Goal: Task Accomplishment & Management: Use online tool/utility

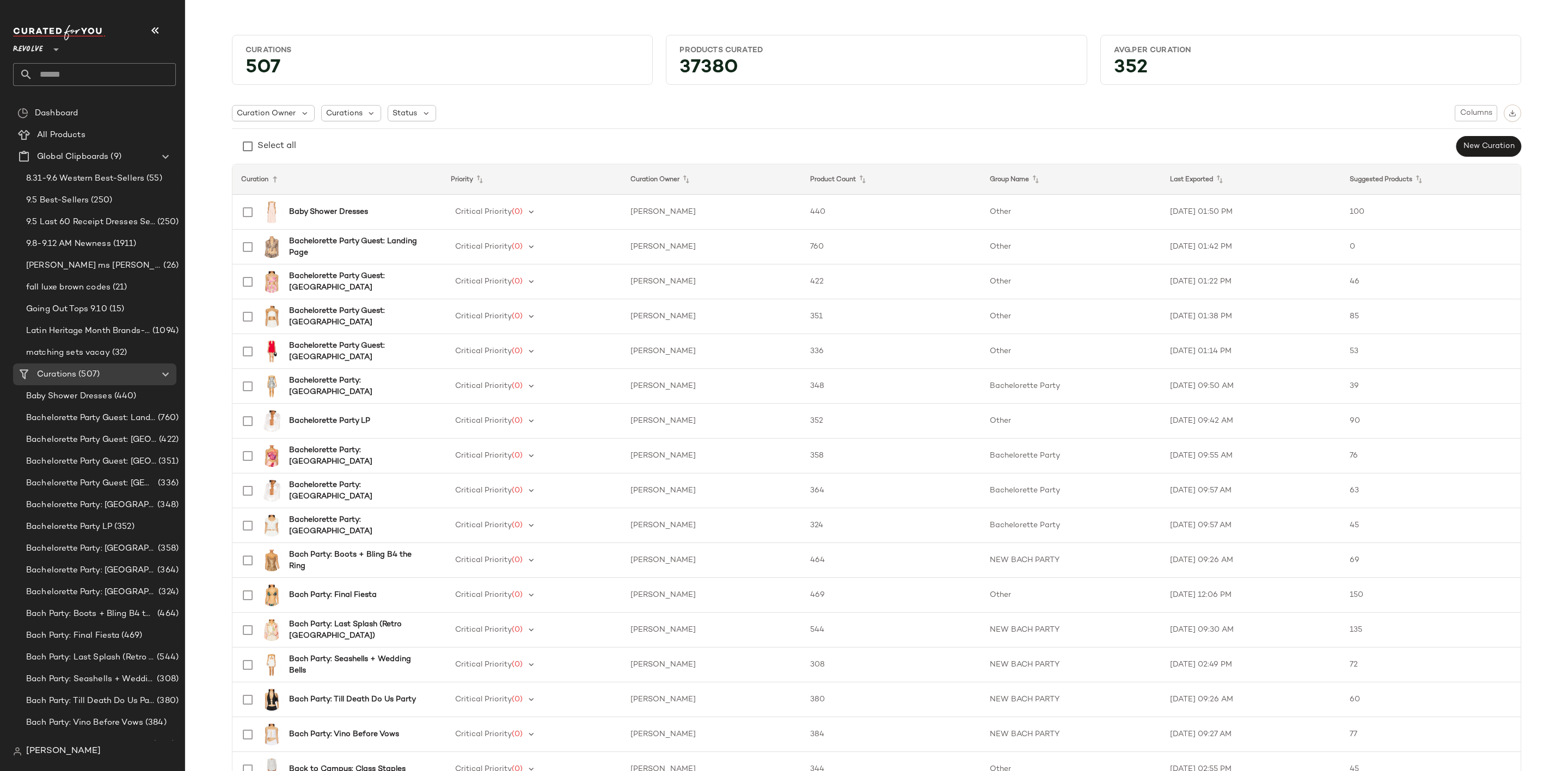
click at [113, 74] on input "text" at bounding box center [104, 75] width 143 height 23
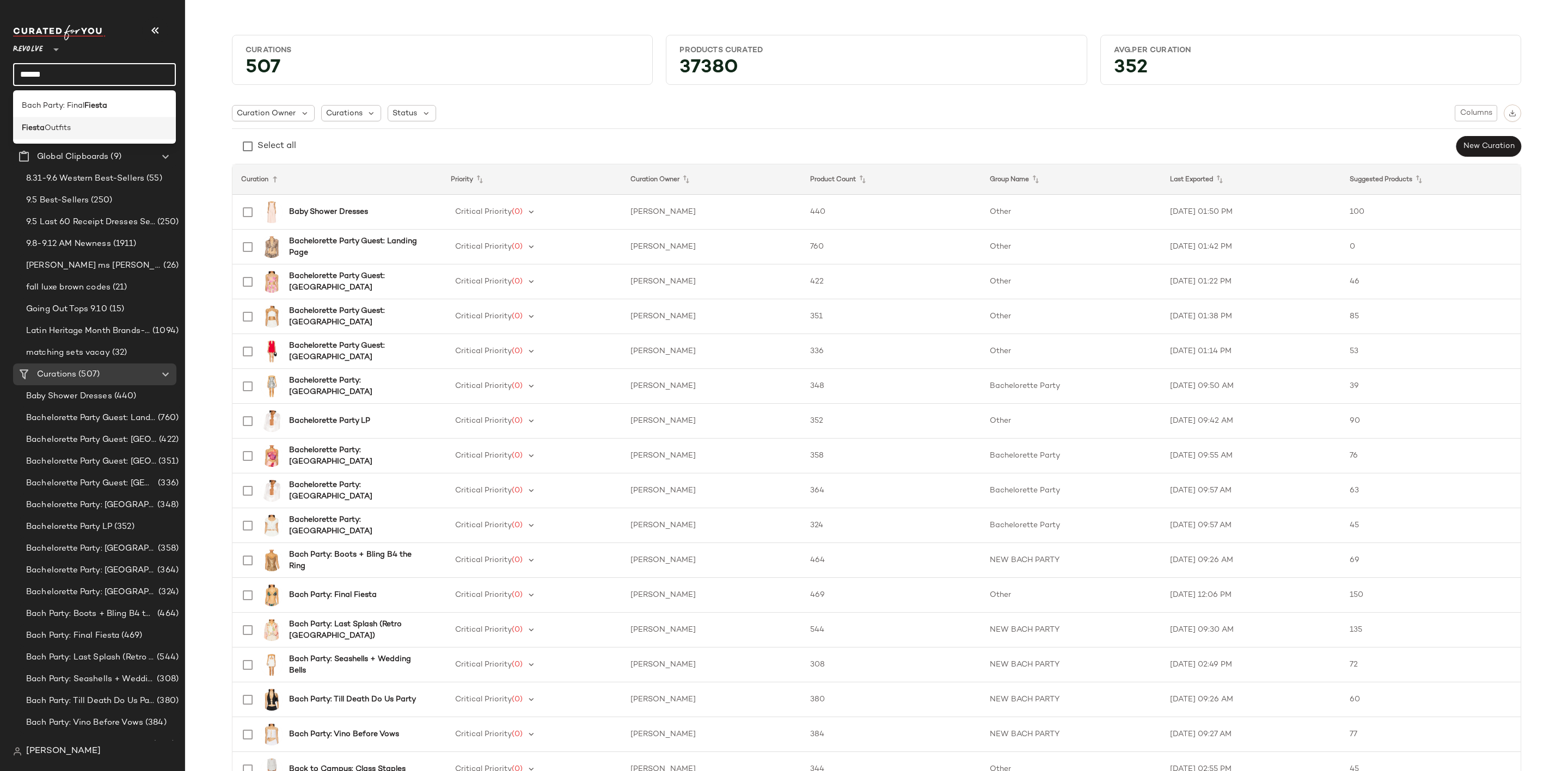
type input "******"
click at [96, 127] on div "Fiesta Outfits" at bounding box center [94, 128] width 145 height 12
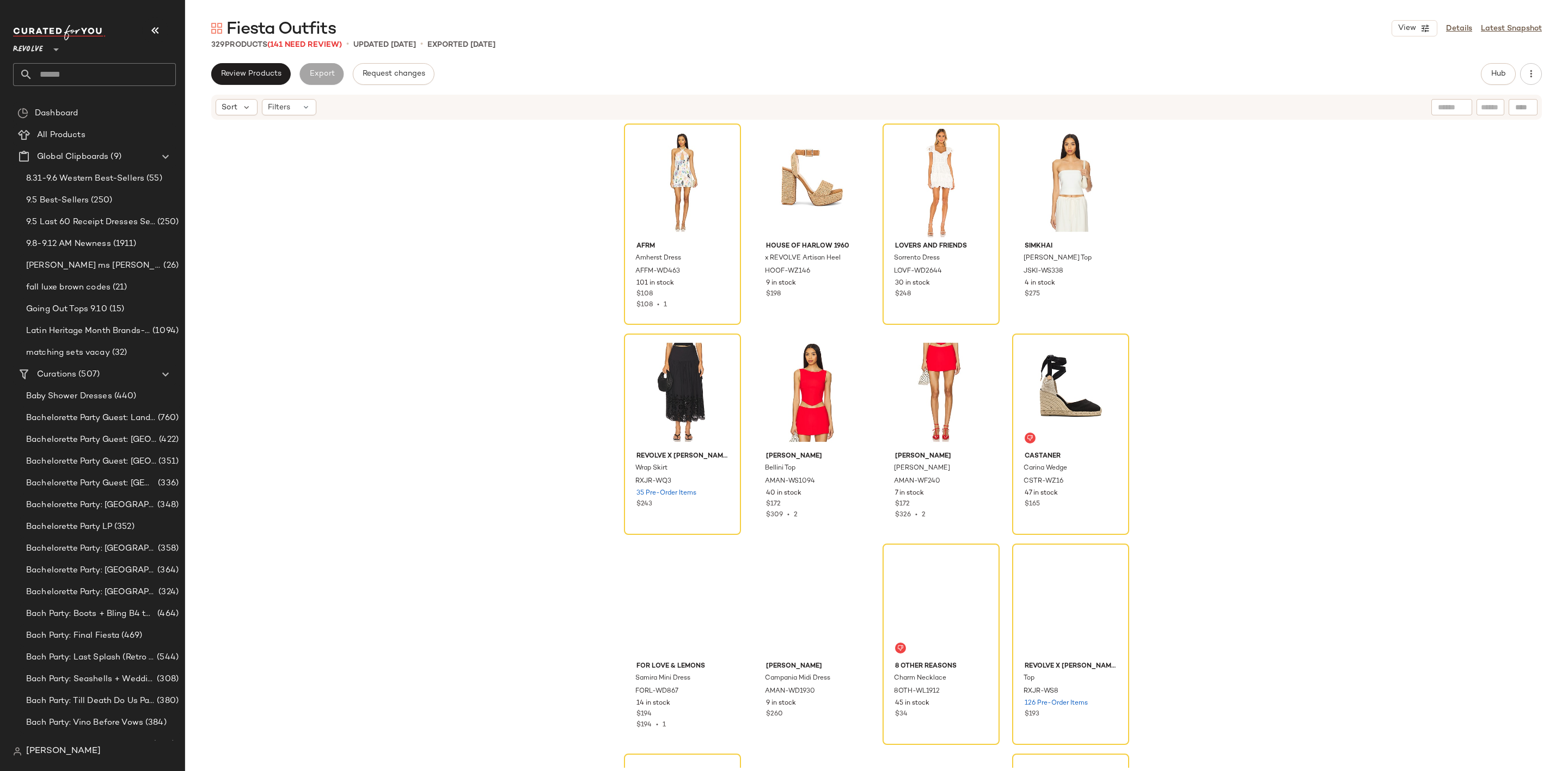
scroll to position [662, 0]
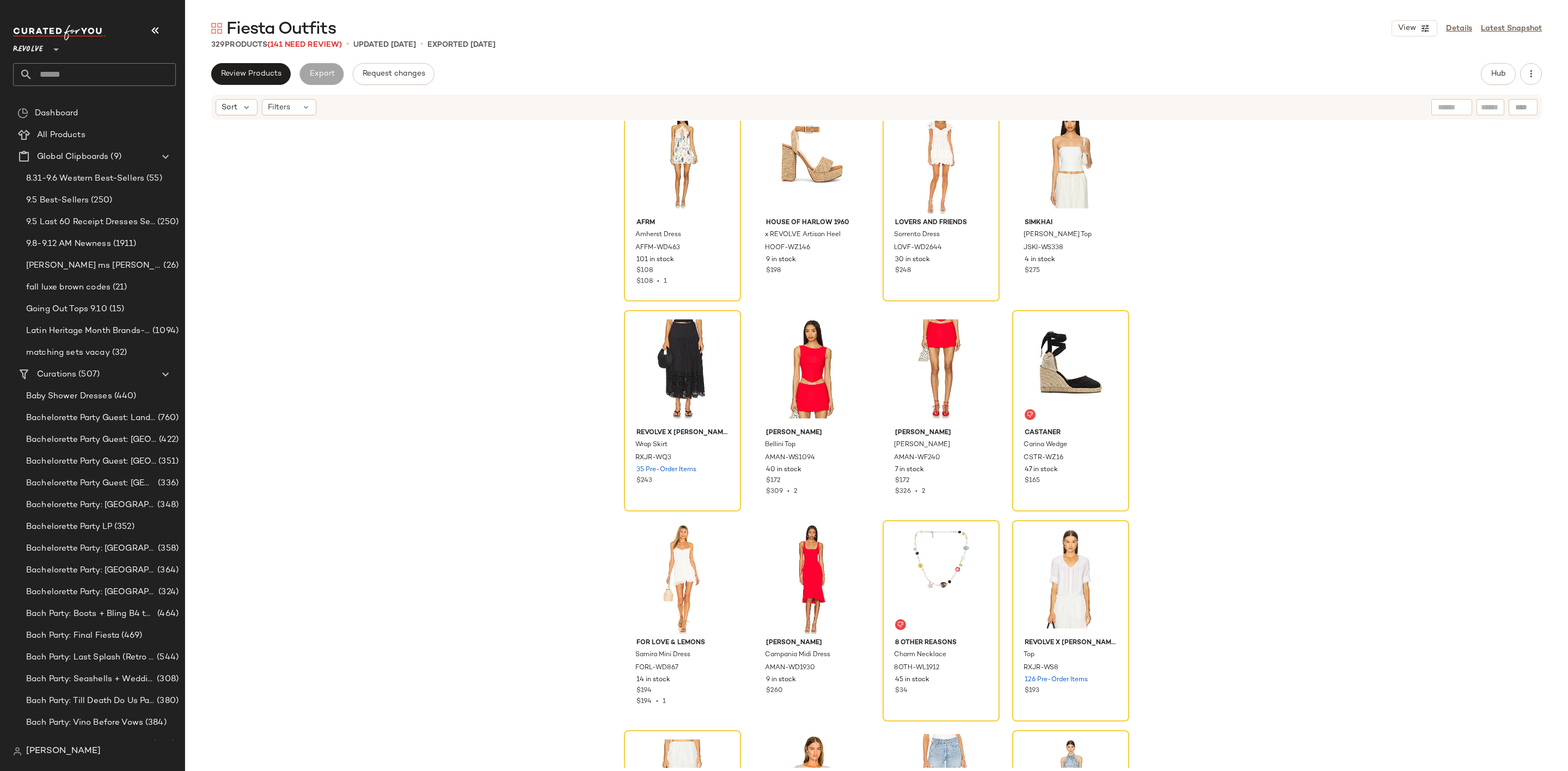
click at [100, 69] on input "text" at bounding box center [104, 75] width 143 height 23
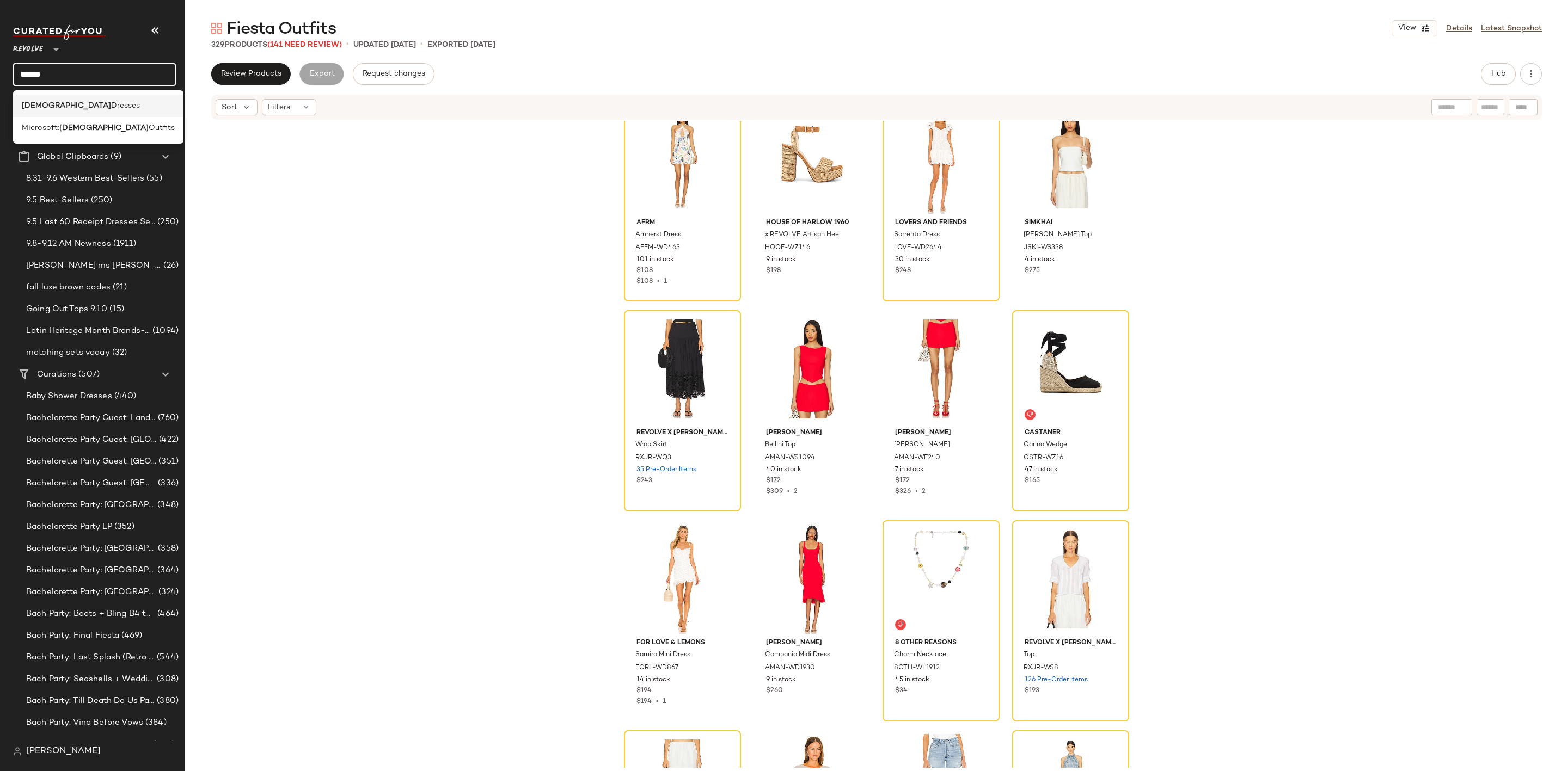
type input "******"
click at [110, 108] on div "Church Dresses" at bounding box center [98, 106] width 153 height 12
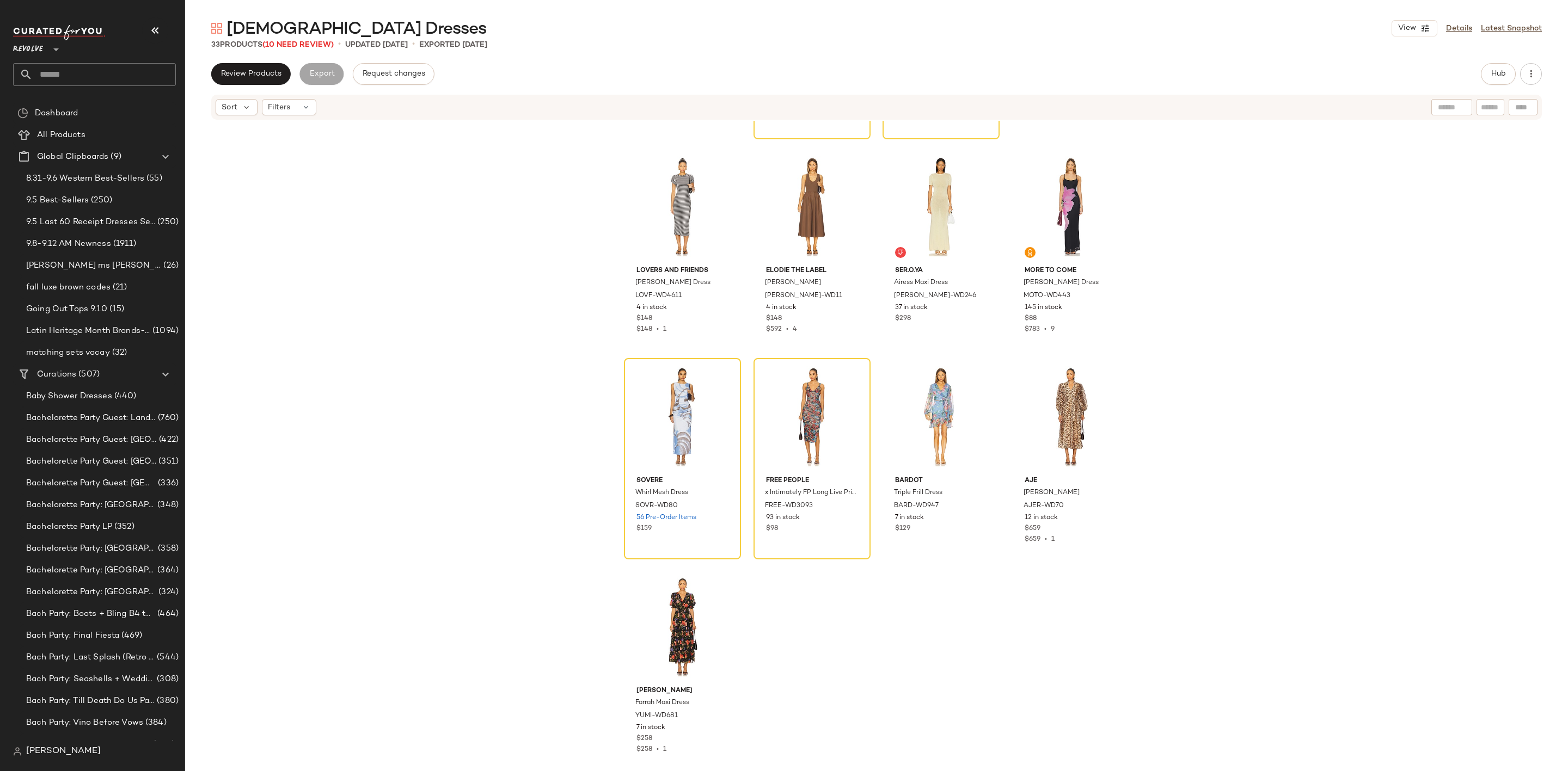
scroll to position [1246, 0]
click at [113, 131] on div "All Products" at bounding box center [102, 135] width 138 height 13
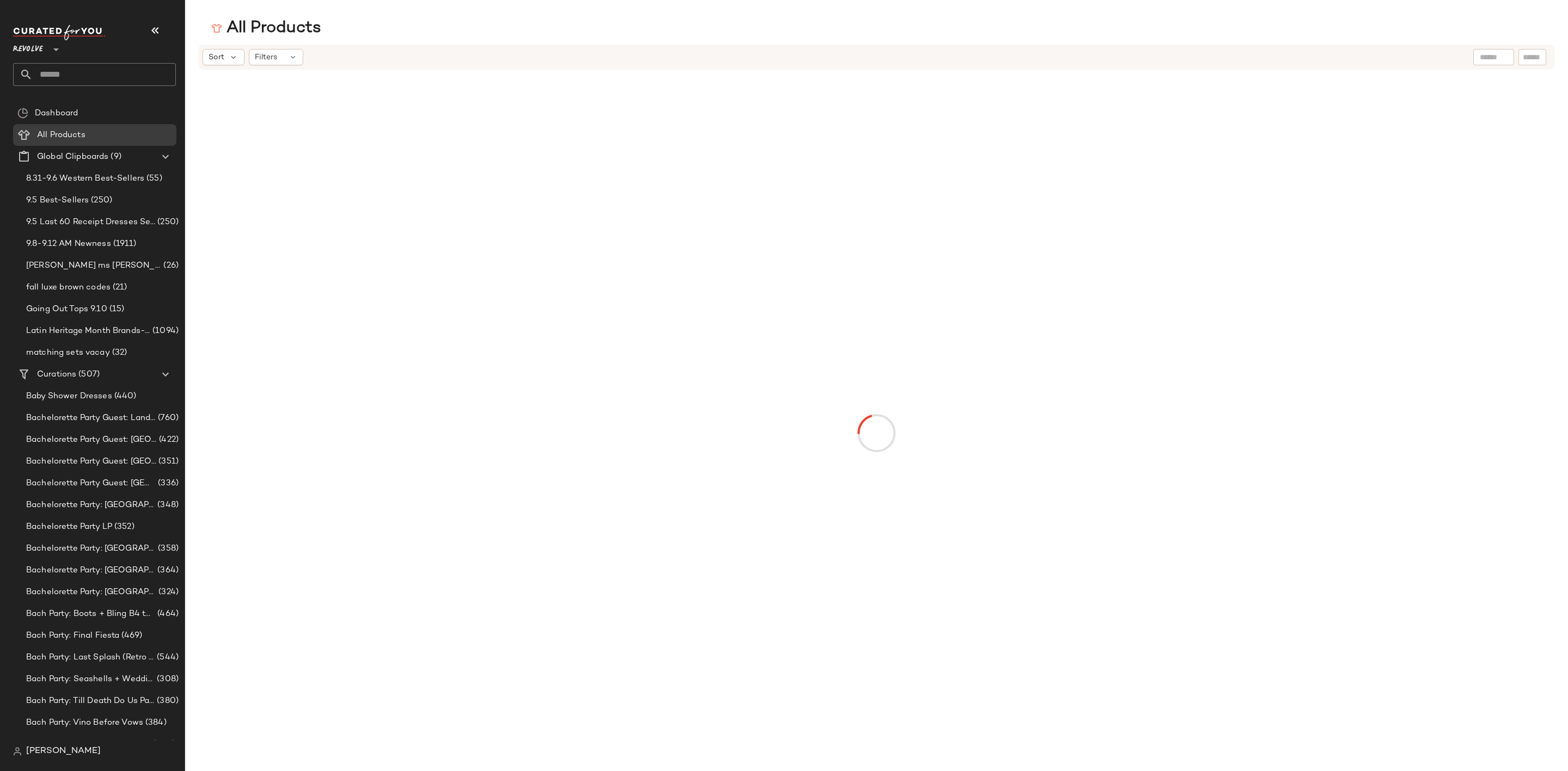
click at [1524, 54] on input "text" at bounding box center [1532, 57] width 19 height 12
paste input "********"
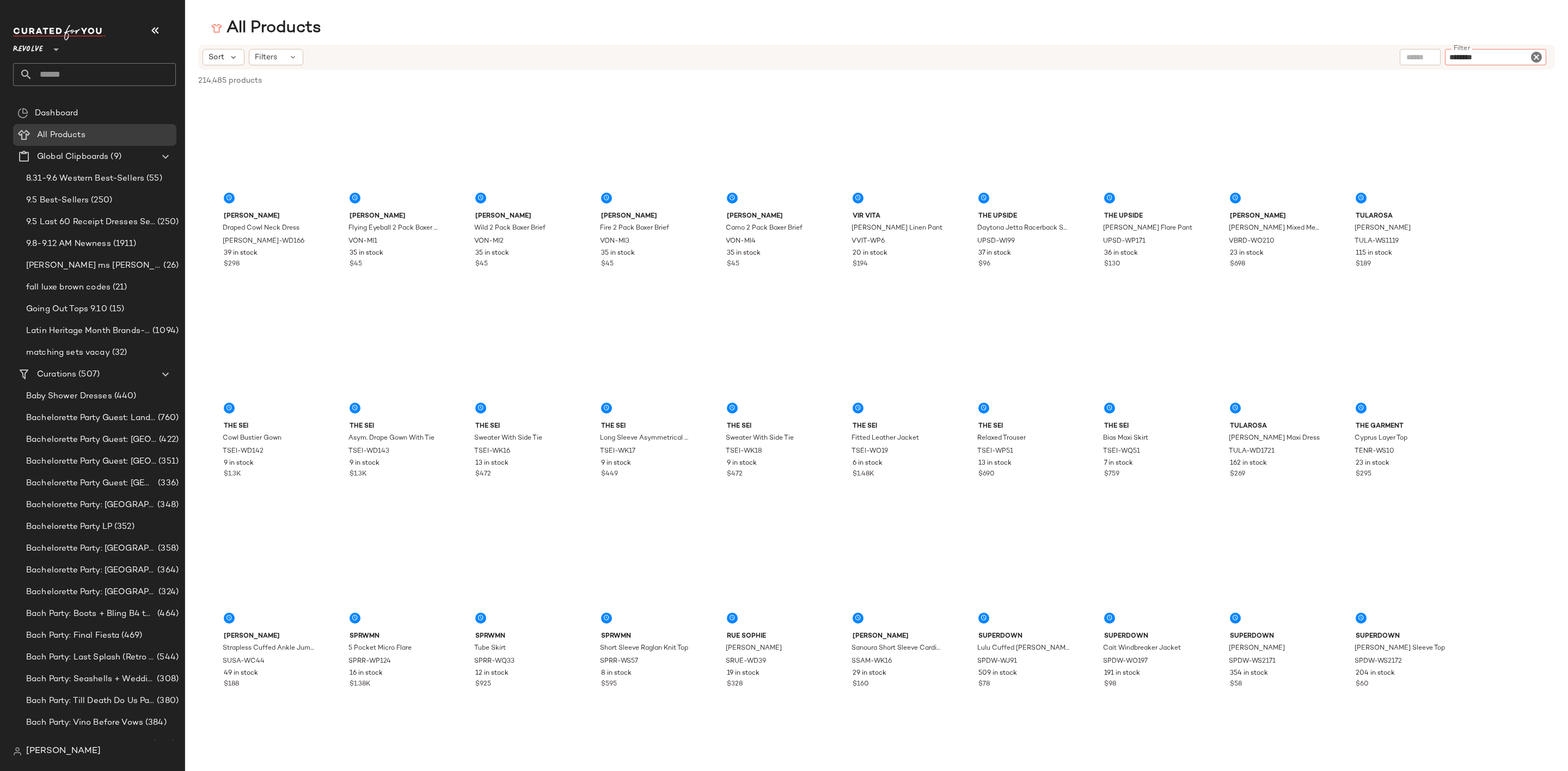
type input "********"
click at [1271, 18] on div "All Products" at bounding box center [877, 29] width 1383 height 22
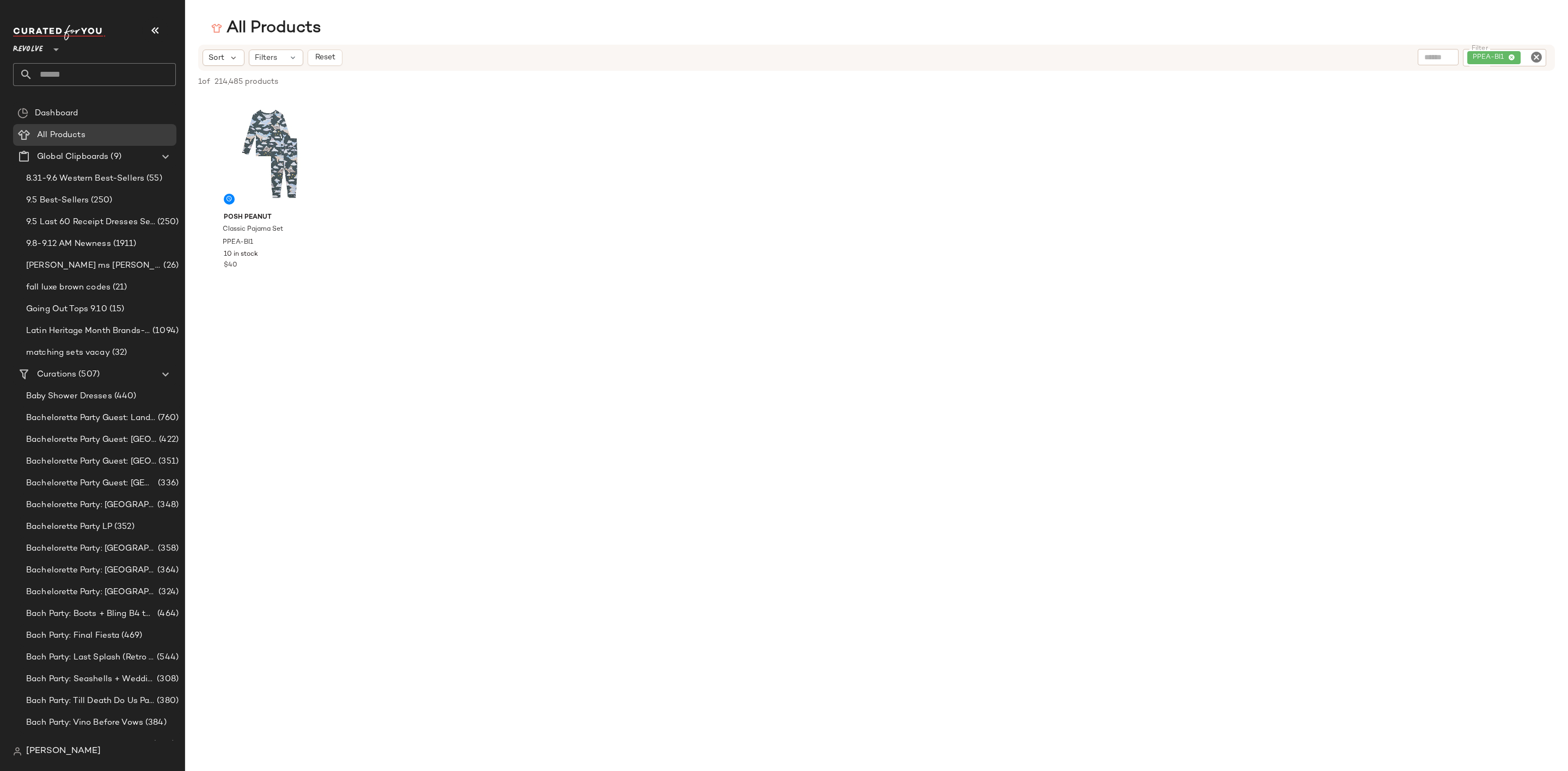
click at [96, 69] on input "text" at bounding box center [104, 75] width 143 height 23
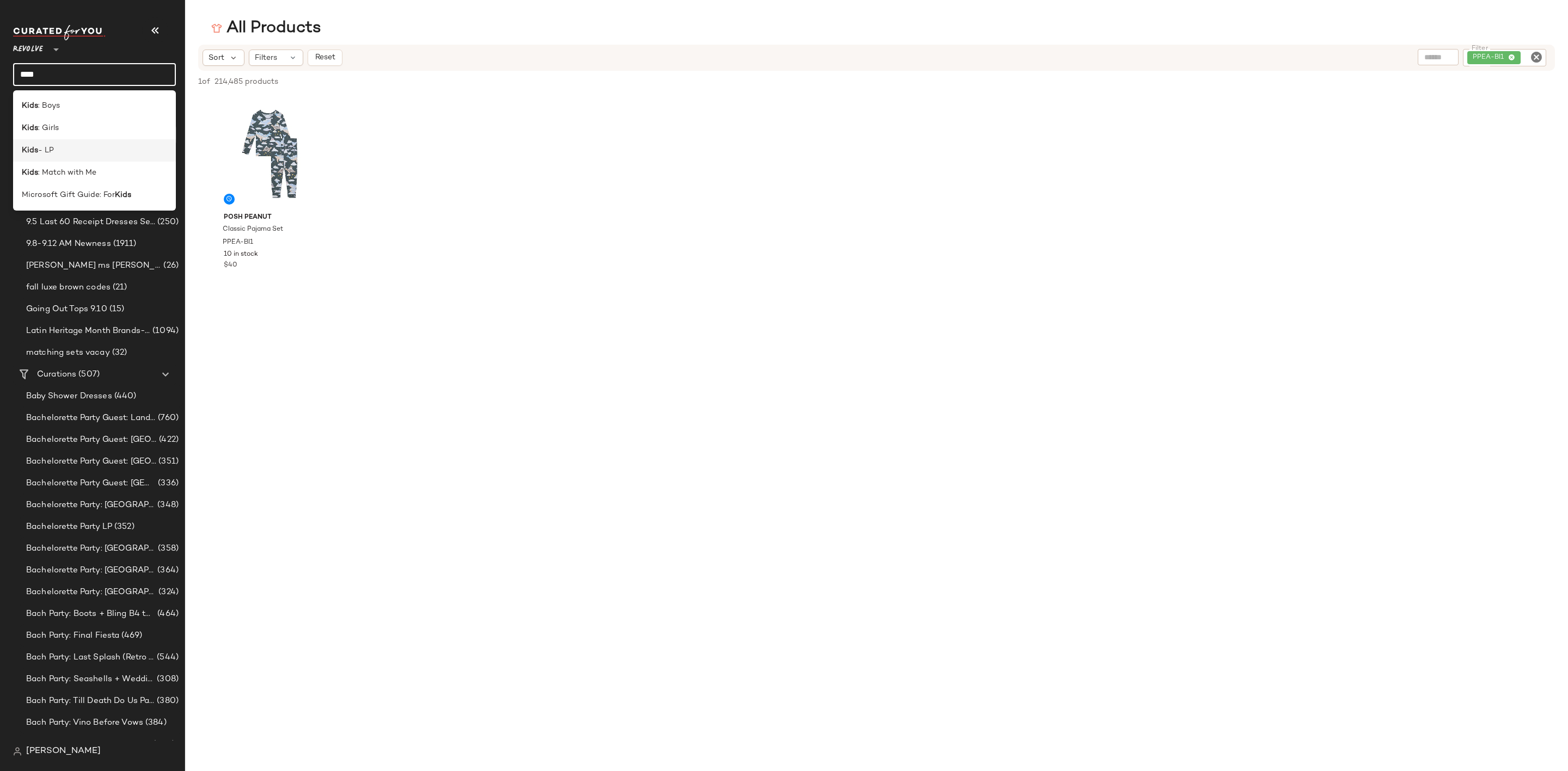
type input "****"
click at [71, 153] on div "Kids - LP" at bounding box center [94, 150] width 145 height 12
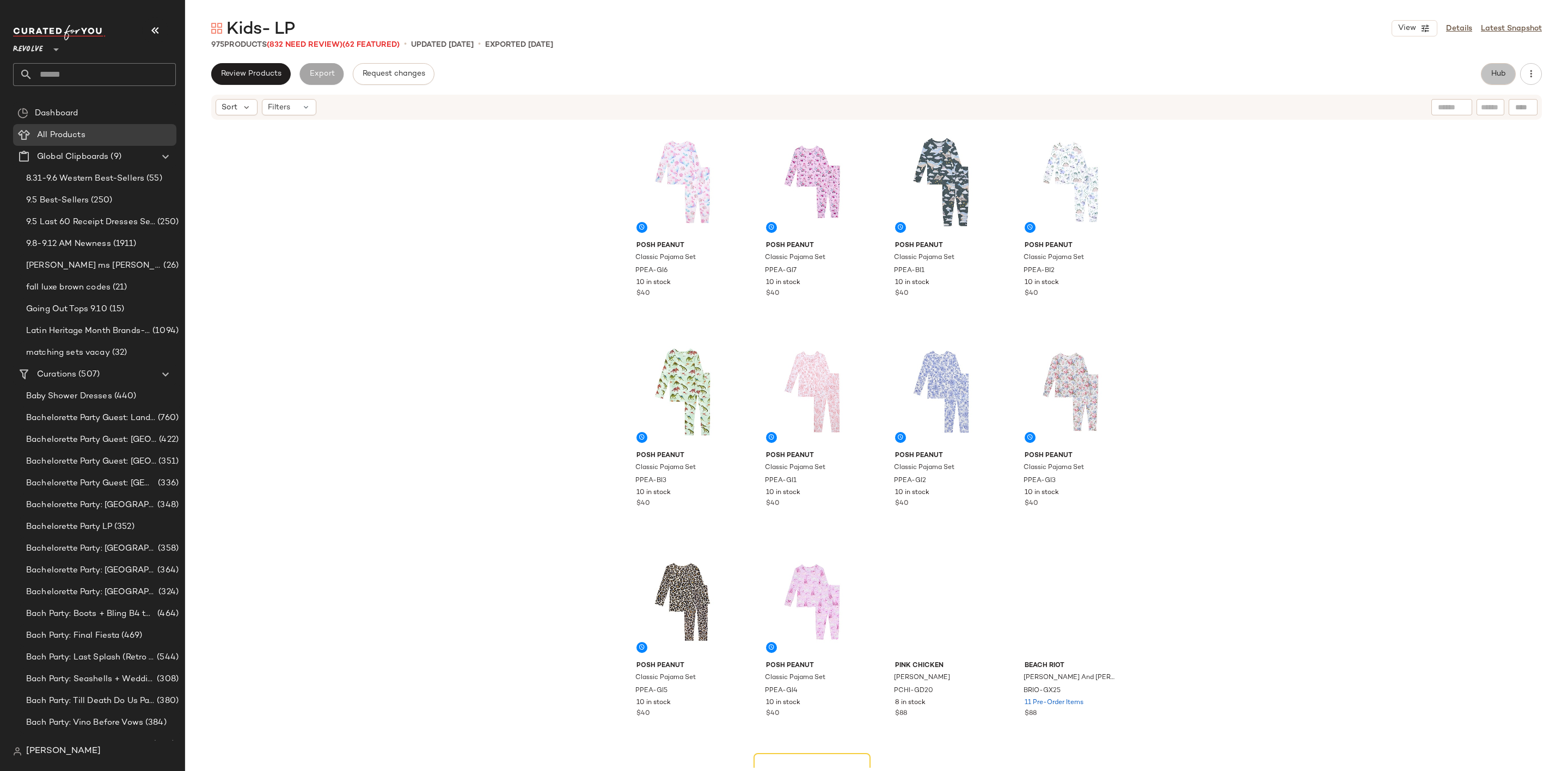
click at [1491, 69] on span "Hub" at bounding box center [1498, 74] width 15 height 9
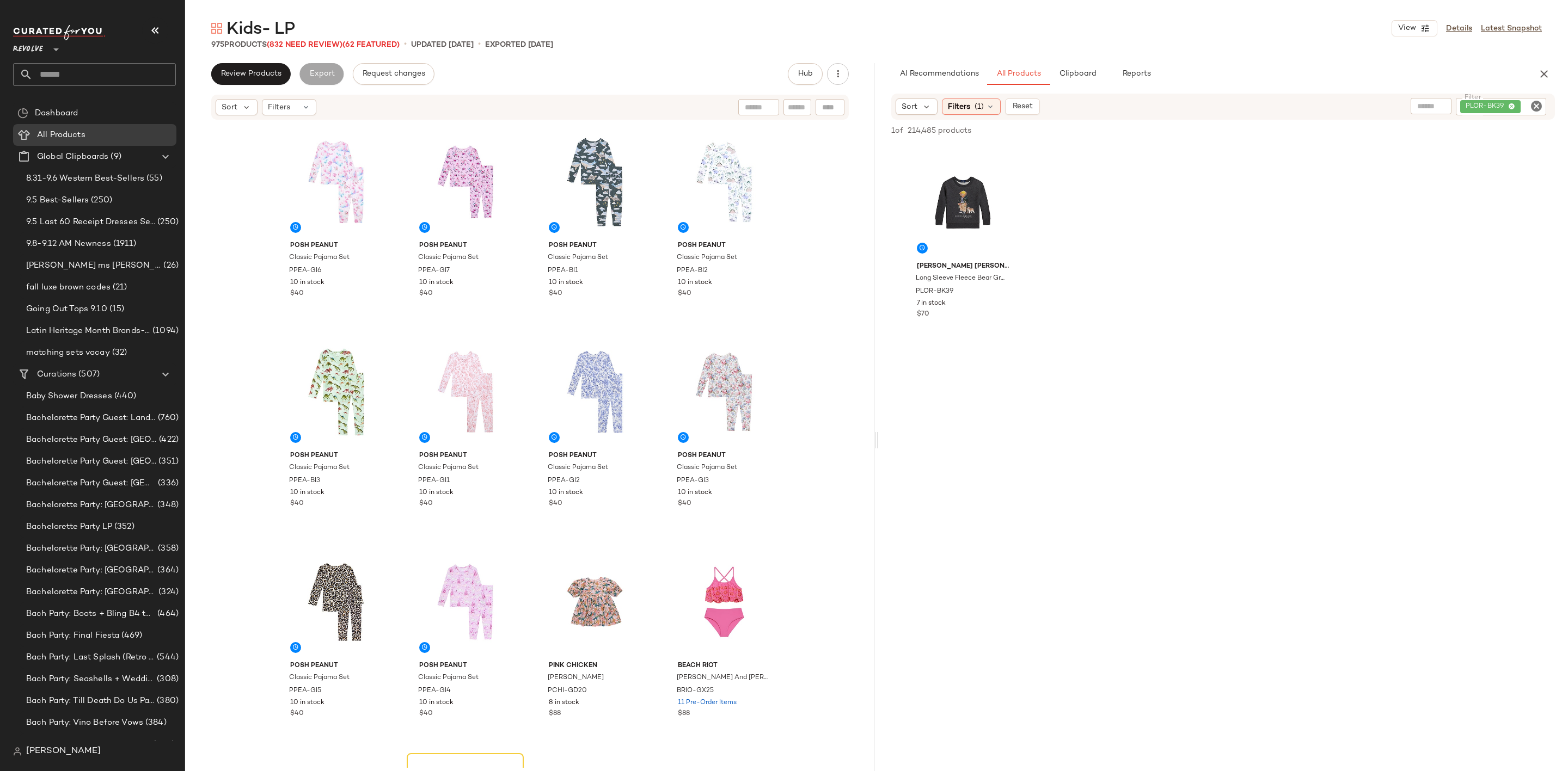
click at [1539, 105] on icon "Clear Filter" at bounding box center [1536, 106] width 13 height 13
paste input "********"
type input "********"
click at [1428, 204] on div "Polo Ralph Lauren Long Sleeve Fleece Bear Graphic Crewneck Sweatshirt PLOR-BK39…" at bounding box center [1223, 244] width 690 height 201
click at [975, 106] on span "(1)" at bounding box center [979, 106] width 9 height 12
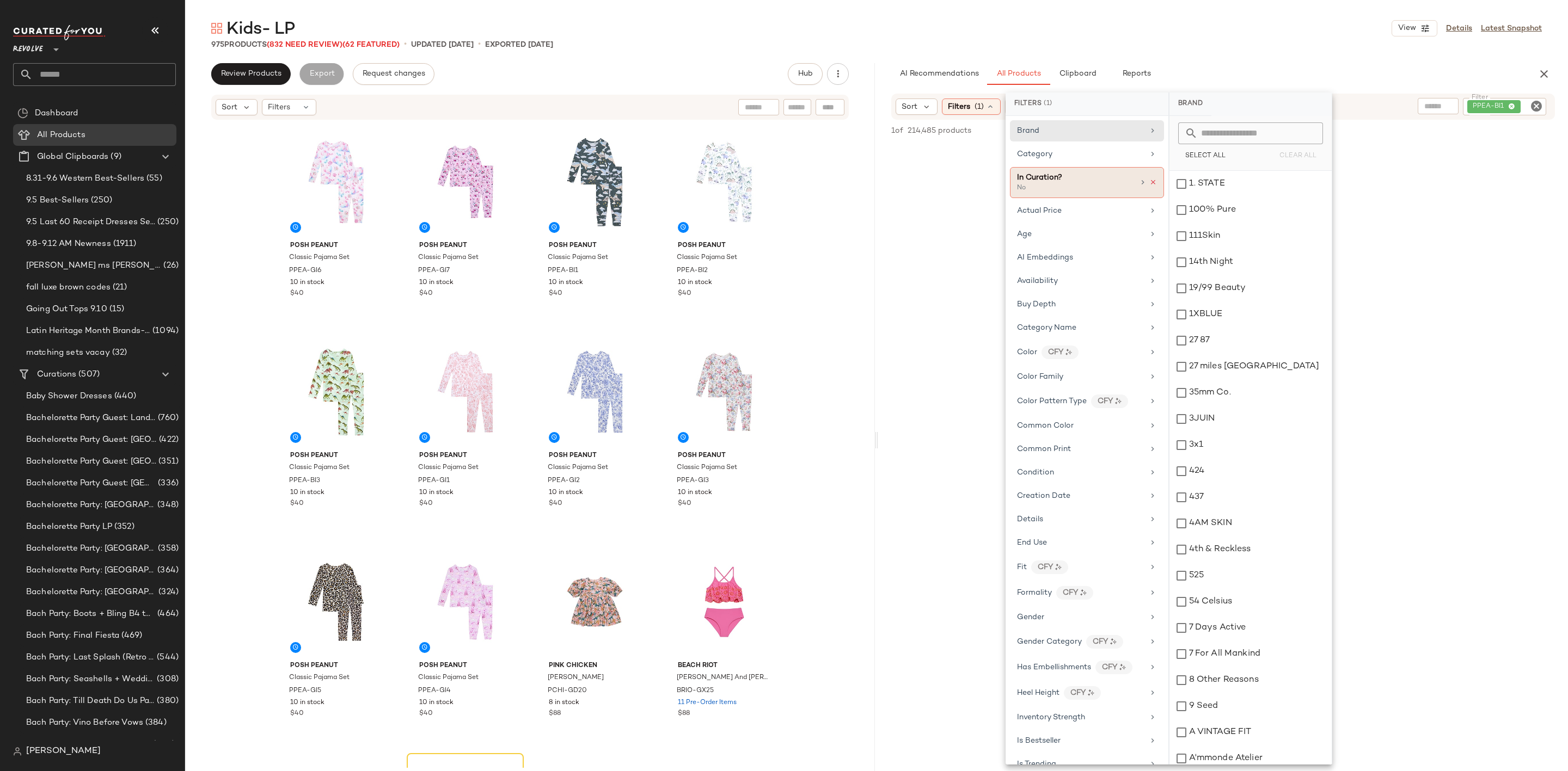
click at [1149, 180] on icon at bounding box center [1153, 182] width 8 height 8
click at [1163, 64] on button "Reports" at bounding box center [1136, 74] width 63 height 22
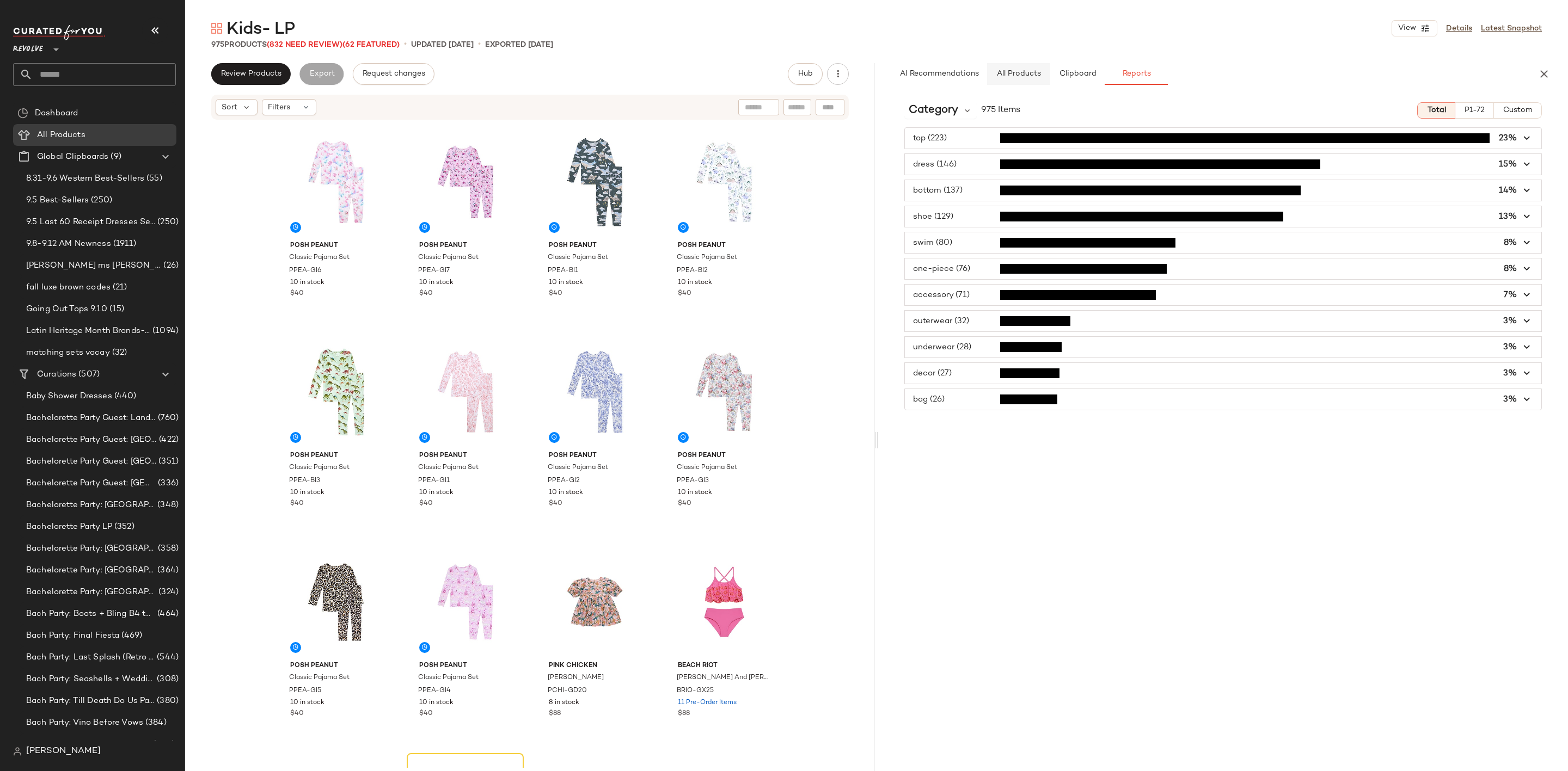
click at [1029, 75] on span "All Products" at bounding box center [1018, 74] width 44 height 9
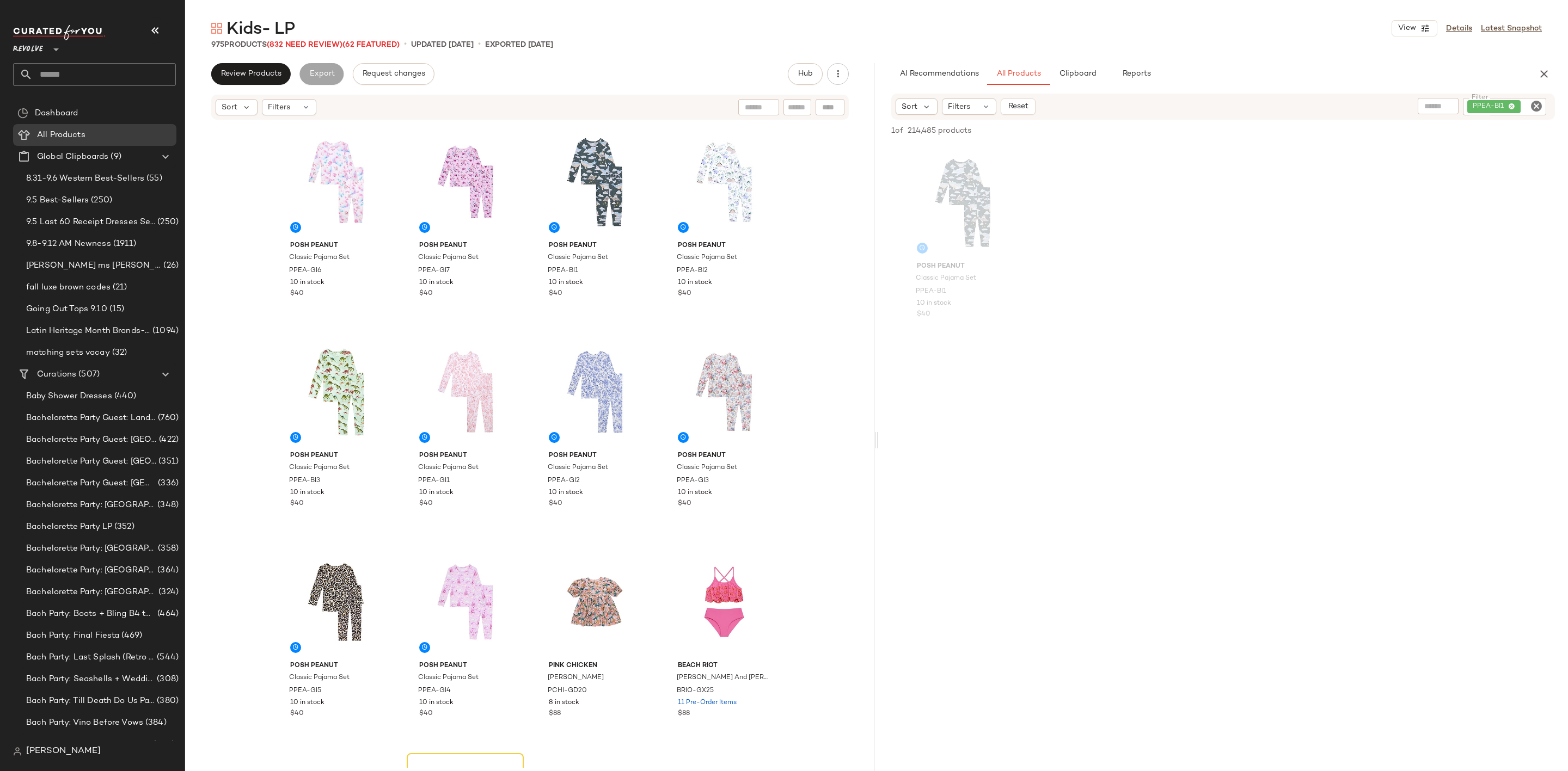
click at [1534, 105] on icon "Clear Filter" at bounding box center [1536, 106] width 13 height 13
paste input "********"
type input "********"
click at [1457, 243] on div "Posh Peanut Classic Pajama Set PPEA-BI1 10 in stock $40" at bounding box center [1223, 243] width 690 height 201
click at [1532, 105] on icon "Clear Filter" at bounding box center [1536, 106] width 13 height 13
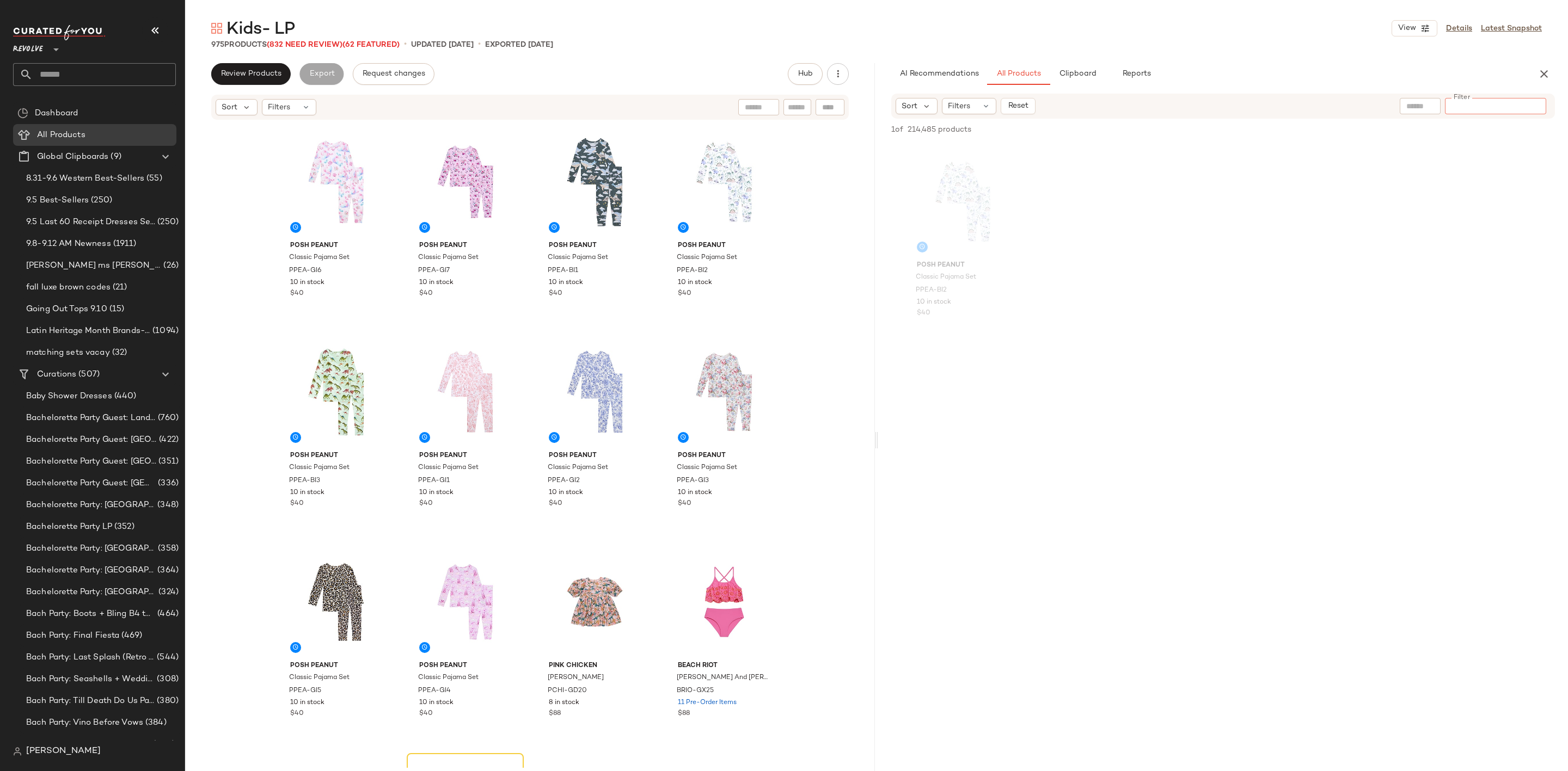
paste input "********"
type input "********"
click at [1368, 279] on div "Posh Peanut Classic Pajama Set PPEA-BI2 10 in stock $40" at bounding box center [1223, 243] width 690 height 201
click at [1536, 108] on icon "Clear Filter" at bounding box center [1536, 106] width 13 height 13
paste input "********"
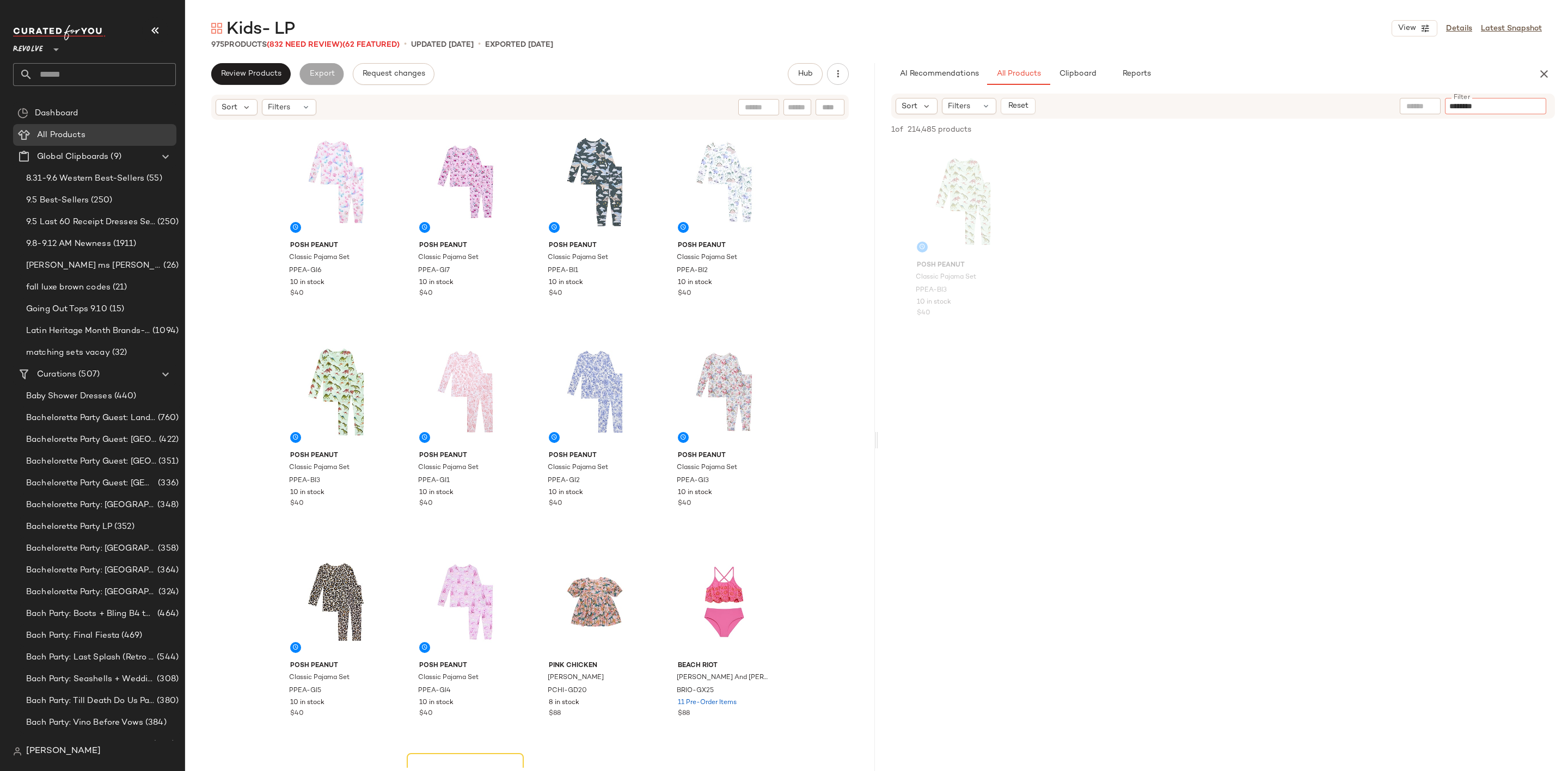
type input "********"
click at [1421, 329] on div "Posh Peanut Classic Pajama Set PPEA-BI3 10 in stock $40" at bounding box center [1223, 244] width 690 height 201
click at [1533, 110] on icon "Clear Filter" at bounding box center [1536, 106] width 13 height 13
paste input "********"
type input "********"
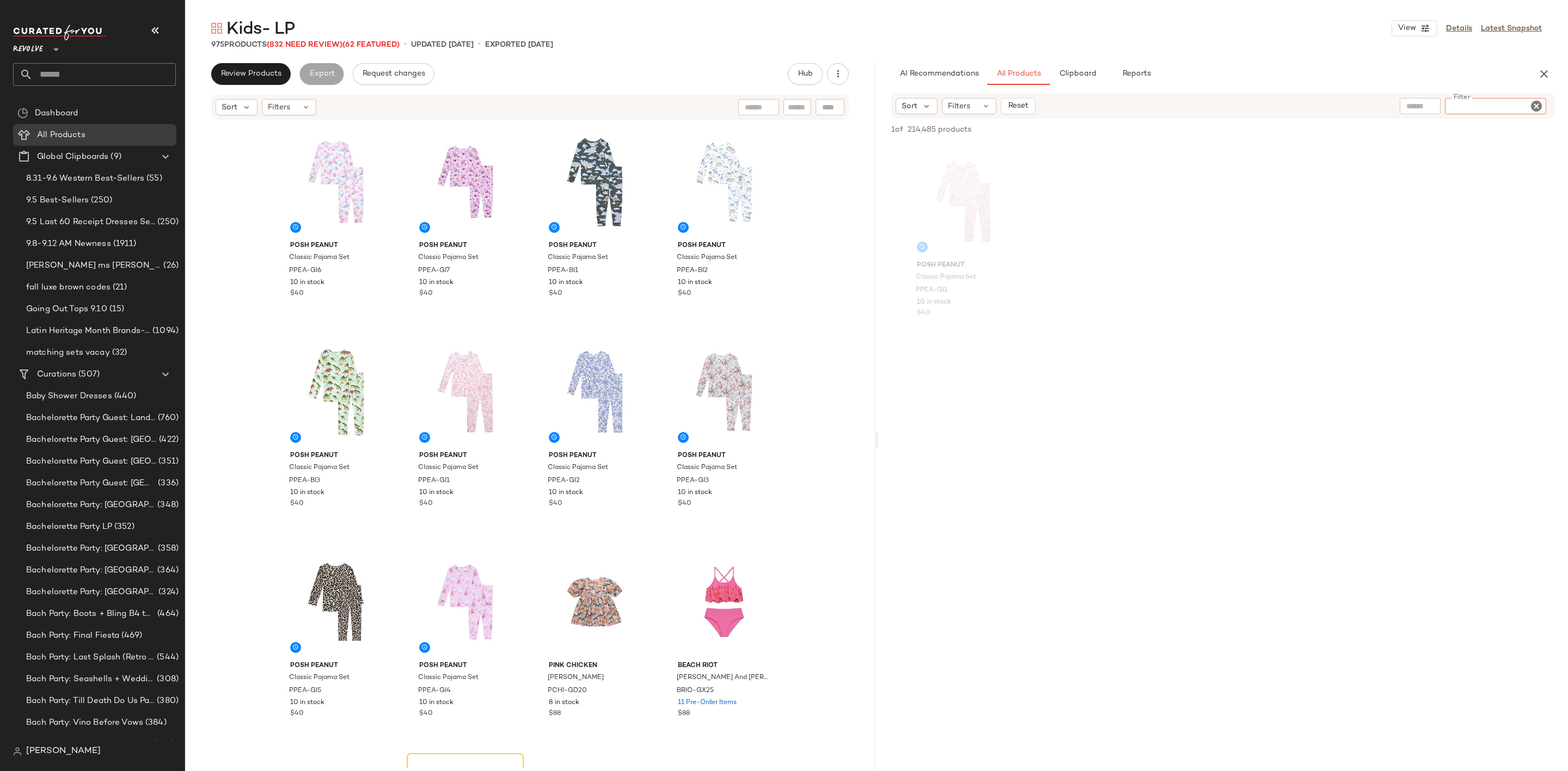
click at [1366, 260] on div "Posh Peanut Classic Pajama Set PPEA-GI1 10 in stock $40" at bounding box center [1223, 243] width 690 height 201
click at [1535, 105] on icon "Clear Filter" at bounding box center [1536, 106] width 13 height 13
paste input "********"
type input "********"
click at [1489, 251] on div "Posh Peanut Classic Pajama Set PPEA-GI2 10 in stock $40" at bounding box center [1223, 243] width 690 height 201
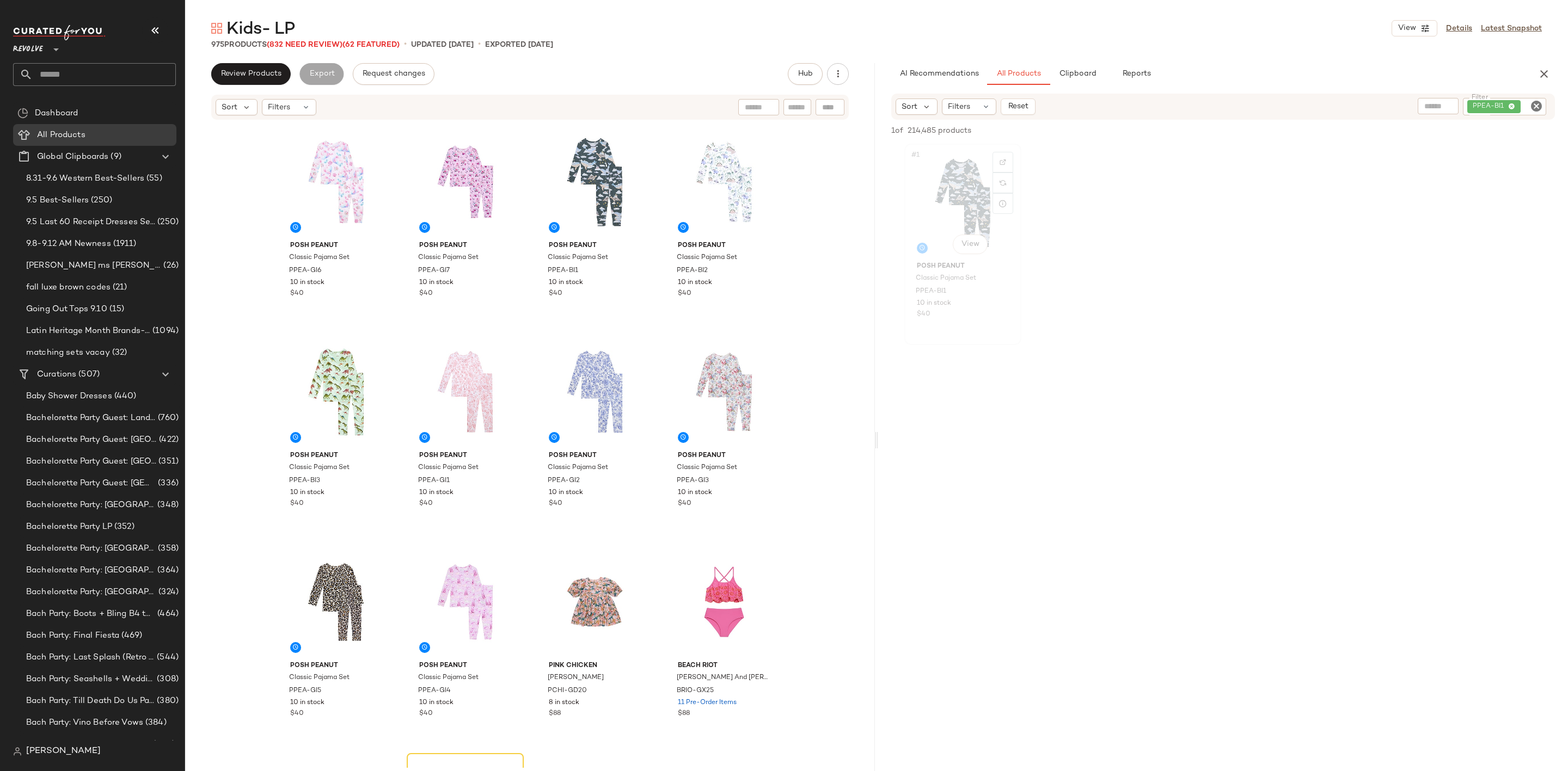
click at [943, 185] on div "#1 View" at bounding box center [963, 202] width 110 height 110
click at [569, 167] on div "#3 View" at bounding box center [595, 181] width 110 height 110
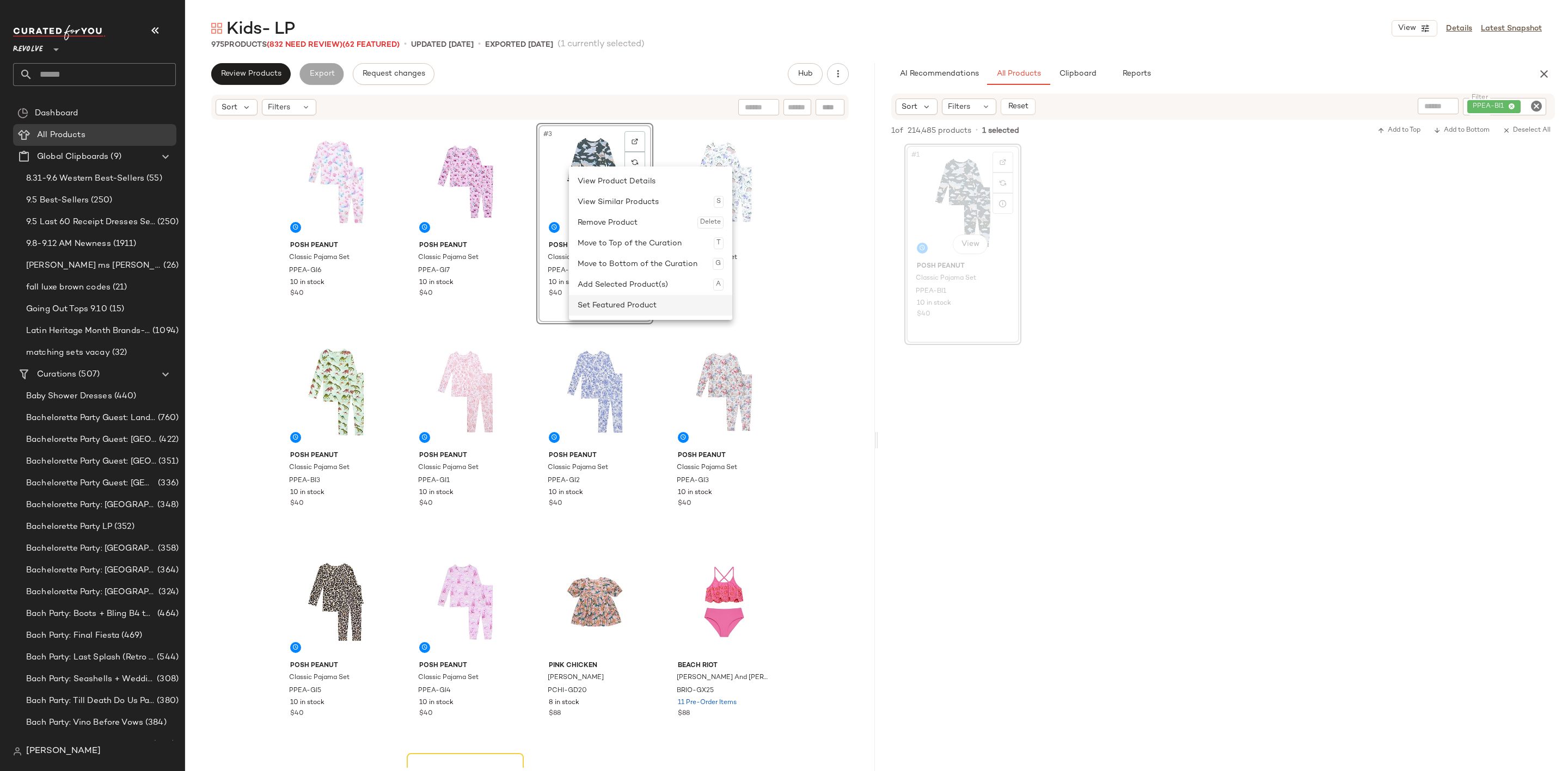
click at [628, 301] on div "Set Featured Product" at bounding box center [651, 305] width 146 height 21
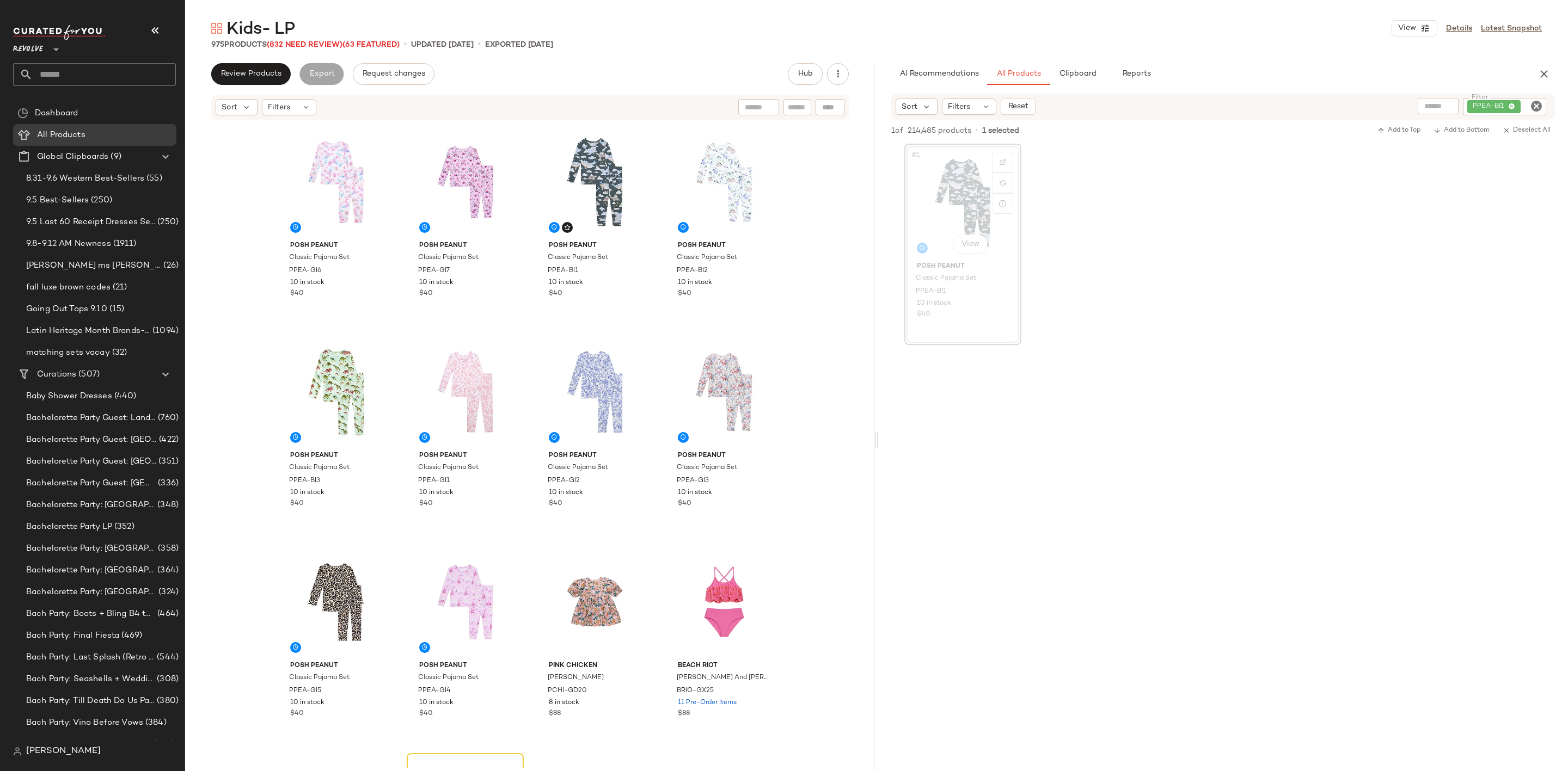
click at [1540, 108] on icon "Clear Filter" at bounding box center [1536, 106] width 13 height 13
paste input "********"
type input "********"
click at [1349, 361] on div at bounding box center [1223, 448] width 690 height 210
click at [928, 186] on div "#1 View" at bounding box center [963, 202] width 110 height 110
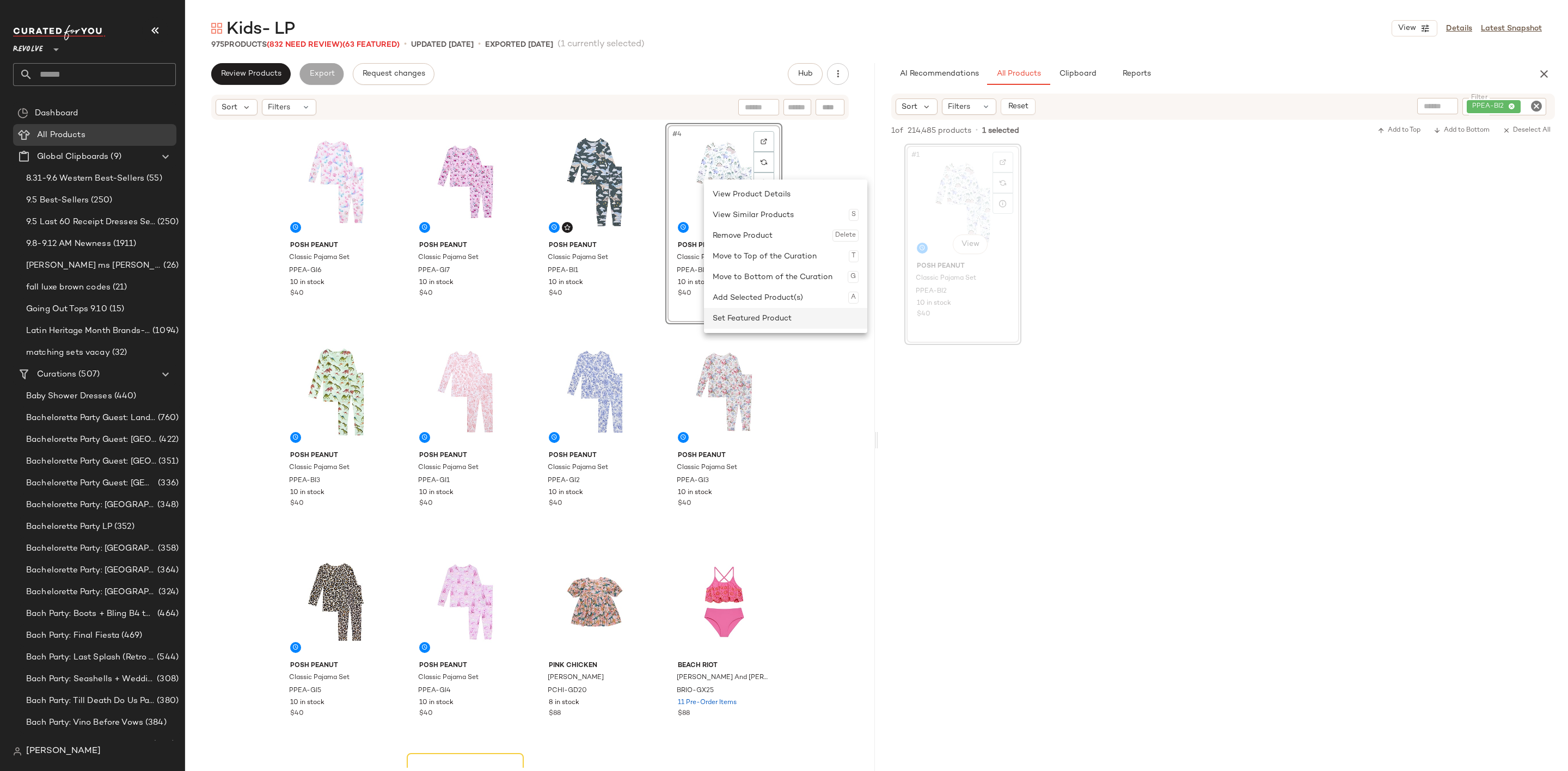
click at [782, 312] on div "Set Featured Product" at bounding box center [786, 318] width 146 height 21
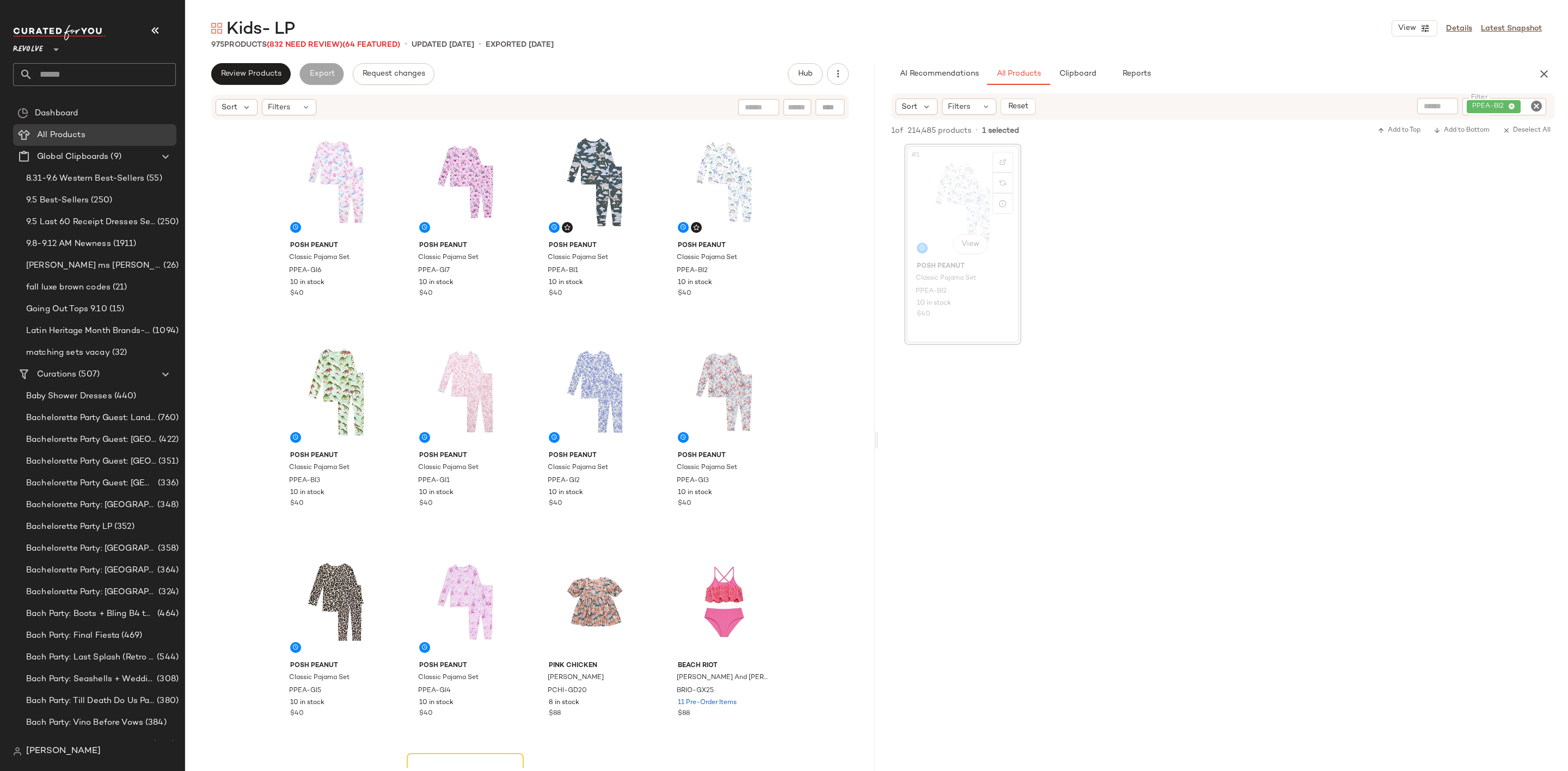
click at [1536, 106] on icon "Clear Filter" at bounding box center [1536, 106] width 13 height 13
paste input "********"
type input "********"
click at [1405, 320] on div "#1 View Posh Peanut Classic Pajama Set PPEA-BI2 10 in stock $40" at bounding box center [1223, 244] width 690 height 201
click at [935, 198] on div "#1 View" at bounding box center [963, 202] width 110 height 110
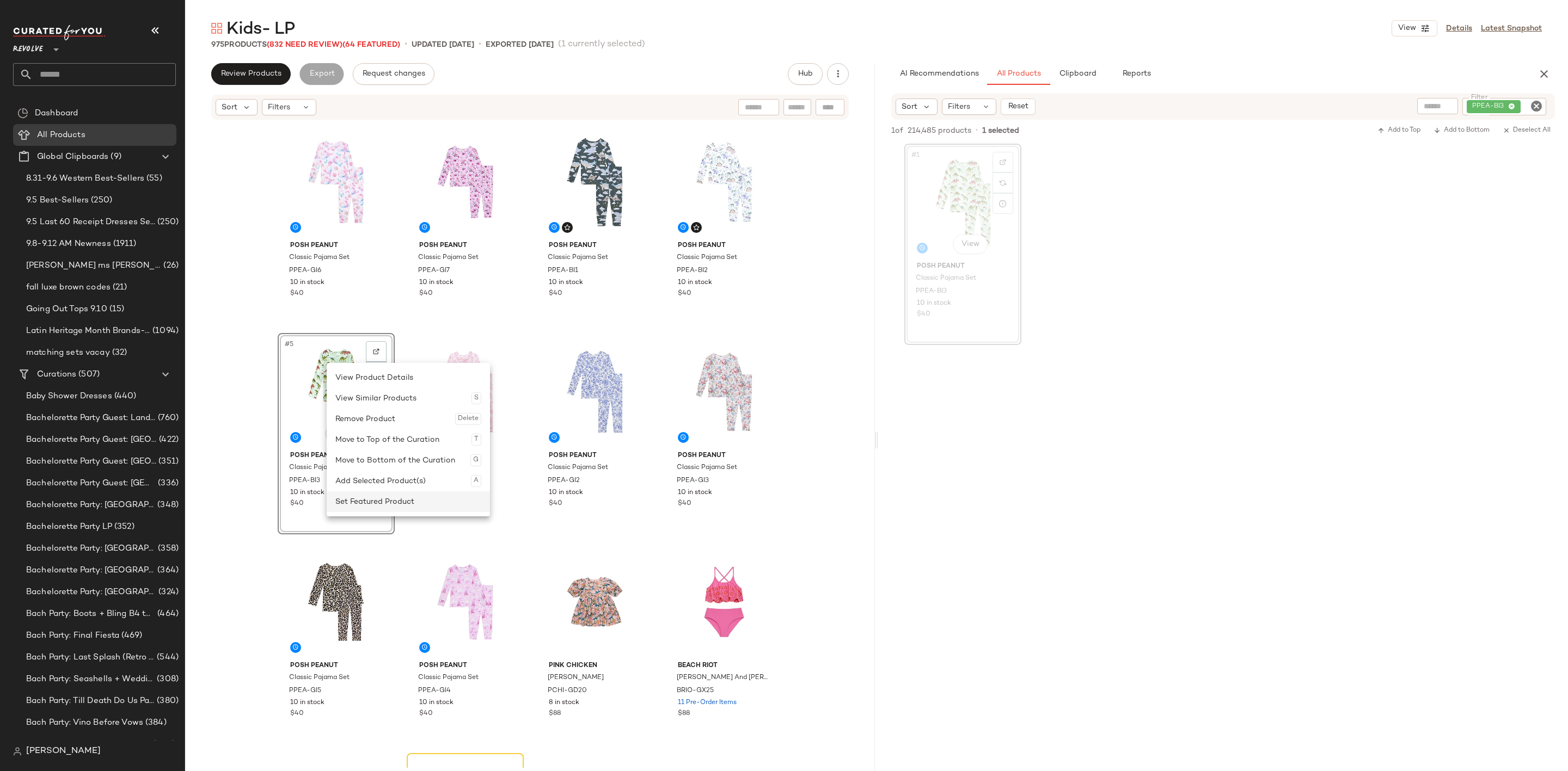
click at [397, 503] on div "Set Featured Product" at bounding box center [408, 502] width 146 height 21
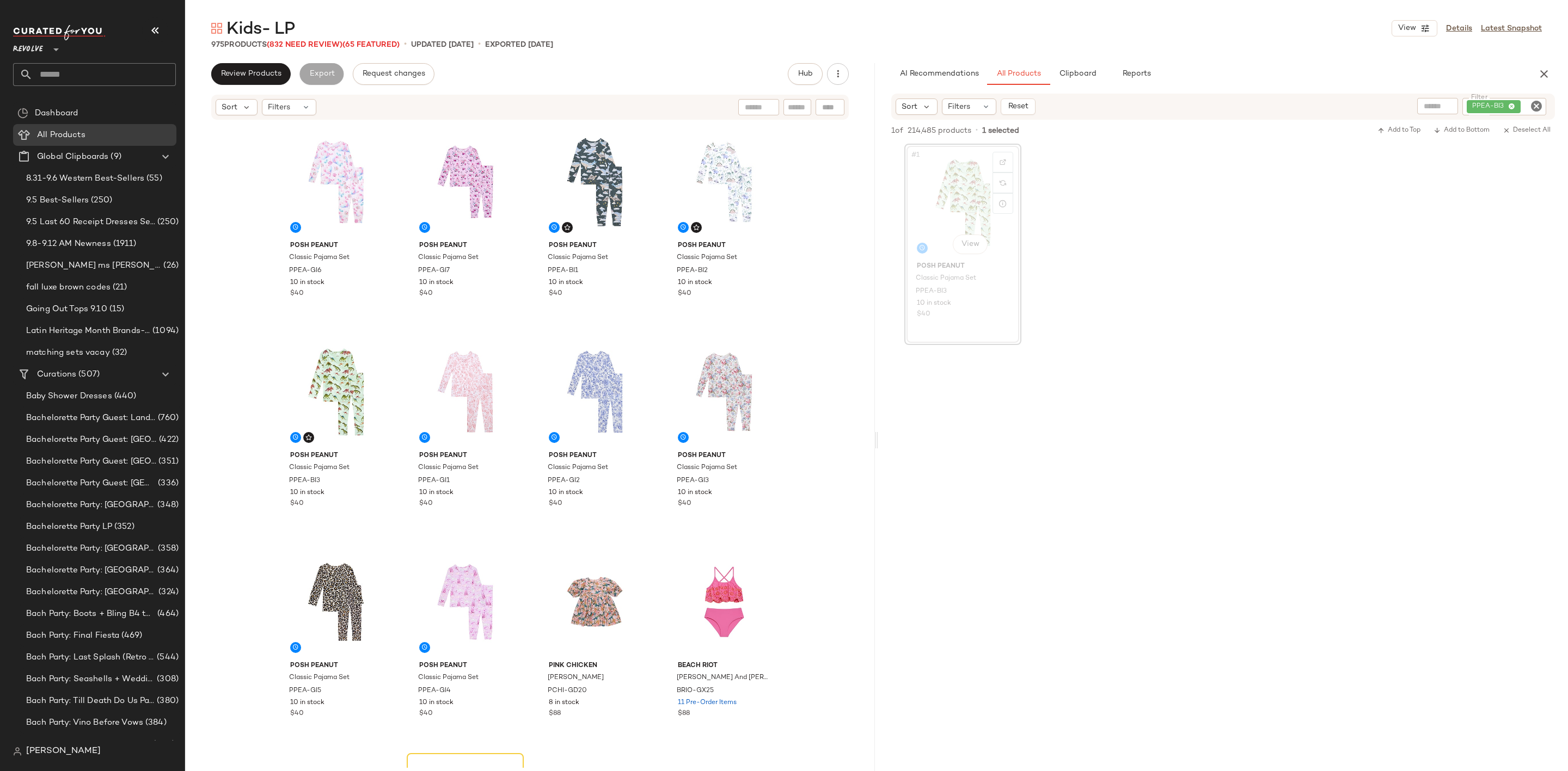
click at [1539, 101] on icon "Clear Filter" at bounding box center [1536, 106] width 13 height 13
paste input "********"
type input "********"
click at [1446, 314] on div "#1 View Posh Peanut Classic Pajama Set PPEA-BI3 10 in stock $40" at bounding box center [1223, 244] width 690 height 201
click at [941, 169] on div "#1 View" at bounding box center [963, 202] width 110 height 110
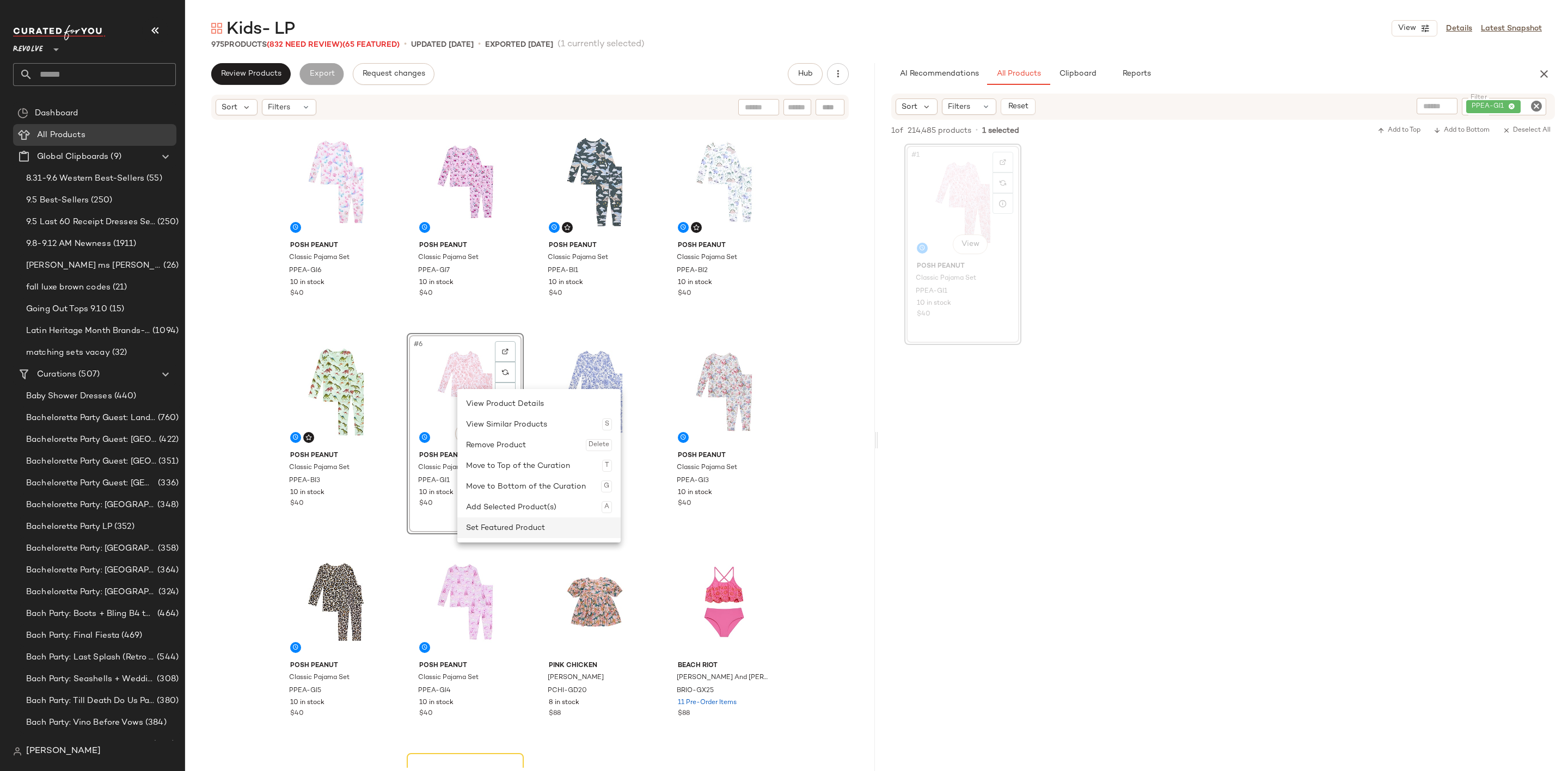
click at [528, 523] on div "Set Featured Product" at bounding box center [539, 528] width 146 height 21
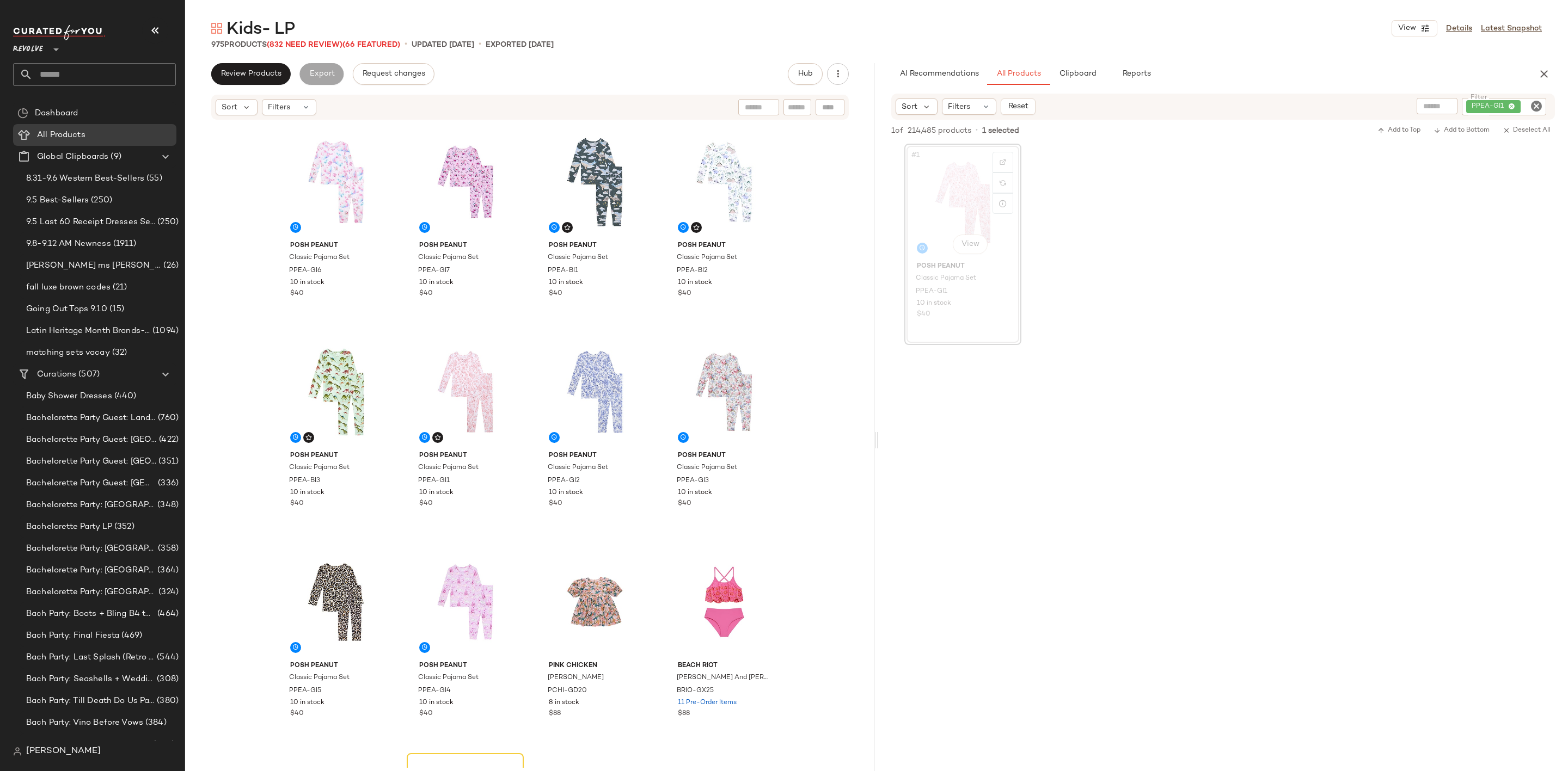
click at [1537, 103] on icon "Clear Filter" at bounding box center [1536, 106] width 13 height 13
paste input "********"
type input "********"
click at [1446, 302] on div "#1 View Posh Peanut Classic Pajama Set PPEA-GI1 10 in stock $40" at bounding box center [1223, 243] width 690 height 201
click at [933, 186] on div "#1 View" at bounding box center [963, 202] width 110 height 110
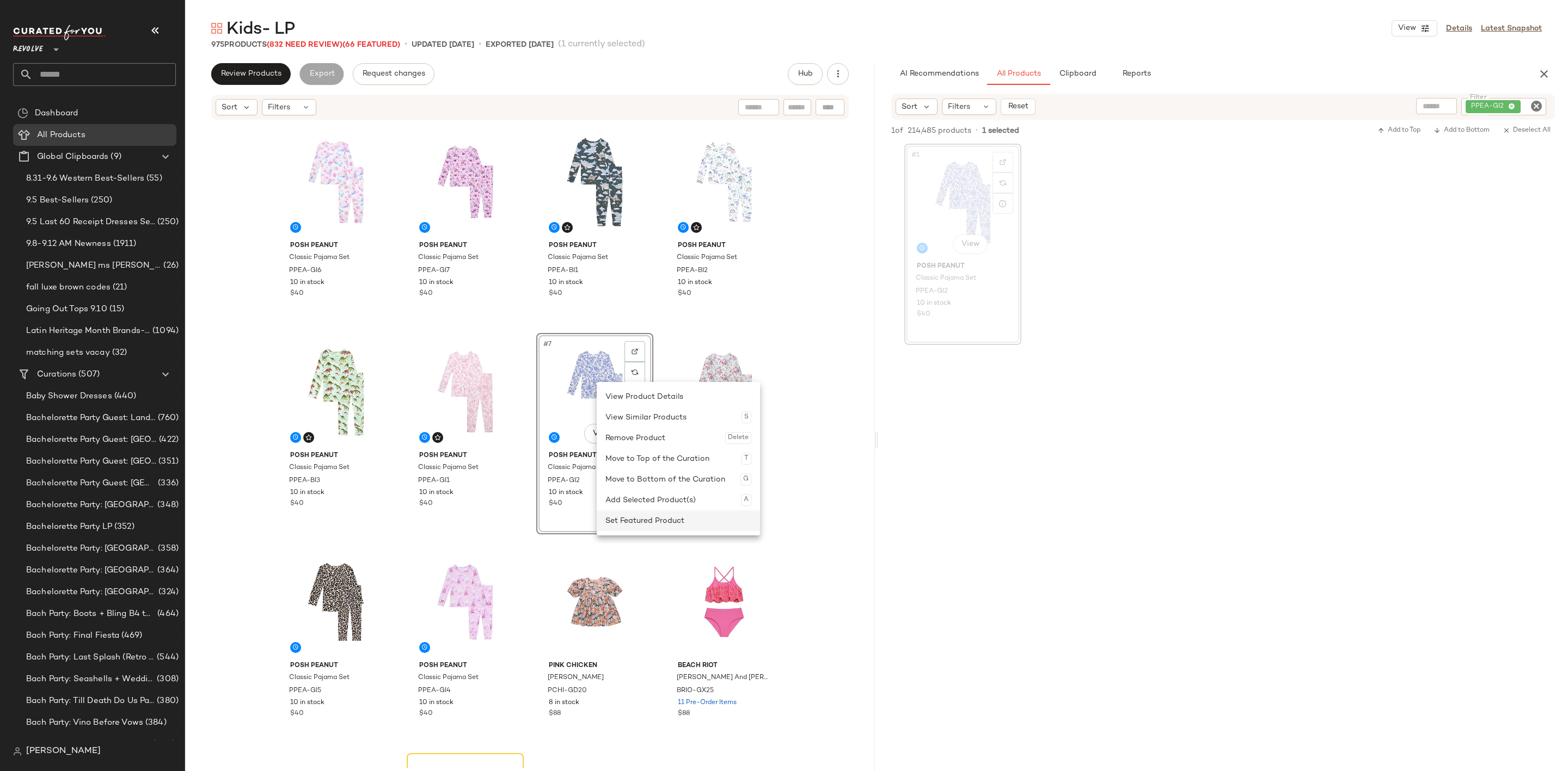
click at [653, 520] on div "Set Featured Product" at bounding box center [679, 521] width 146 height 21
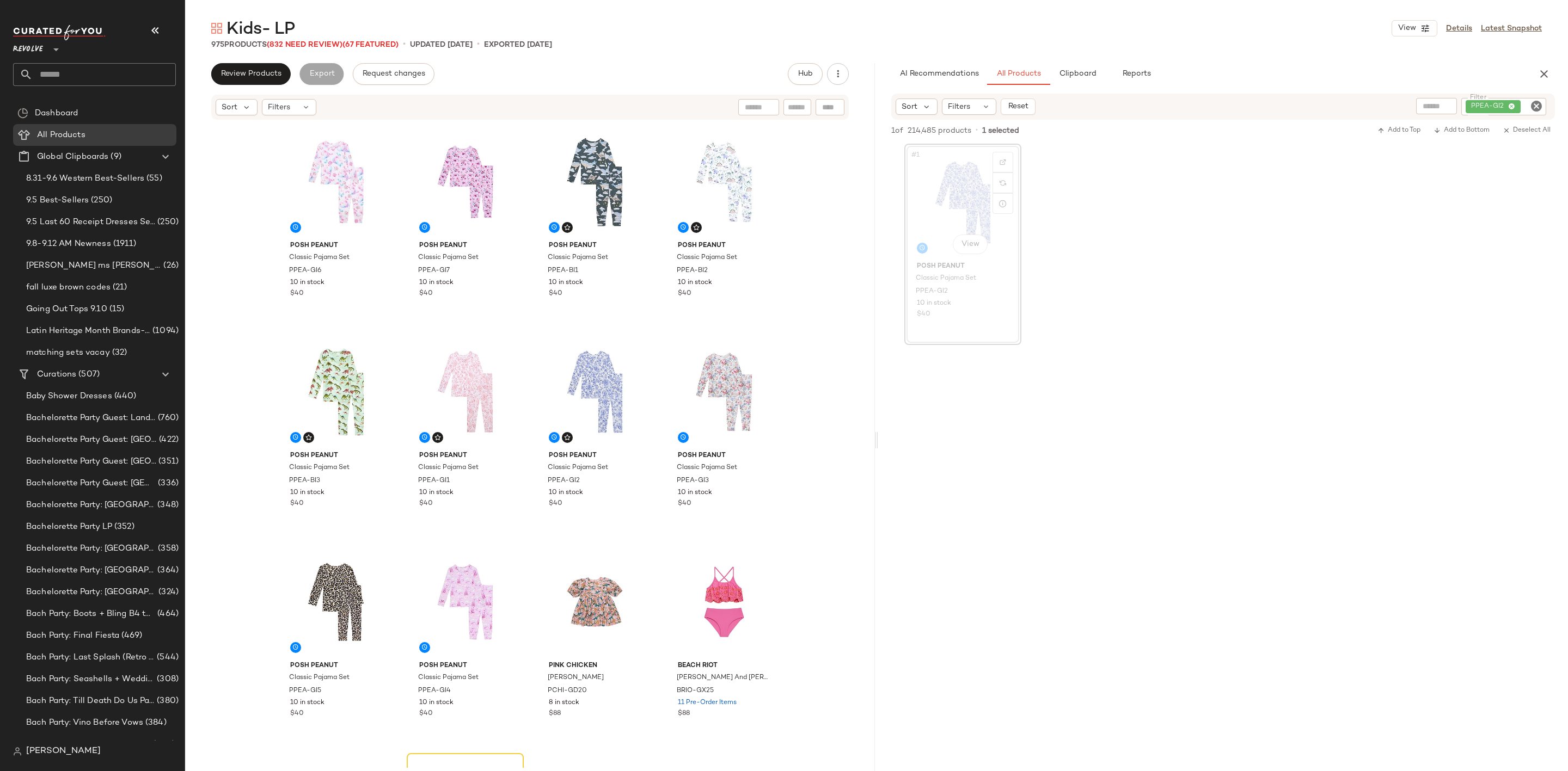
click at [1538, 102] on icon "Clear Filter" at bounding box center [1536, 106] width 13 height 13
paste input "********"
type input "********"
click at [1441, 268] on div "#1 View Posh Peanut Classic Pajama Set PPEA-GI2 10 in stock $40" at bounding box center [1223, 243] width 690 height 201
click at [936, 197] on div "#1 View" at bounding box center [963, 202] width 110 height 110
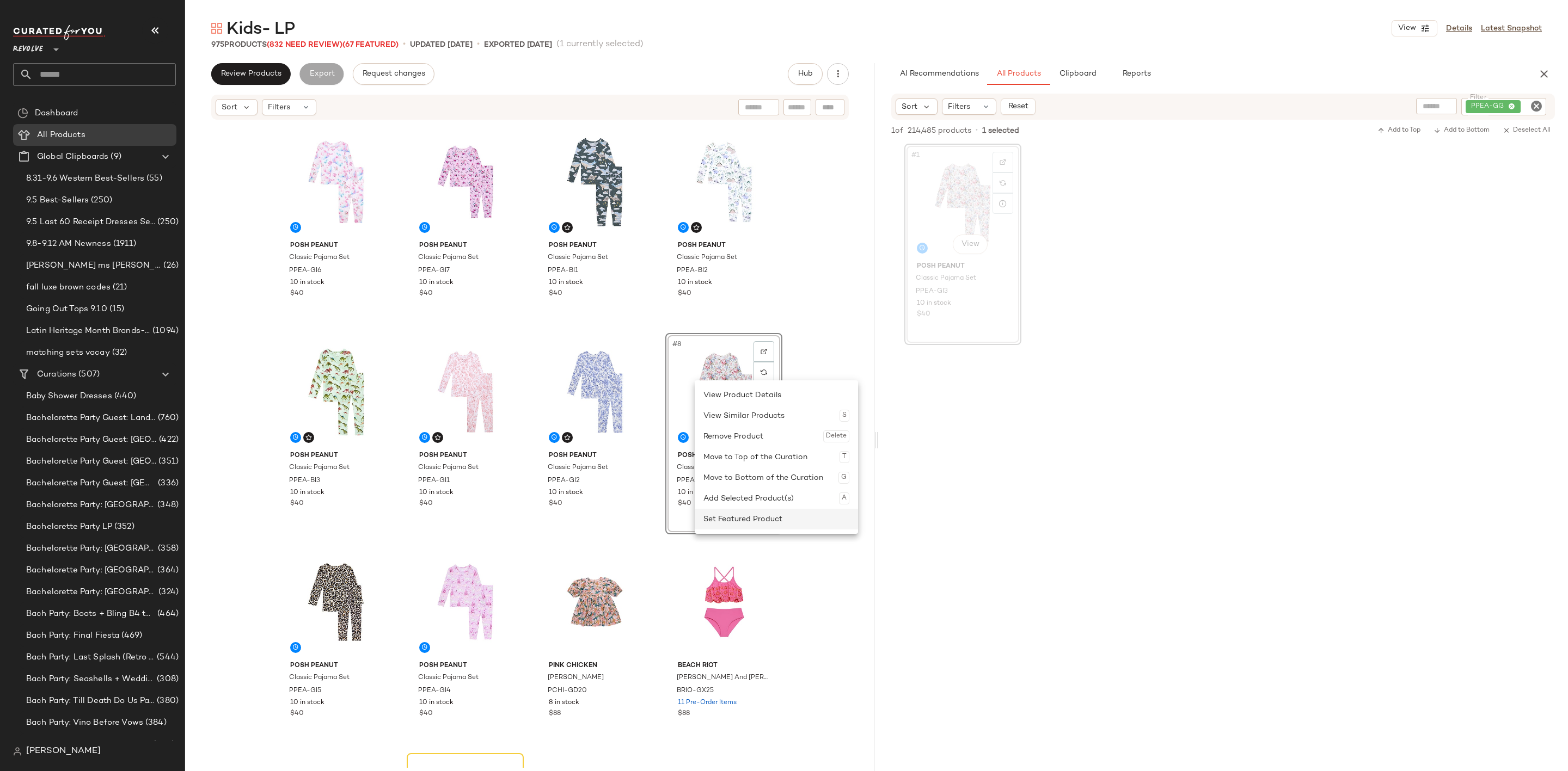
click at [740, 518] on div "Set Featured Product" at bounding box center [777, 519] width 146 height 21
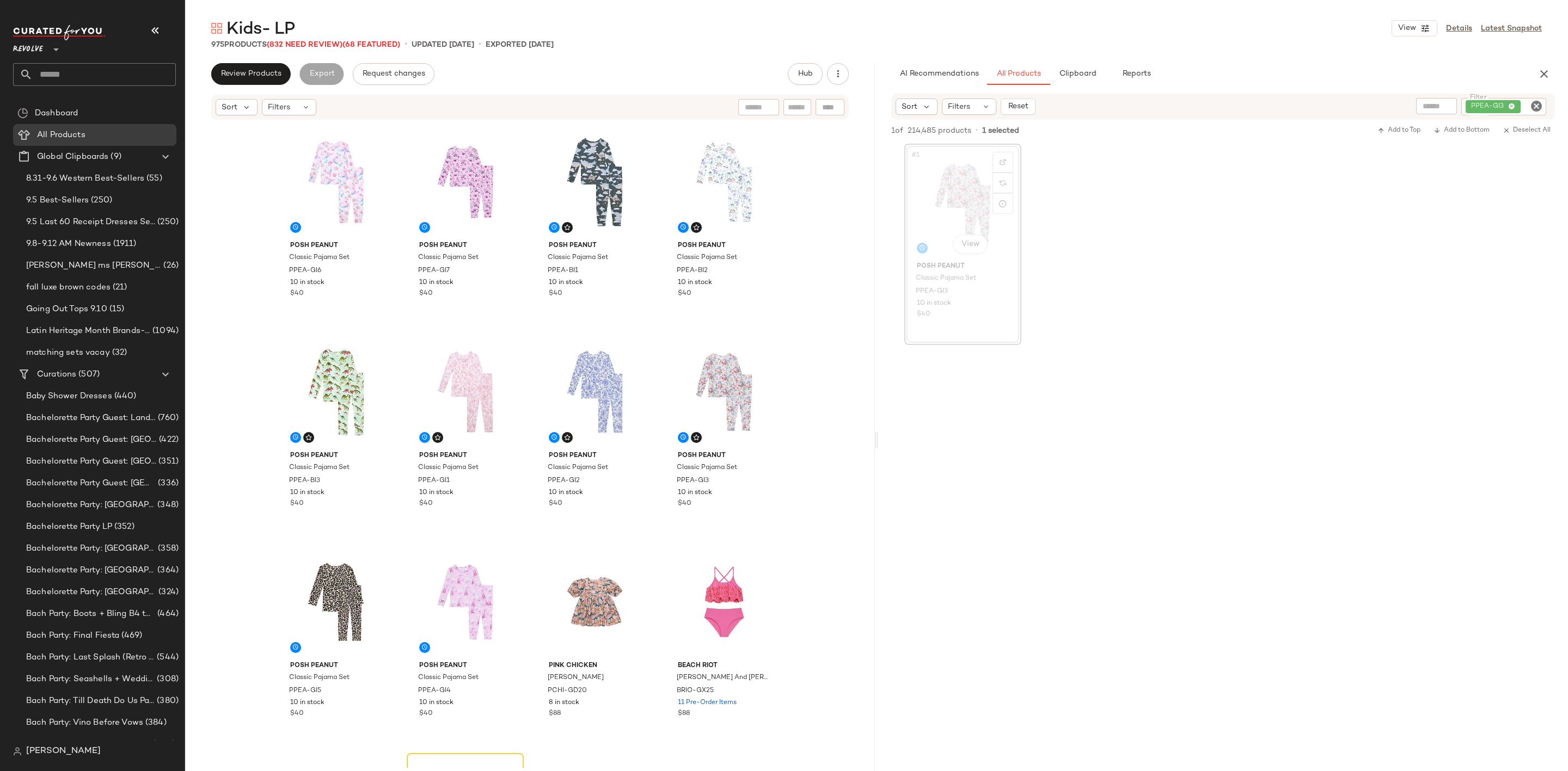
click at [1536, 103] on icon "Clear Filter" at bounding box center [1536, 106] width 13 height 13
paste input "********"
type input "********"
click at [1454, 263] on div "#1 View Posh Peanut Classic Pajama Set PPEA-GI3 10 in stock $40" at bounding box center [1223, 244] width 690 height 201
click at [957, 206] on div "#1 View" at bounding box center [963, 202] width 110 height 110
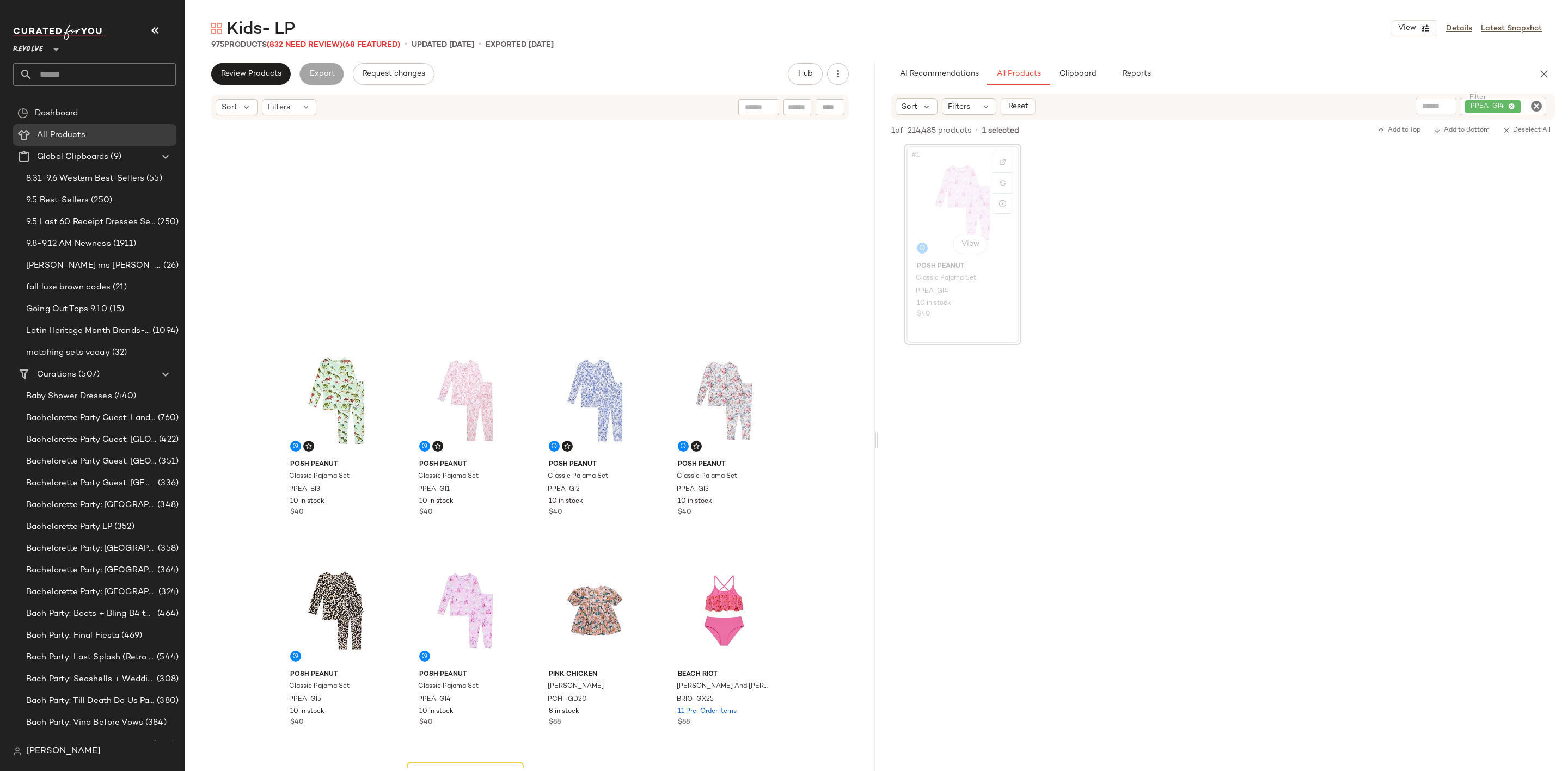
scroll to position [219, 0]
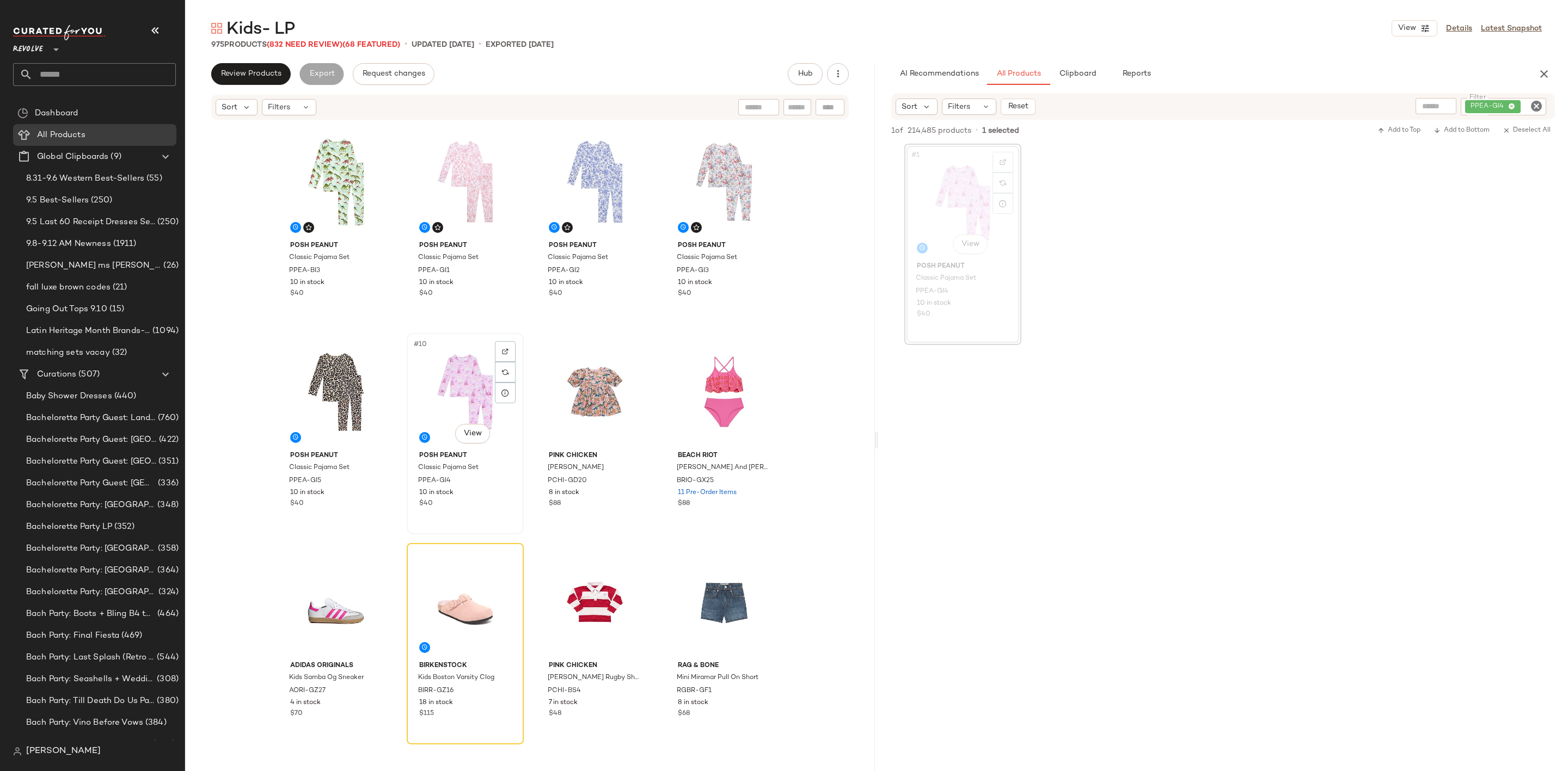
click at [451, 387] on div "#10 View" at bounding box center [465, 392] width 110 height 110
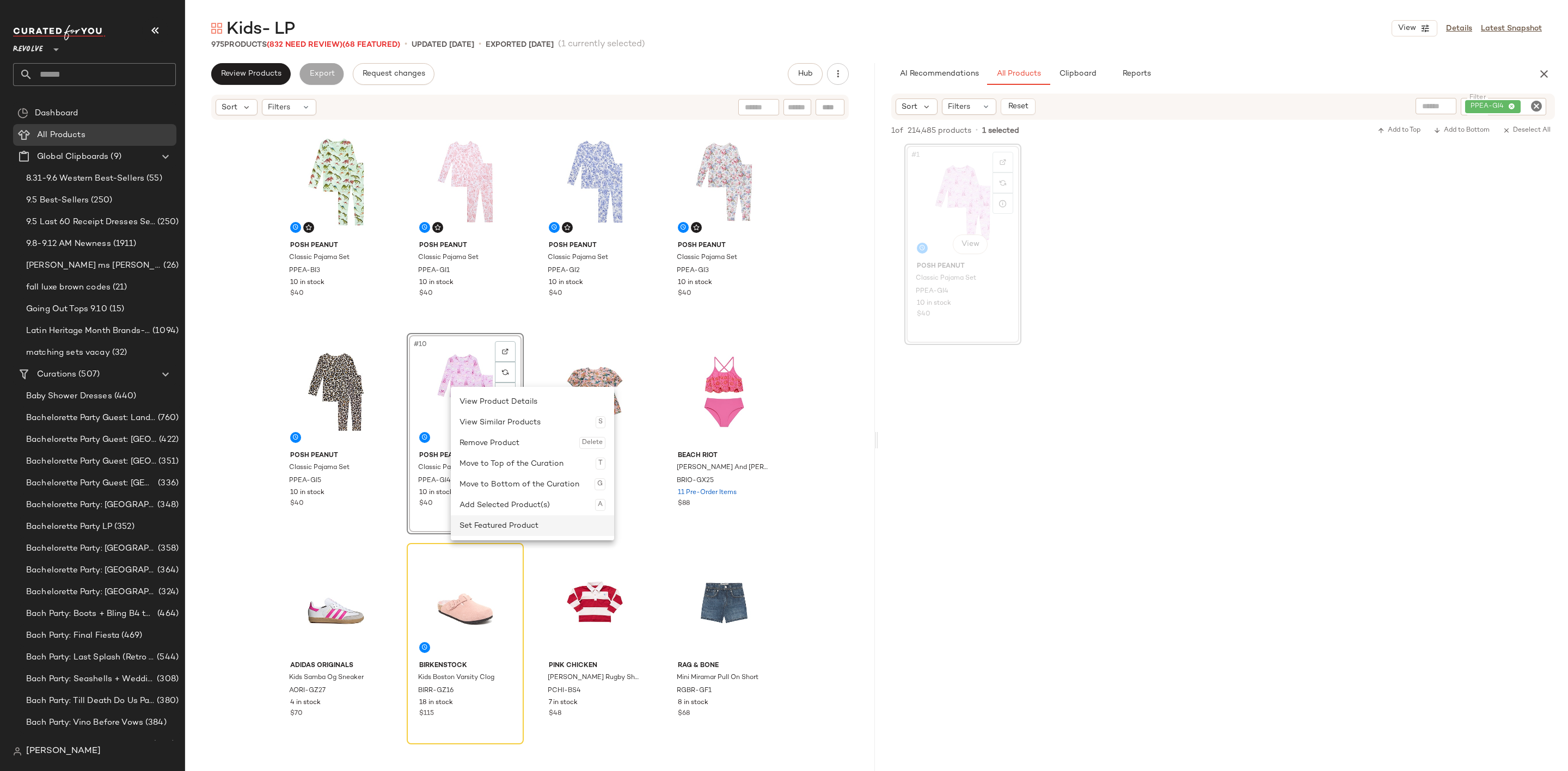
click at [491, 523] on div "Set Featured Product" at bounding box center [533, 526] width 146 height 21
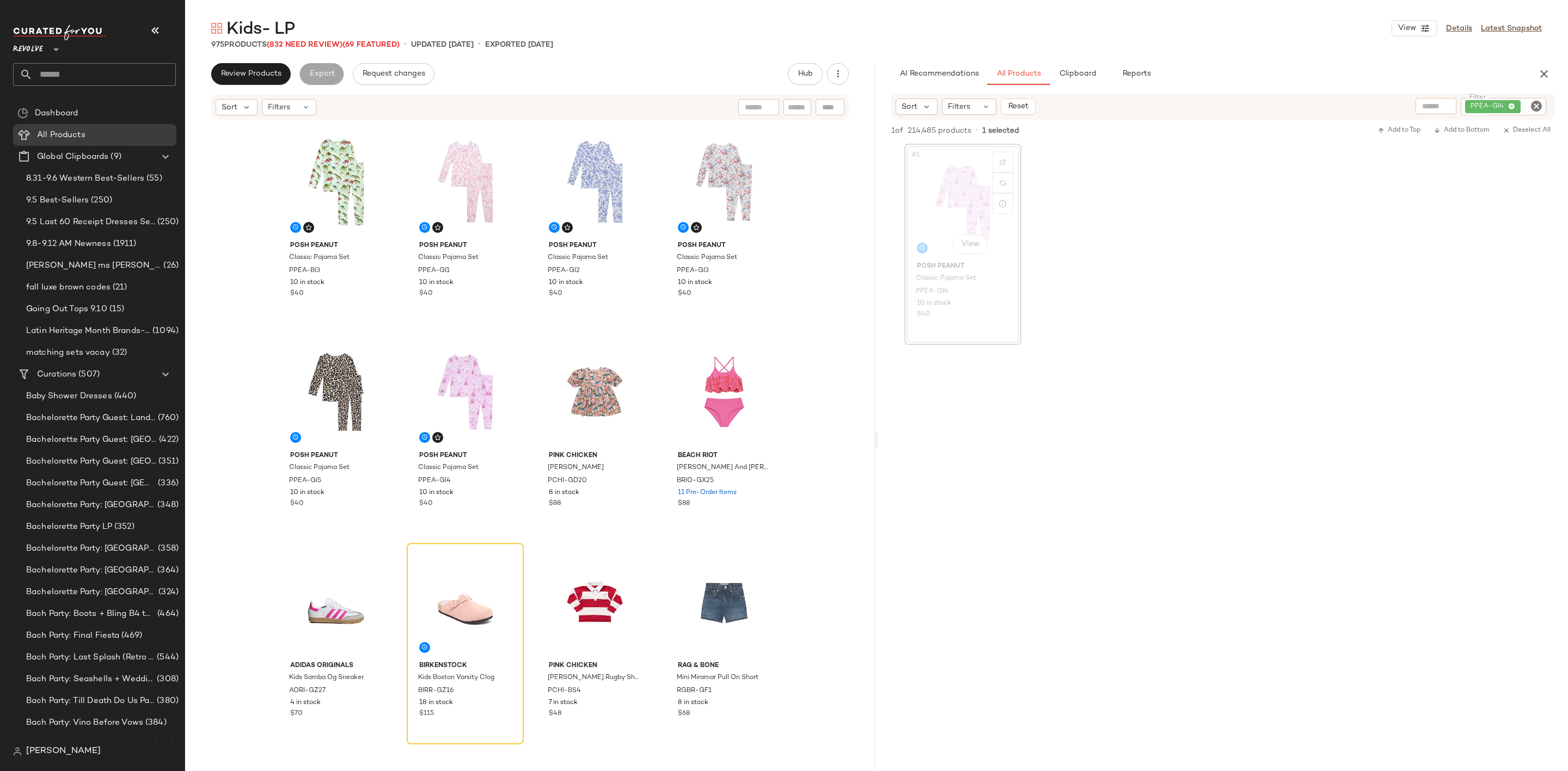
click at [1530, 103] on icon "Clear Filter" at bounding box center [1536, 106] width 13 height 13
paste input "********"
type input "********"
click at [1447, 215] on div "#1 View Posh Peanut Classic Pajama Set PPEA-GI4 10 in stock $40" at bounding box center [1223, 244] width 690 height 201
click at [961, 190] on div "#1 View" at bounding box center [963, 202] width 110 height 110
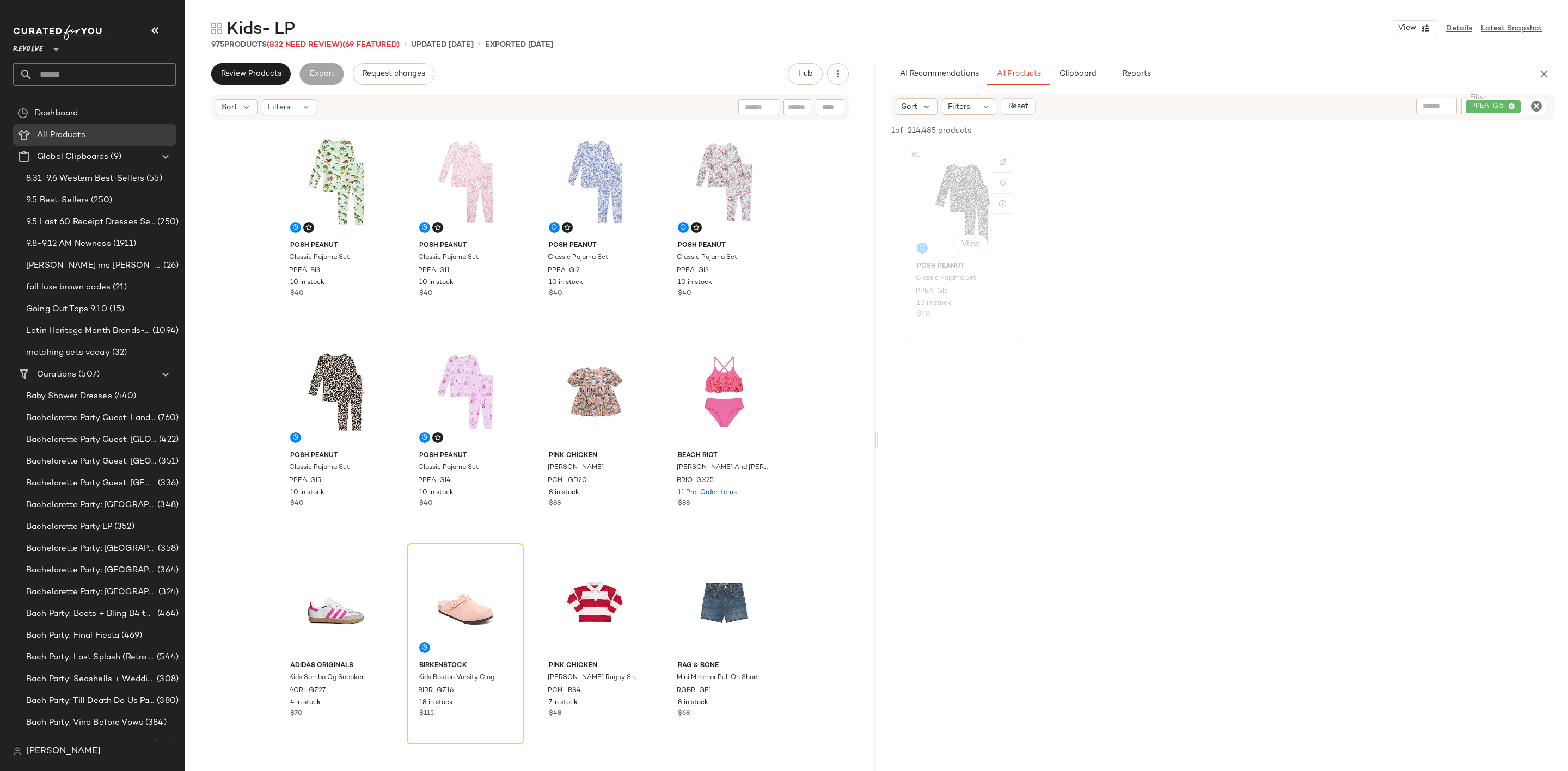
scroll to position [209, 0]
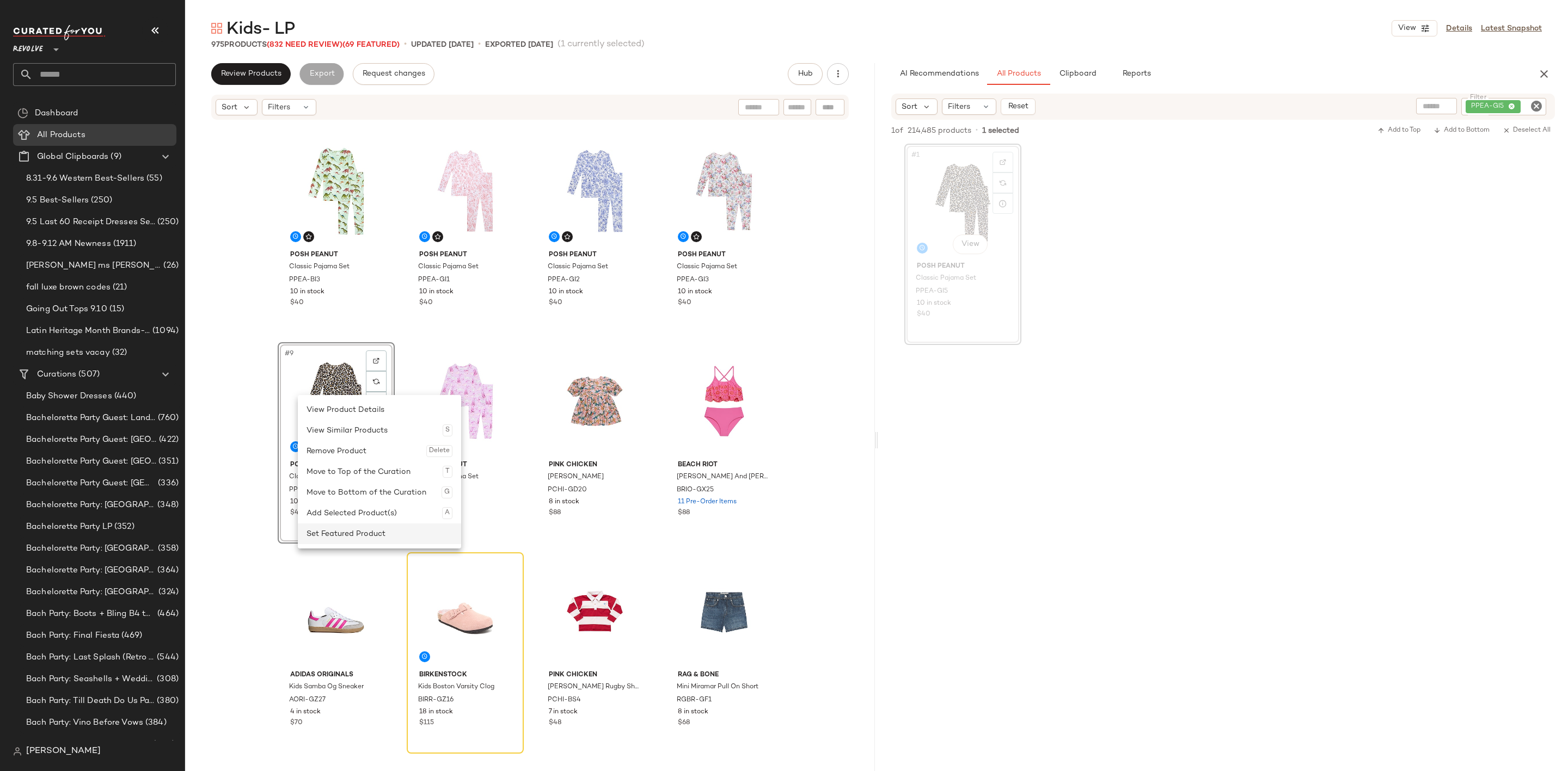
click at [366, 528] on div "Set Featured Product" at bounding box center [380, 534] width 146 height 21
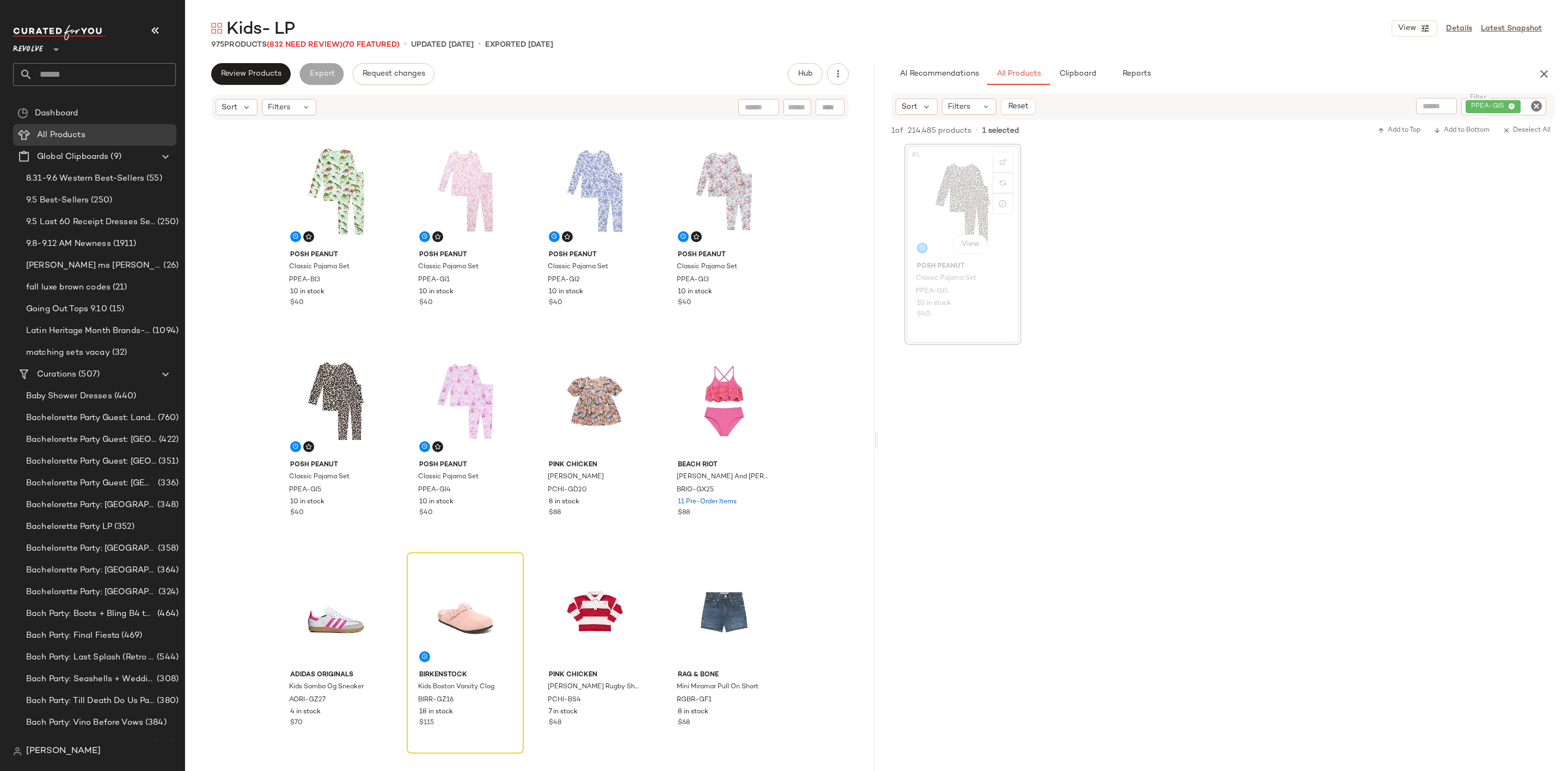
click at [1533, 105] on icon "Clear Filter" at bounding box center [1536, 106] width 13 height 13
paste input "********"
type input "********"
click at [1409, 235] on div "#1 View Posh Peanut Classic Pajama Set PPEA-GI5 10 in stock $40" at bounding box center [1223, 243] width 690 height 201
click at [933, 183] on div "#1 View" at bounding box center [963, 202] width 110 height 110
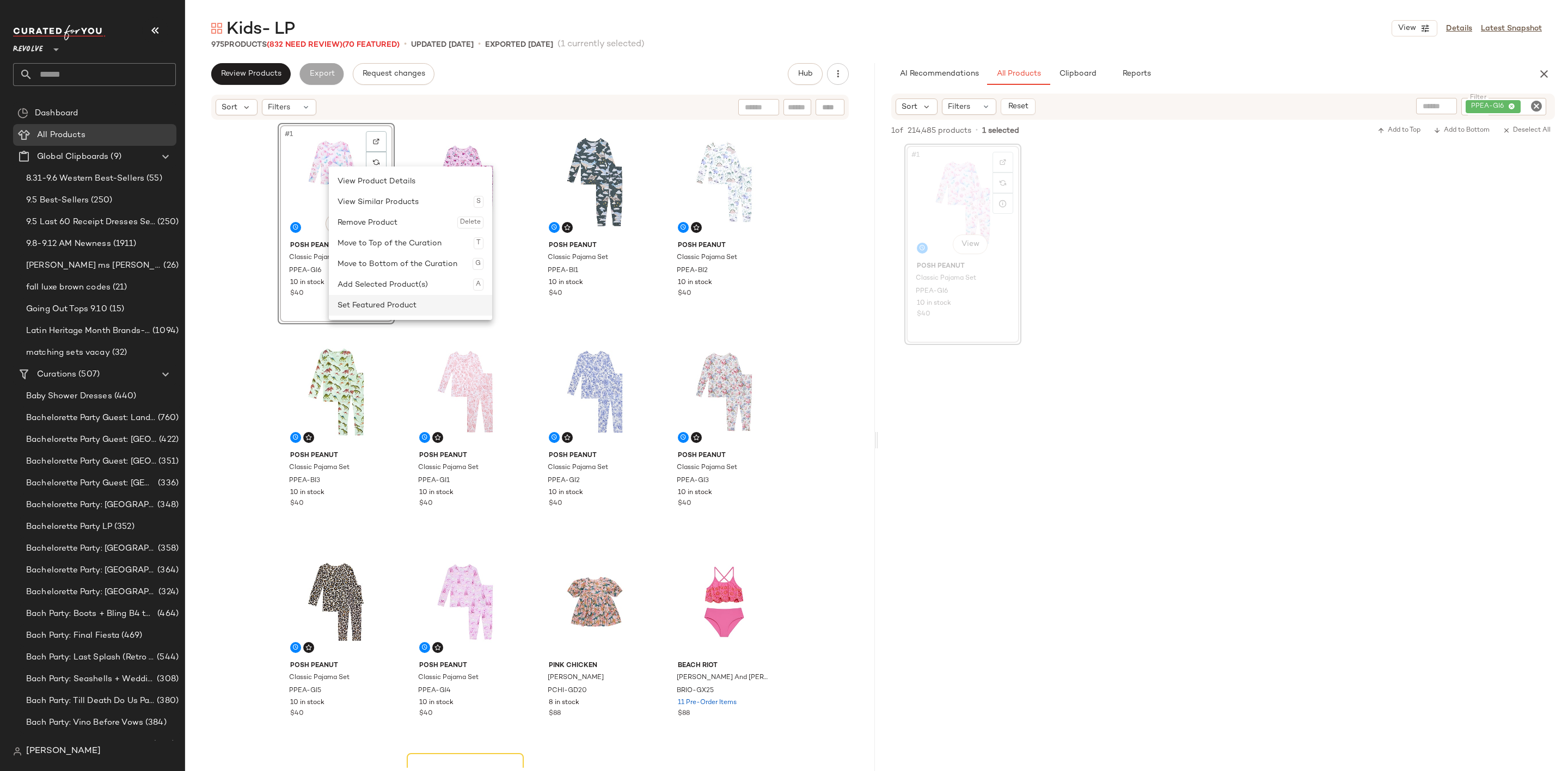
click at [384, 304] on div "Set Featured Product" at bounding box center [411, 305] width 146 height 21
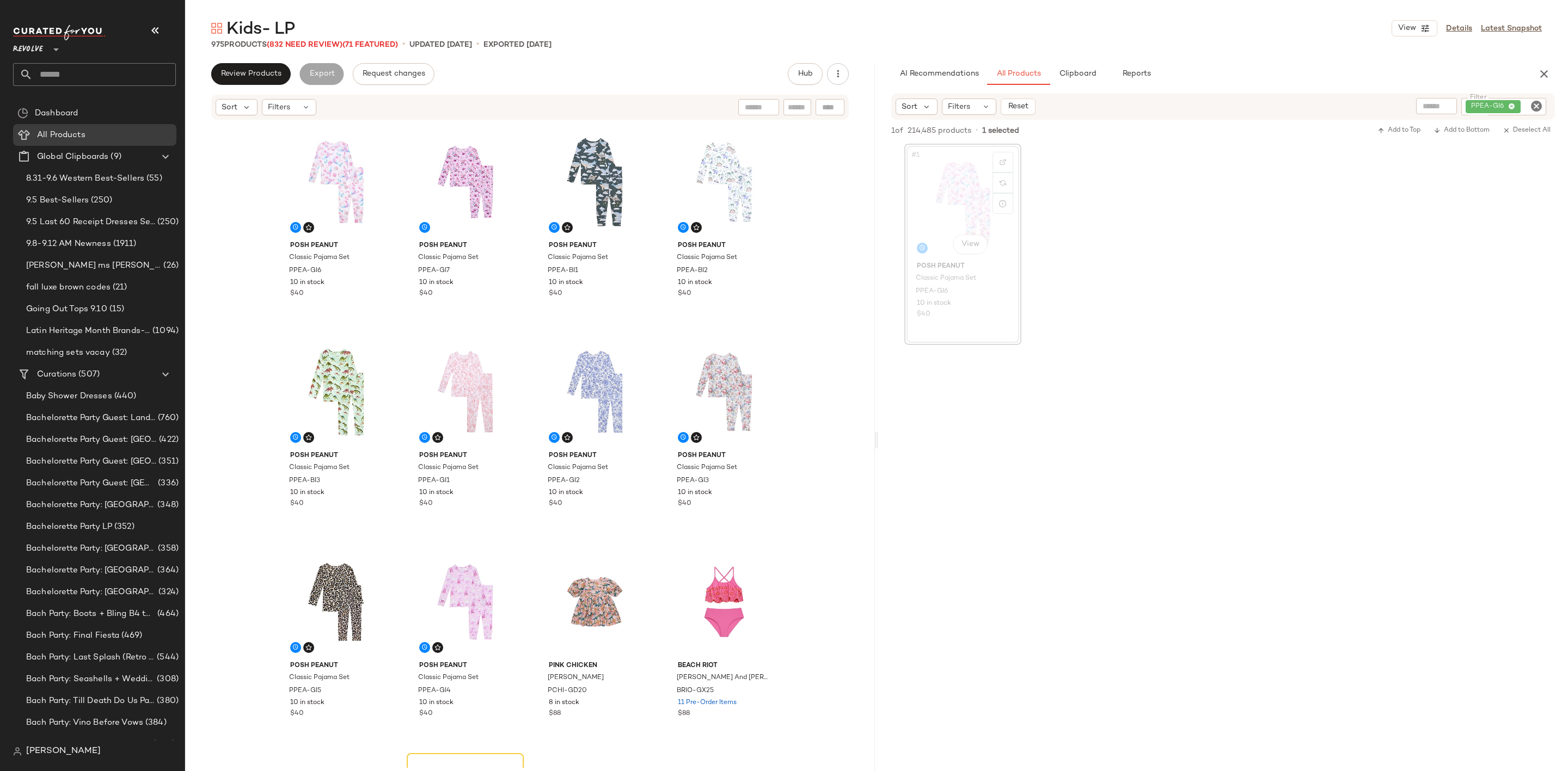
click at [1537, 105] on icon "Clear Filter" at bounding box center [1536, 106] width 13 height 13
paste input "********"
type input "********"
click at [1359, 248] on div "#1 View Posh Peanut Classic Pajama Set PPEA-GI6 10 in stock $40" at bounding box center [1223, 244] width 690 height 201
click at [953, 183] on div "#1 View" at bounding box center [963, 202] width 110 height 110
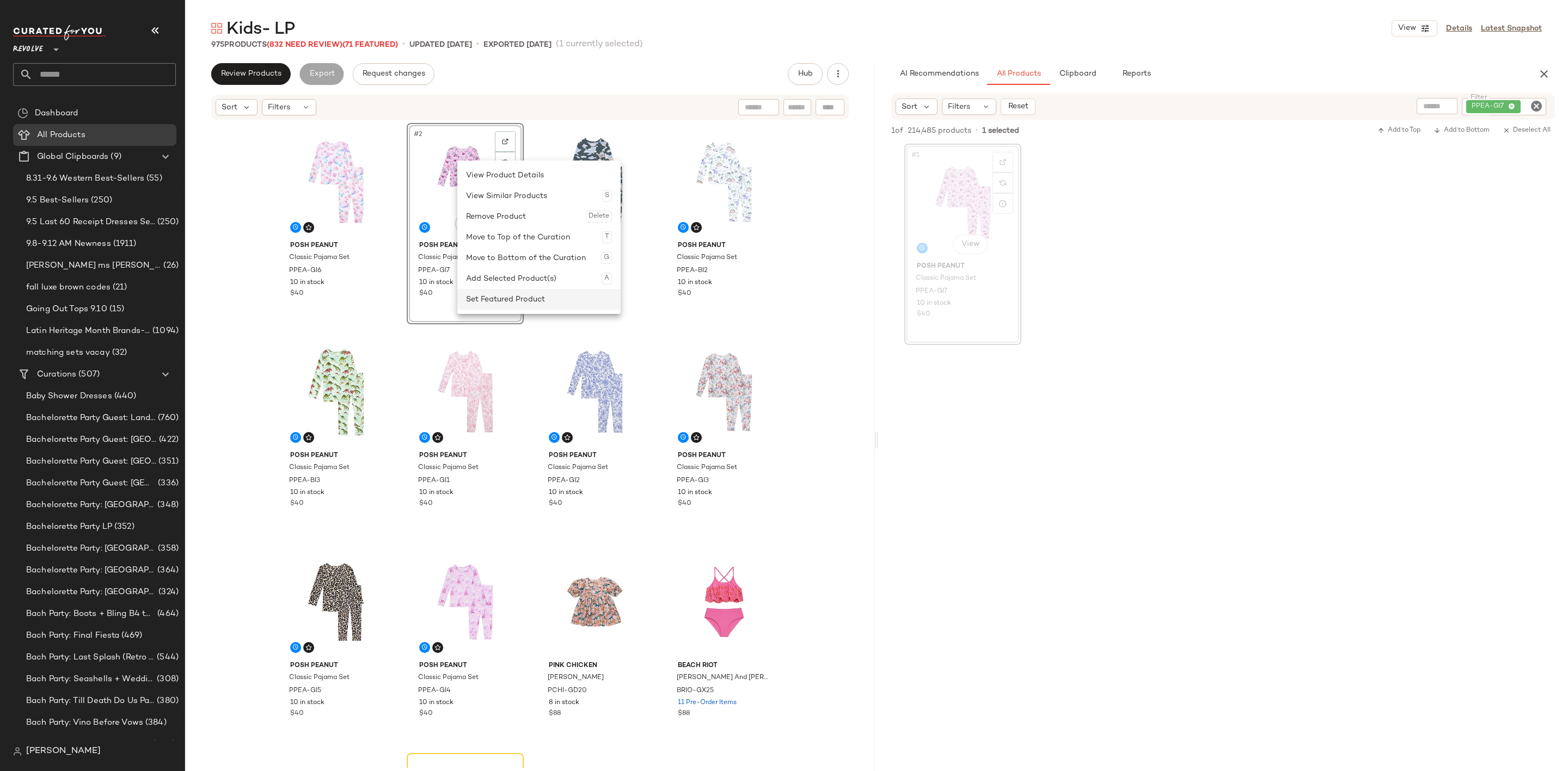
click at [516, 297] on div "Set Featured Product" at bounding box center [539, 299] width 146 height 21
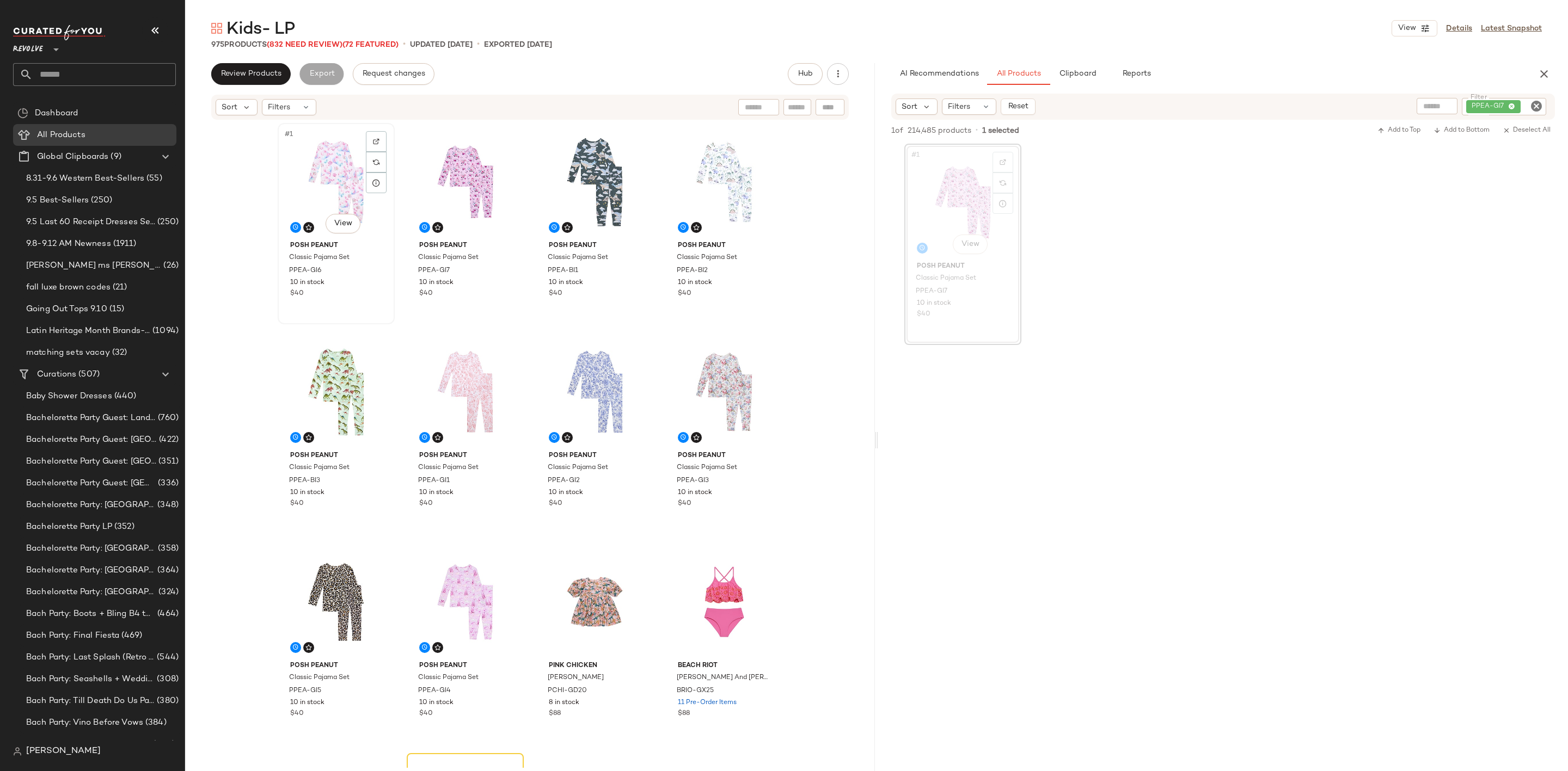
click at [322, 157] on div "#1 View" at bounding box center [336, 181] width 110 height 110
click at [452, 574] on div "#10 View" at bounding box center [465, 602] width 110 height 110
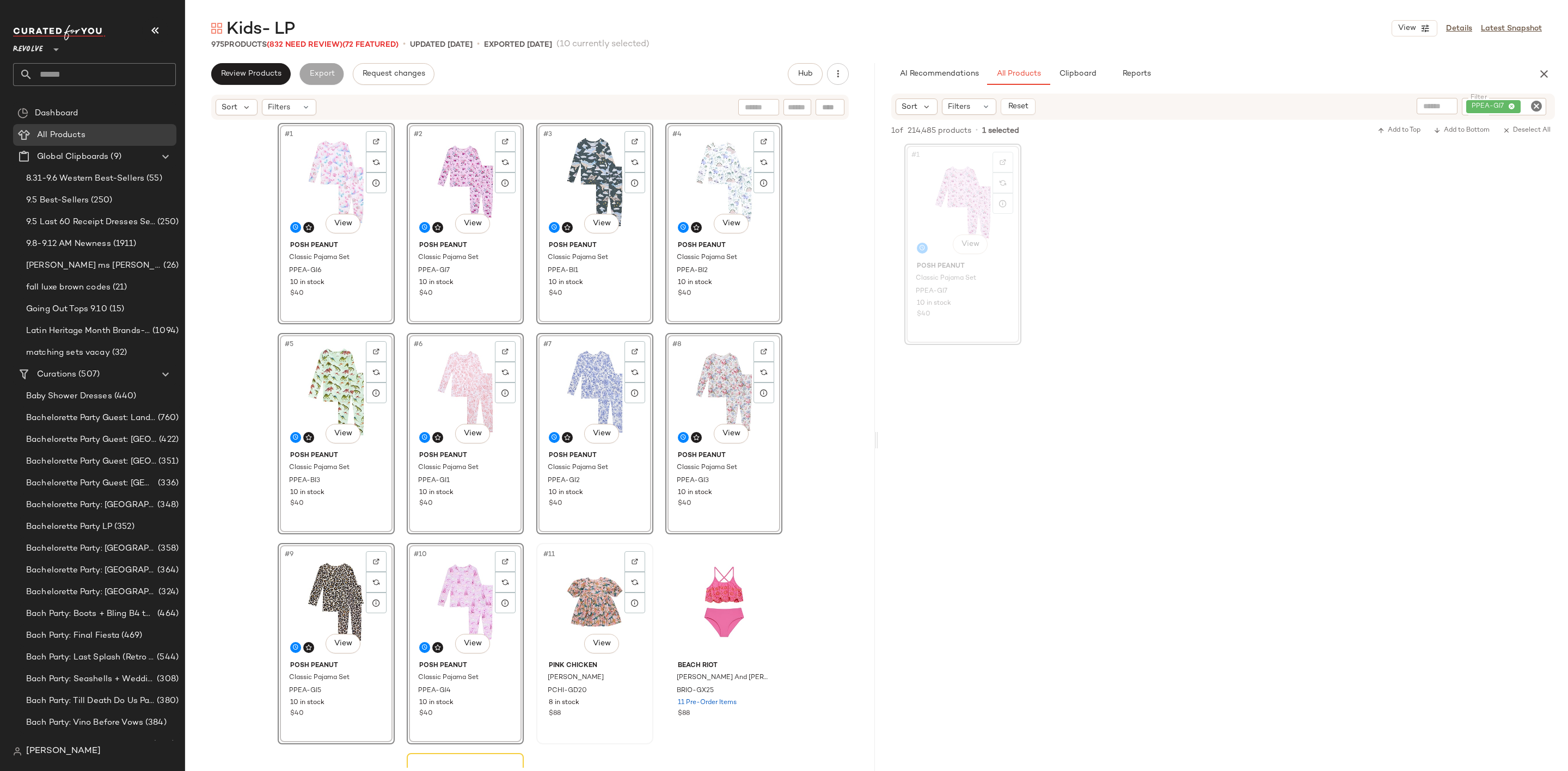
click at [572, 574] on div "#11 View" at bounding box center [595, 602] width 110 height 110
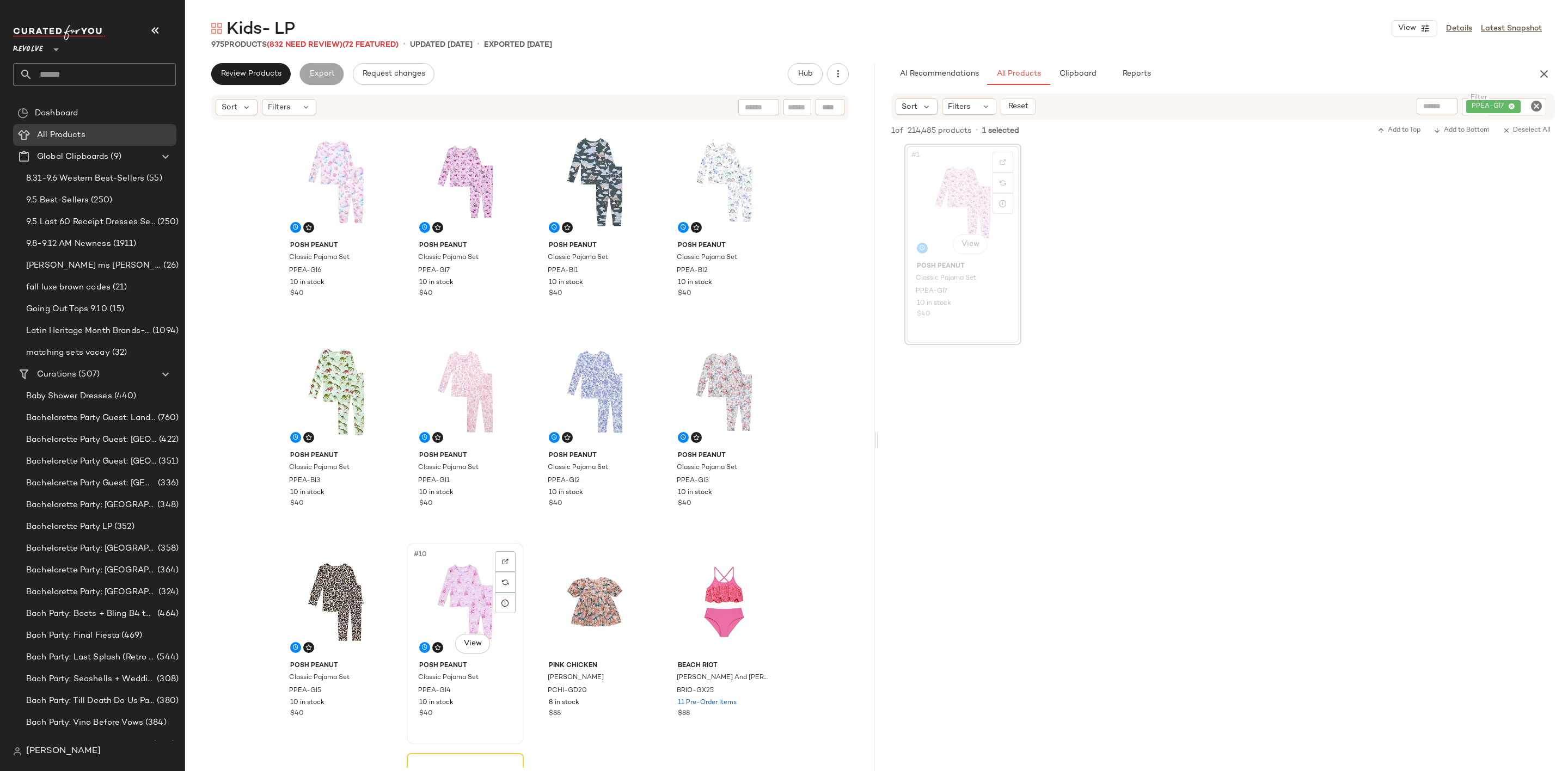
click at [443, 591] on div "#10 View" at bounding box center [465, 602] width 110 height 110
click at [436, 394] on div "#6 View" at bounding box center [465, 392] width 110 height 110
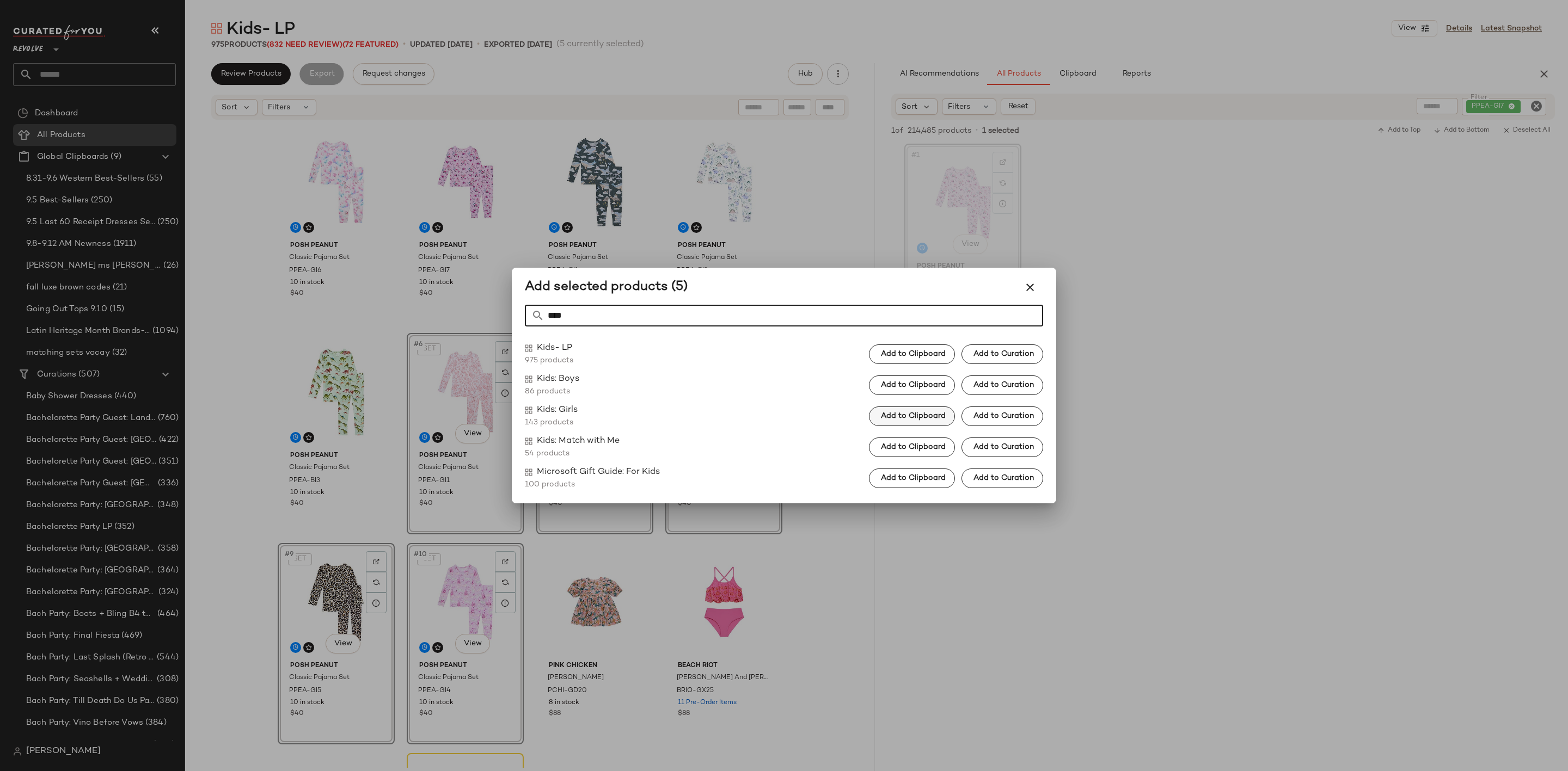
type input "****"
click at [914, 415] on span "Add to Clipboard" at bounding box center [912, 416] width 65 height 9
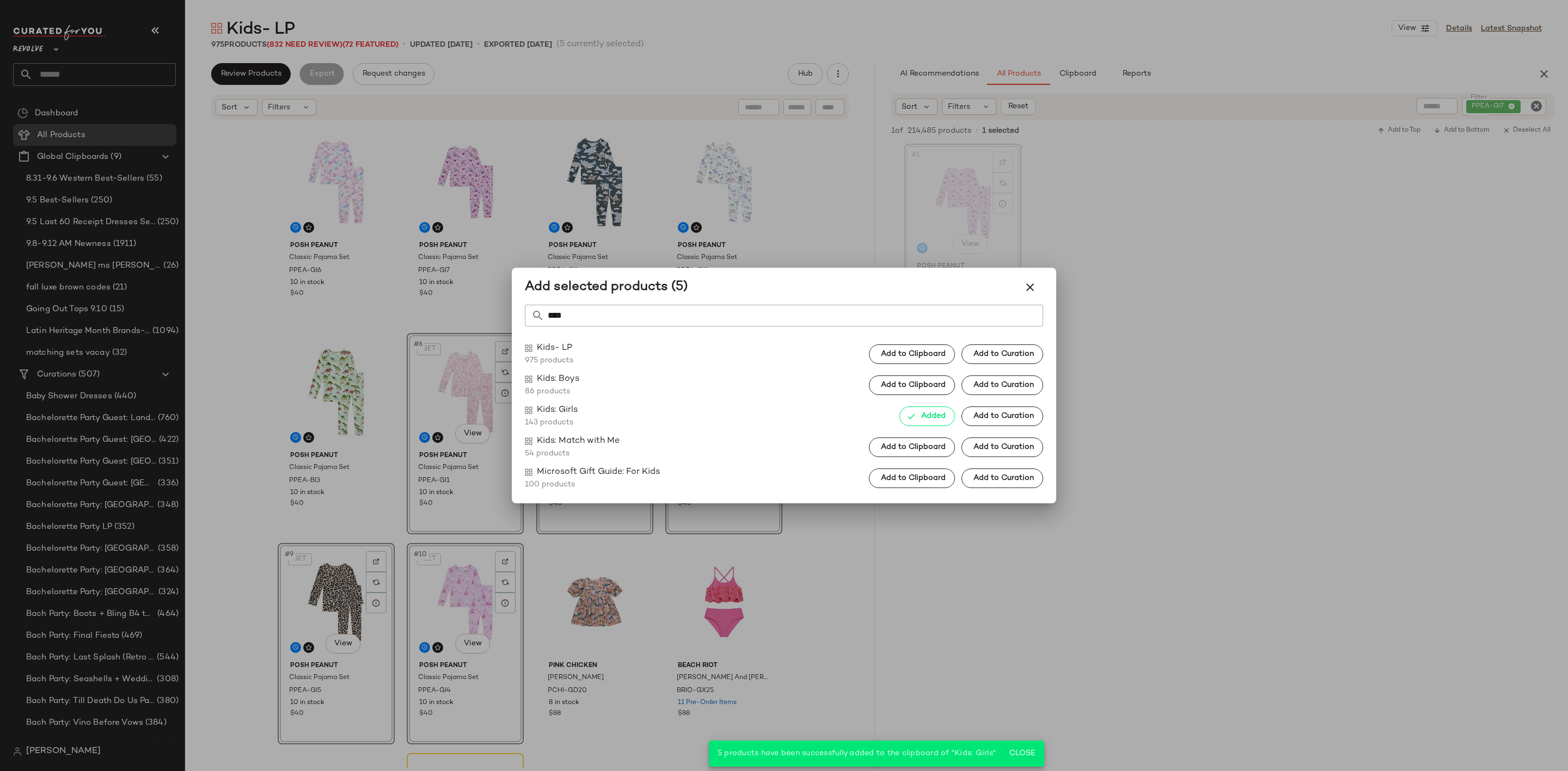
click at [1228, 424] on div at bounding box center [784, 385] width 1568 height 771
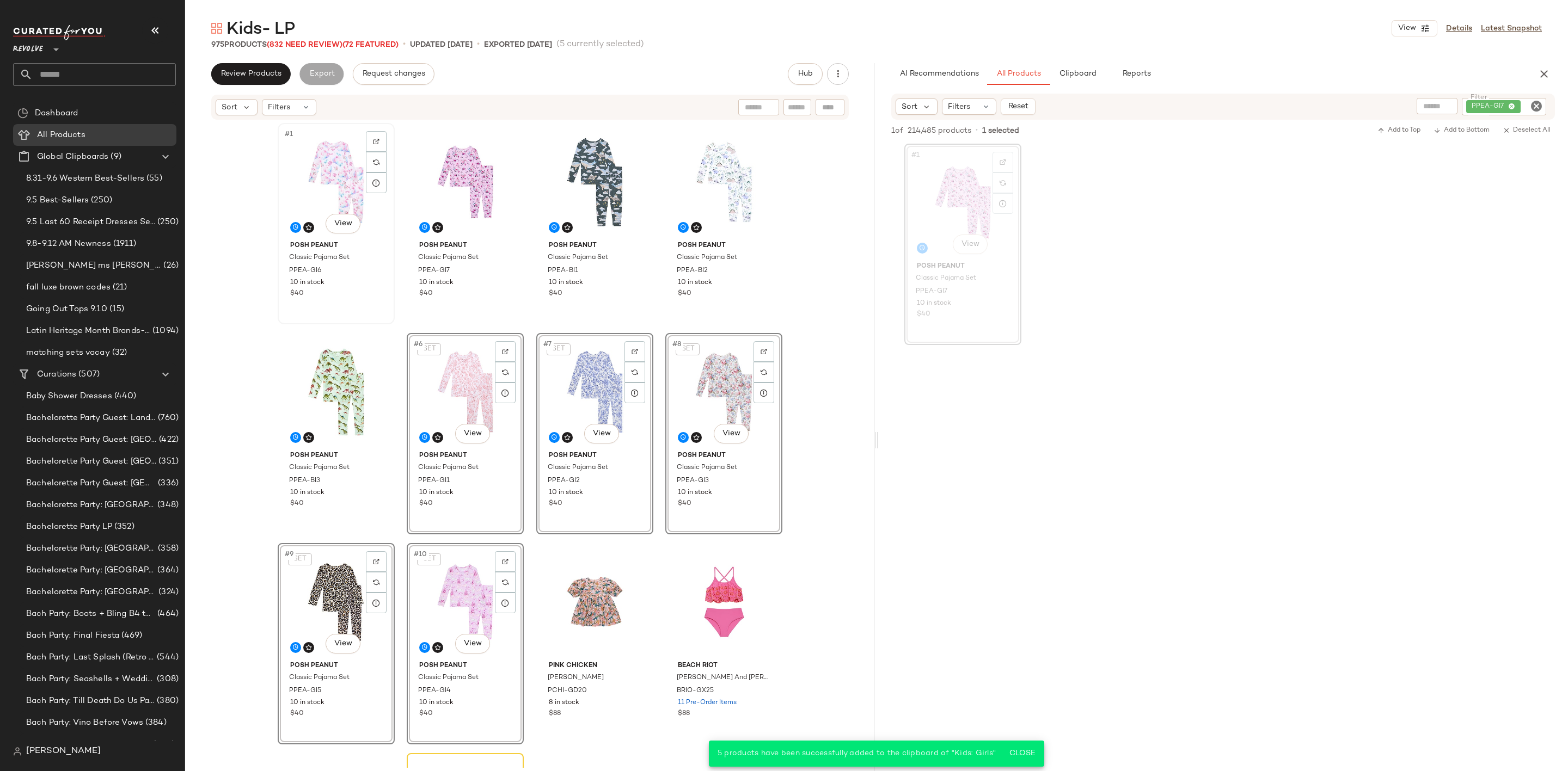
click at [312, 173] on div "#1 View" at bounding box center [336, 181] width 110 height 110
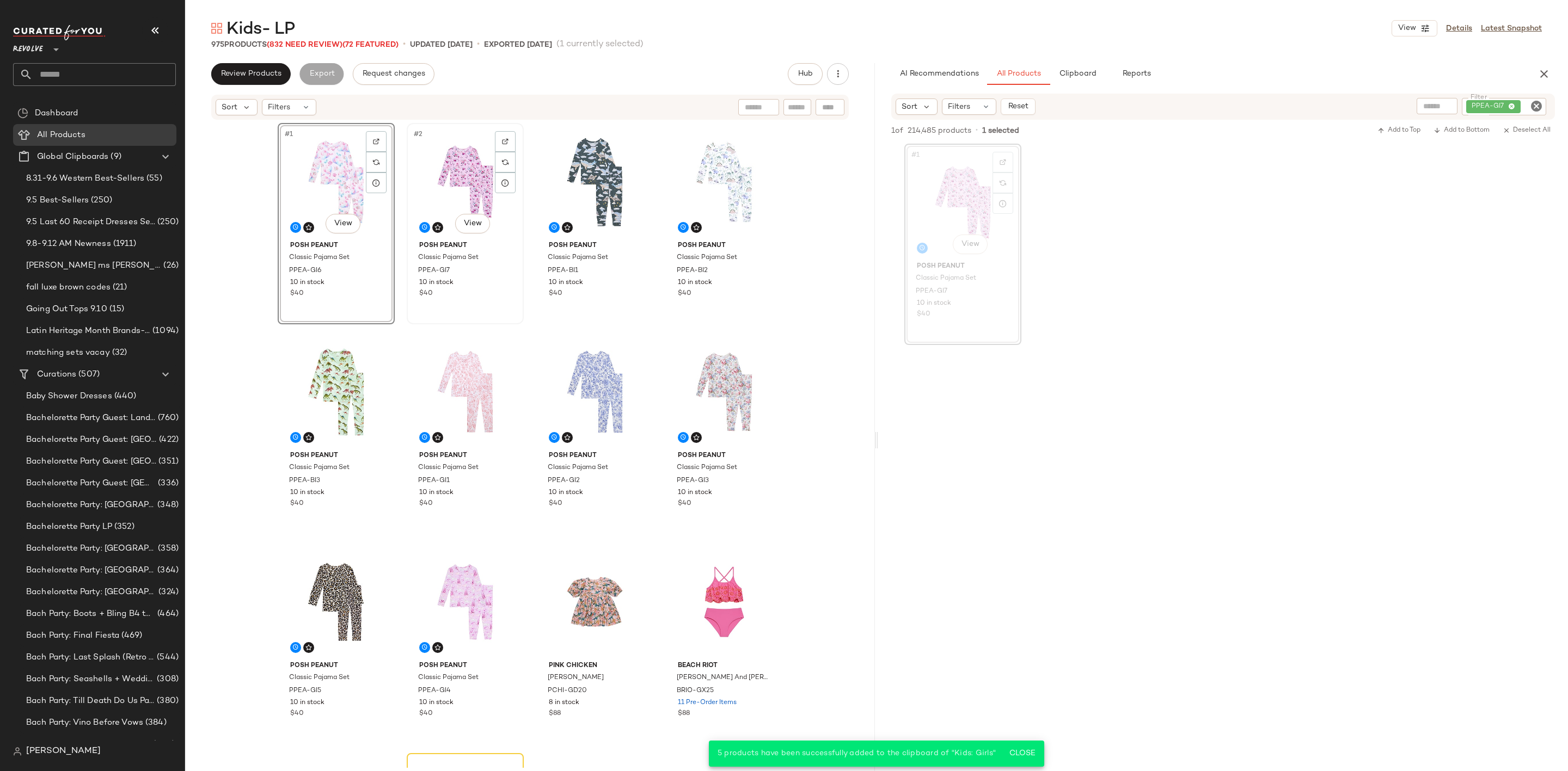
click at [441, 167] on div "#2 View" at bounding box center [465, 181] width 110 height 110
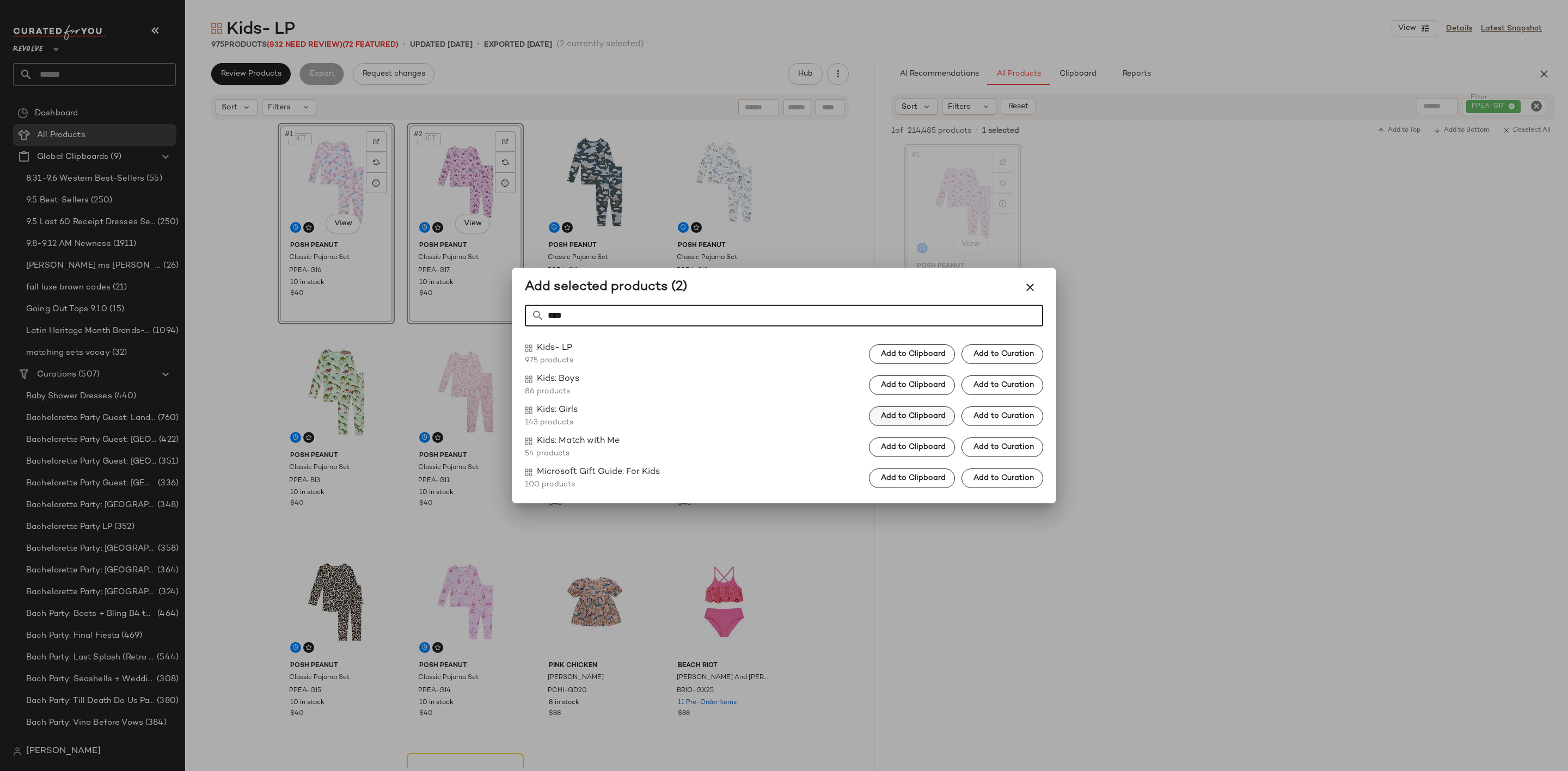
type input "****"
click at [899, 421] on button "Add to Clipboard" at bounding box center [912, 416] width 86 height 19
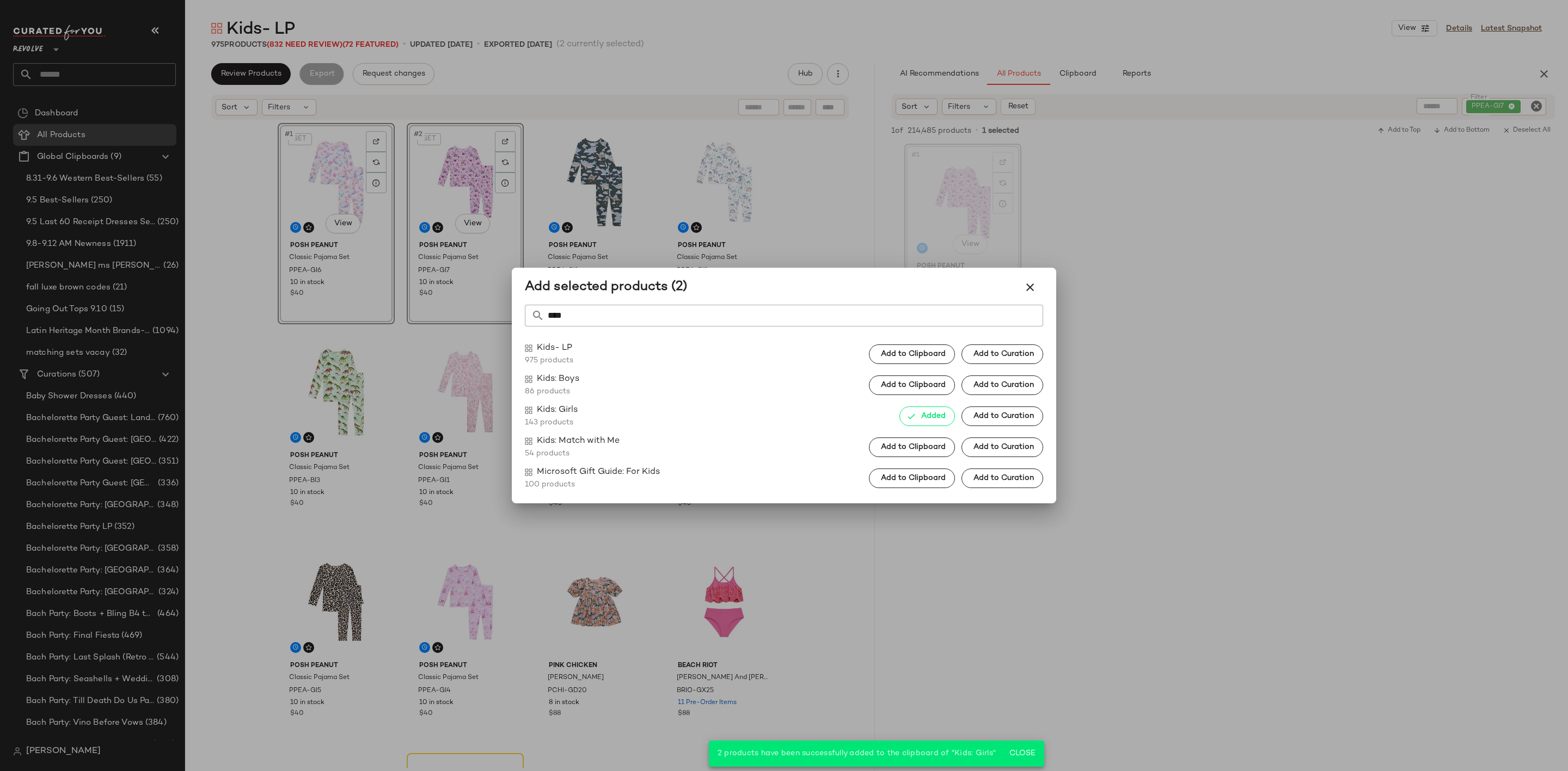
click at [310, 388] on div at bounding box center [784, 385] width 1568 height 771
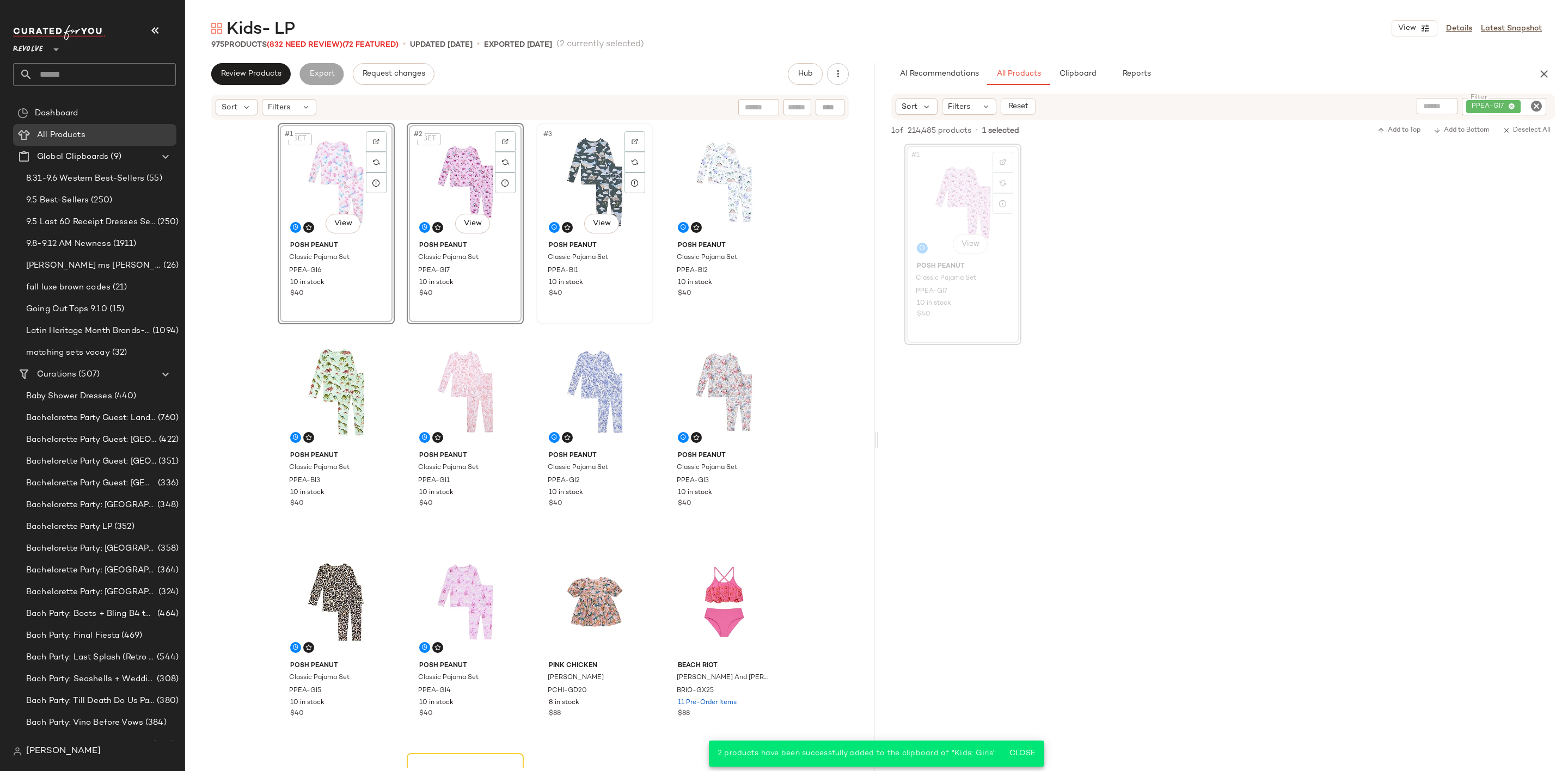
click at [586, 168] on div "#3 View" at bounding box center [595, 181] width 110 height 110
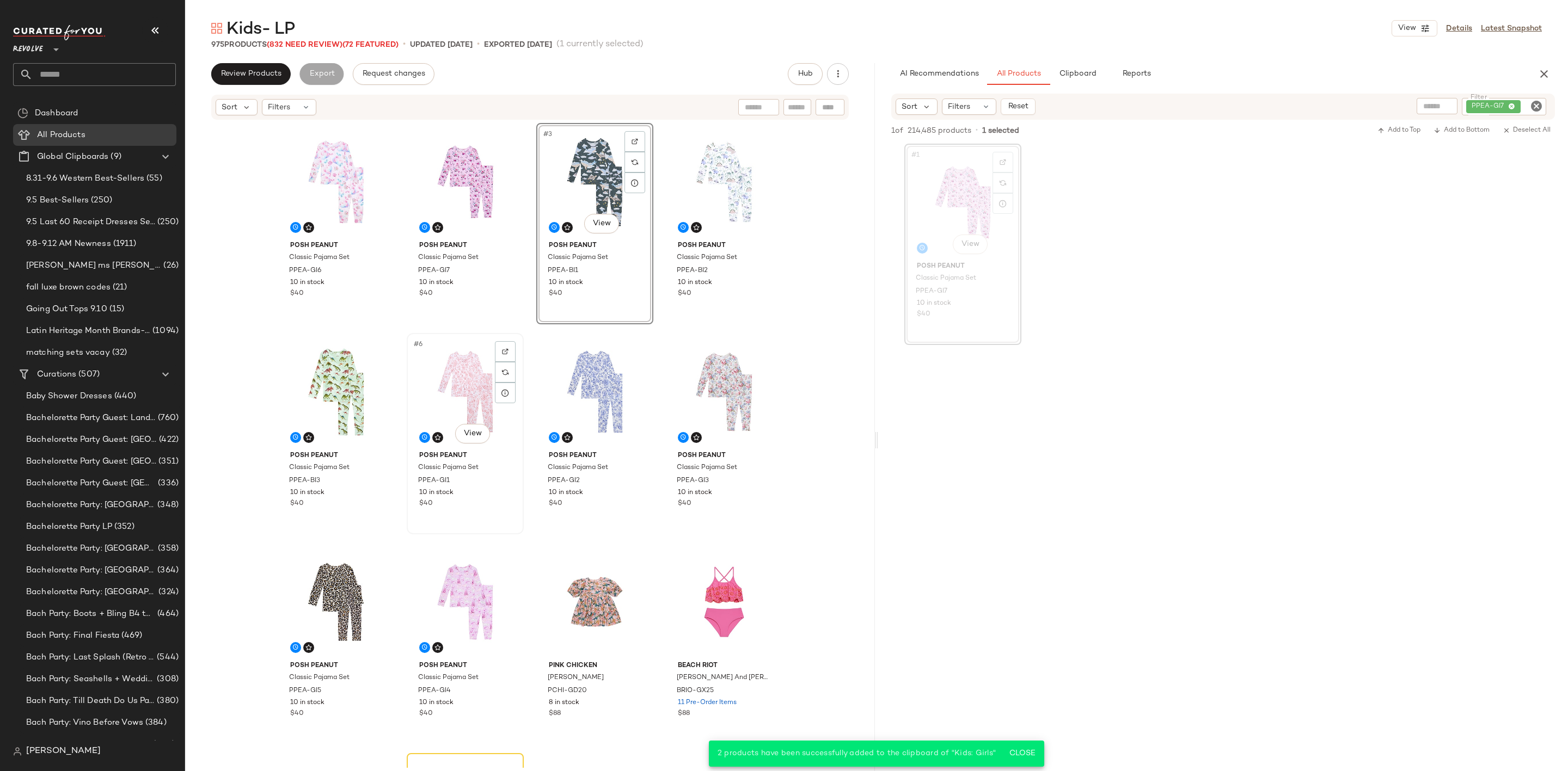
click at [459, 384] on div "#6 View" at bounding box center [465, 392] width 110 height 110
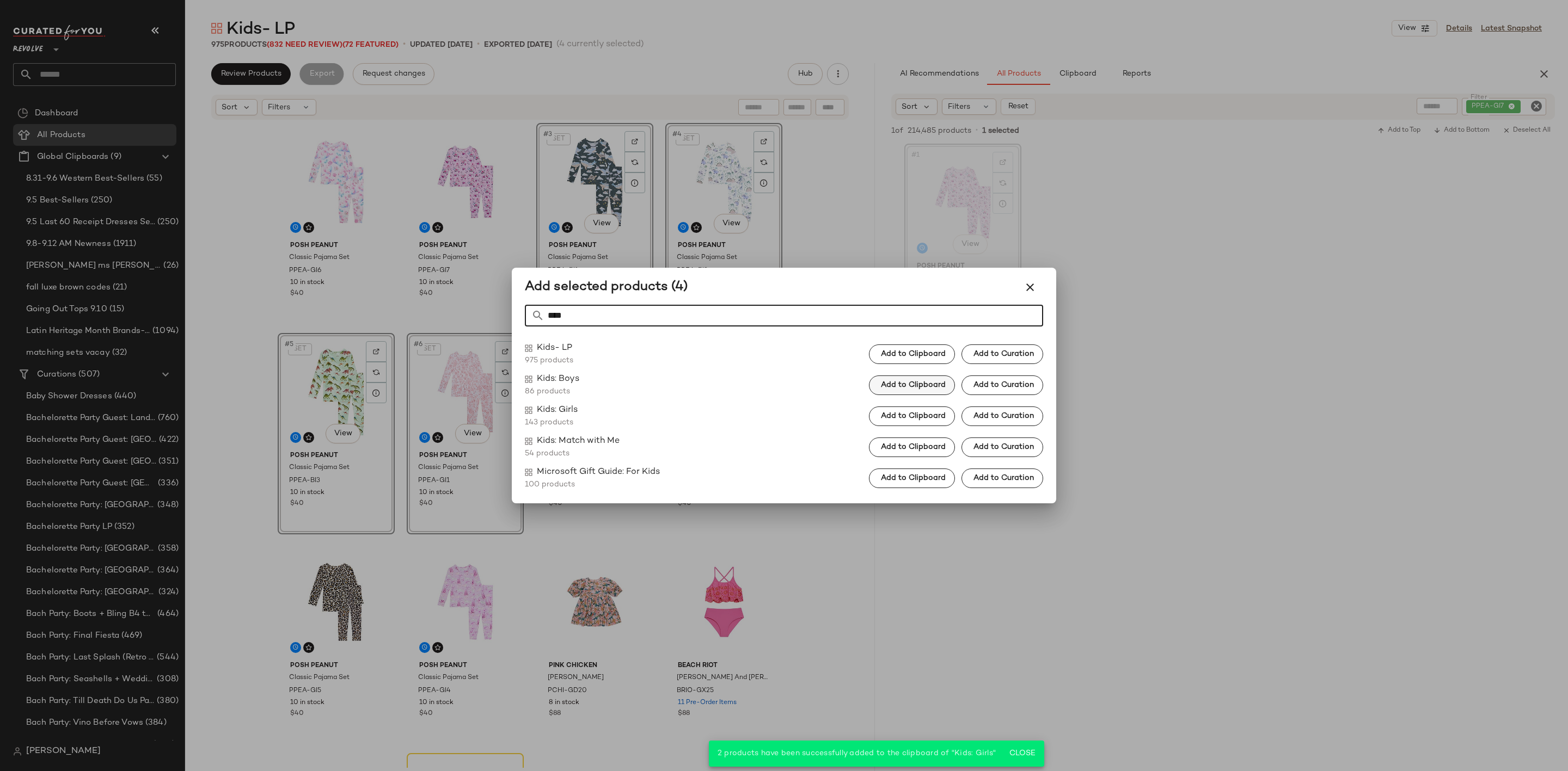
type input "****"
click at [941, 386] on span "Add to Clipboard" at bounding box center [912, 385] width 65 height 9
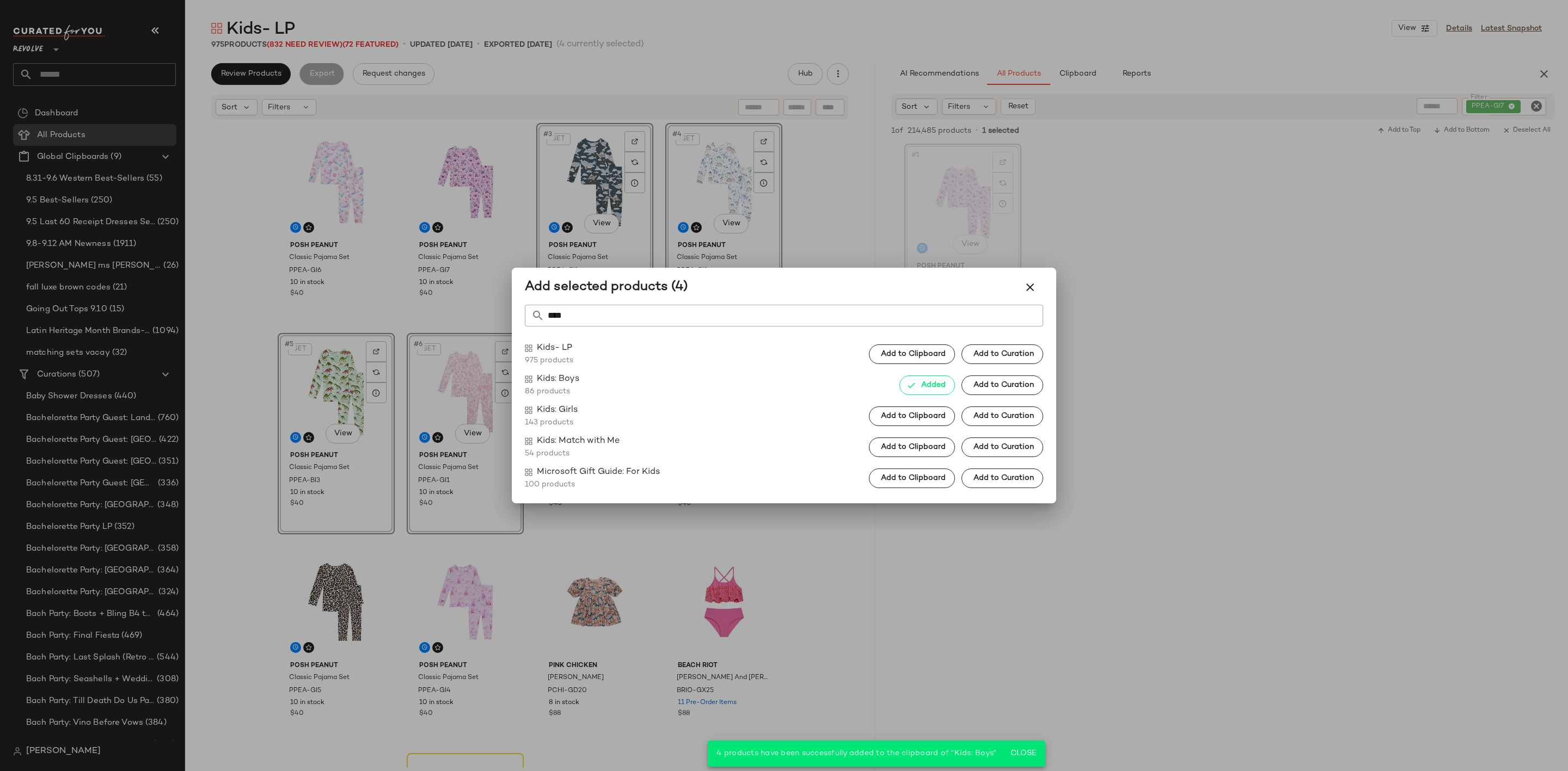
click at [1237, 388] on div at bounding box center [784, 385] width 1568 height 771
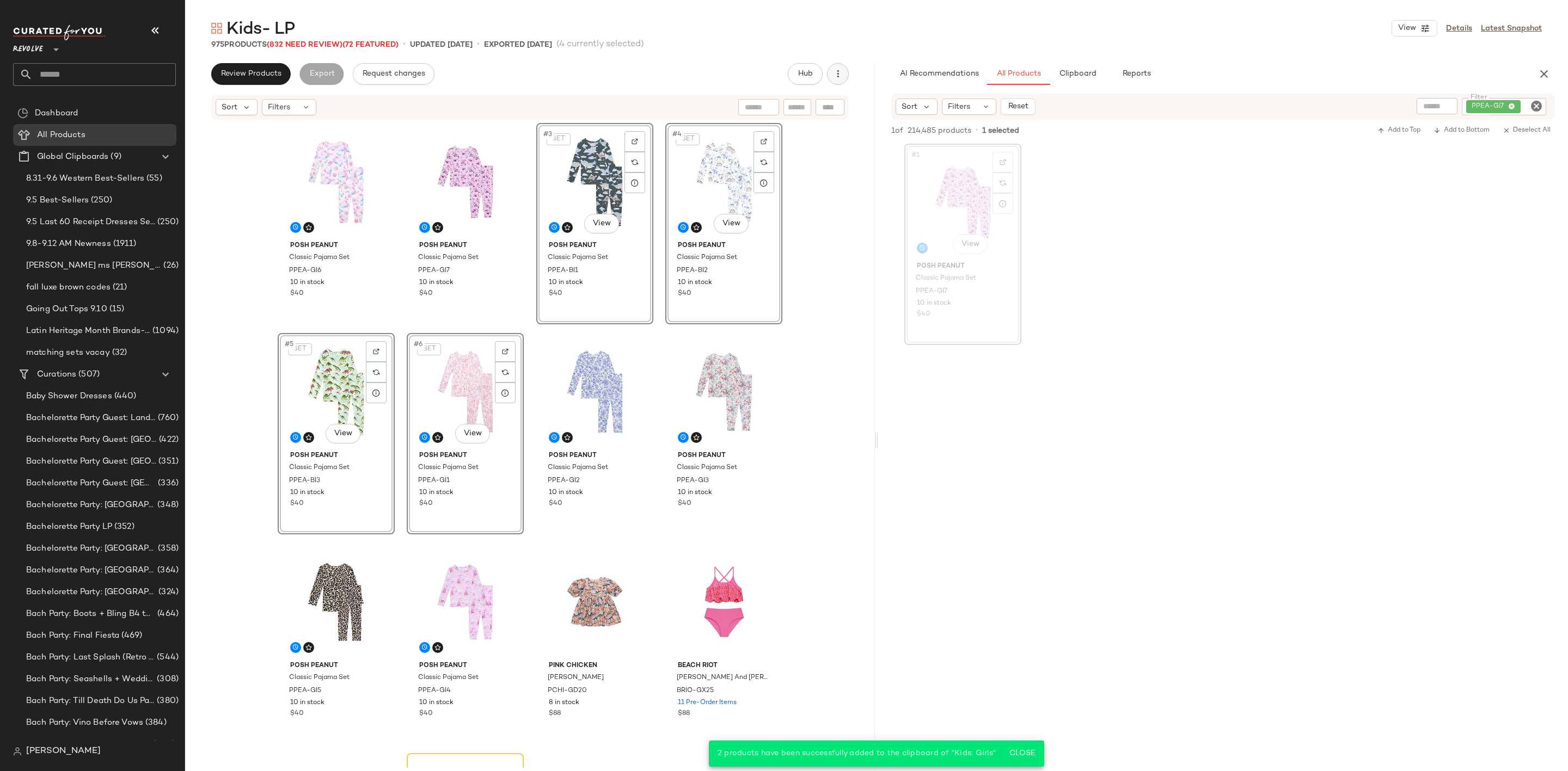
click at [838, 69] on icon "button" at bounding box center [838, 74] width 11 height 11
click at [800, 178] on span "Clear Suggested Products" at bounding box center [789, 184] width 102 height 12
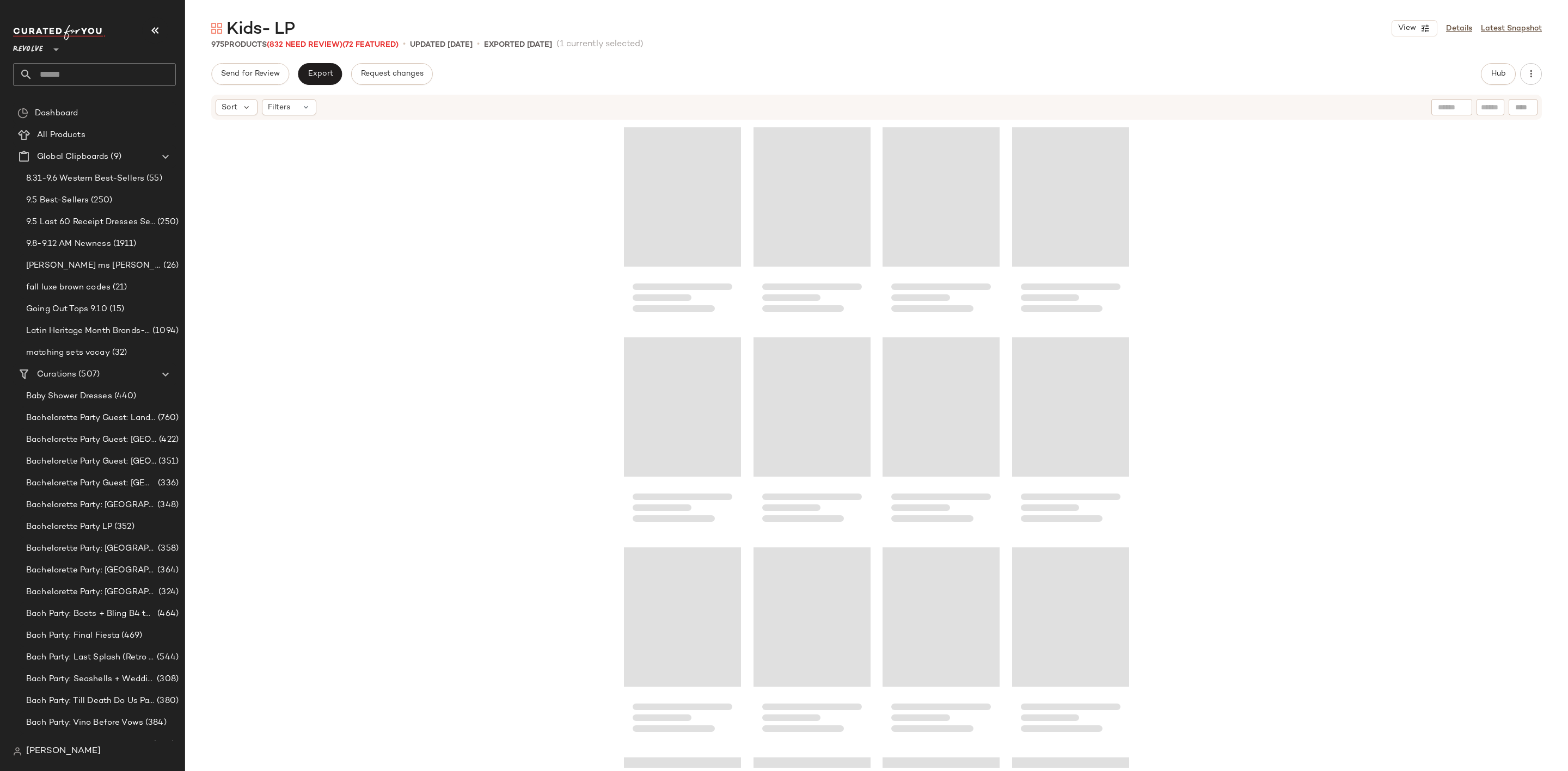
click at [340, 71] on button "Export" at bounding box center [320, 74] width 44 height 22
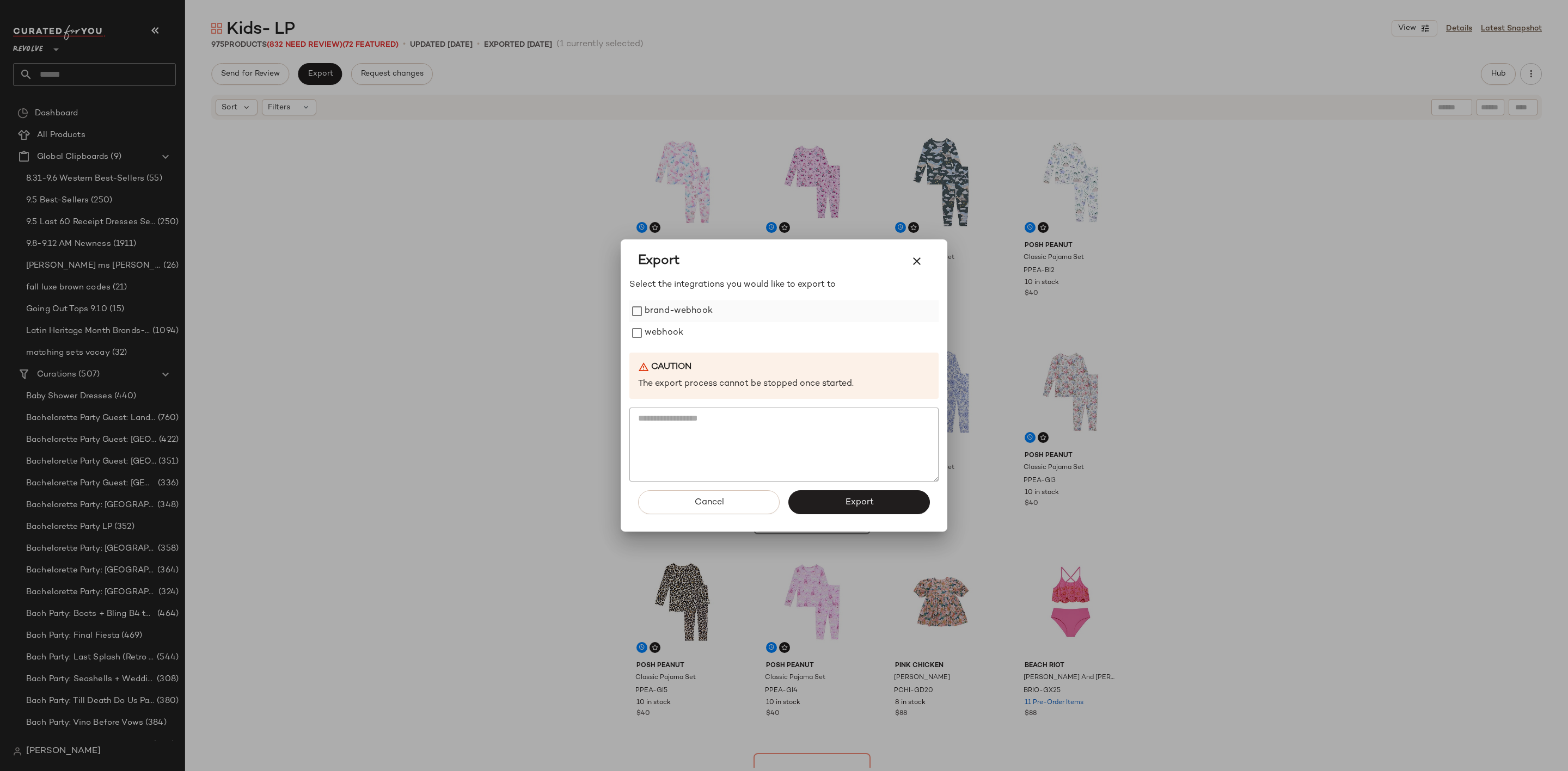
click at [671, 321] on label "brand-webhook" at bounding box center [679, 312] width 68 height 22
click at [678, 307] on label "brand-webhook" at bounding box center [679, 312] width 68 height 22
click at [667, 332] on label "webhook" at bounding box center [664, 333] width 39 height 22
click at [849, 498] on span "Export" at bounding box center [858, 503] width 29 height 10
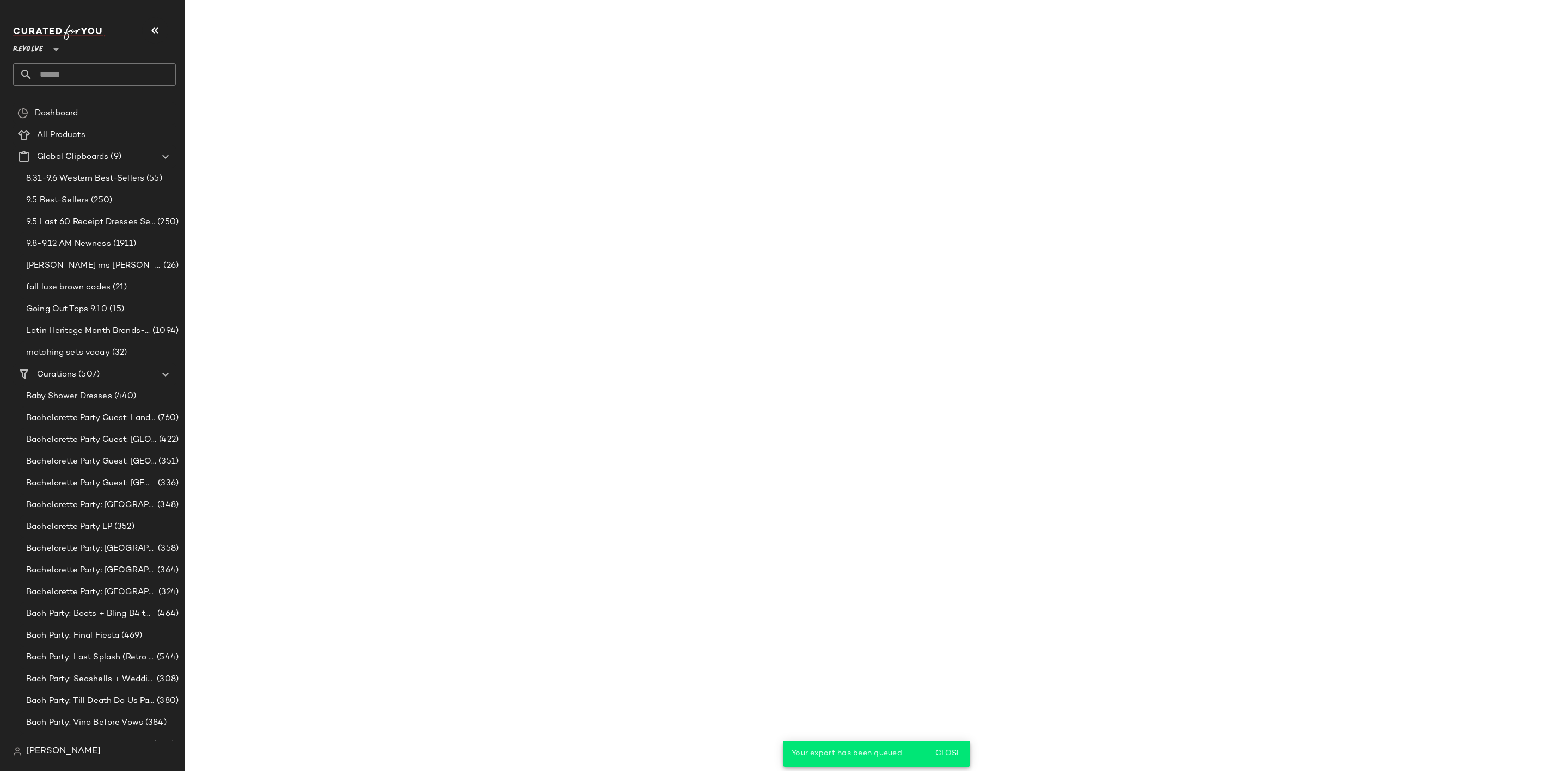
click at [113, 64] on input "text" at bounding box center [104, 75] width 143 height 23
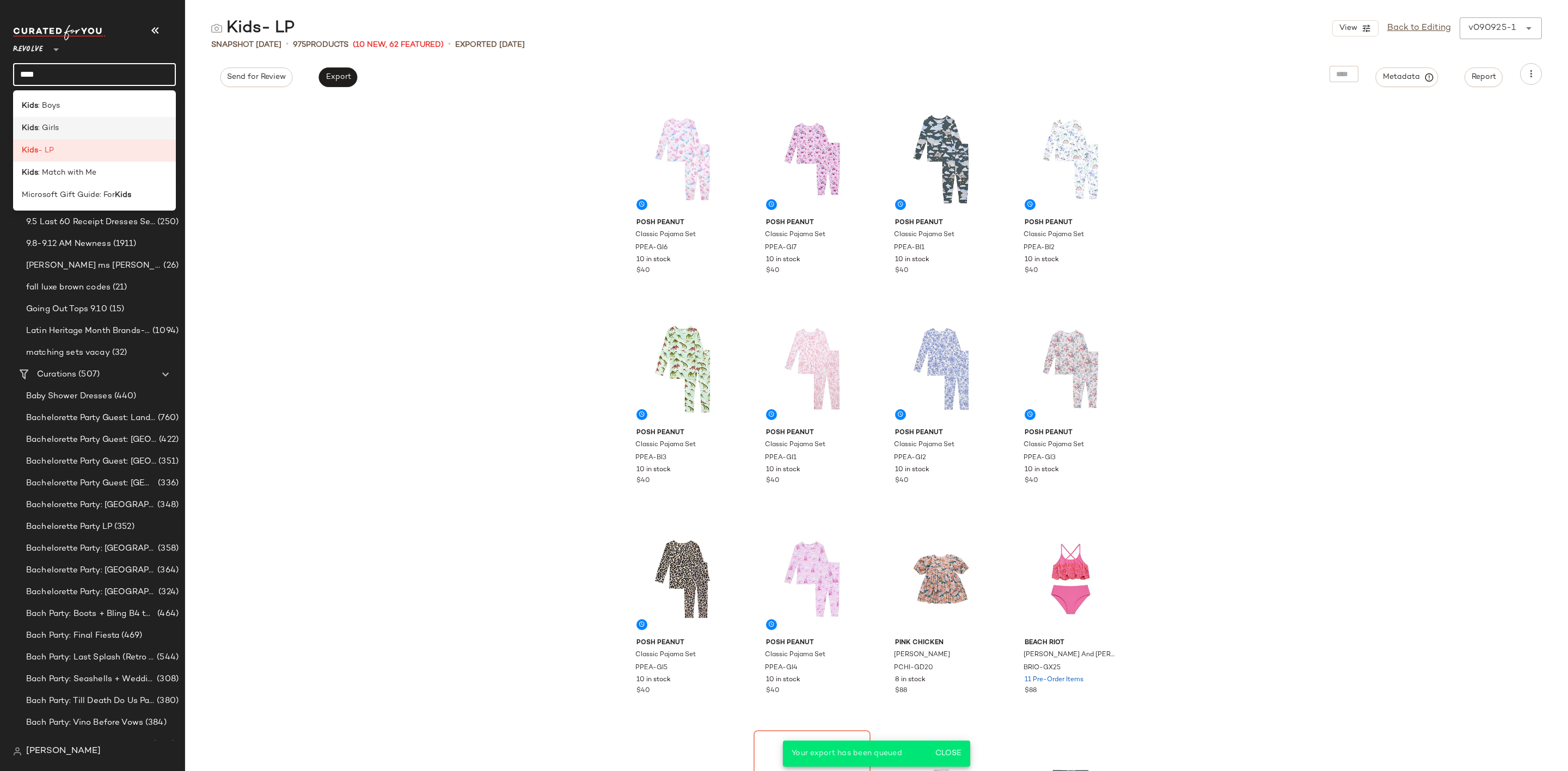
type input "****"
click at [100, 124] on div "Kids : Girls" at bounding box center [94, 128] width 145 height 12
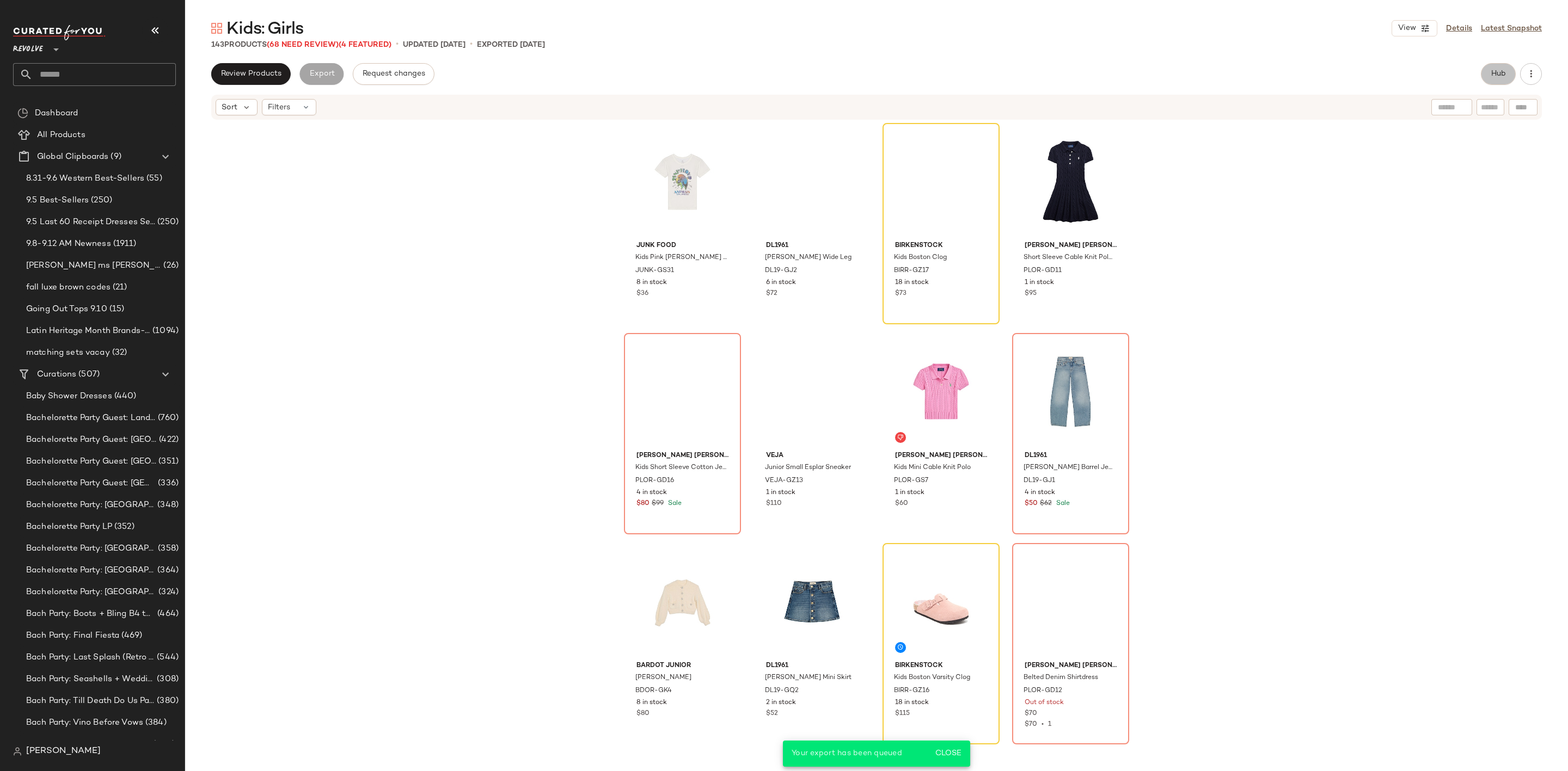
click at [1500, 71] on span "Hub" at bounding box center [1498, 74] width 15 height 9
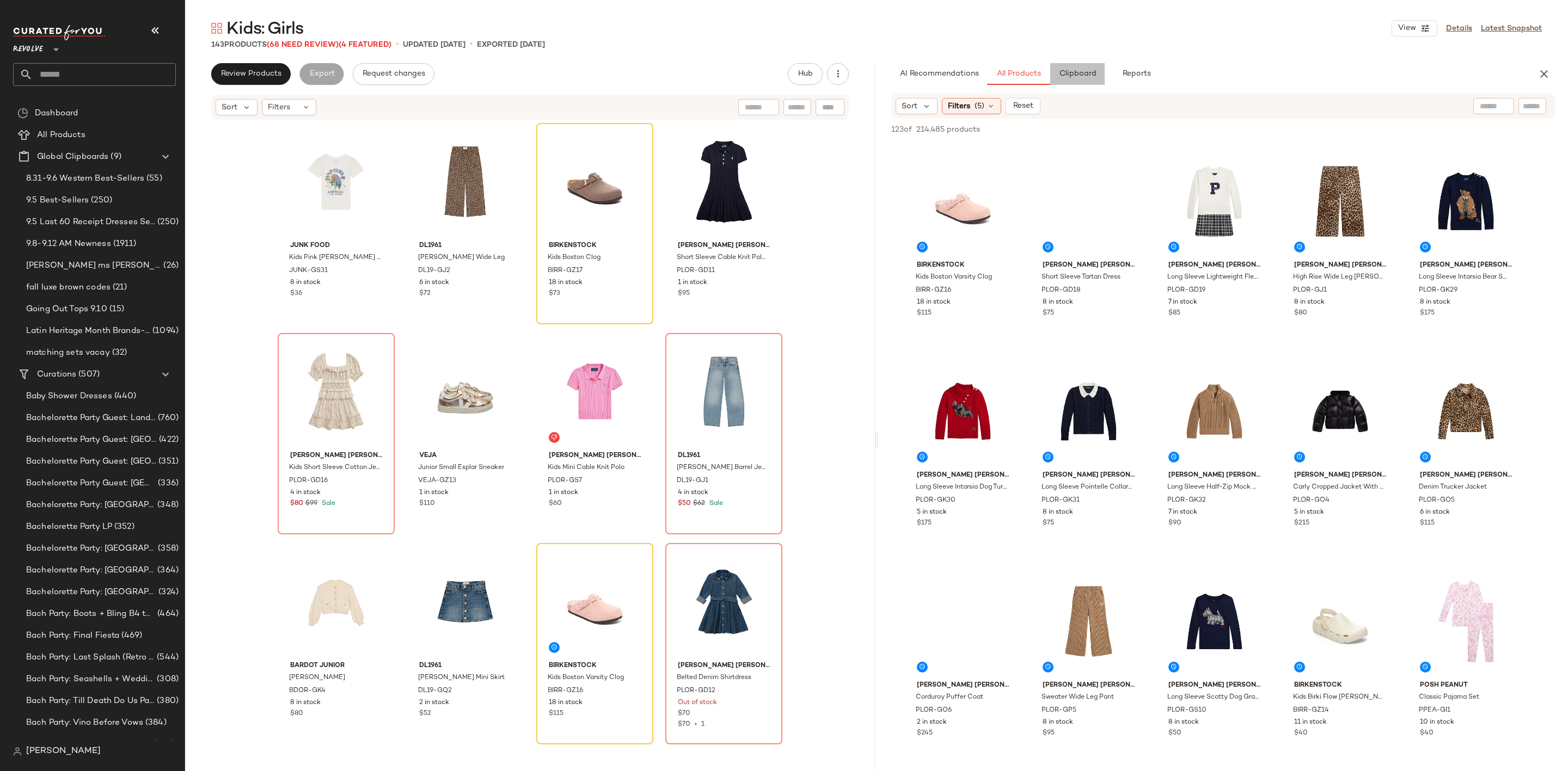
click at [1077, 69] on span "Clipboard" at bounding box center [1077, 74] width 38 height 9
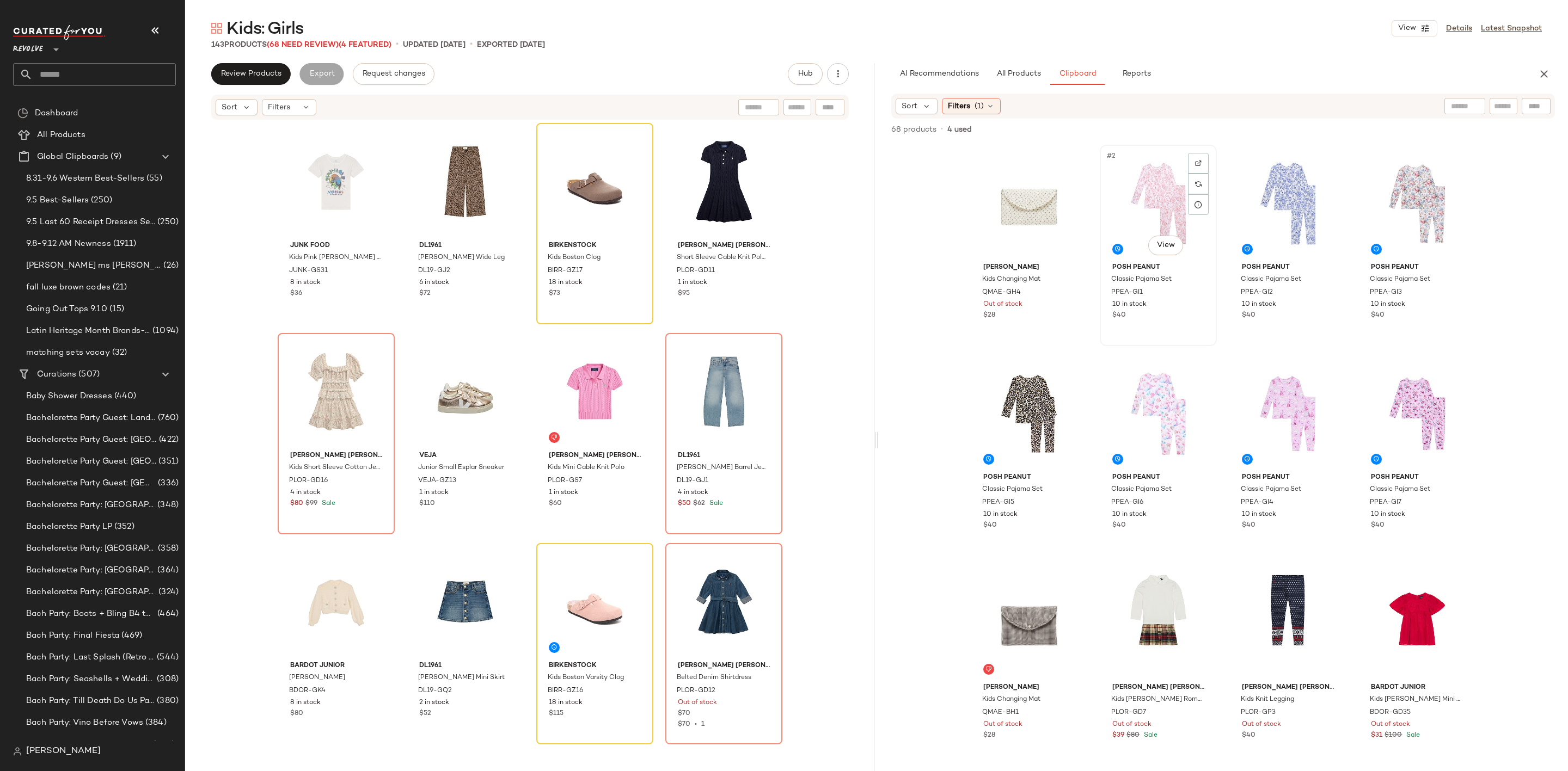
click at [1139, 184] on div "#2 View" at bounding box center [1158, 203] width 110 height 110
click at [1405, 395] on div "#8 View" at bounding box center [1417, 413] width 110 height 110
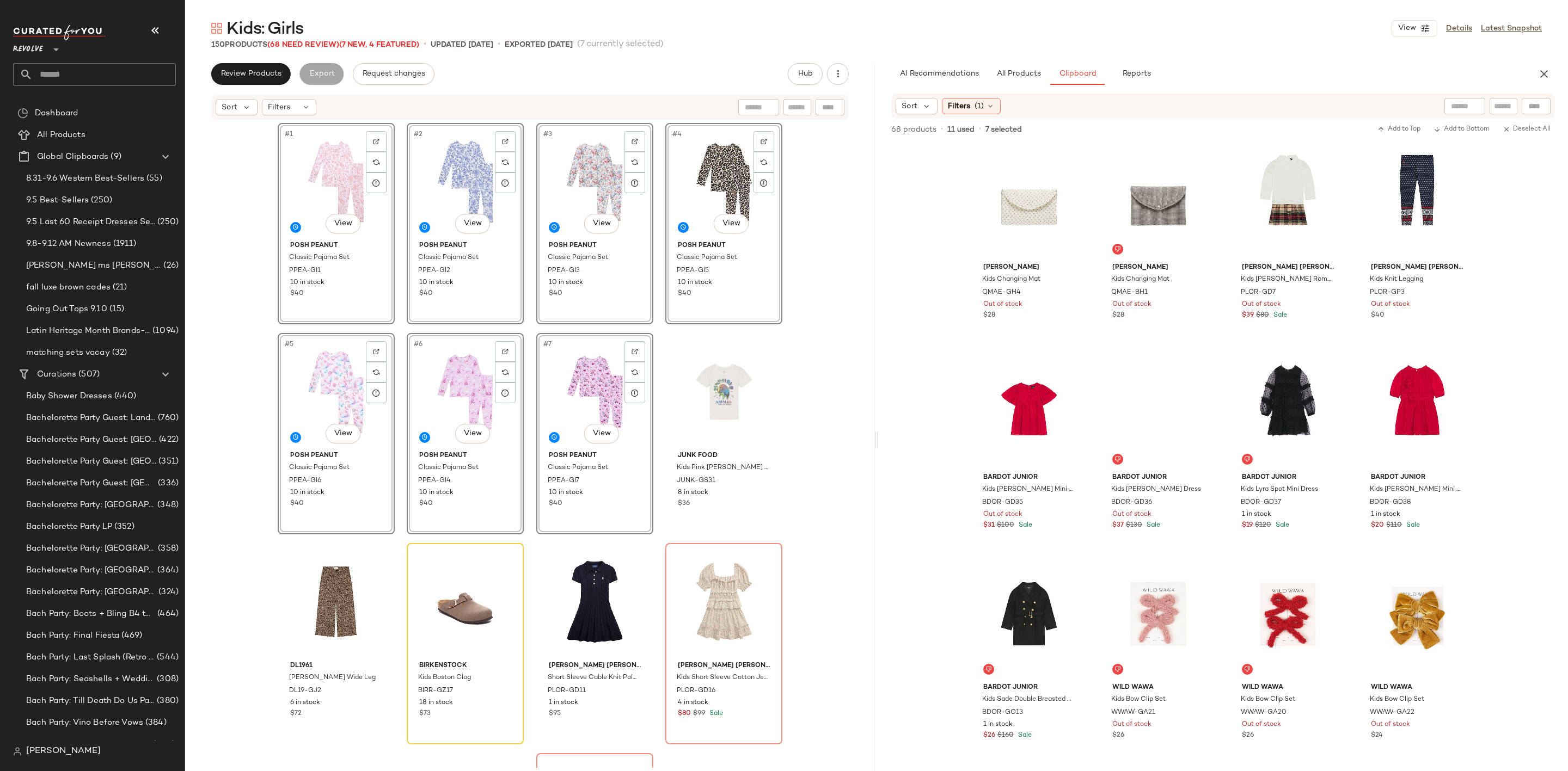
click at [792, 440] on div "#1 View Posh Peanut Classic Pajama Set PPEA-GI1 10 in stock $40 #2 View Posh Pe…" at bounding box center [530, 444] width 690 height 647
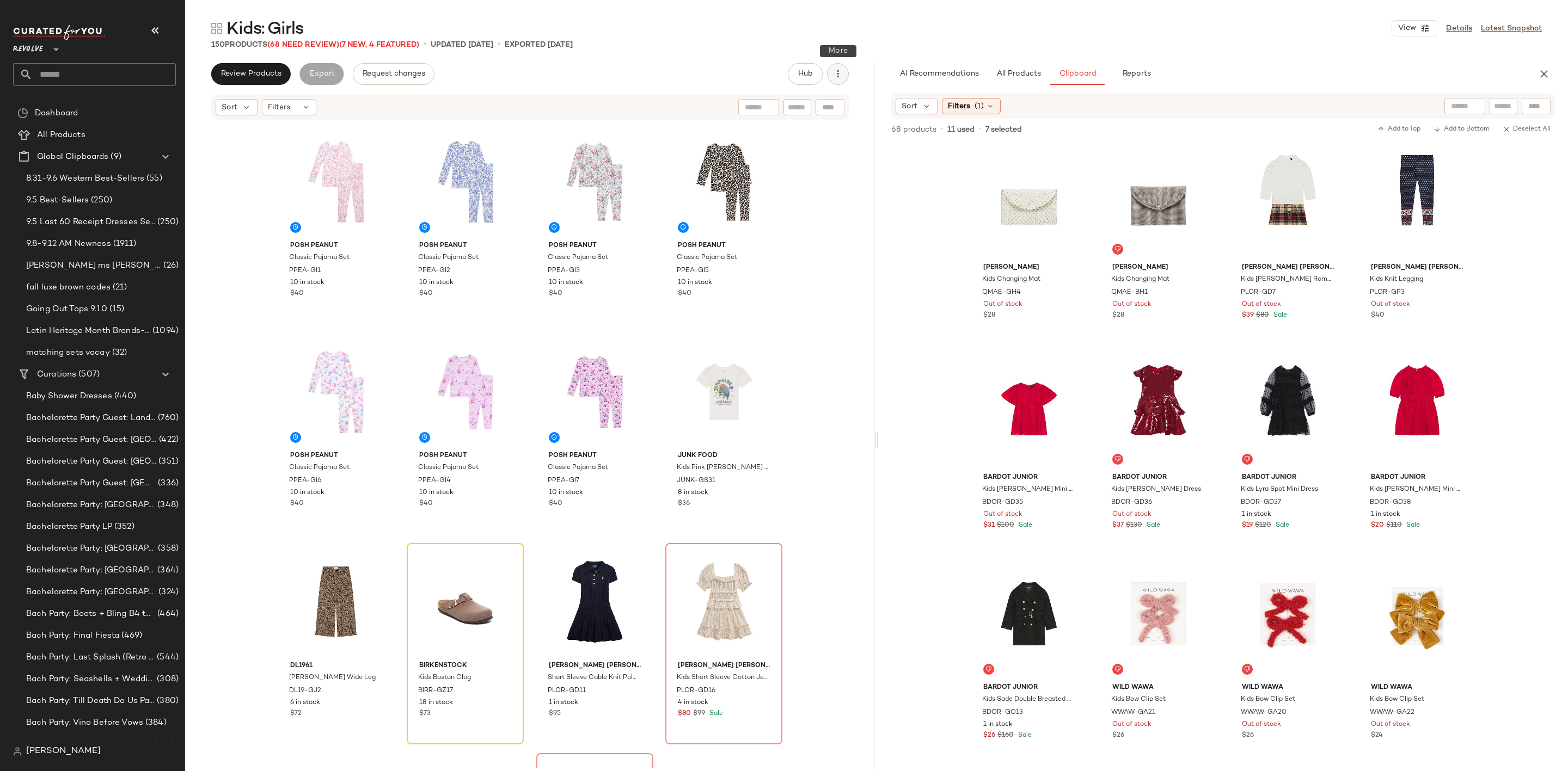
click at [827, 75] on button "button" at bounding box center [838, 74] width 22 height 22
click at [800, 182] on span "Clear Suggested Products" at bounding box center [789, 184] width 102 height 12
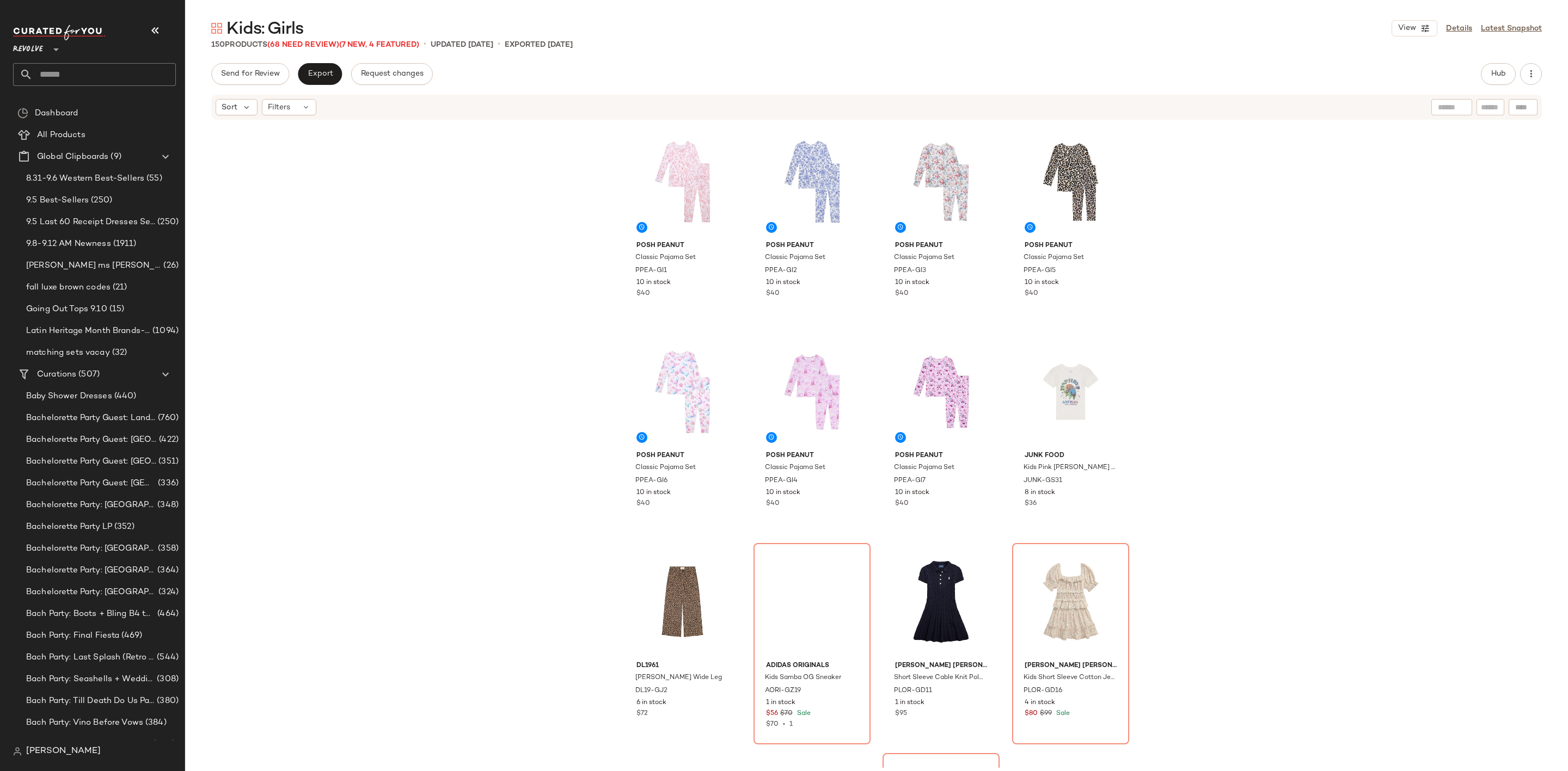
click at [337, 74] on button "Export" at bounding box center [320, 74] width 44 height 22
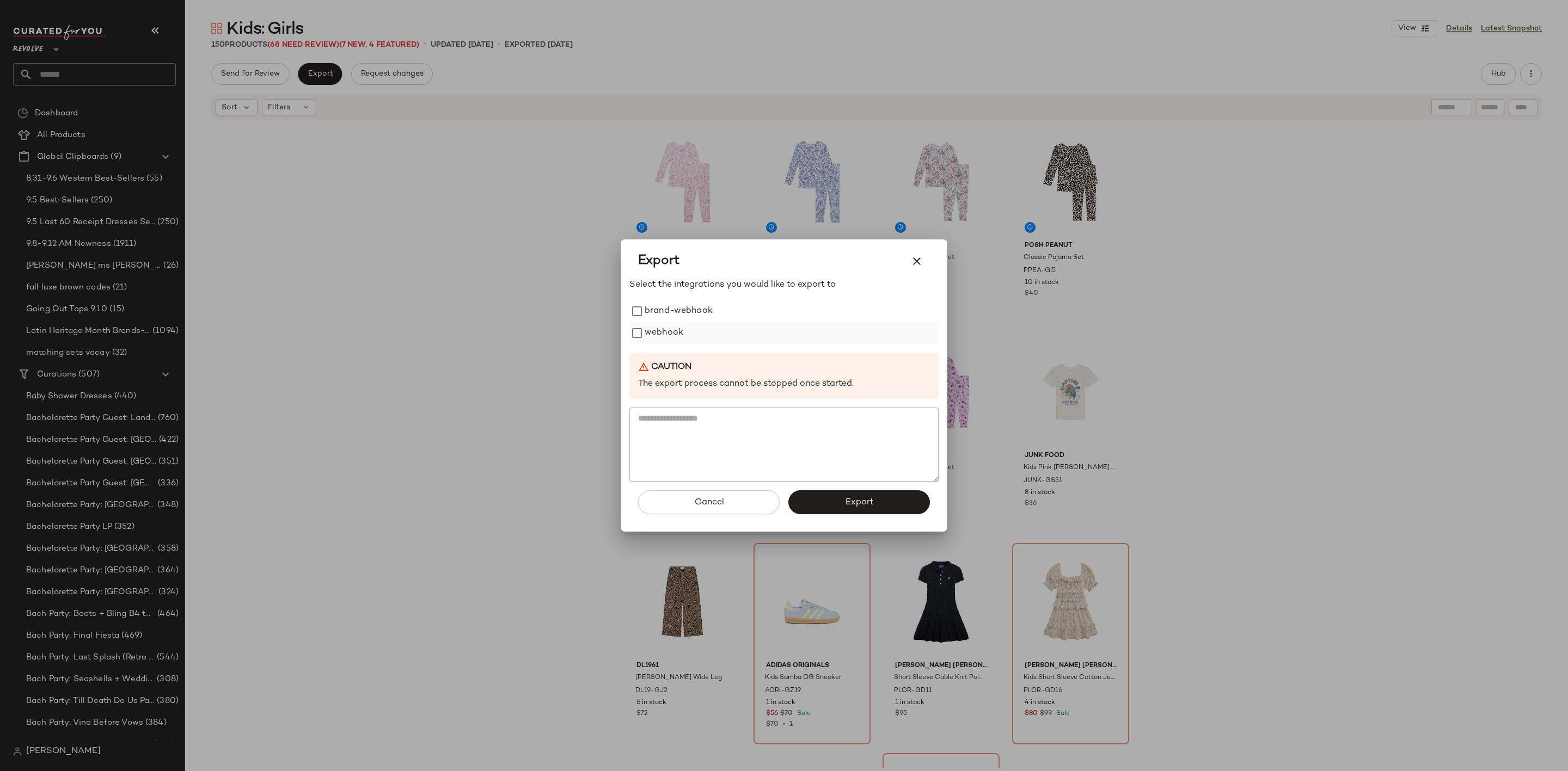
click at [672, 329] on label "webhook" at bounding box center [664, 333] width 39 height 22
click at [847, 492] on button "Export" at bounding box center [859, 502] width 142 height 24
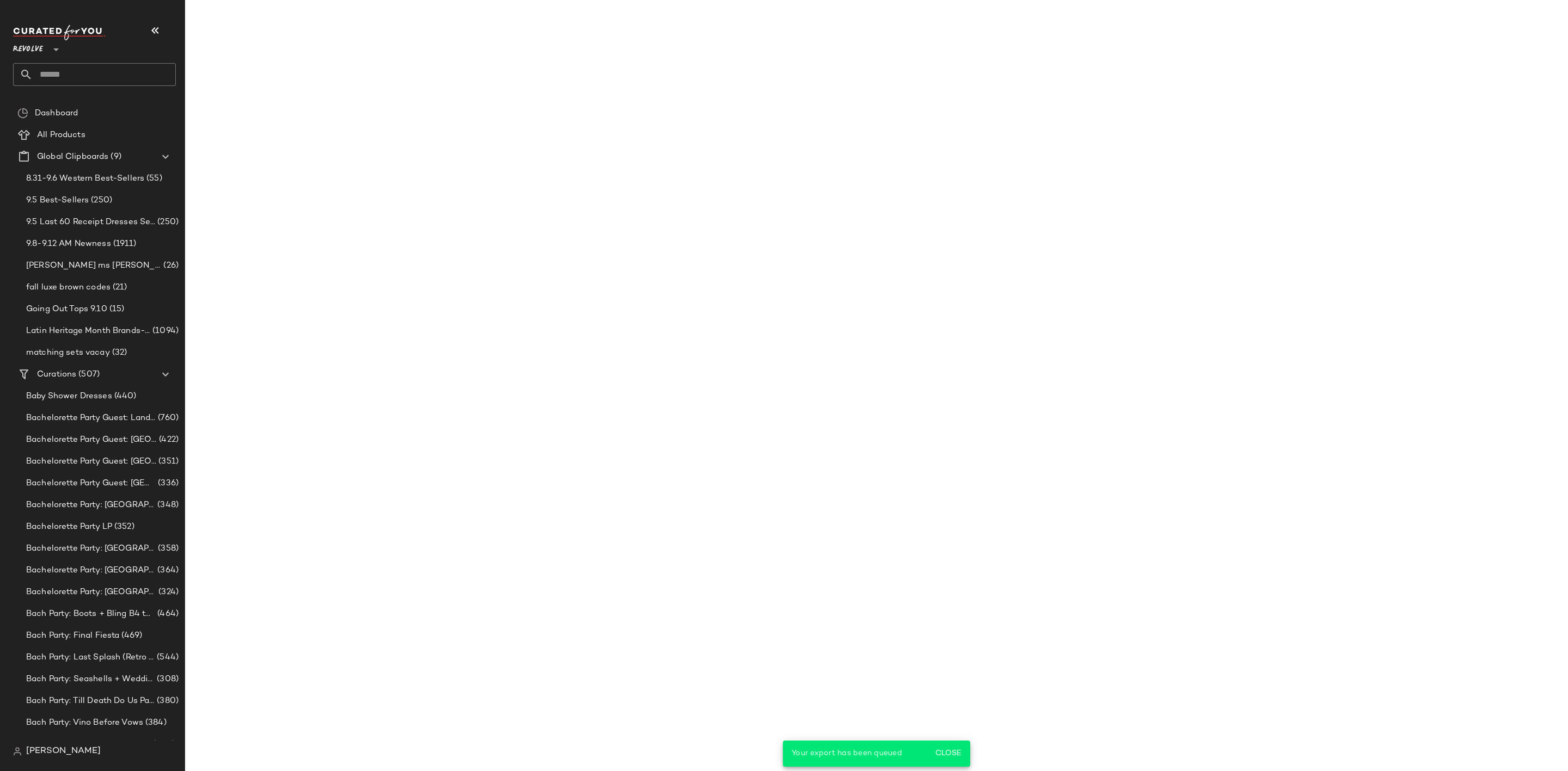
click at [106, 72] on input "text" at bounding box center [104, 75] width 143 height 23
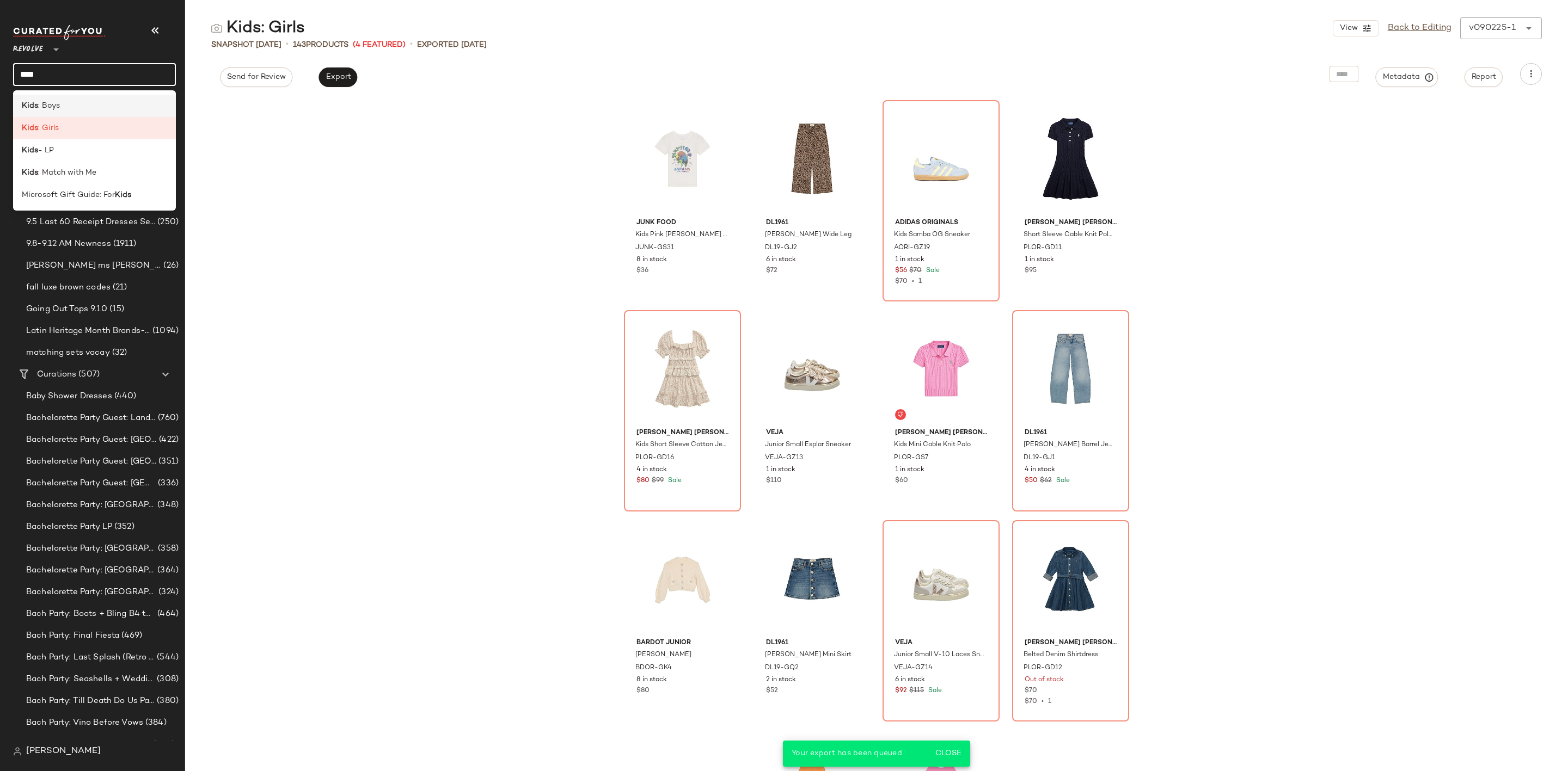
type input "****"
click at [91, 99] on div "Kids : Boys" at bounding box center [94, 106] width 163 height 23
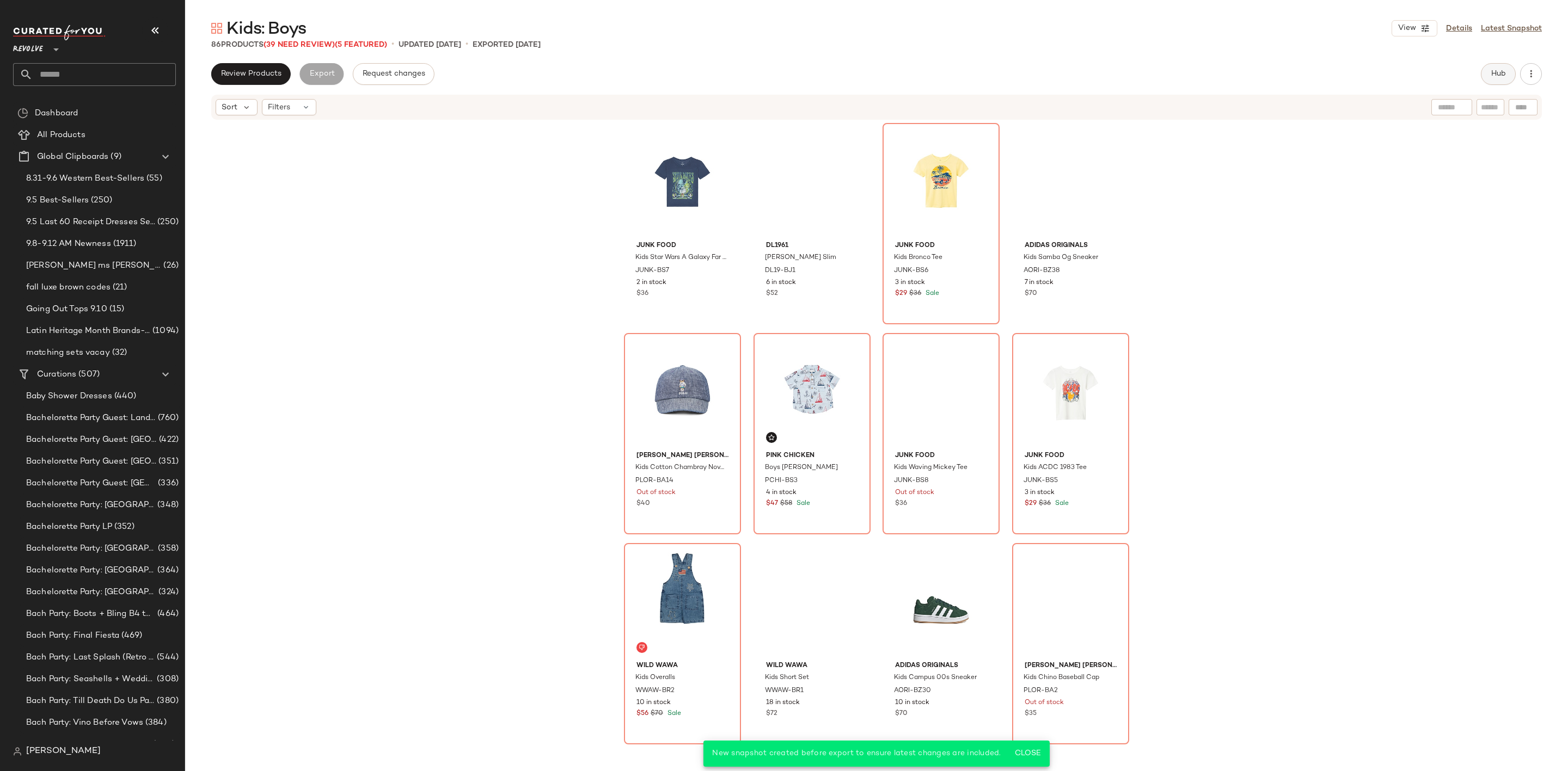
click at [1493, 69] on span "Hub" at bounding box center [1498, 74] width 15 height 9
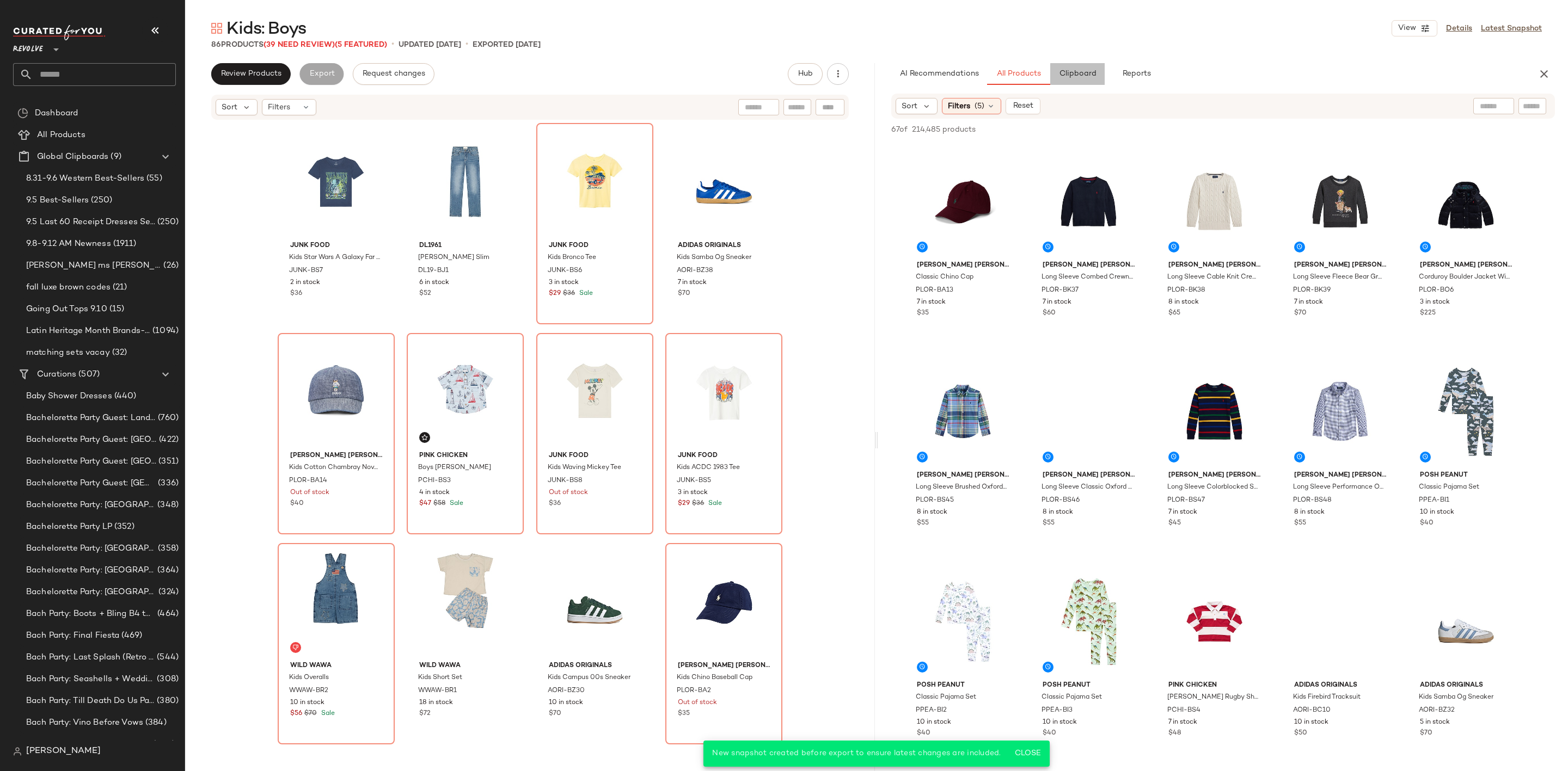
click at [1088, 78] on span "Clipboard" at bounding box center [1077, 74] width 38 height 9
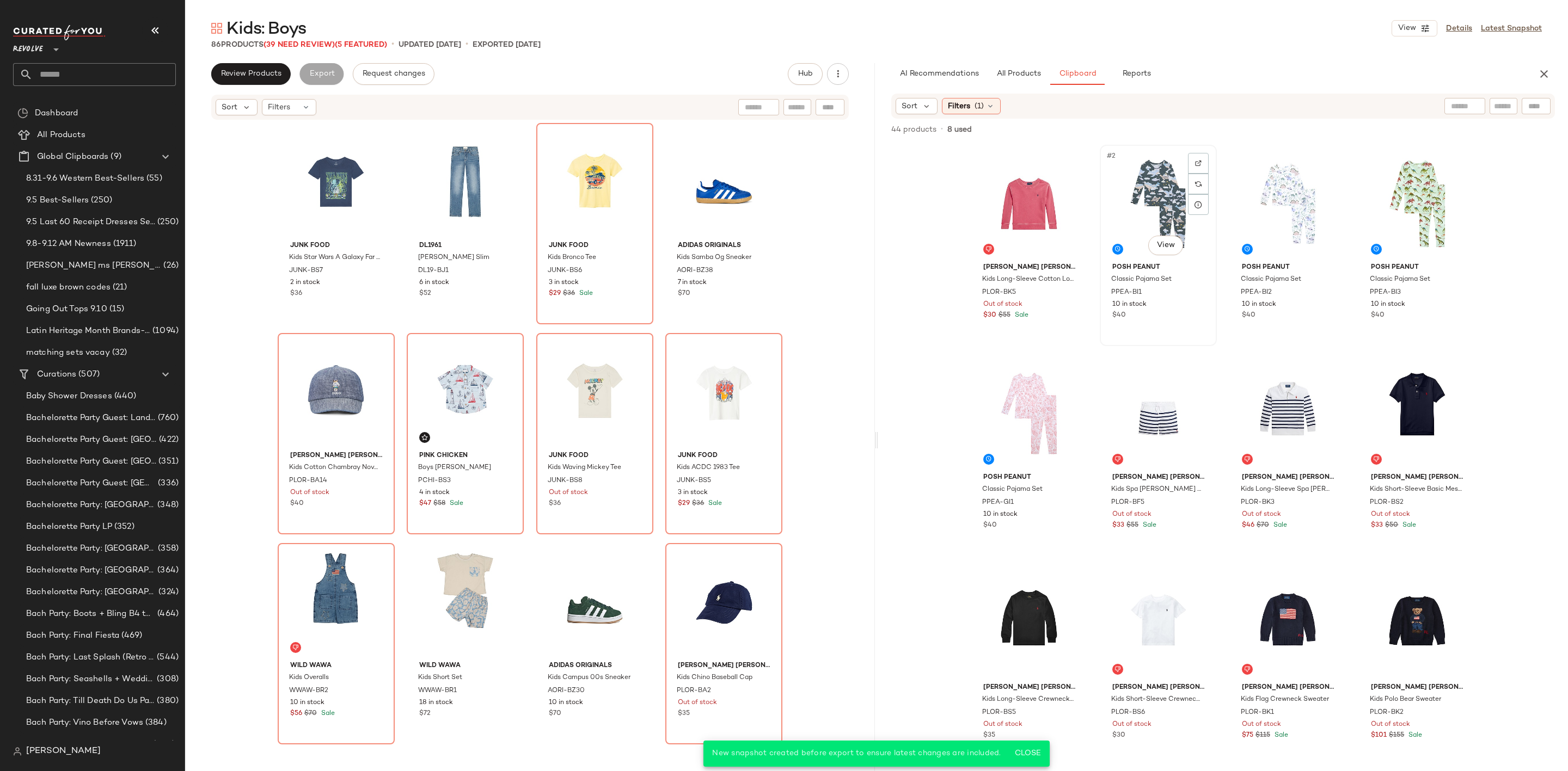
click at [1158, 201] on div "#2 View" at bounding box center [1158, 203] width 110 height 110
click at [1423, 206] on div "#4 View" at bounding box center [1417, 203] width 110 height 110
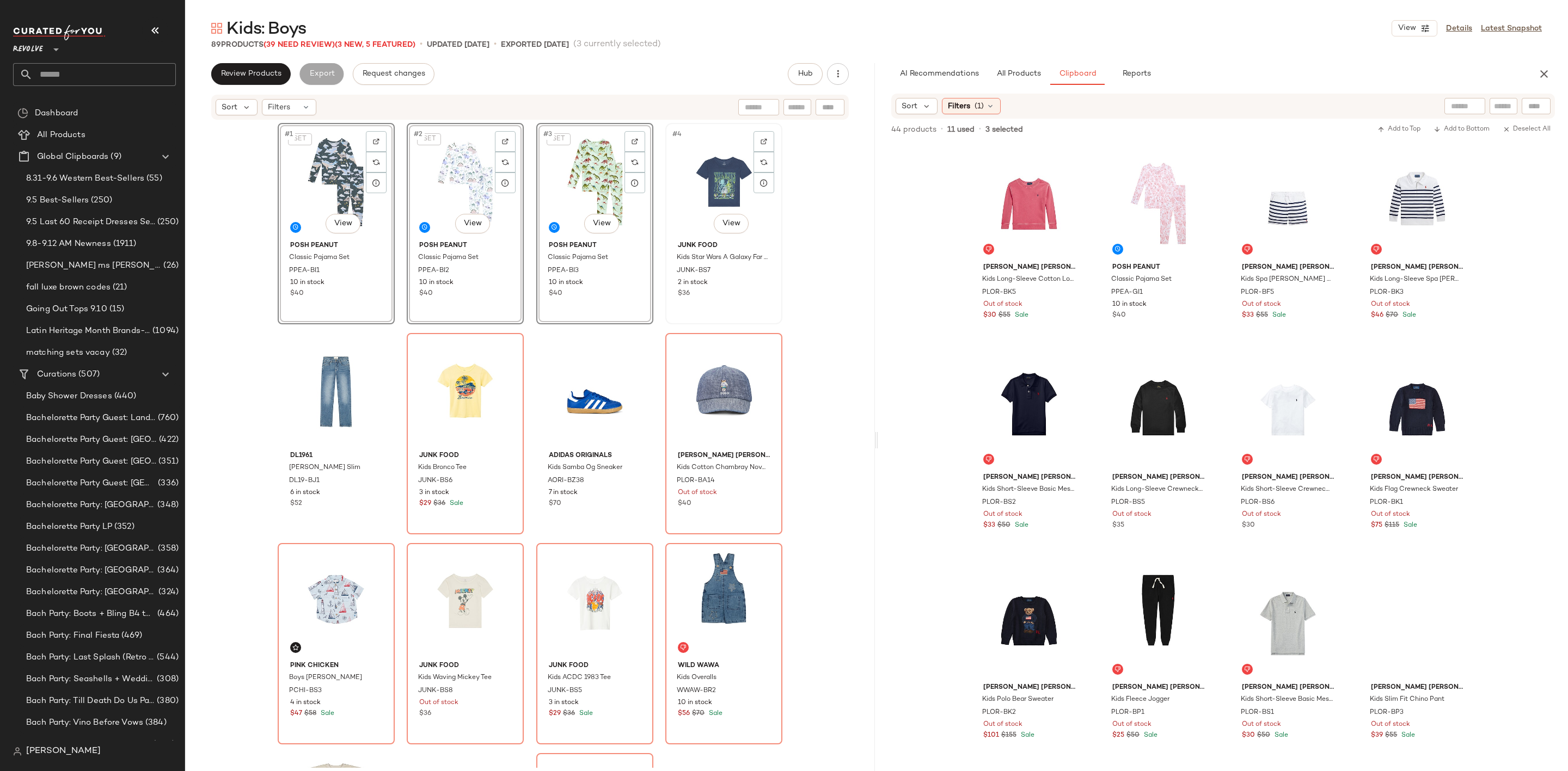
click at [709, 187] on div "#4 View" at bounding box center [724, 181] width 110 height 110
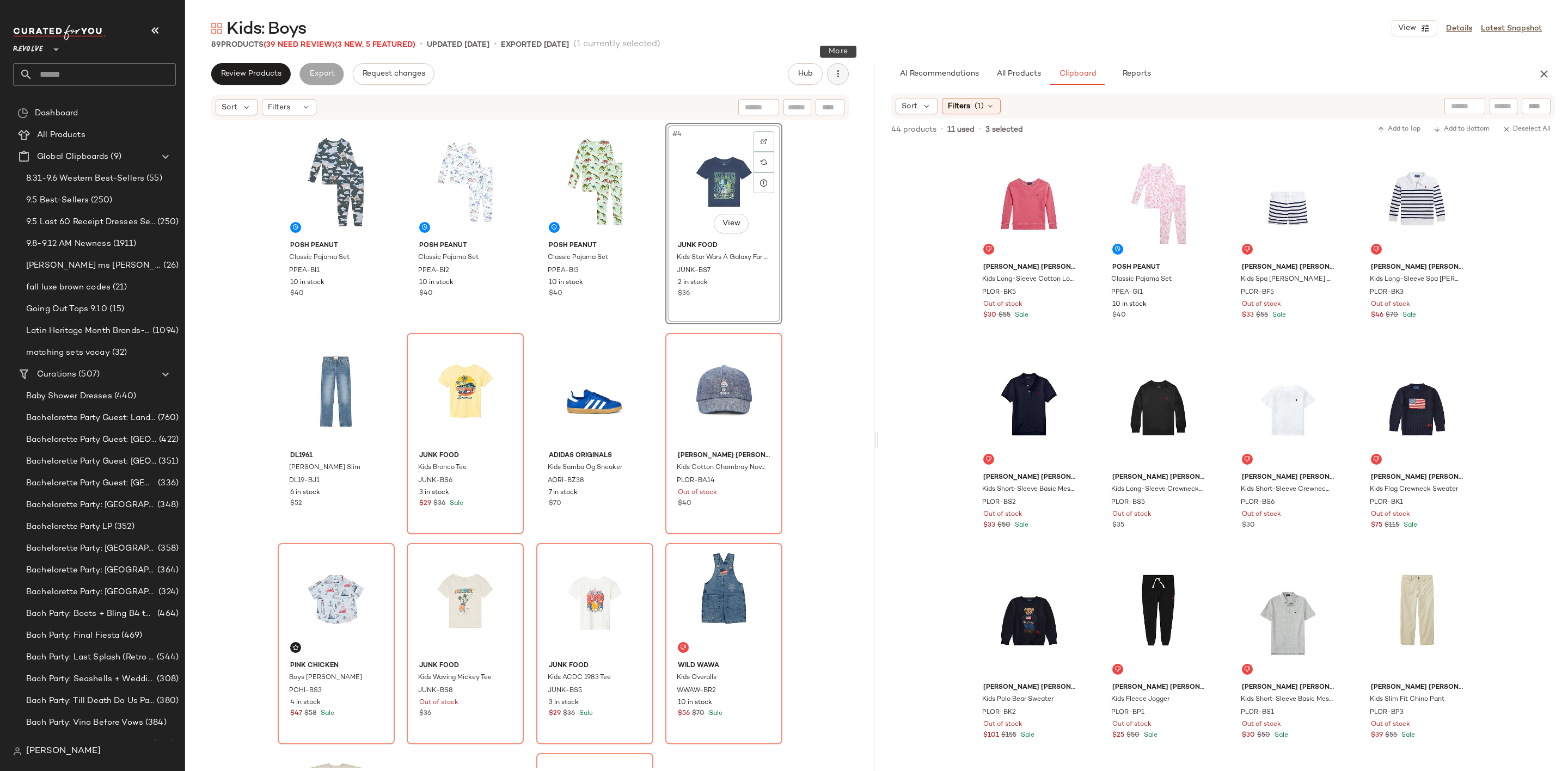
click at [843, 77] on icon "button" at bounding box center [838, 74] width 11 height 11
click at [810, 183] on span "Clear Suggested Products" at bounding box center [789, 184] width 102 height 12
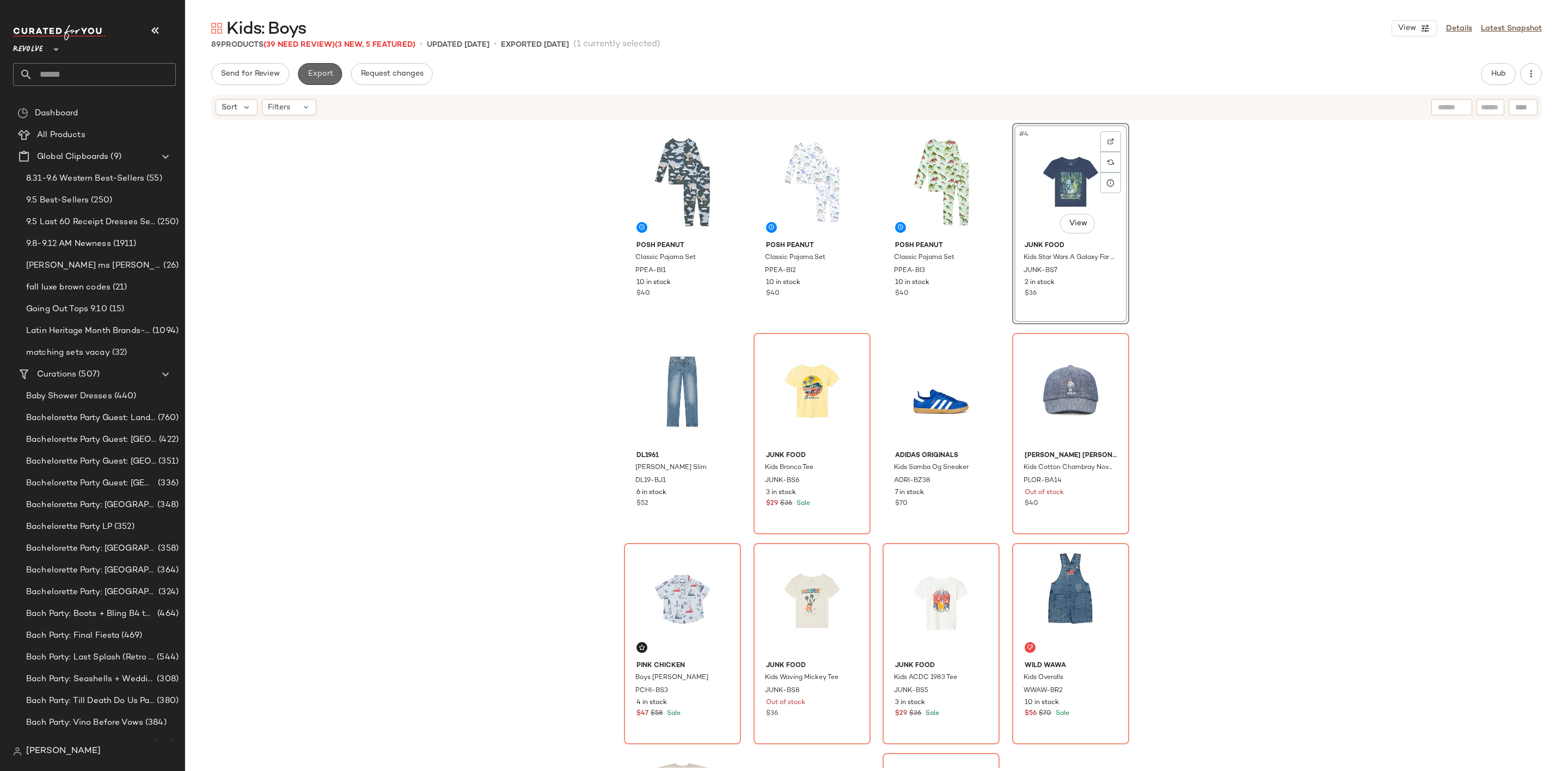
click at [316, 72] on span "Export" at bounding box center [320, 74] width 26 height 9
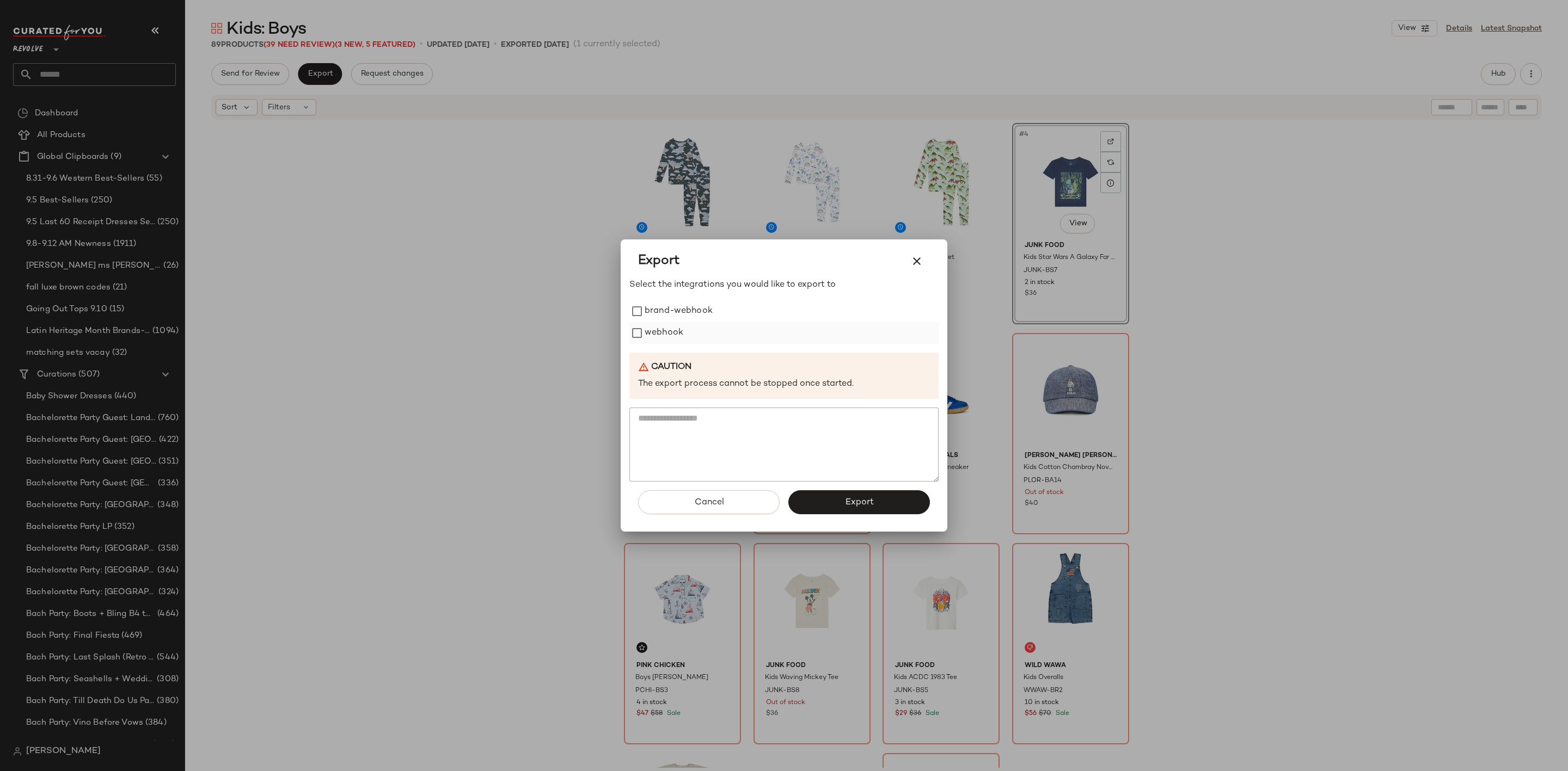
click at [665, 333] on label "webhook" at bounding box center [664, 333] width 39 height 22
drag, startPoint x: 832, startPoint y: 503, endPoint x: 608, endPoint y: 400, distance: 246.5
click at [830, 503] on button "Export" at bounding box center [859, 502] width 142 height 24
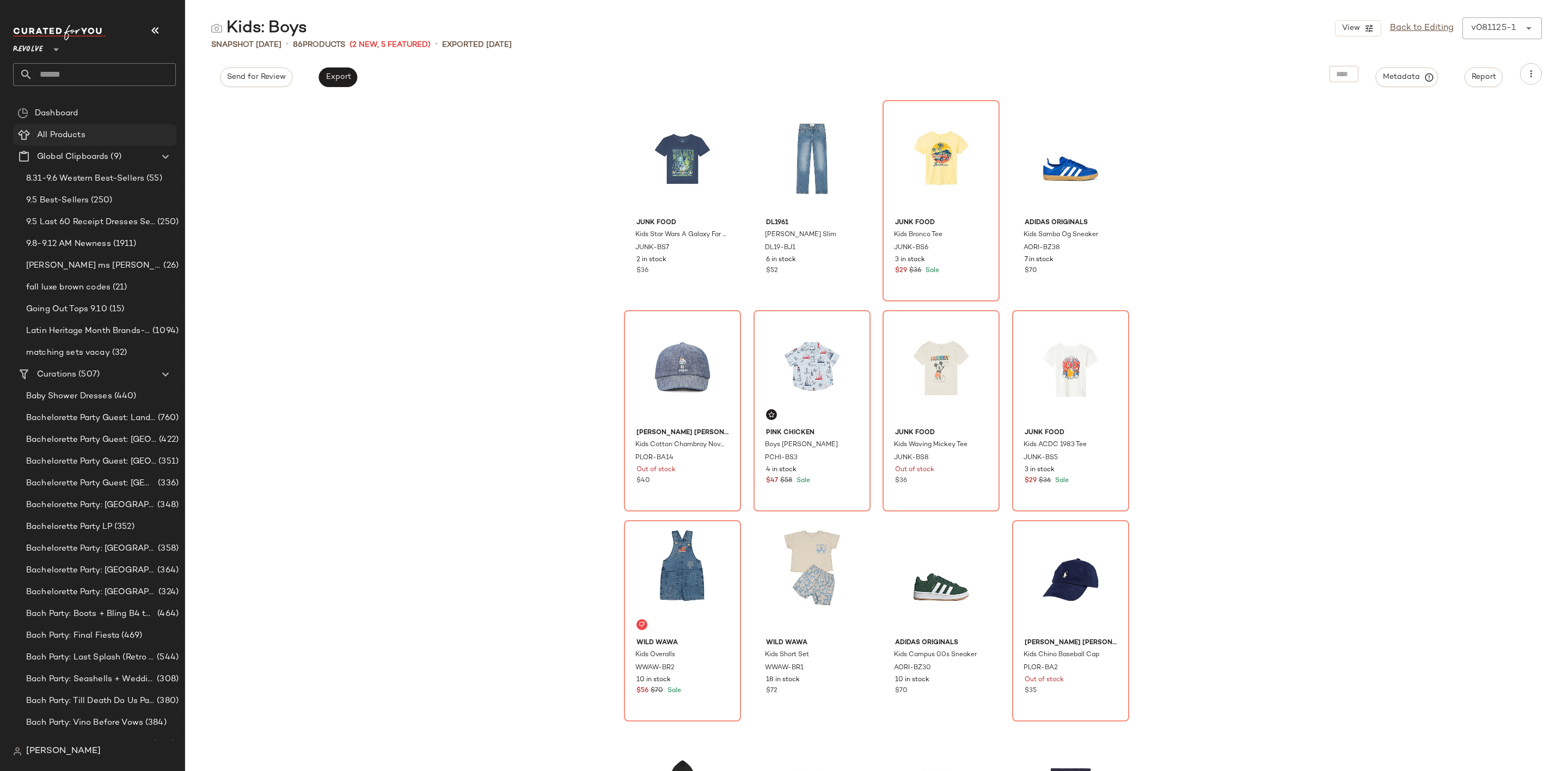
click at [102, 136] on div "All Products" at bounding box center [102, 135] width 138 height 13
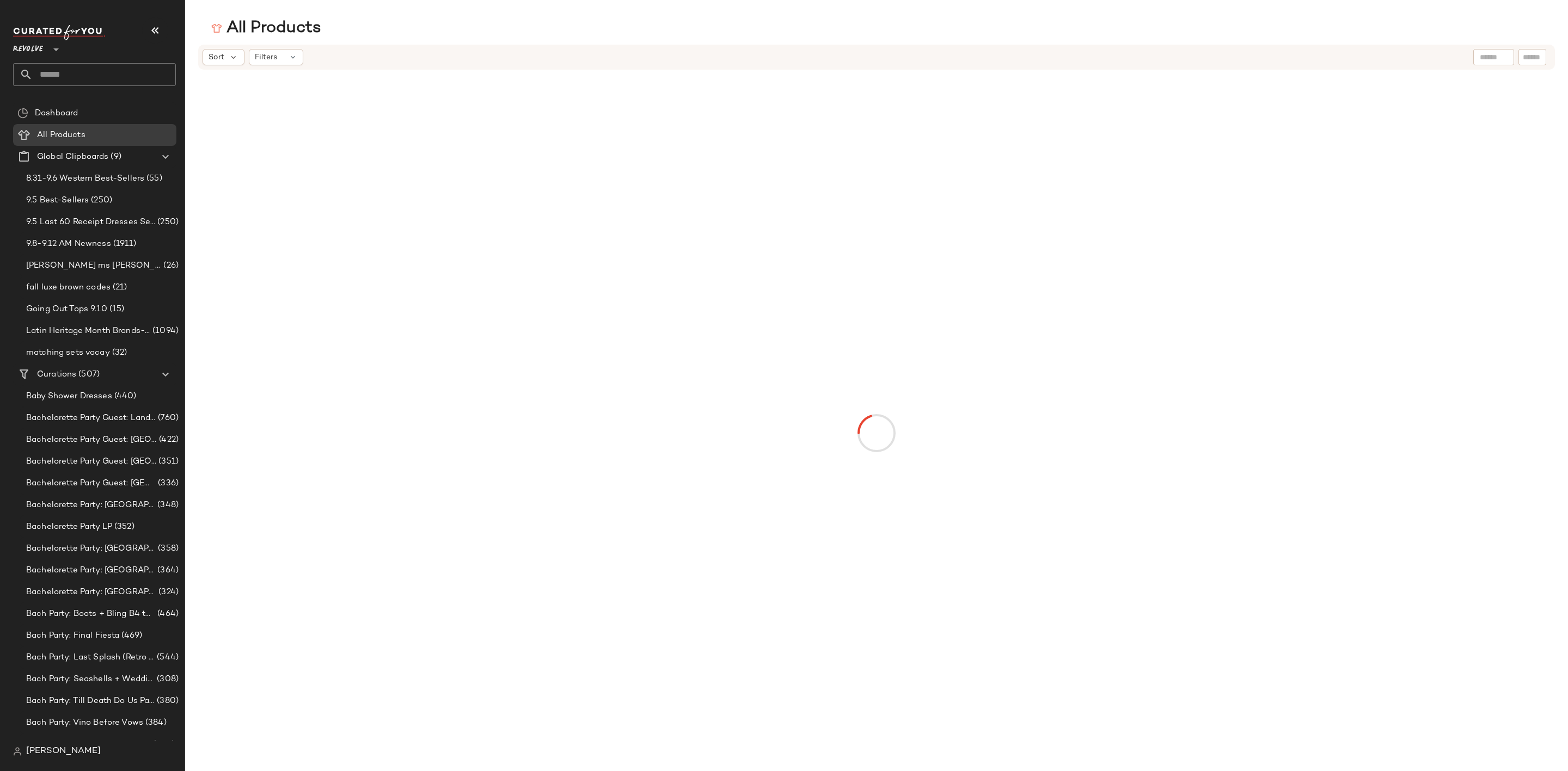
click at [1529, 55] on input "text" at bounding box center [1532, 57] width 19 height 12
paste input "*********"
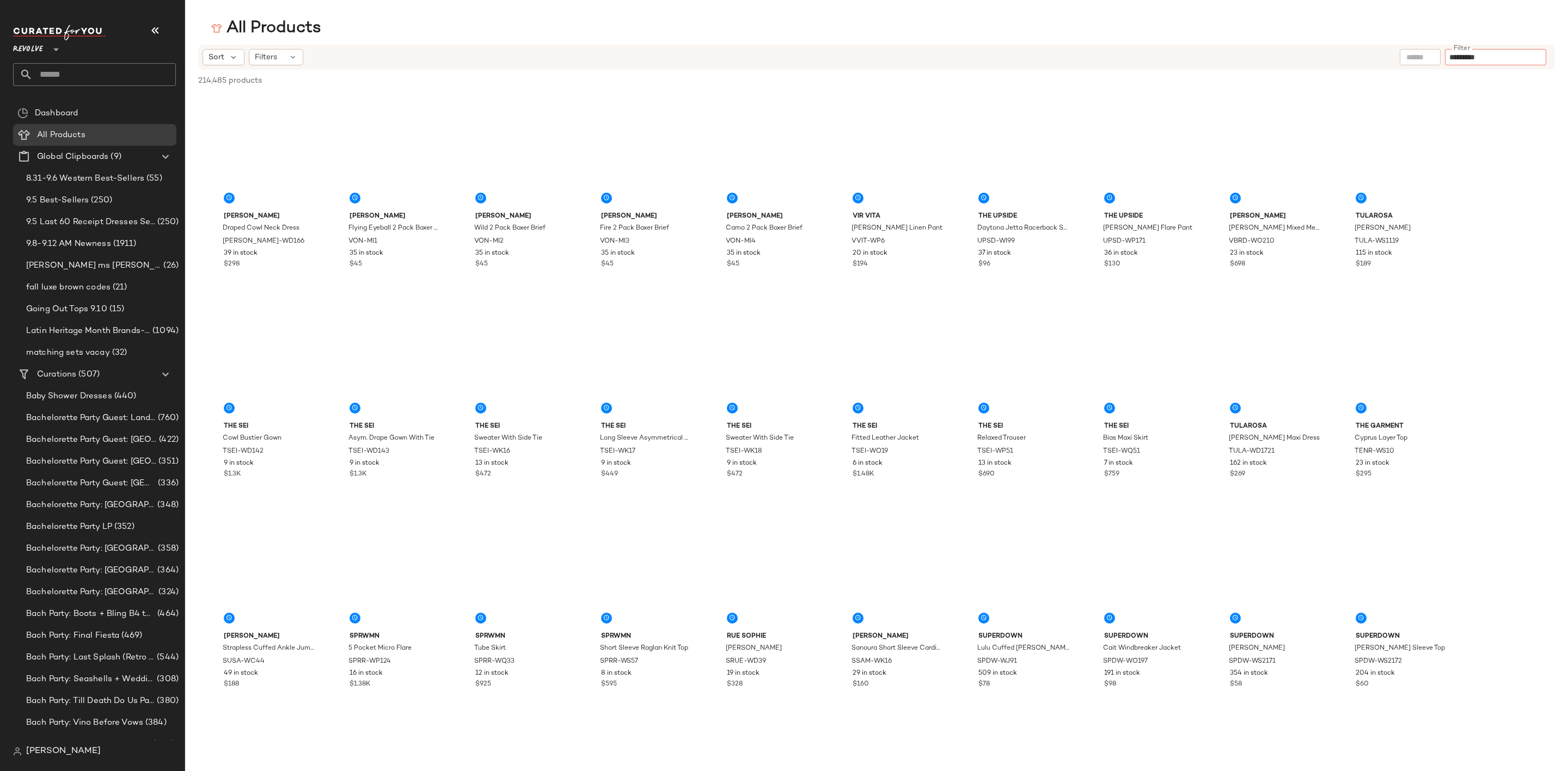
type input "*********"
click at [1361, 36] on div "All Products" at bounding box center [877, 29] width 1383 height 22
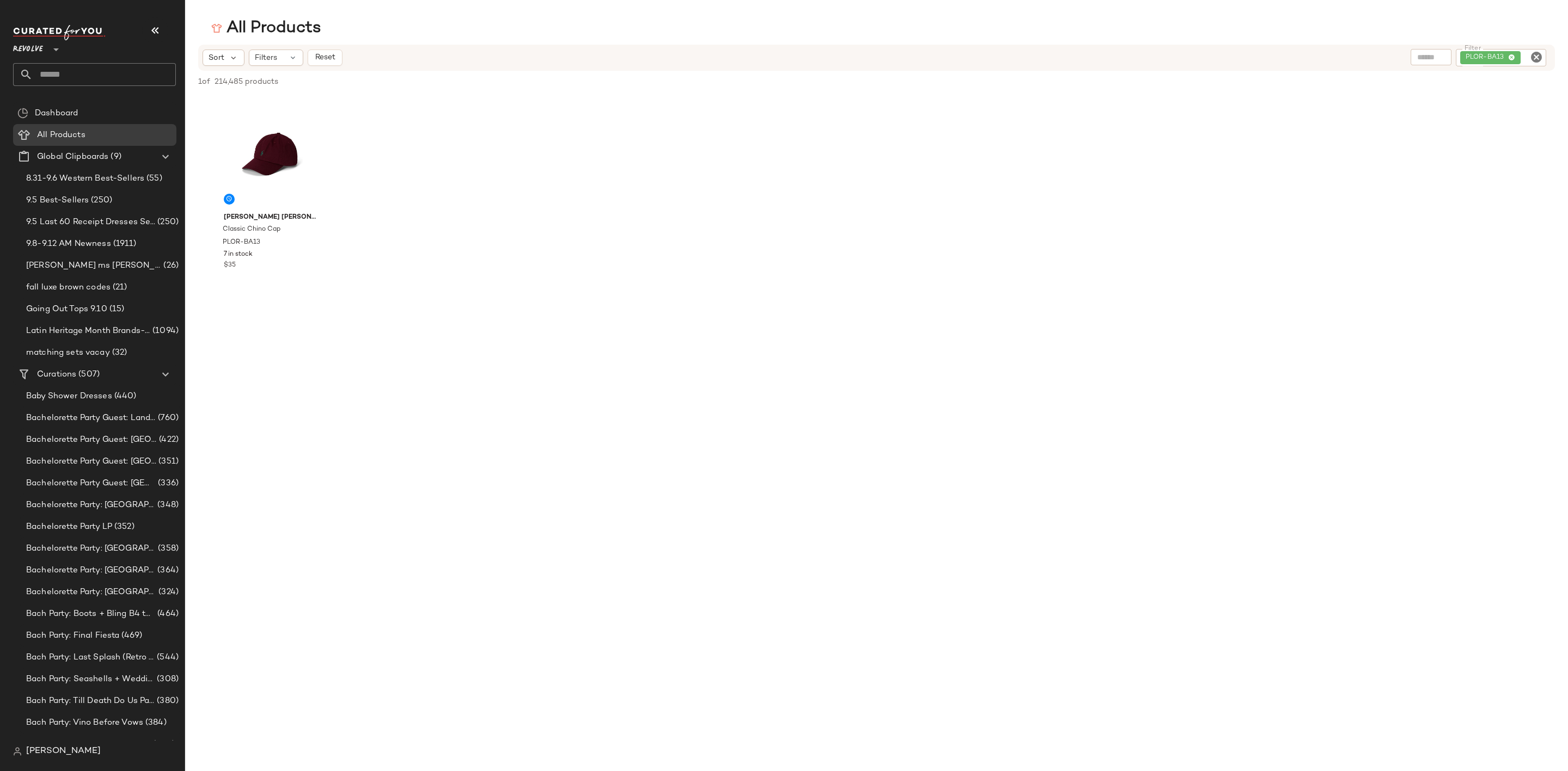
click at [136, 72] on input "text" at bounding box center [104, 75] width 143 height 23
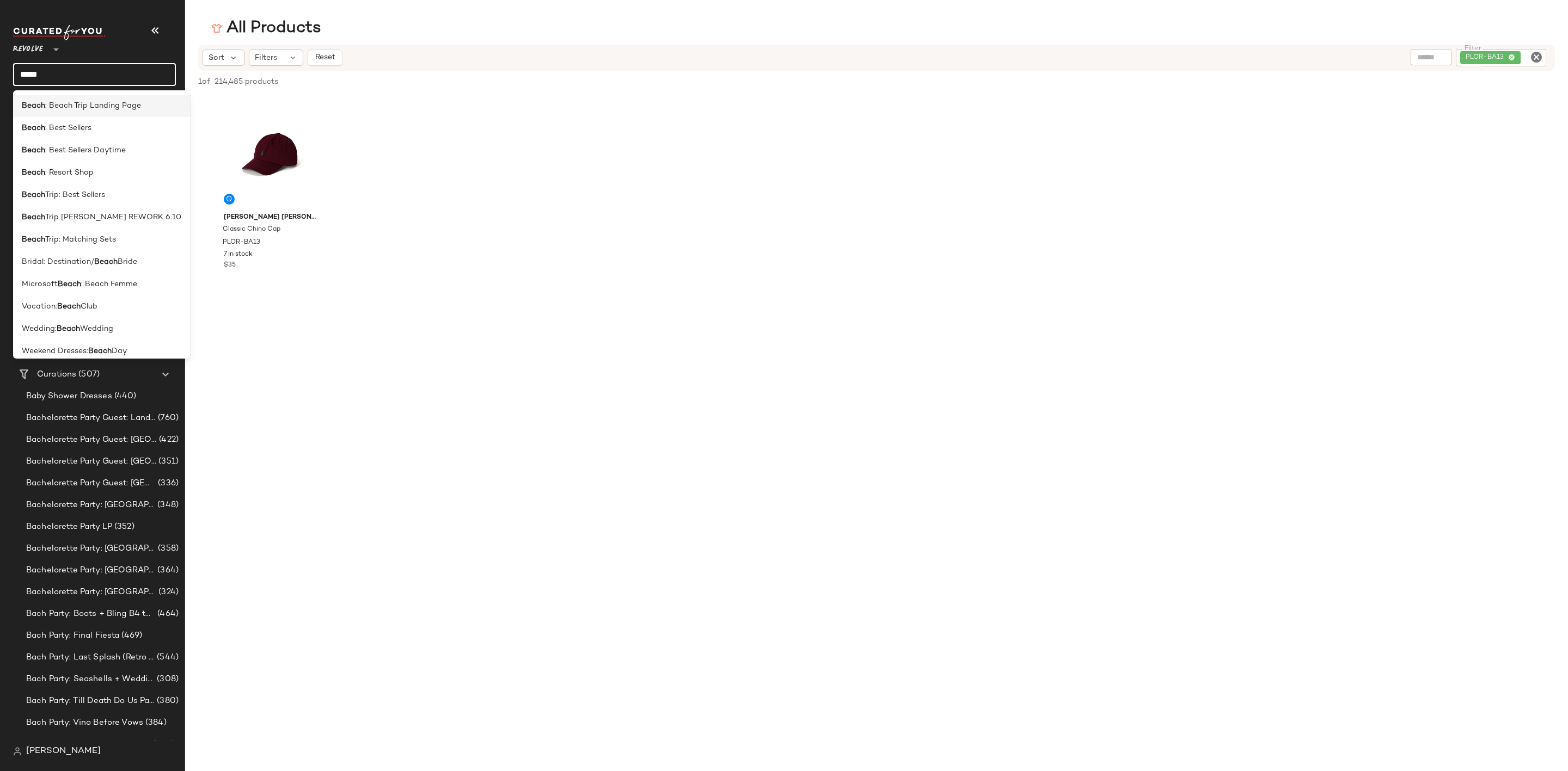
type input "*****"
click at [120, 105] on span ": Beach Trip Landing Page" at bounding box center [93, 106] width 96 height 12
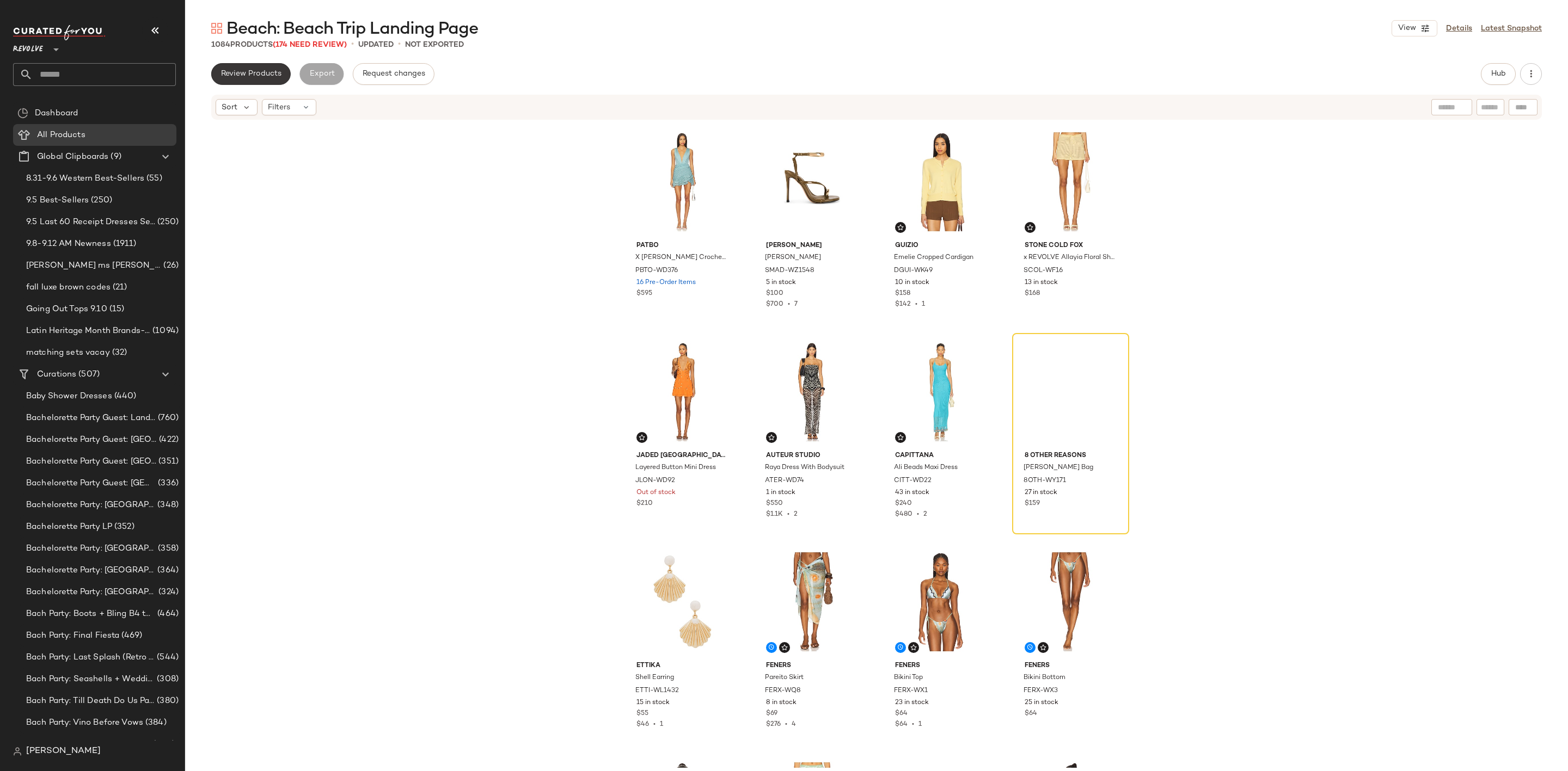
click at [249, 75] on span "Review Products" at bounding box center [251, 74] width 61 height 9
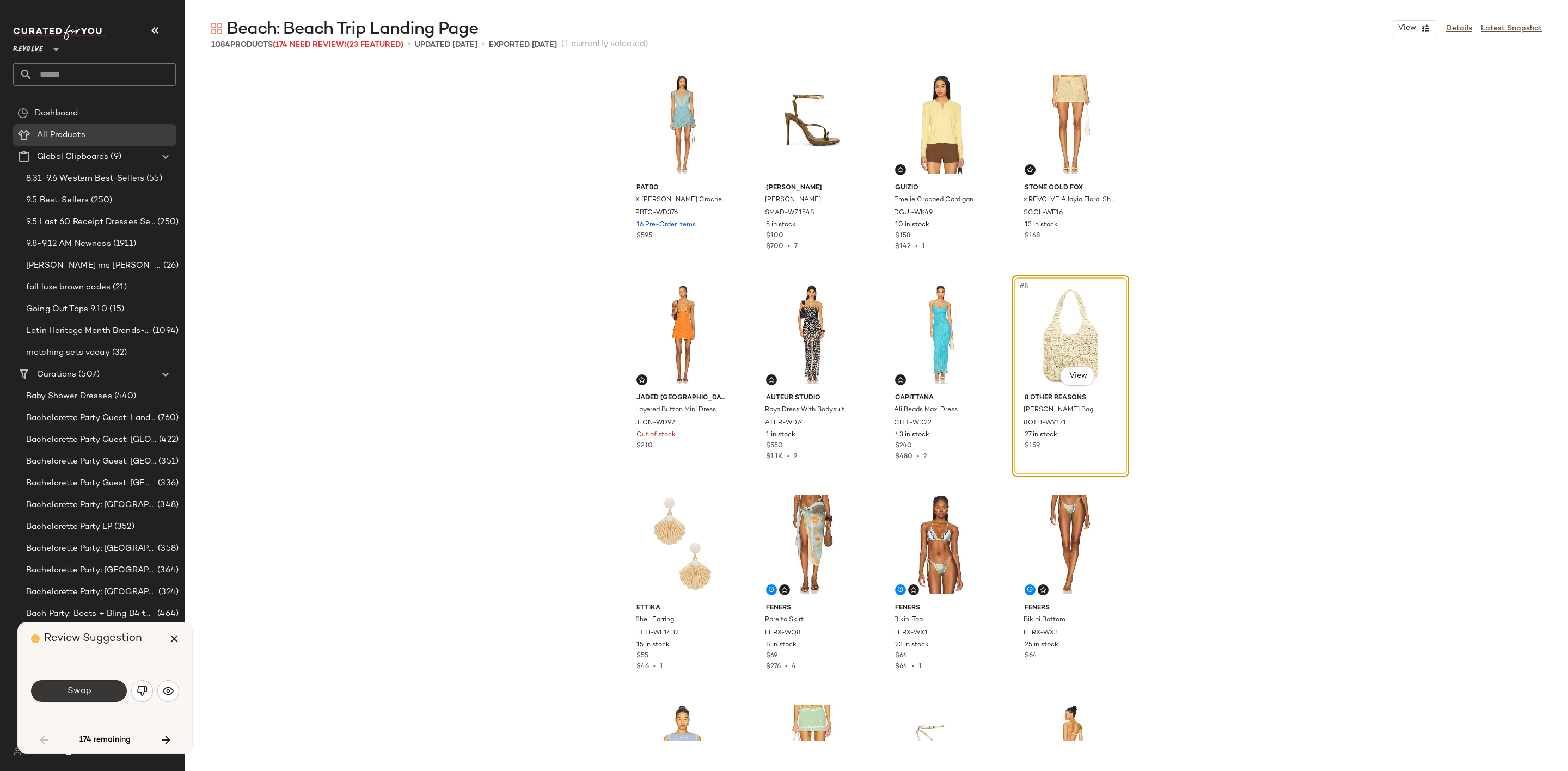
click at [79, 694] on span "Swap" at bounding box center [79, 691] width 24 height 10
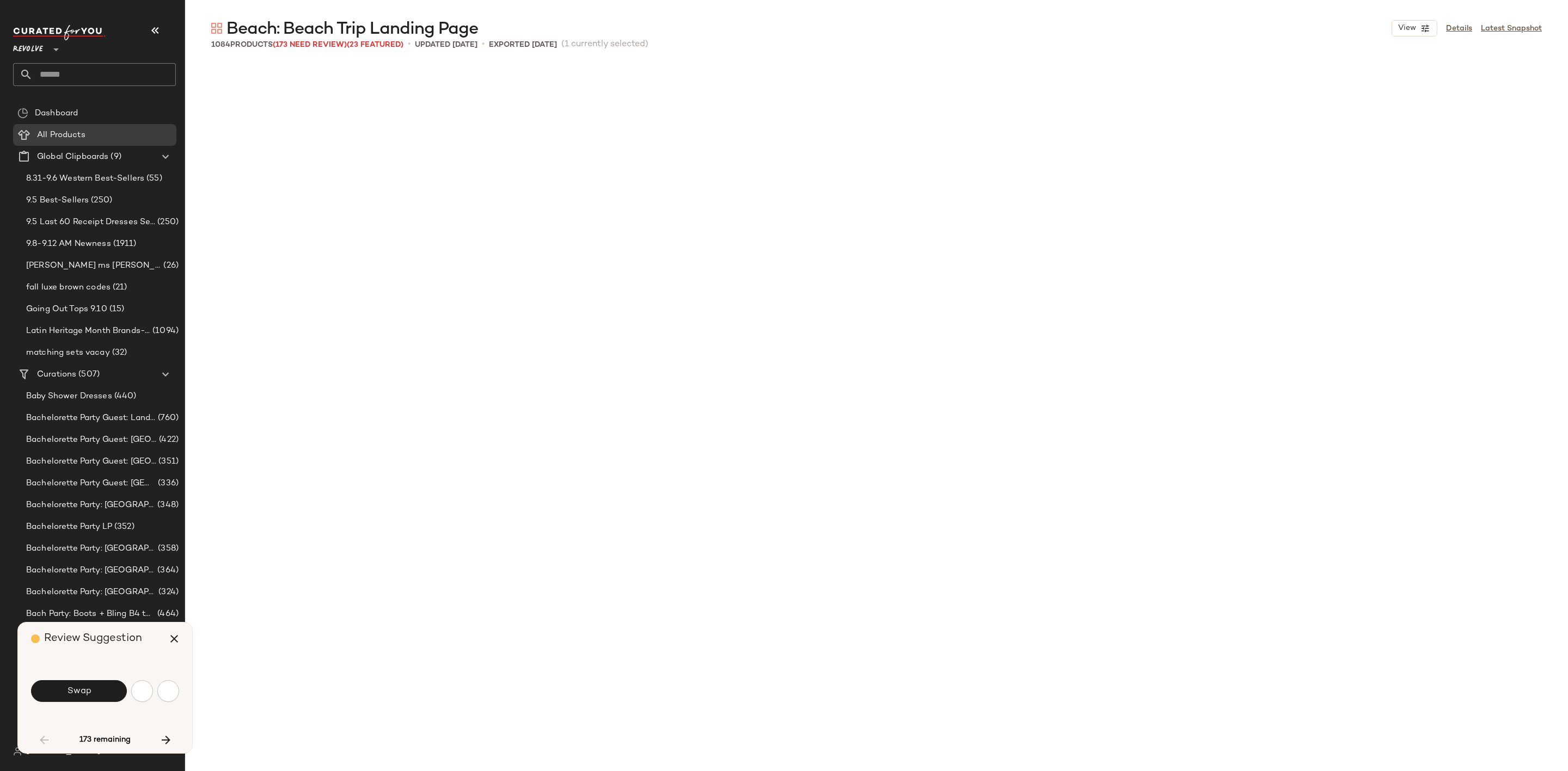
scroll to position [1470, 0]
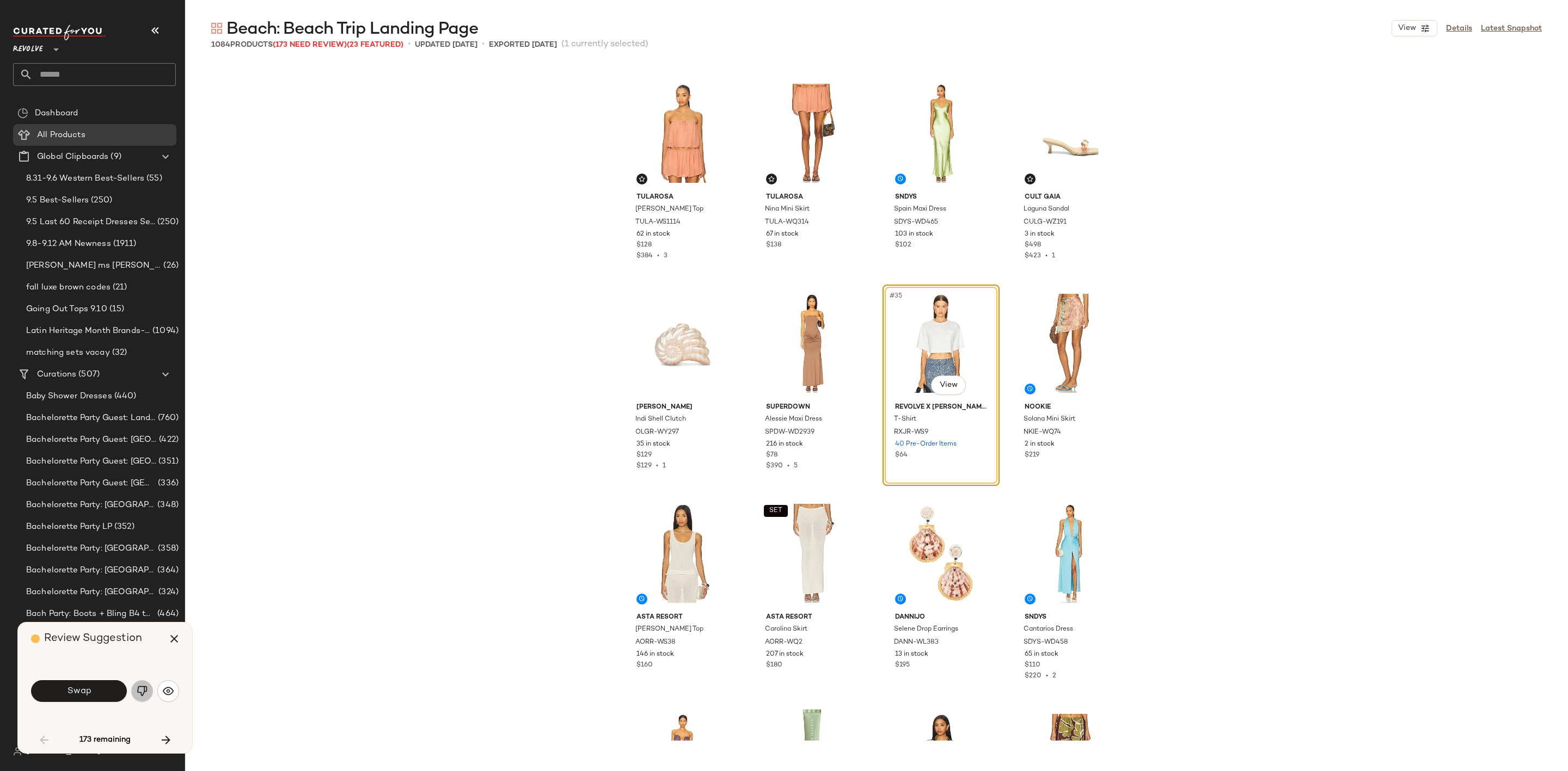
click at [145, 696] on img "button" at bounding box center [142, 691] width 11 height 11
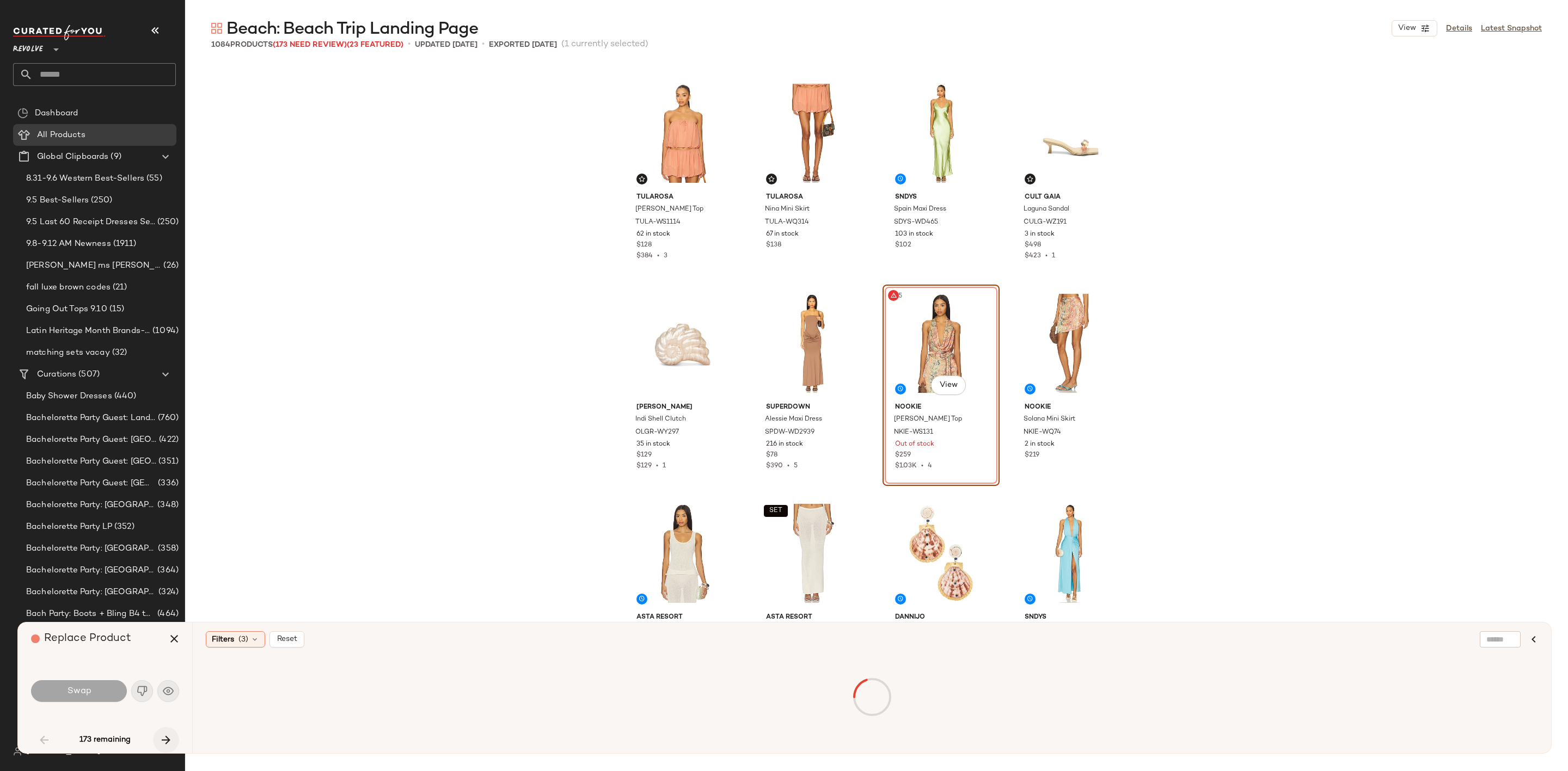
click at [160, 743] on icon "button" at bounding box center [166, 740] width 13 height 13
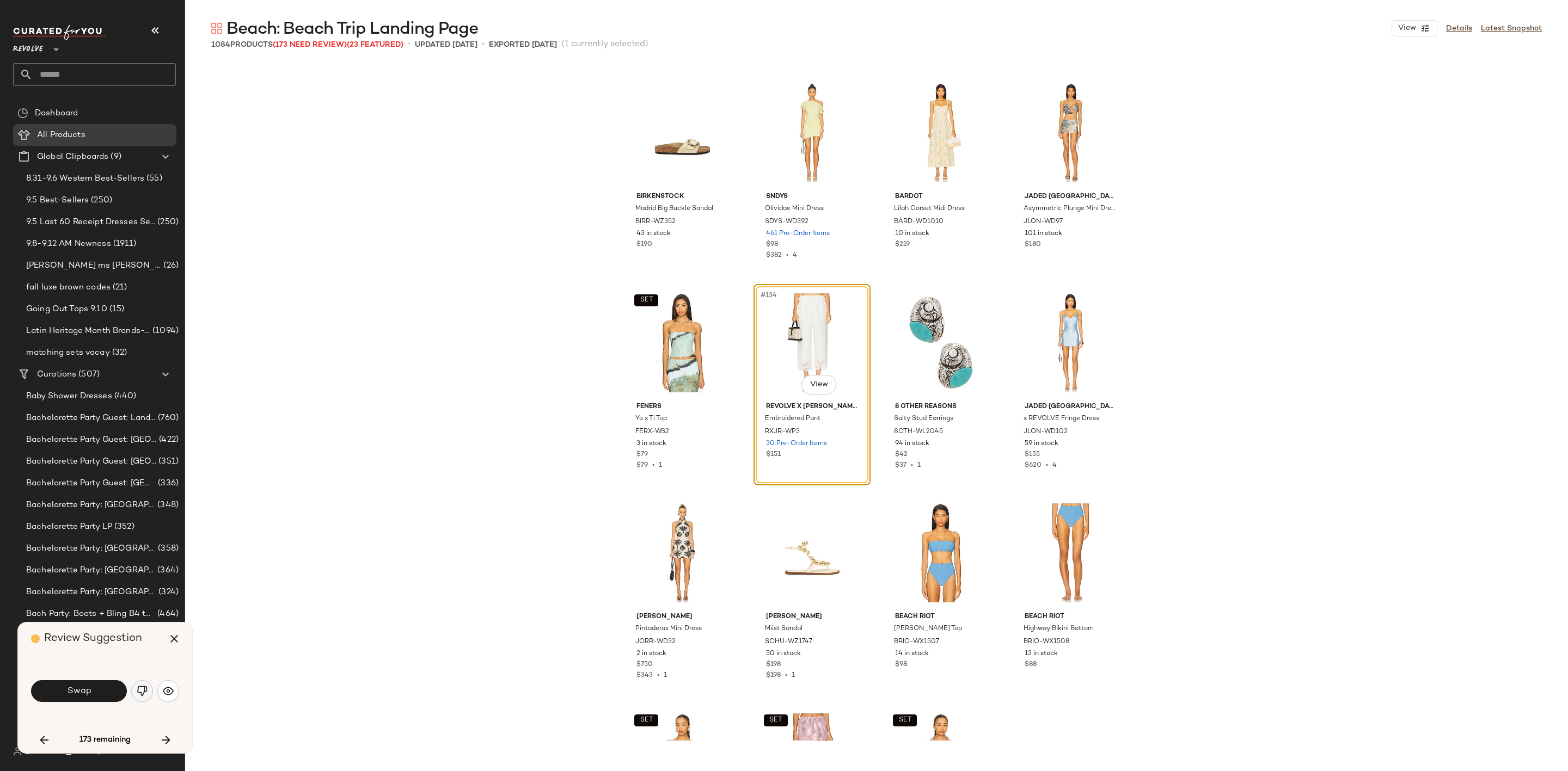
click at [142, 694] on img "button" at bounding box center [142, 691] width 11 height 11
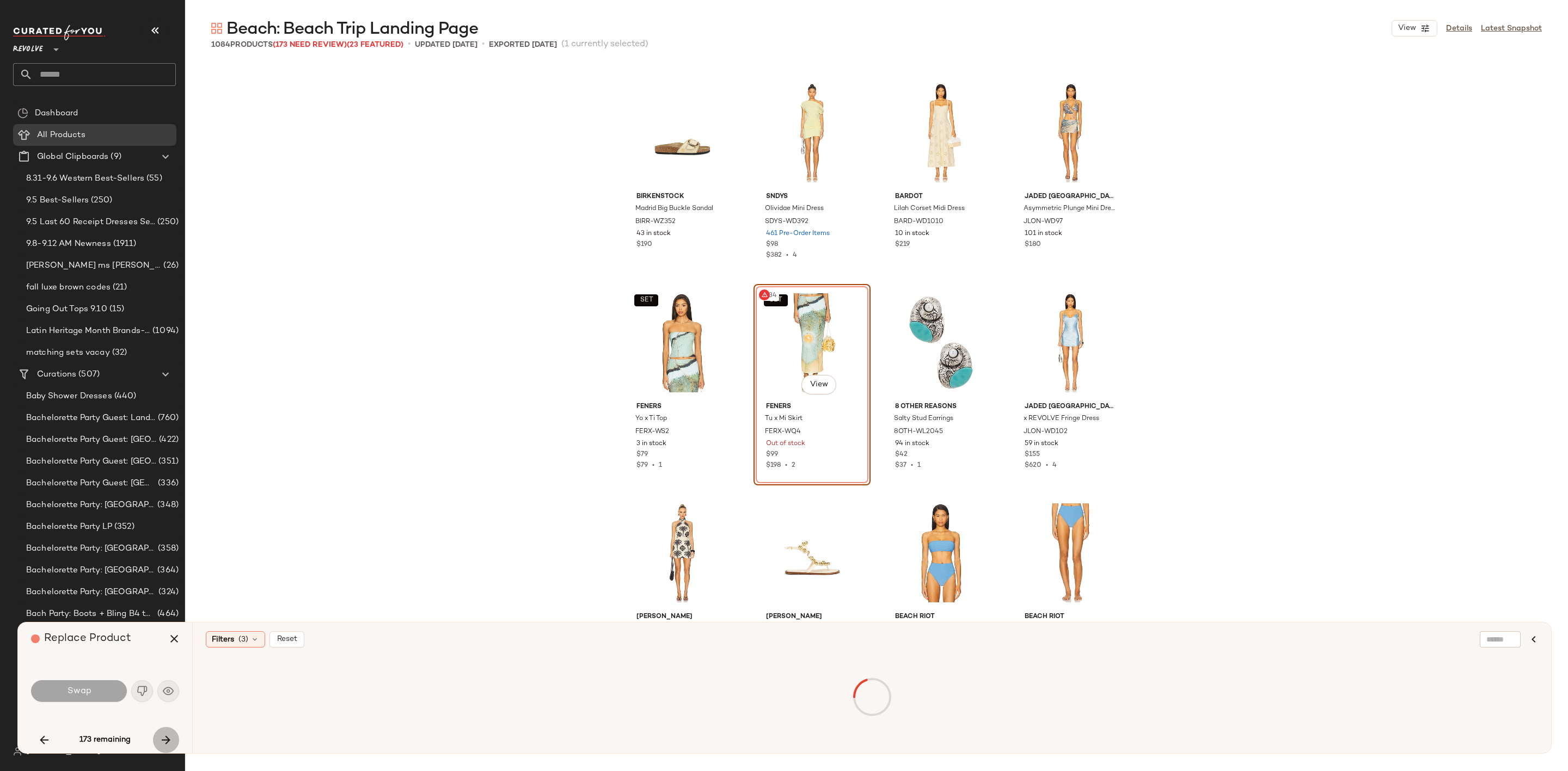
click at [173, 741] on button "button" at bounding box center [166, 740] width 26 height 26
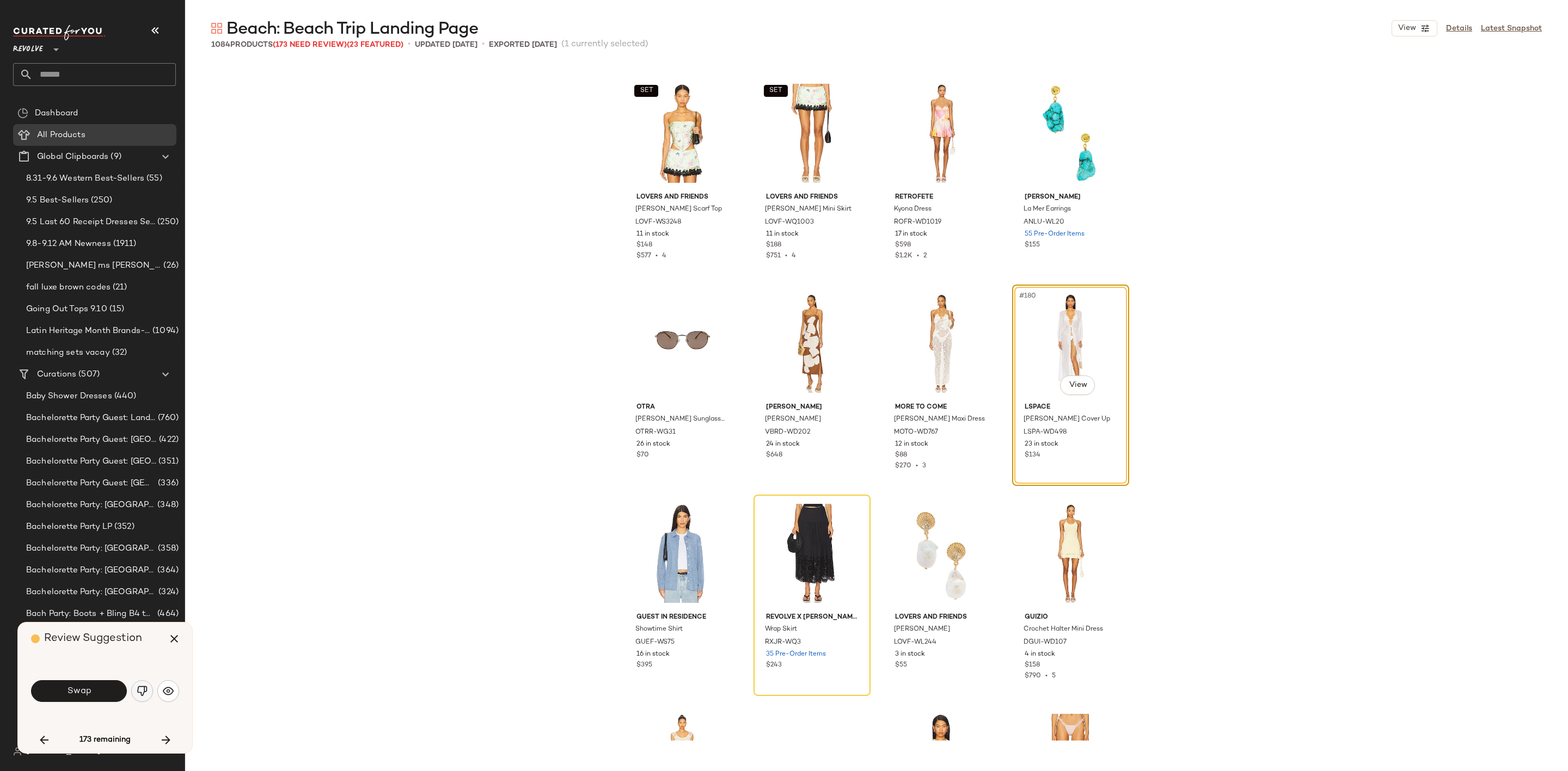
click at [142, 697] on button "button" at bounding box center [142, 691] width 22 height 22
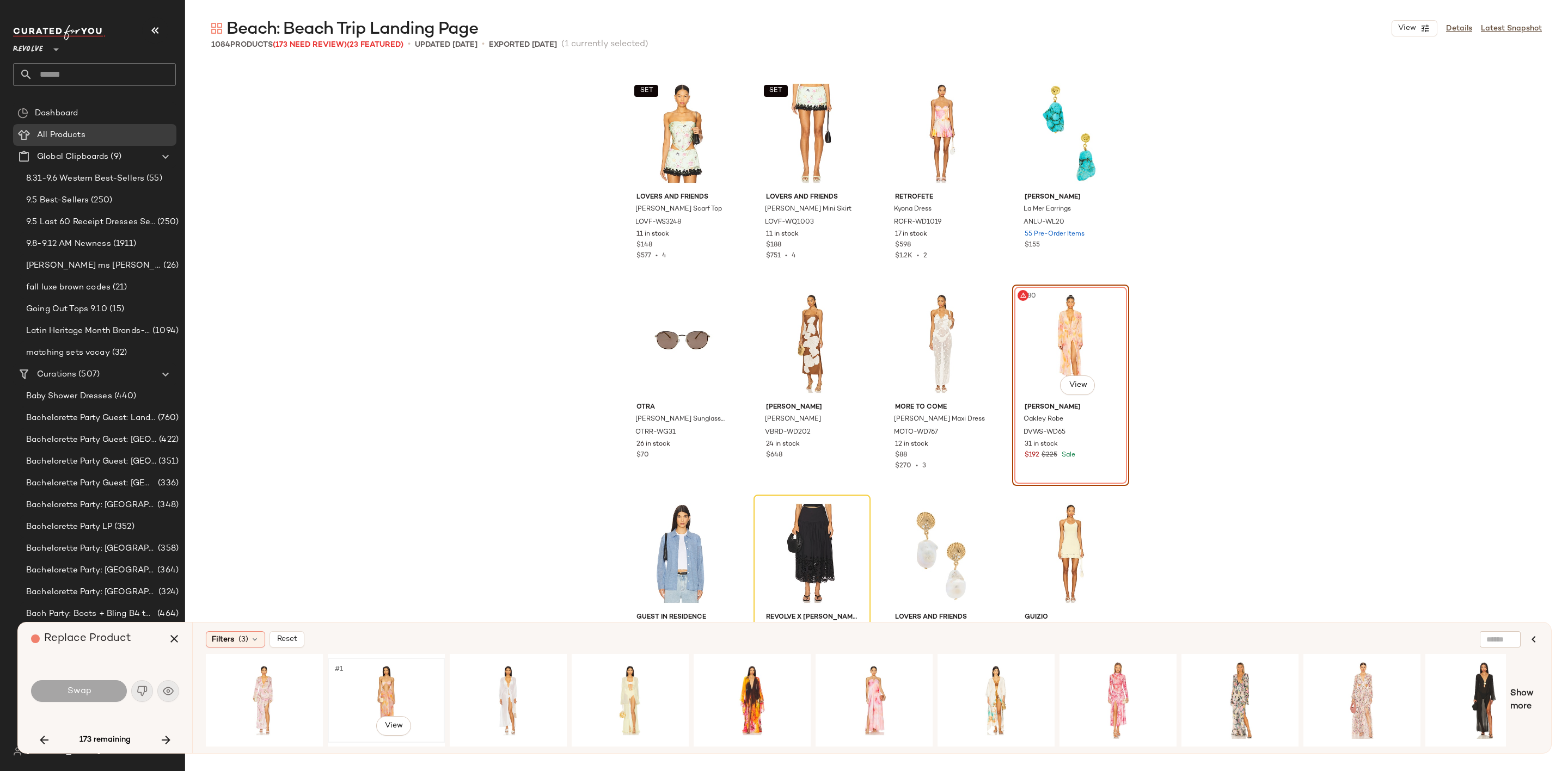
click at [389, 678] on div "#1 View" at bounding box center [387, 700] width 110 height 77
click at [95, 689] on button "Swap" at bounding box center [79, 691] width 96 height 22
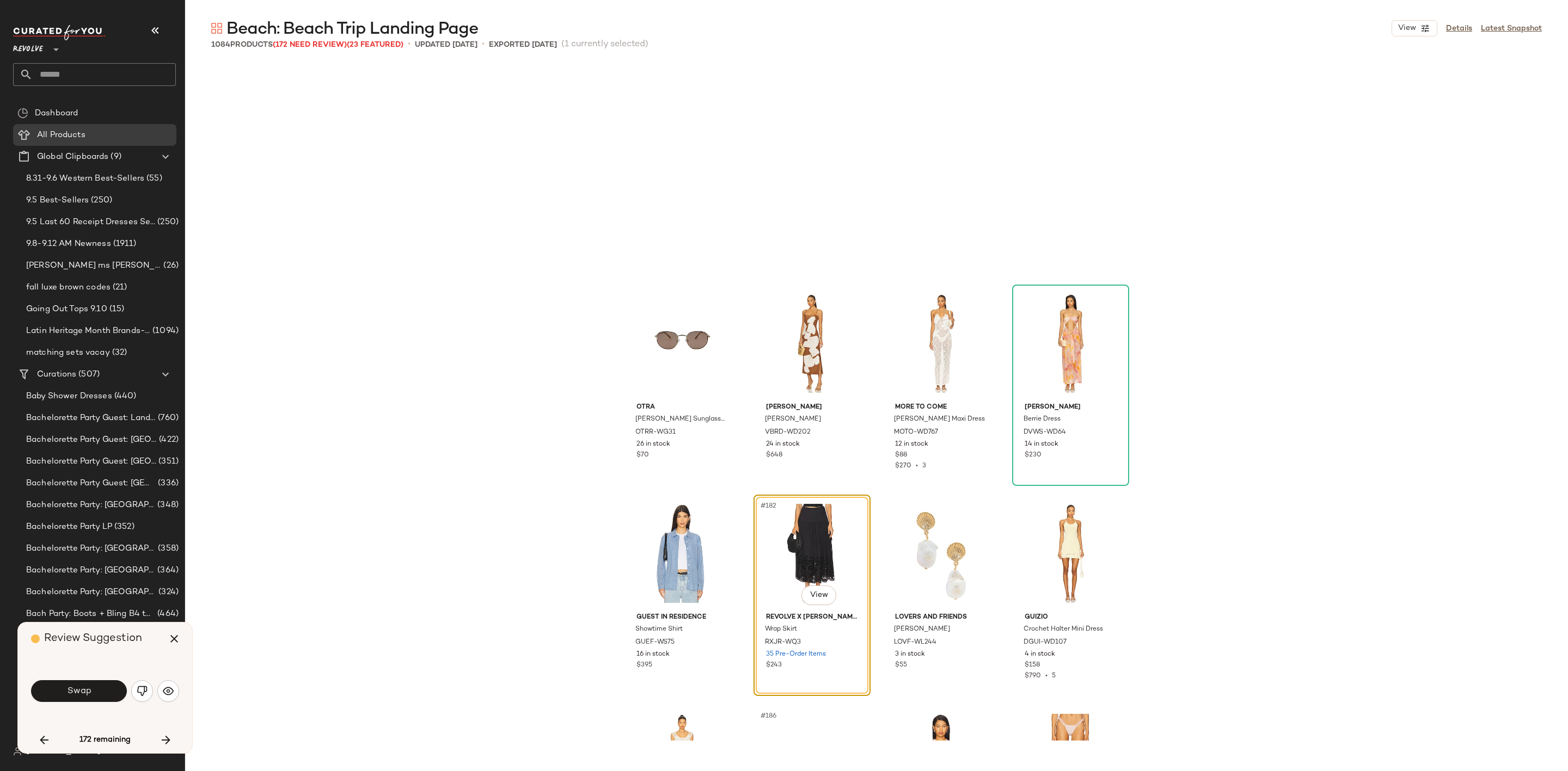
scroll to position [9244, 0]
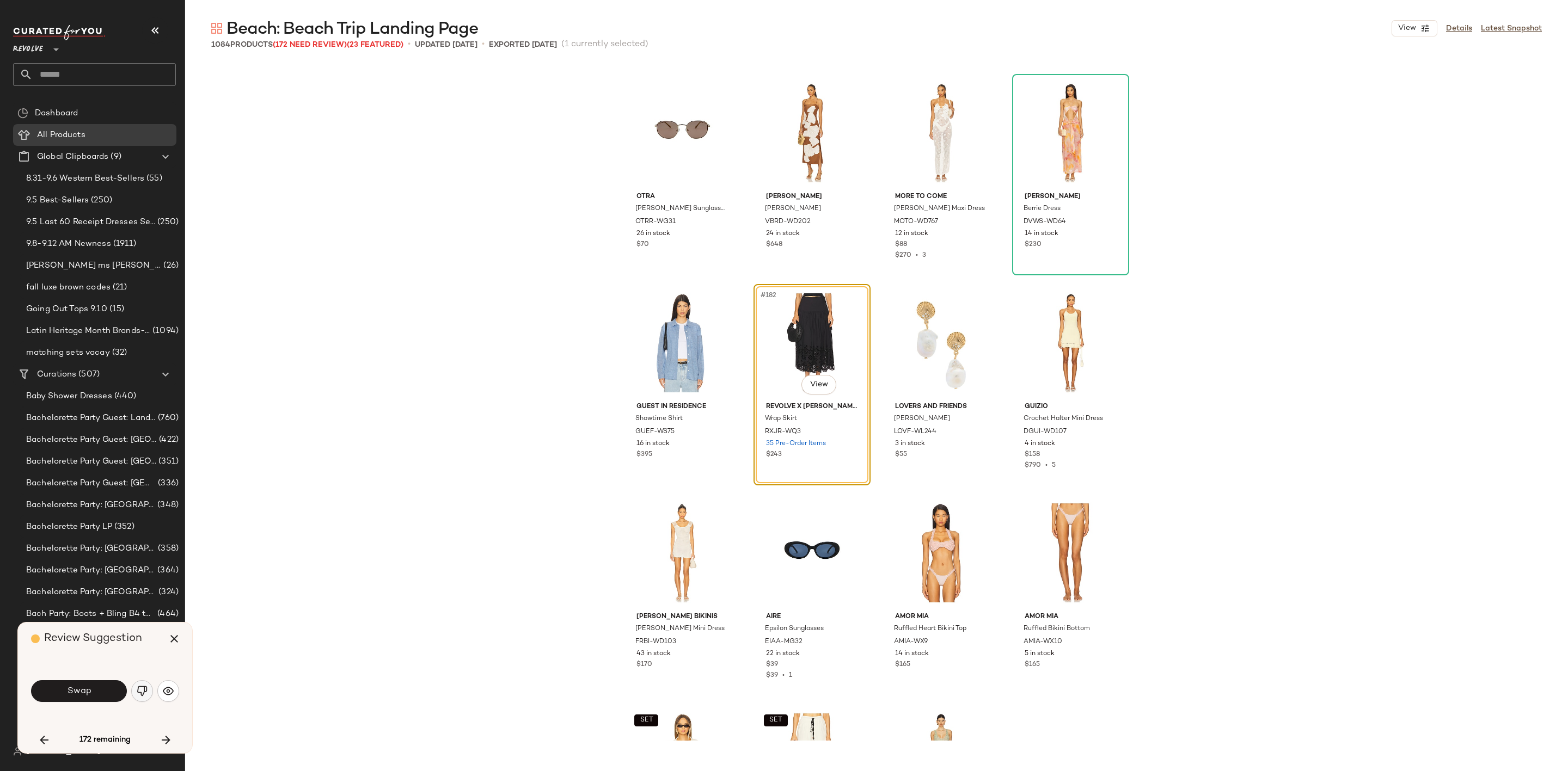
click at [142, 689] on img "button" at bounding box center [142, 691] width 11 height 11
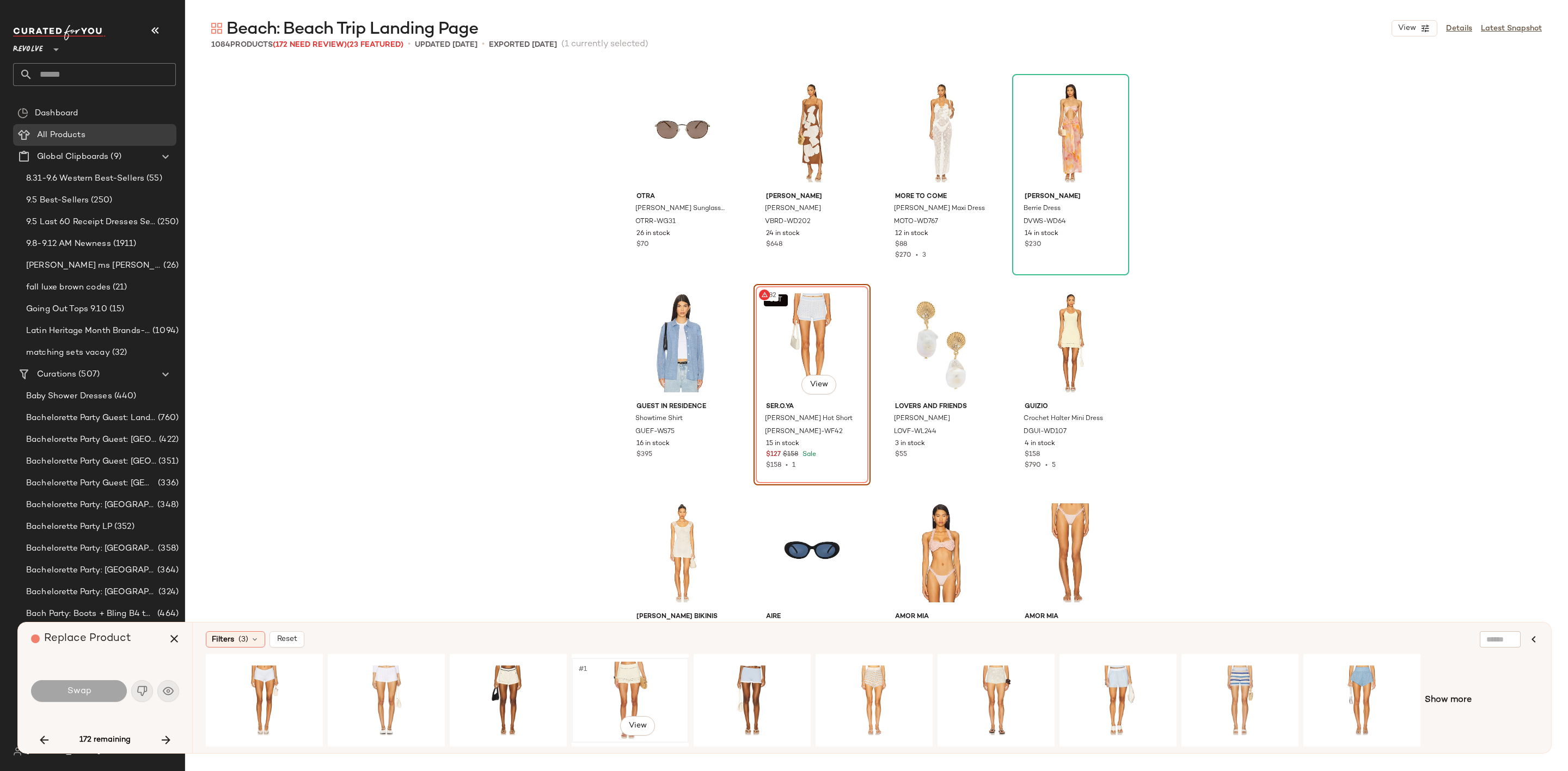
click at [634, 677] on div "#1 View" at bounding box center [630, 700] width 110 height 77
click at [98, 691] on button "Swap" at bounding box center [79, 691] width 96 height 22
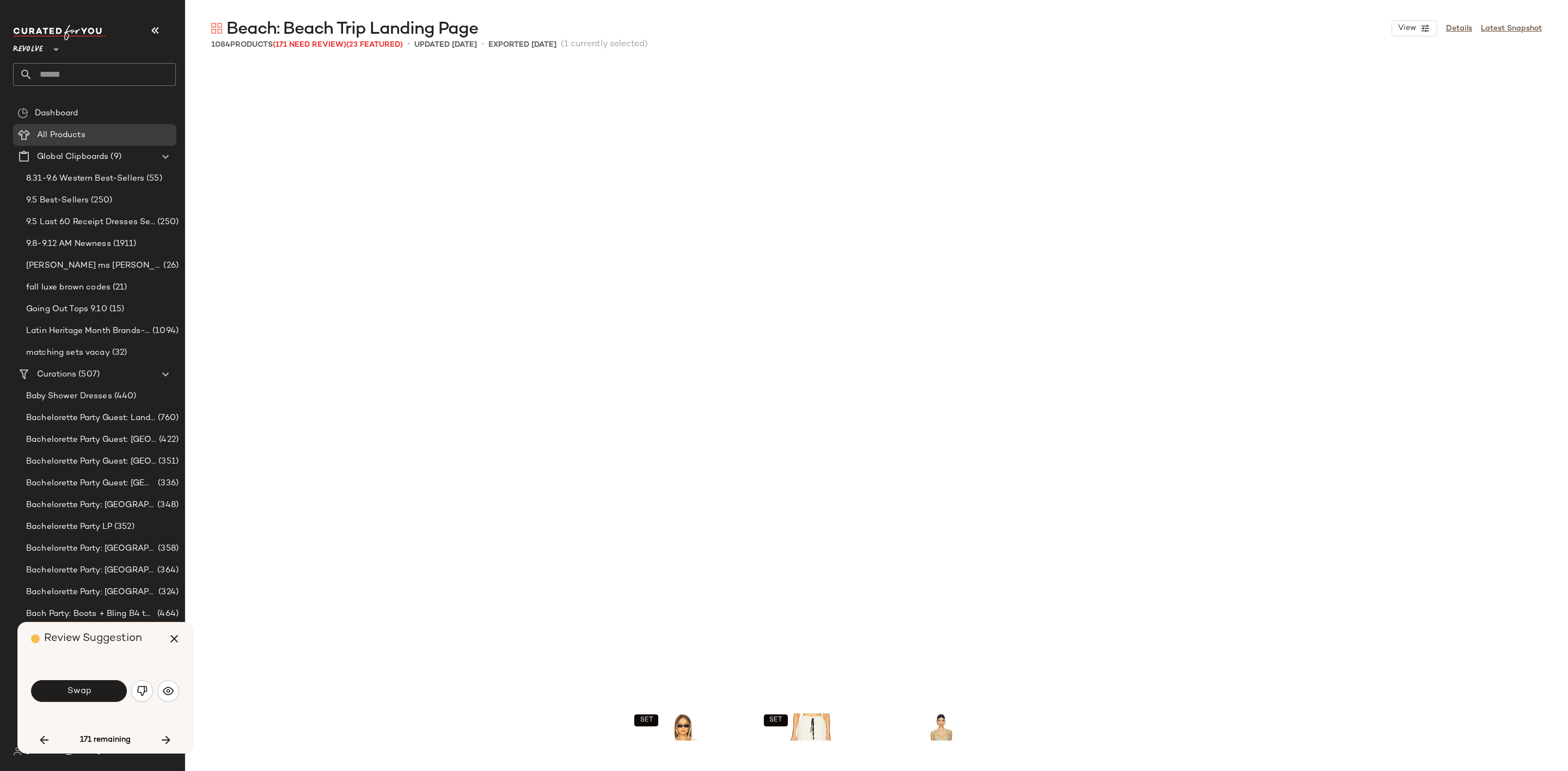
scroll to position [9875, 0]
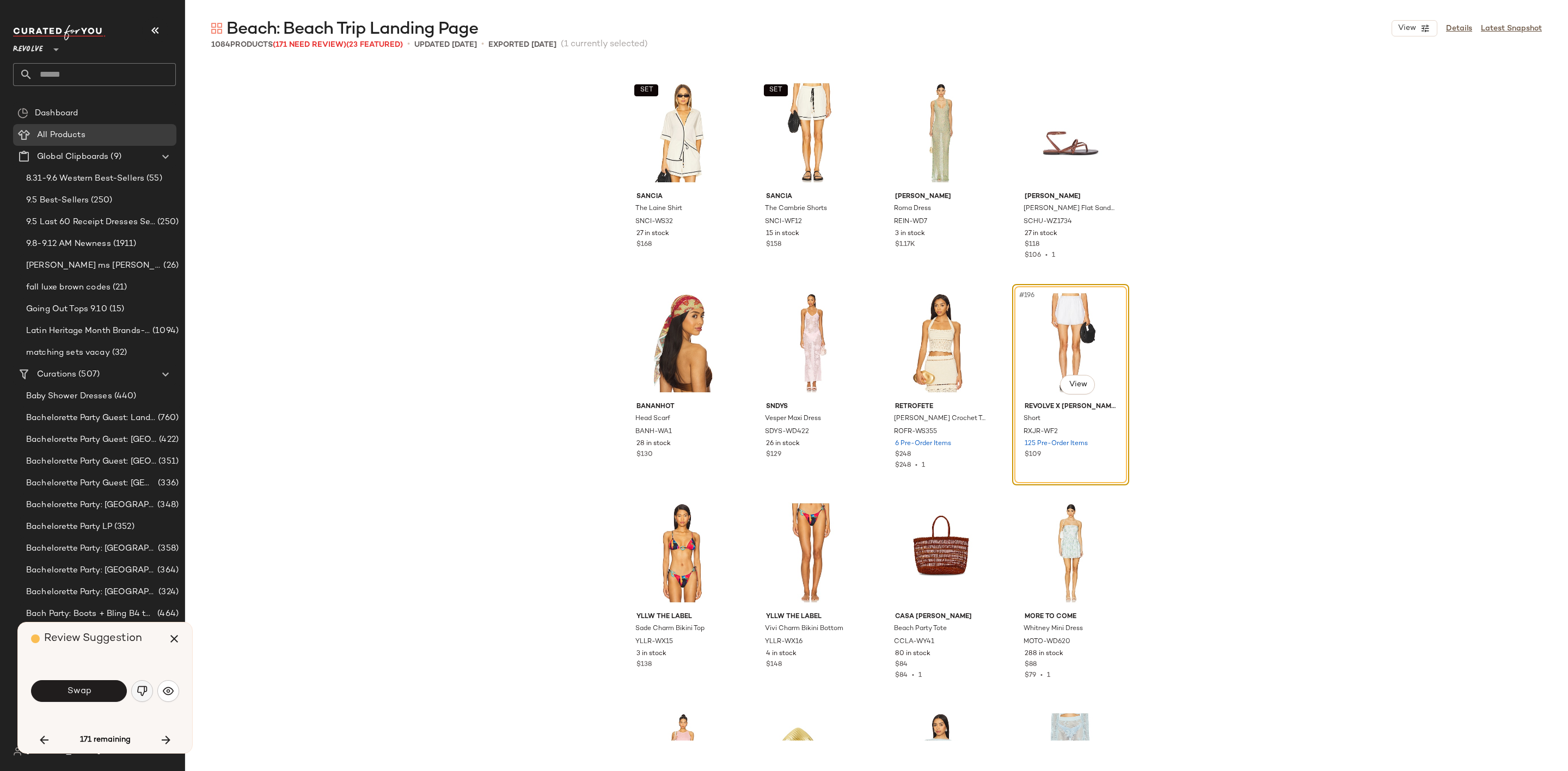
click at [141, 689] on img "button" at bounding box center [142, 691] width 11 height 11
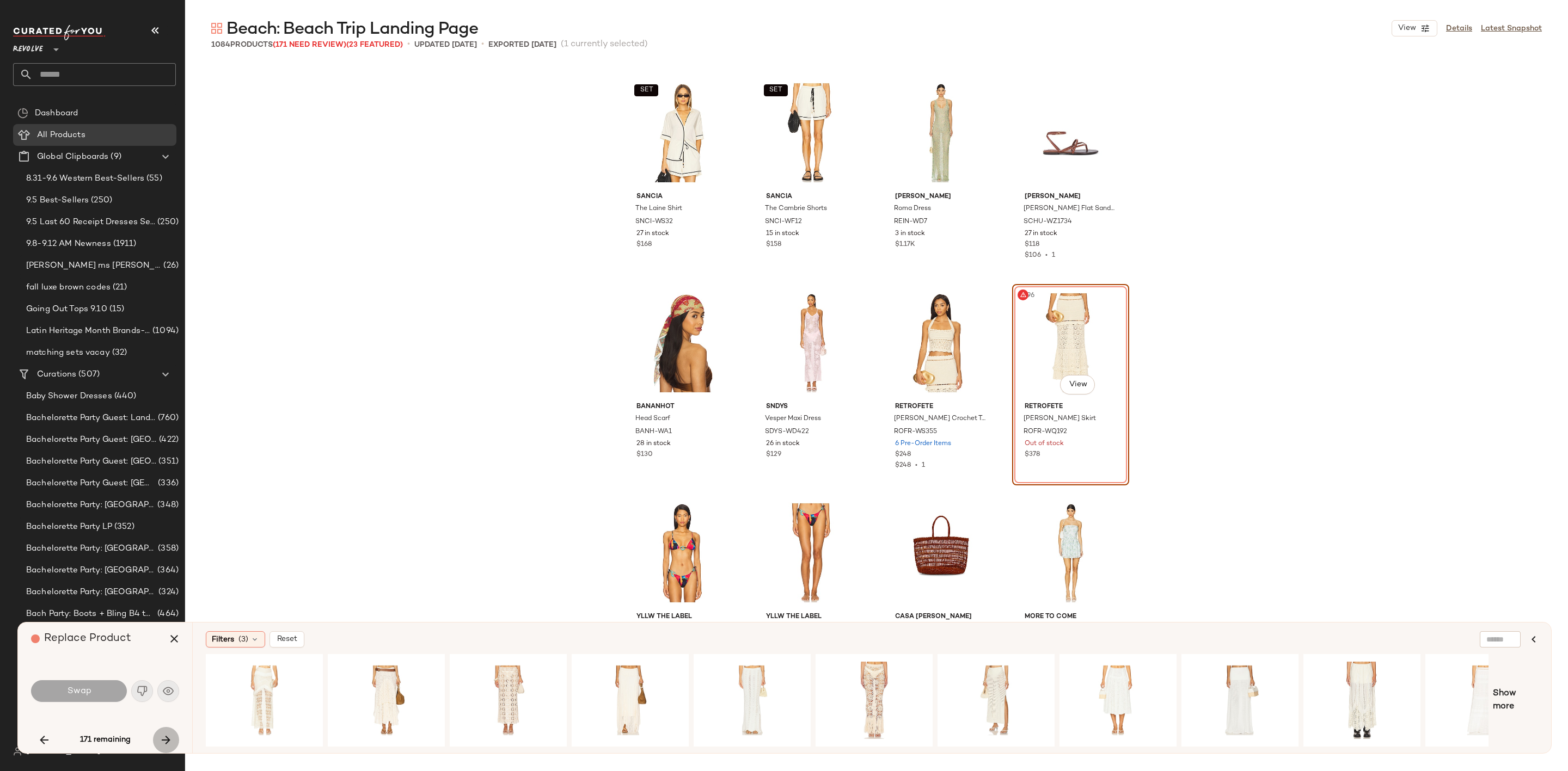
click at [165, 740] on icon "button" at bounding box center [166, 740] width 13 height 13
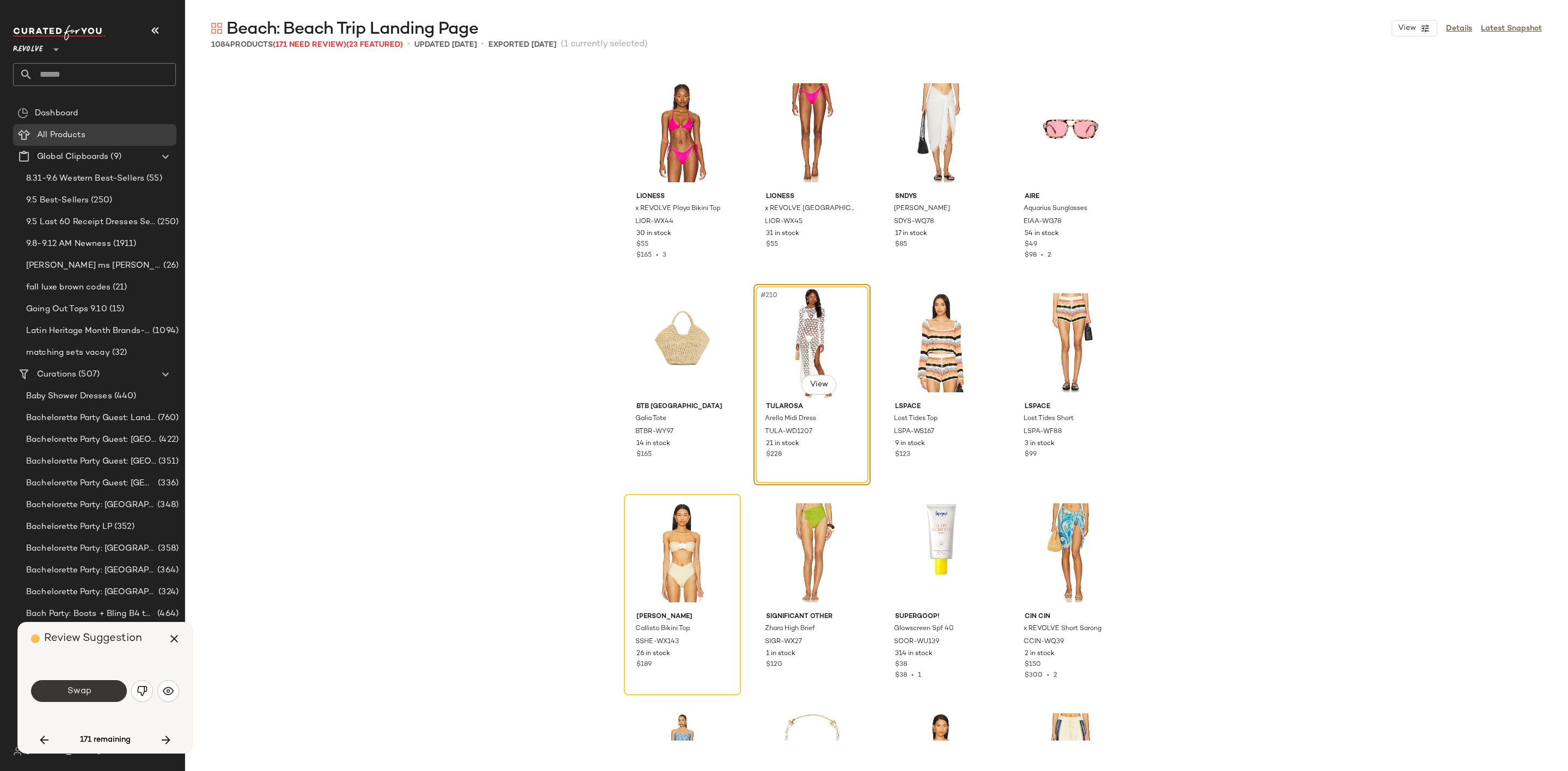
click at [89, 696] on span "Swap" at bounding box center [79, 691] width 24 height 10
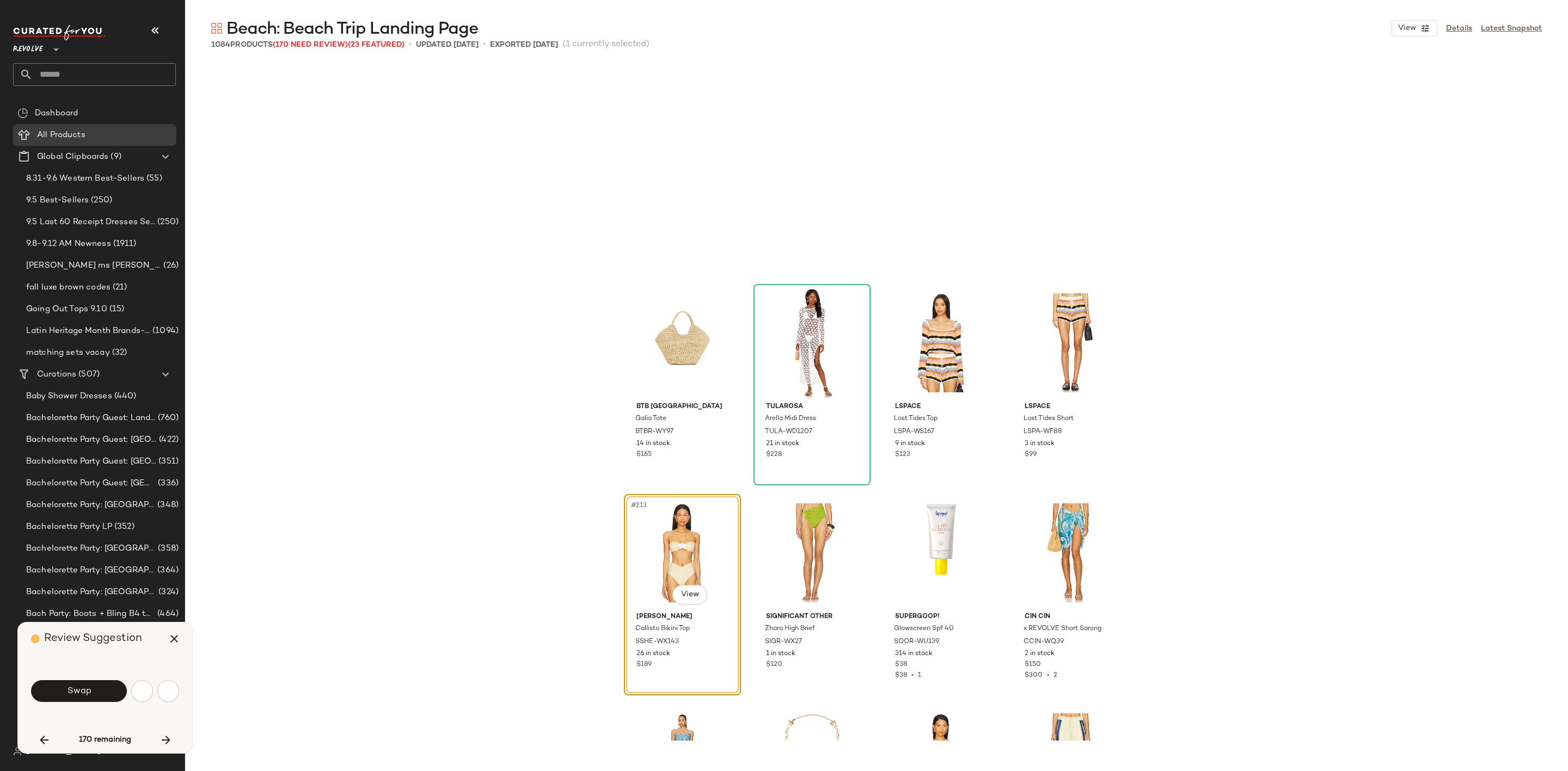
scroll to position [10924, 0]
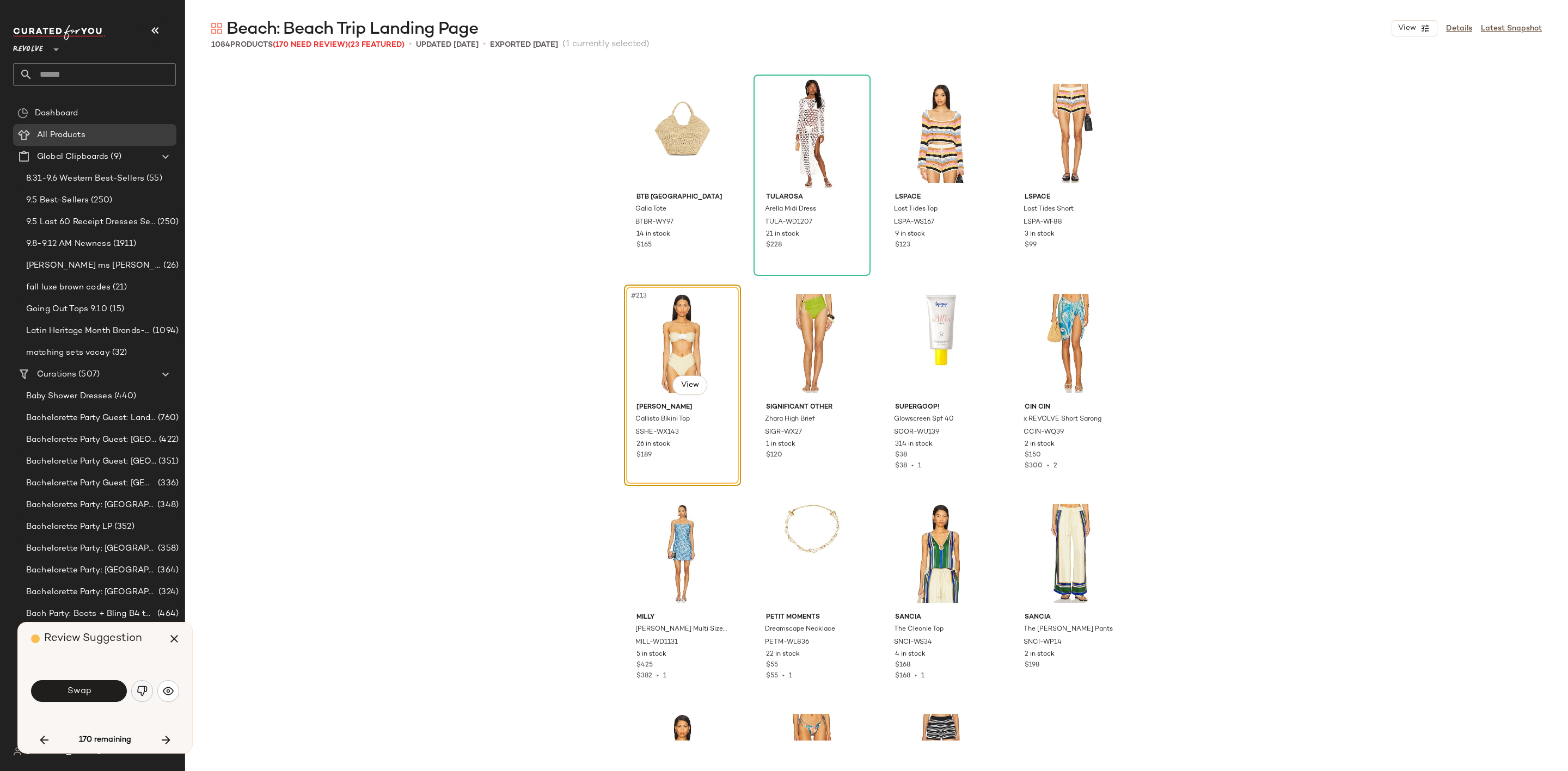
click at [145, 685] on button "button" at bounding box center [142, 691] width 22 height 22
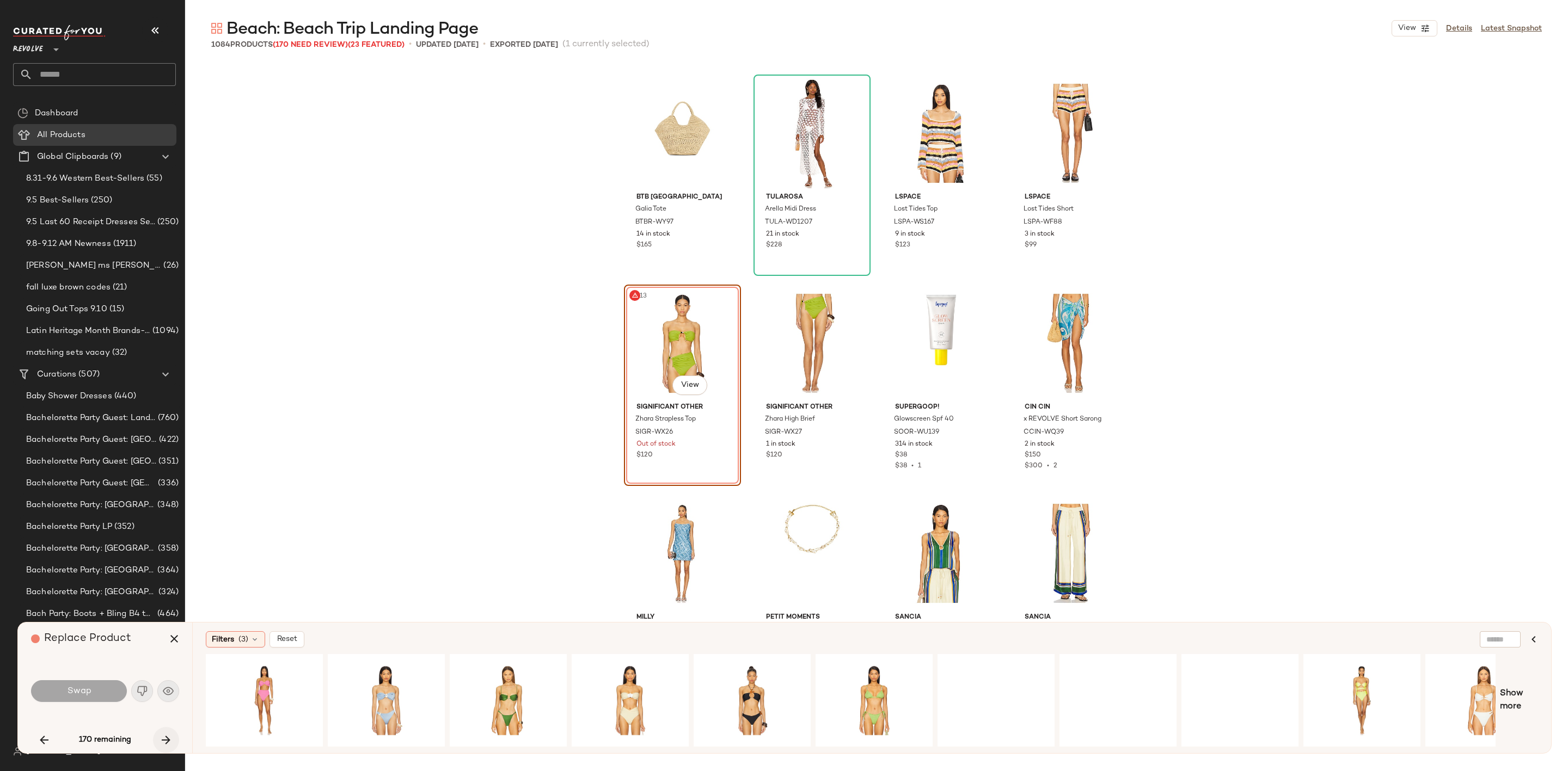
click at [170, 739] on icon "button" at bounding box center [166, 740] width 13 height 13
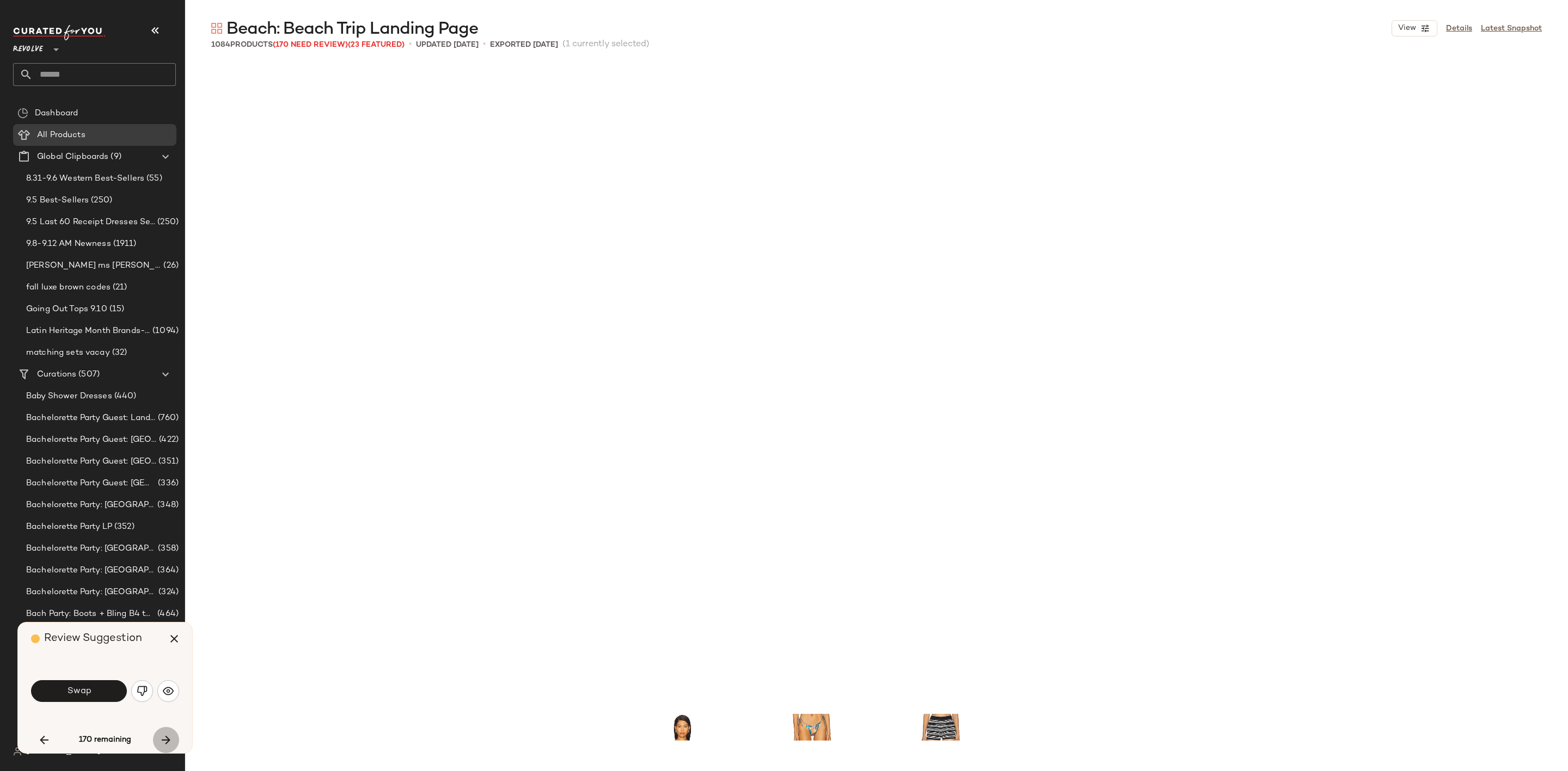
scroll to position [11555, 0]
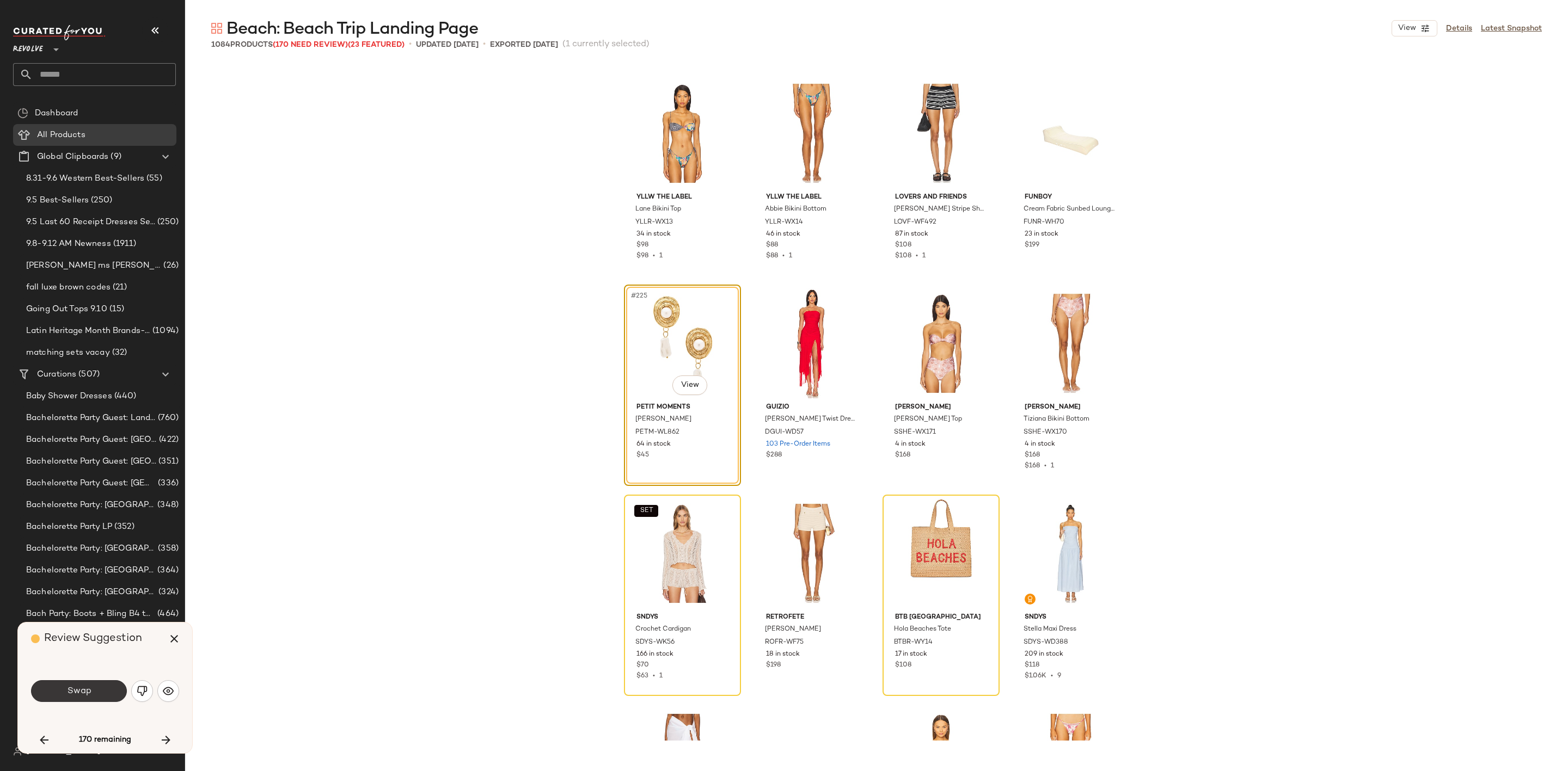
click at [87, 693] on span "Swap" at bounding box center [79, 691] width 24 height 10
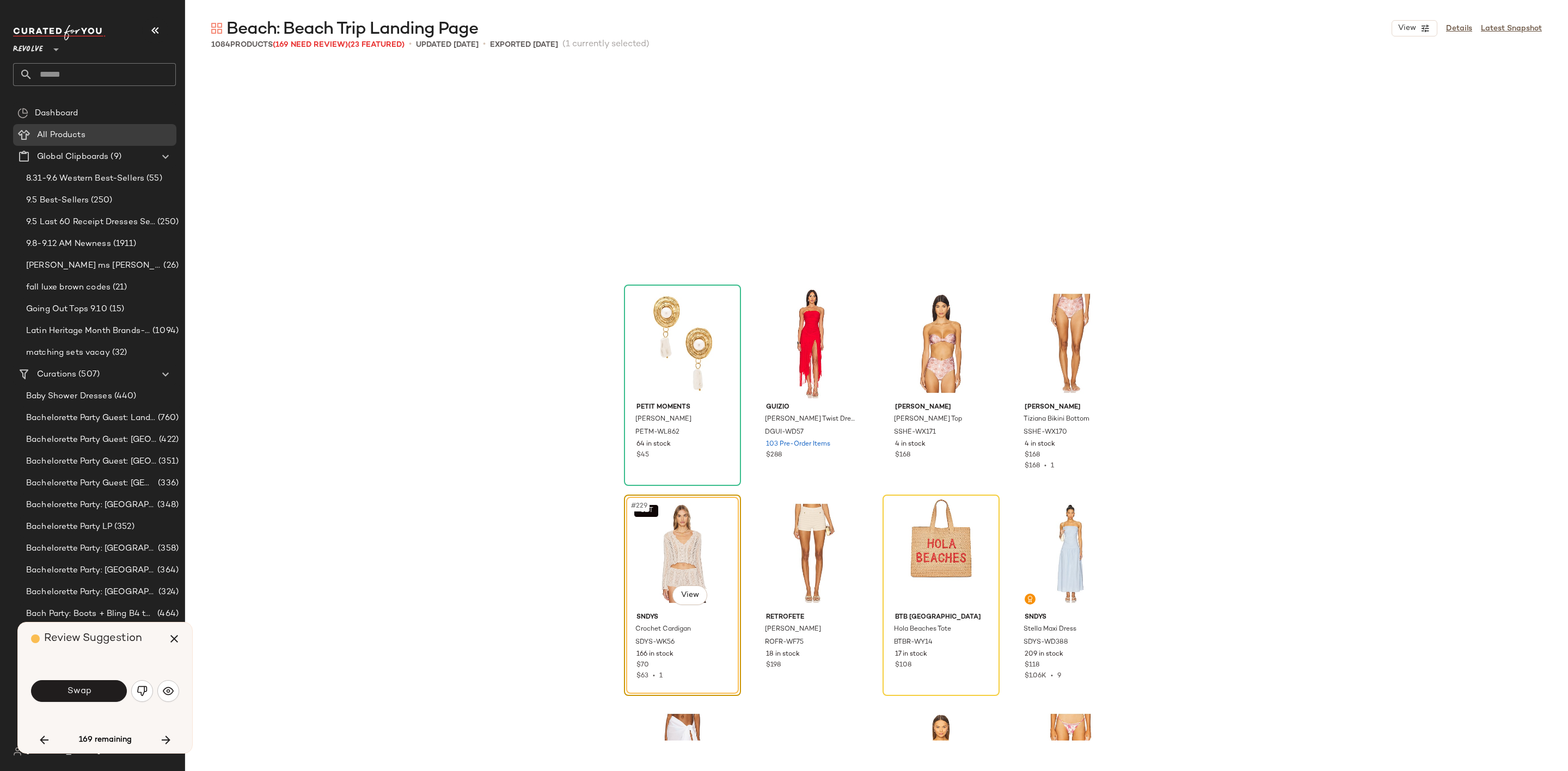
scroll to position [11765, 0]
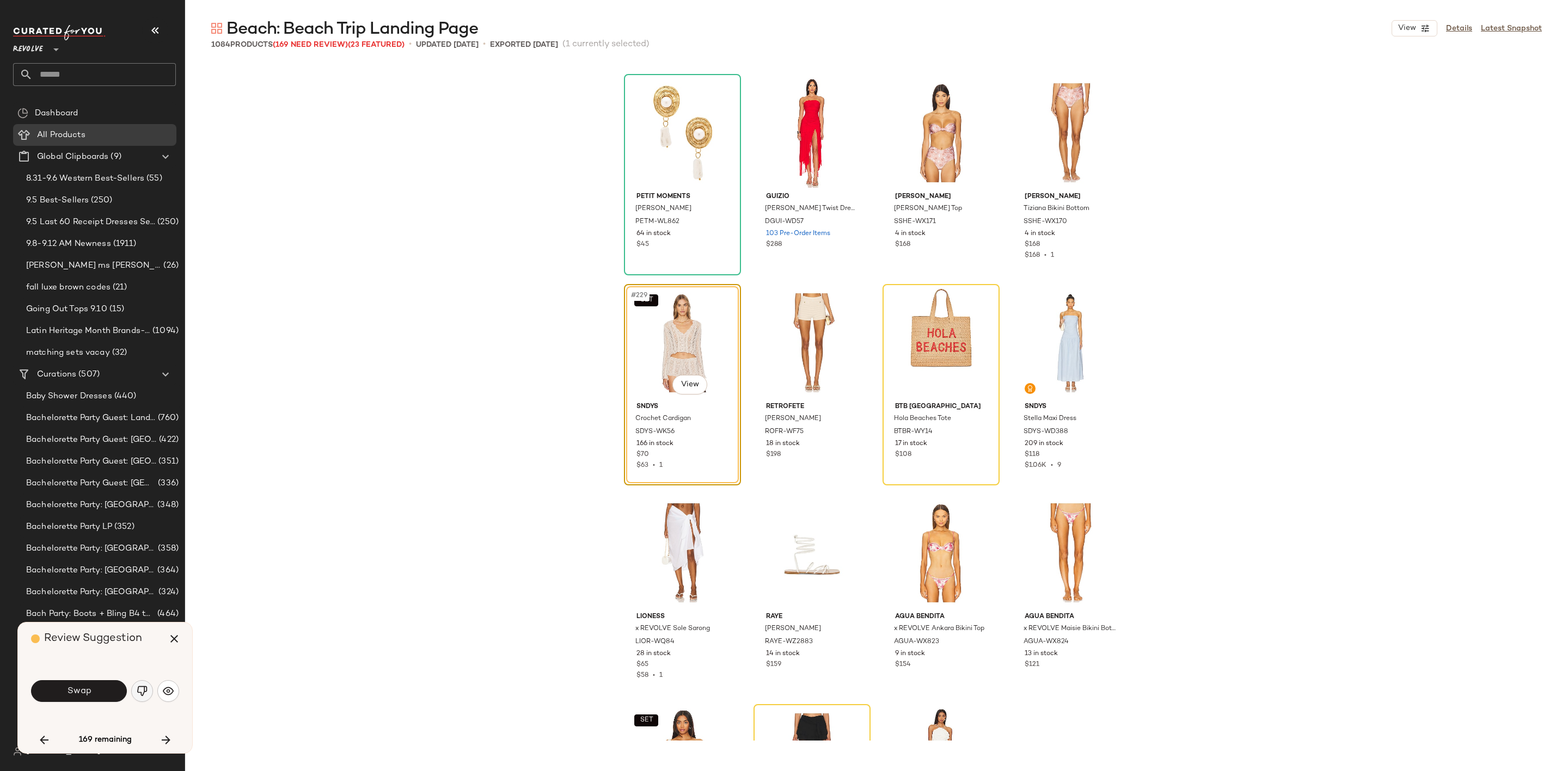
click at [141, 693] on img "button" at bounding box center [142, 691] width 11 height 11
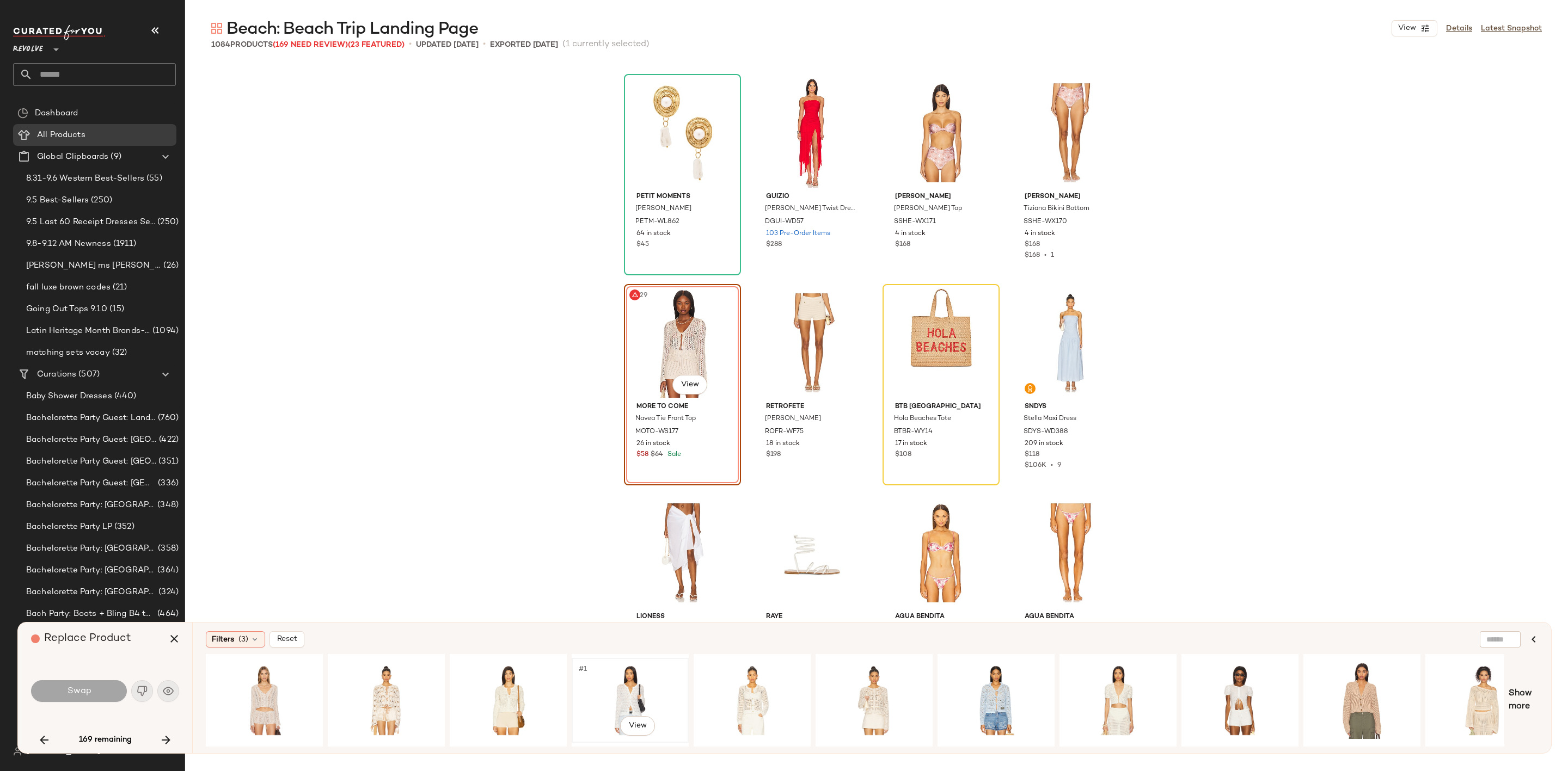
click at [637, 683] on div "#1 View" at bounding box center [630, 700] width 110 height 77
click at [86, 696] on span "Swap" at bounding box center [79, 691] width 24 height 10
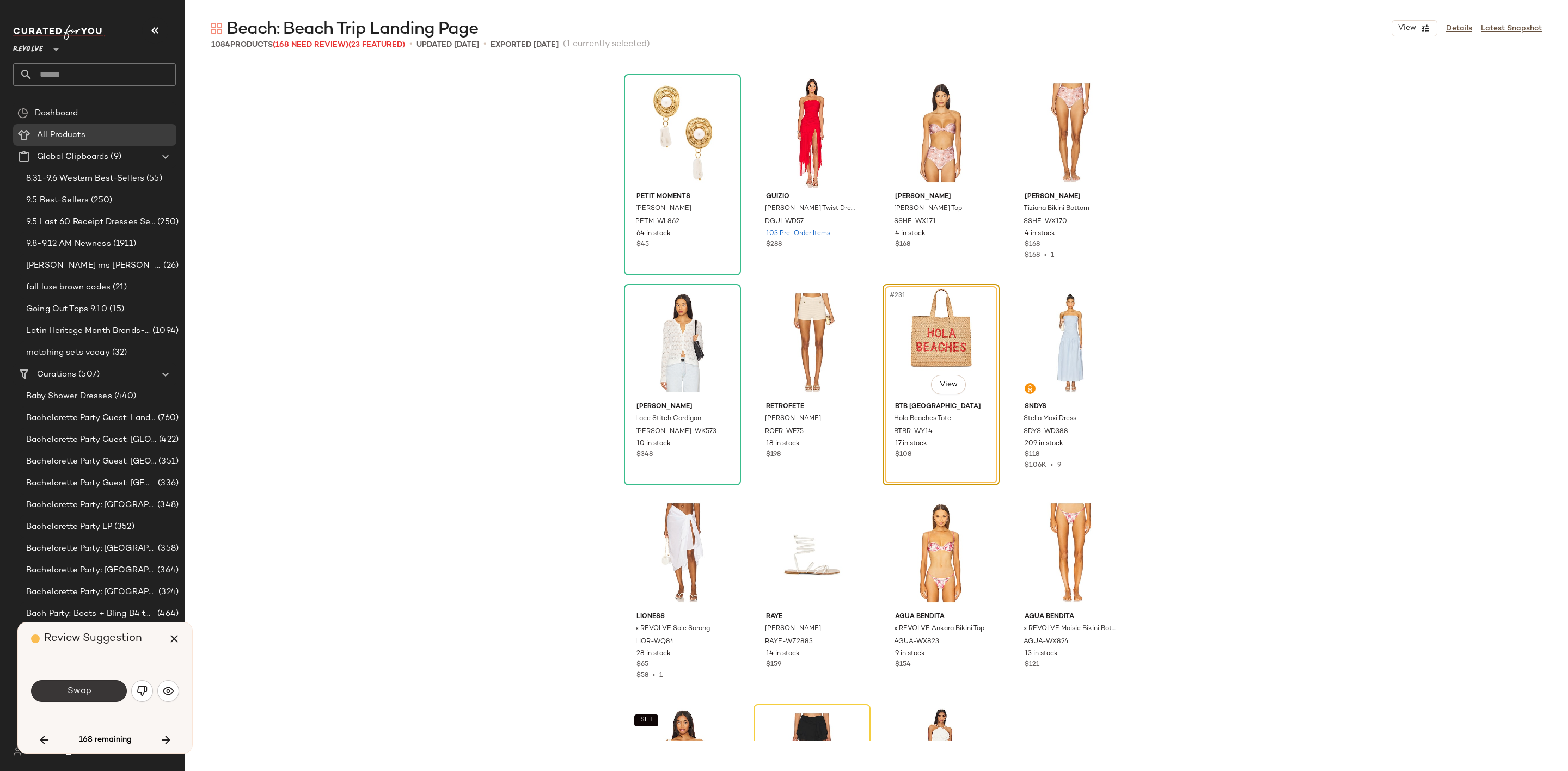
click at [87, 688] on span "Swap" at bounding box center [79, 691] width 24 height 10
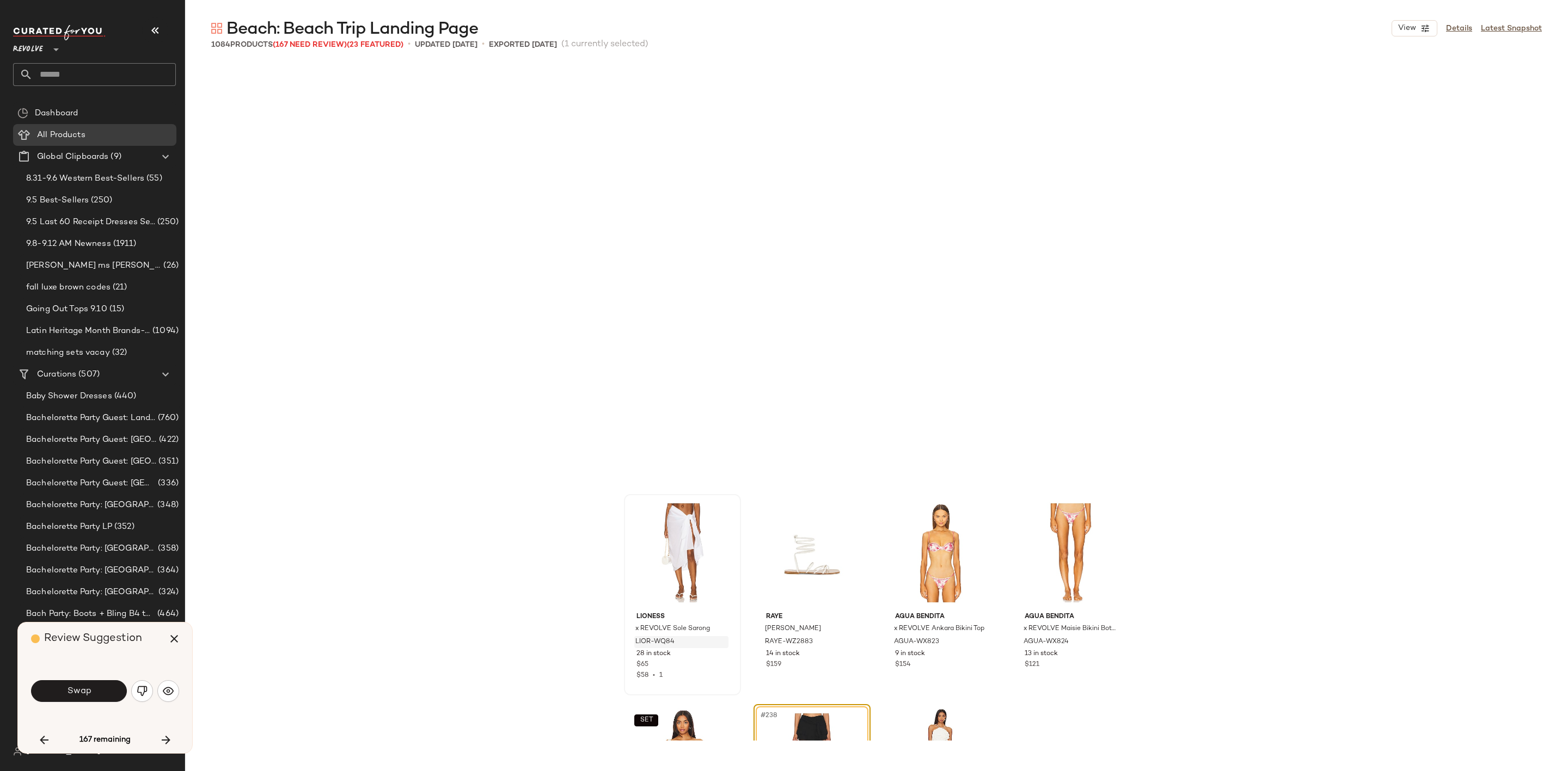
scroll to position [12185, 0]
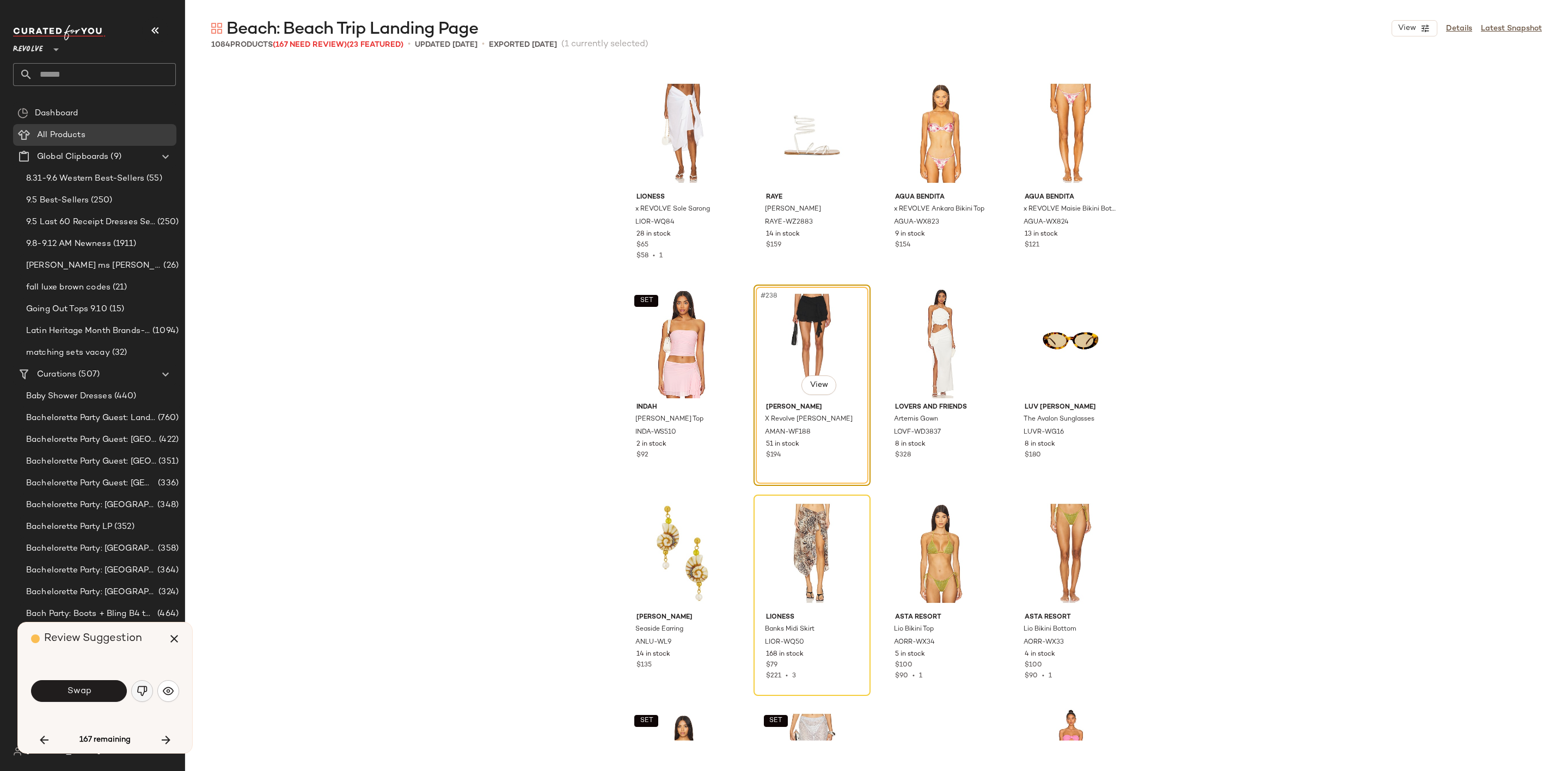
click at [134, 693] on button "button" at bounding box center [142, 691] width 22 height 22
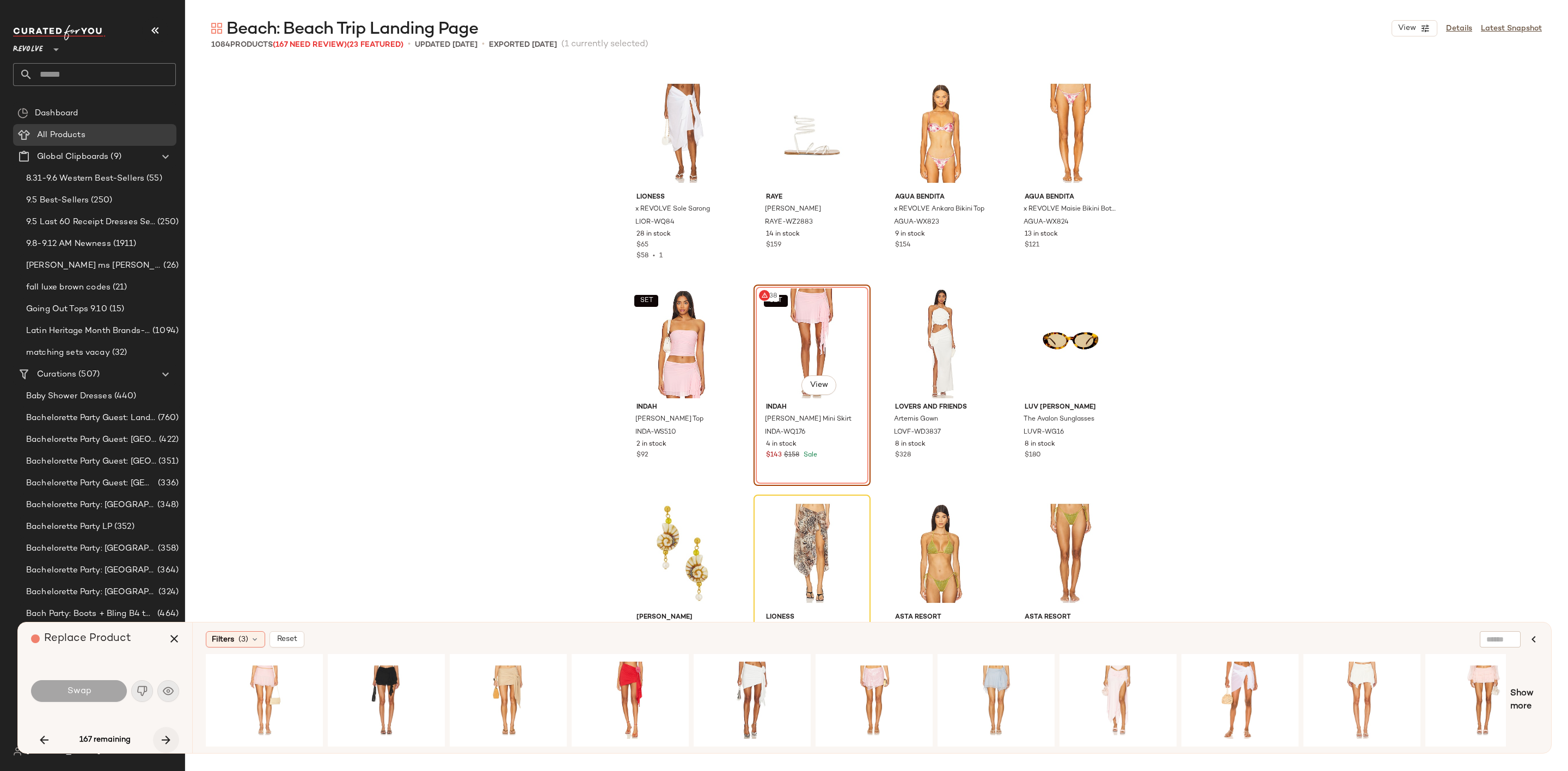
click at [172, 740] on icon "button" at bounding box center [166, 740] width 13 height 13
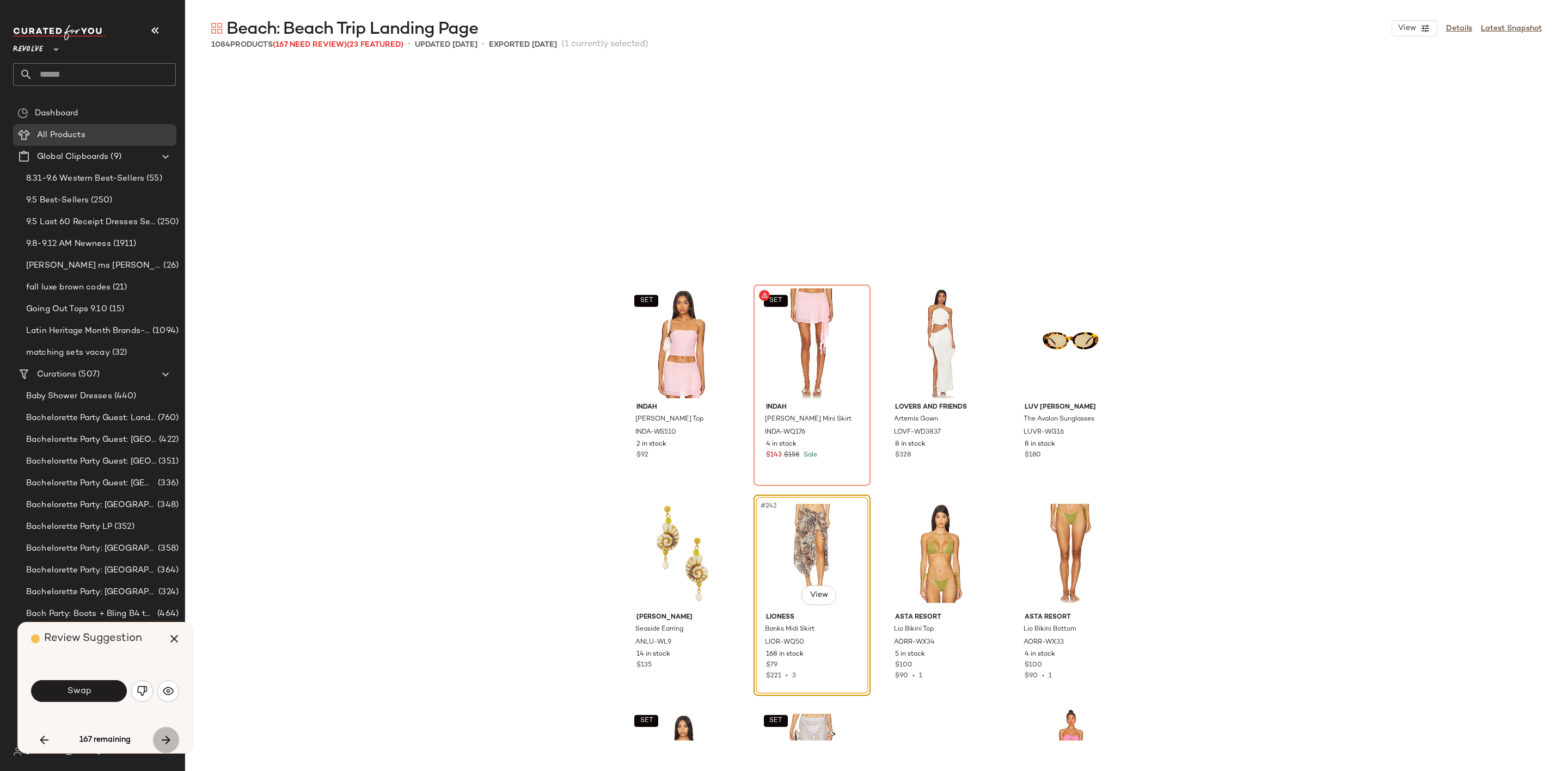
scroll to position [12396, 0]
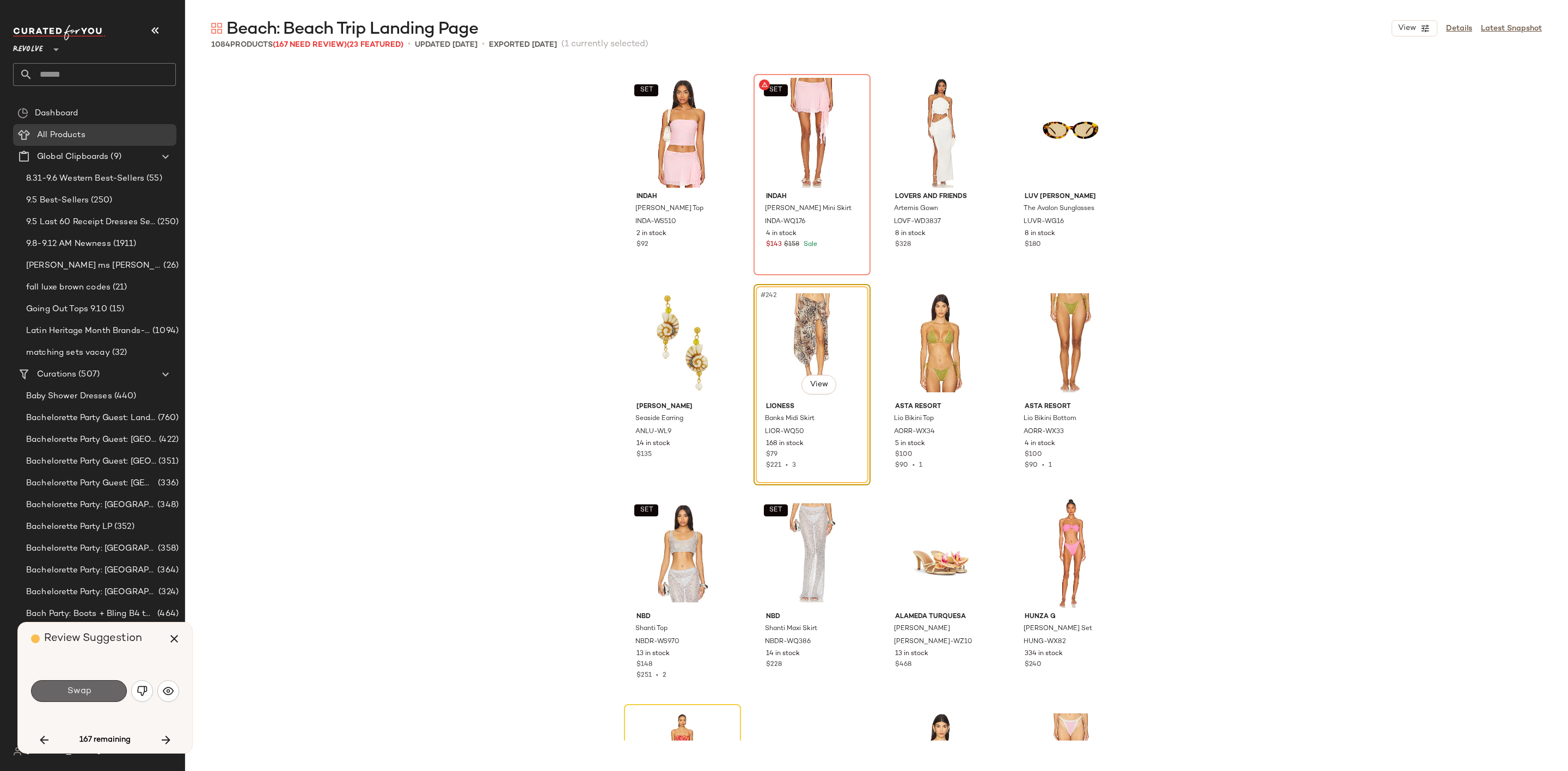
click at [69, 694] on span "Swap" at bounding box center [79, 691] width 24 height 10
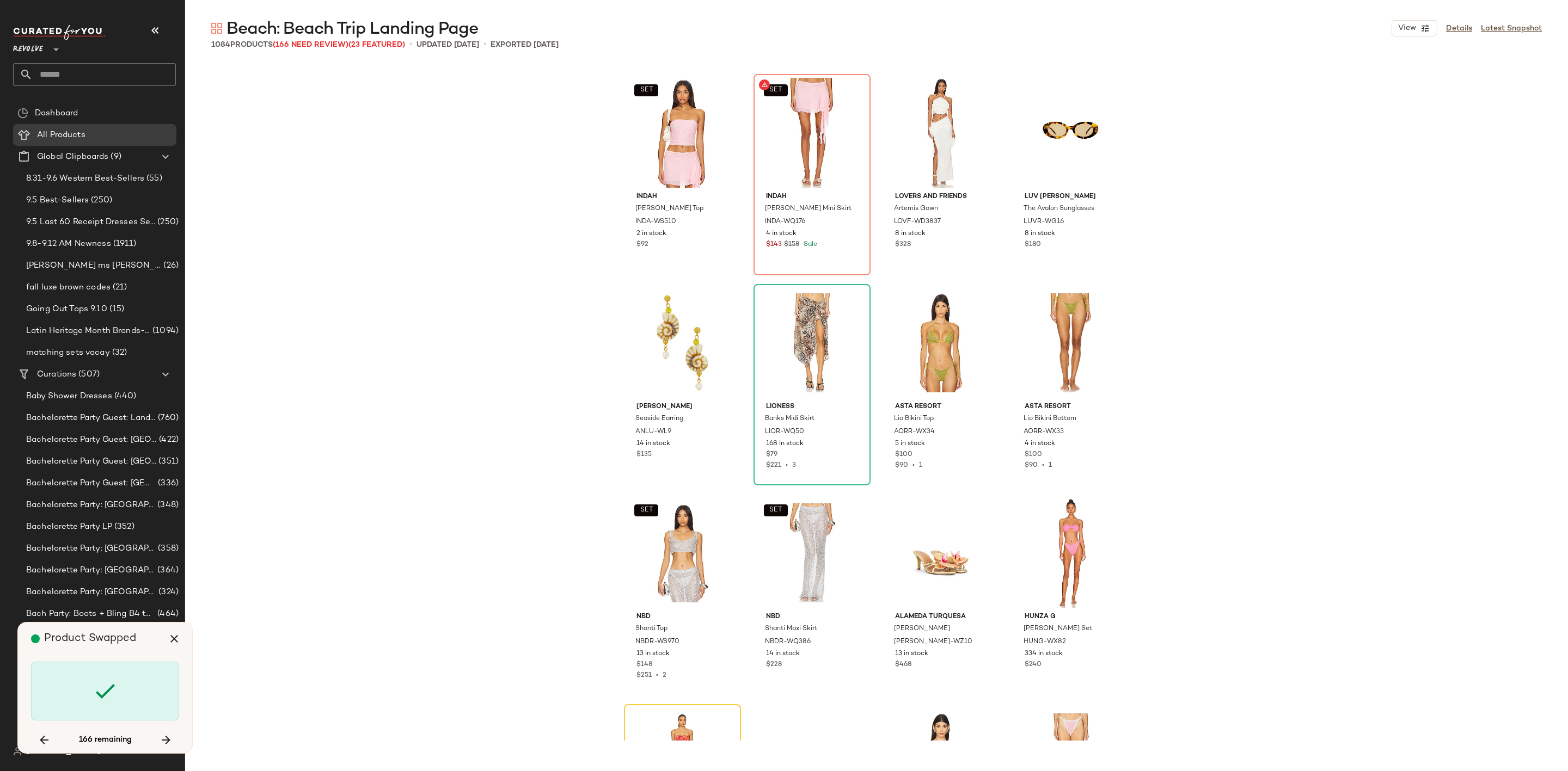
scroll to position [12816, 0]
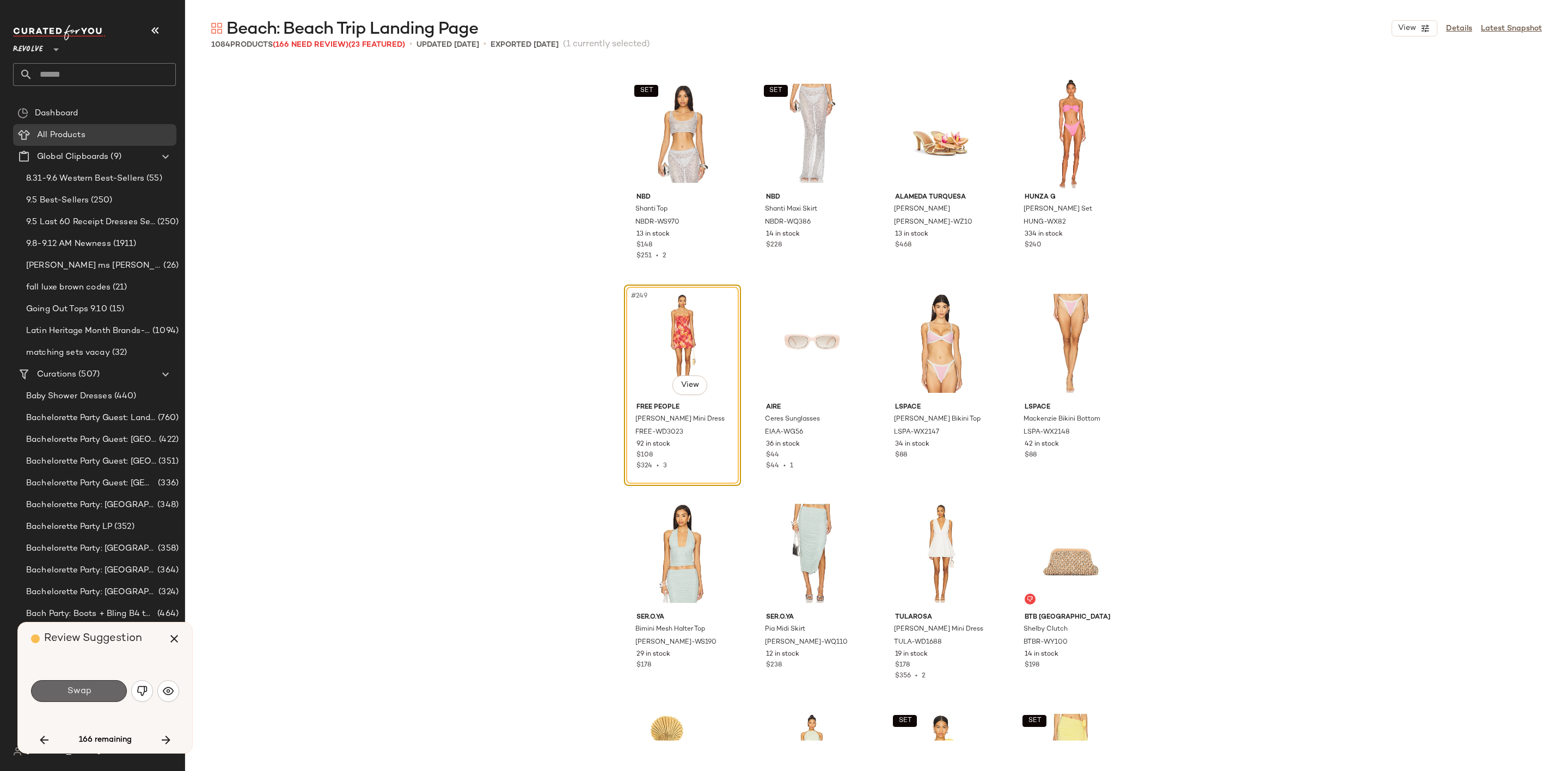
click at [84, 701] on button "Swap" at bounding box center [79, 691] width 96 height 22
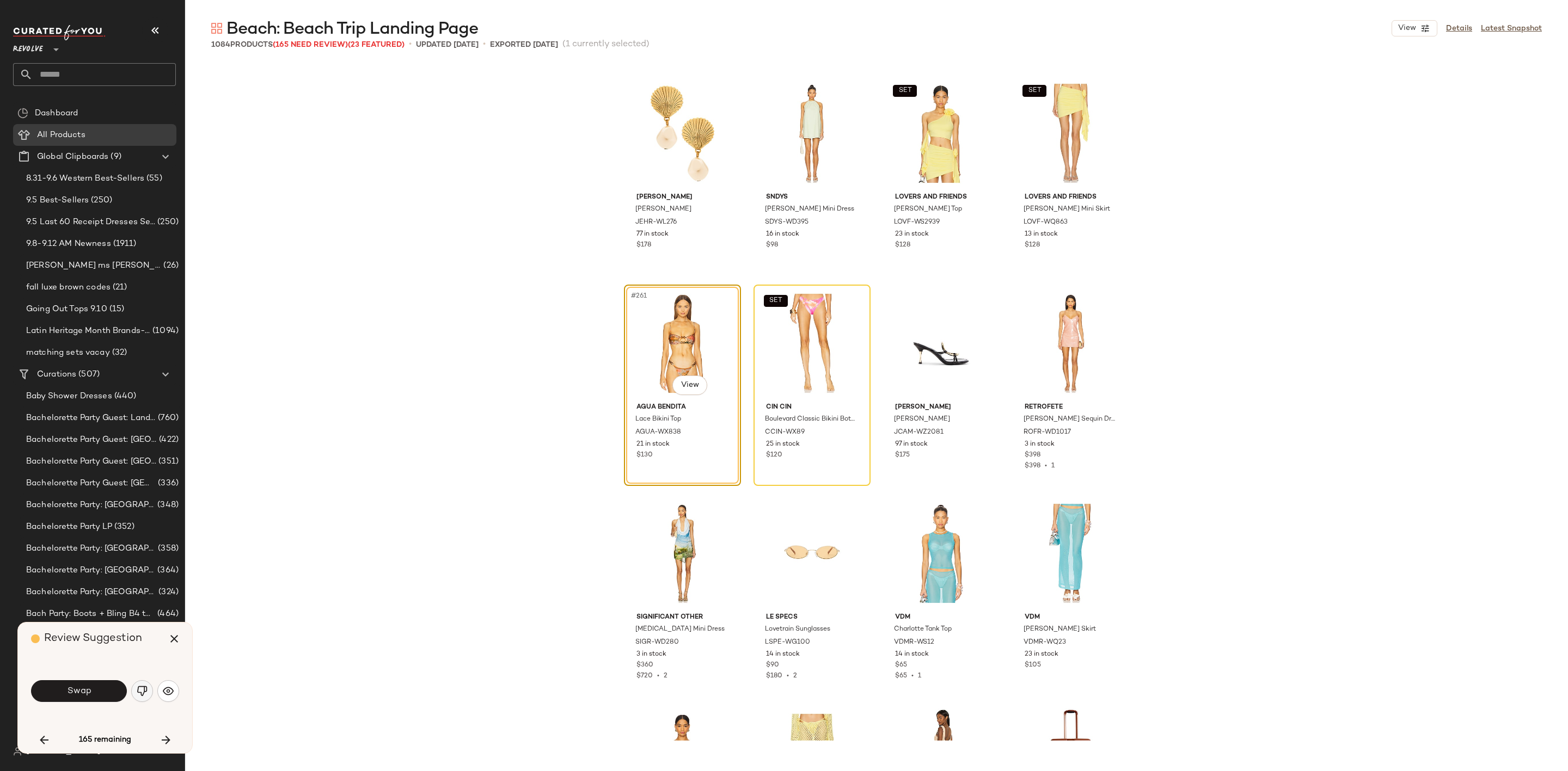
click at [141, 691] on img "button" at bounding box center [142, 691] width 11 height 11
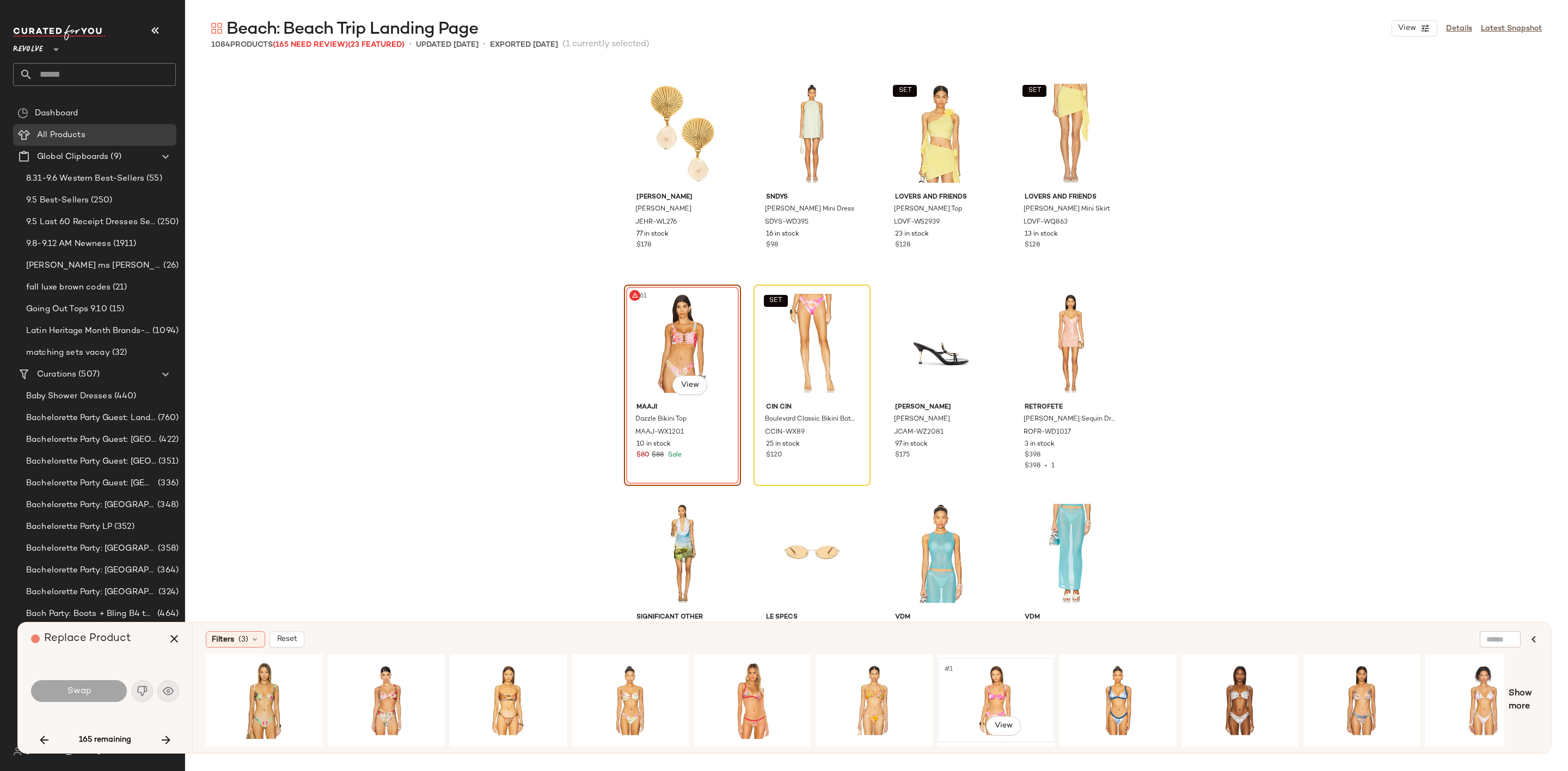
click at [981, 683] on div "#1 View" at bounding box center [996, 700] width 110 height 77
click at [89, 697] on button "Swap" at bounding box center [79, 691] width 96 height 22
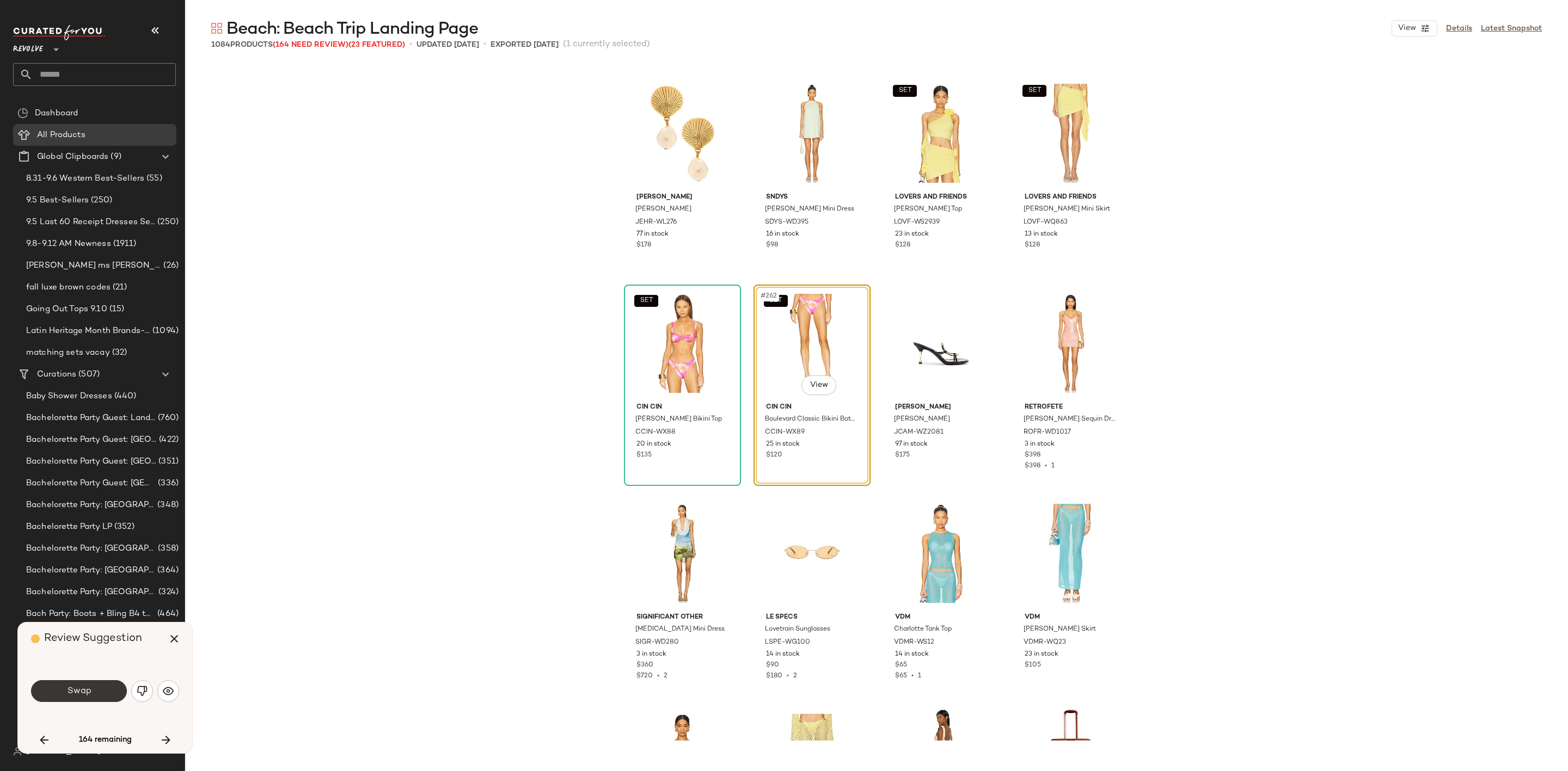
click at [79, 697] on button "Swap" at bounding box center [79, 691] width 96 height 22
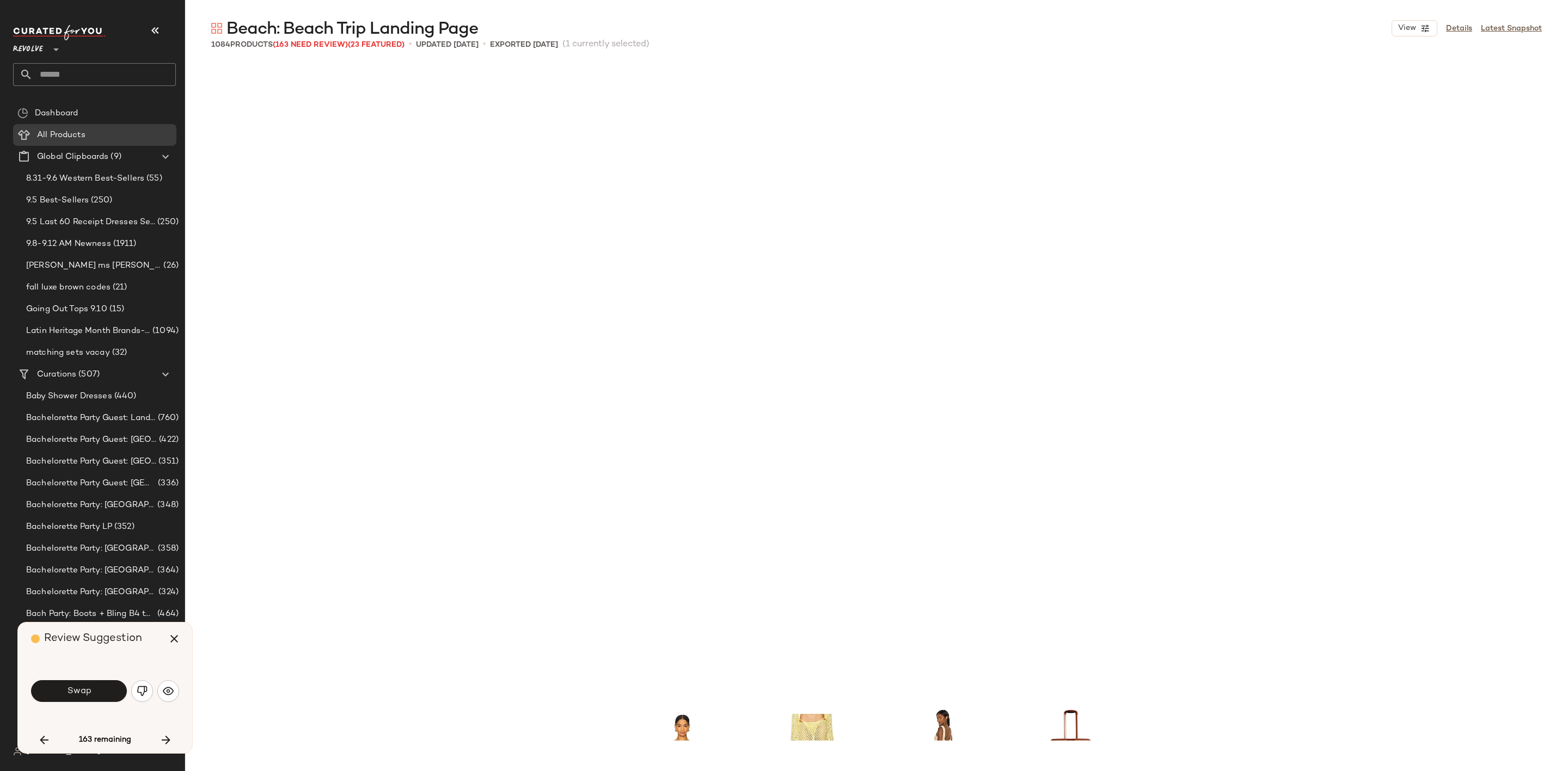
scroll to position [14076, 0]
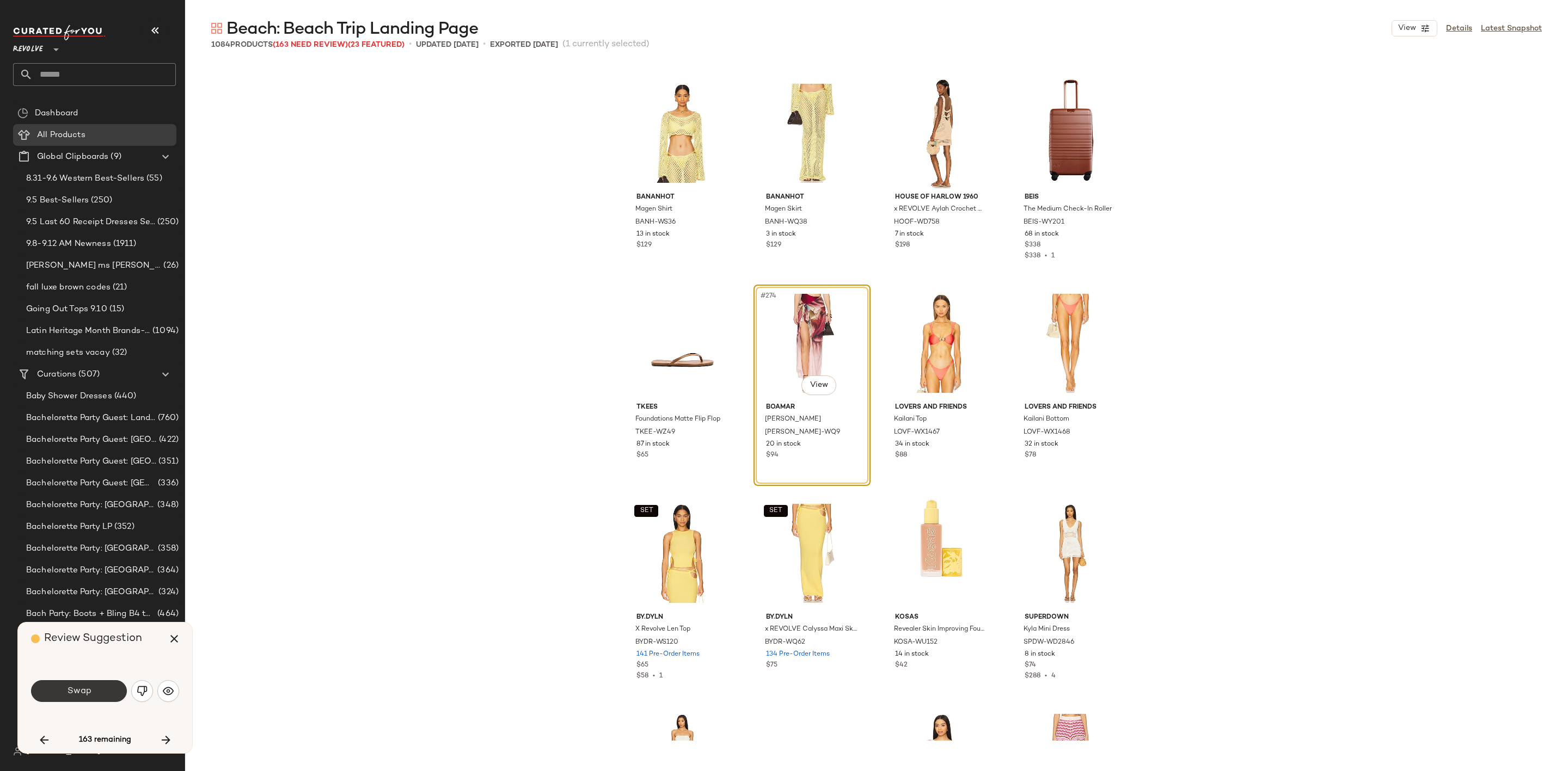
click at [60, 694] on button "Swap" at bounding box center [79, 691] width 96 height 22
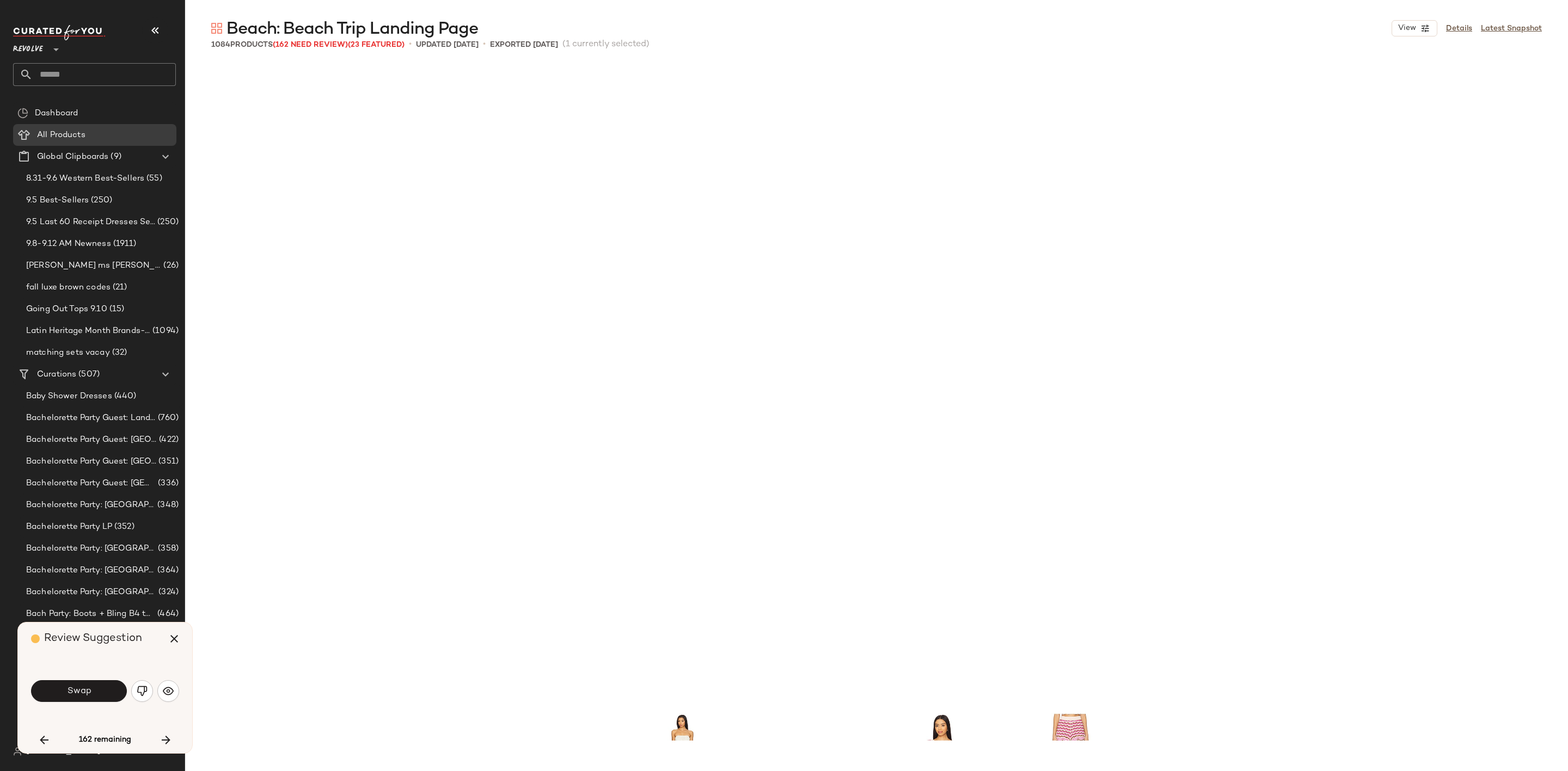
scroll to position [14706, 0]
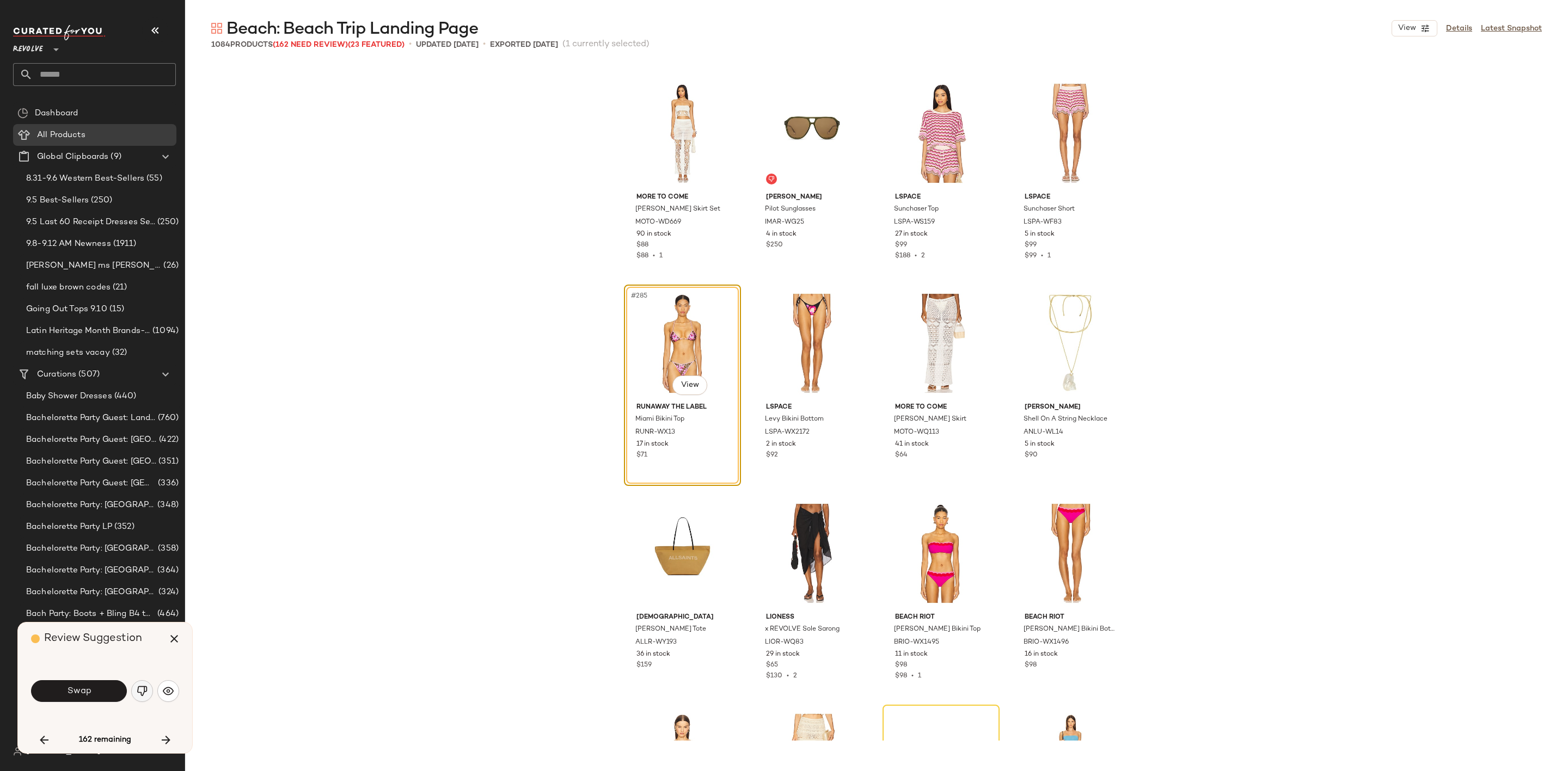
click at [144, 691] on img "button" at bounding box center [142, 691] width 11 height 11
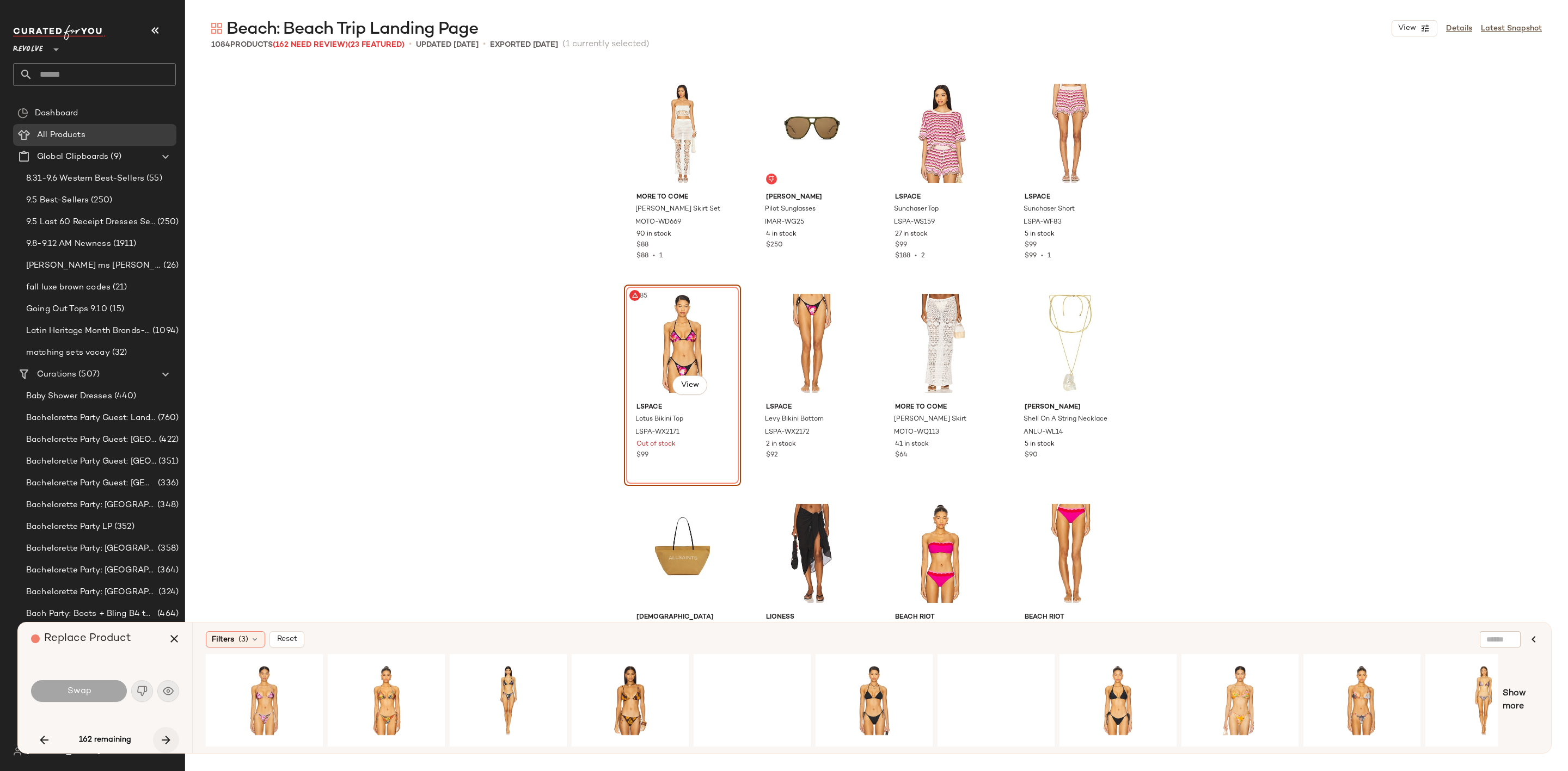
click at [170, 740] on icon "button" at bounding box center [166, 740] width 13 height 13
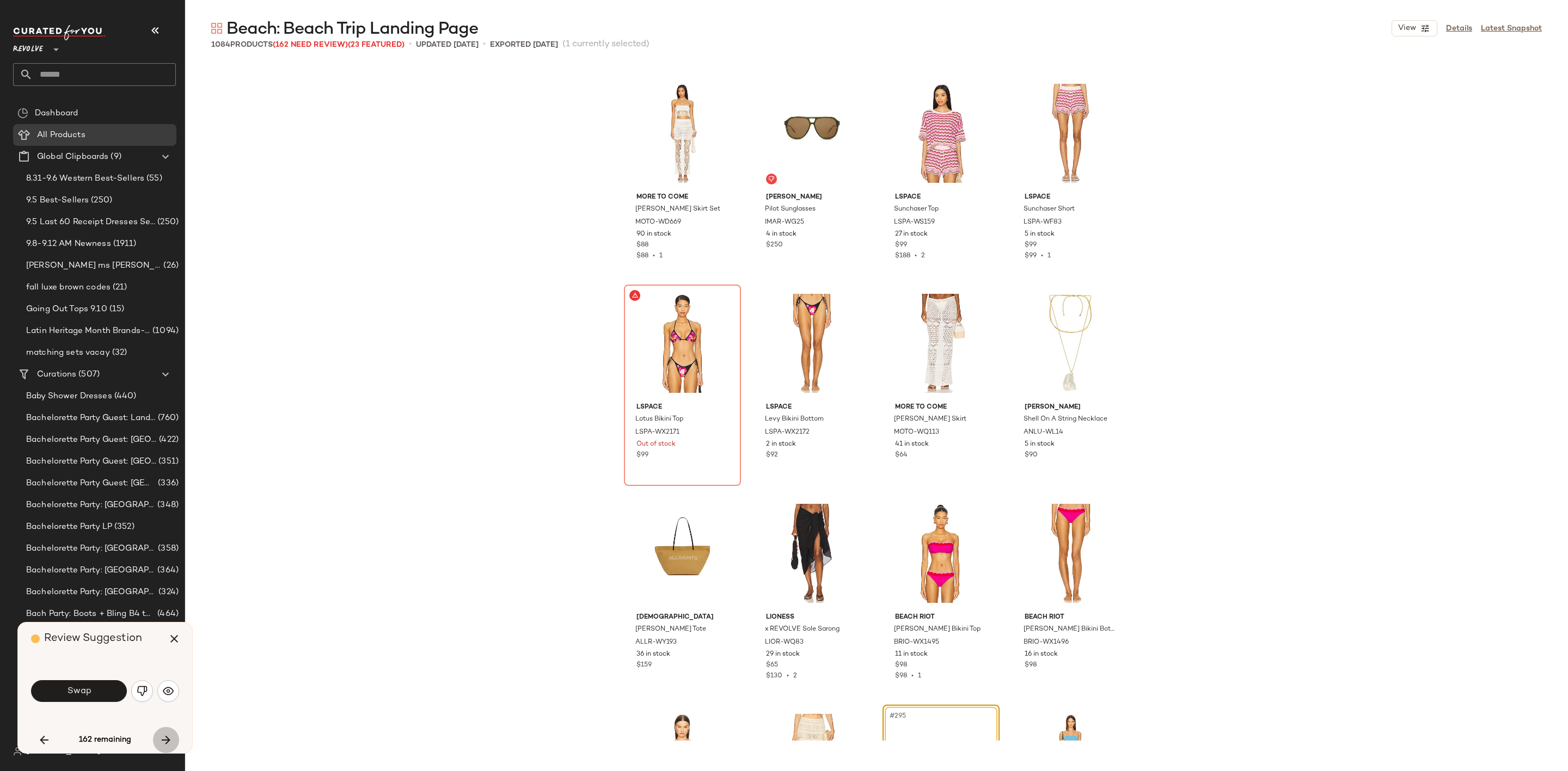
scroll to position [15127, 0]
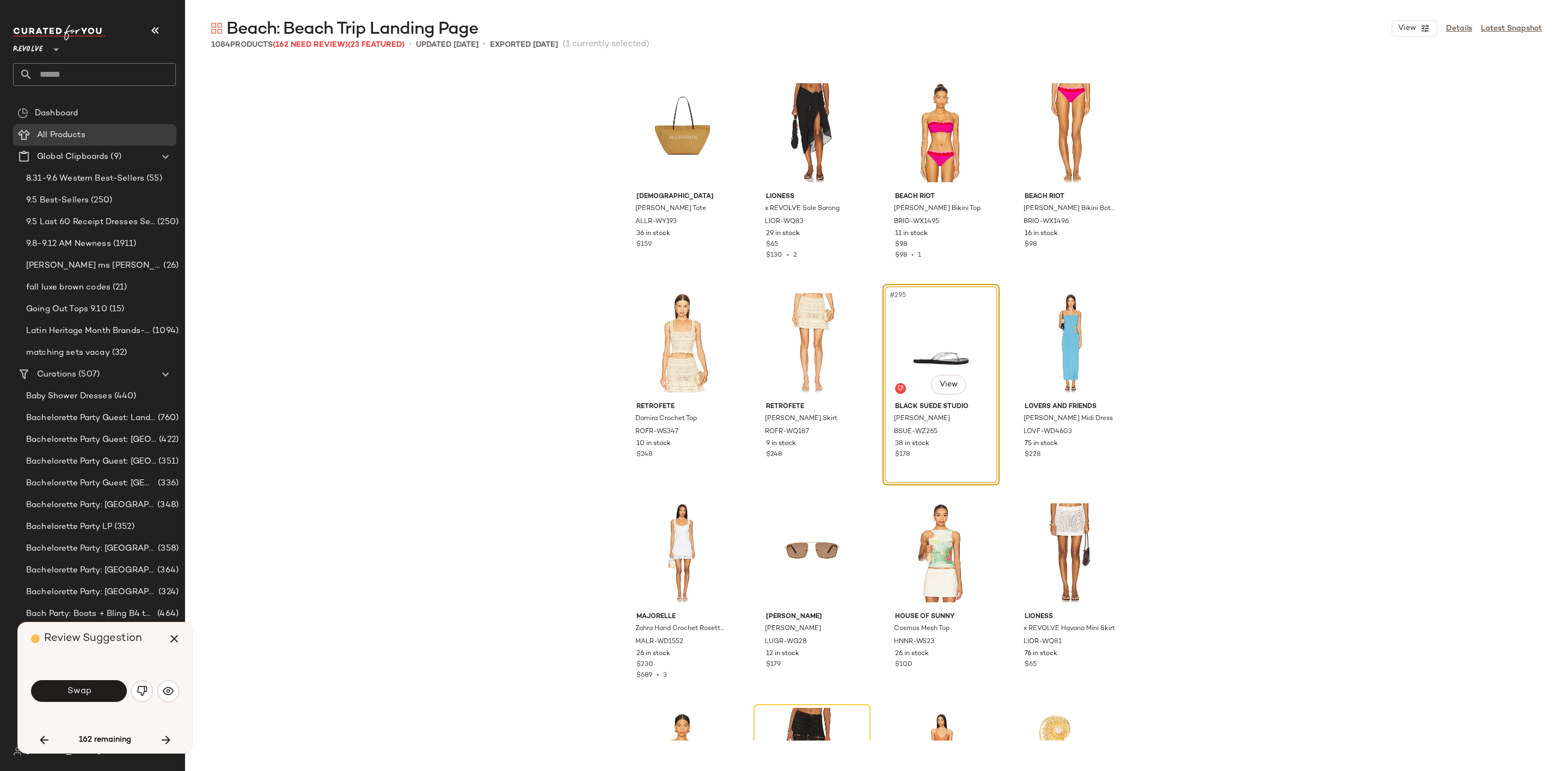
drag, startPoint x: 79, startPoint y: 694, endPoint x: 131, endPoint y: 677, distance: 54.7
click at [79, 694] on span "Swap" at bounding box center [79, 691] width 24 height 10
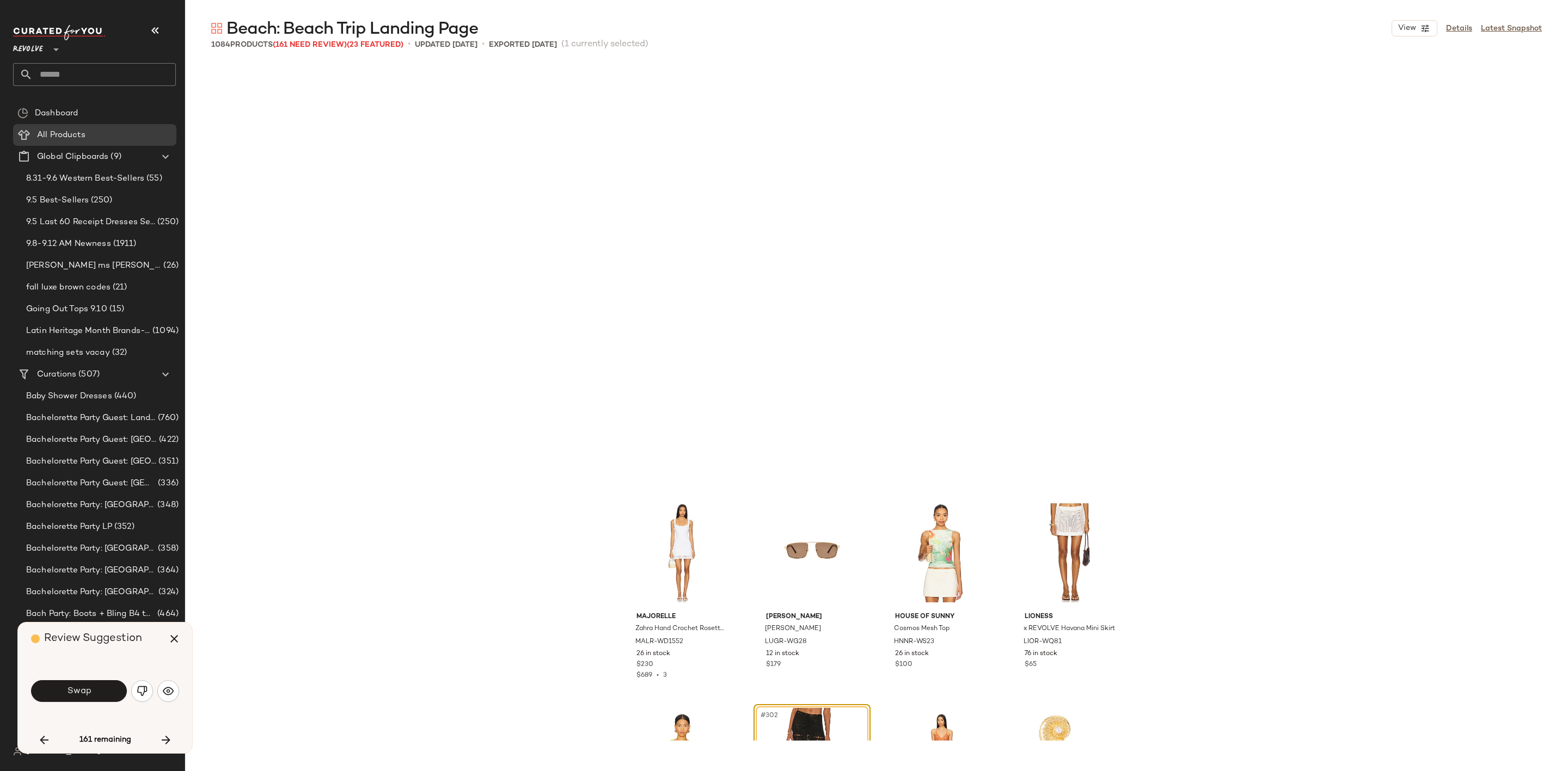
scroll to position [15547, 0]
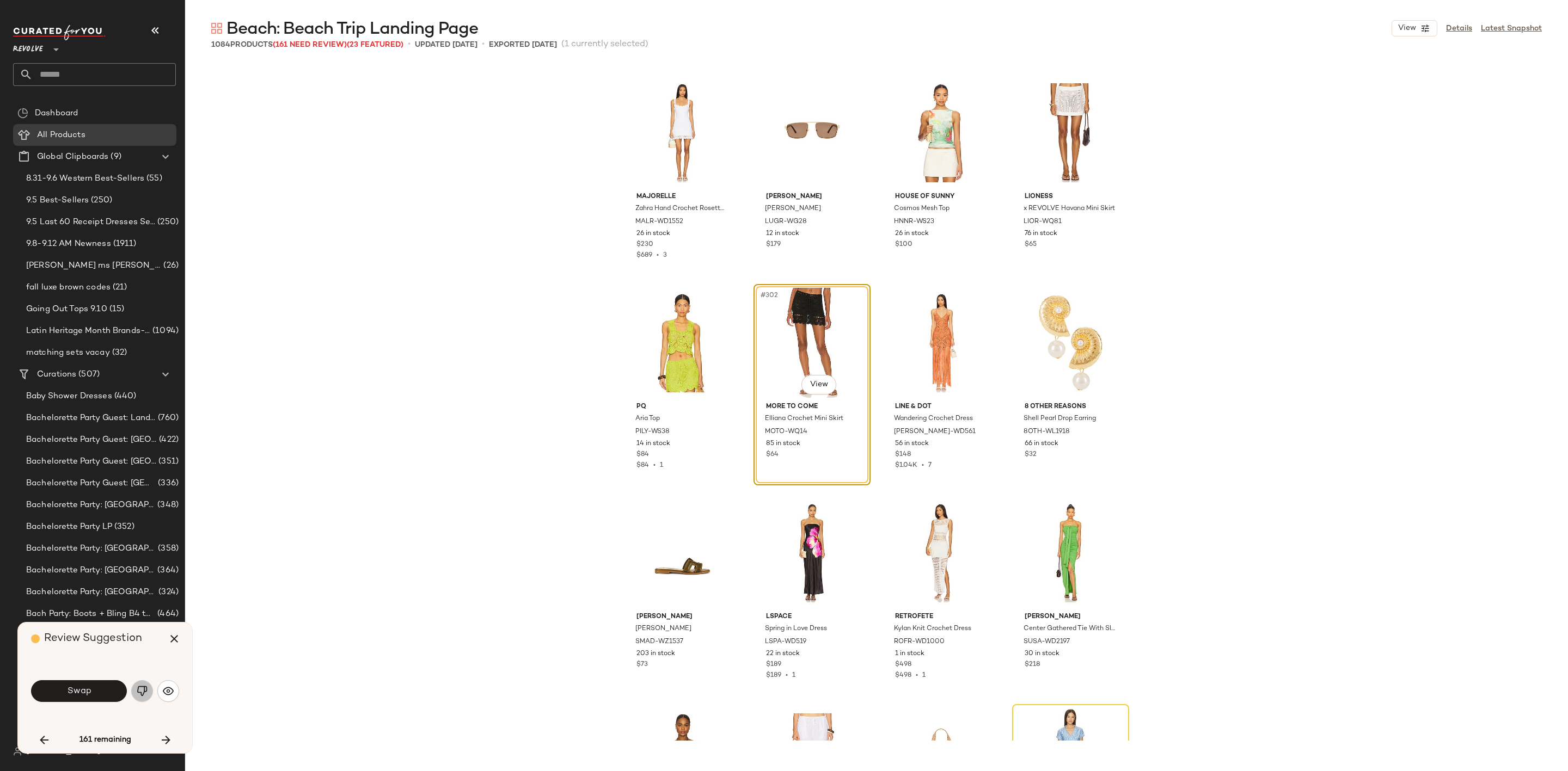
click at [132, 696] on button "button" at bounding box center [142, 691] width 22 height 22
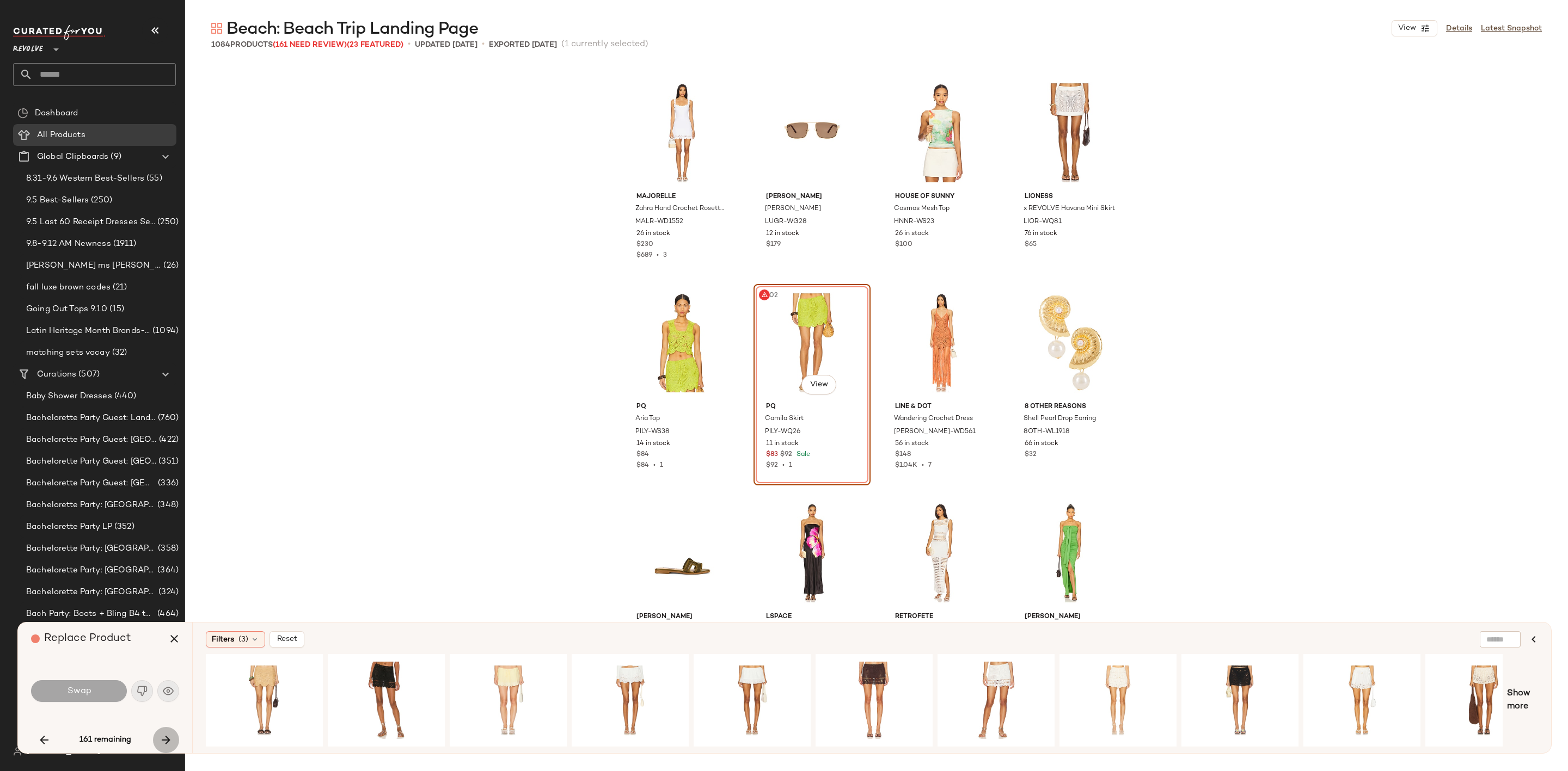
click at [162, 735] on icon "button" at bounding box center [166, 740] width 13 height 13
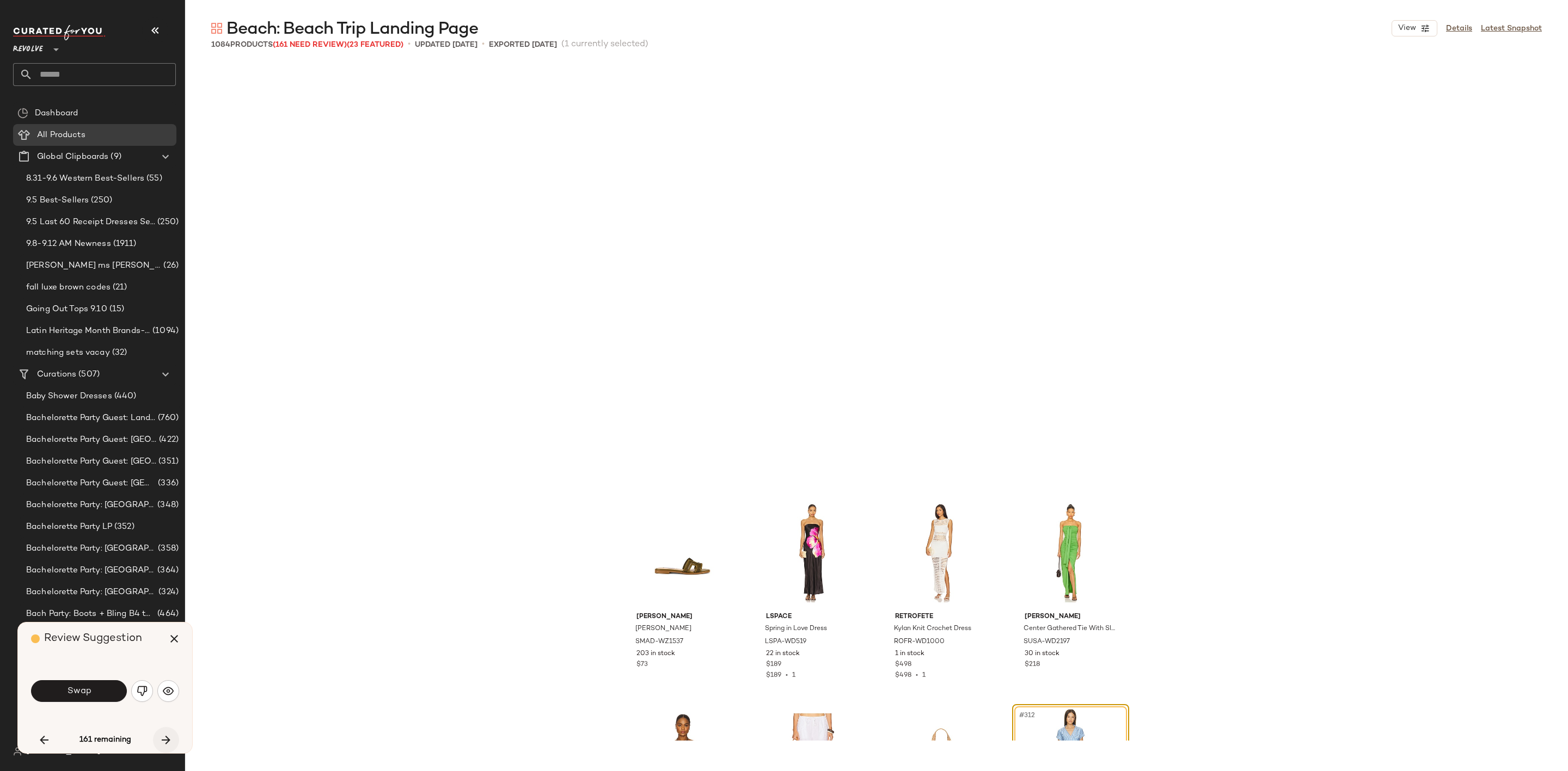
scroll to position [15967, 0]
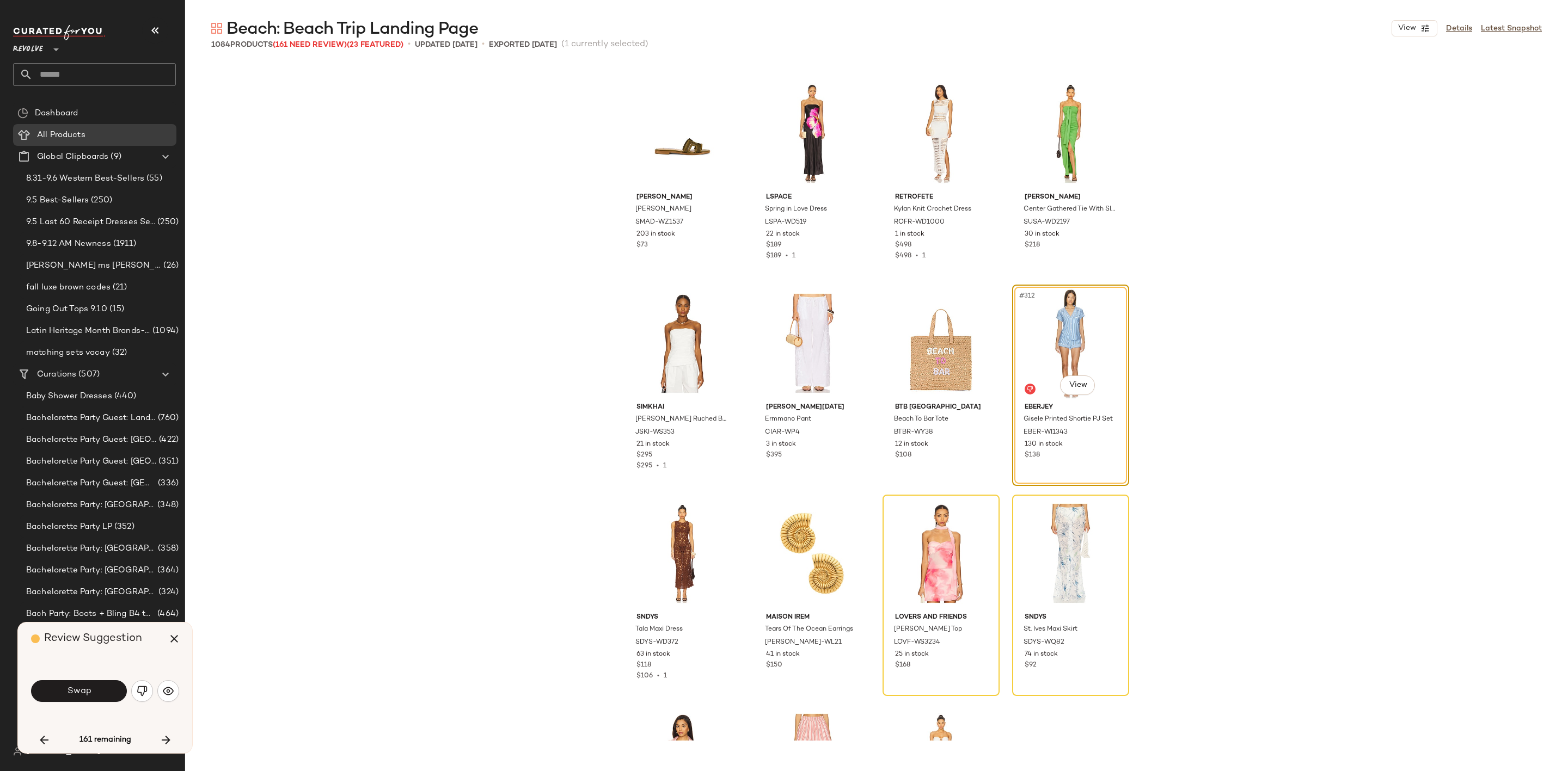
click at [141, 693] on img "button" at bounding box center [142, 691] width 11 height 11
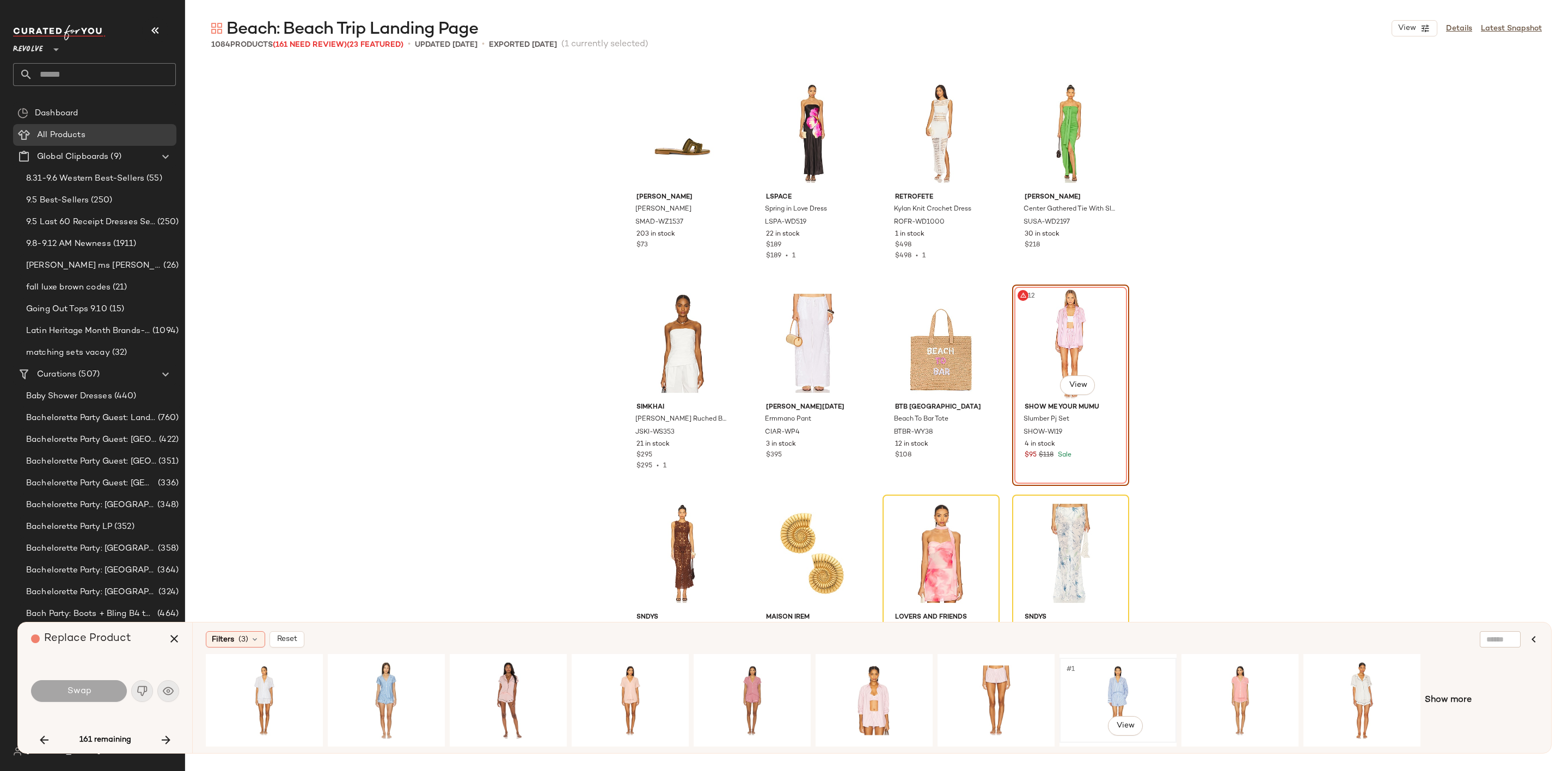
click at [1113, 679] on div "#1 View" at bounding box center [1118, 700] width 110 height 77
click at [275, 683] on div "#1 View" at bounding box center [264, 700] width 110 height 77
click at [346, 682] on div "#1 View" at bounding box center [387, 700] width 110 height 77
click at [495, 684] on div "#1 View" at bounding box center [508, 700] width 110 height 77
click at [615, 686] on div "#1 View" at bounding box center [630, 700] width 110 height 77
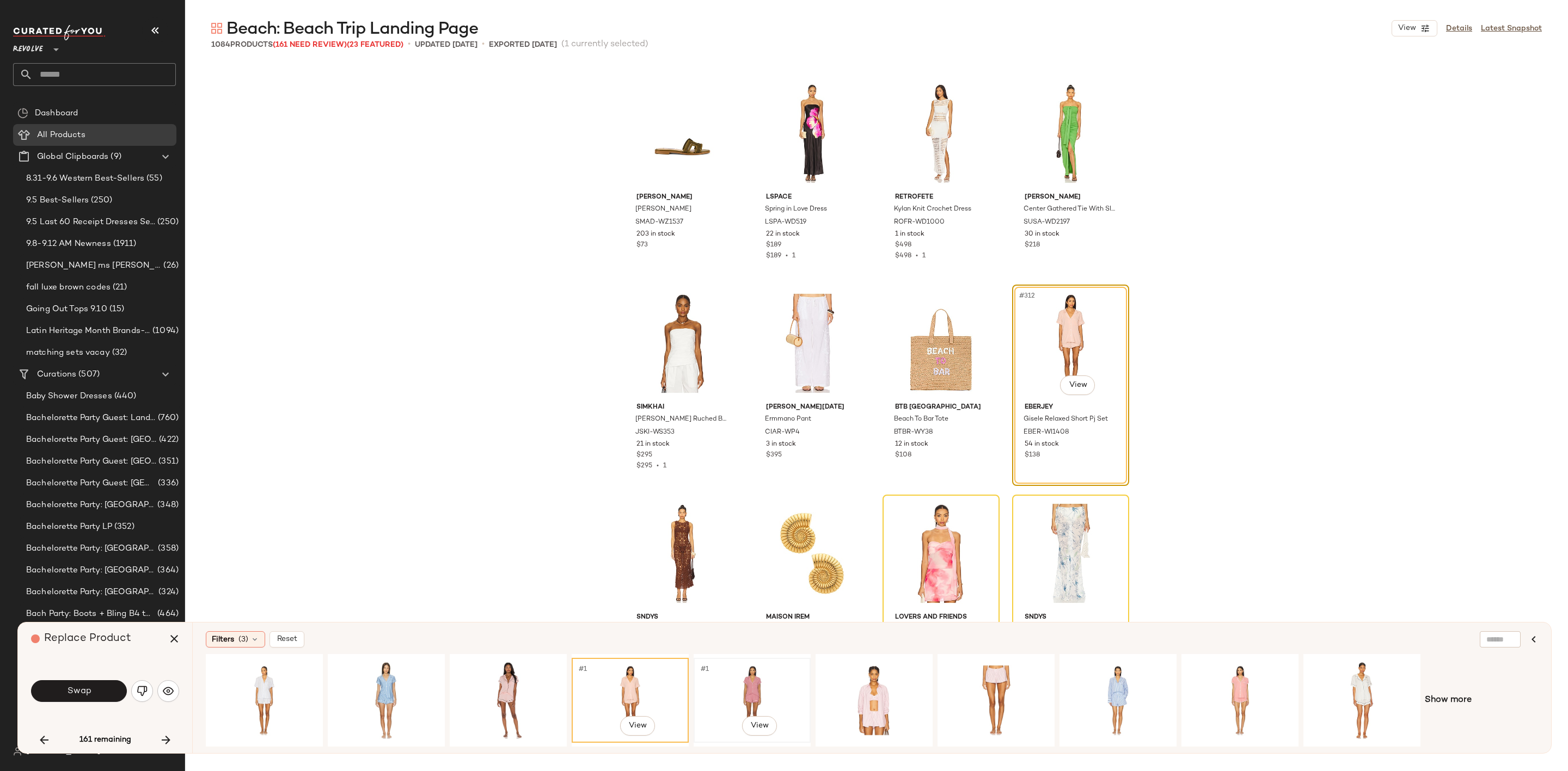
click at [786, 693] on div "#1 View" at bounding box center [752, 700] width 110 height 77
click at [892, 697] on div "#1 View" at bounding box center [874, 700] width 110 height 77
click at [1026, 704] on div "#1 View" at bounding box center [996, 700] width 110 height 77
click at [1454, 696] on span "Show more" at bounding box center [1448, 700] width 47 height 13
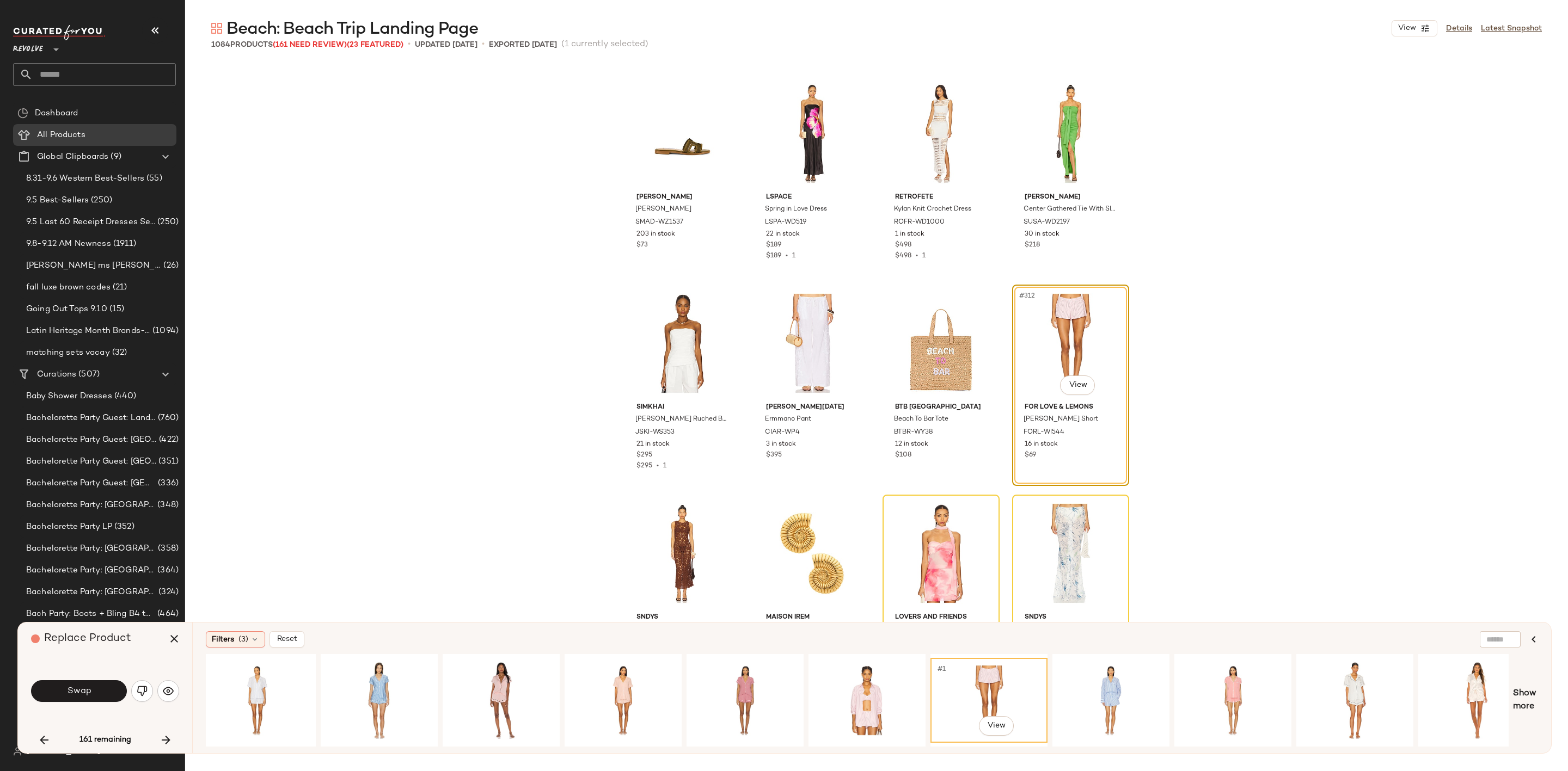
scroll to position [0, 0]
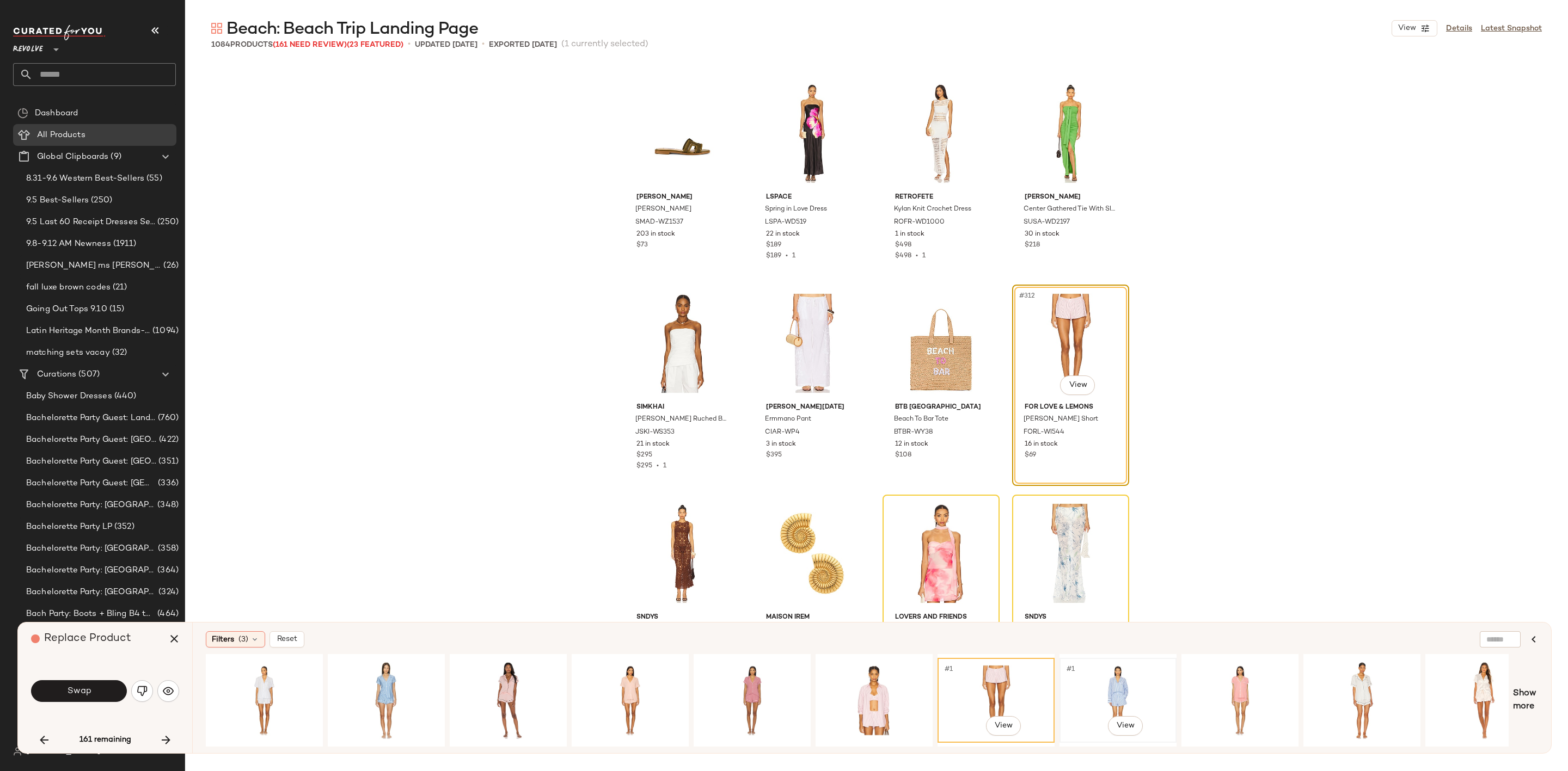
click at [1124, 675] on div "#1 View" at bounding box center [1118, 700] width 110 height 77
click at [82, 693] on span "Swap" at bounding box center [79, 691] width 24 height 10
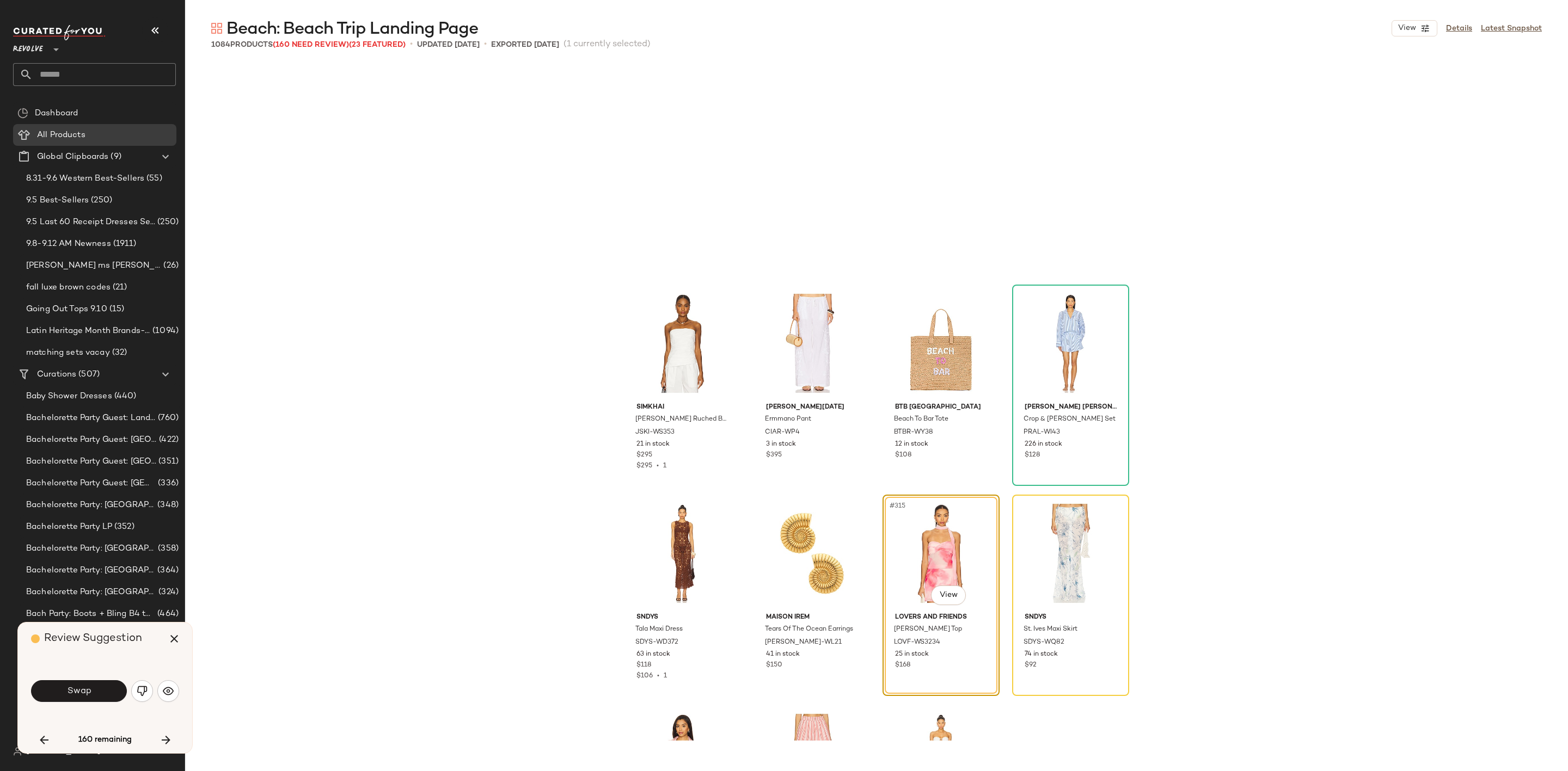
scroll to position [16178, 0]
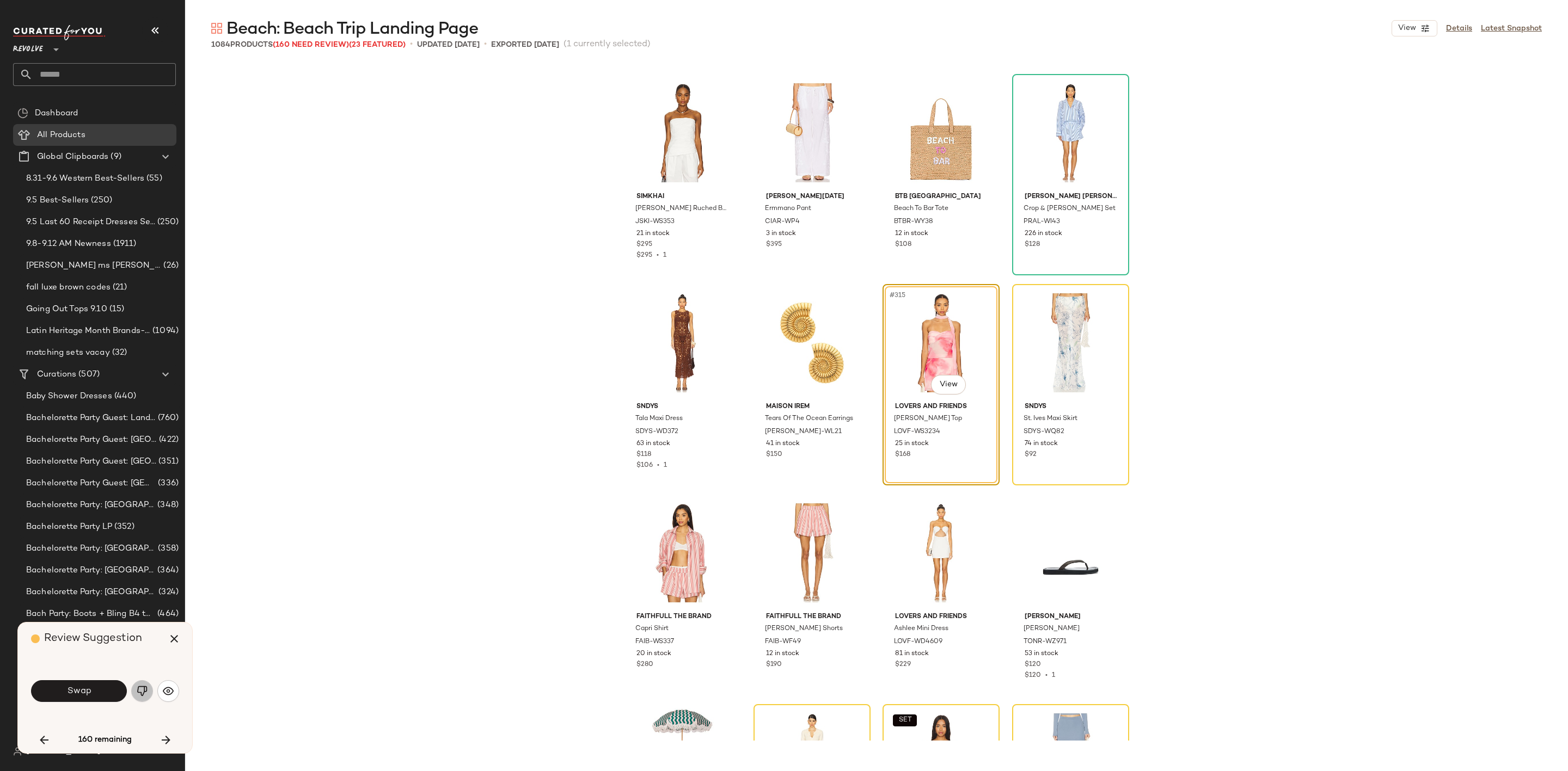
click at [144, 688] on img "button" at bounding box center [142, 691] width 11 height 11
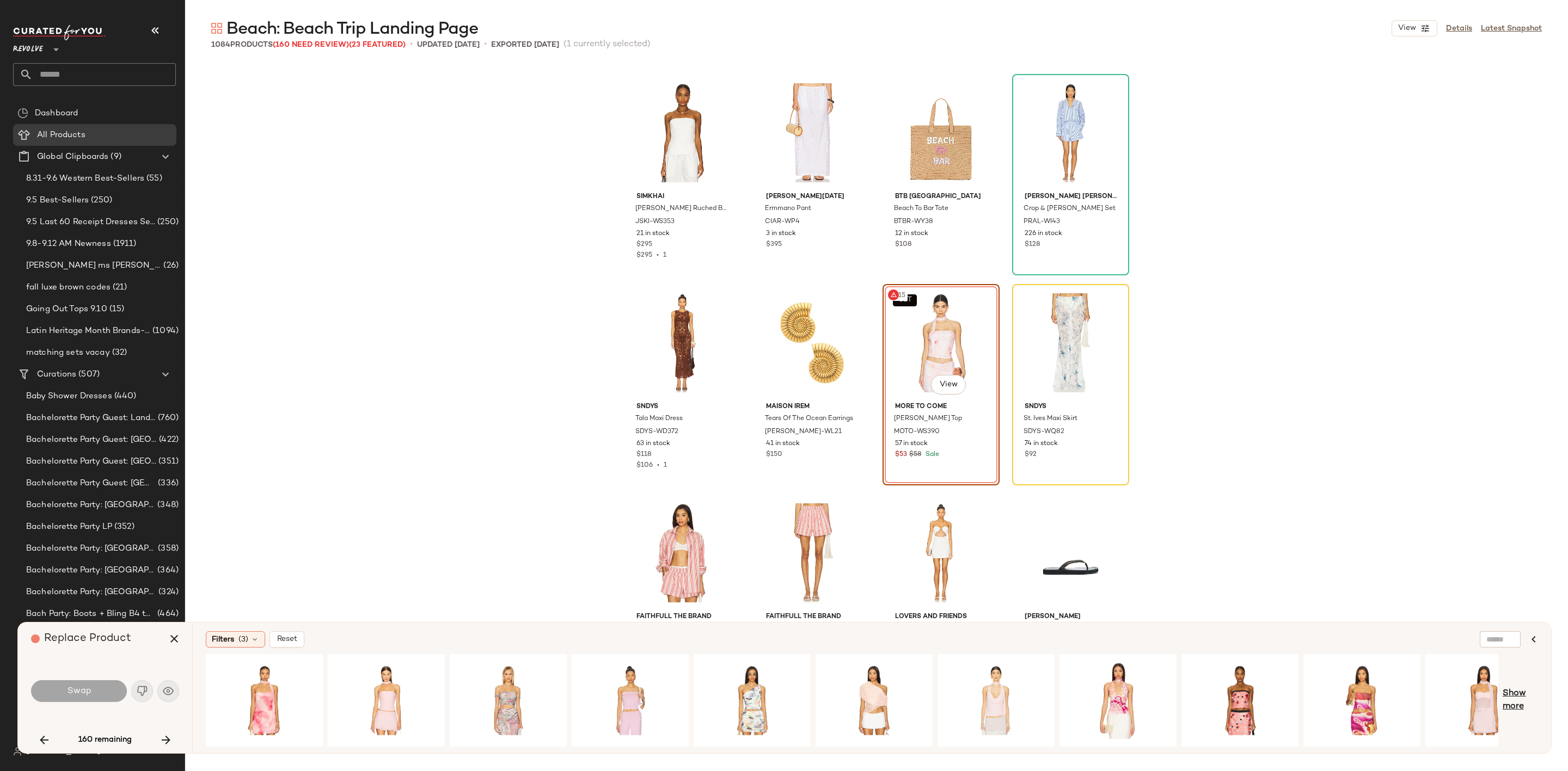
click at [1519, 694] on span "Show more" at bounding box center [1521, 700] width 35 height 26
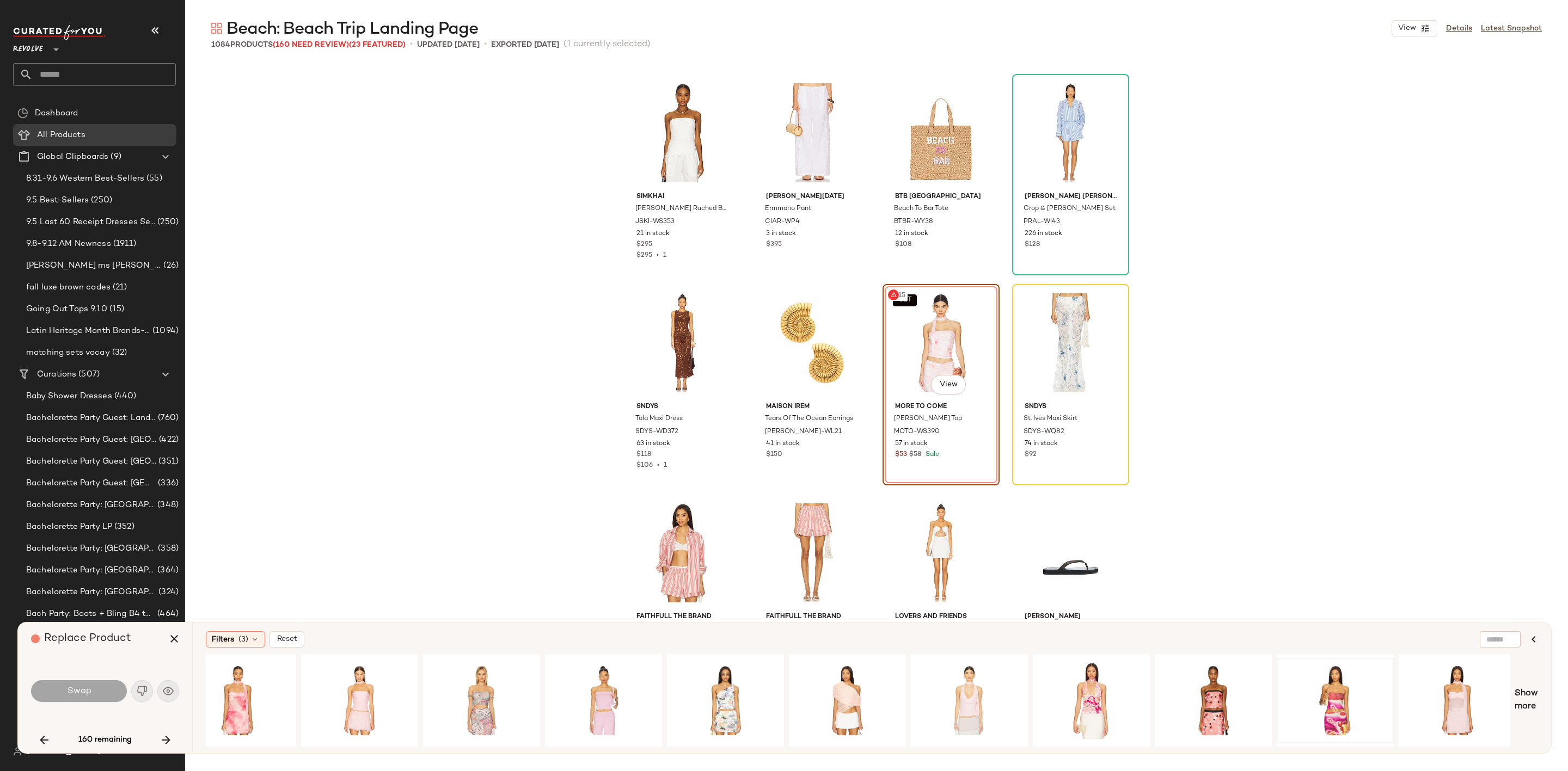
scroll to position [0, 0]
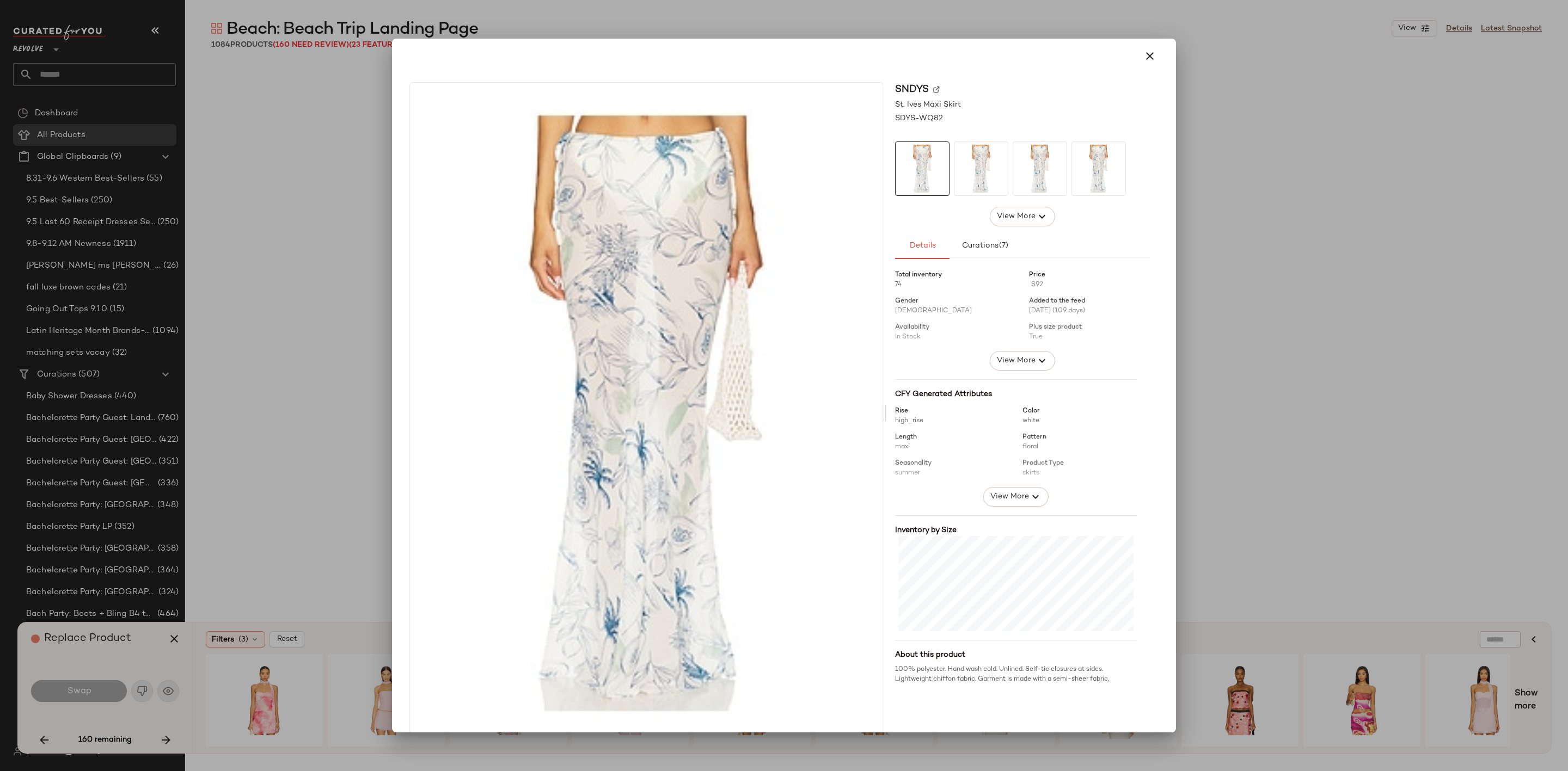
click at [933, 87] on img at bounding box center [936, 89] width 7 height 7
click at [1143, 58] on icon "button" at bounding box center [1149, 55] width 13 height 13
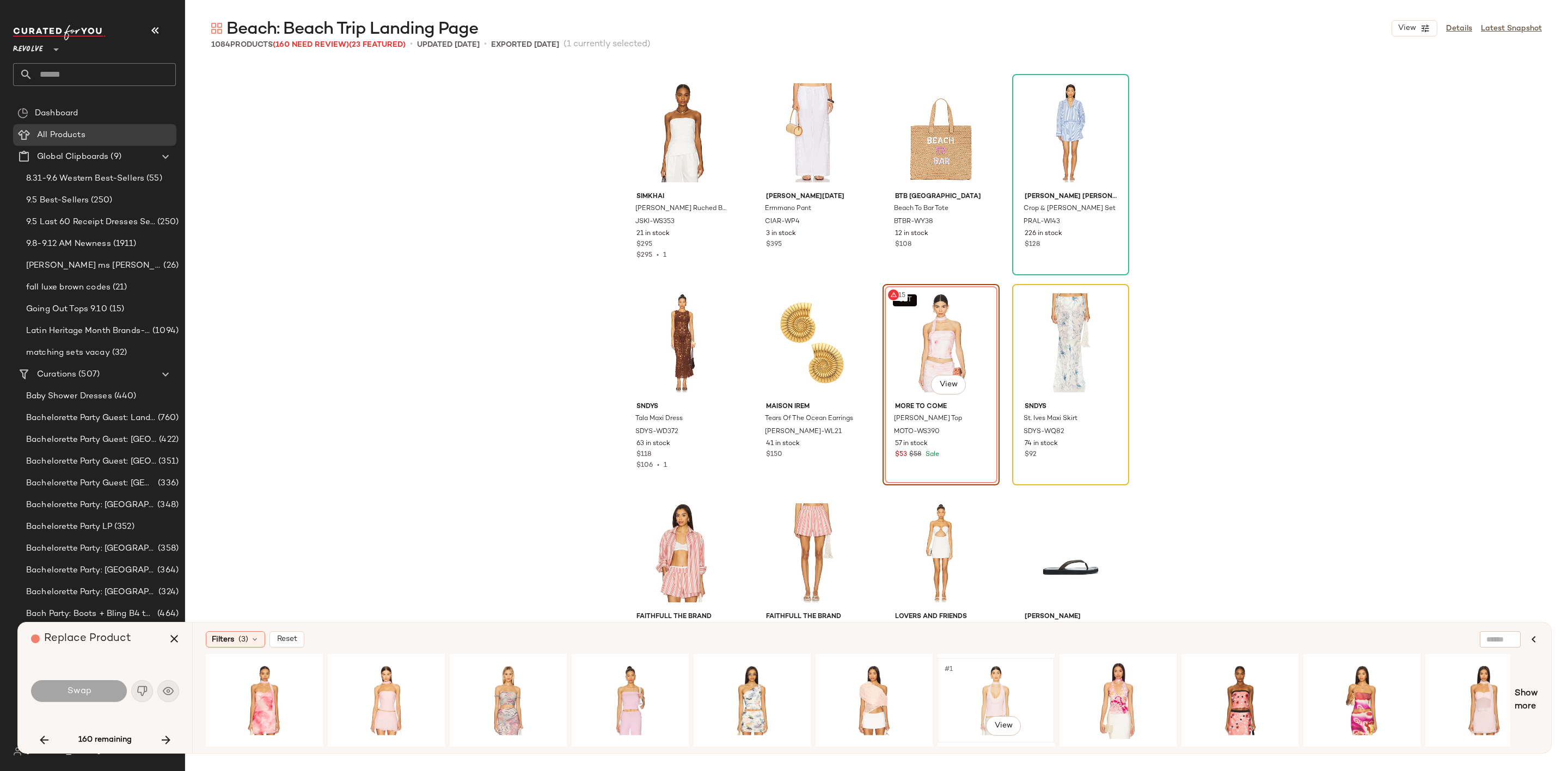
click at [979, 674] on div "#1 View" at bounding box center [996, 700] width 110 height 77
click at [75, 686] on span "Swap" at bounding box center [79, 691] width 24 height 10
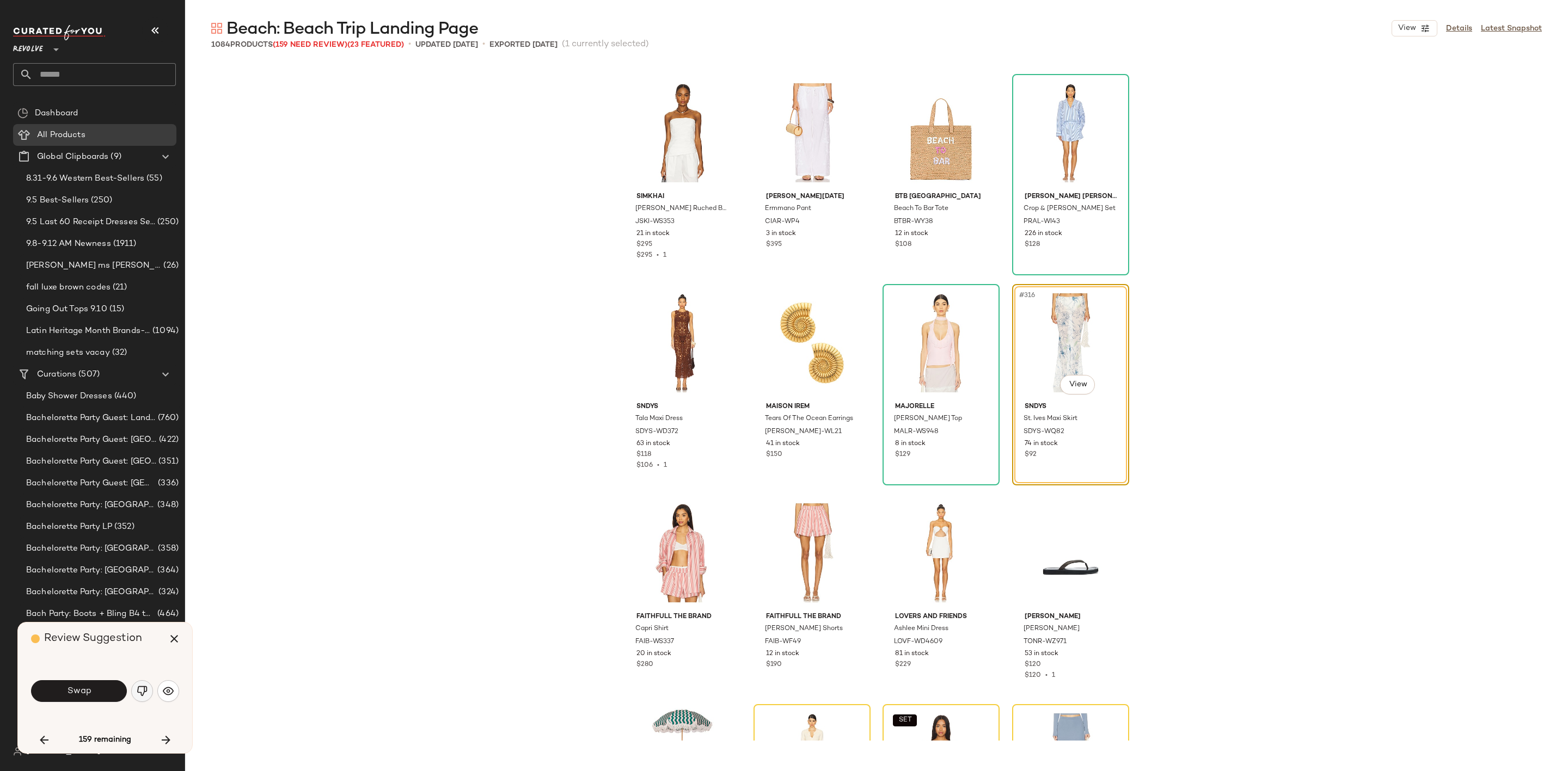
click at [139, 694] on img "button" at bounding box center [142, 691] width 11 height 11
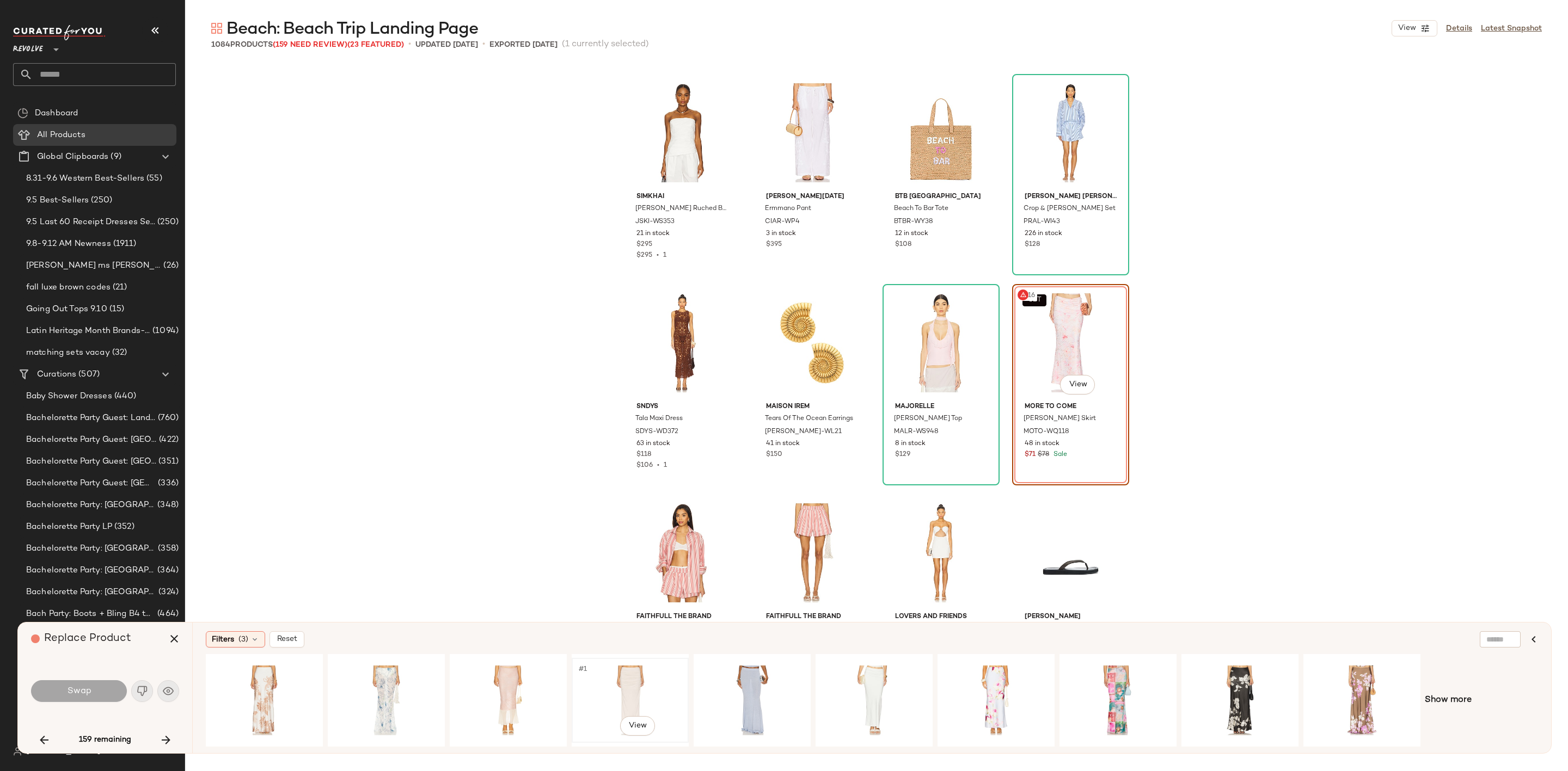
click at [612, 697] on div "#1 View" at bounding box center [630, 700] width 110 height 77
click at [869, 689] on div "#1 View" at bounding box center [874, 700] width 110 height 77
click at [59, 686] on button "Swap" at bounding box center [79, 691] width 96 height 22
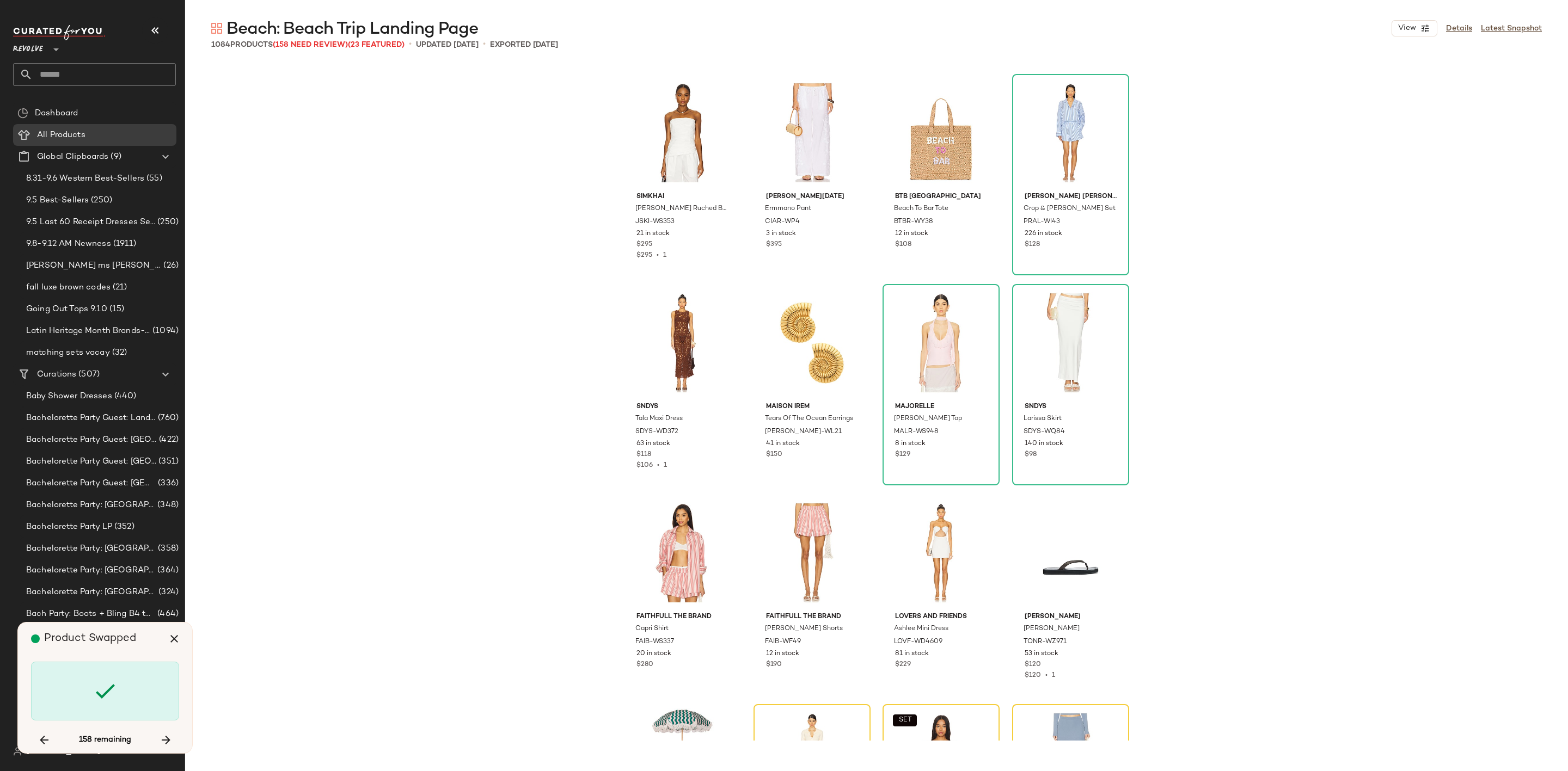
scroll to position [16597, 0]
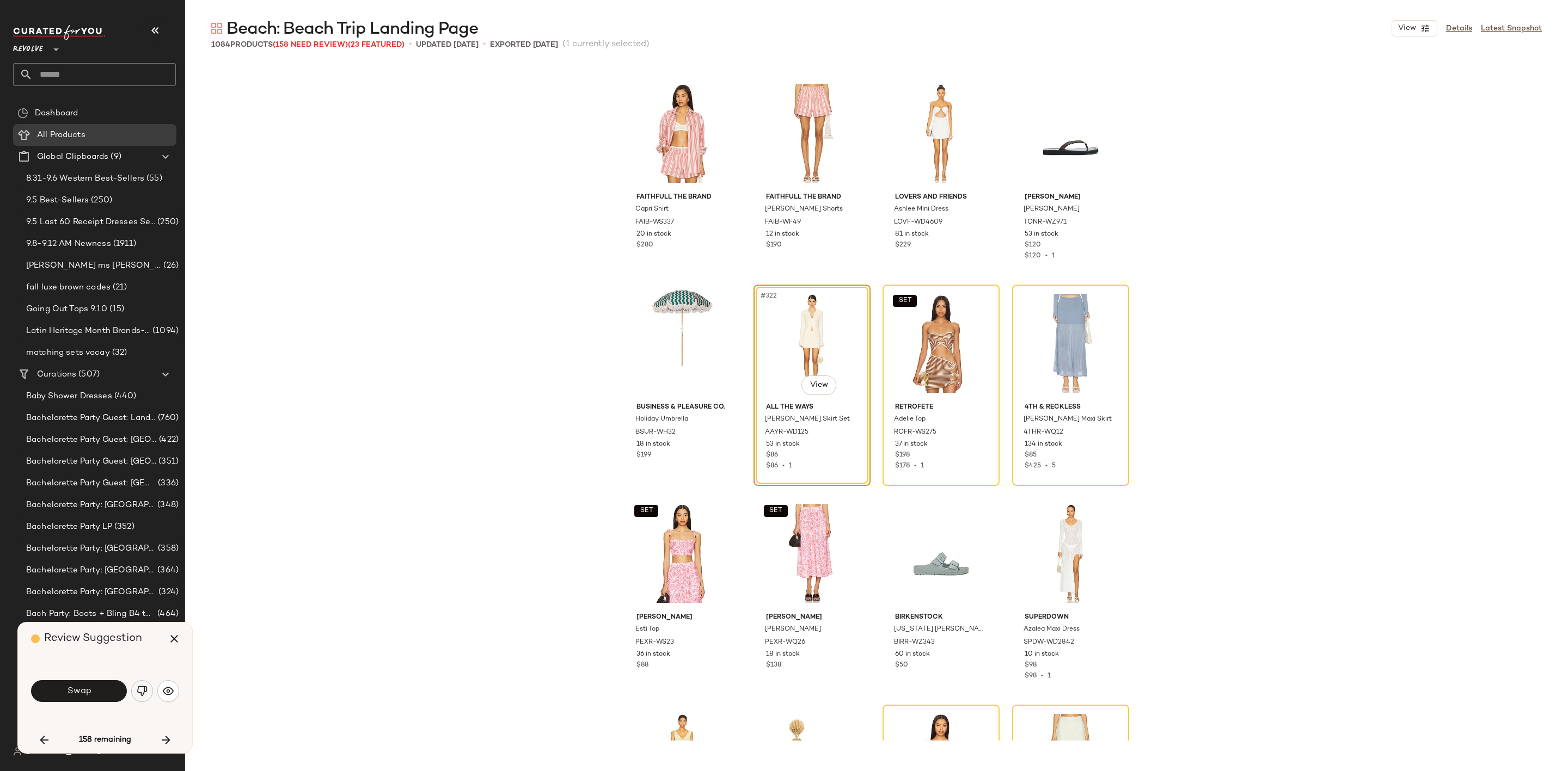
click at [142, 686] on img "button" at bounding box center [142, 691] width 11 height 11
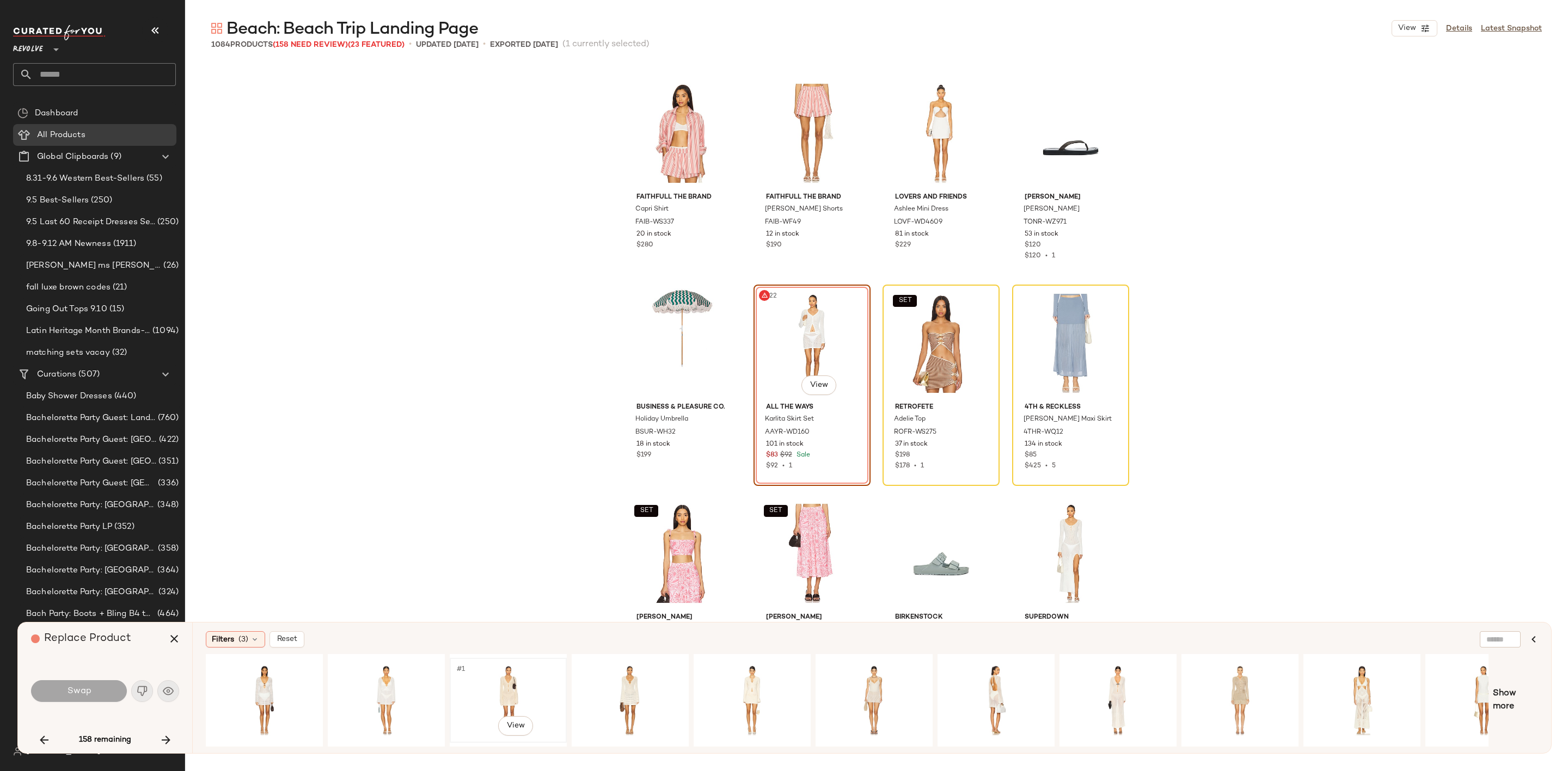
click at [519, 678] on div "#1 View" at bounding box center [508, 700] width 110 height 77
click at [91, 688] on button "Swap" at bounding box center [79, 691] width 96 height 22
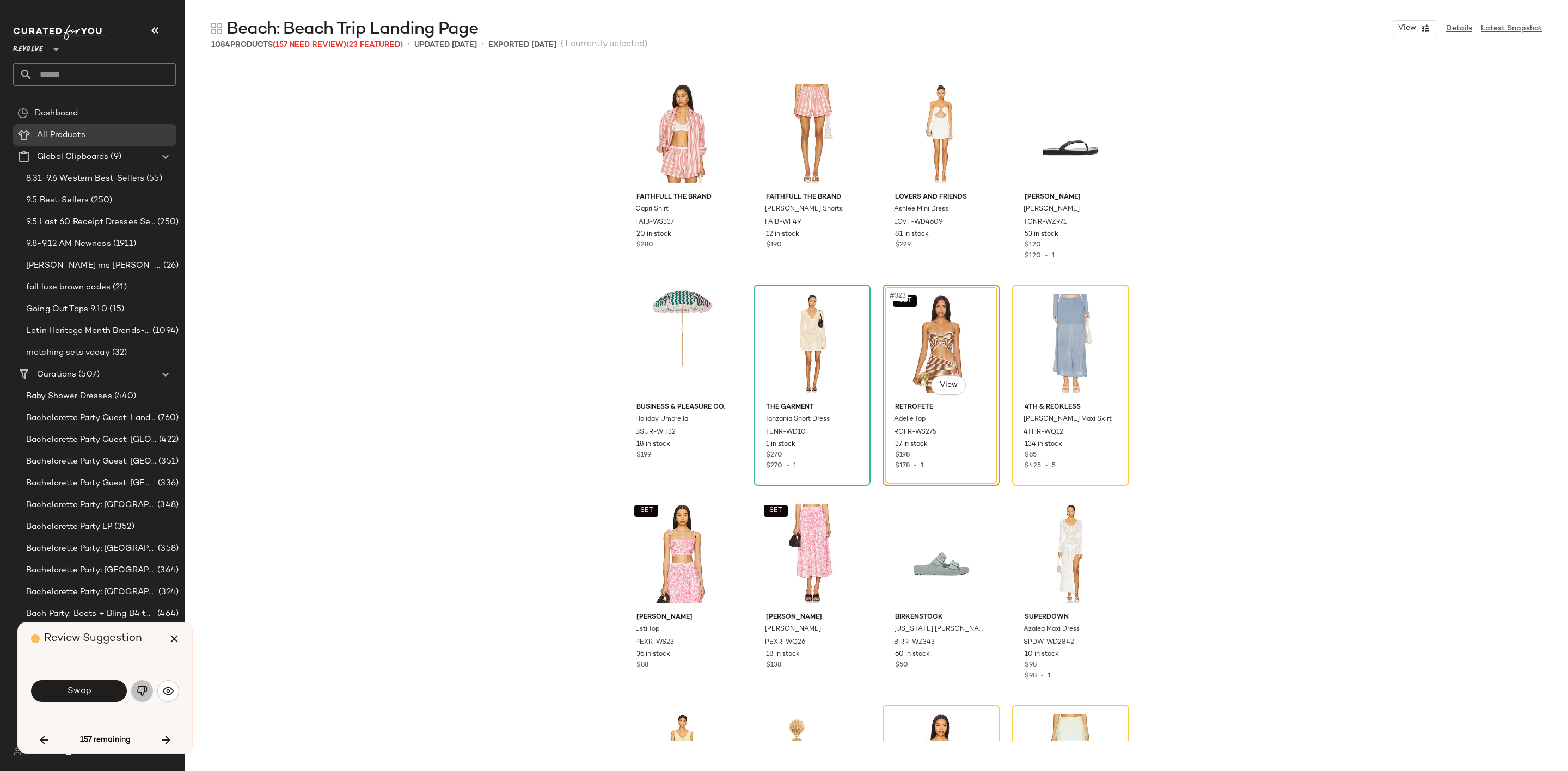
click at [138, 693] on img "button" at bounding box center [142, 691] width 11 height 11
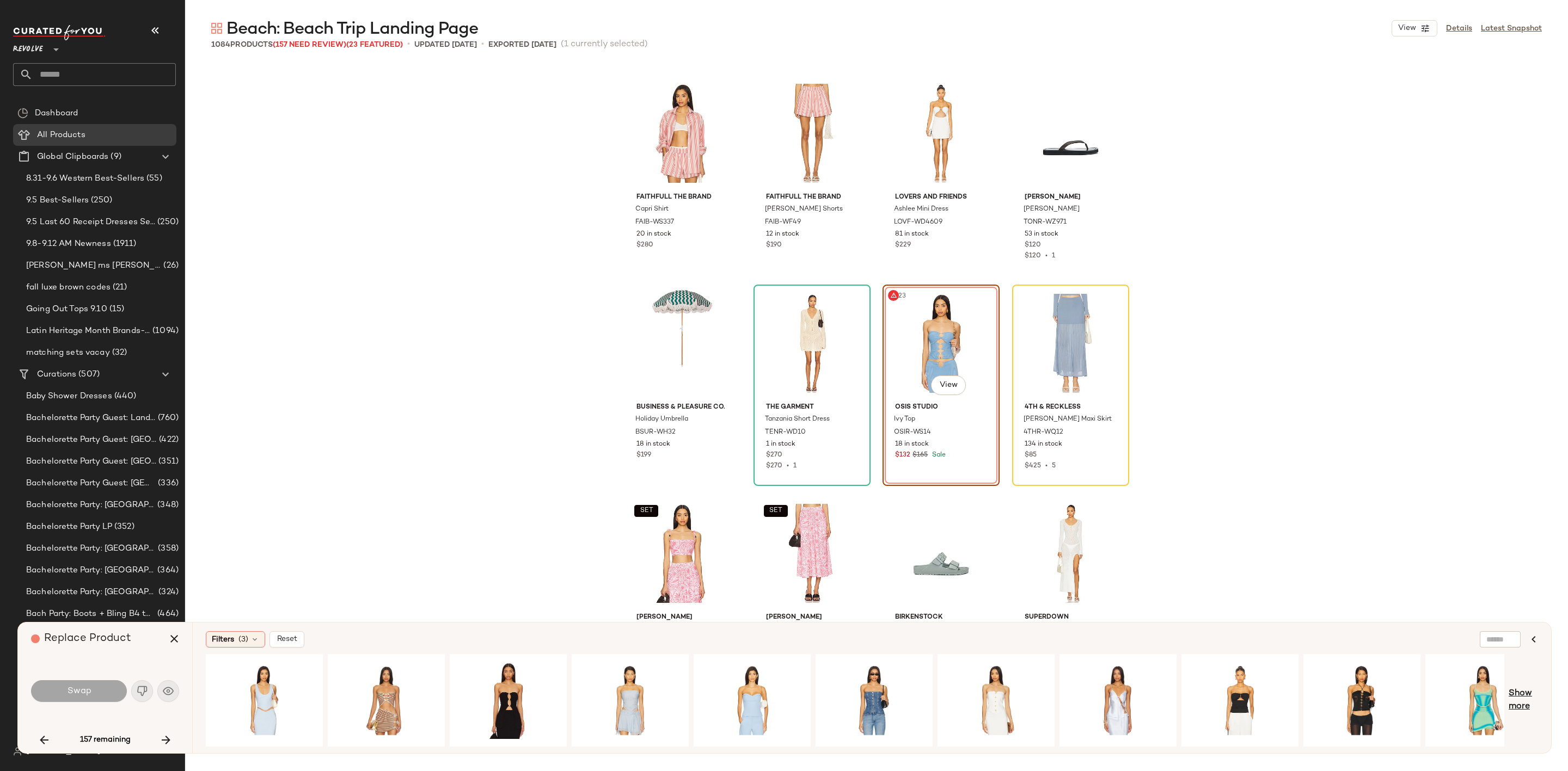
click at [1518, 700] on span "Show more" at bounding box center [1524, 700] width 29 height 26
click at [255, 686] on div "#1 View" at bounding box center [264, 700] width 110 height 77
click at [394, 689] on div "#1 View" at bounding box center [387, 700] width 110 height 77
click at [103, 693] on button "Swap" at bounding box center [79, 691] width 96 height 22
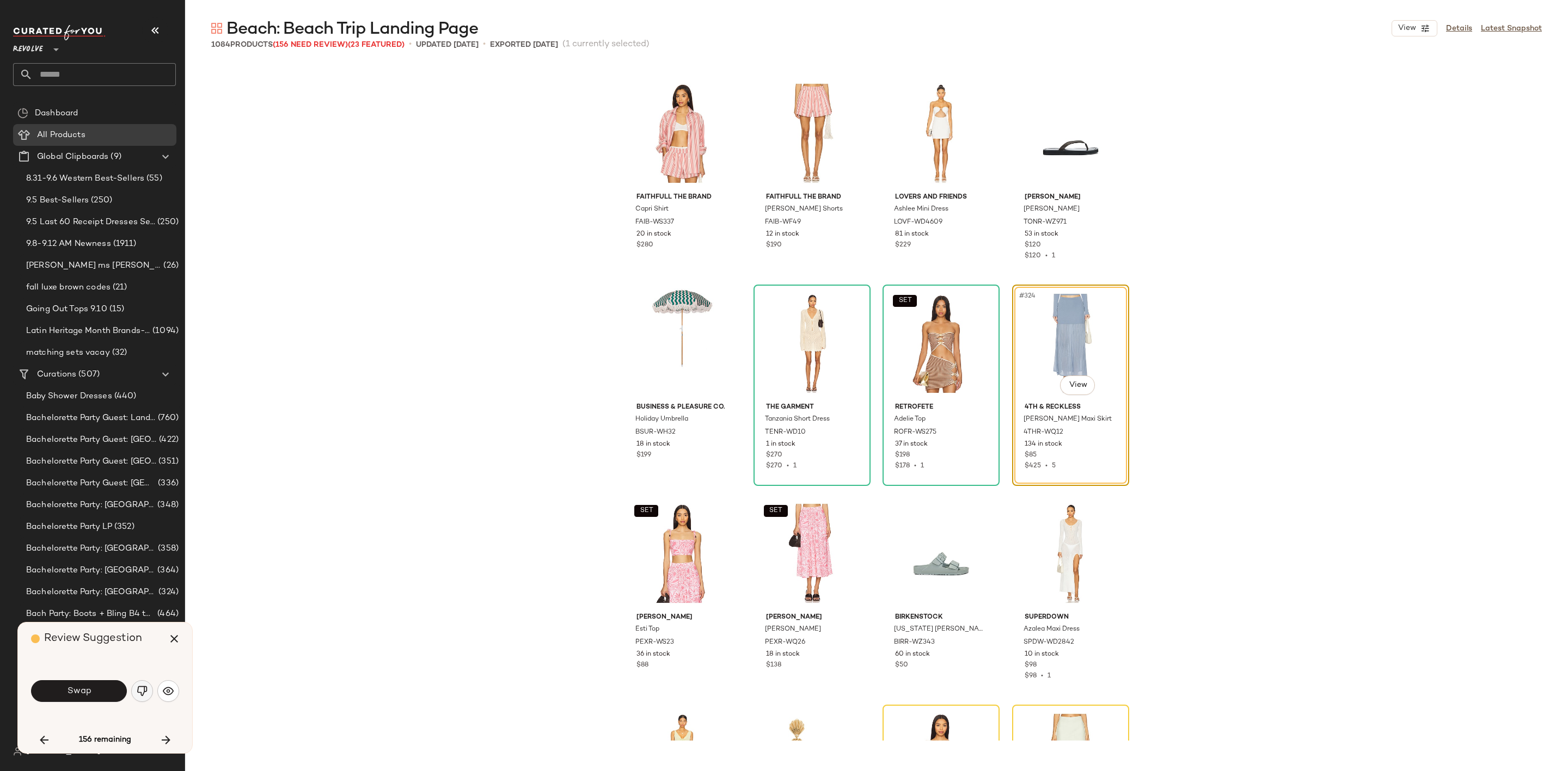
click at [135, 696] on button "button" at bounding box center [142, 691] width 22 height 22
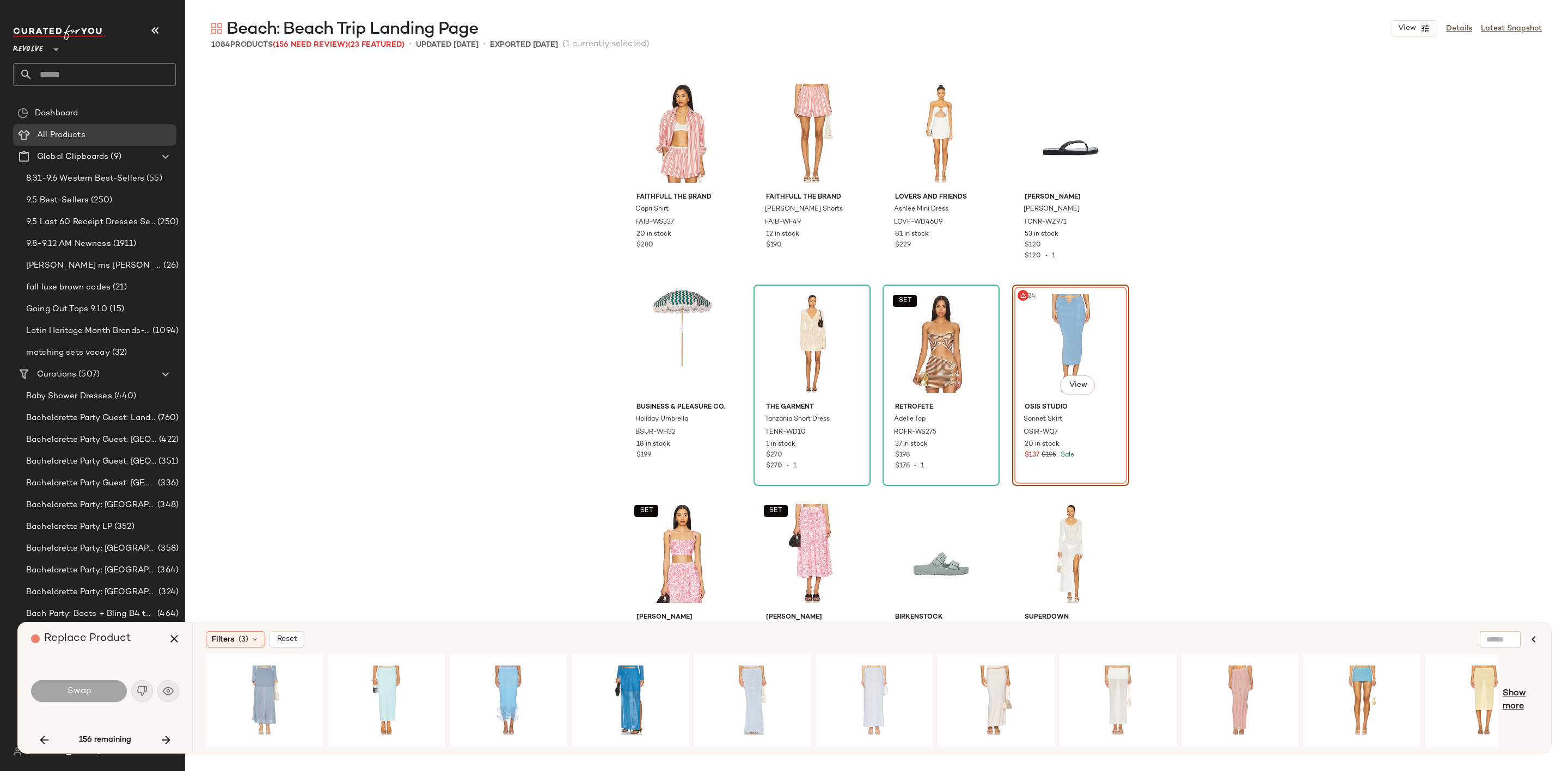
click at [1516, 693] on span "Show more" at bounding box center [1521, 700] width 35 height 26
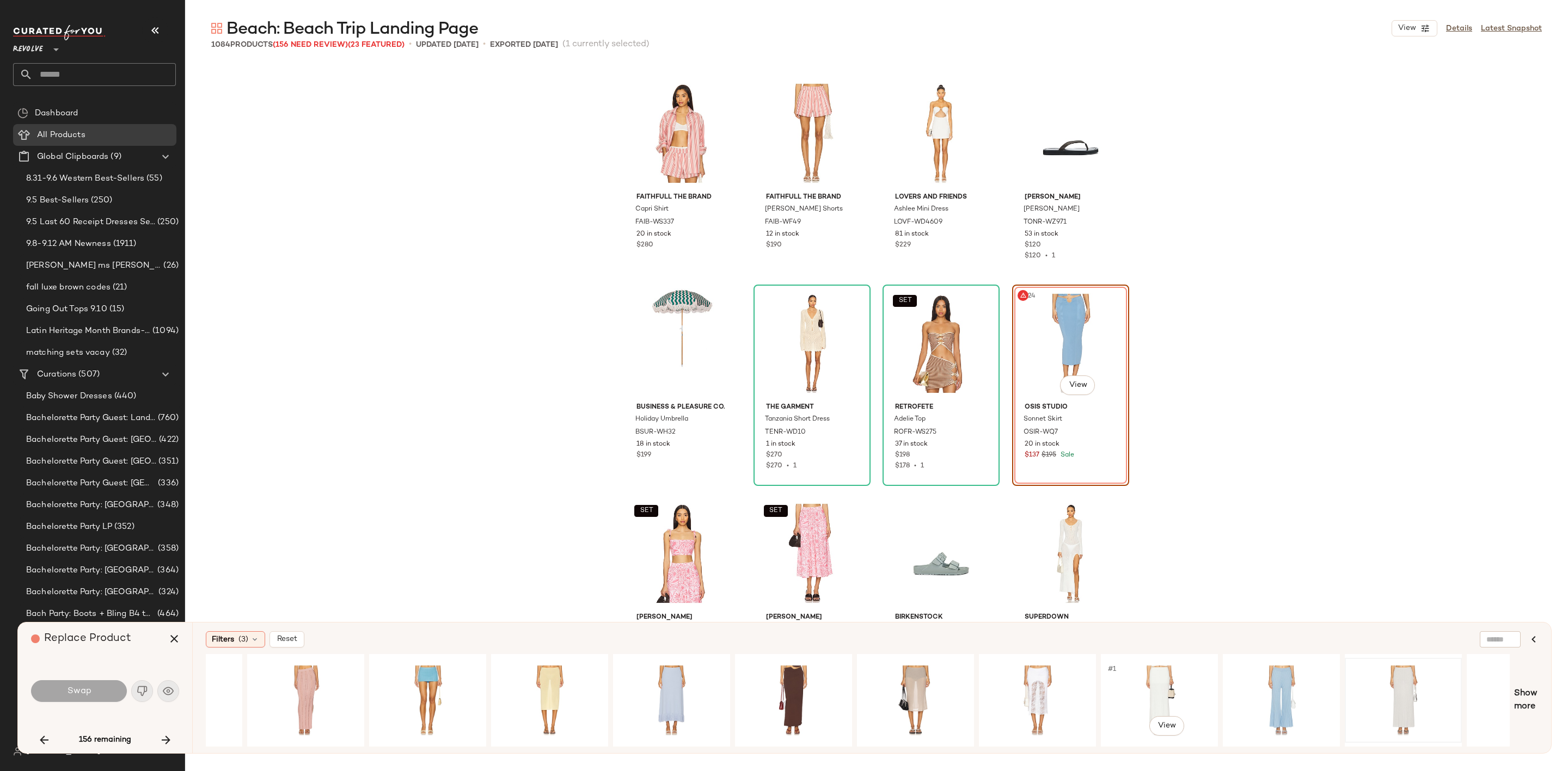
scroll to position [0, 1251]
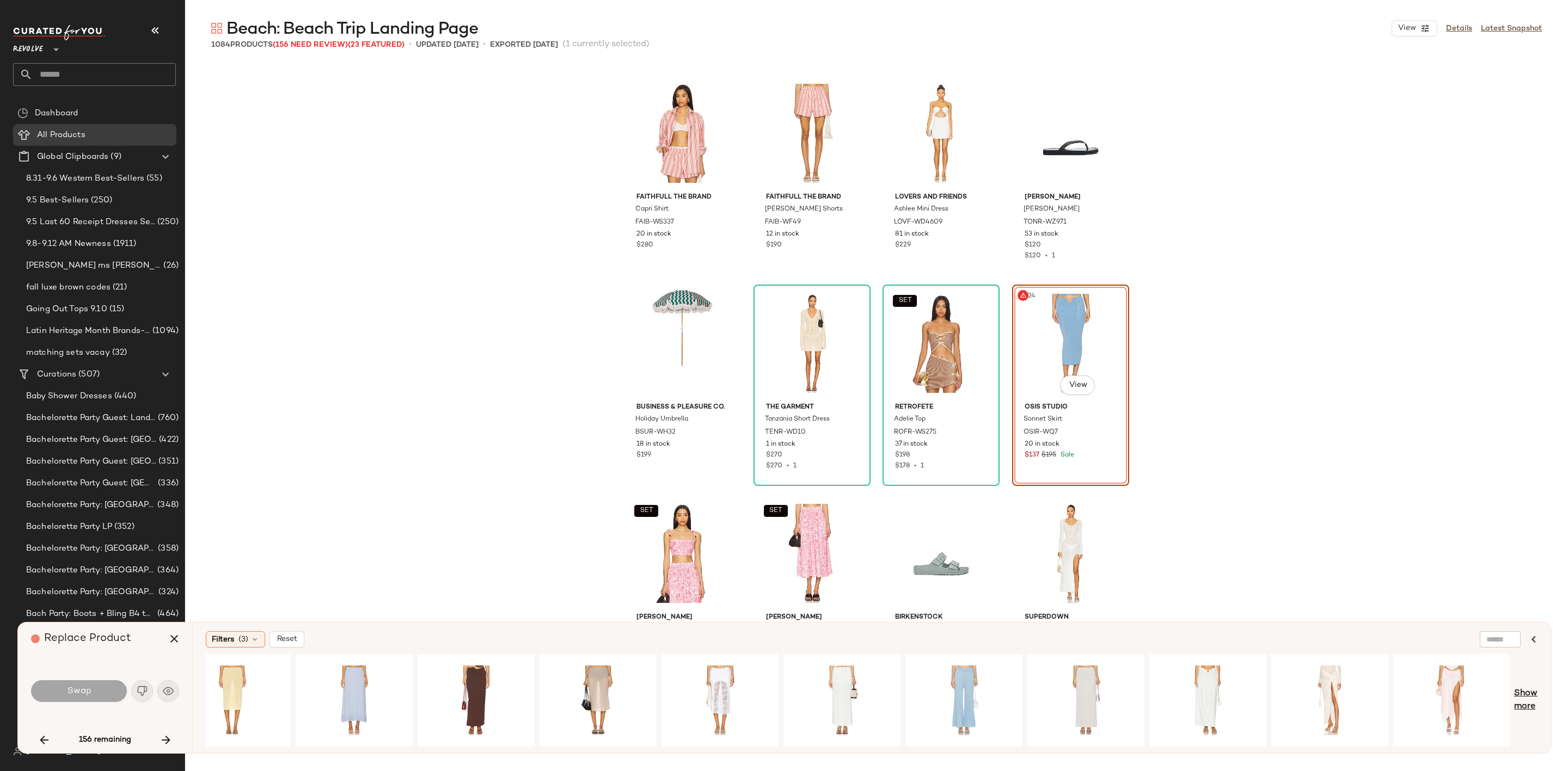
click at [1524, 694] on span "Show more" at bounding box center [1525, 700] width 24 height 26
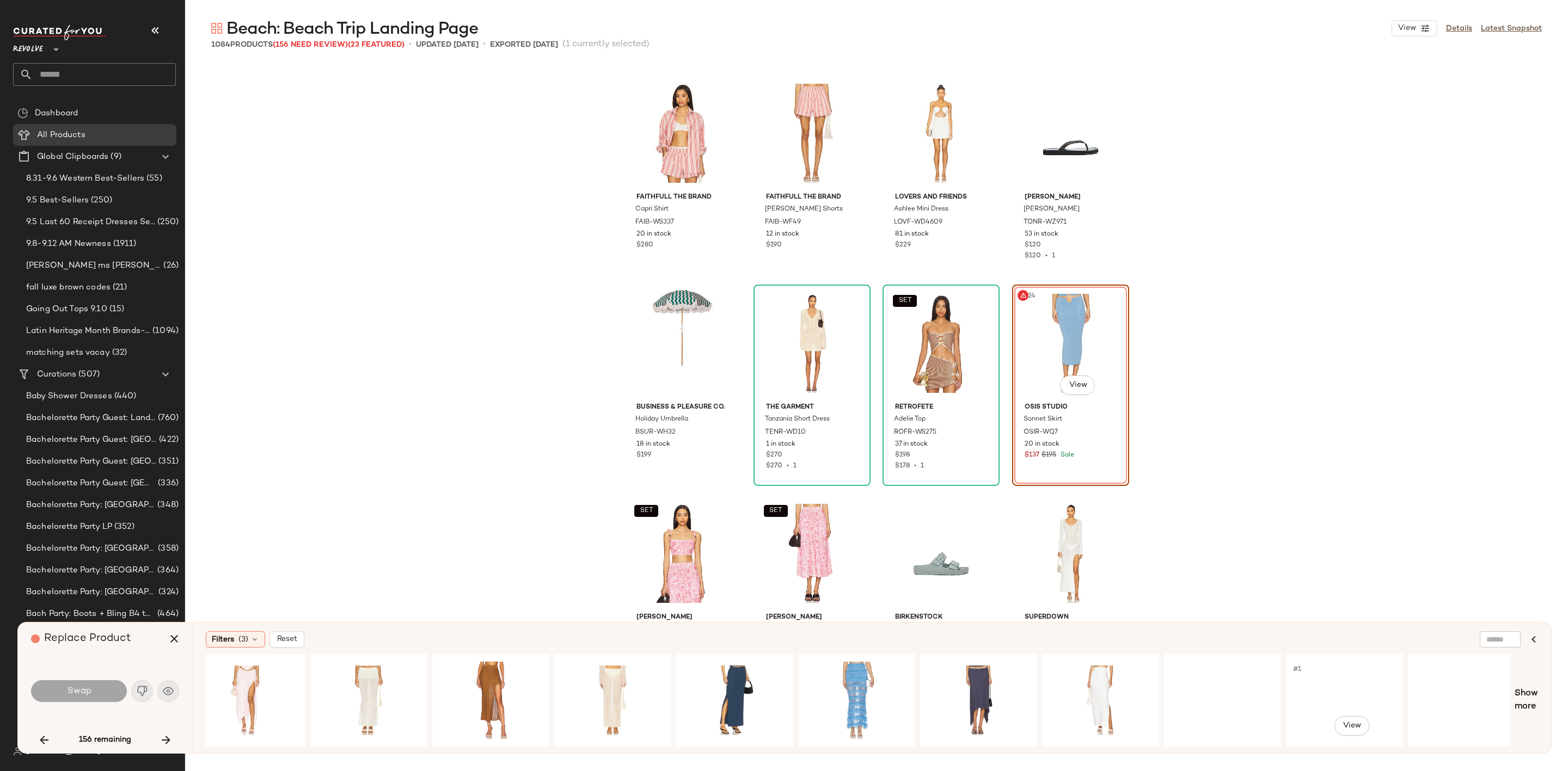
scroll to position [0, 2470]
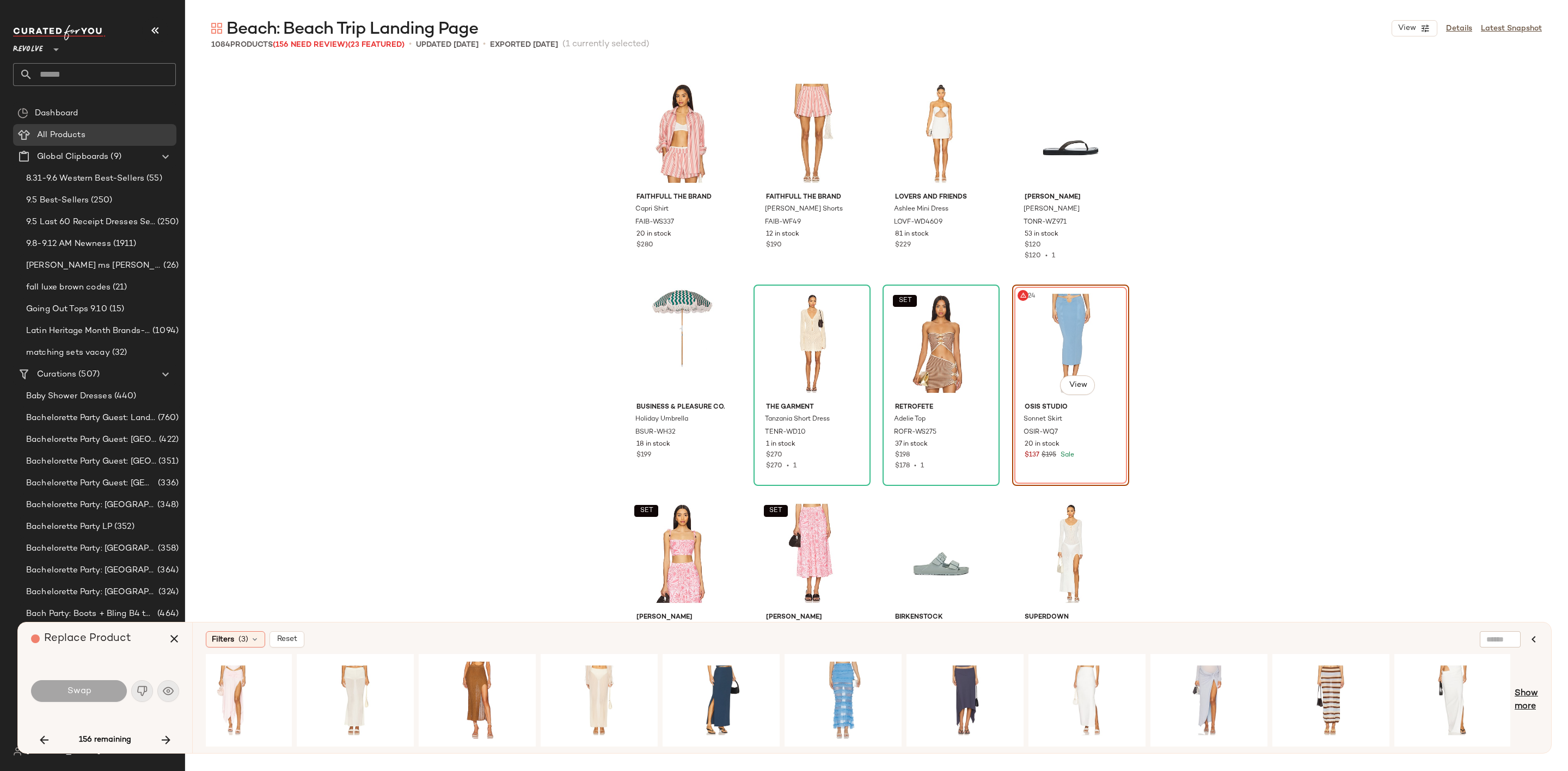
click at [1523, 696] on span "Show more" at bounding box center [1526, 700] width 23 height 26
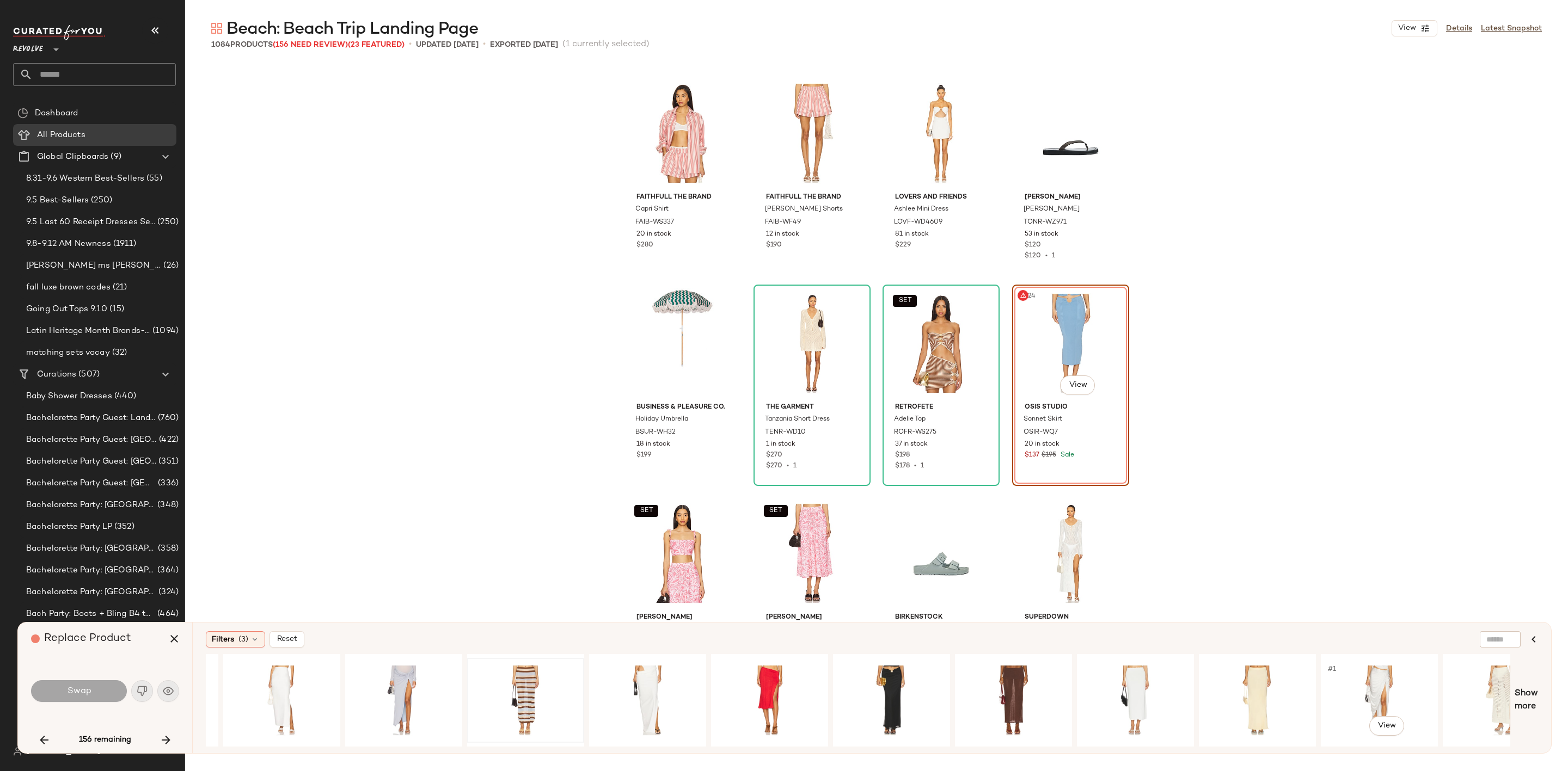
scroll to position [0, 3324]
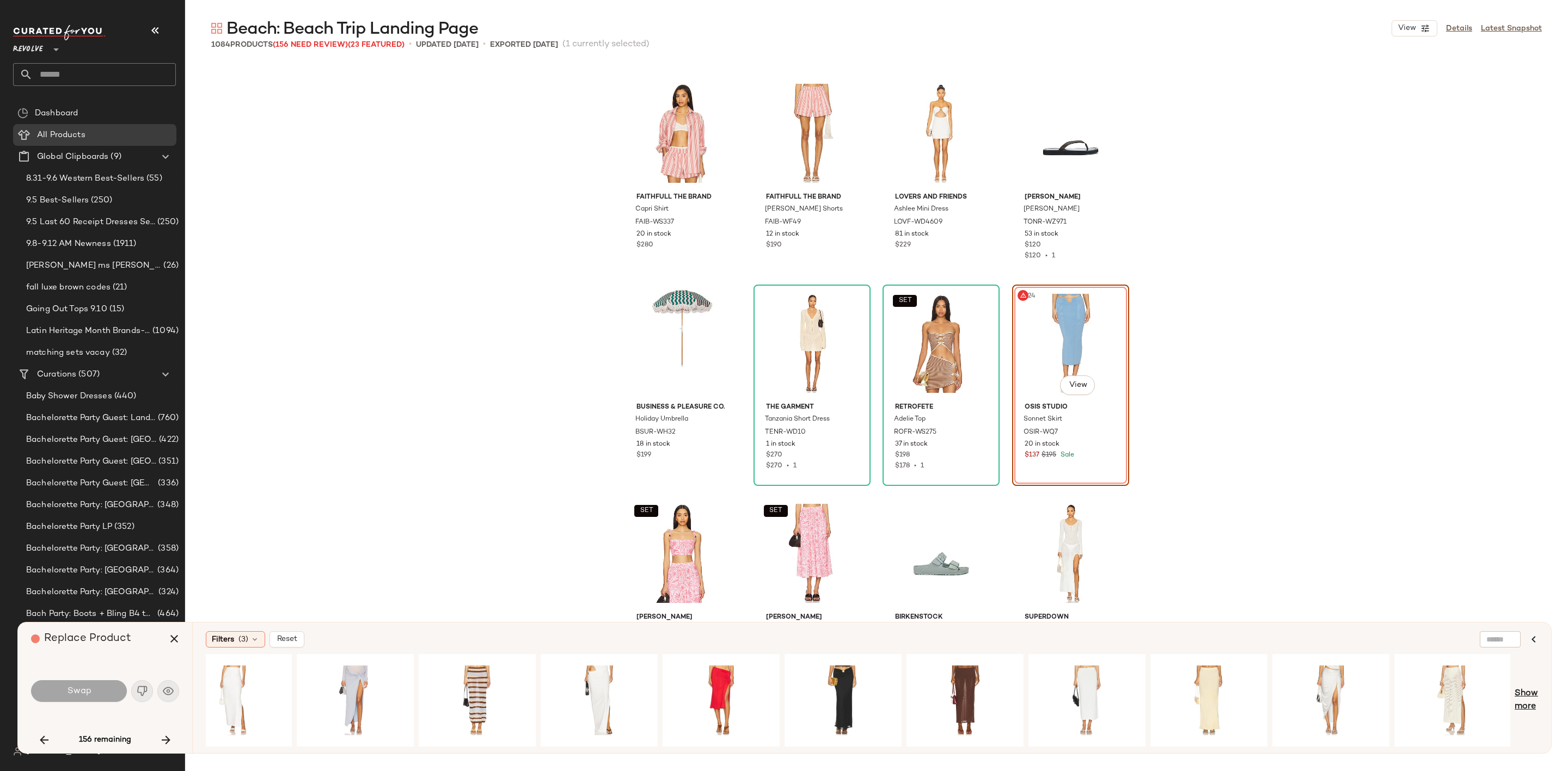
click at [1529, 702] on span "Show more" at bounding box center [1526, 700] width 23 height 26
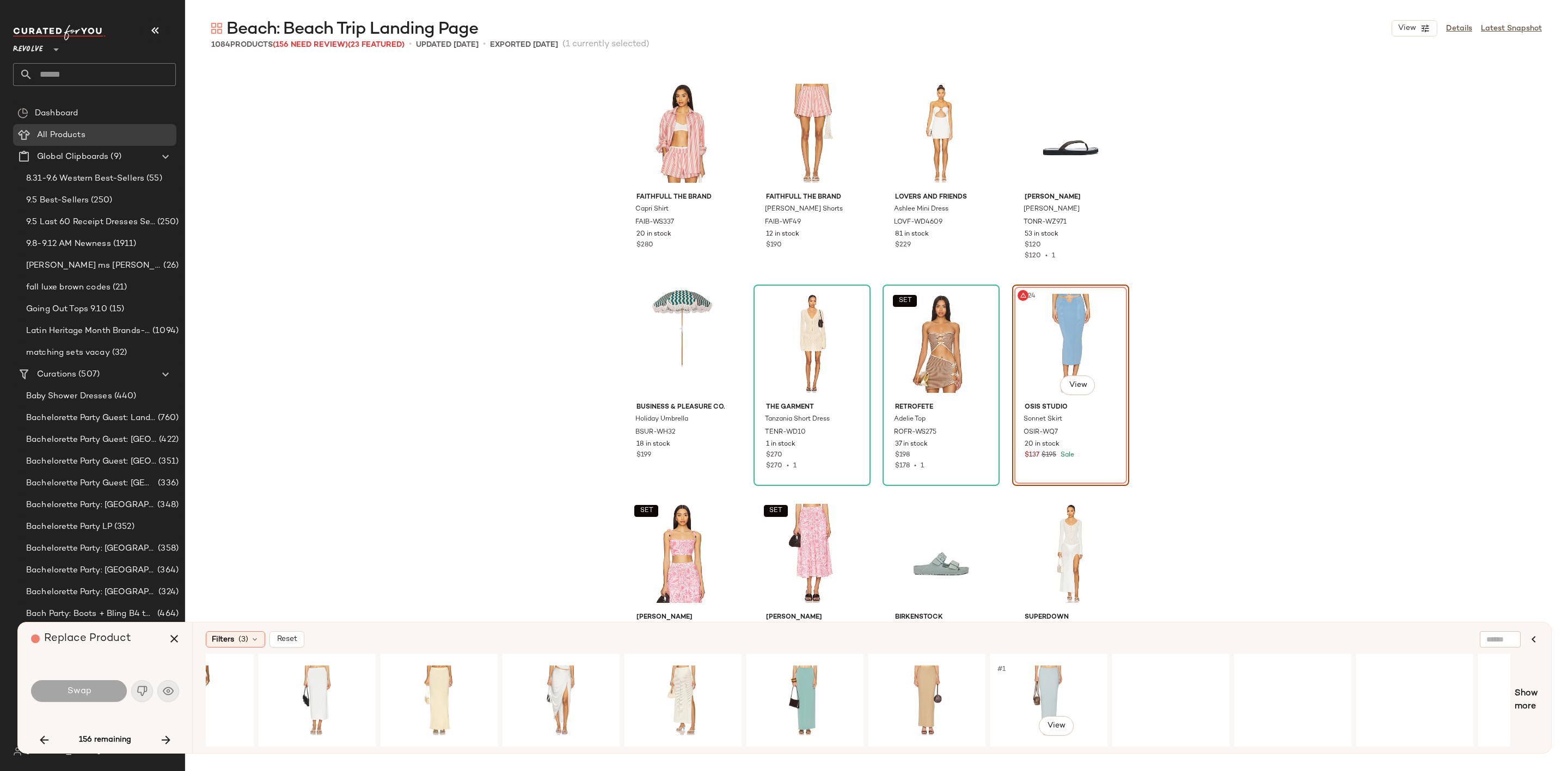
scroll to position [0, 4177]
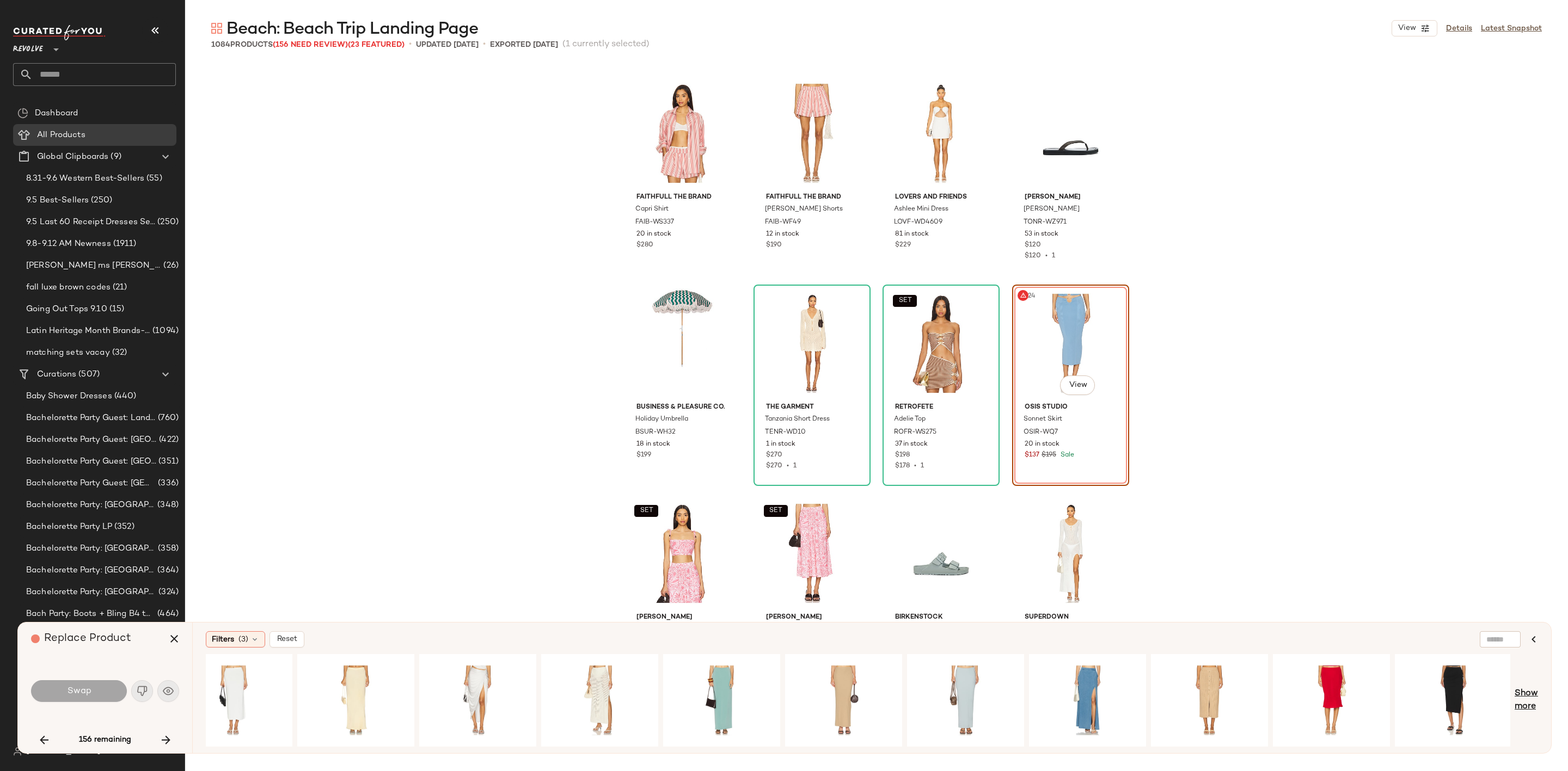
click at [1522, 699] on span "Show more" at bounding box center [1526, 700] width 23 height 26
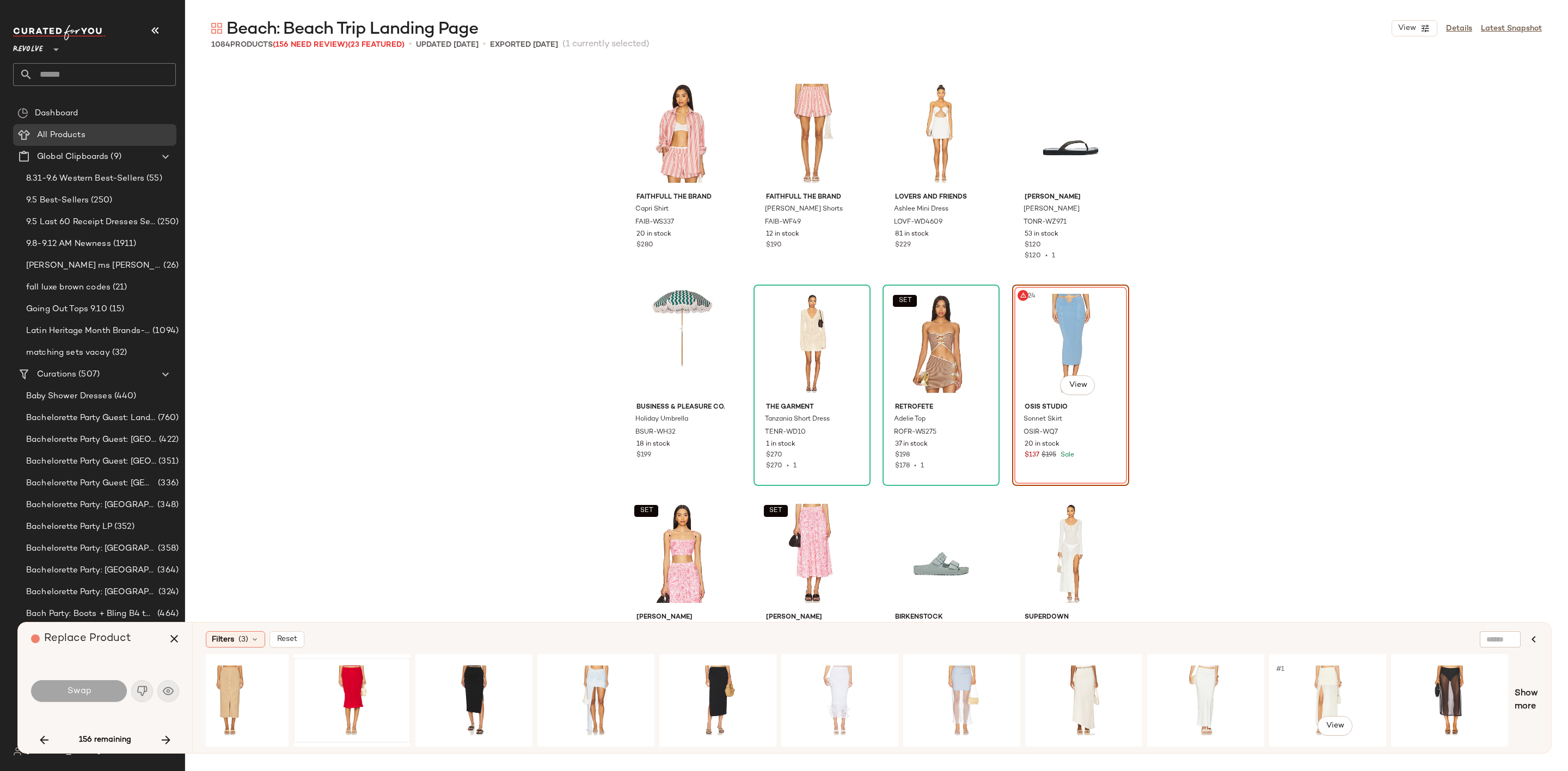
scroll to position [0, 5274]
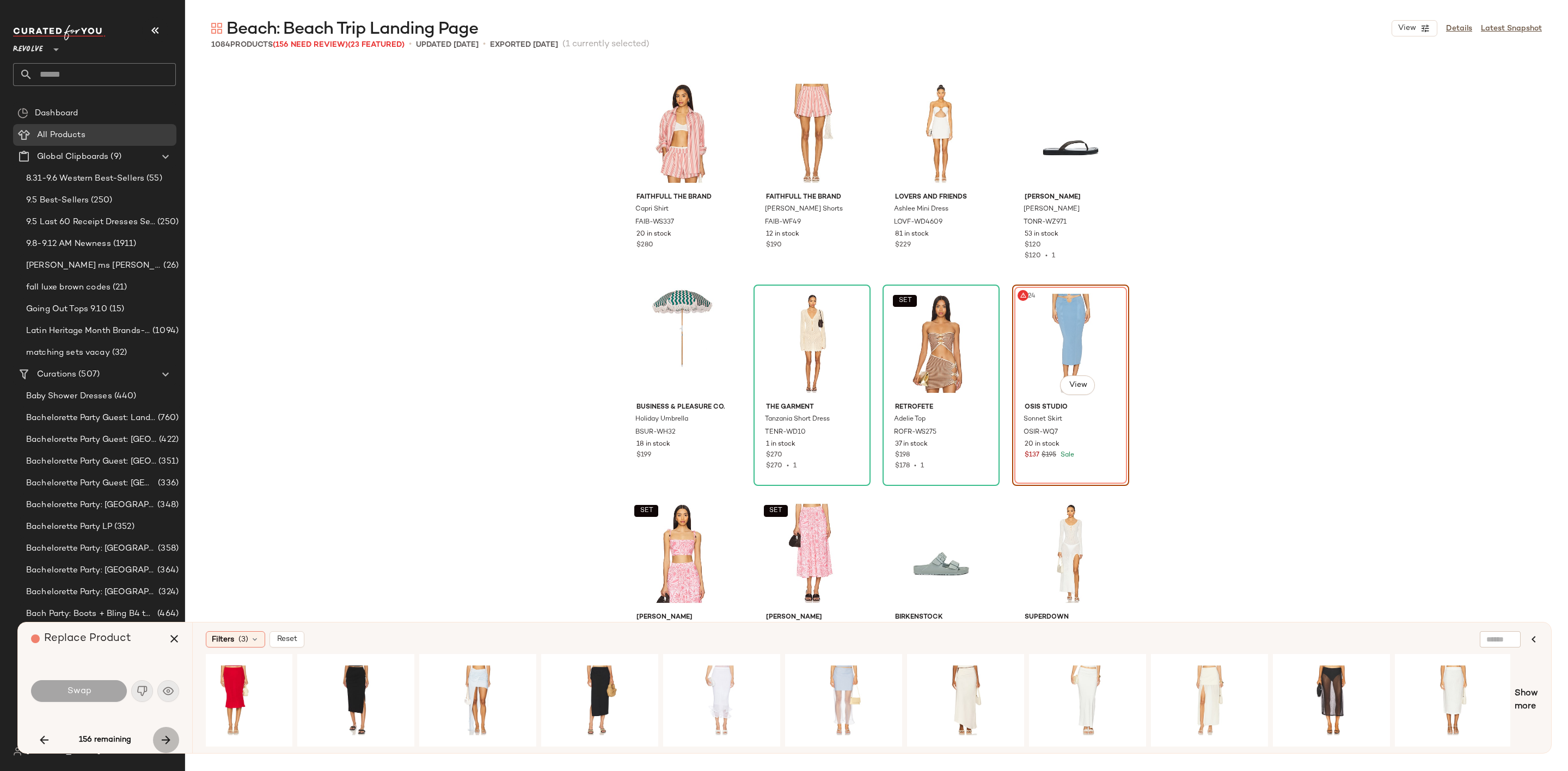
click at [169, 742] on icon "button" at bounding box center [166, 740] width 13 height 13
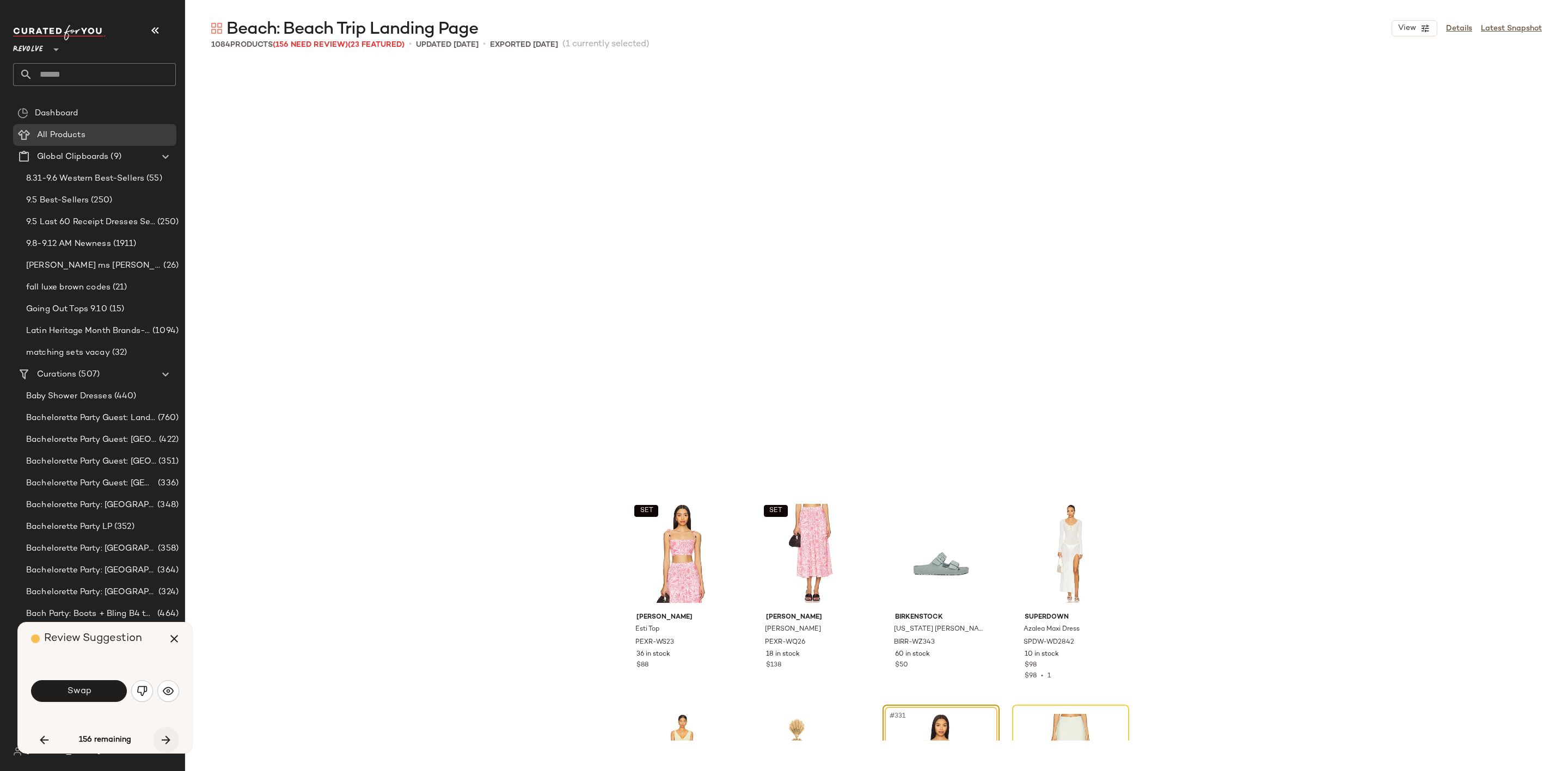
scroll to position [17018, 0]
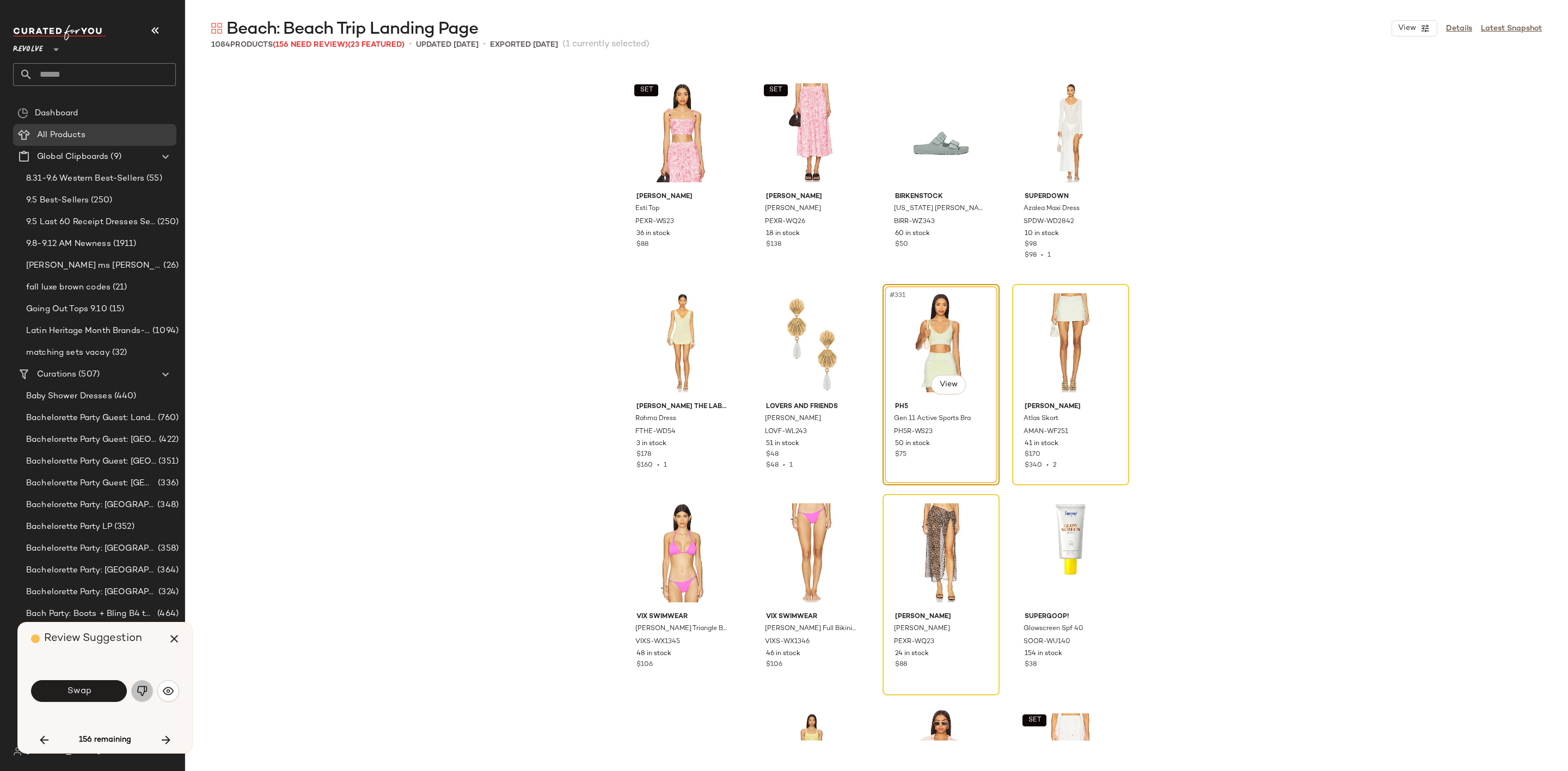
click at [147, 698] on button "button" at bounding box center [142, 691] width 22 height 22
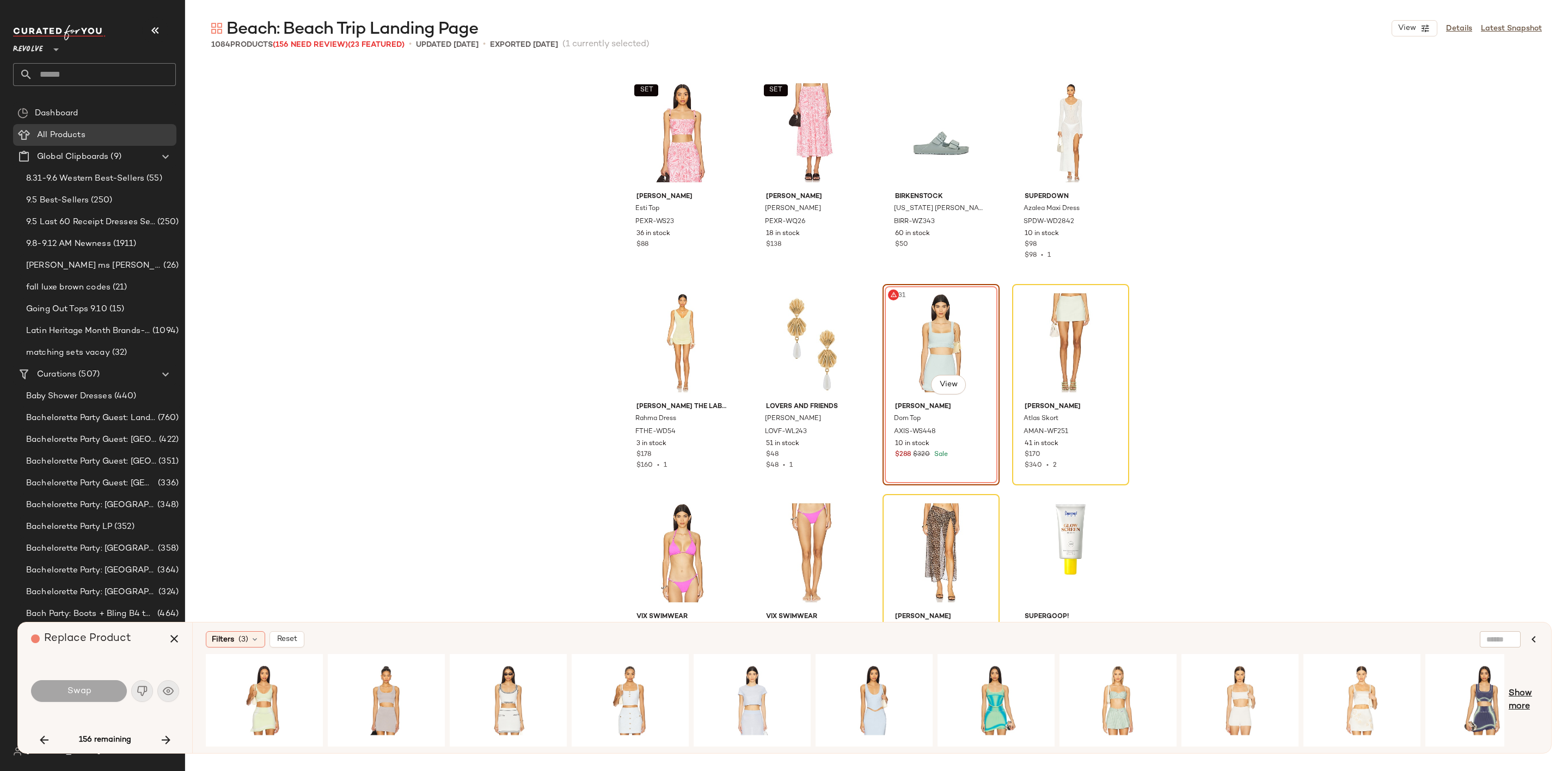
click at [1519, 694] on span "Show more" at bounding box center [1524, 700] width 29 height 26
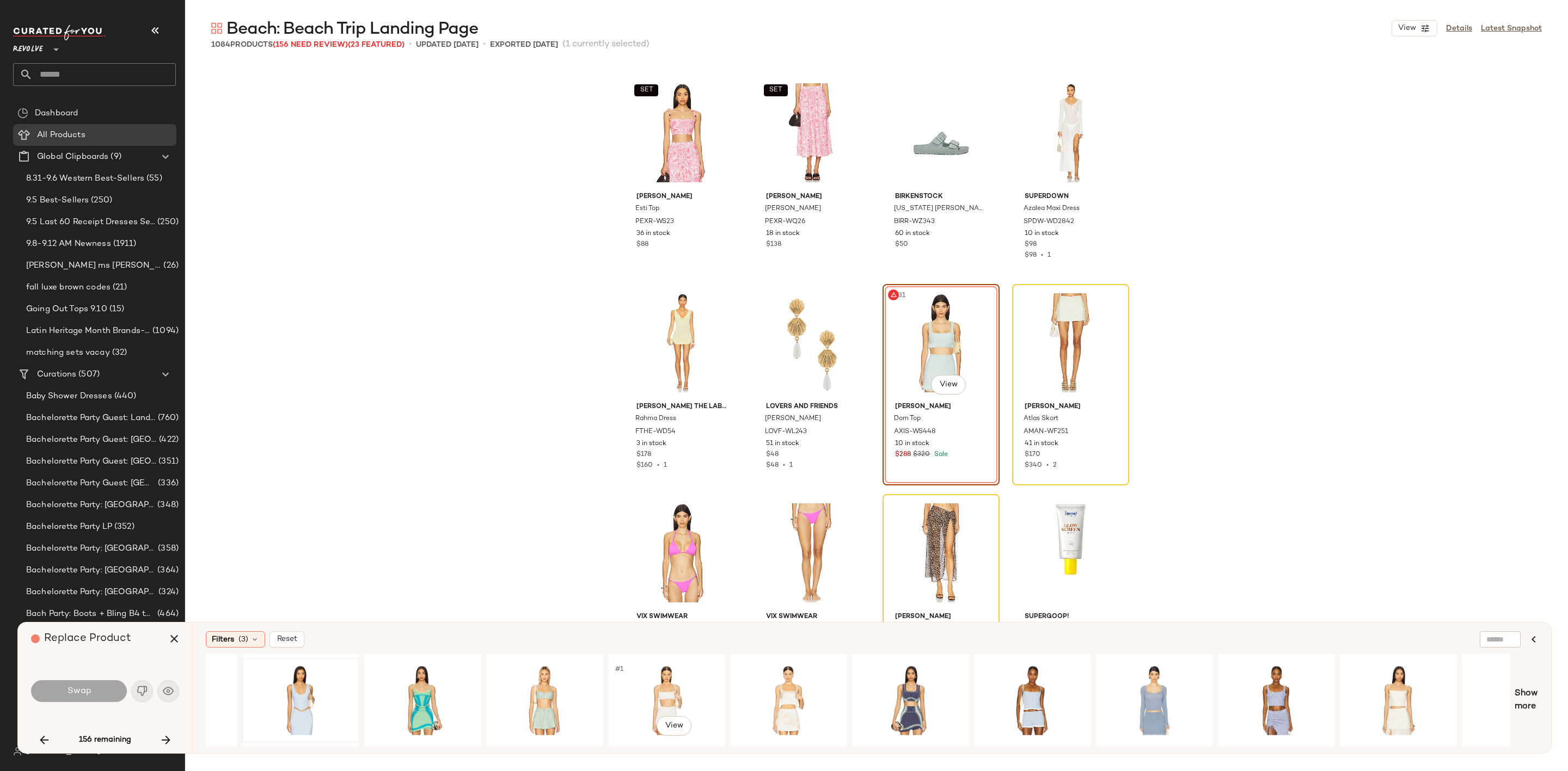
scroll to position [0, 577]
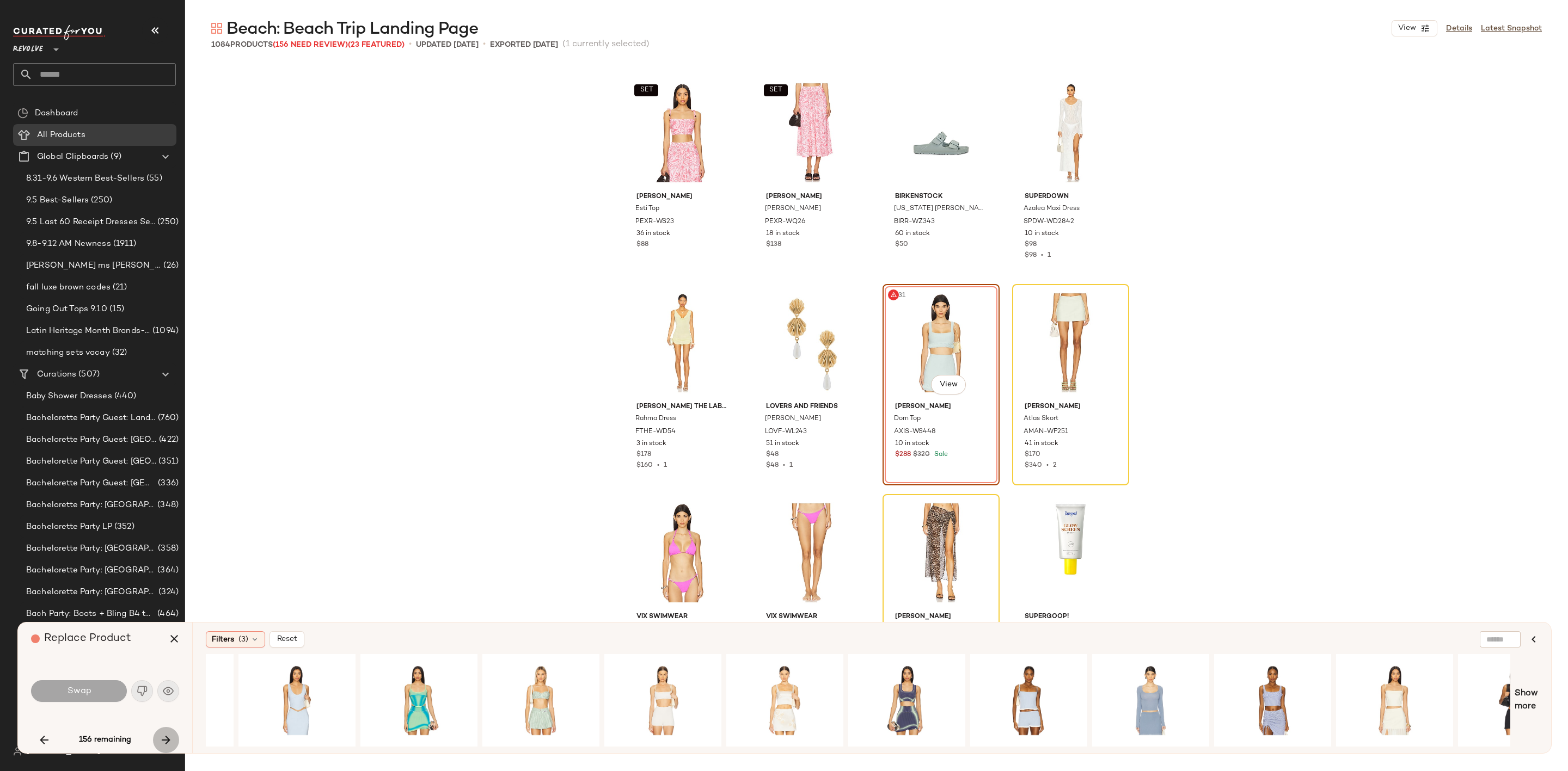
click at [163, 730] on button "button" at bounding box center [166, 740] width 26 height 26
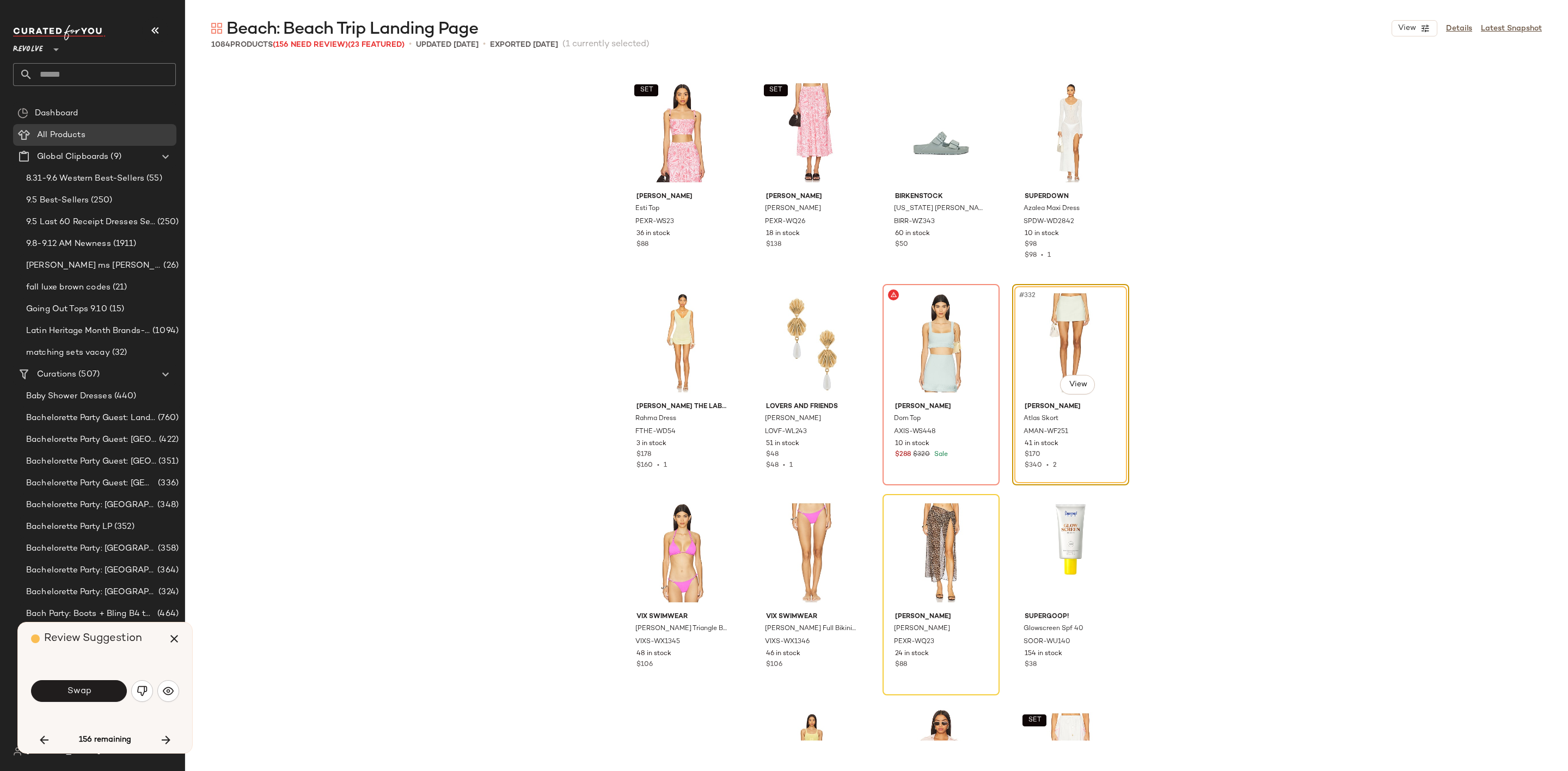
click at [138, 689] on img "button" at bounding box center [142, 691] width 11 height 11
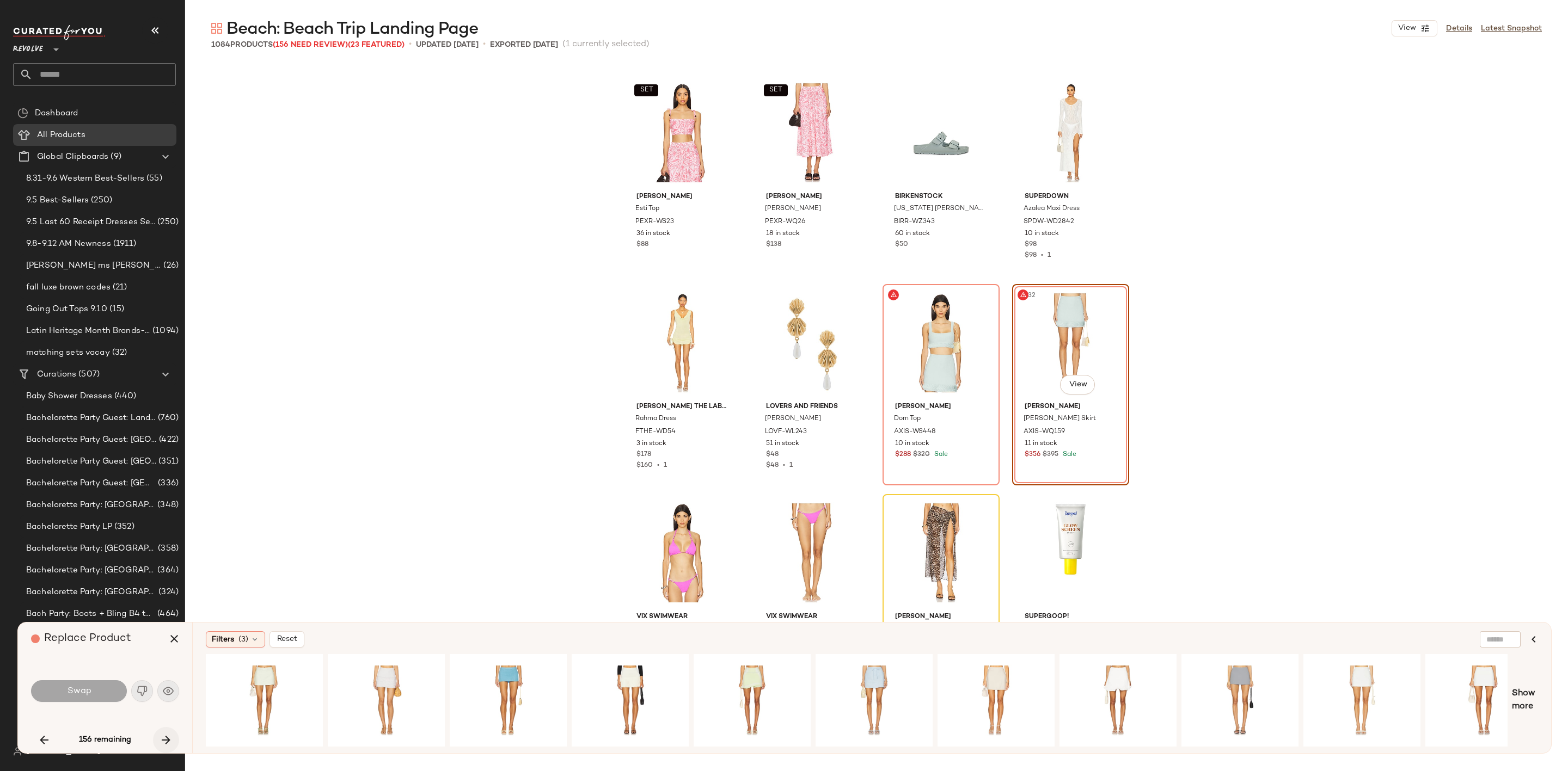
click at [168, 740] on icon "button" at bounding box center [166, 740] width 13 height 13
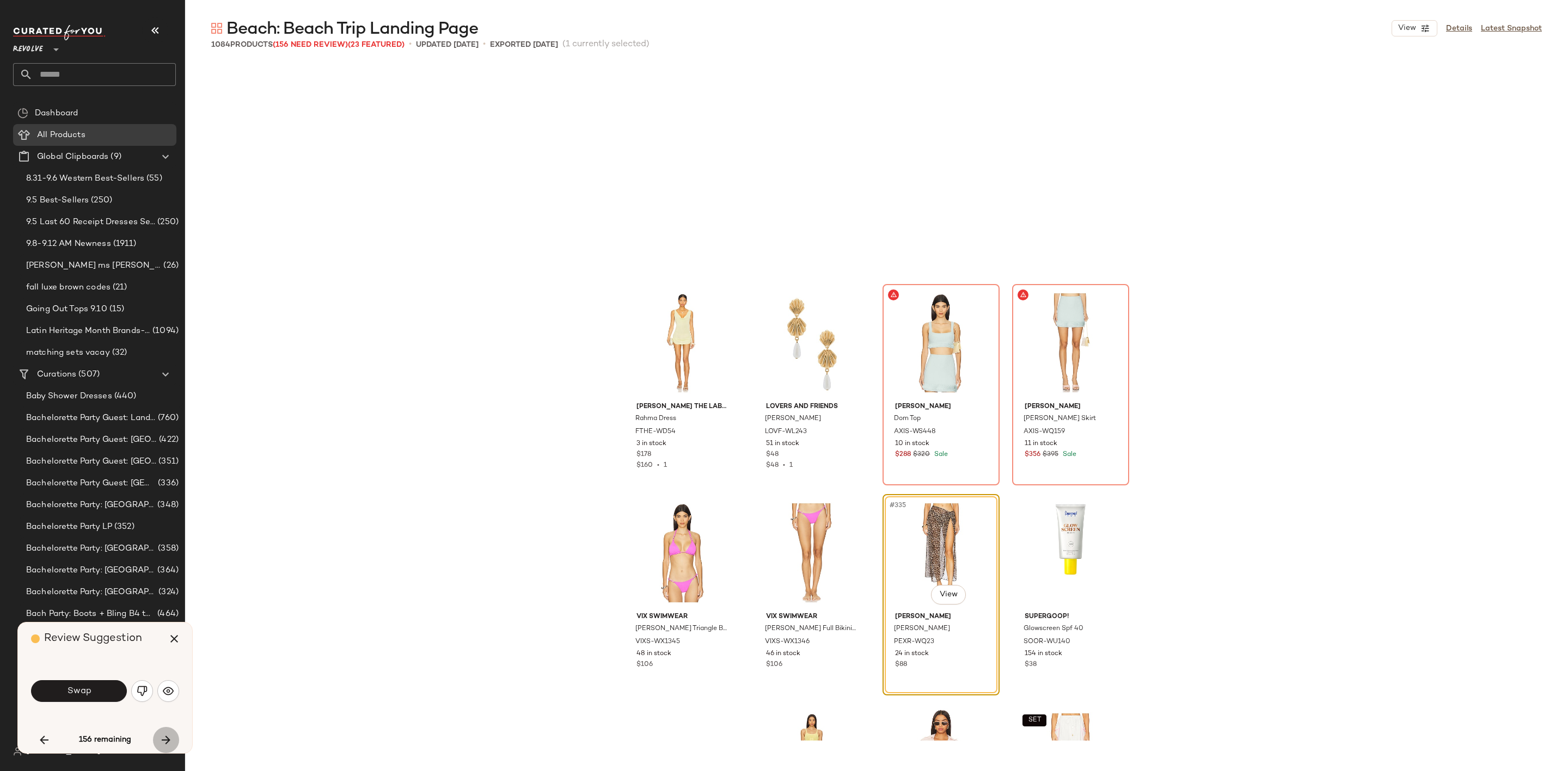
scroll to position [17227, 0]
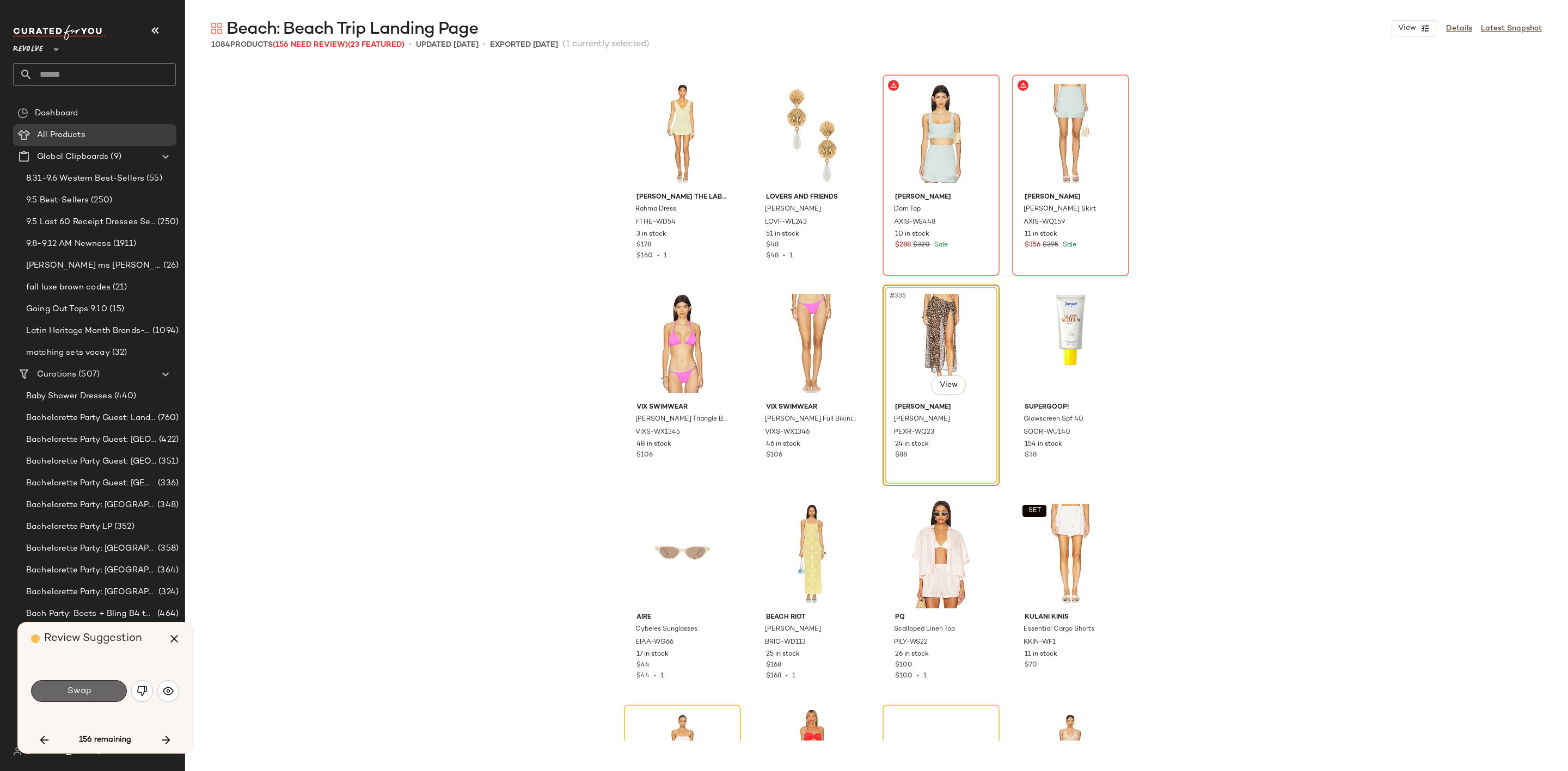
click at [83, 685] on button "Swap" at bounding box center [79, 691] width 96 height 22
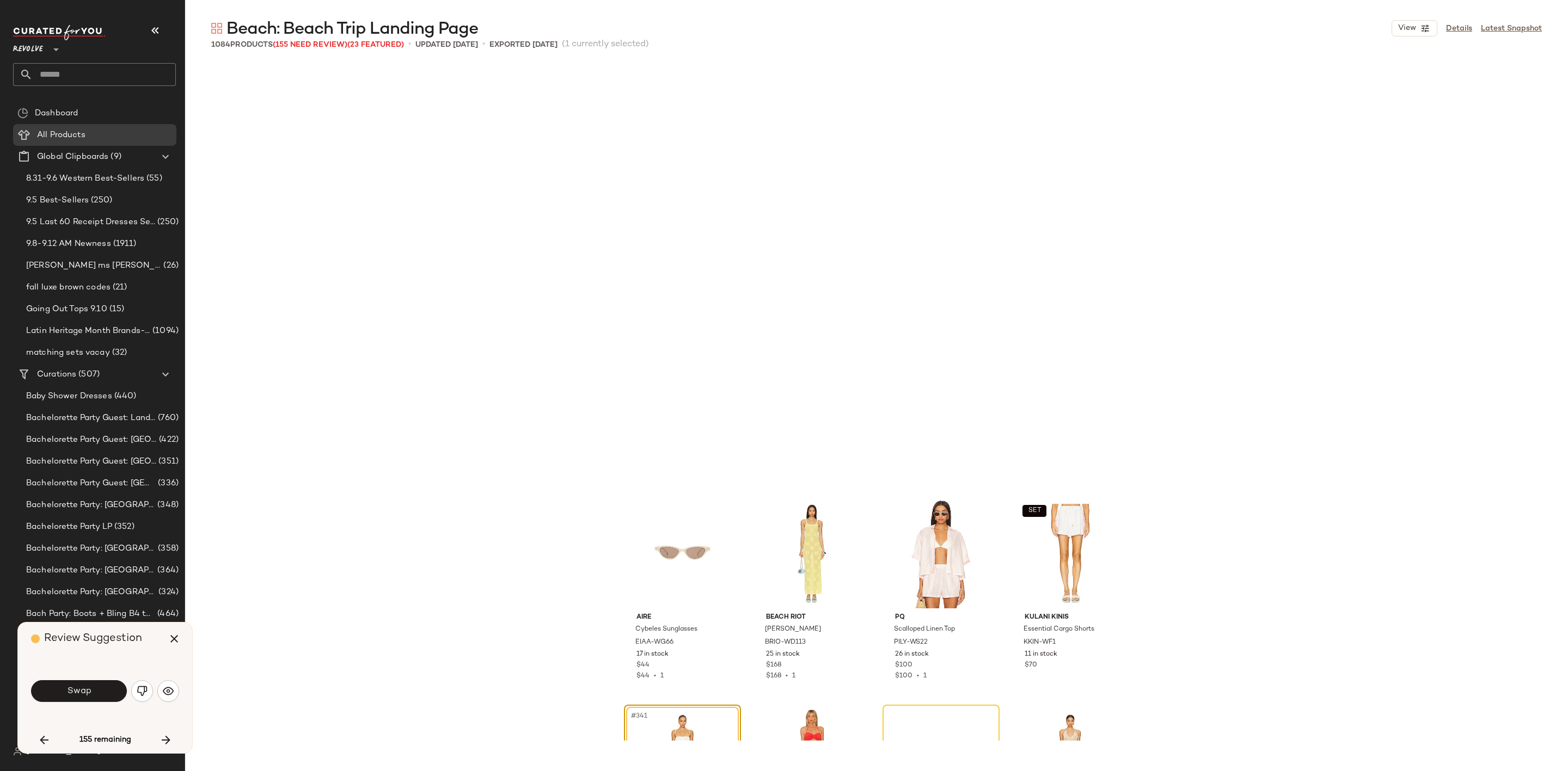
scroll to position [17648, 0]
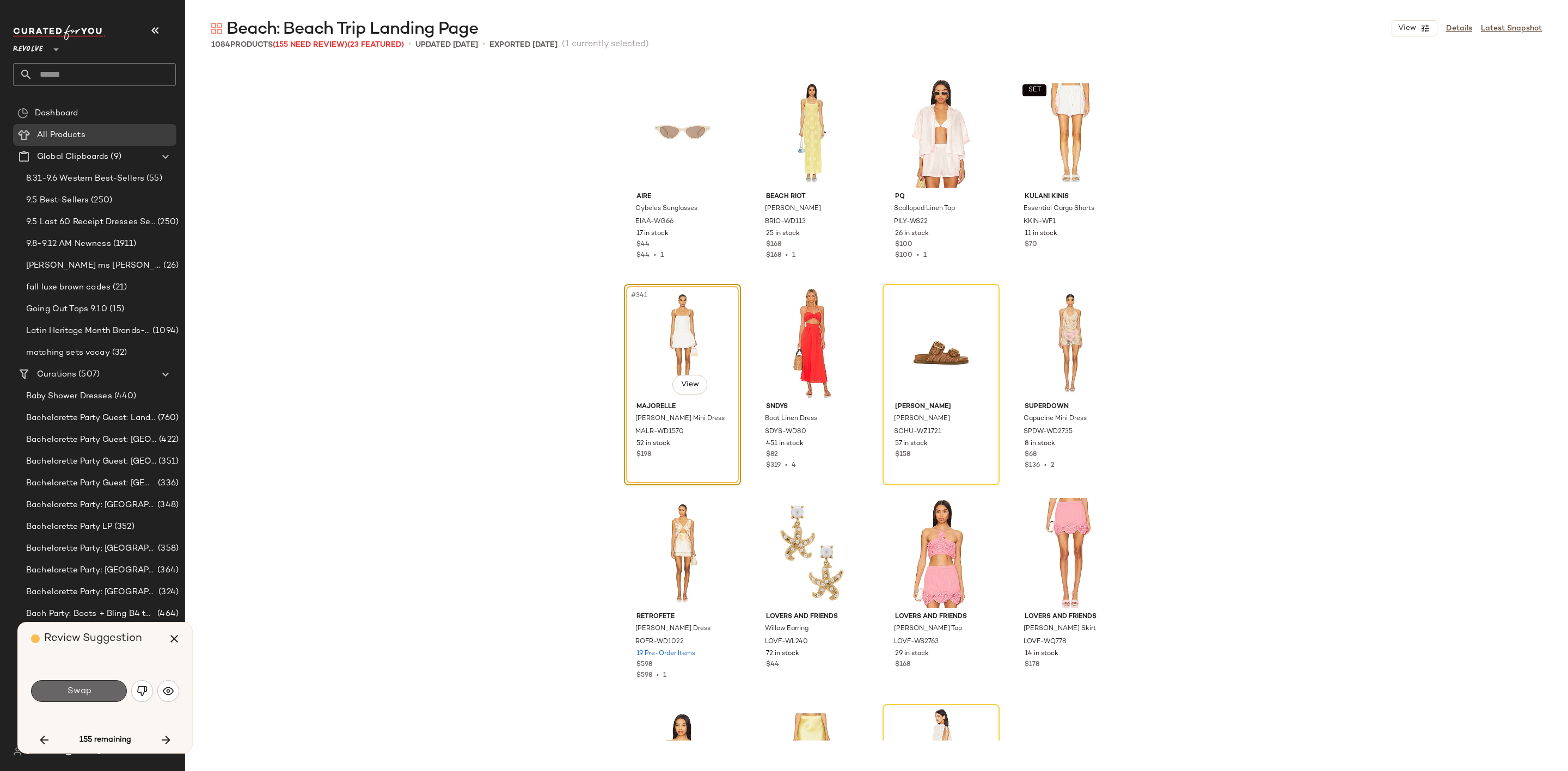
click at [101, 689] on button "Swap" at bounding box center [79, 691] width 96 height 22
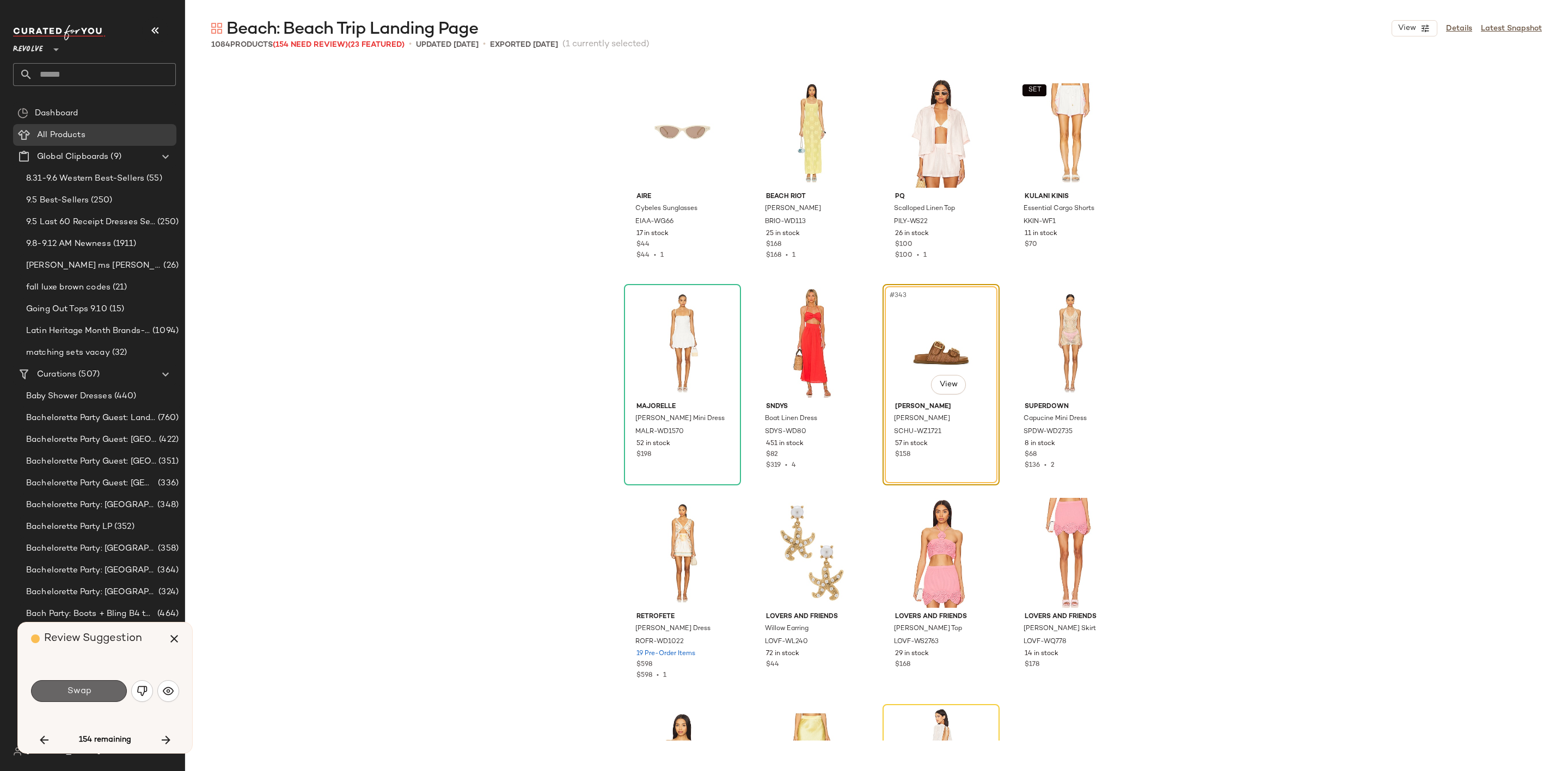
click at [79, 698] on button "Swap" at bounding box center [79, 691] width 96 height 22
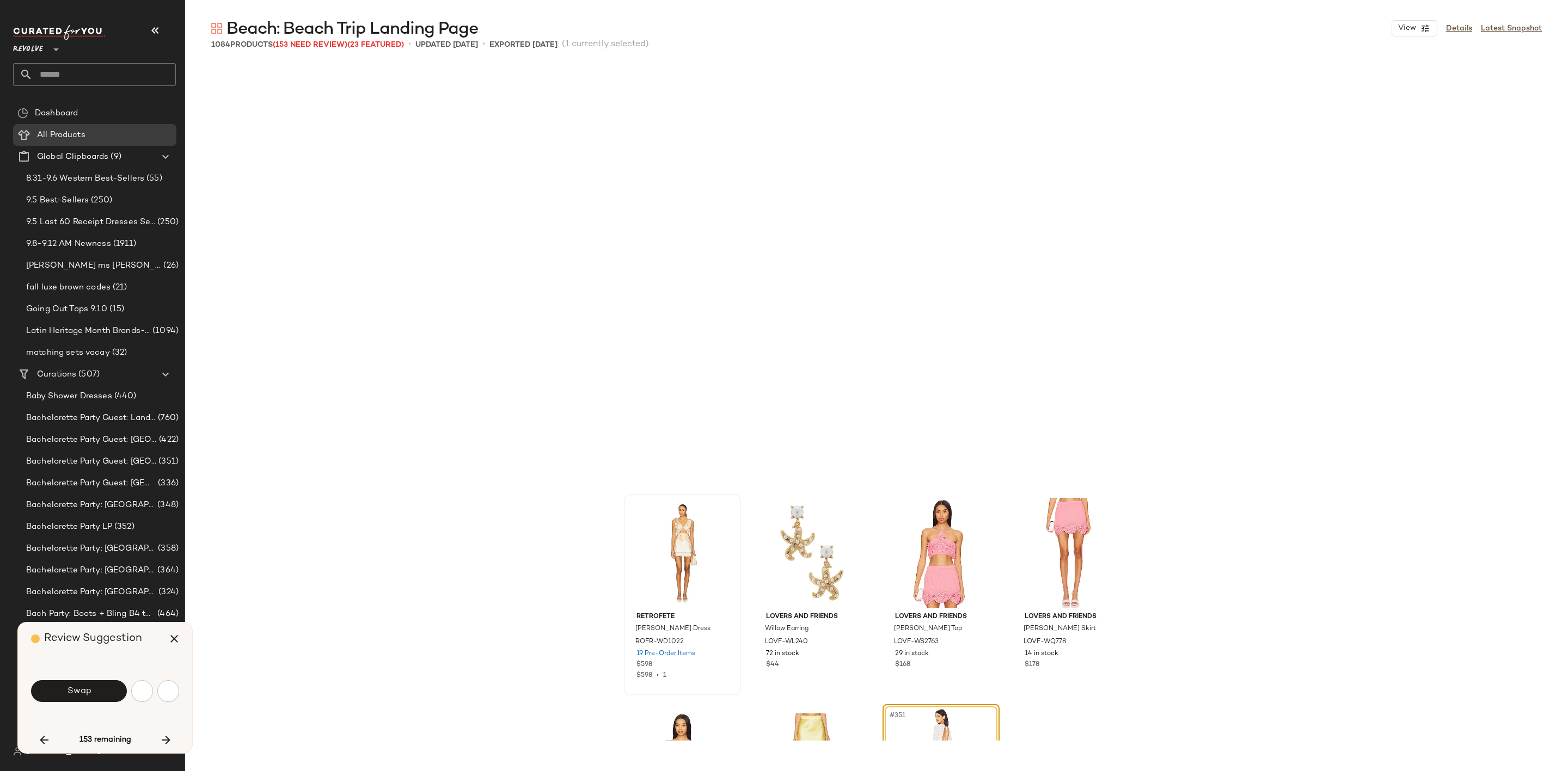
scroll to position [18068, 0]
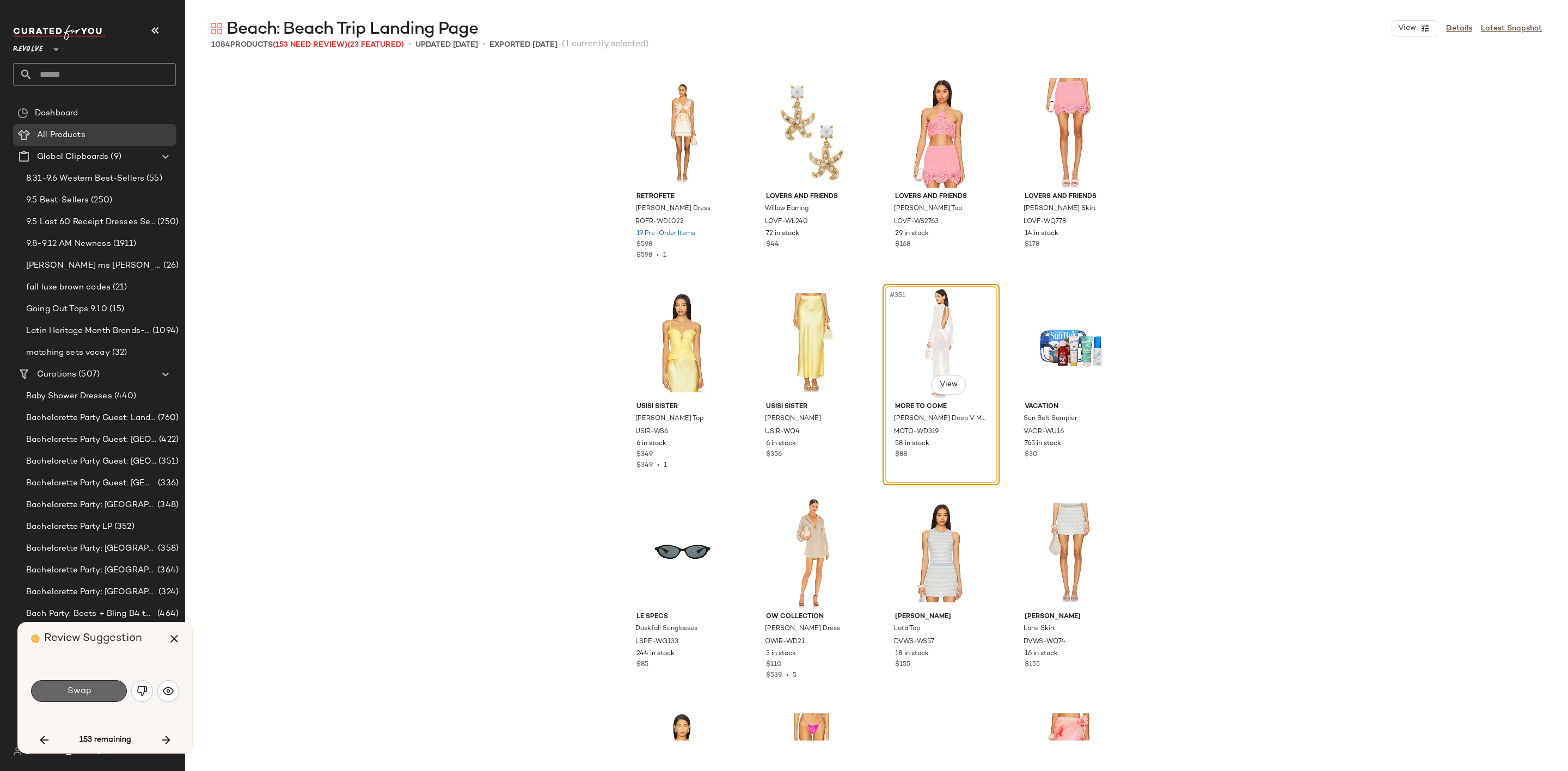
click at [97, 691] on button "Swap" at bounding box center [79, 691] width 96 height 22
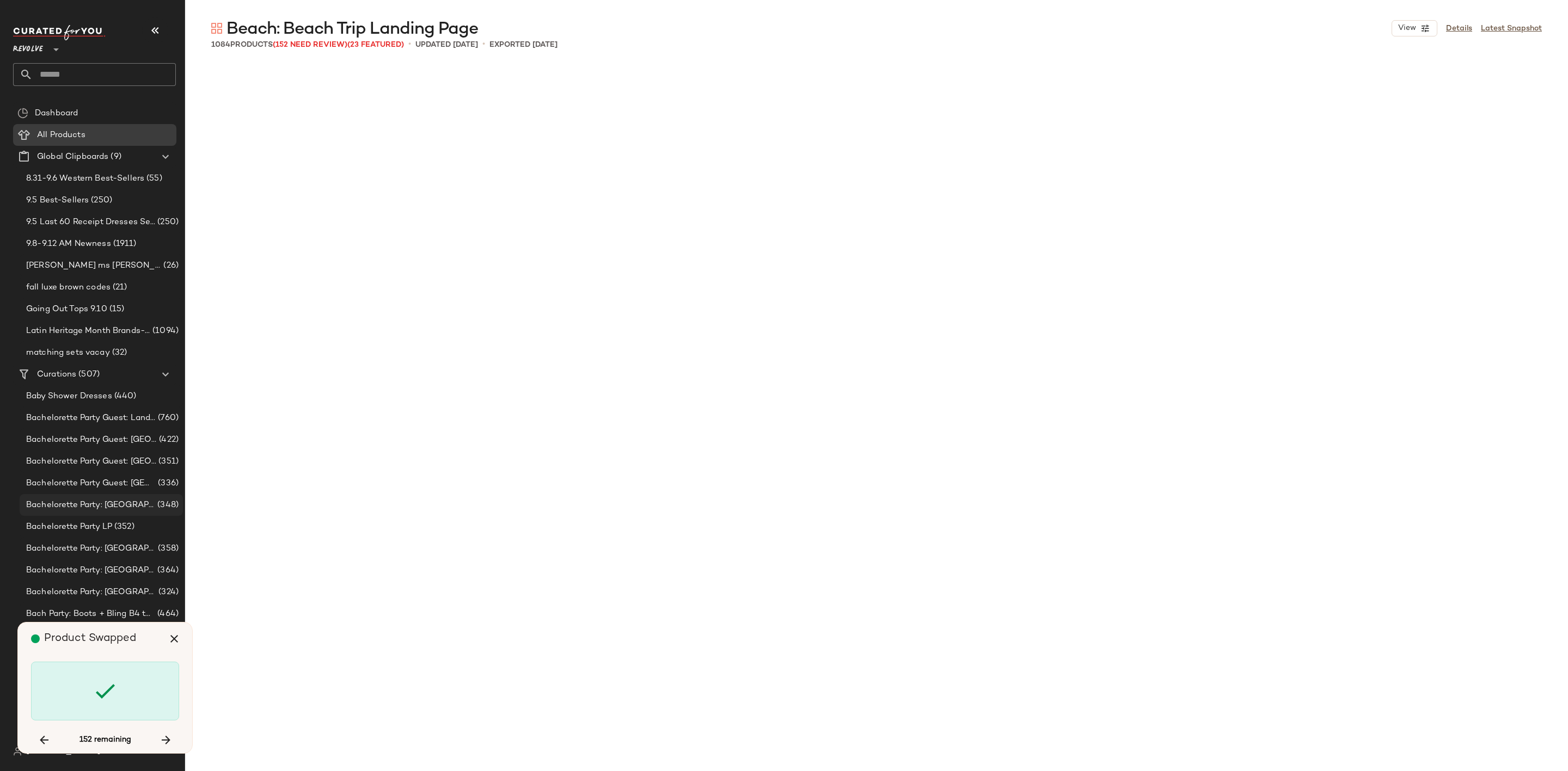
scroll to position [19118, 0]
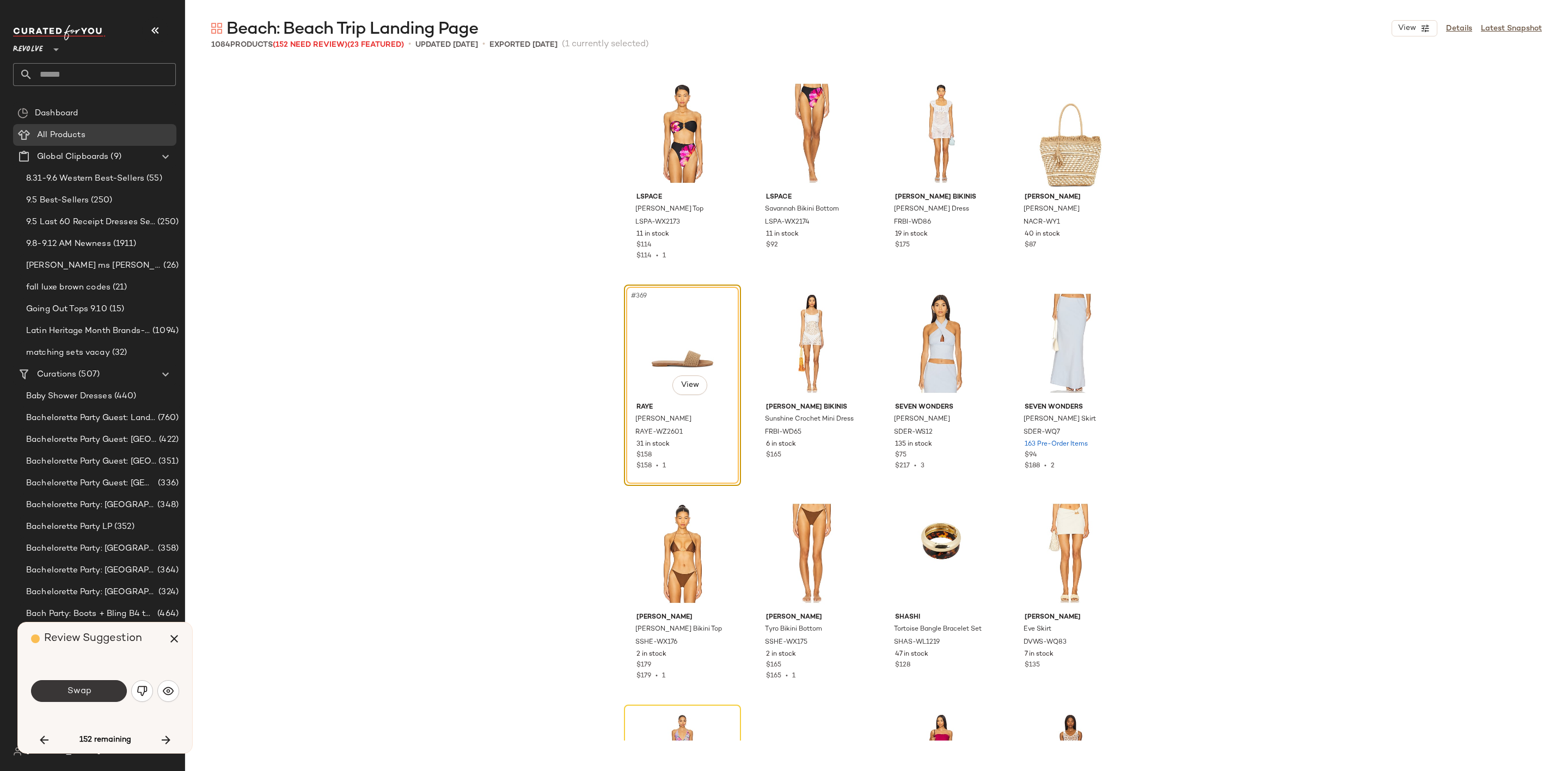
click at [72, 688] on span "Swap" at bounding box center [79, 691] width 24 height 10
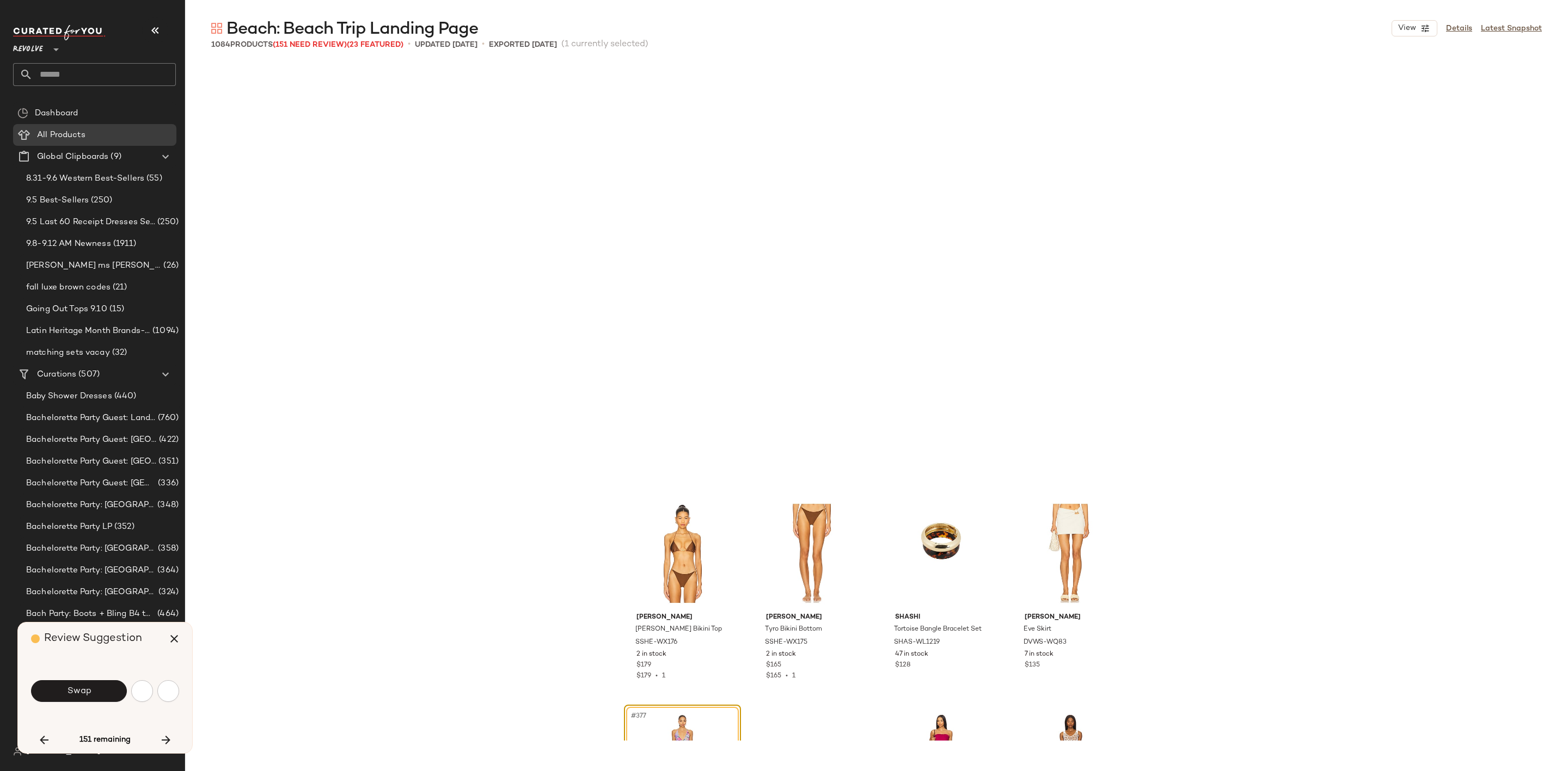
scroll to position [19539, 0]
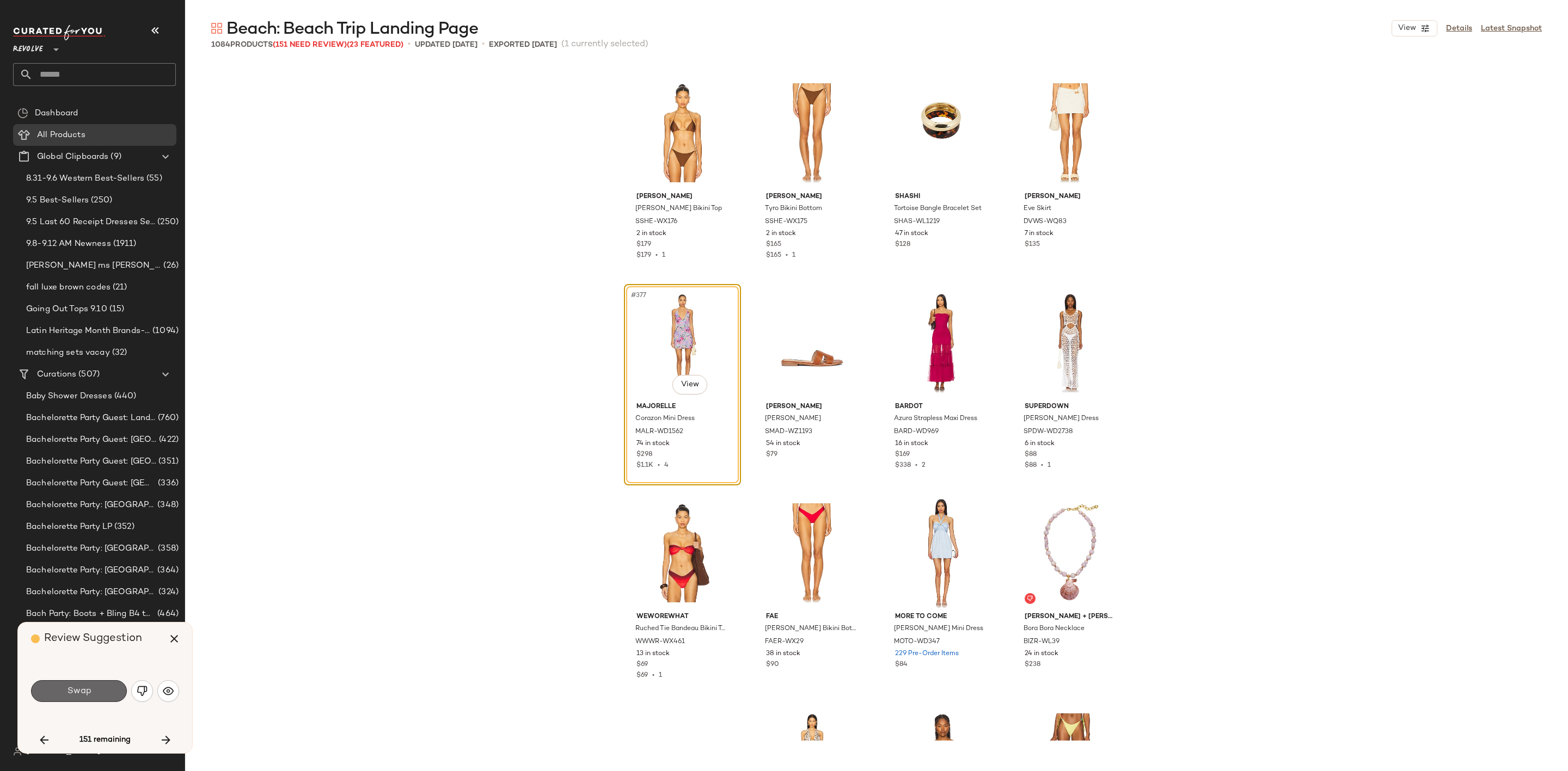
click at [87, 696] on span "Swap" at bounding box center [79, 691] width 24 height 10
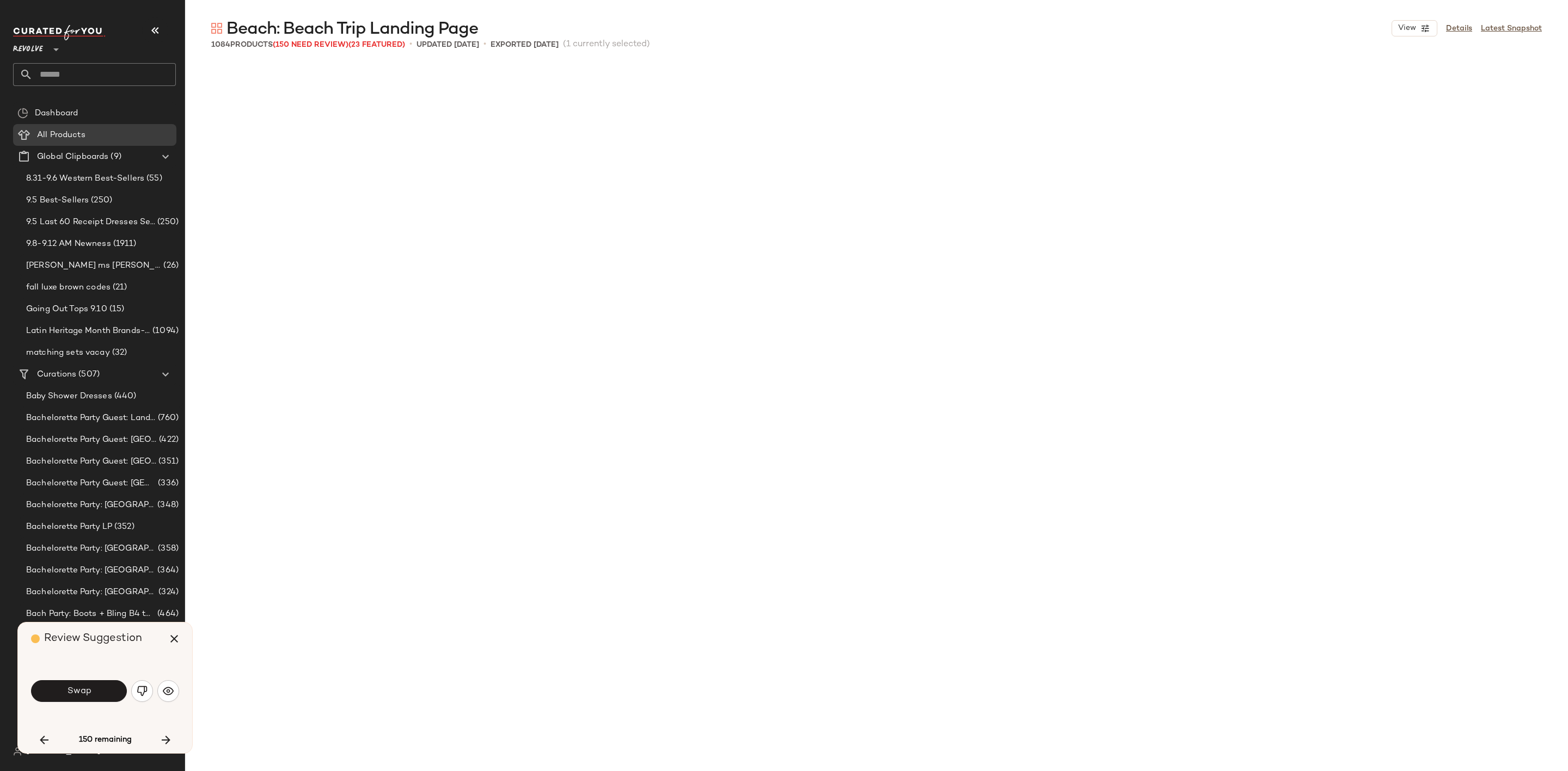
scroll to position [20379, 0]
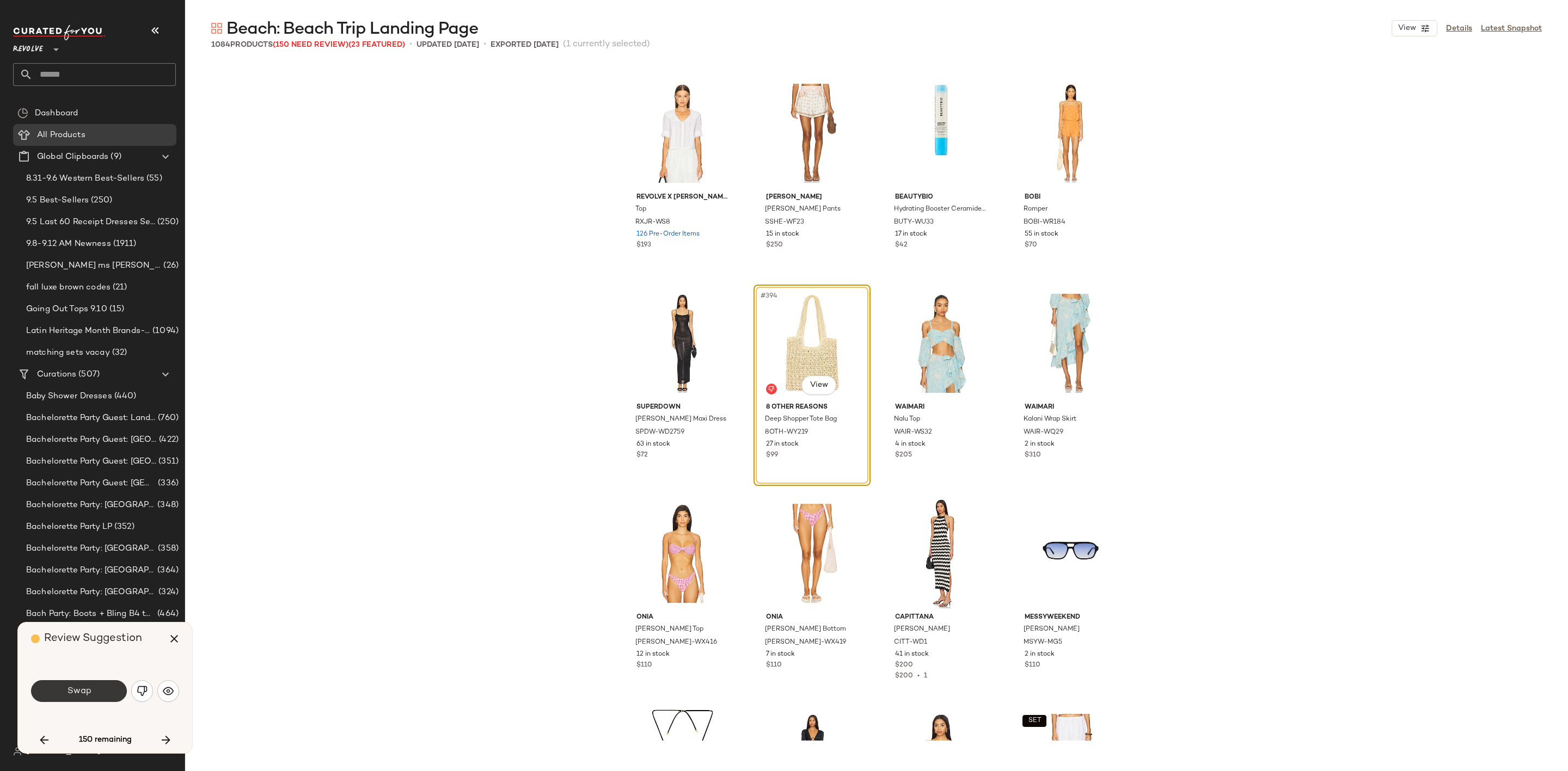
click at [85, 691] on span "Swap" at bounding box center [79, 691] width 24 height 10
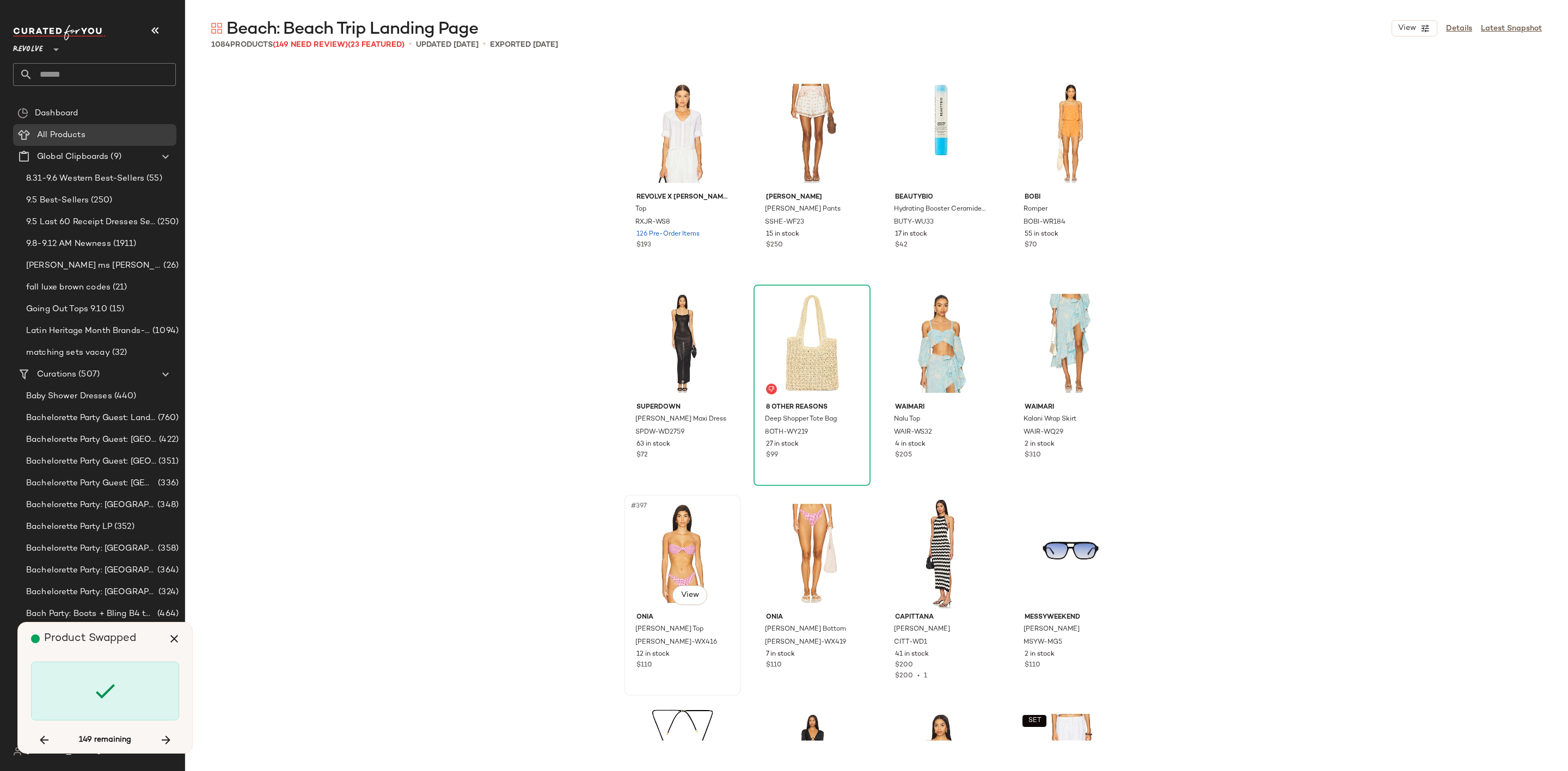
scroll to position [21430, 0]
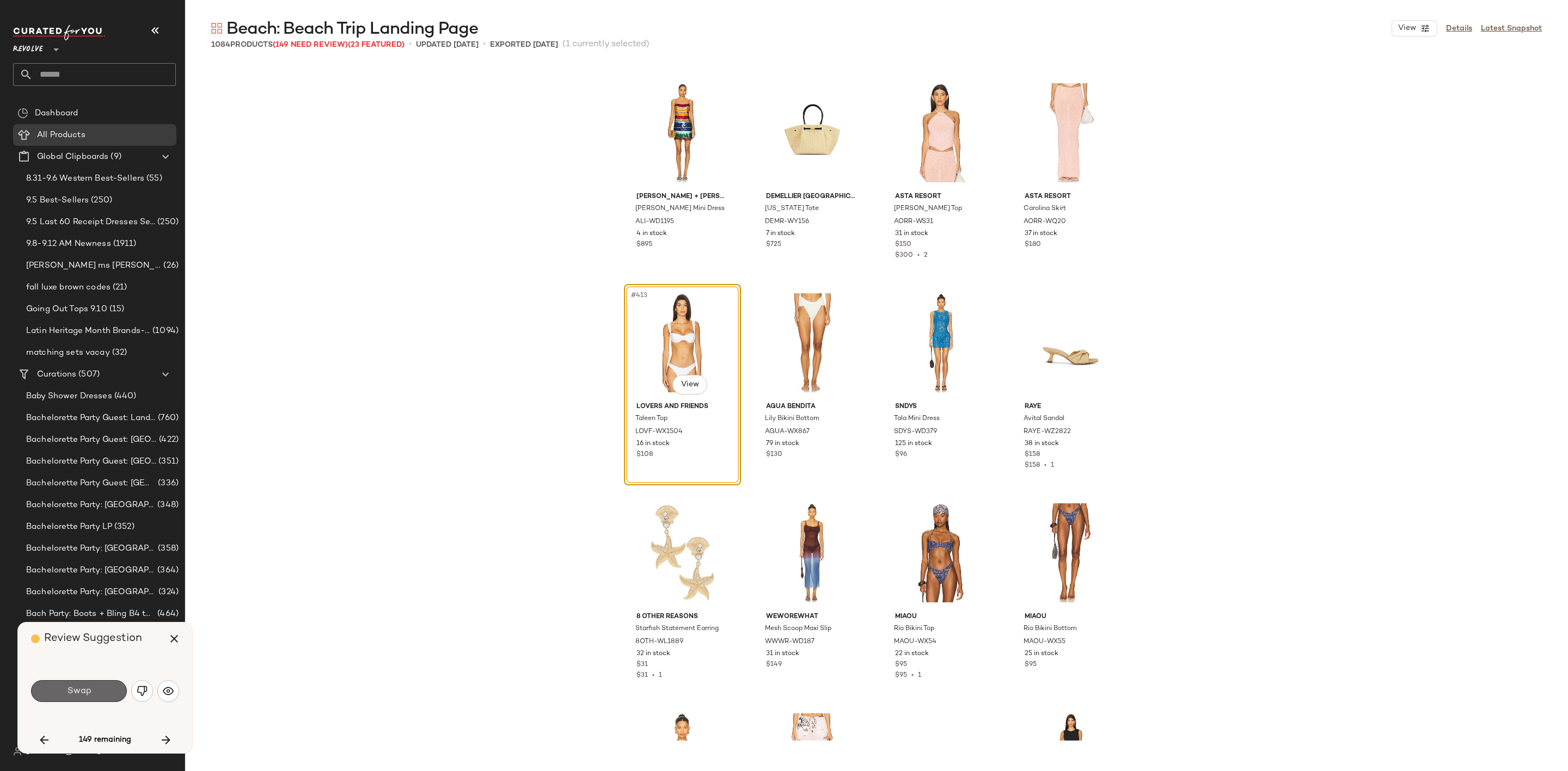
click at [85, 696] on span "Swap" at bounding box center [79, 691] width 24 height 10
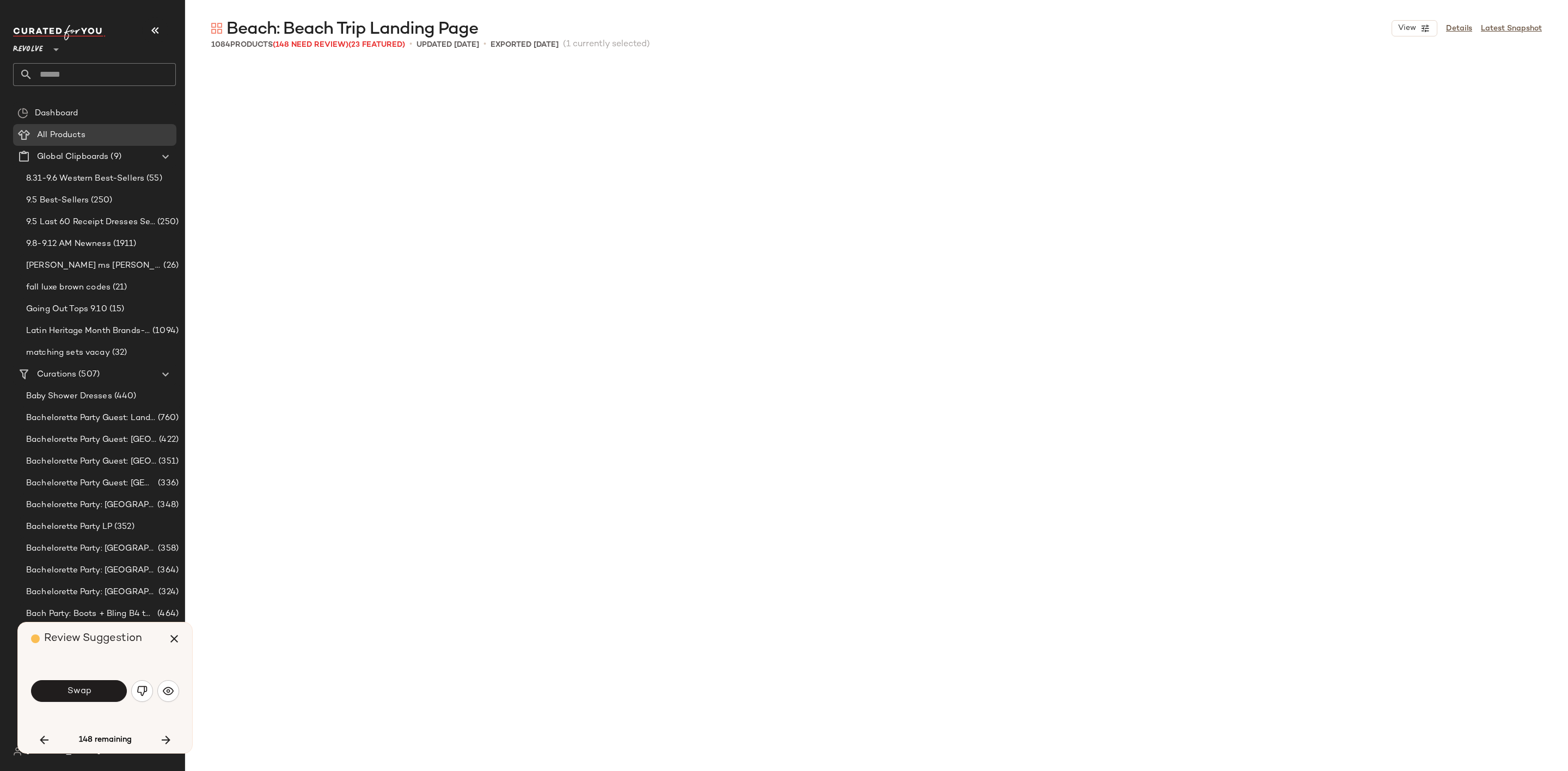
scroll to position [22270, 0]
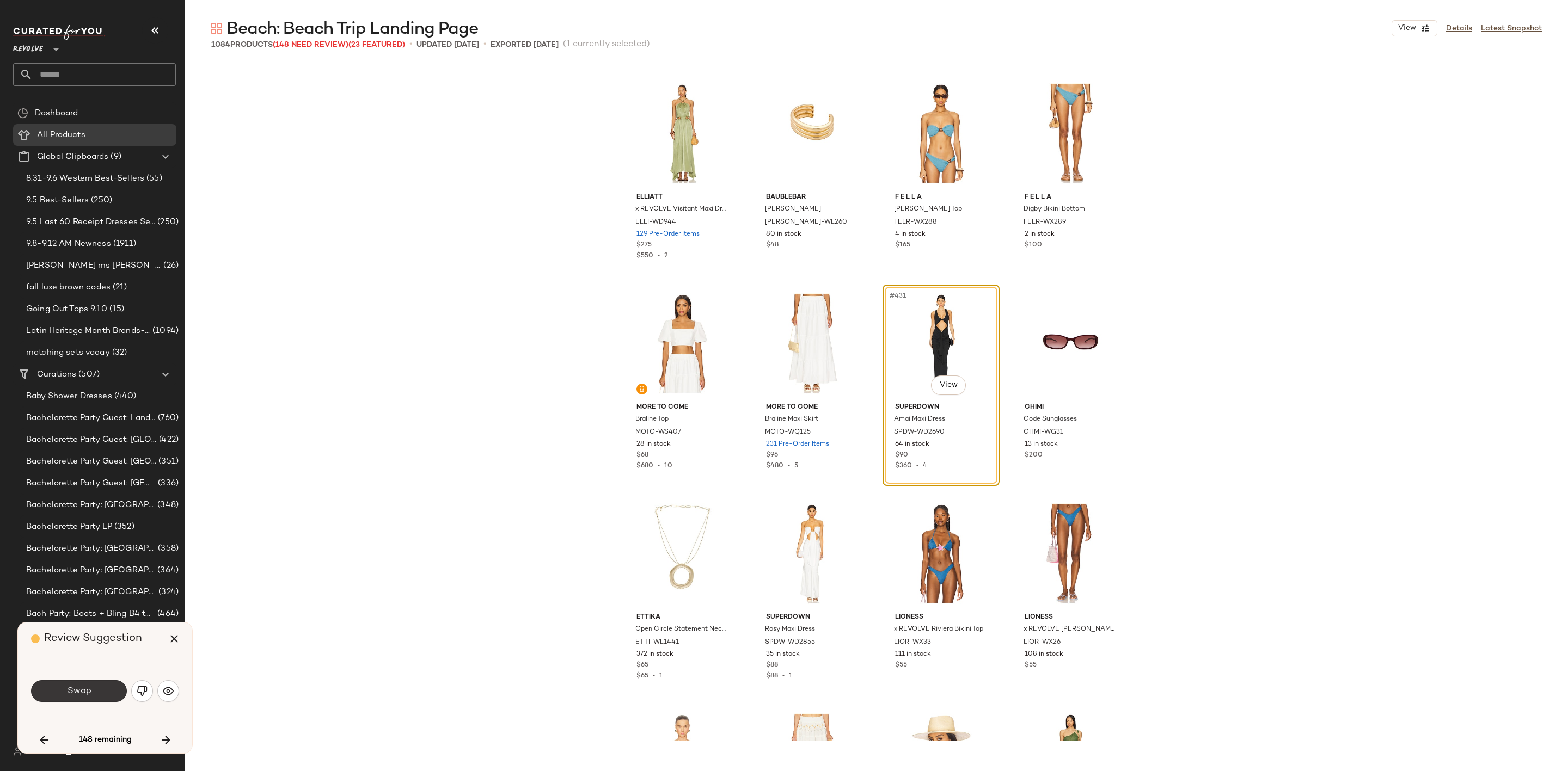
click at [74, 693] on span "Swap" at bounding box center [79, 691] width 24 height 10
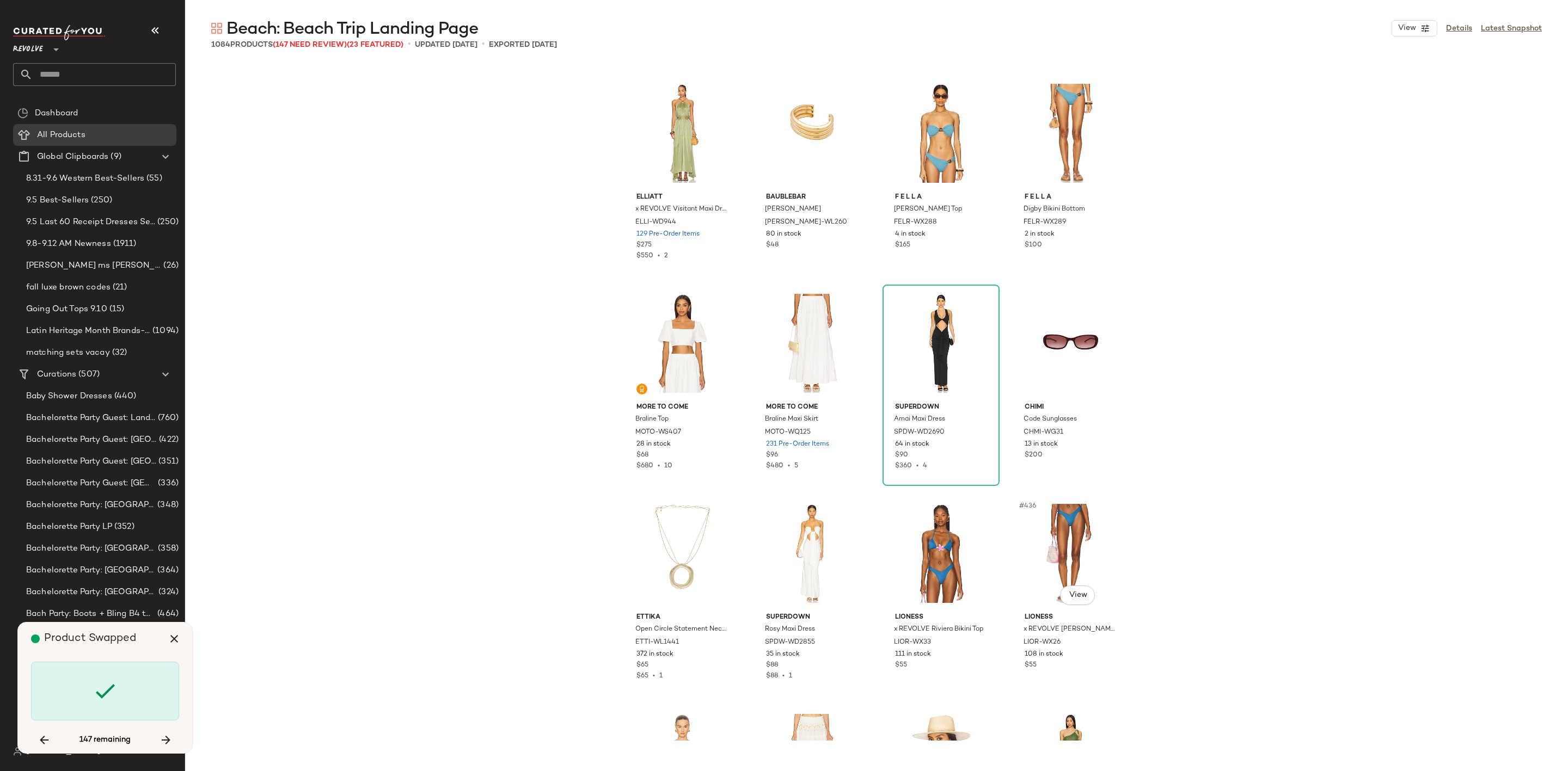
scroll to position [22900, 0]
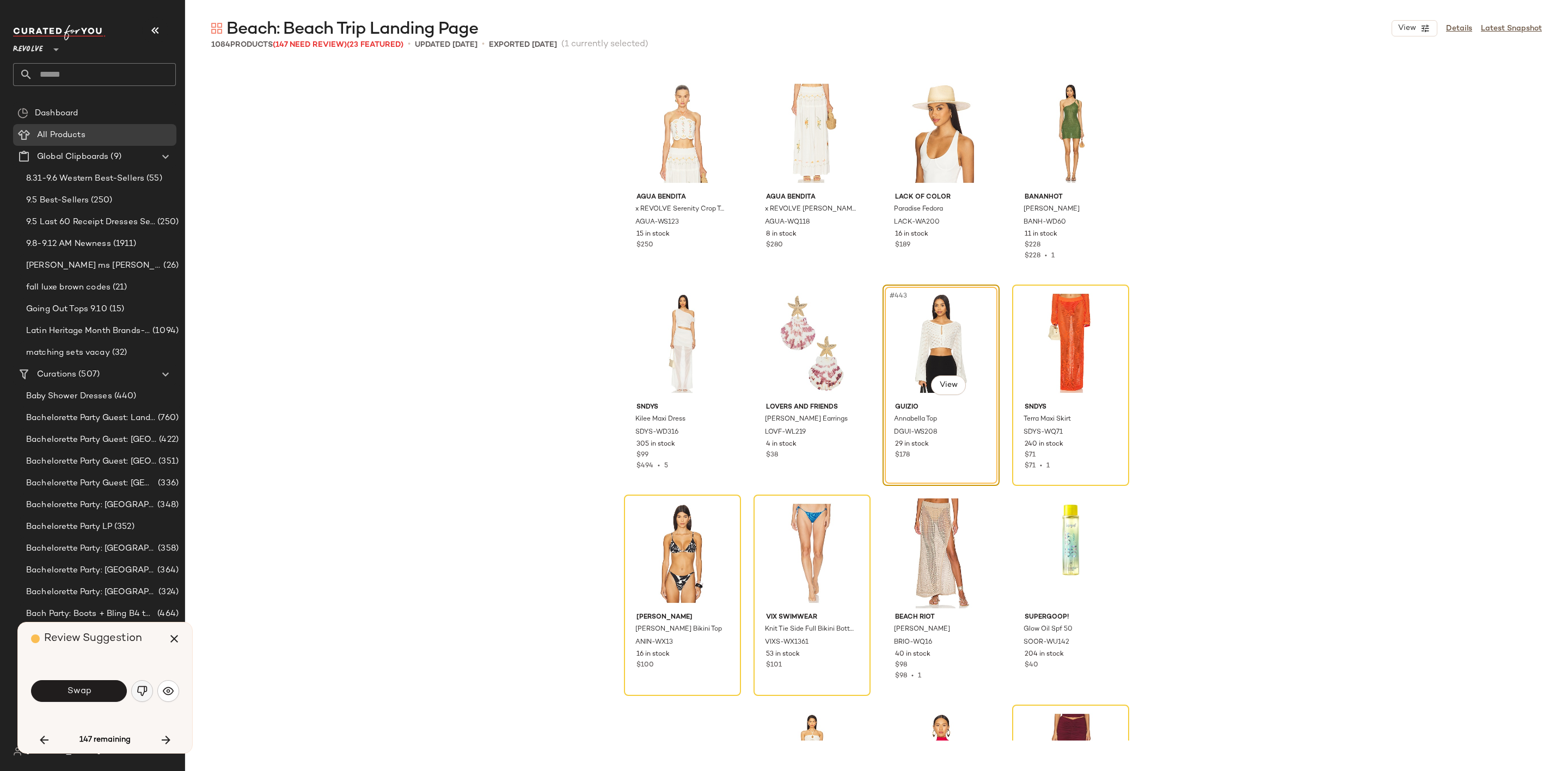
click at [139, 694] on img "button" at bounding box center [142, 691] width 11 height 11
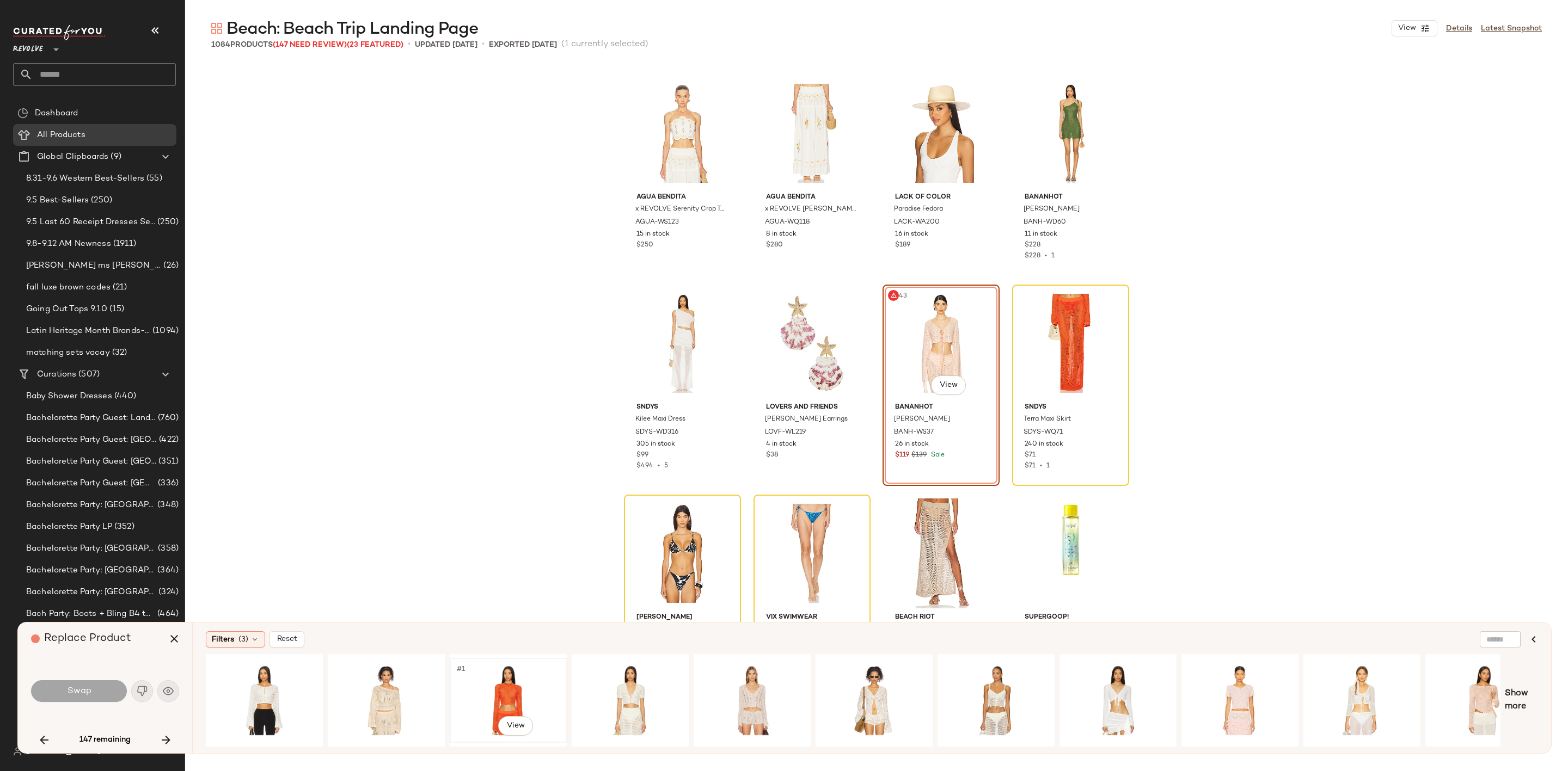
click at [493, 693] on div "#1 View" at bounding box center [508, 700] width 110 height 77
click at [71, 694] on span "Swap" at bounding box center [79, 691] width 24 height 10
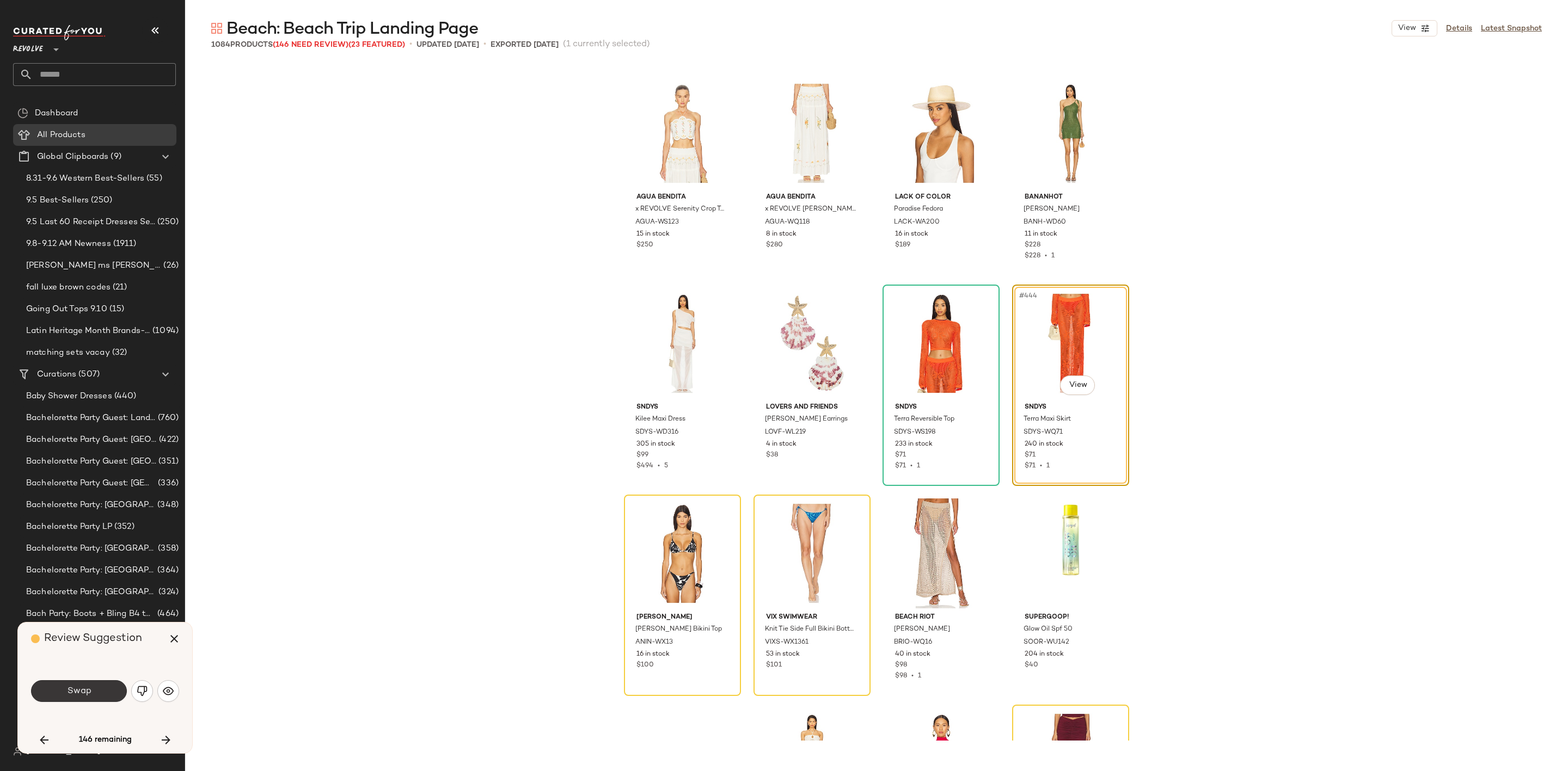
click at [97, 689] on button "Swap" at bounding box center [79, 691] width 96 height 22
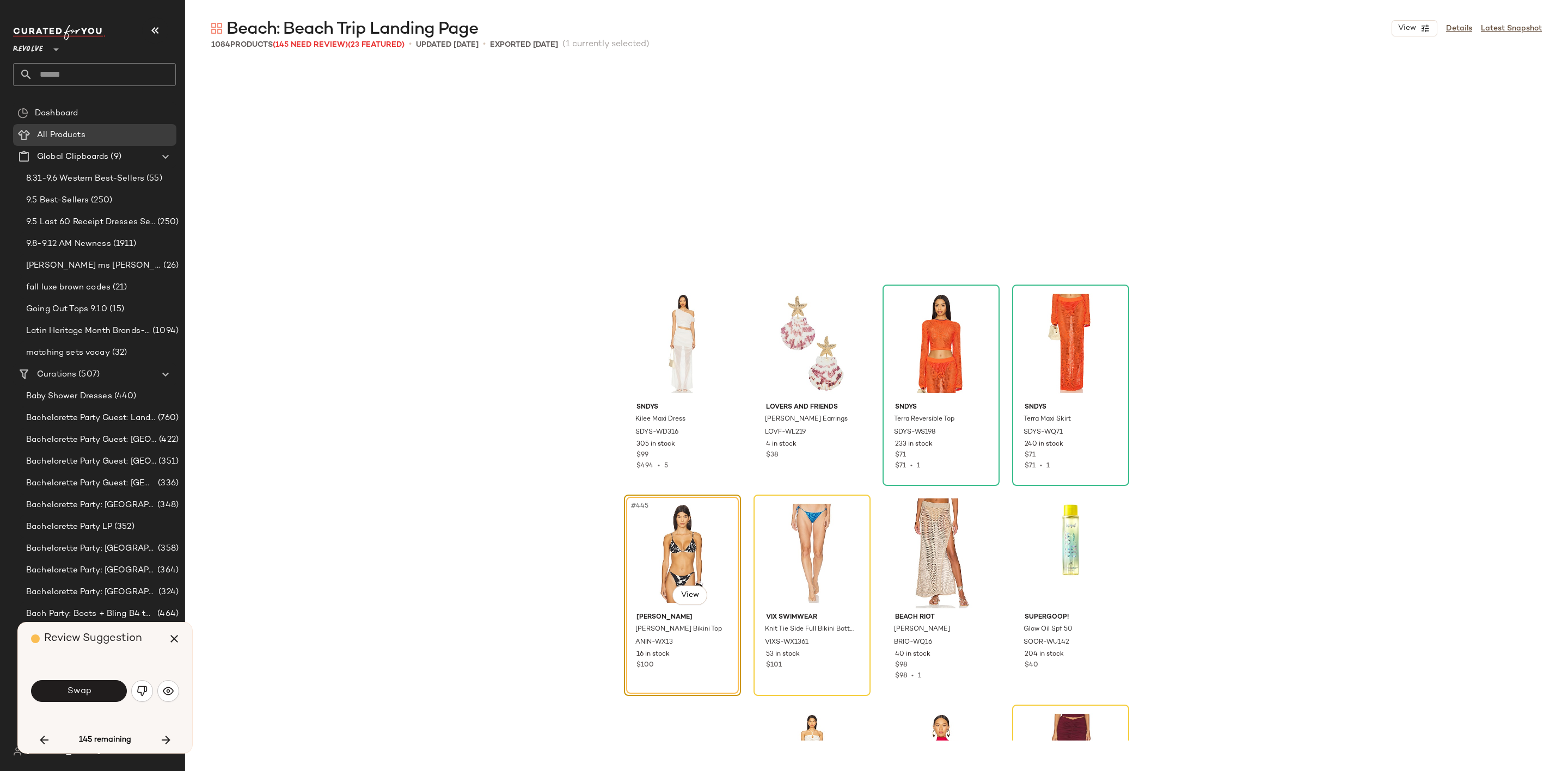
scroll to position [23111, 0]
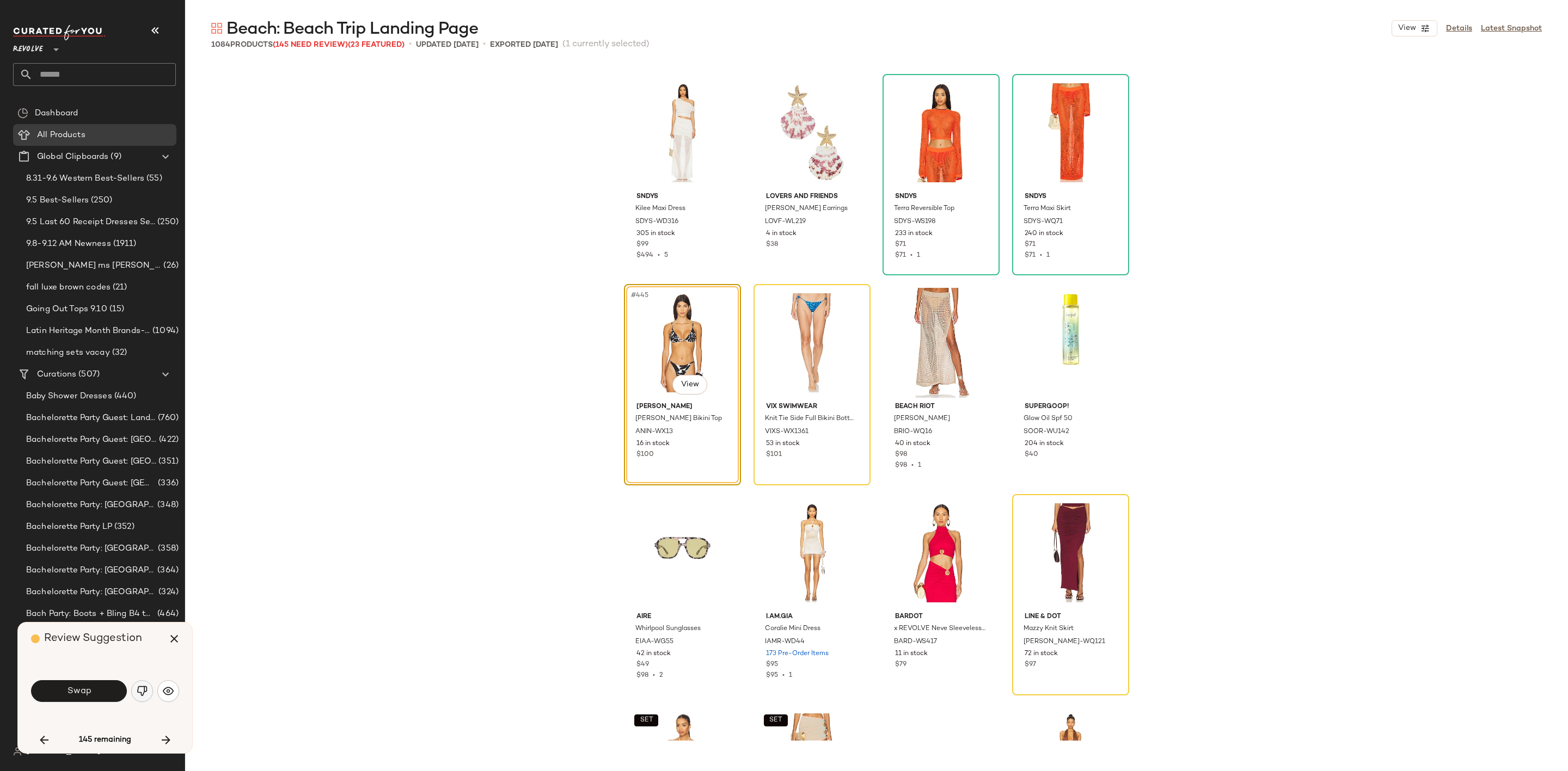
click at [138, 693] on img "button" at bounding box center [142, 691] width 11 height 11
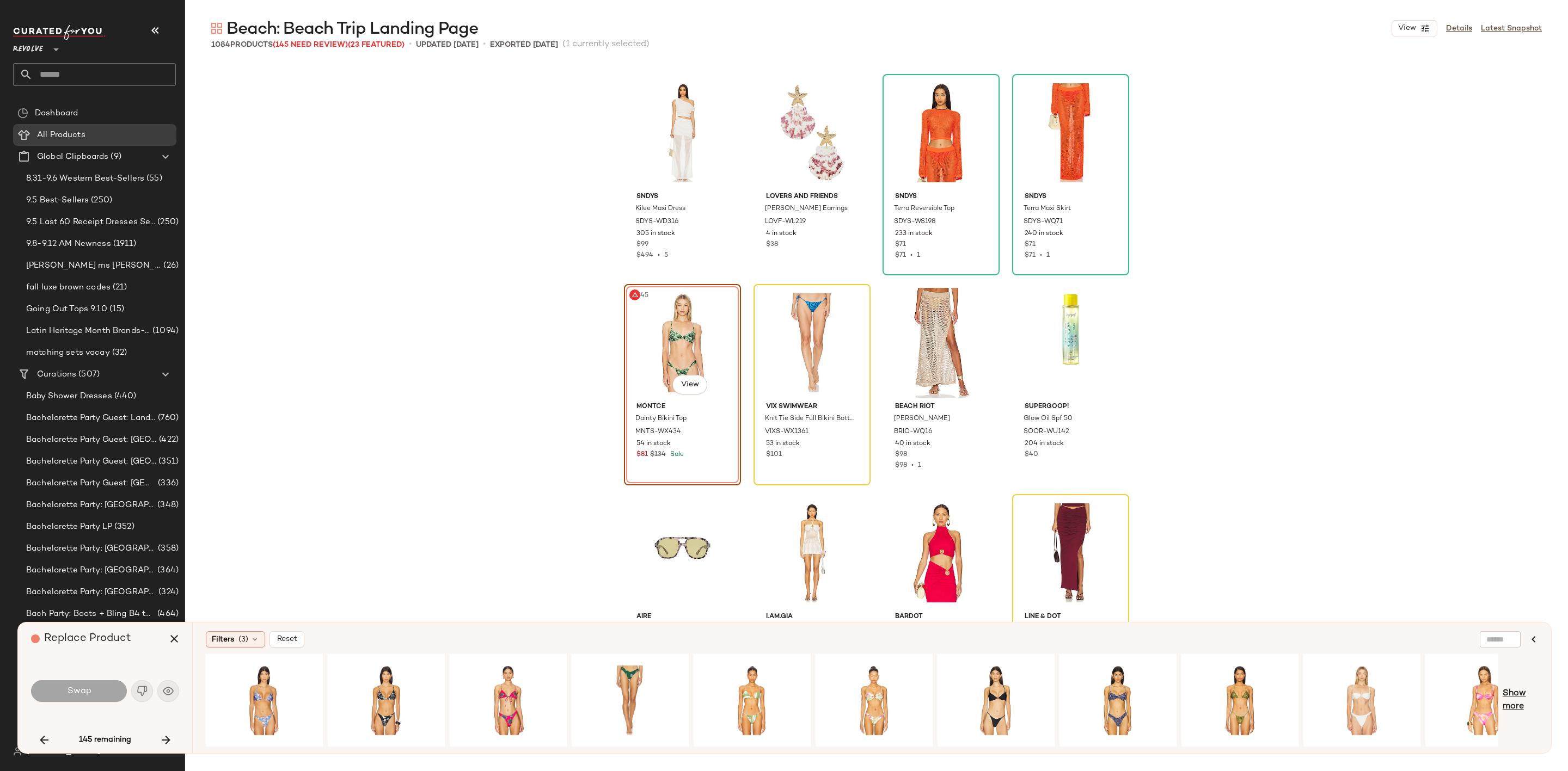
click at [1511, 696] on span "Show more" at bounding box center [1521, 700] width 35 height 26
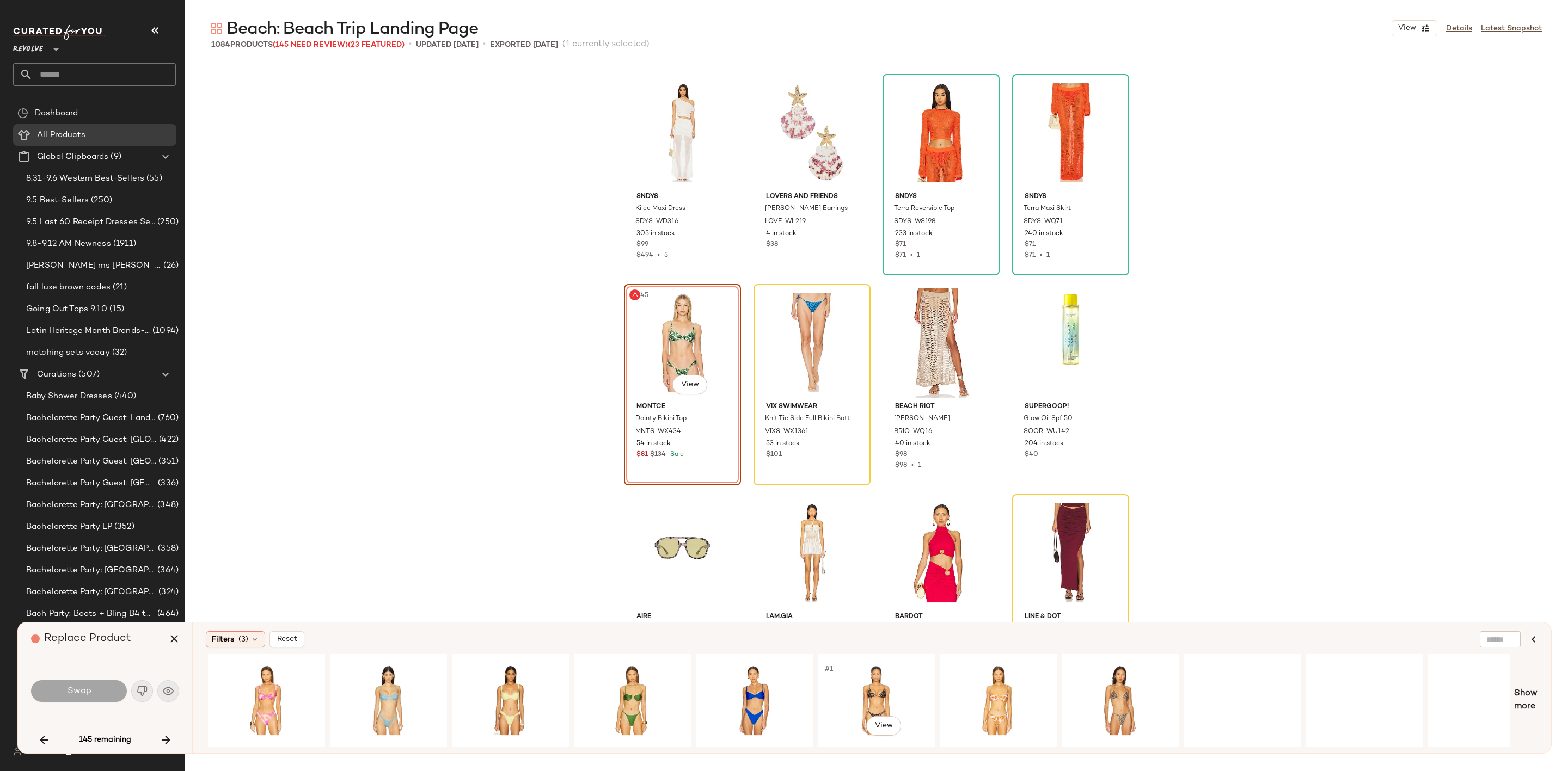
scroll to position [0, 1251]
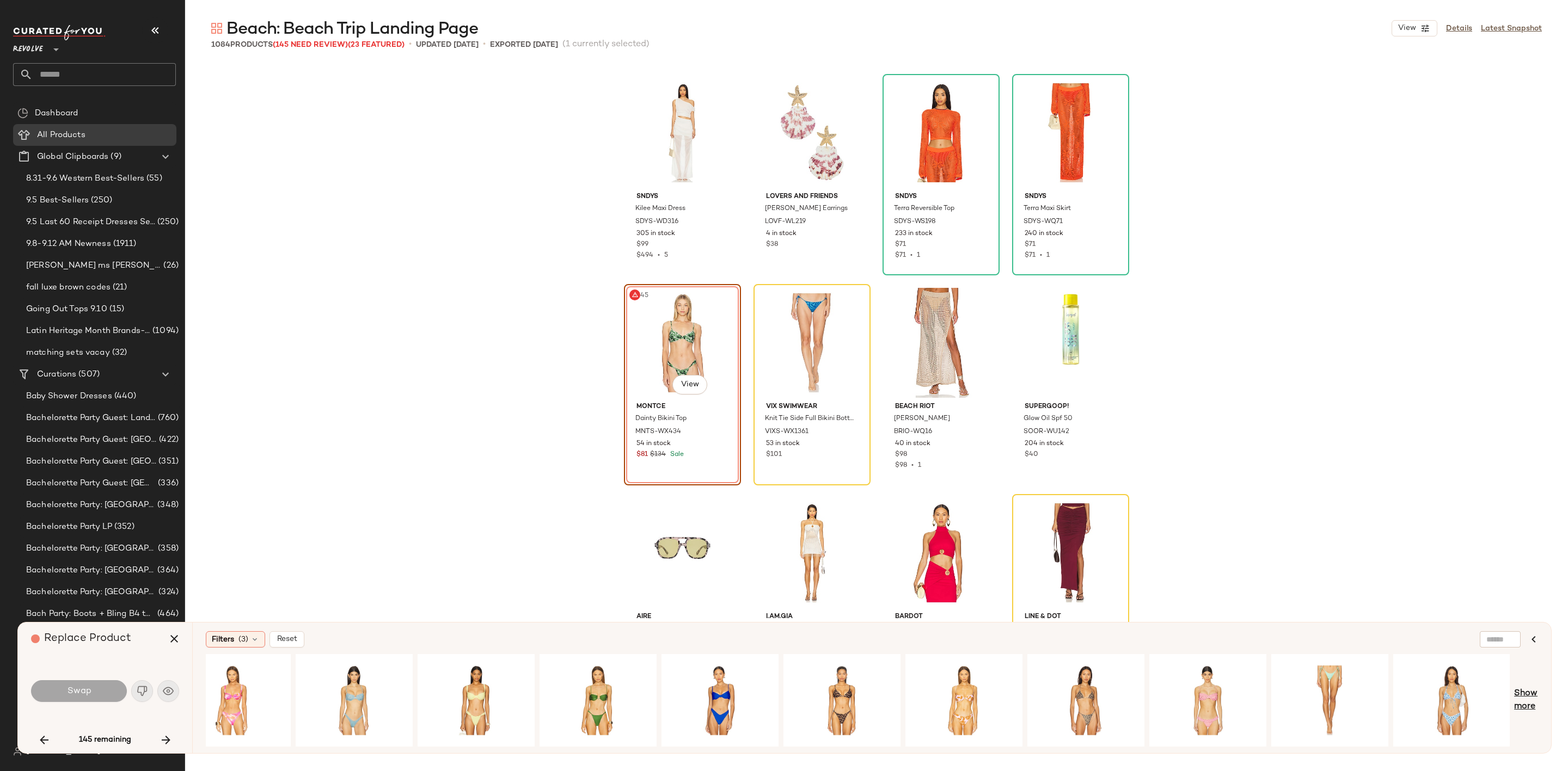
click at [1529, 693] on span "Show more" at bounding box center [1525, 700] width 24 height 26
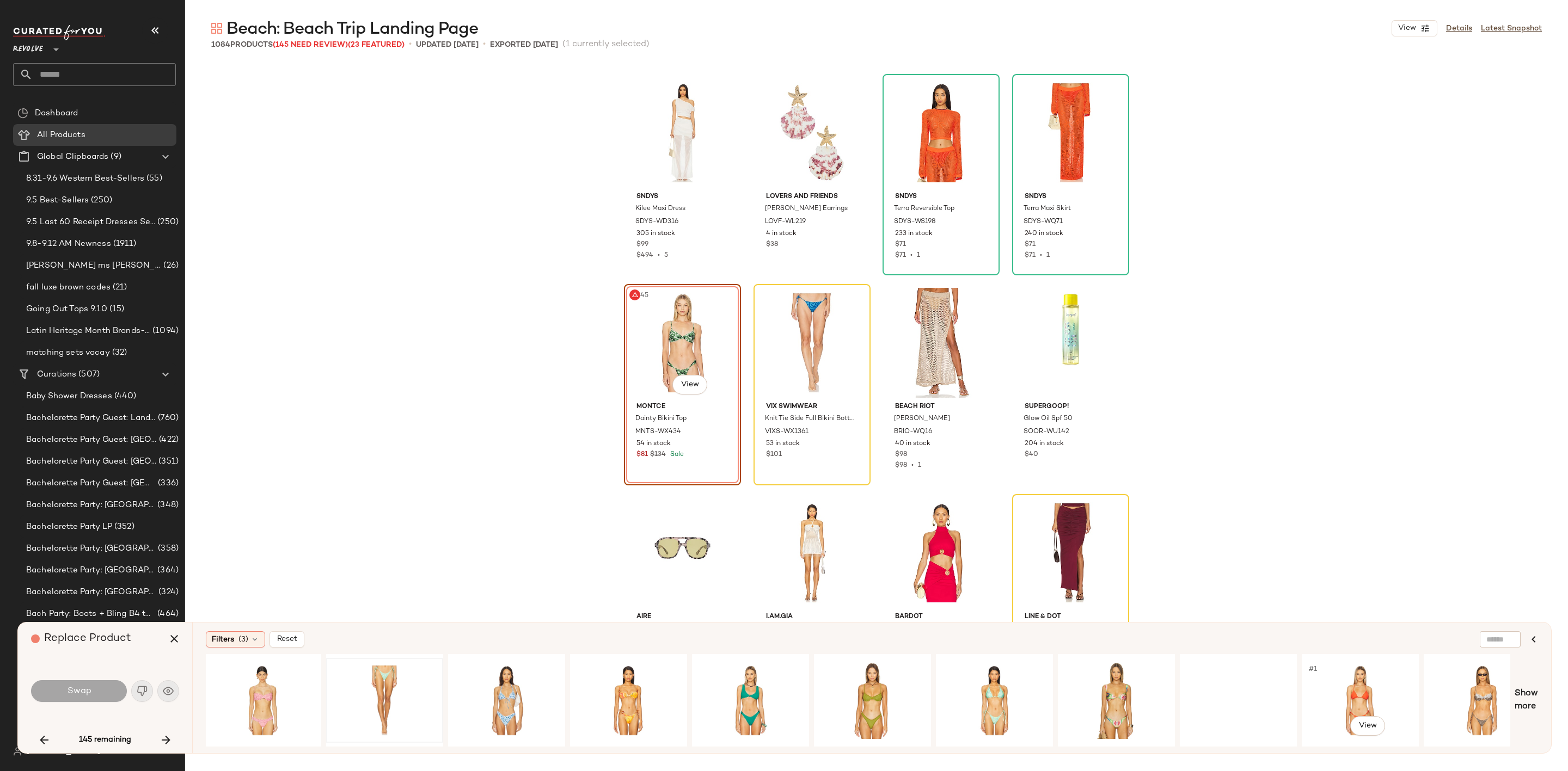
scroll to position [0, 2226]
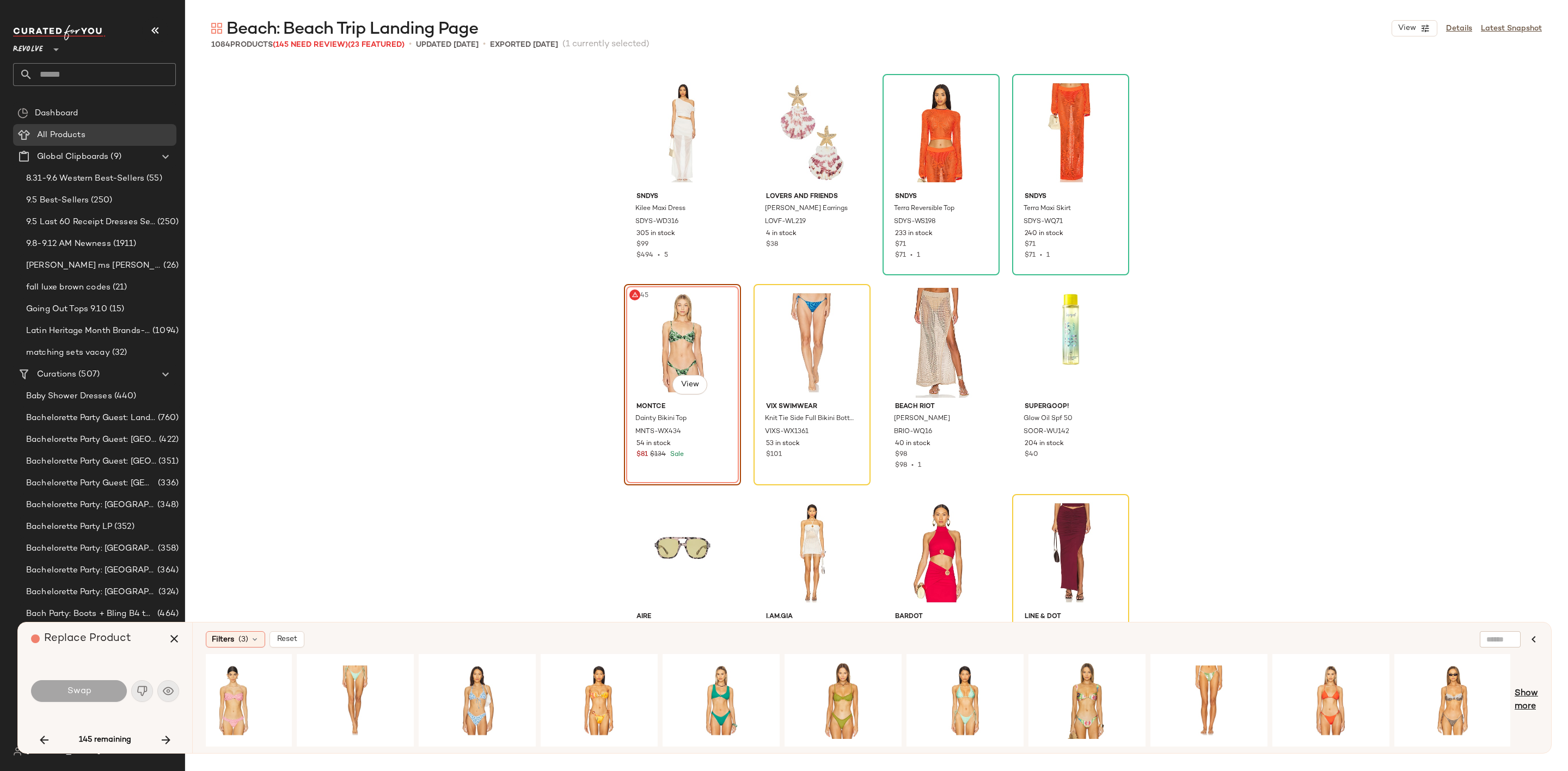
click at [1519, 694] on span "Show more" at bounding box center [1526, 700] width 23 height 26
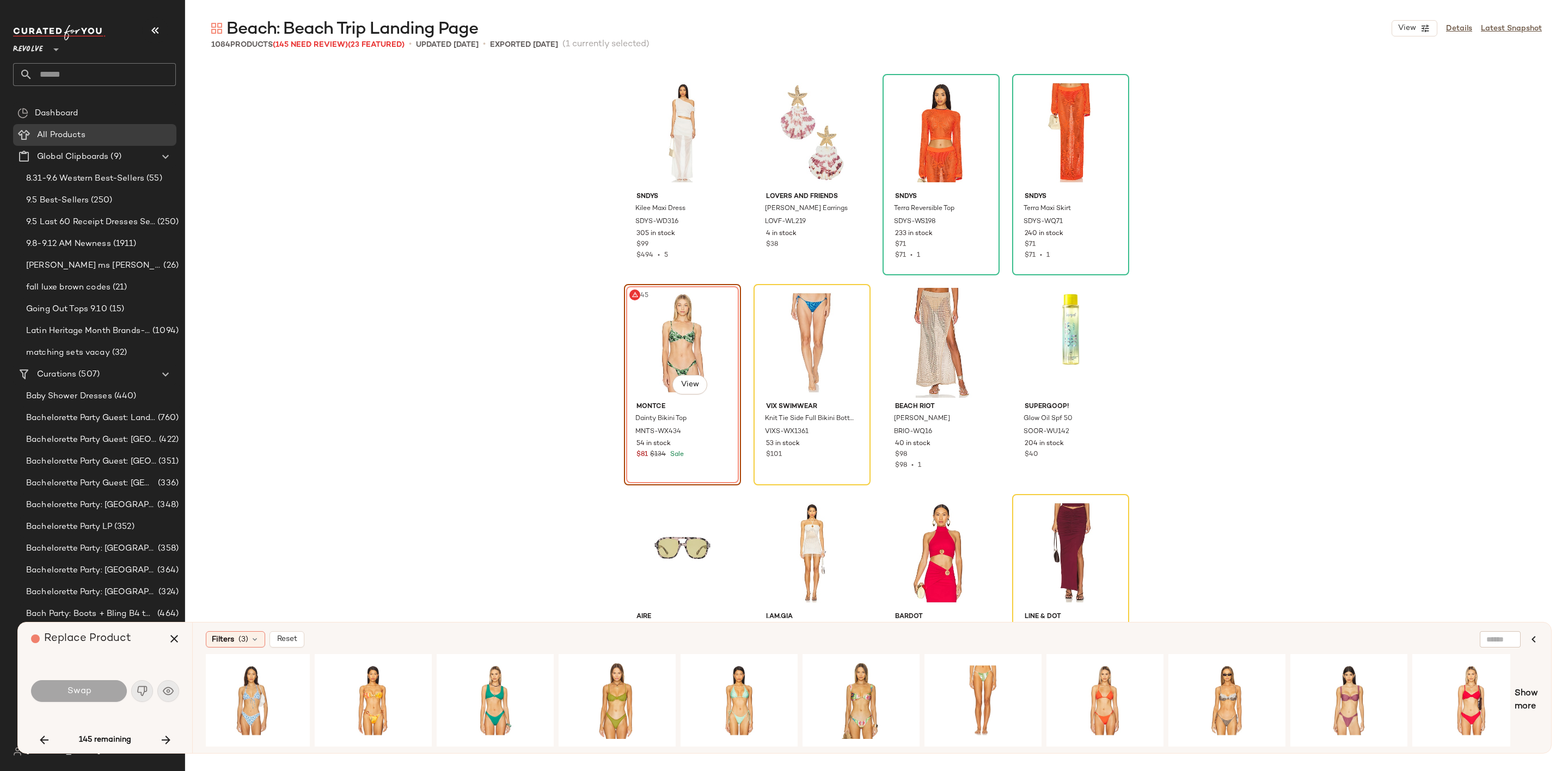
scroll to position [0, 2453]
click at [163, 740] on icon "button" at bounding box center [166, 740] width 13 height 13
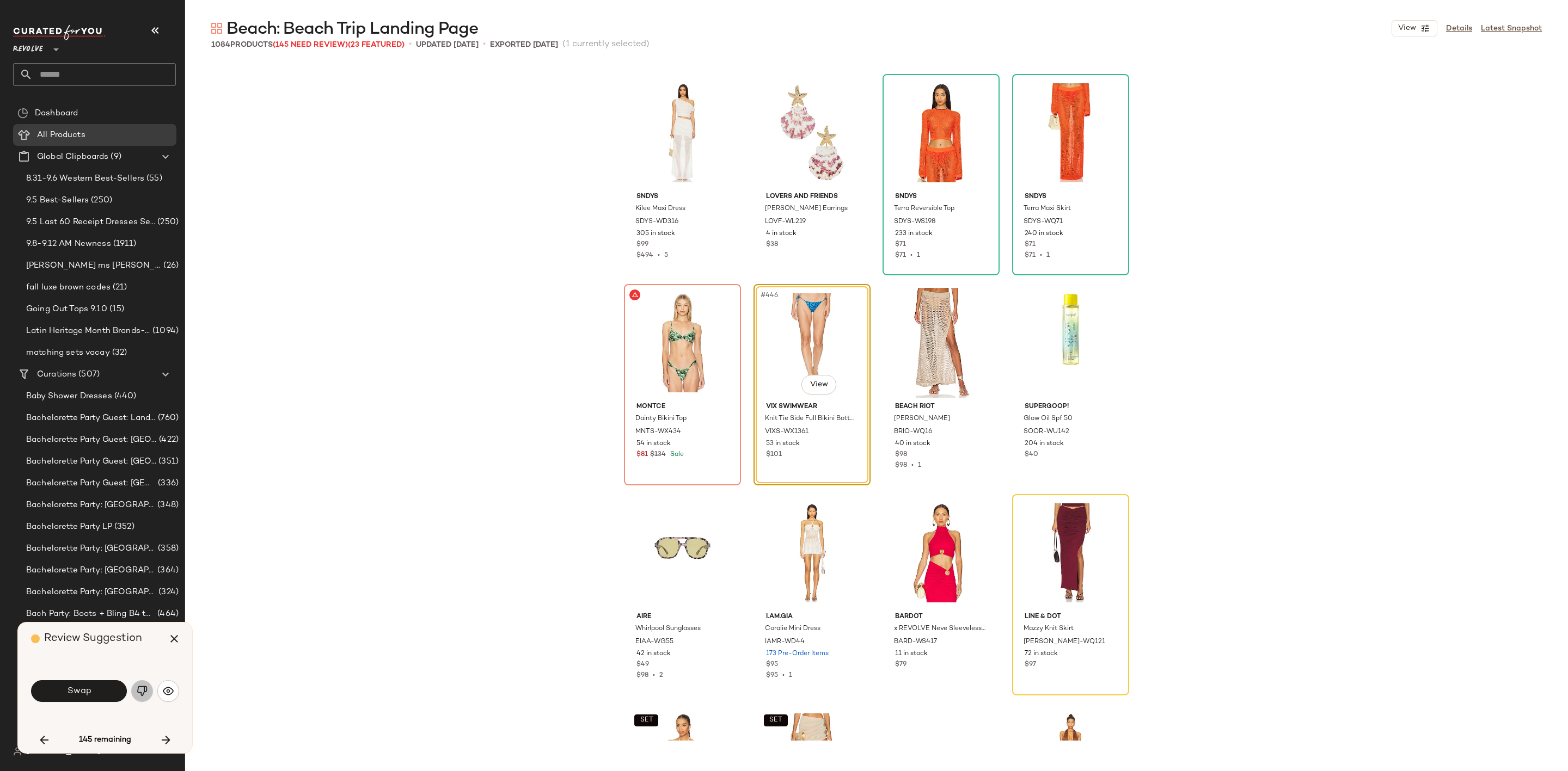
click at [137, 693] on img "button" at bounding box center [142, 691] width 11 height 11
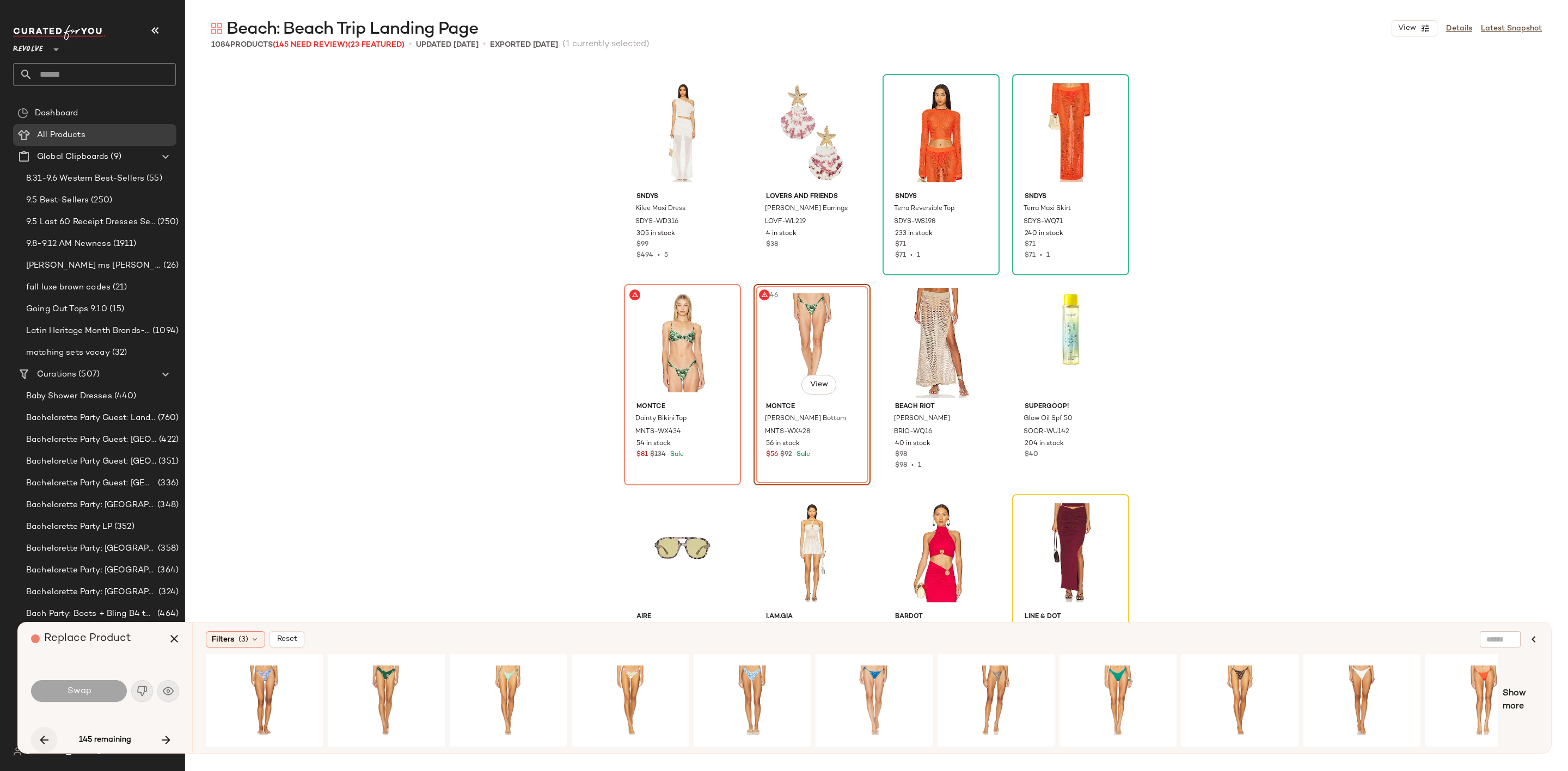
click at [46, 738] on icon "button" at bounding box center [44, 740] width 13 height 13
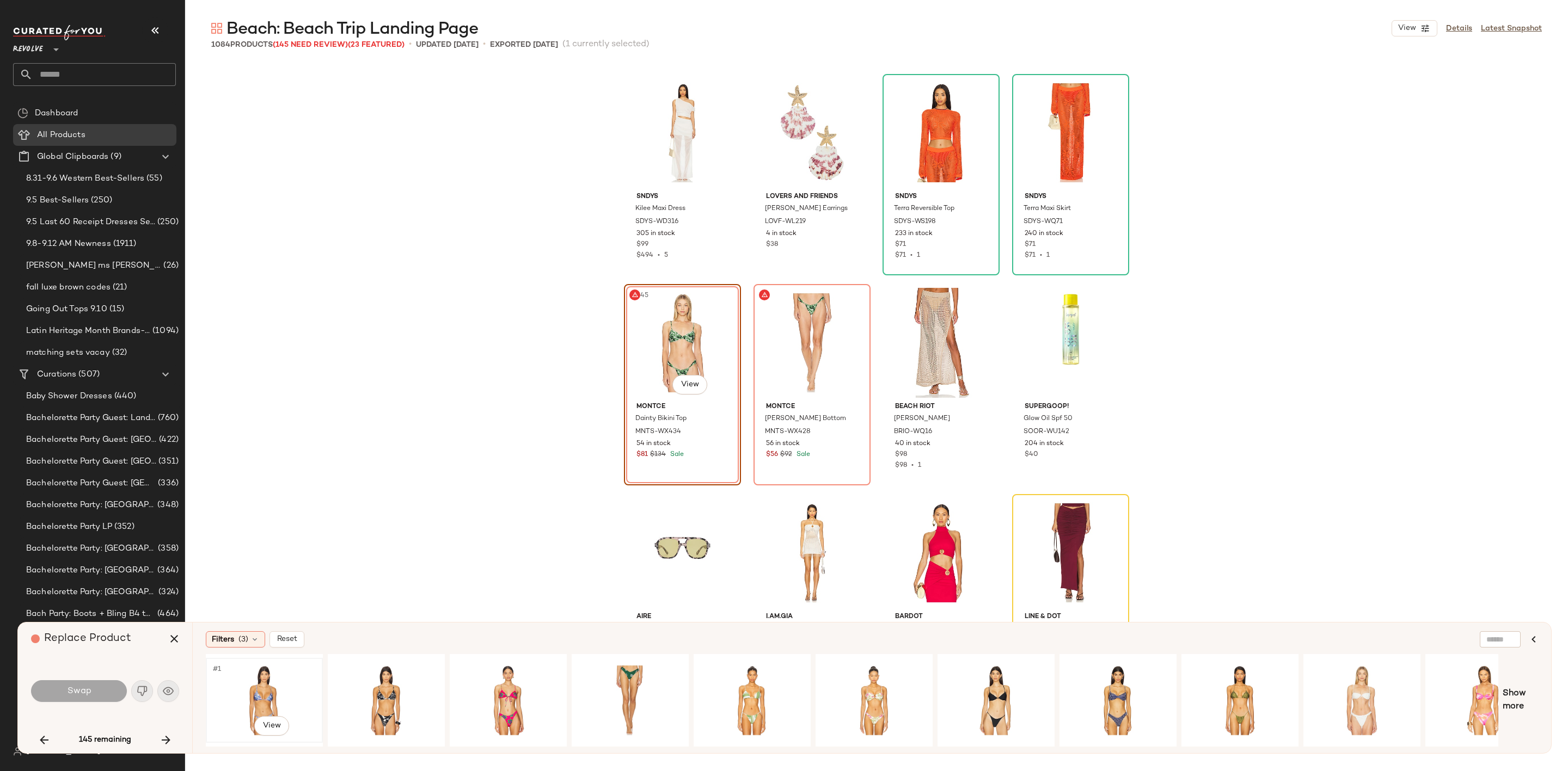
click at [251, 694] on div "#1 View" at bounding box center [264, 700] width 110 height 77
click at [102, 693] on button "Swap" at bounding box center [79, 691] width 96 height 22
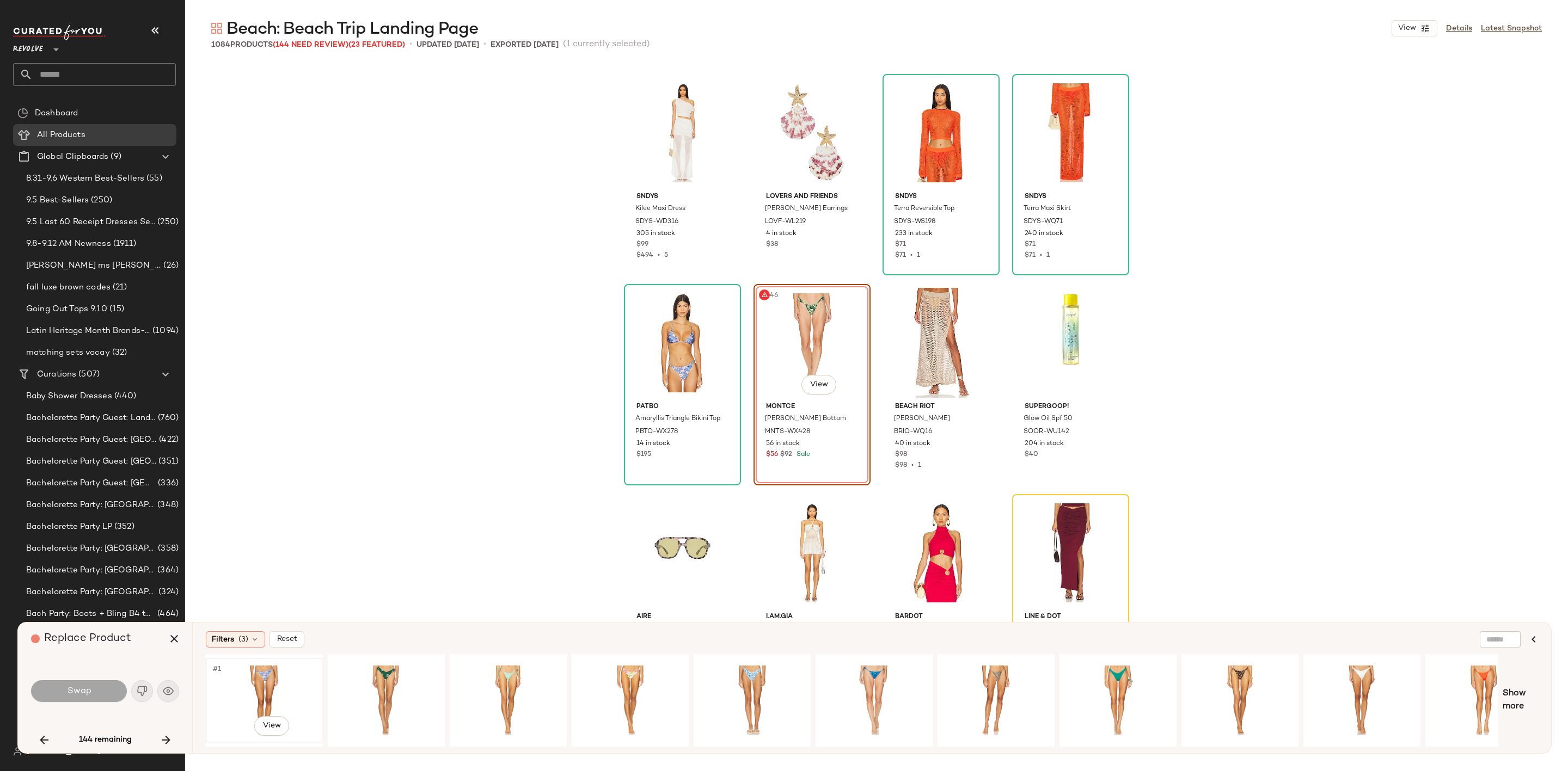
click at [250, 680] on div "#1 View" at bounding box center [264, 700] width 110 height 77
click at [87, 694] on span "Swap" at bounding box center [79, 691] width 24 height 10
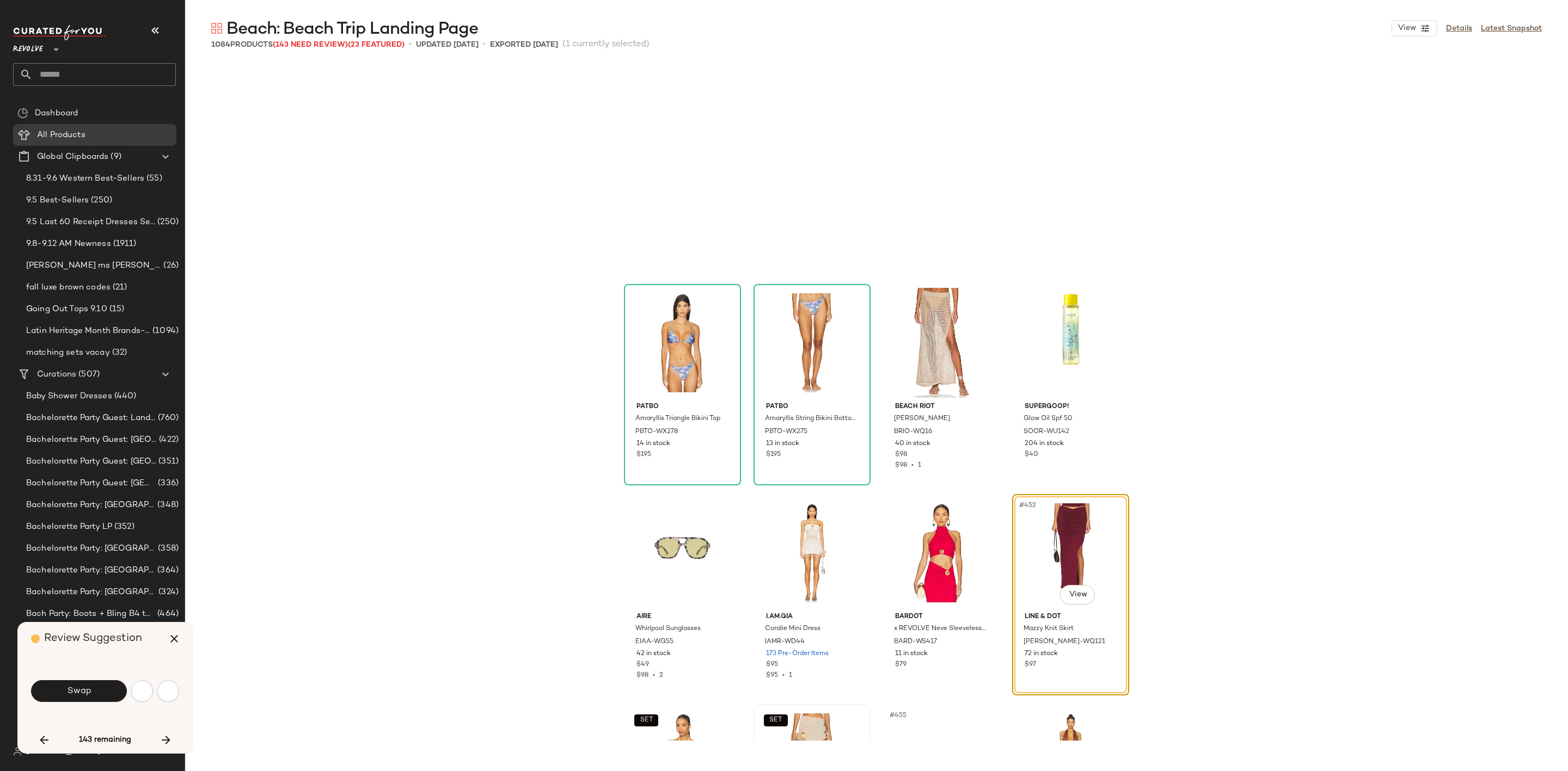
scroll to position [23320, 0]
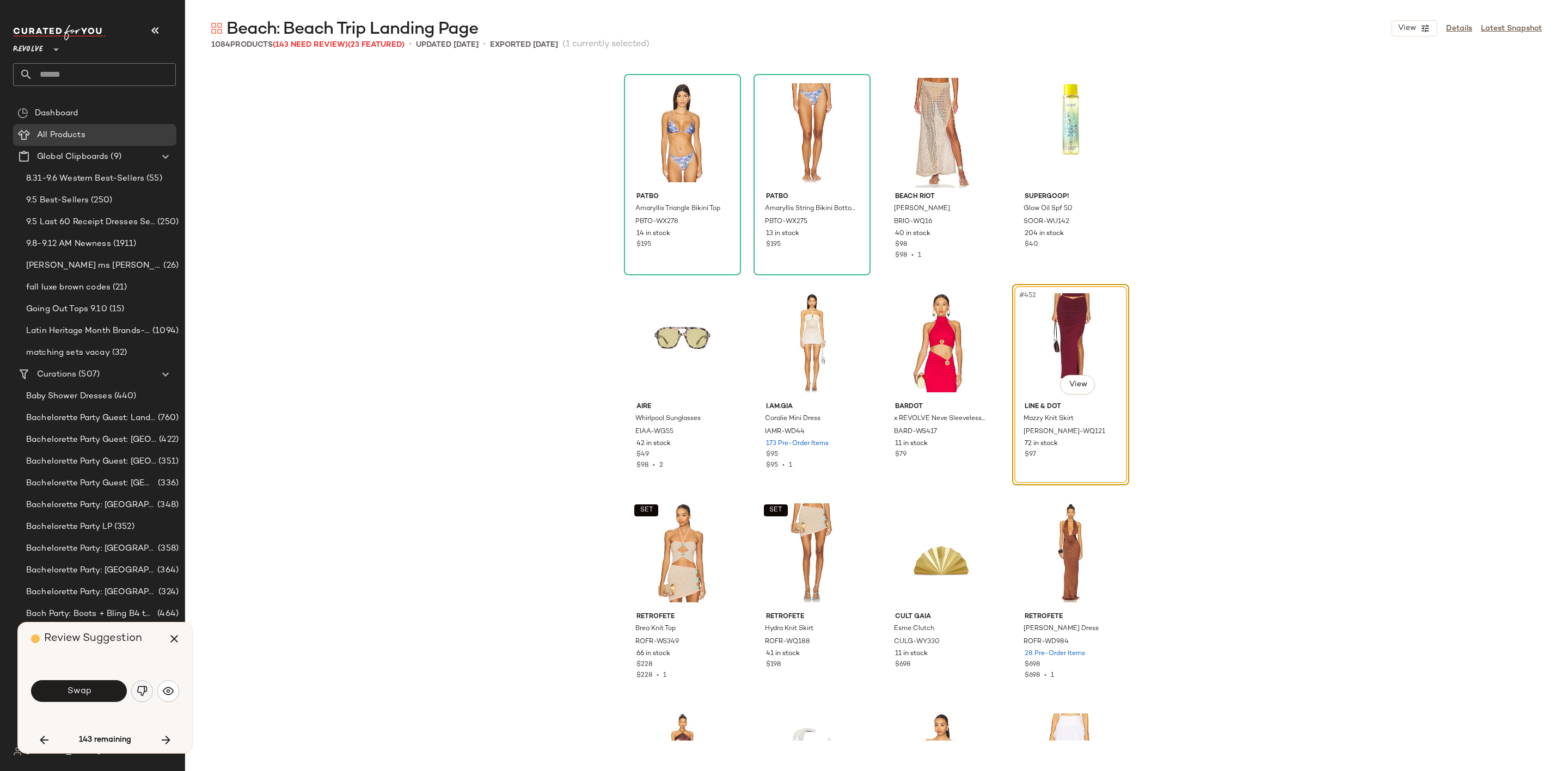
click at [144, 694] on img "button" at bounding box center [142, 691] width 11 height 11
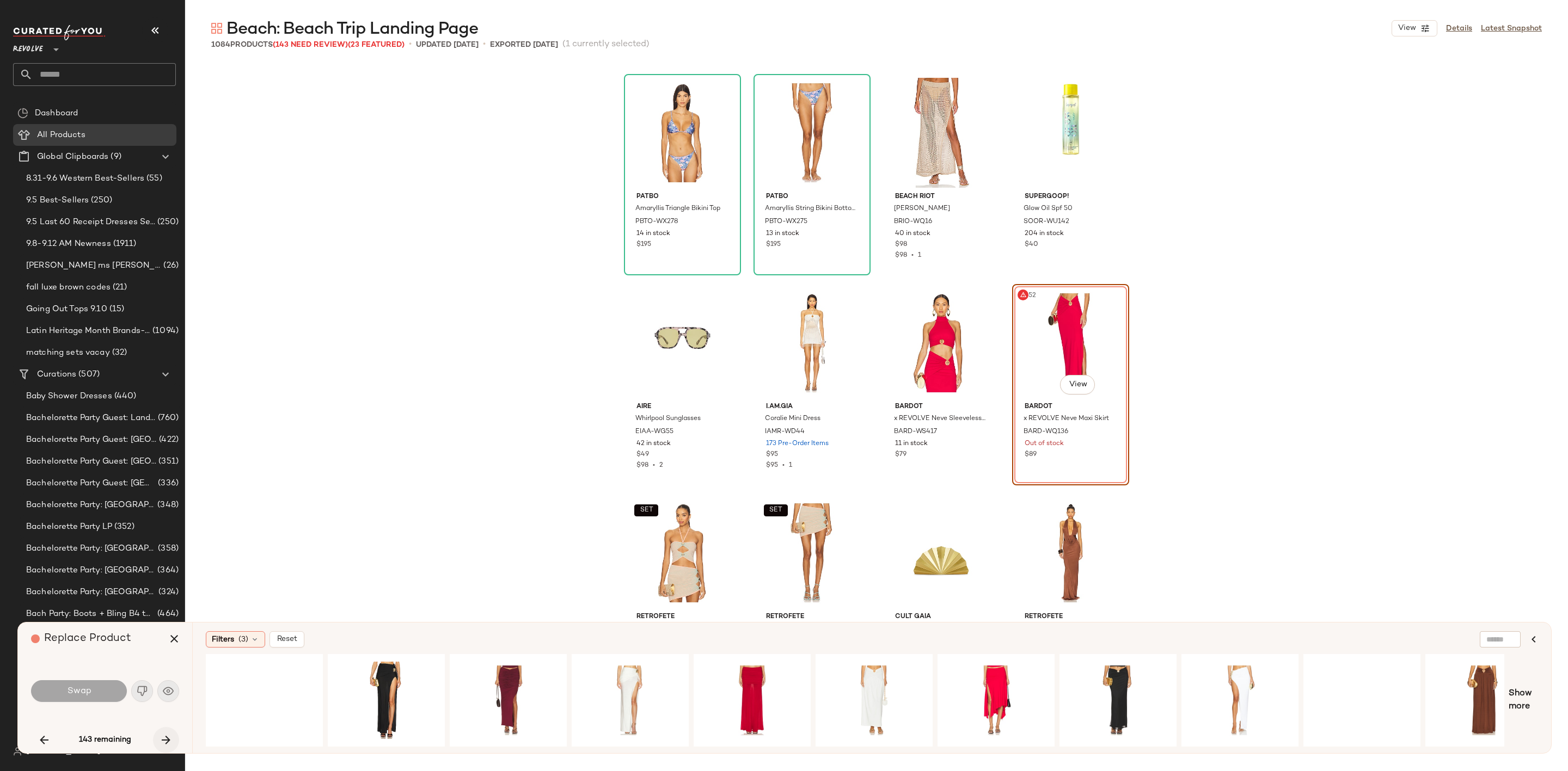
click at [157, 740] on button "button" at bounding box center [166, 740] width 26 height 26
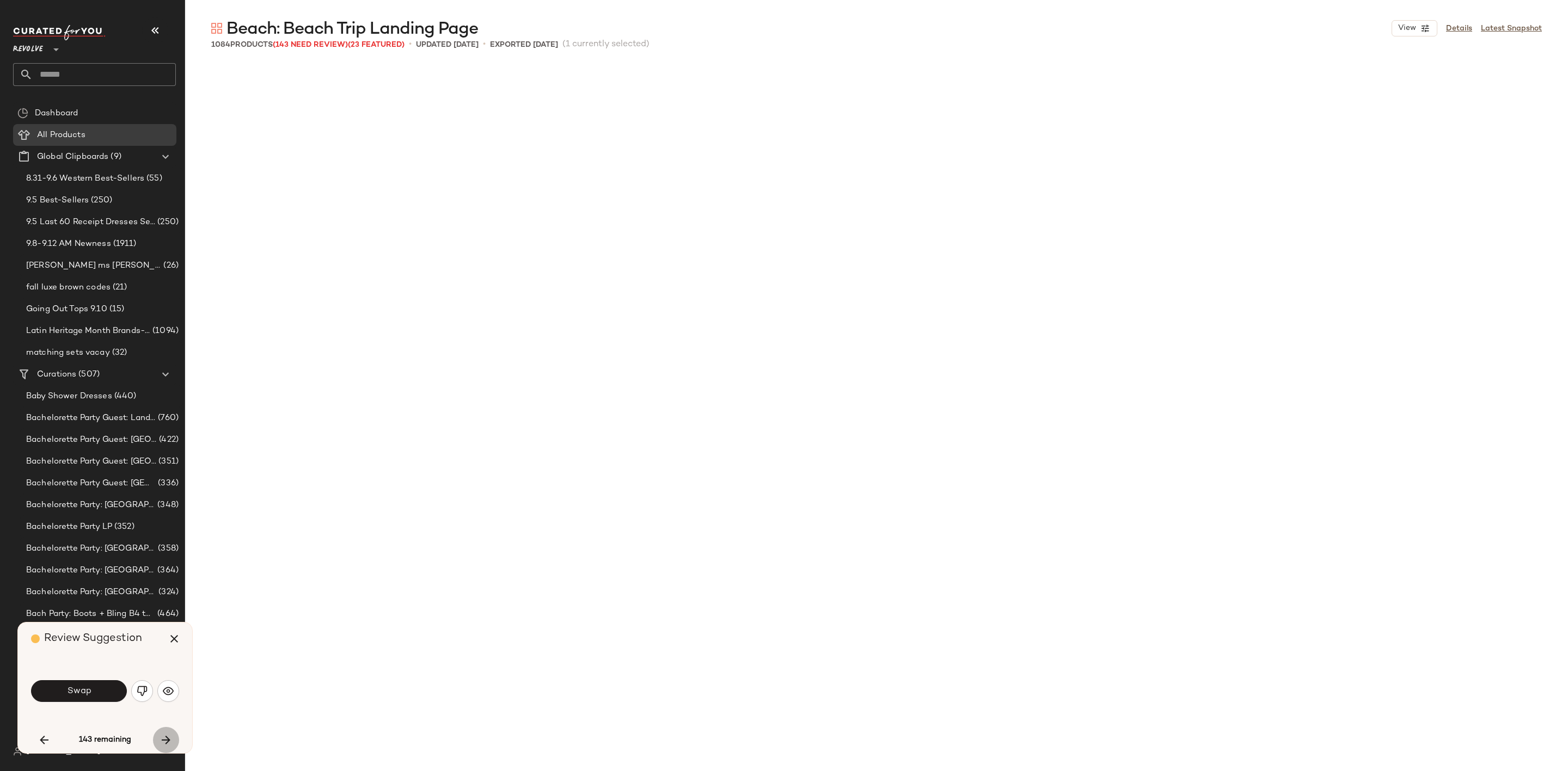
scroll to position [24160, 0]
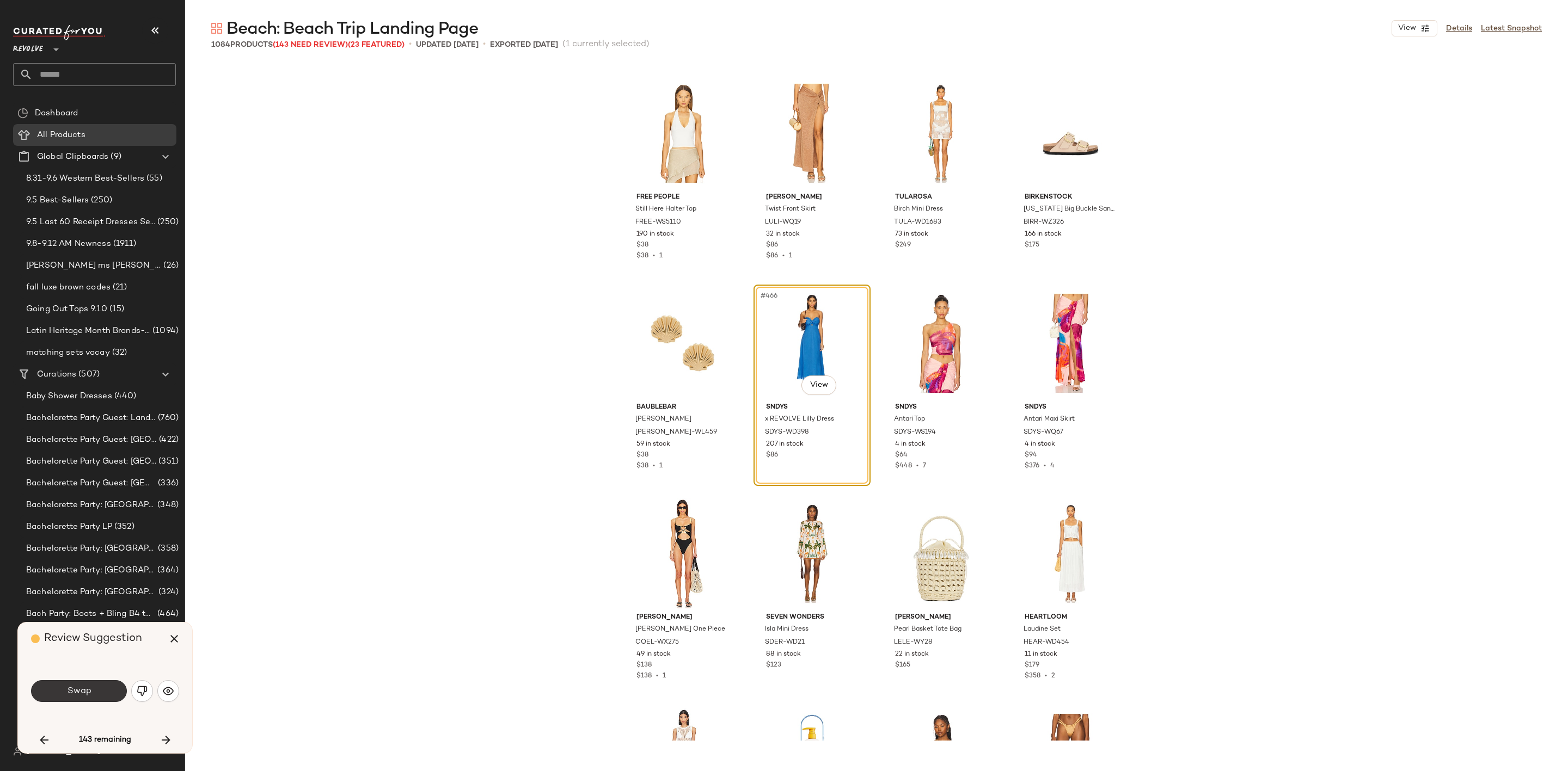
click at [87, 697] on button "Swap" at bounding box center [79, 691] width 96 height 22
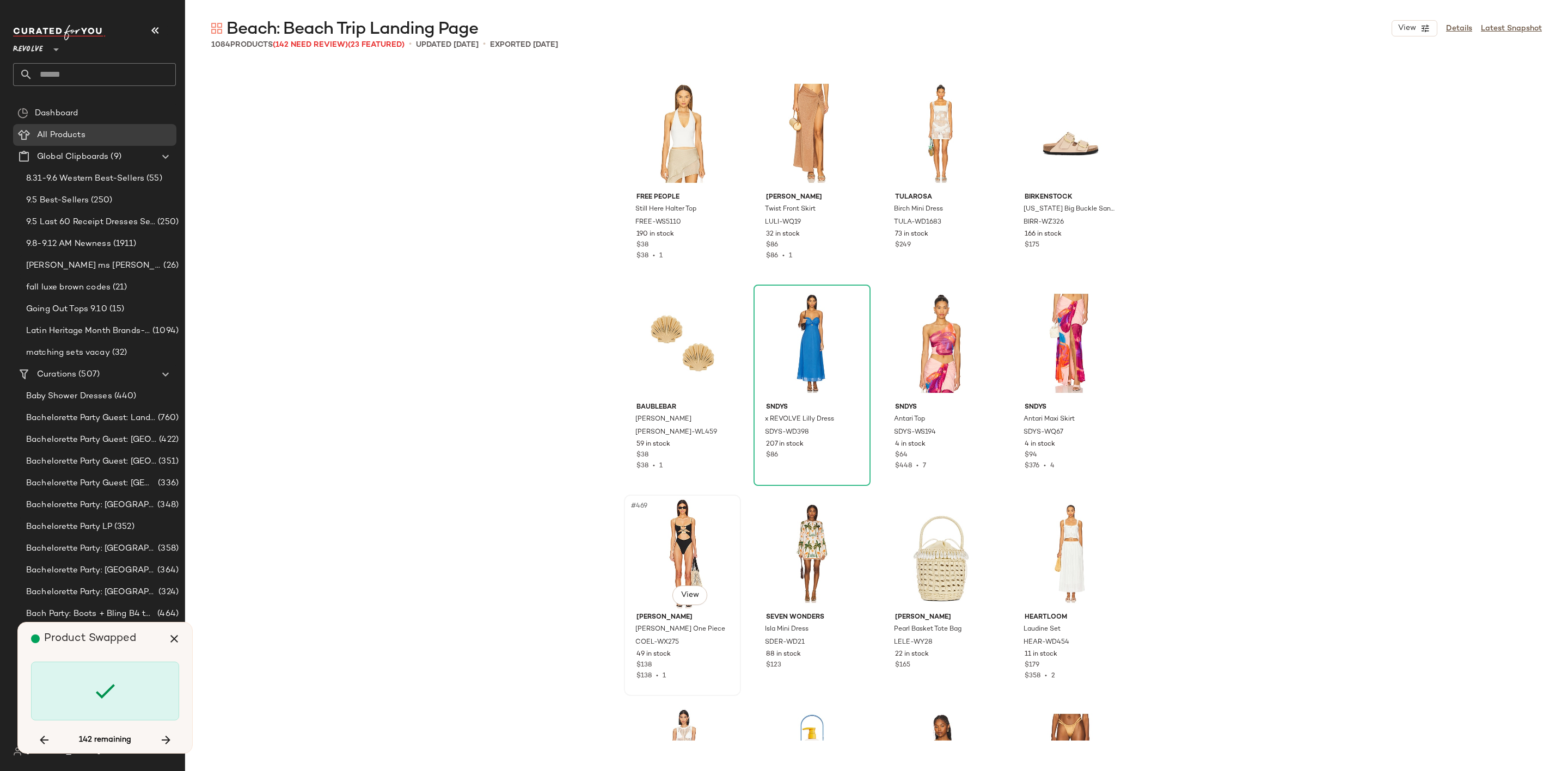
scroll to position [24791, 0]
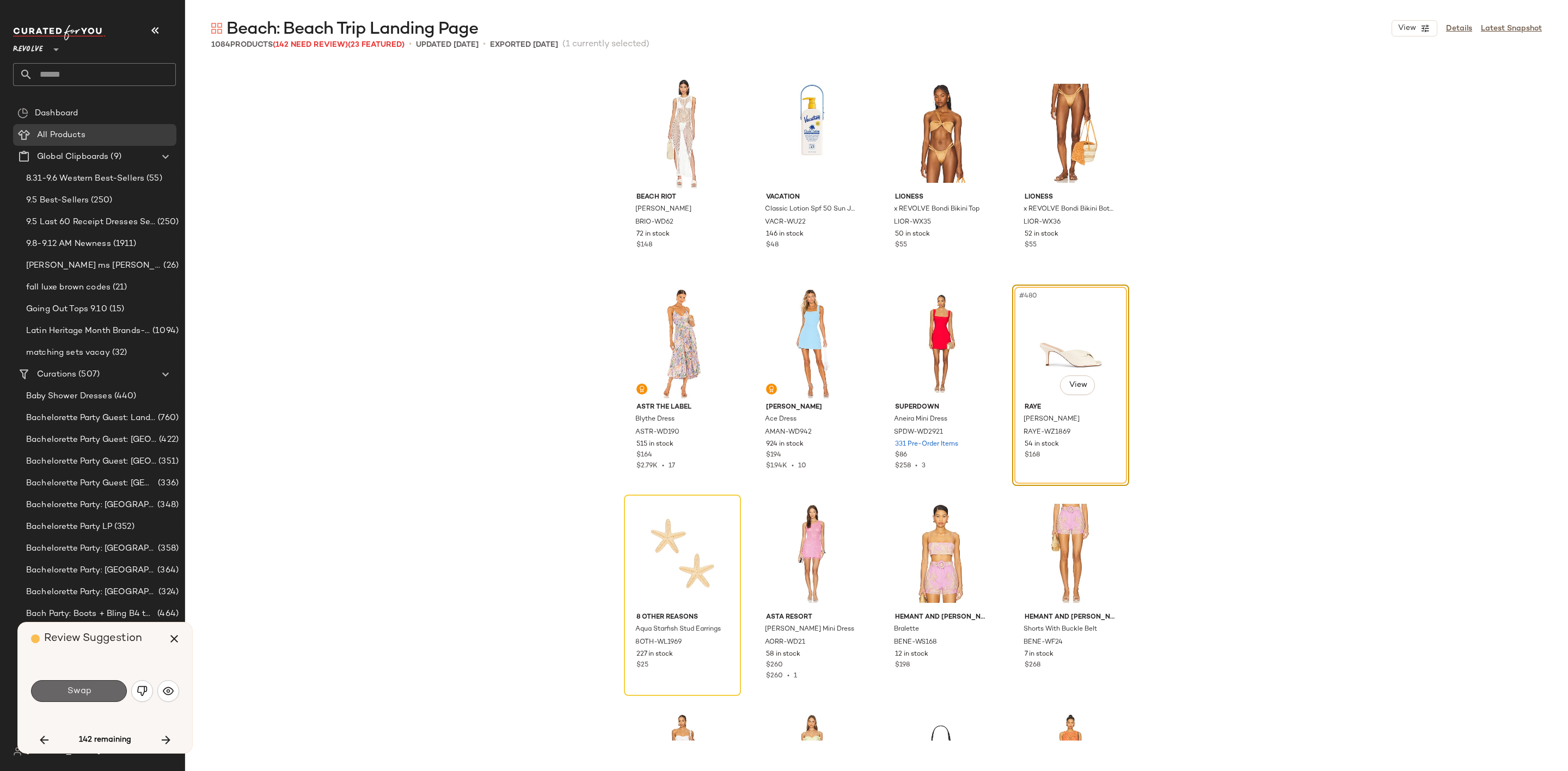
click at [92, 693] on button "Swap" at bounding box center [79, 691] width 96 height 22
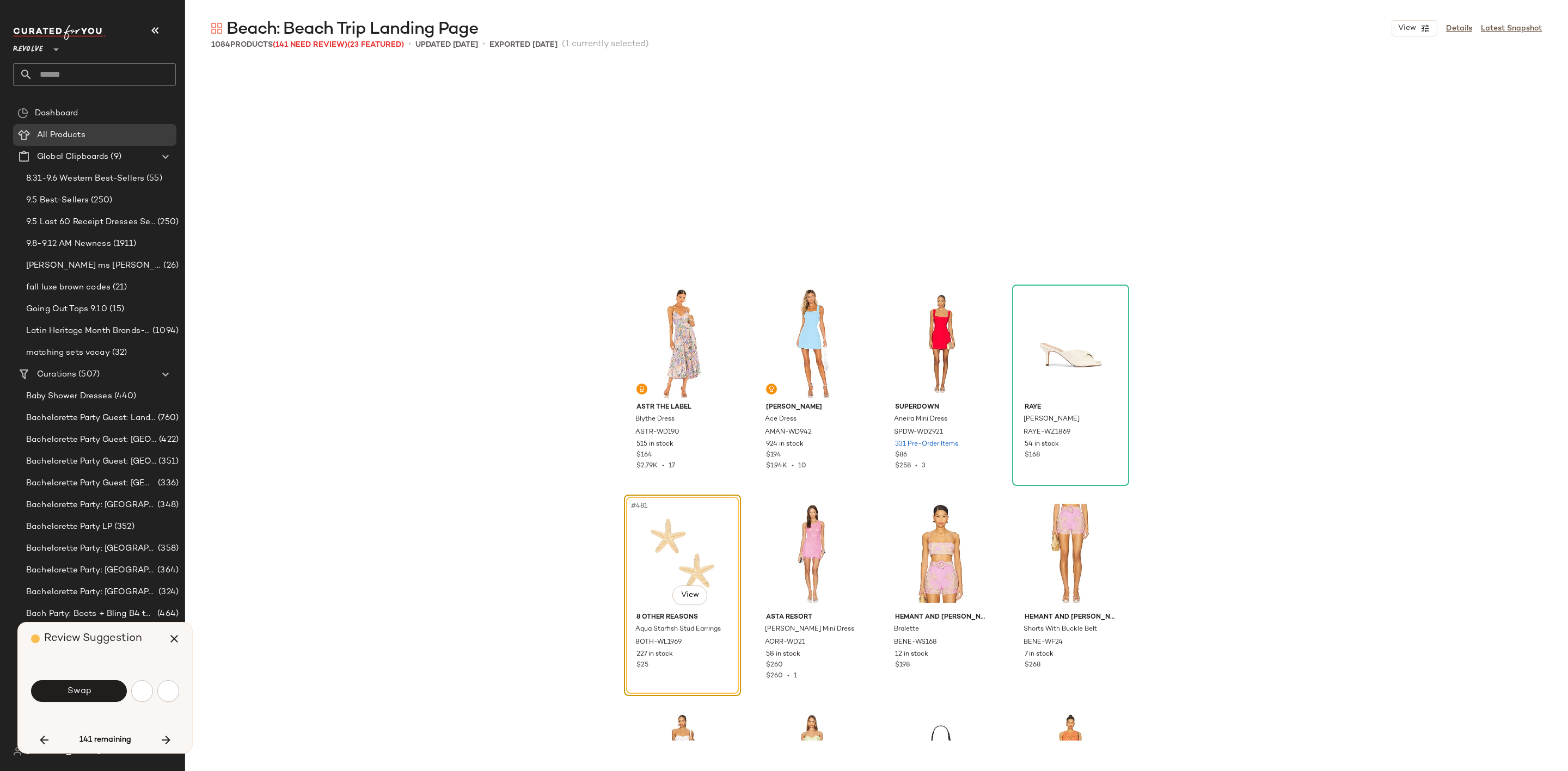
scroll to position [25001, 0]
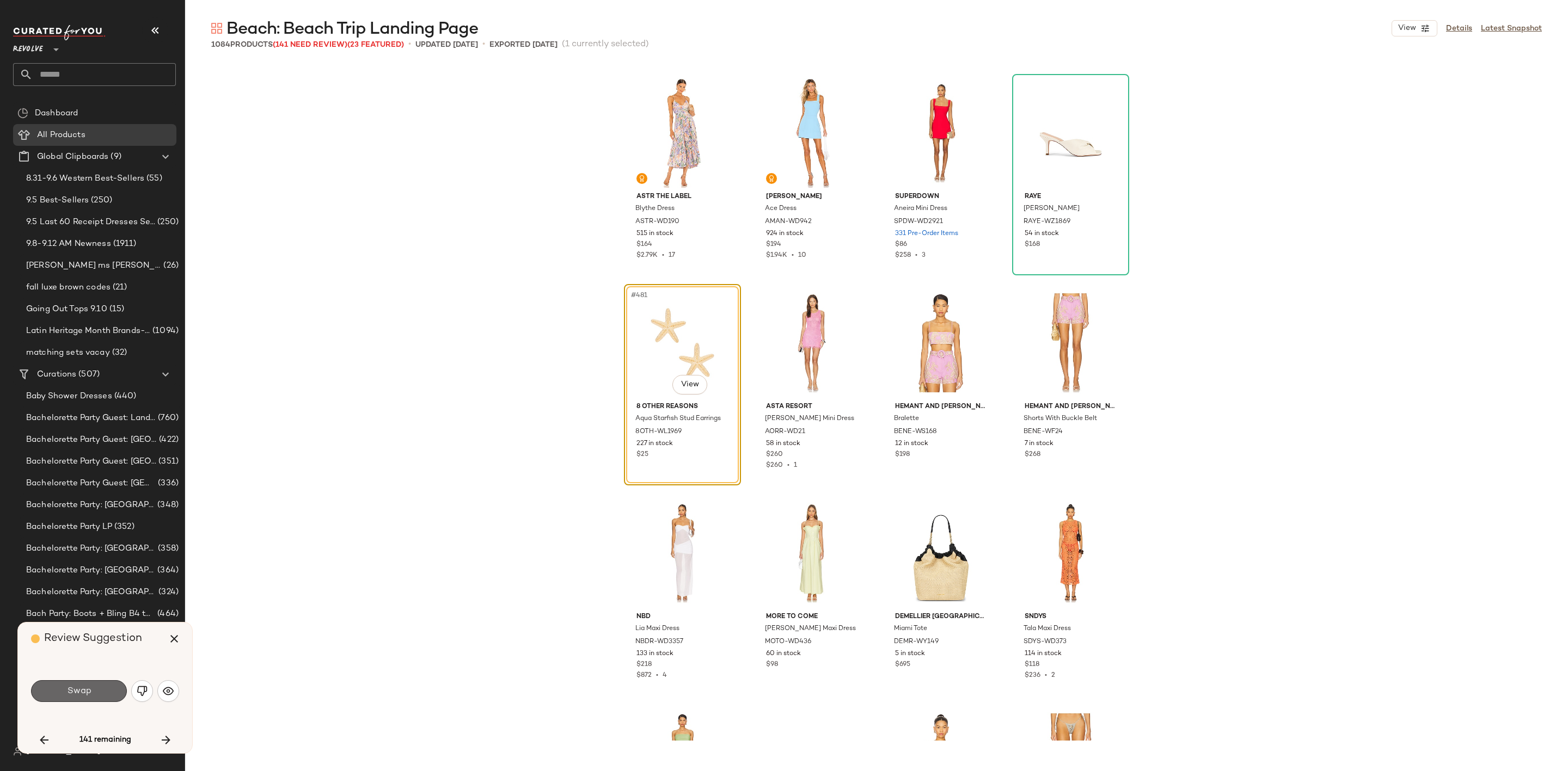
click at [80, 691] on span "Swap" at bounding box center [79, 691] width 24 height 10
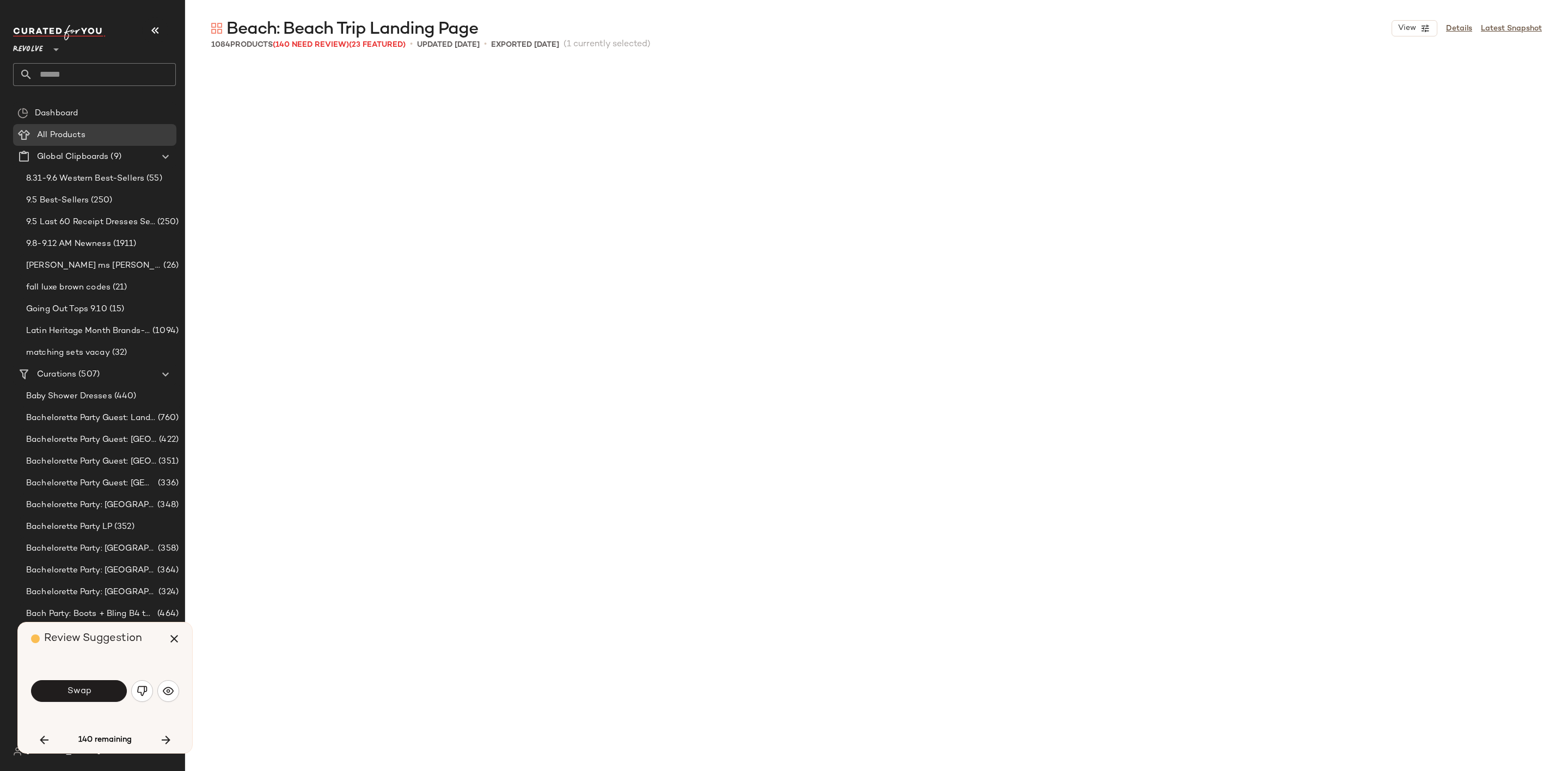
scroll to position [26052, 0]
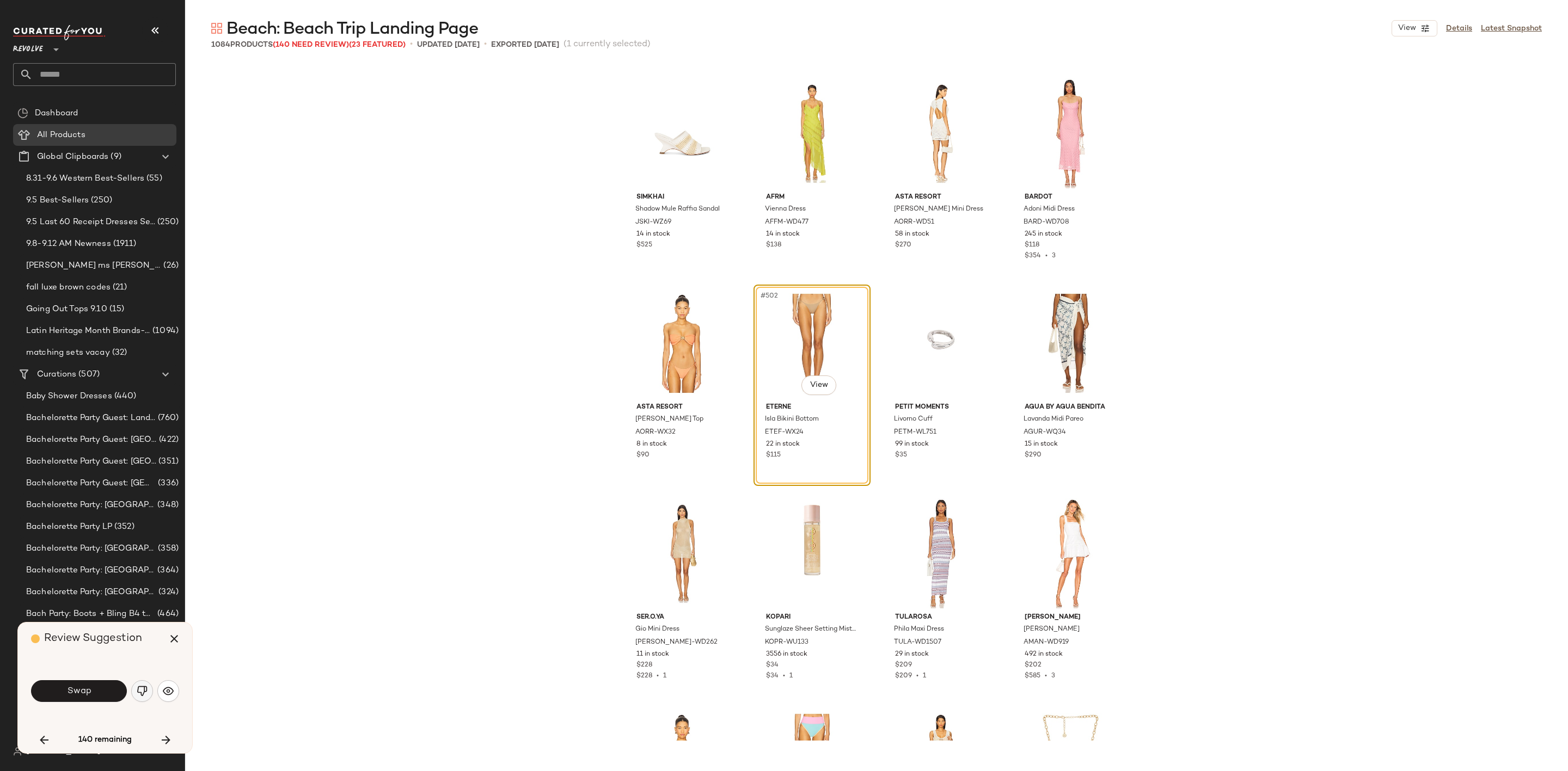
click at [147, 694] on button "button" at bounding box center [142, 691] width 22 height 22
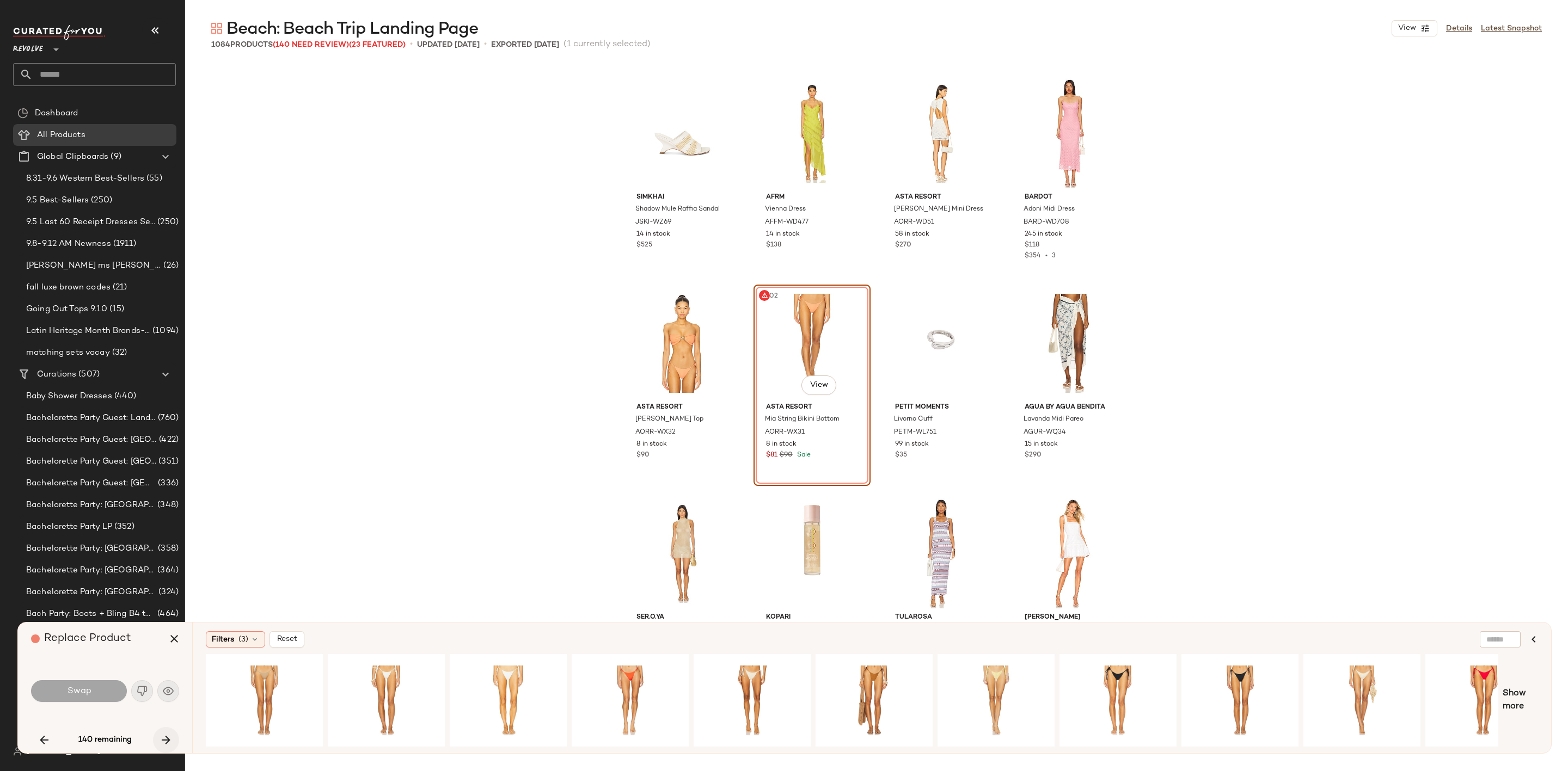
click at [164, 741] on icon "button" at bounding box center [166, 740] width 13 height 13
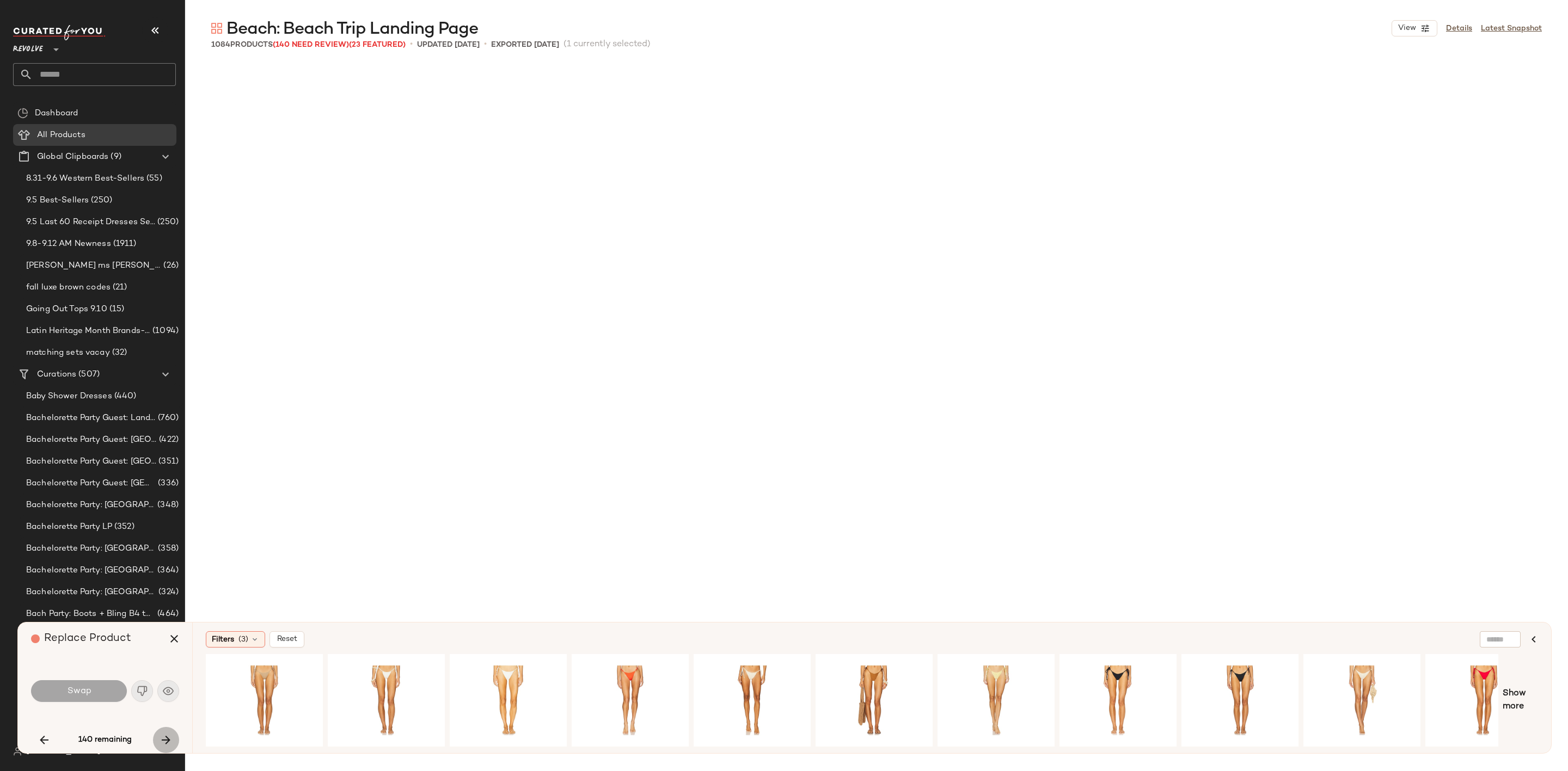
scroll to position [27102, 0]
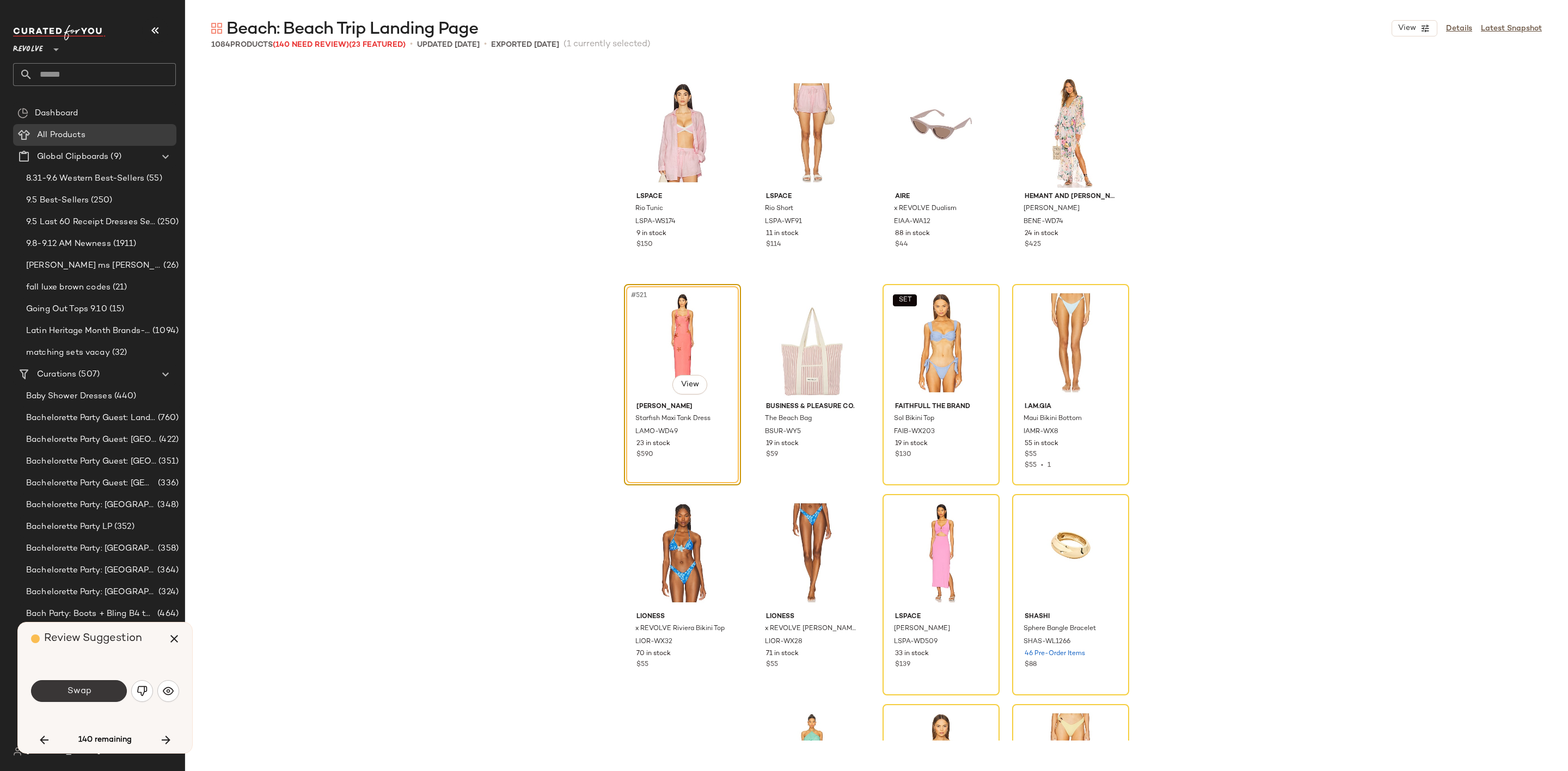
click at [94, 689] on button "Swap" at bounding box center [79, 691] width 96 height 22
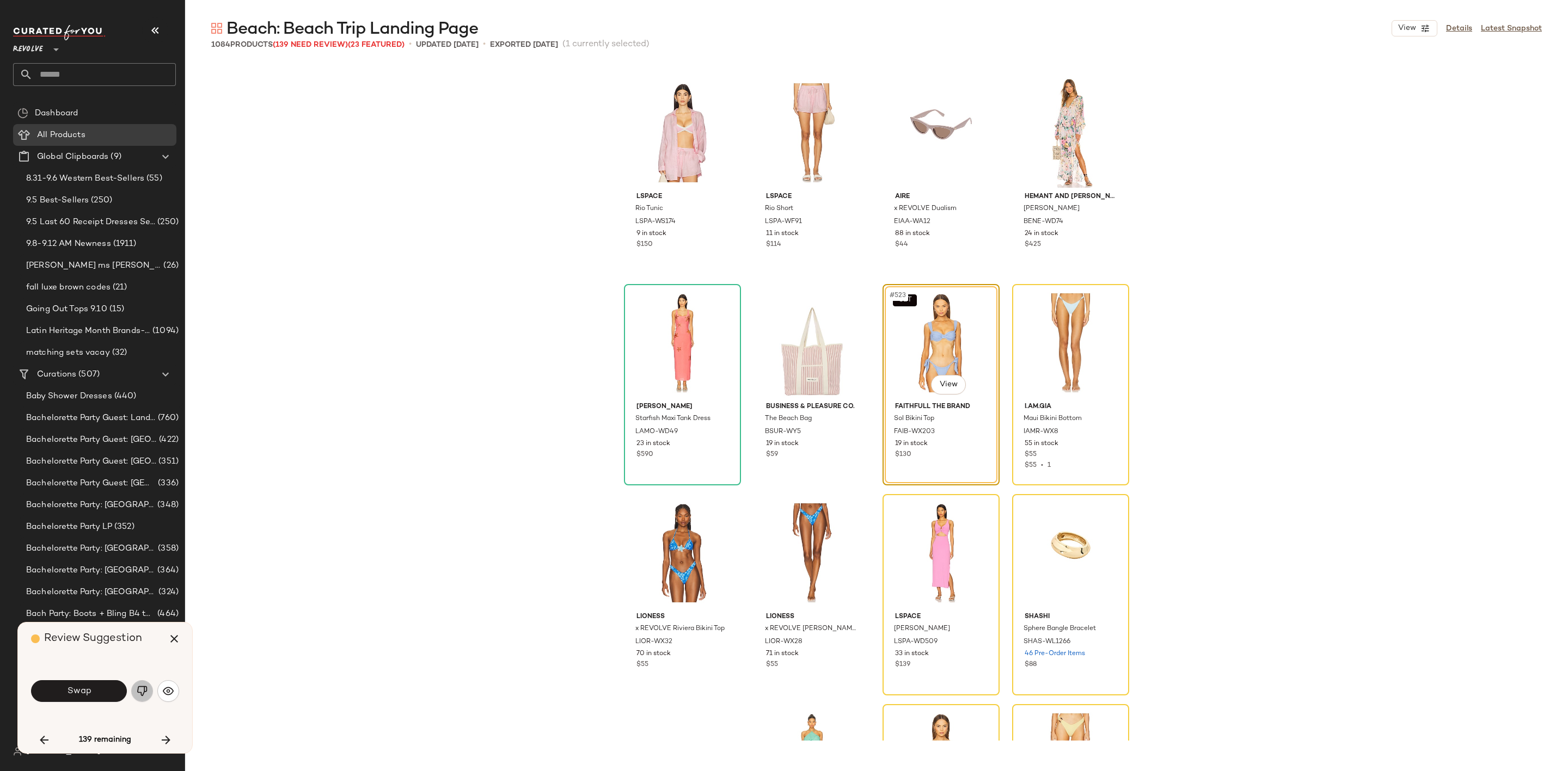
click at [137, 693] on img "button" at bounding box center [142, 691] width 11 height 11
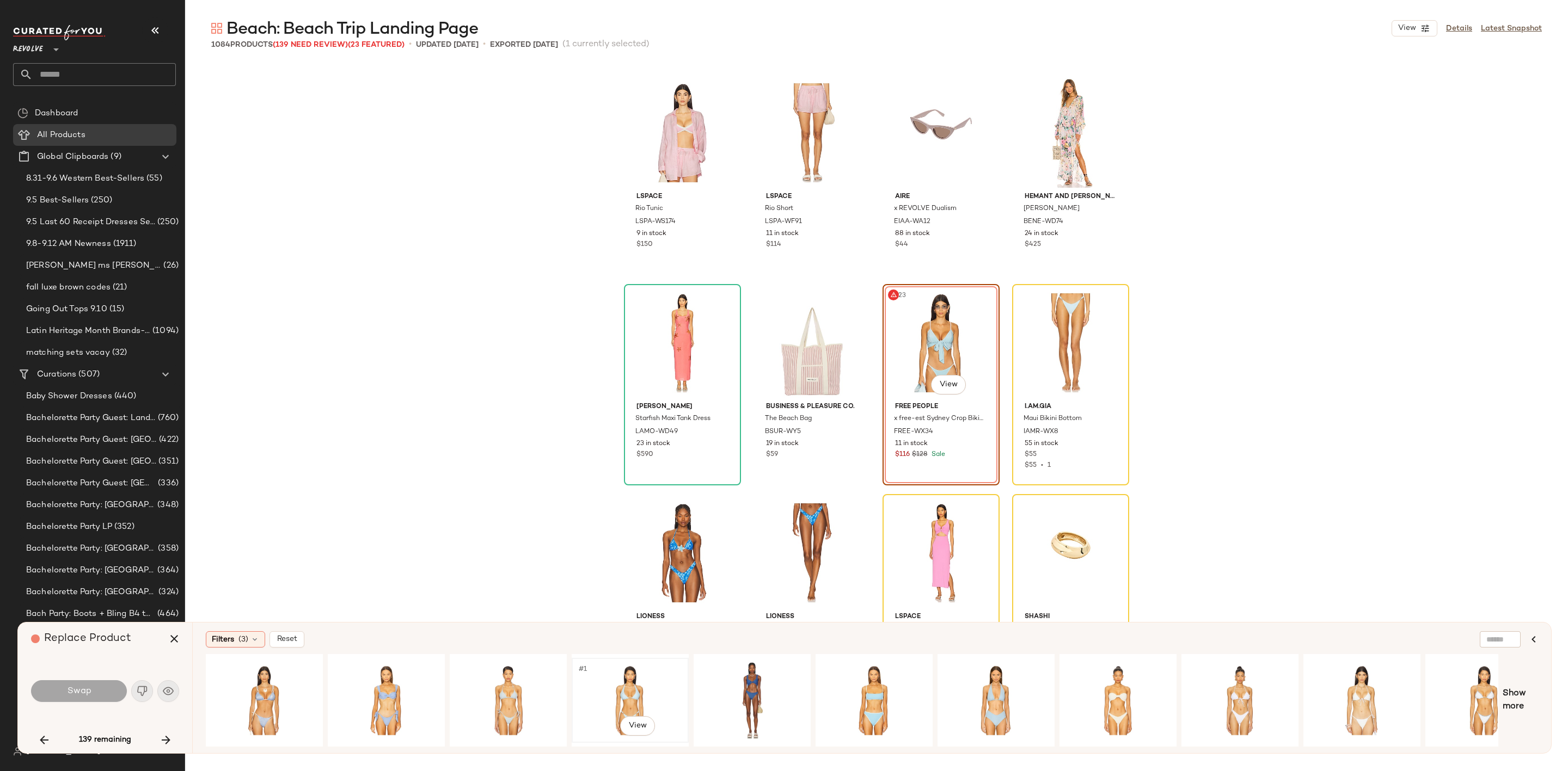
click at [617, 688] on div "#1 View" at bounding box center [630, 700] width 110 height 77
click at [98, 694] on button "Swap" at bounding box center [79, 691] width 96 height 22
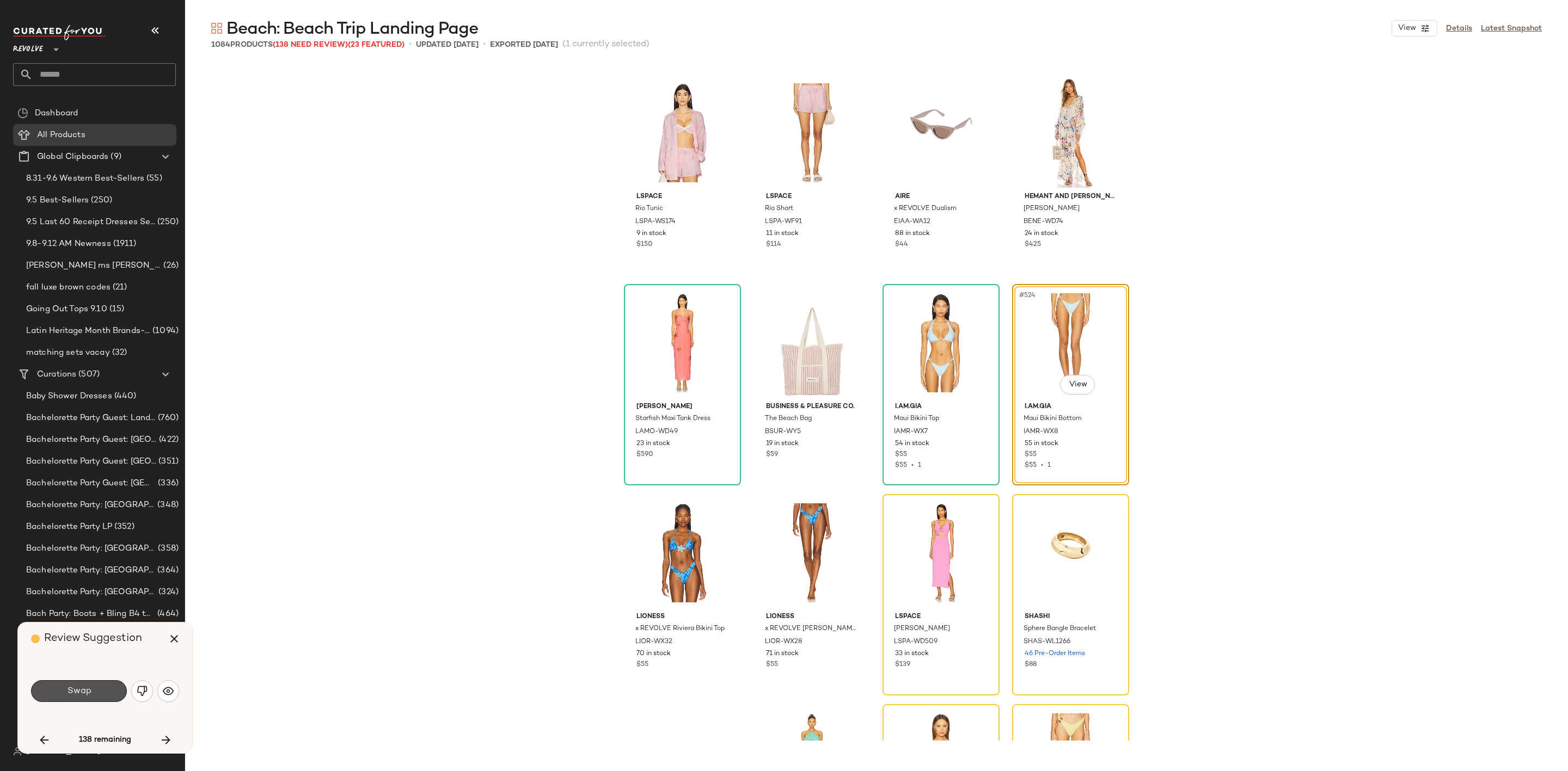
click at [98, 694] on button "Swap" at bounding box center [79, 691] width 96 height 22
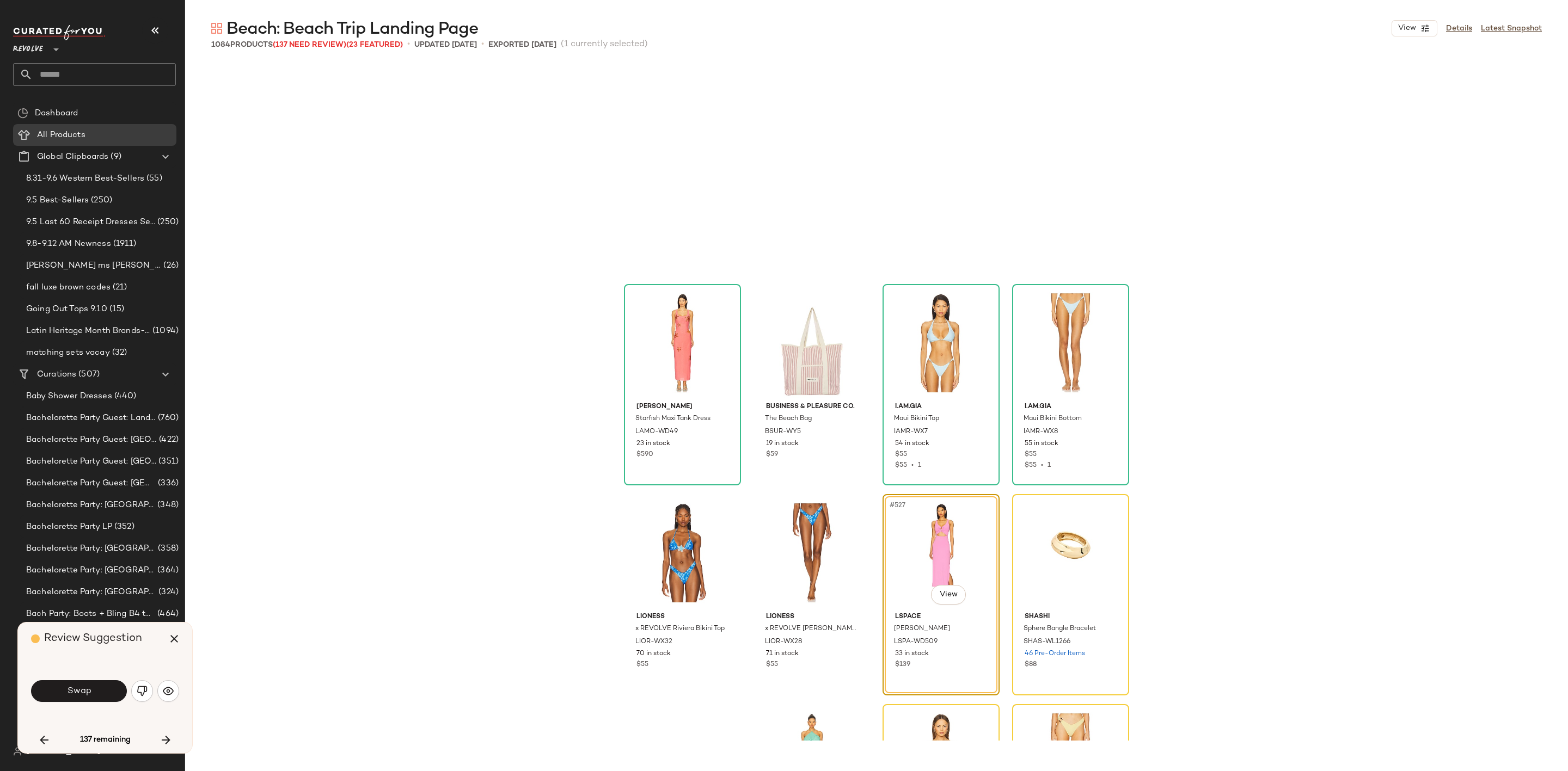
scroll to position [27312, 0]
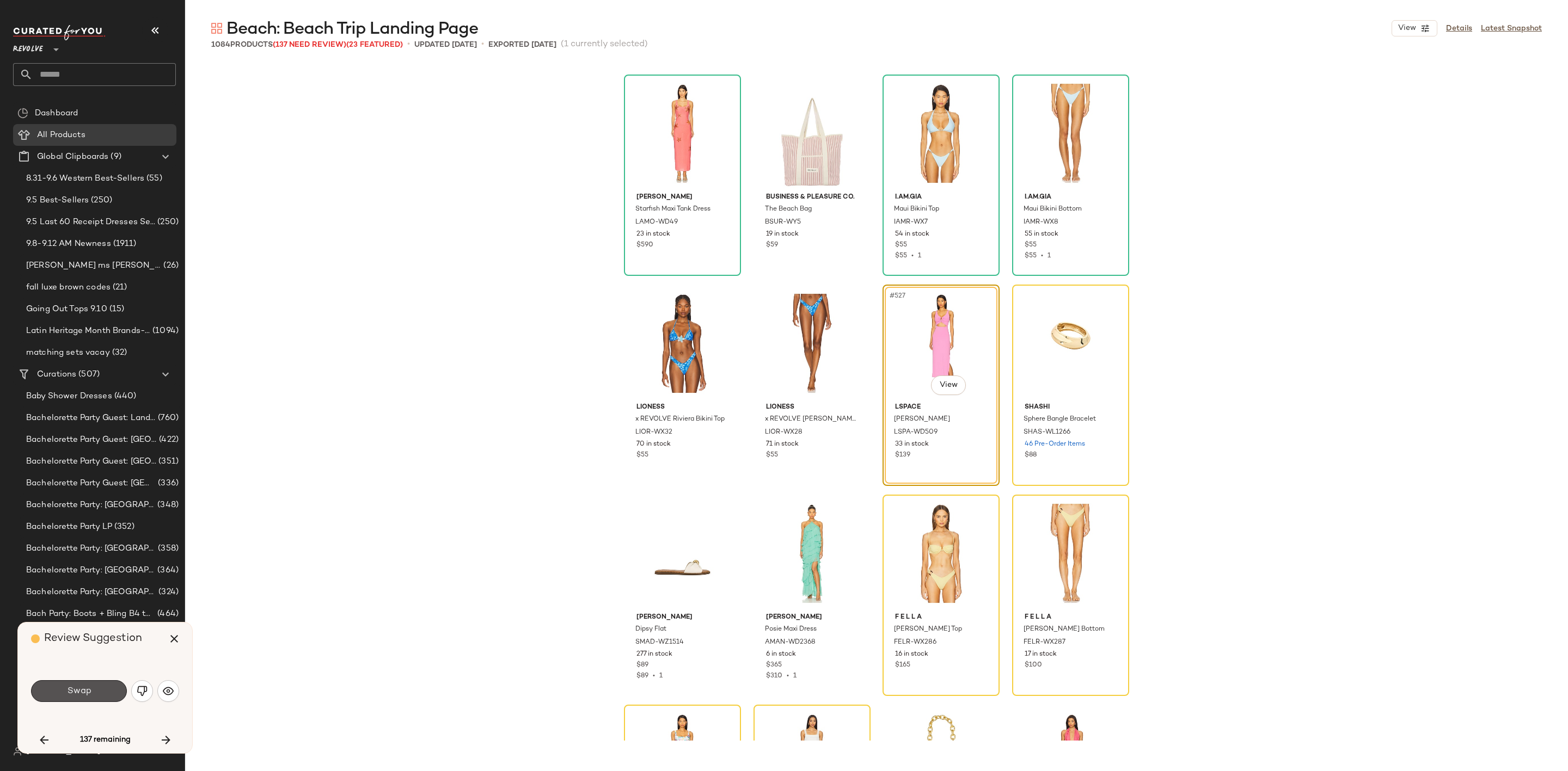
click at [98, 694] on button "Swap" at bounding box center [79, 691] width 96 height 22
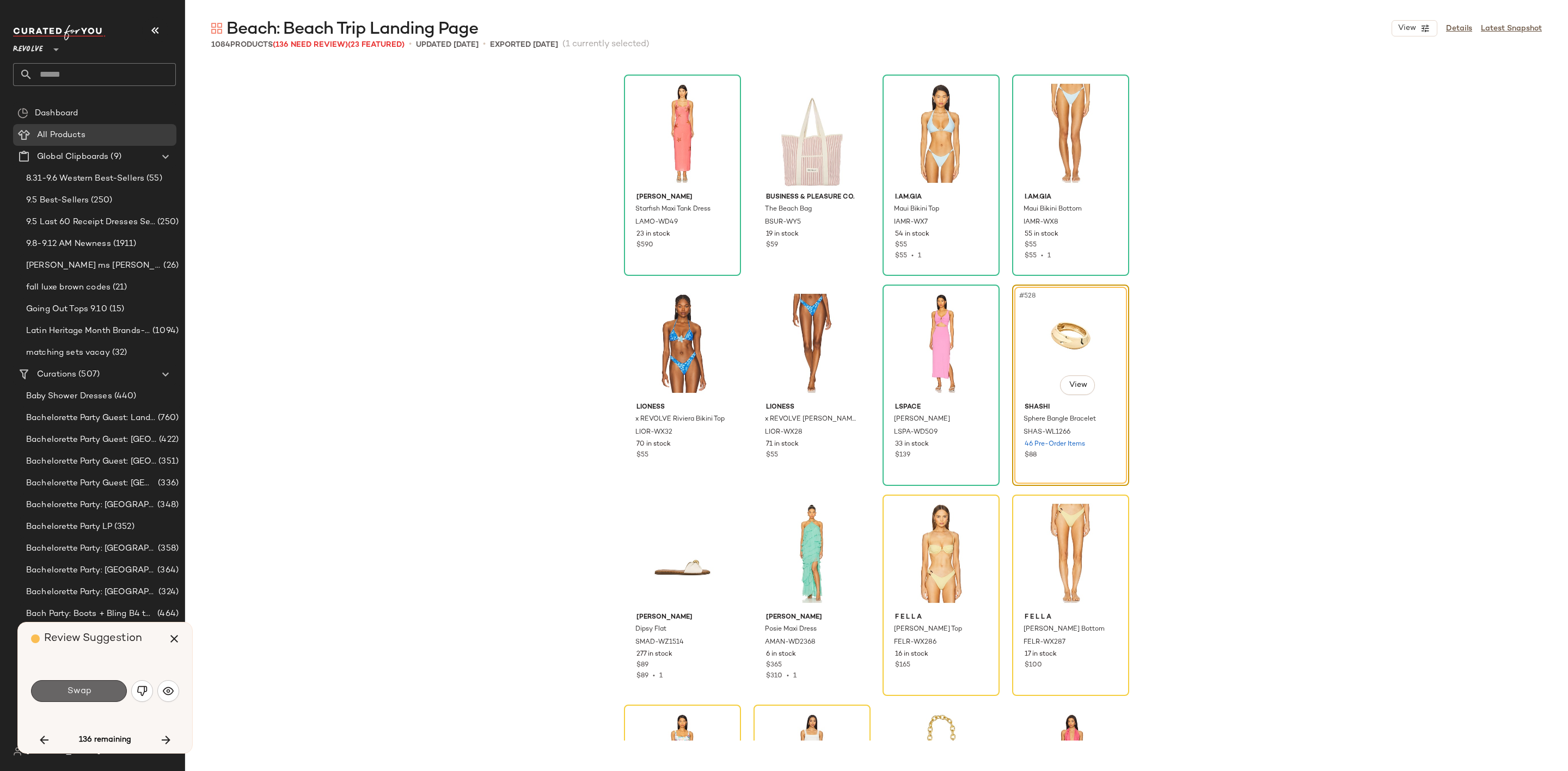
click at [83, 693] on span "Swap" at bounding box center [79, 691] width 24 height 10
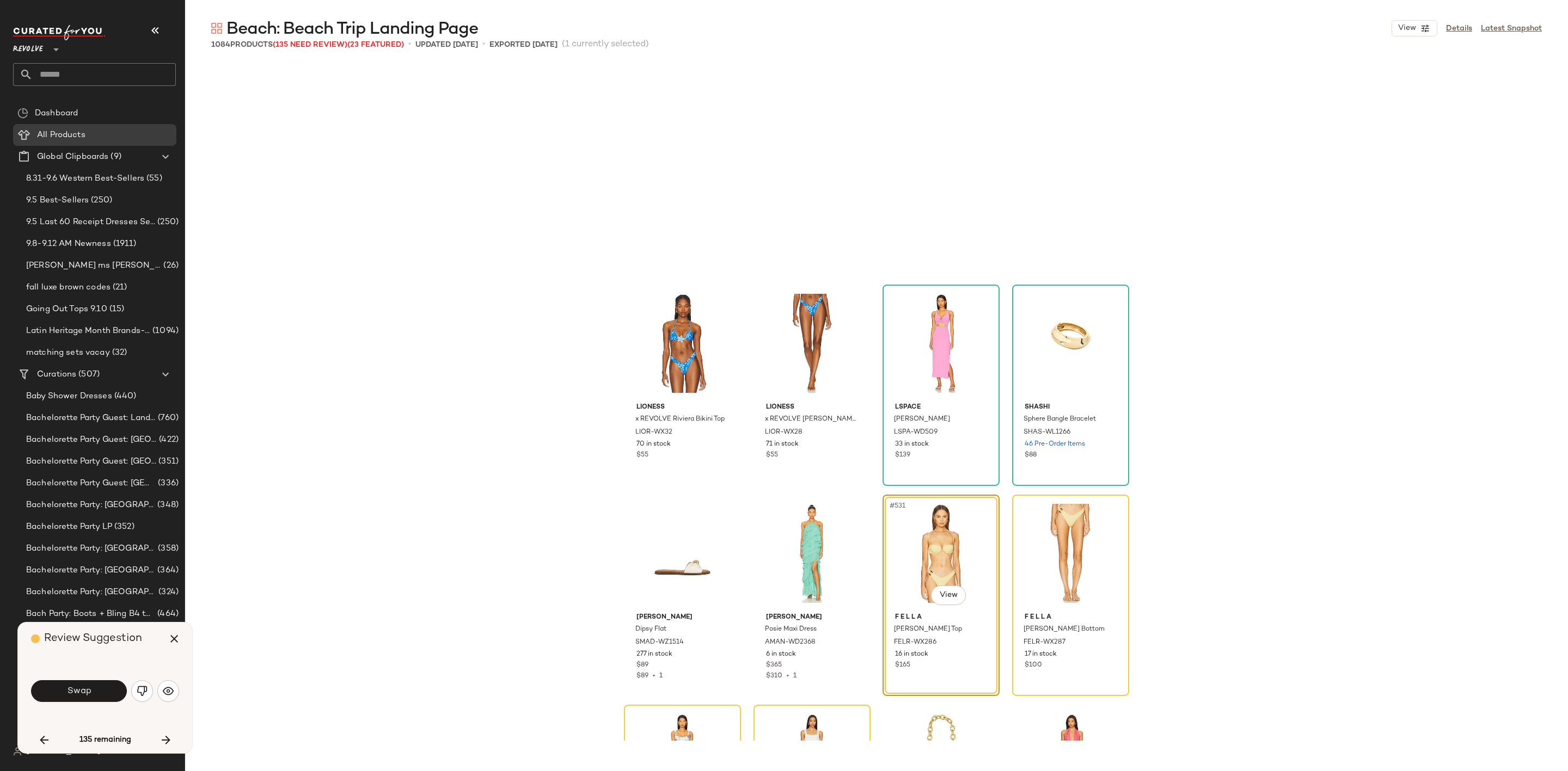
scroll to position [27522, 0]
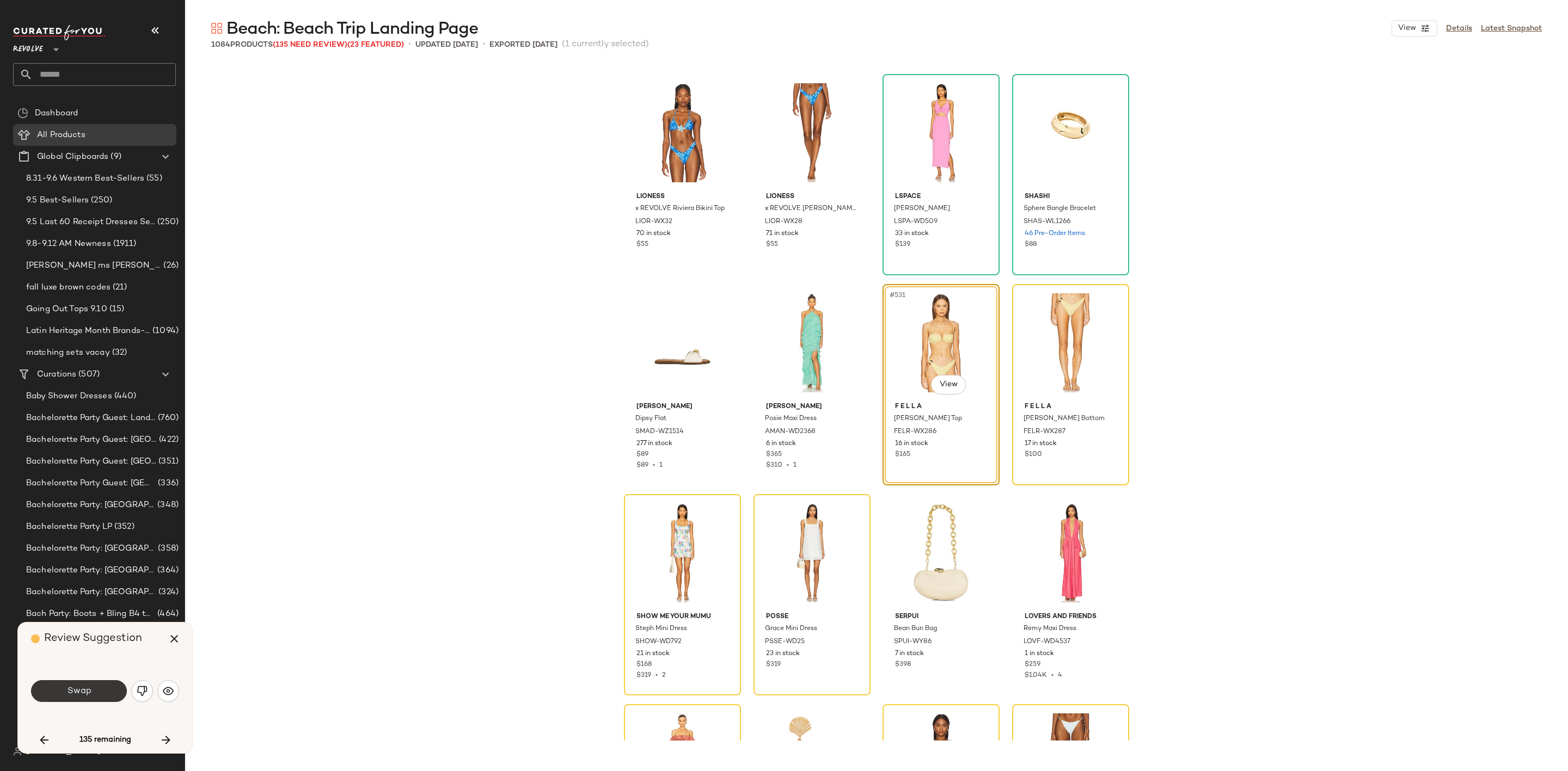
click at [72, 688] on span "Swap" at bounding box center [79, 691] width 24 height 10
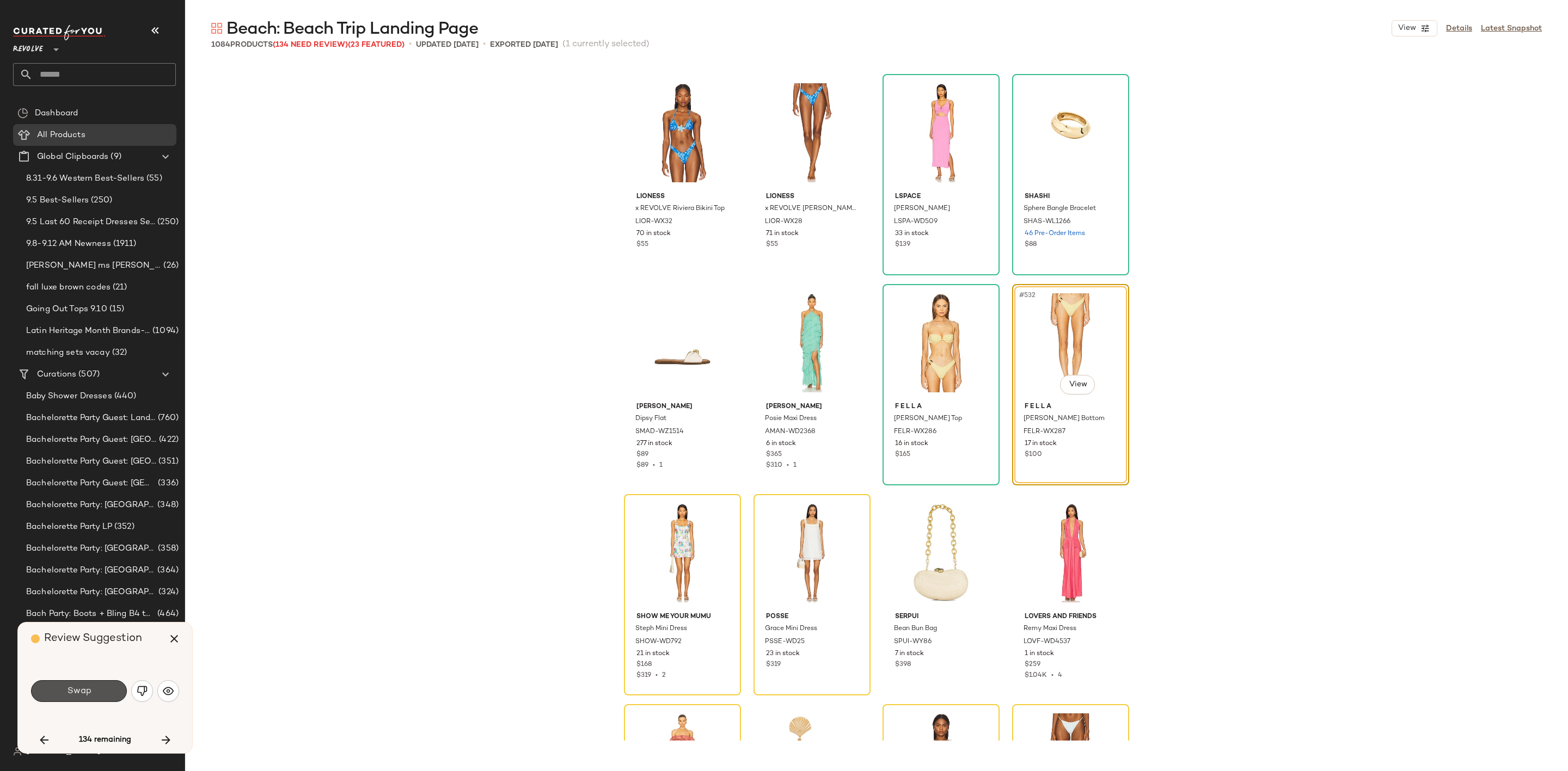
click at [72, 688] on span "Swap" at bounding box center [79, 691] width 24 height 10
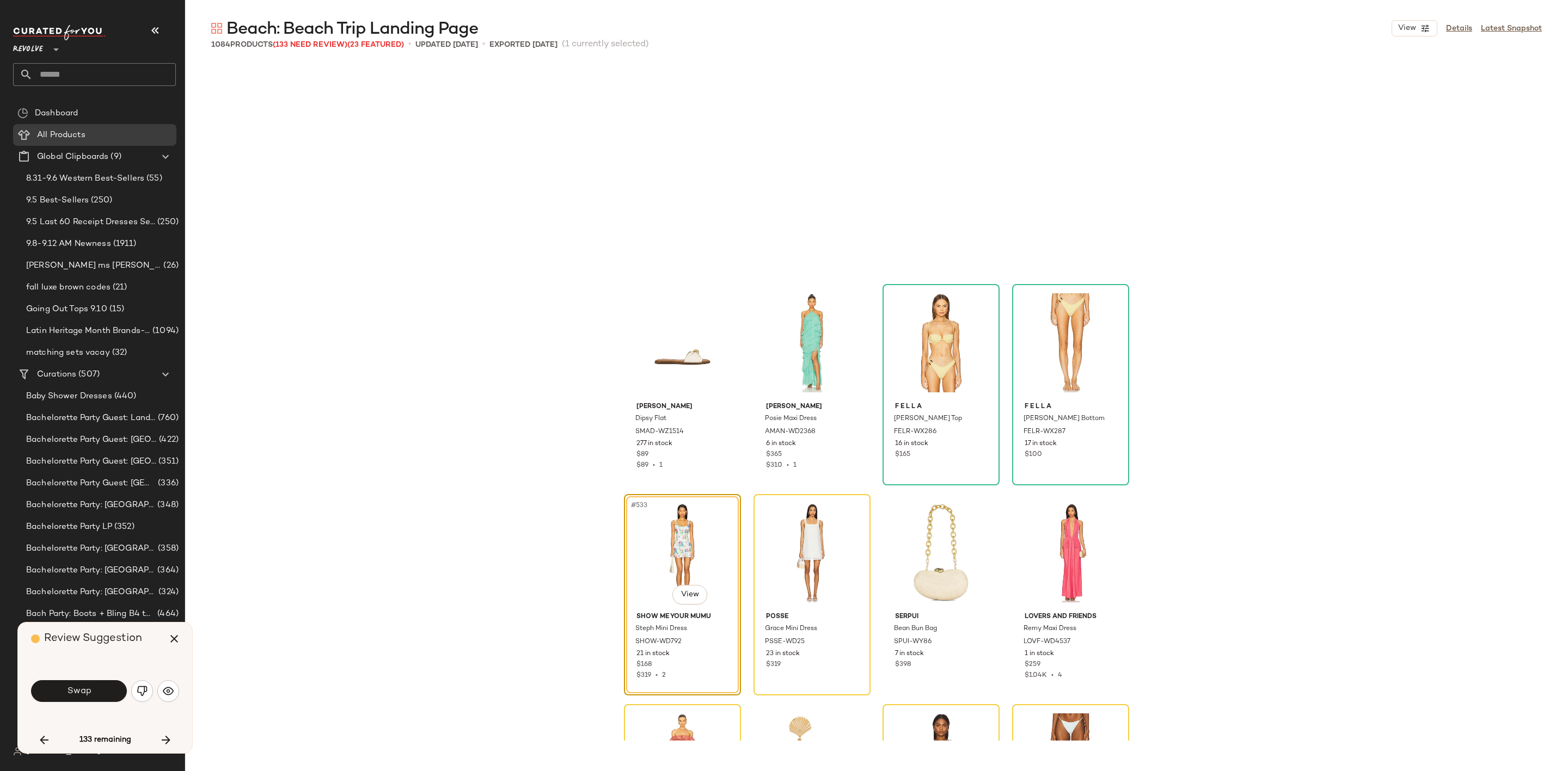
scroll to position [27733, 0]
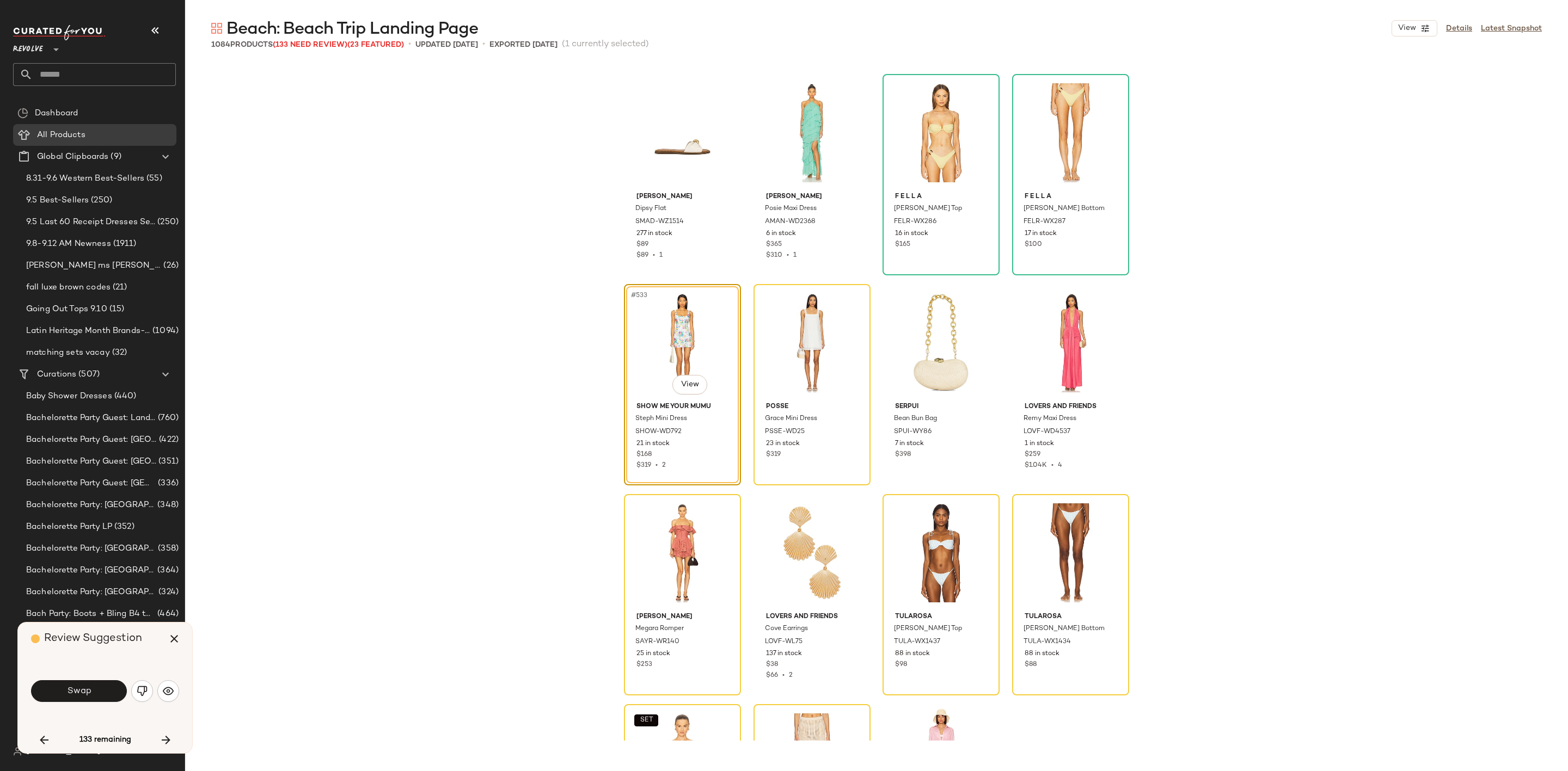
click at [72, 688] on span "Swap" at bounding box center [79, 691] width 24 height 10
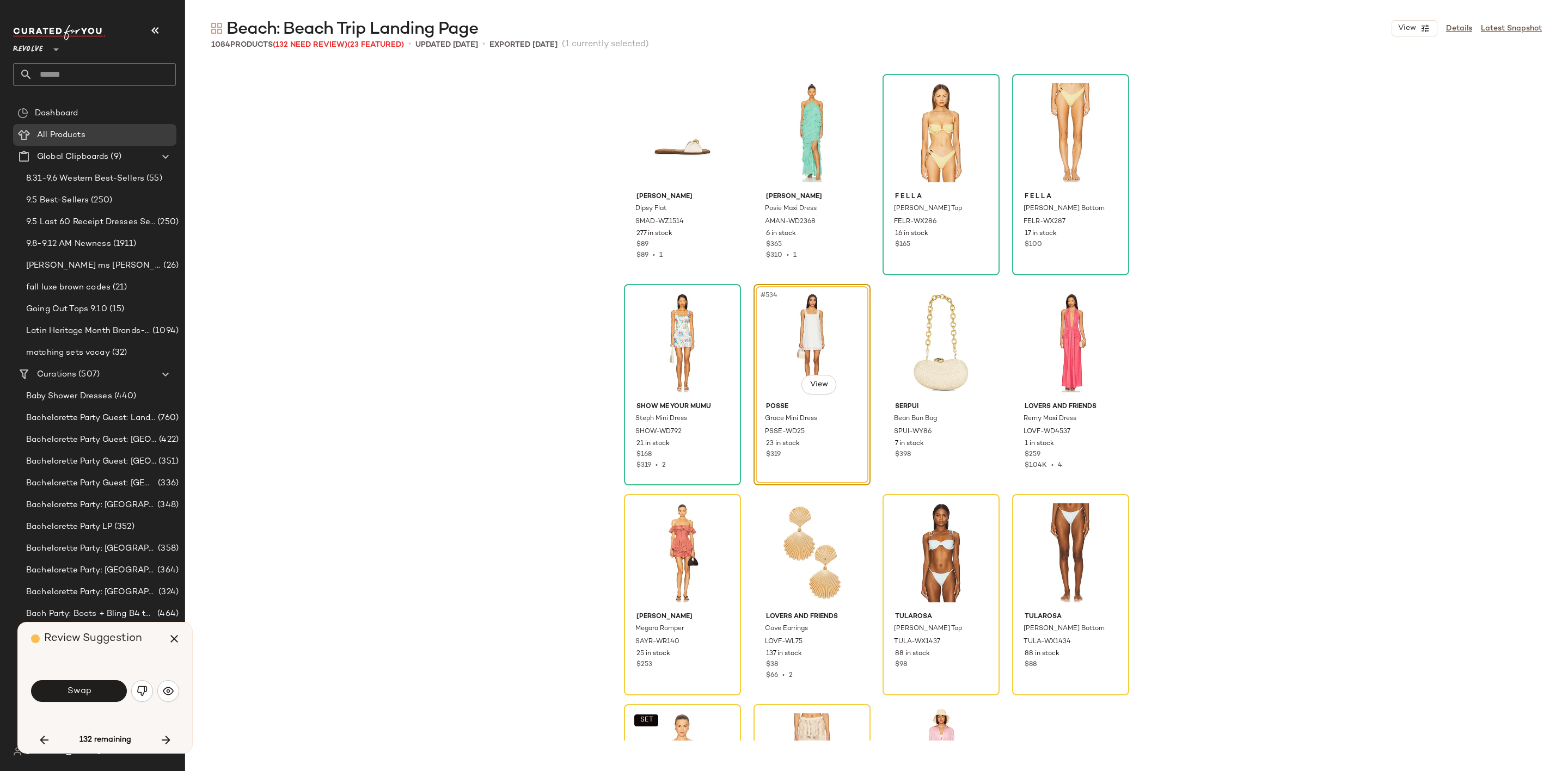
click at [72, 688] on span "Swap" at bounding box center [79, 691] width 24 height 10
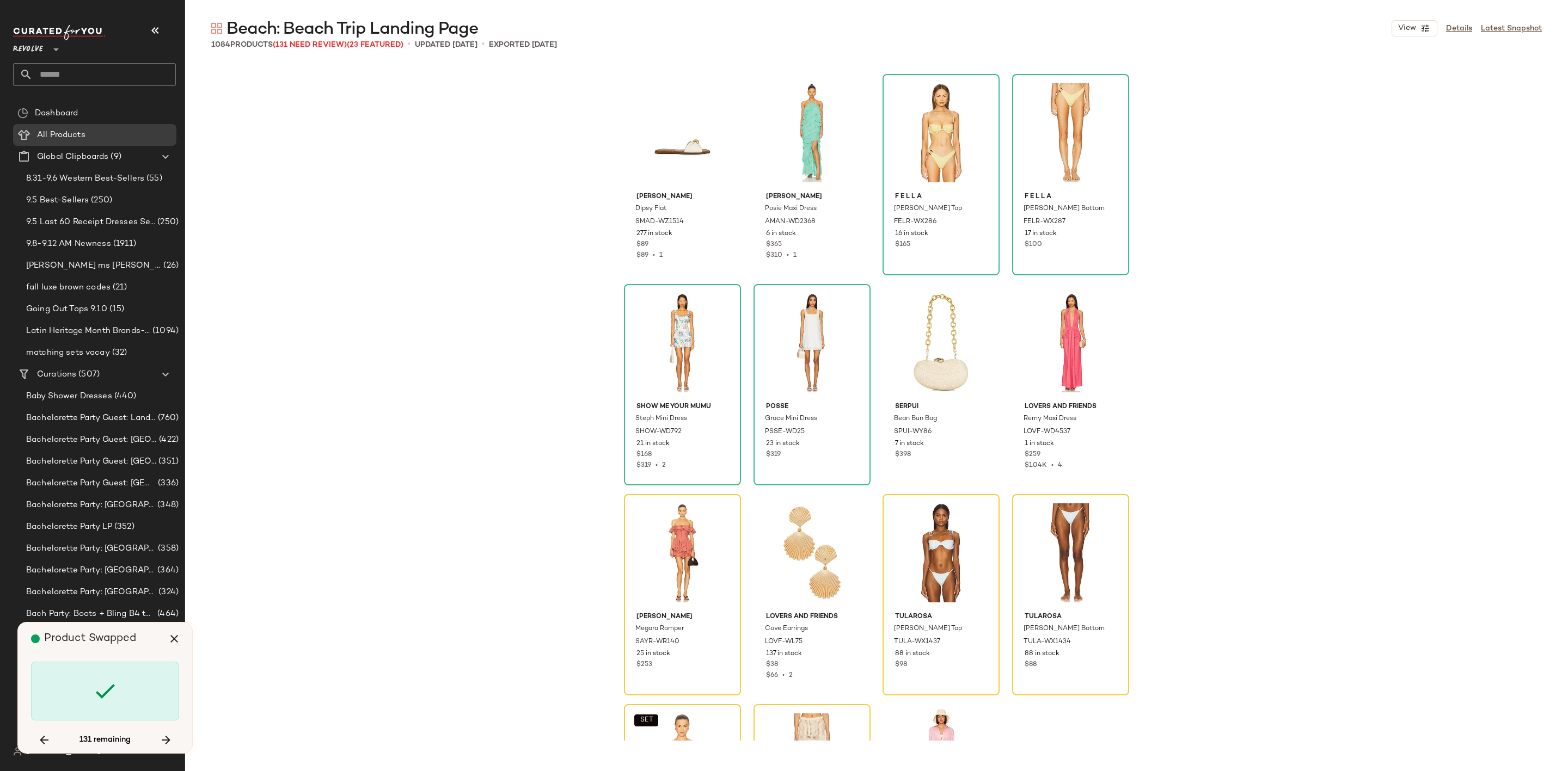
scroll to position [27942, 0]
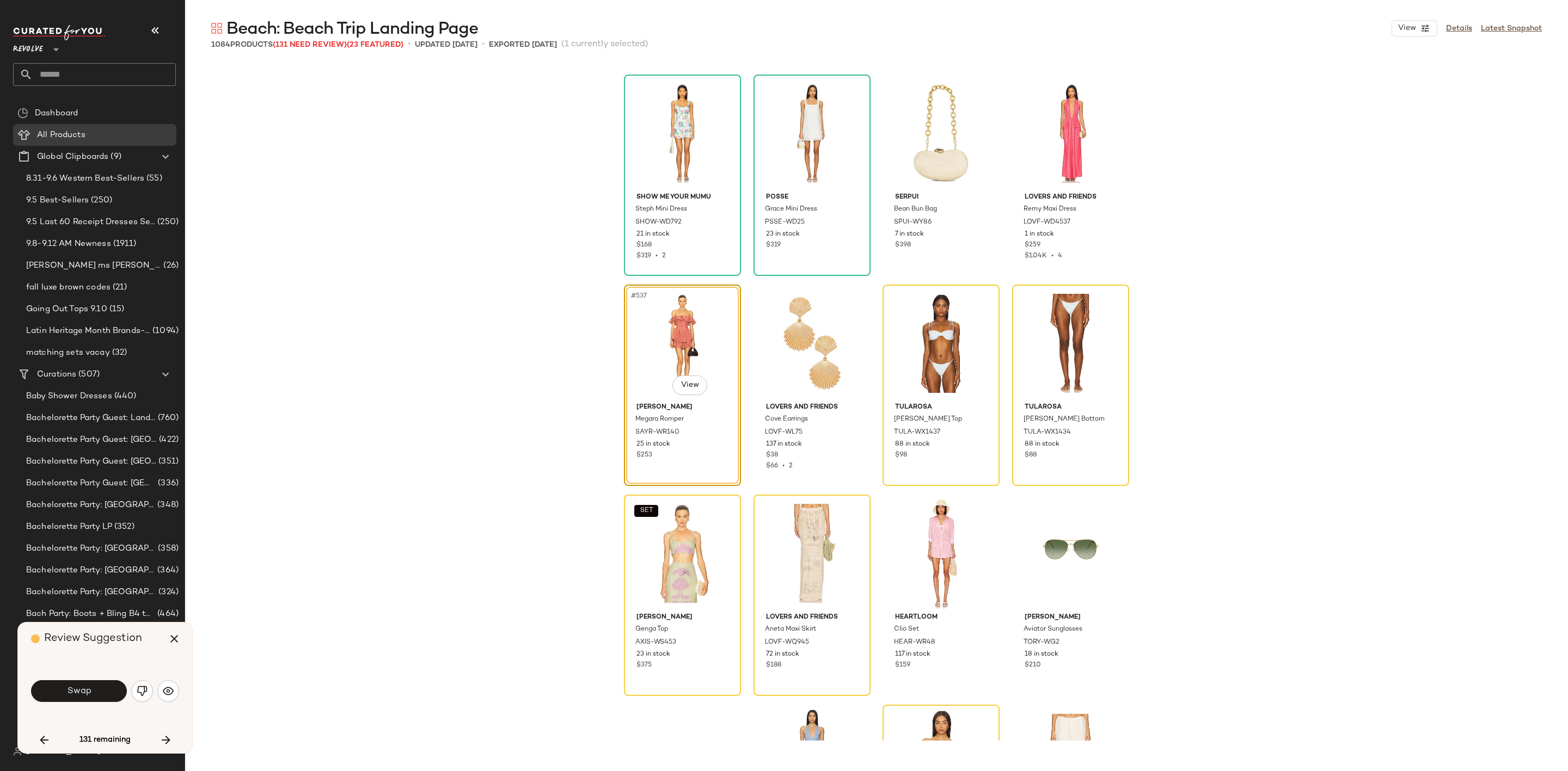
click at [74, 683] on button "Swap" at bounding box center [79, 691] width 96 height 22
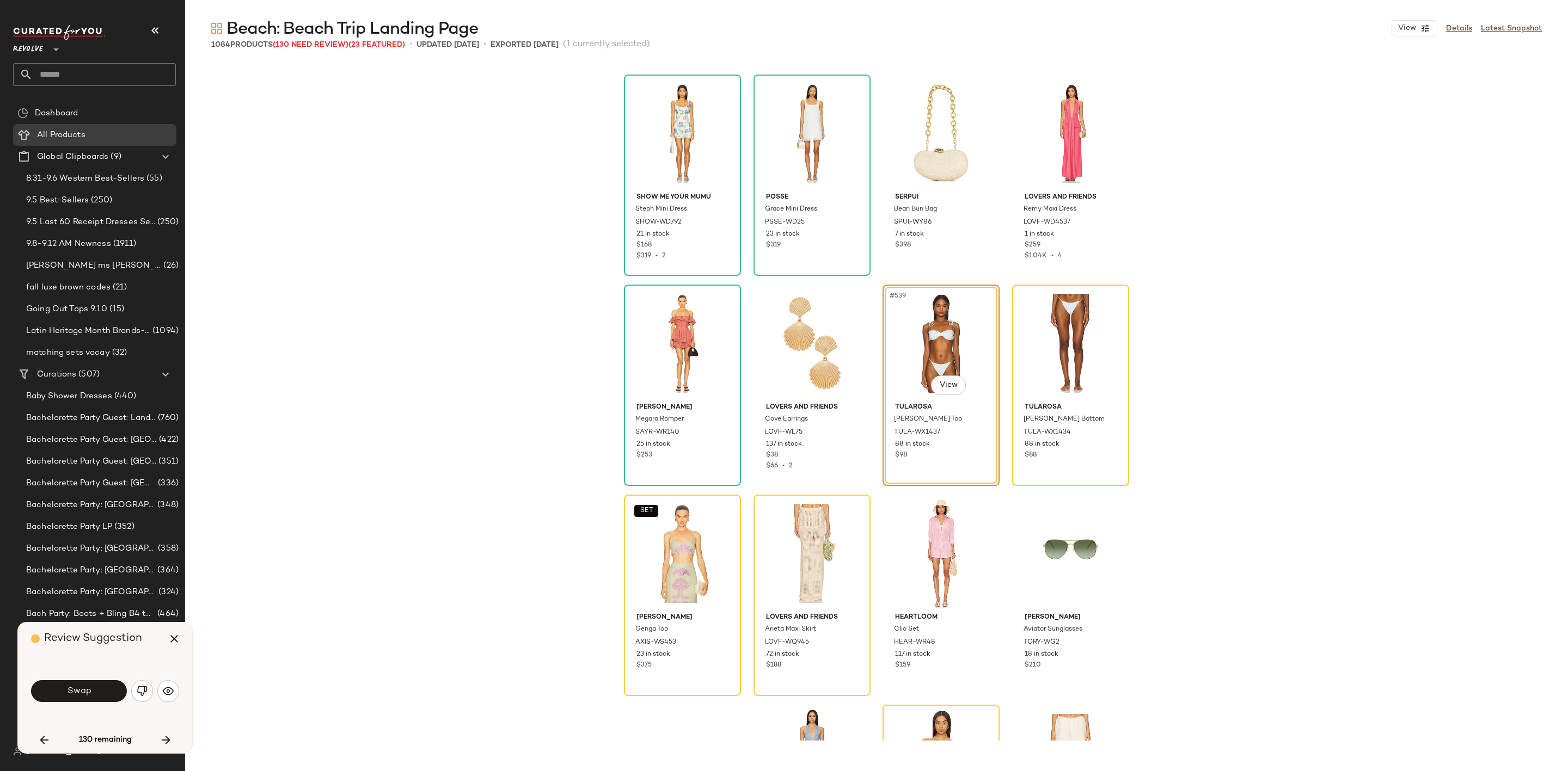
click at [77, 681] on button "Swap" at bounding box center [79, 691] width 96 height 22
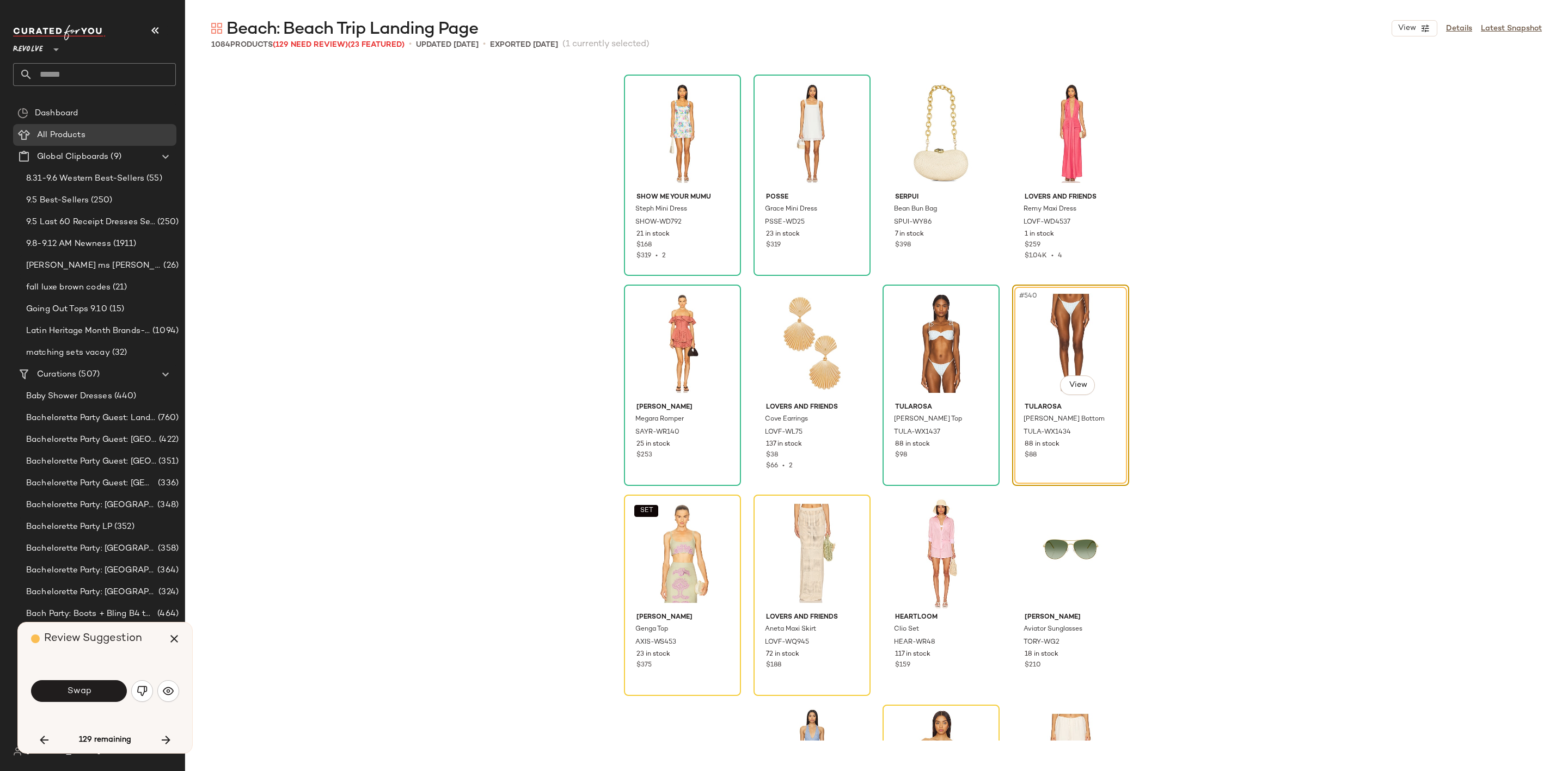
click at [77, 681] on button "Swap" at bounding box center [79, 691] width 96 height 22
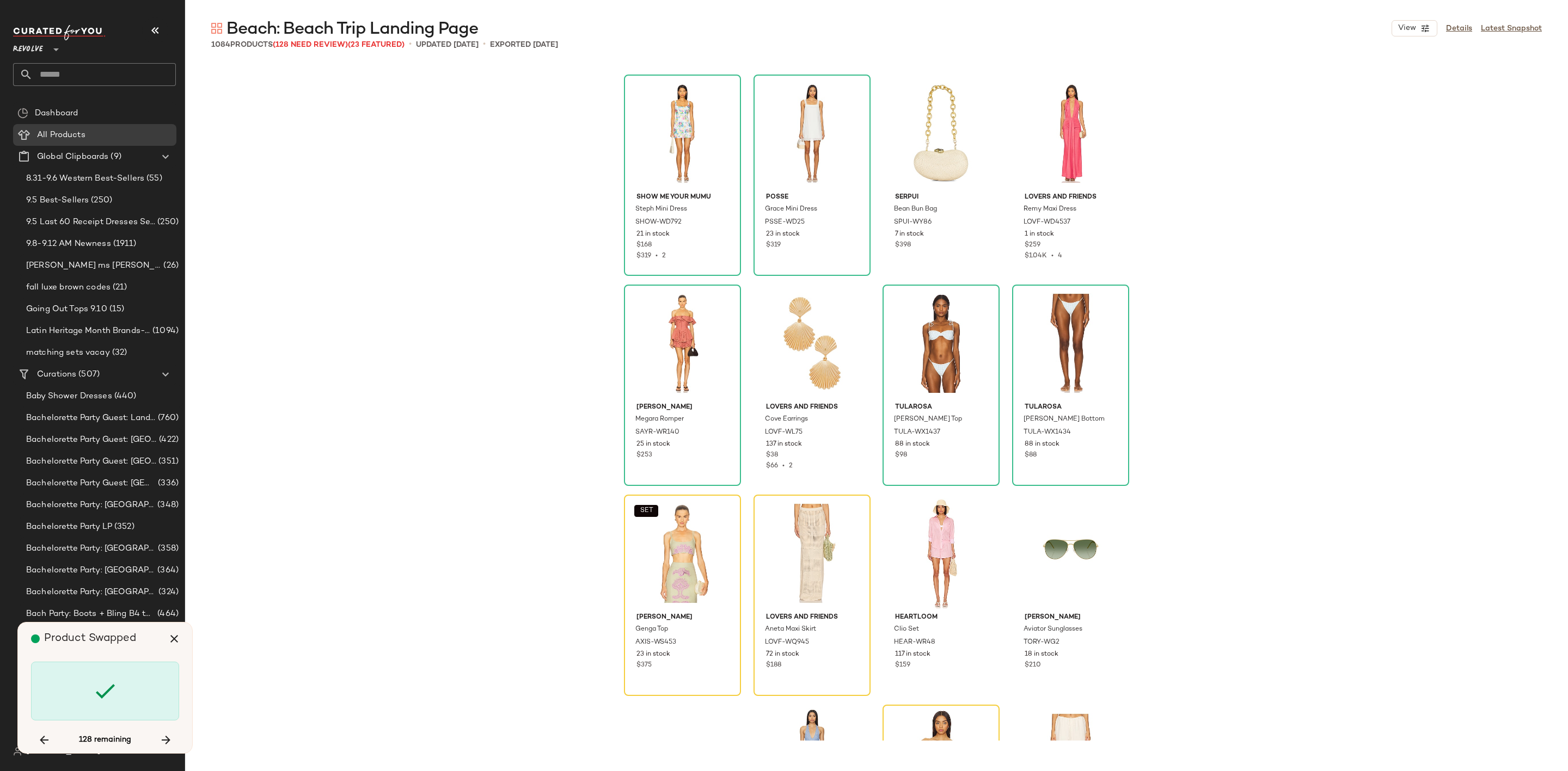
scroll to position [28153, 0]
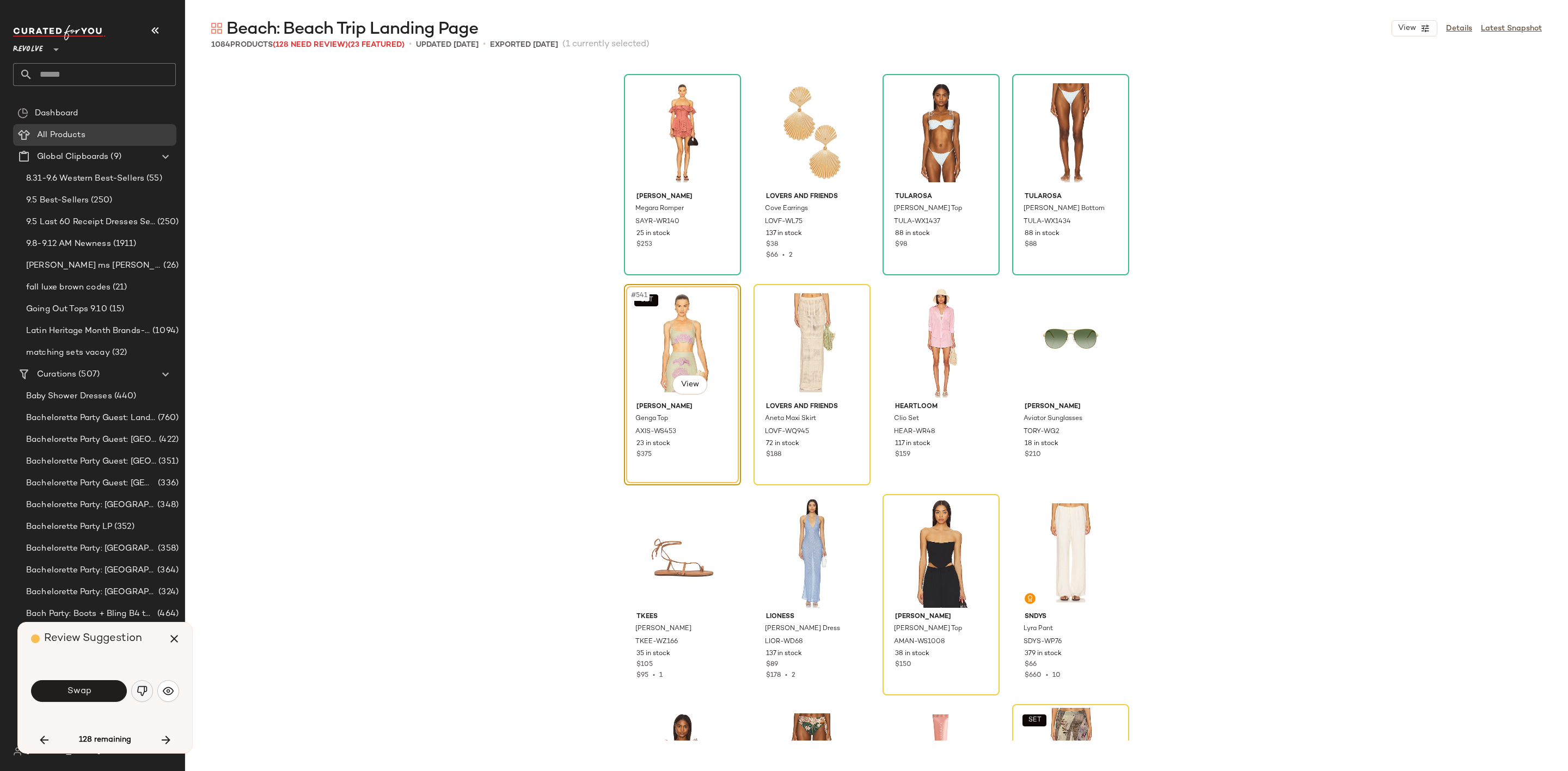
click at [142, 688] on img "button" at bounding box center [142, 691] width 11 height 11
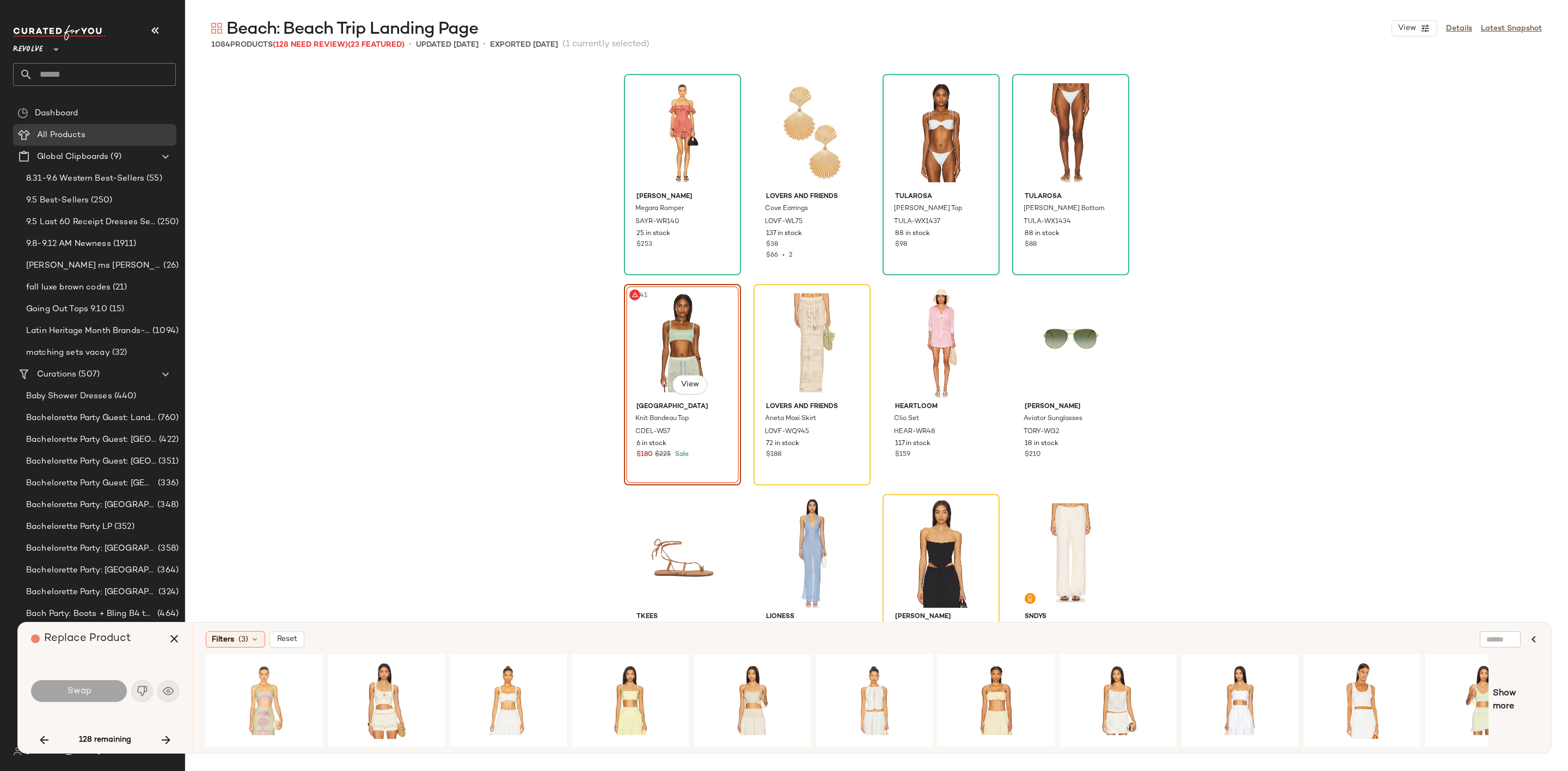
drag, startPoint x: 1026, startPoint y: 745, endPoint x: 1136, endPoint y: 745, distance: 110.0
click at [1136, 745] on div at bounding box center [847, 700] width 1283 height 92
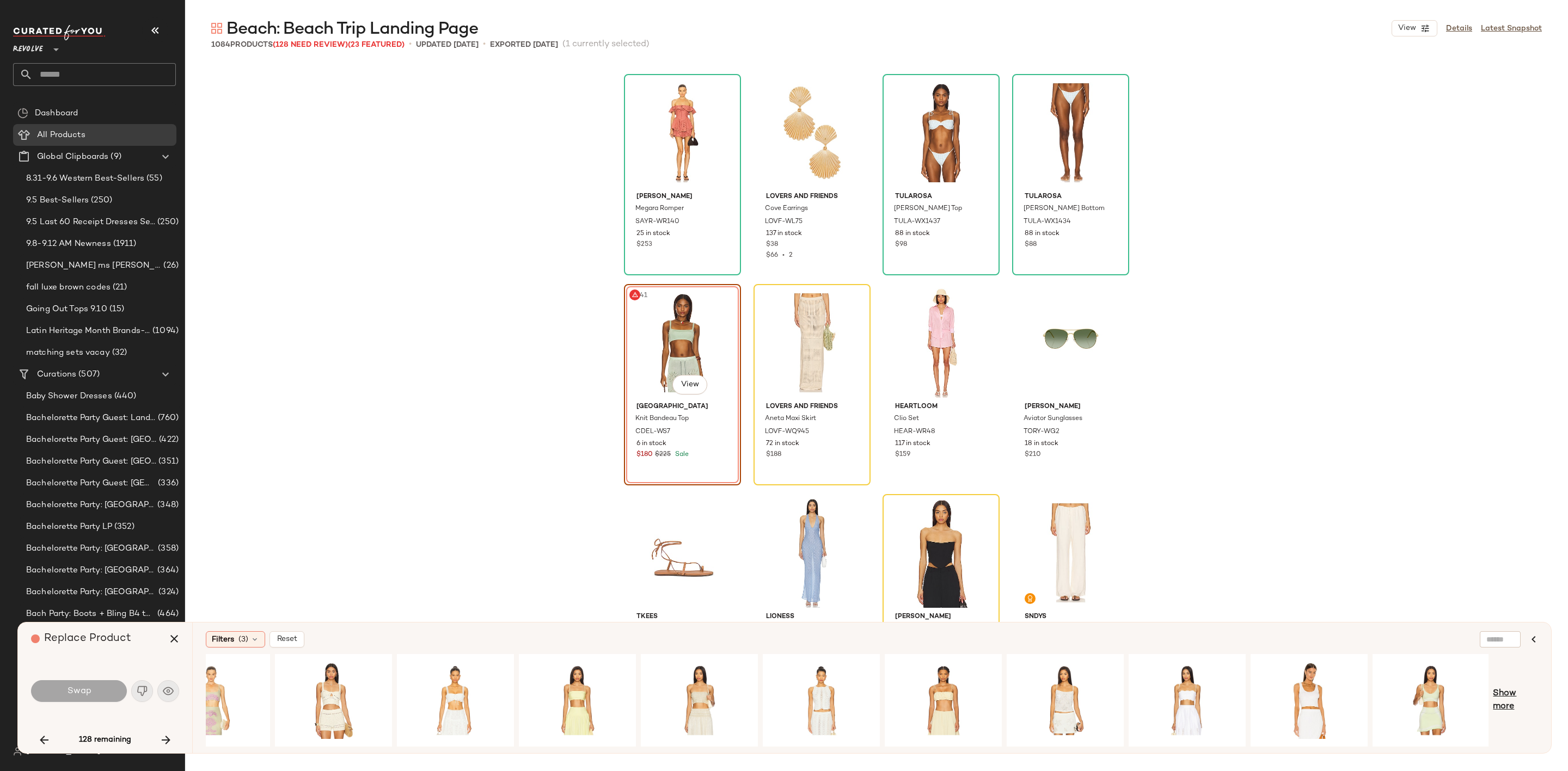
click at [1516, 699] on span "Show more" at bounding box center [1516, 700] width 45 height 26
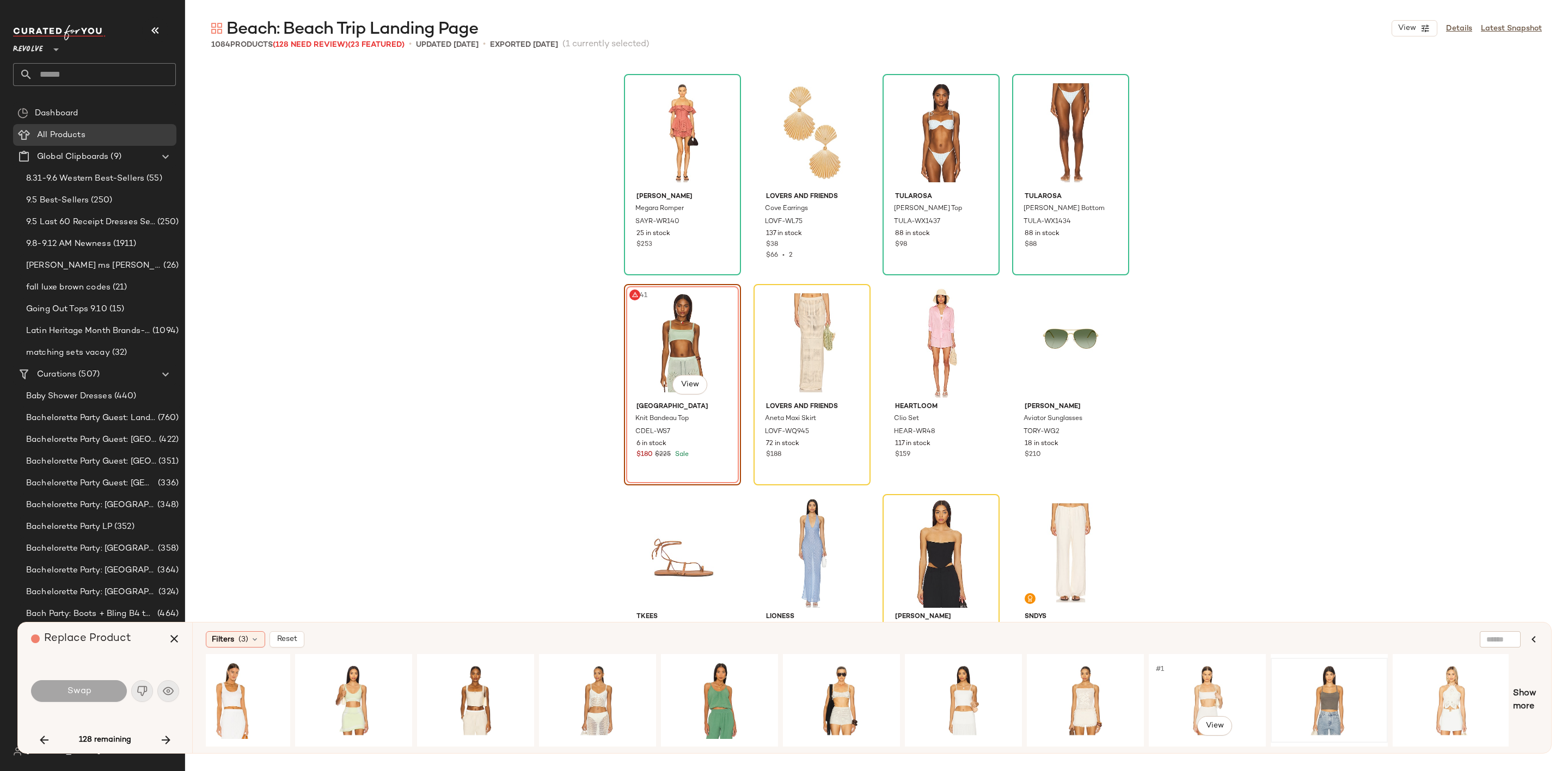
scroll to position [0, 1131]
click at [164, 736] on icon "button" at bounding box center [166, 740] width 13 height 13
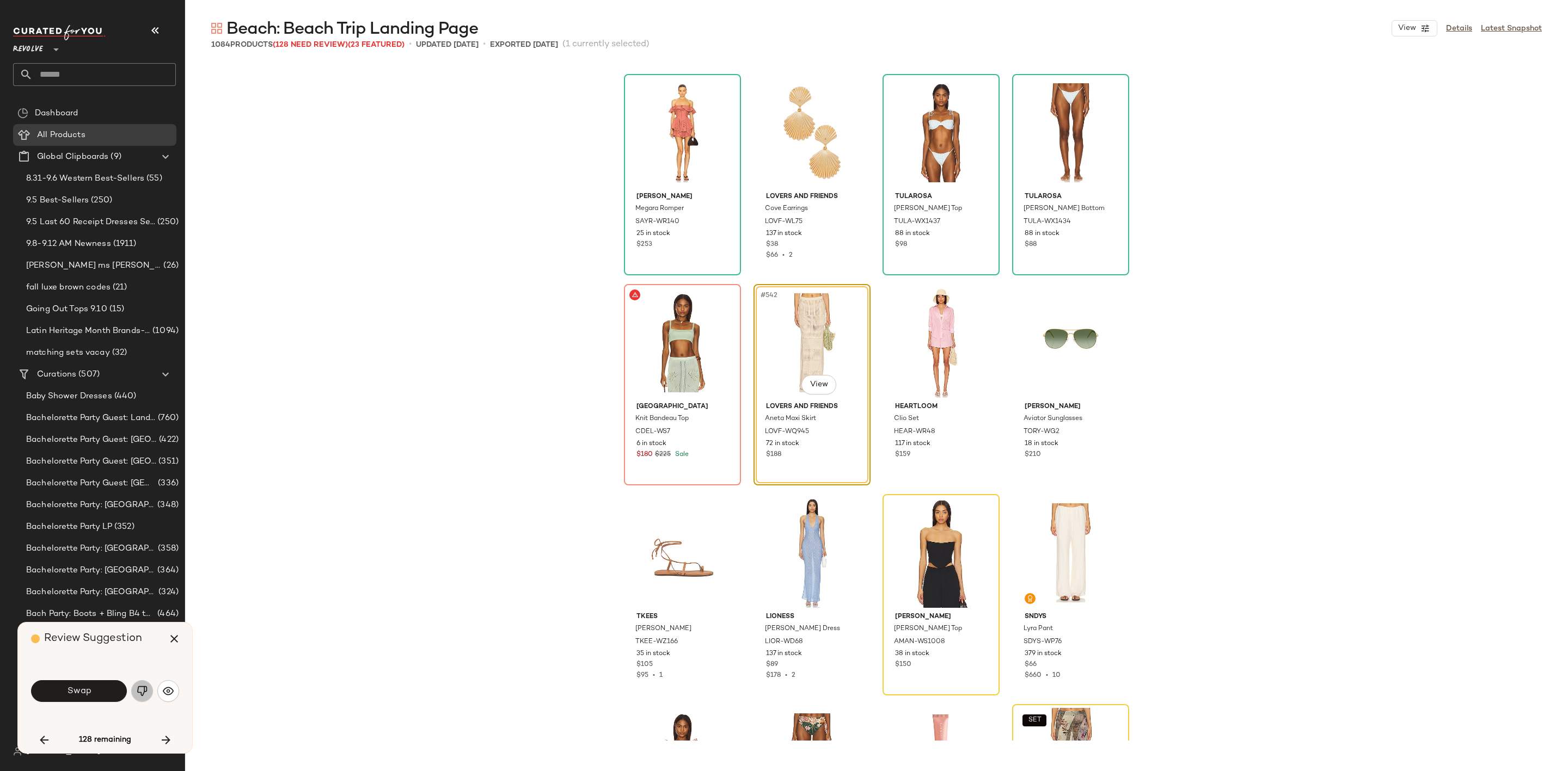
click at [142, 689] on img "button" at bounding box center [142, 691] width 11 height 11
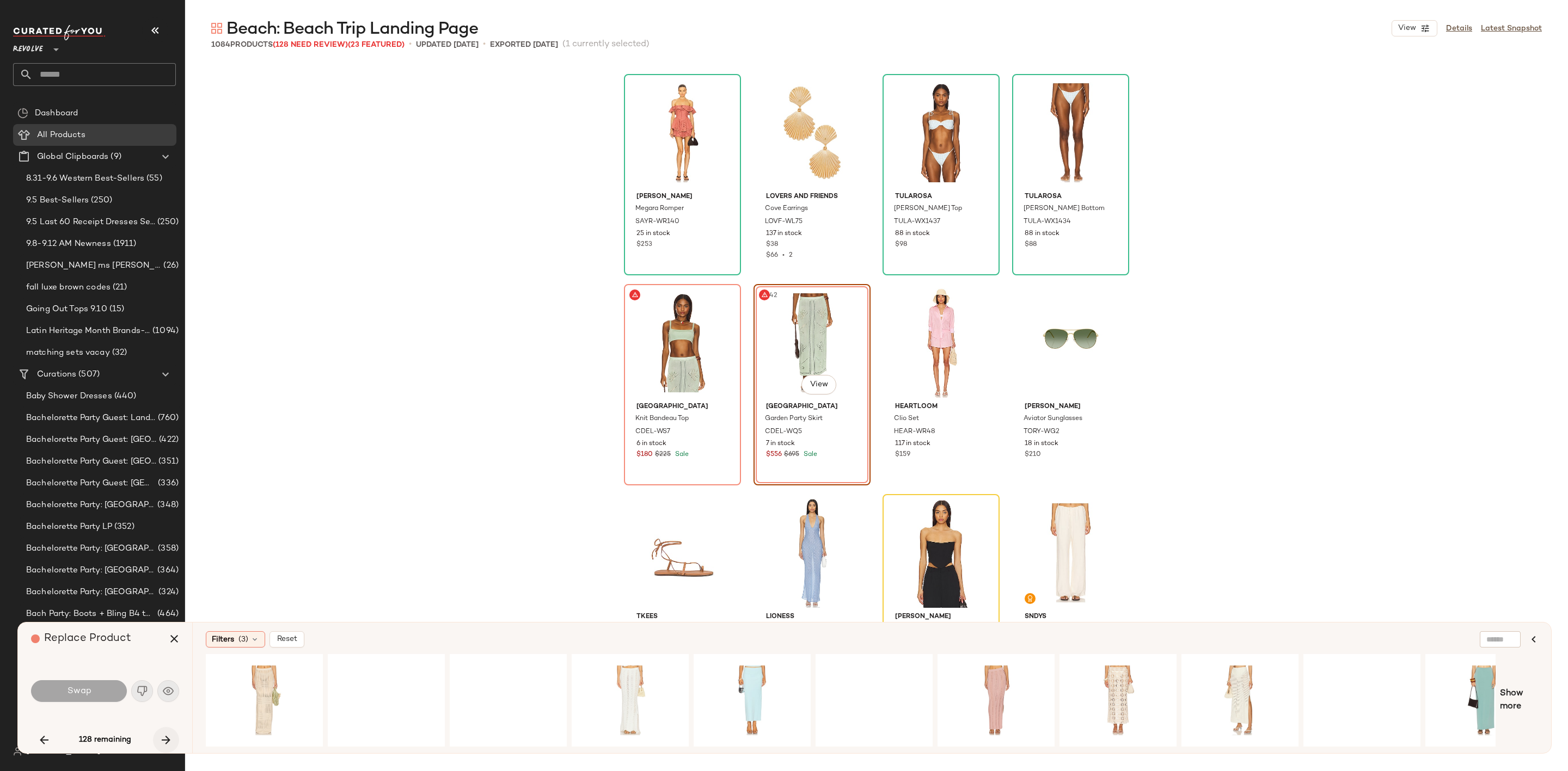
click at [167, 735] on icon "button" at bounding box center [166, 740] width 13 height 13
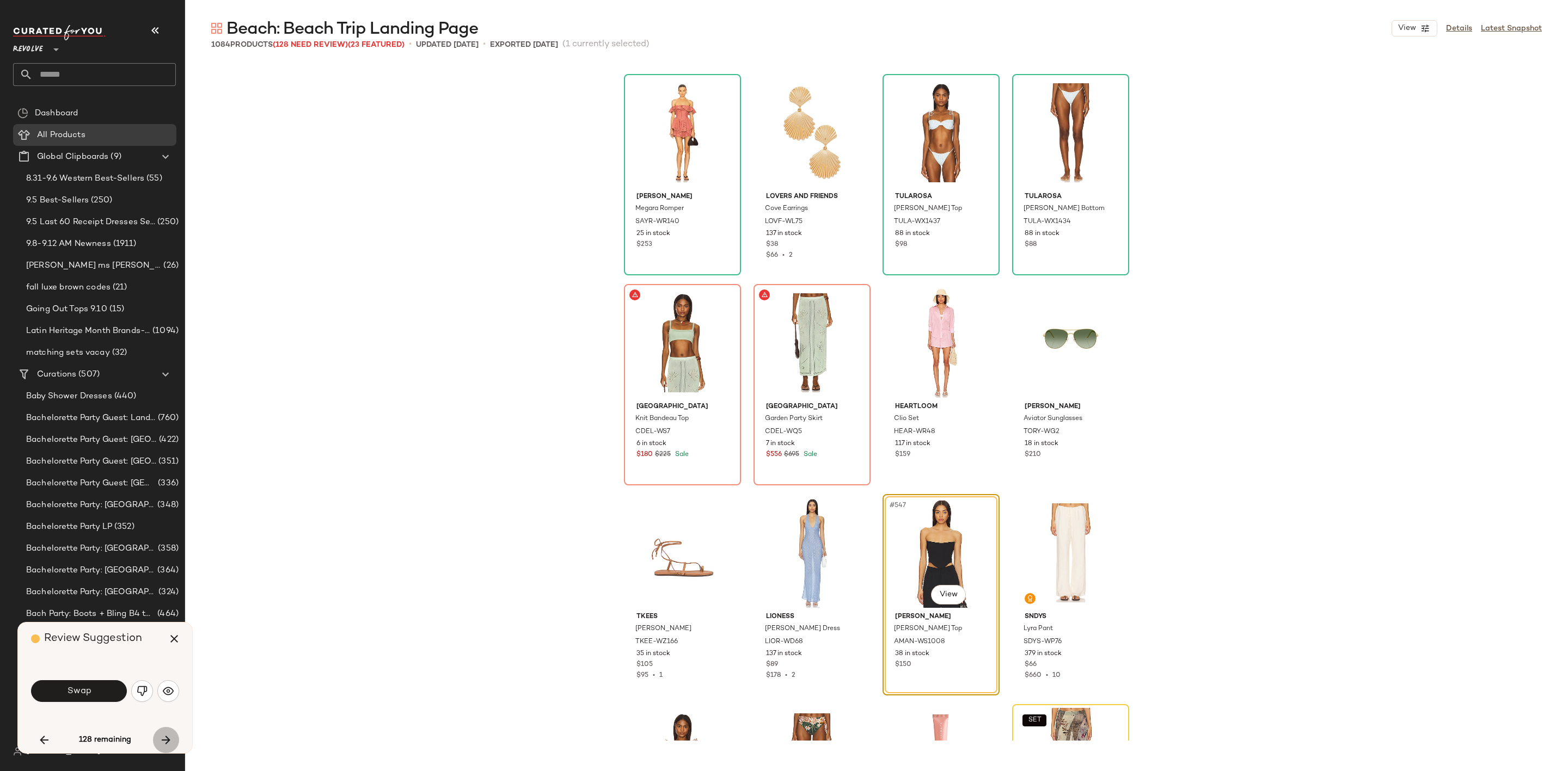
scroll to position [28363, 0]
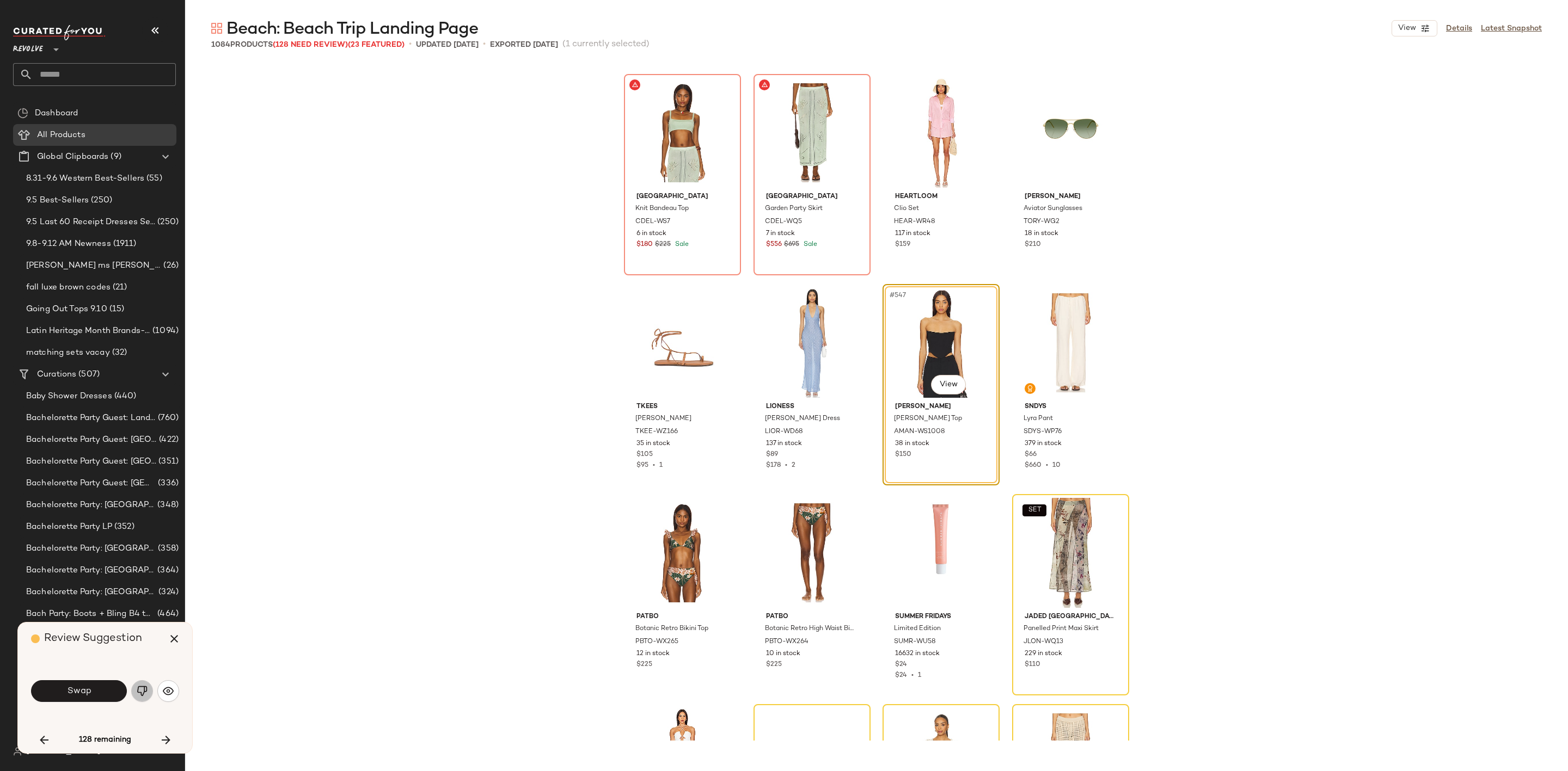
click at [142, 689] on img "button" at bounding box center [142, 691] width 11 height 11
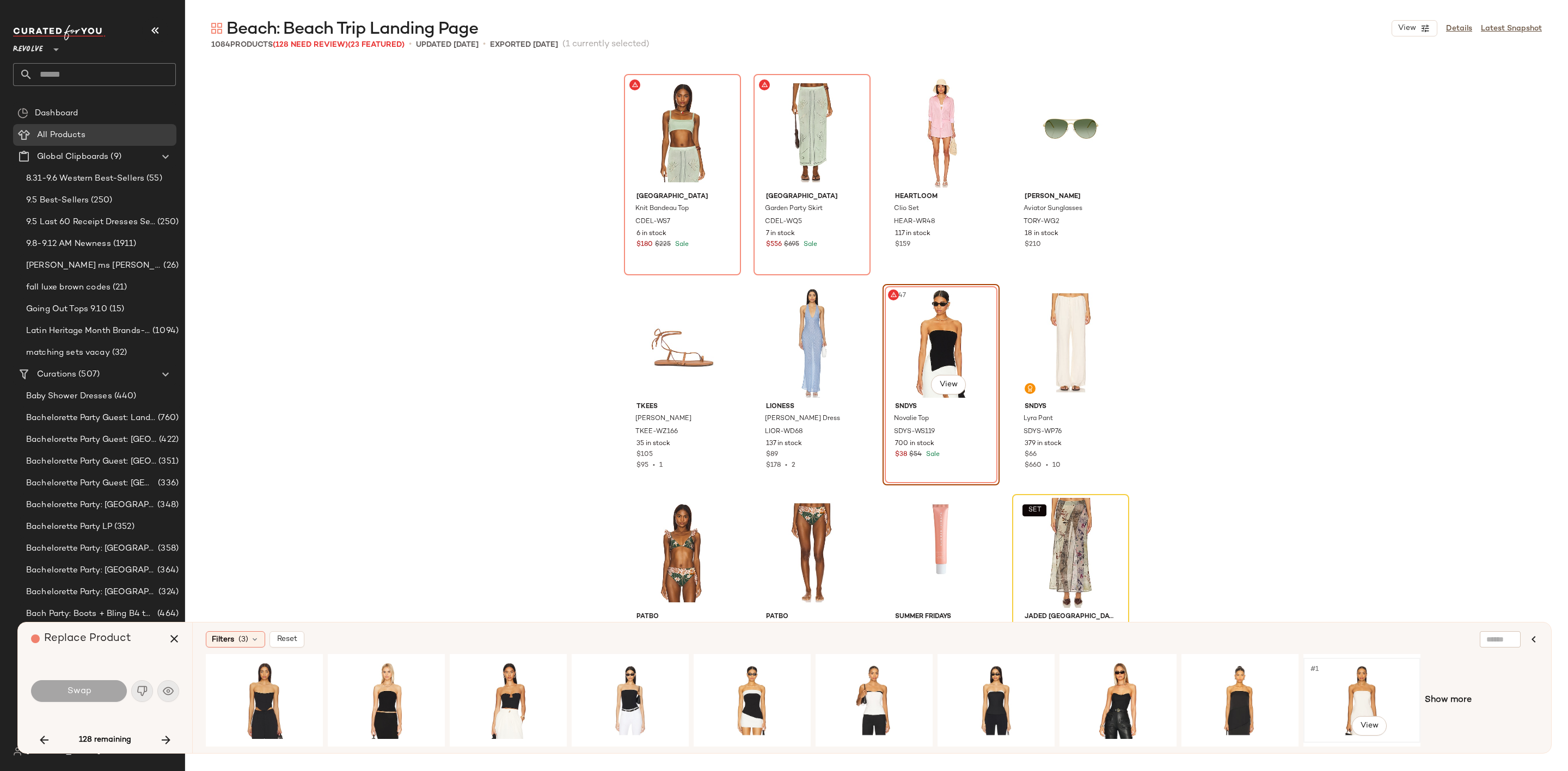
click at [1349, 686] on div "#1 View" at bounding box center [1362, 700] width 110 height 77
click at [82, 696] on span "Swap" at bounding box center [79, 691] width 24 height 10
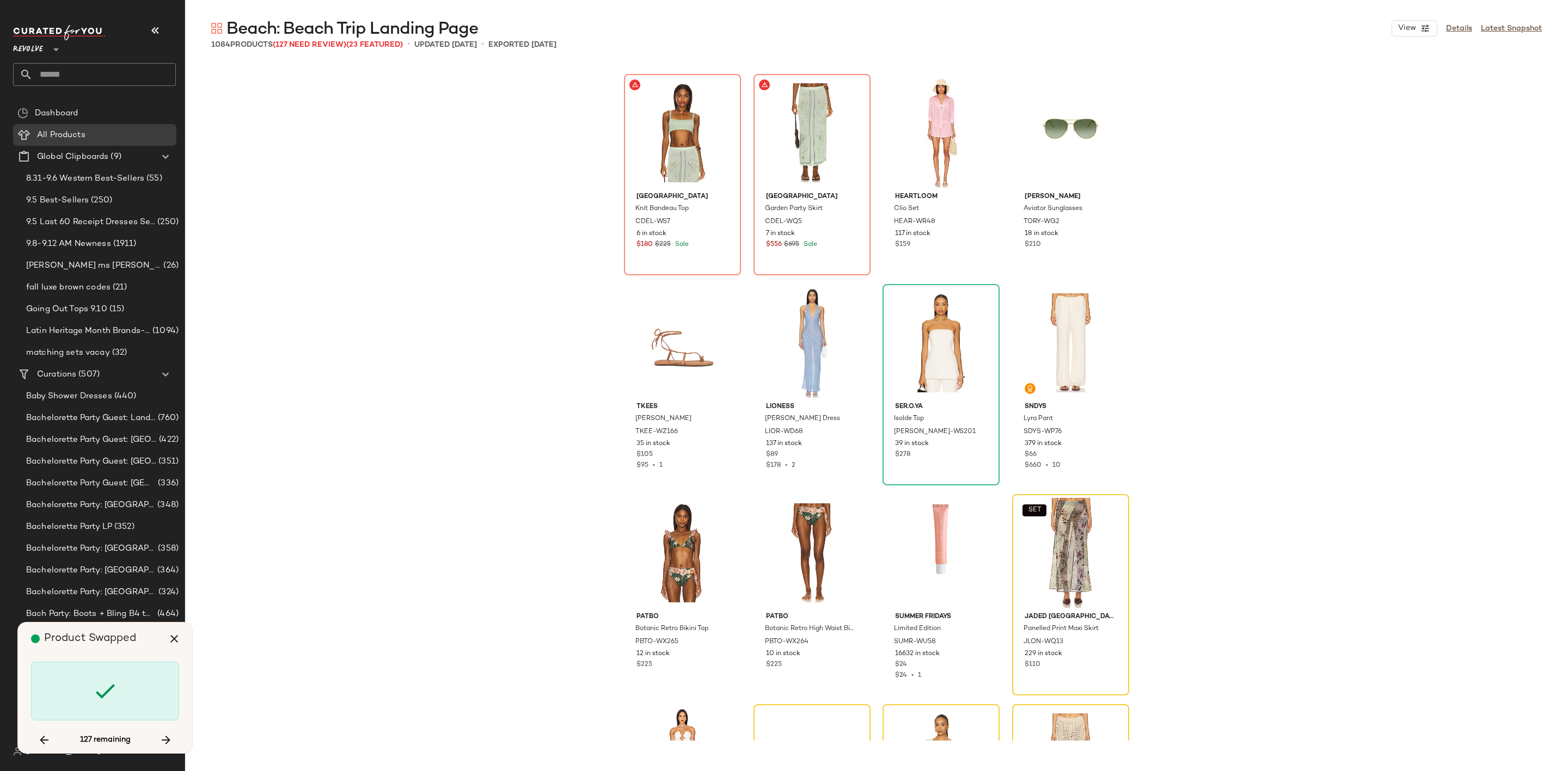
scroll to position [28573, 0]
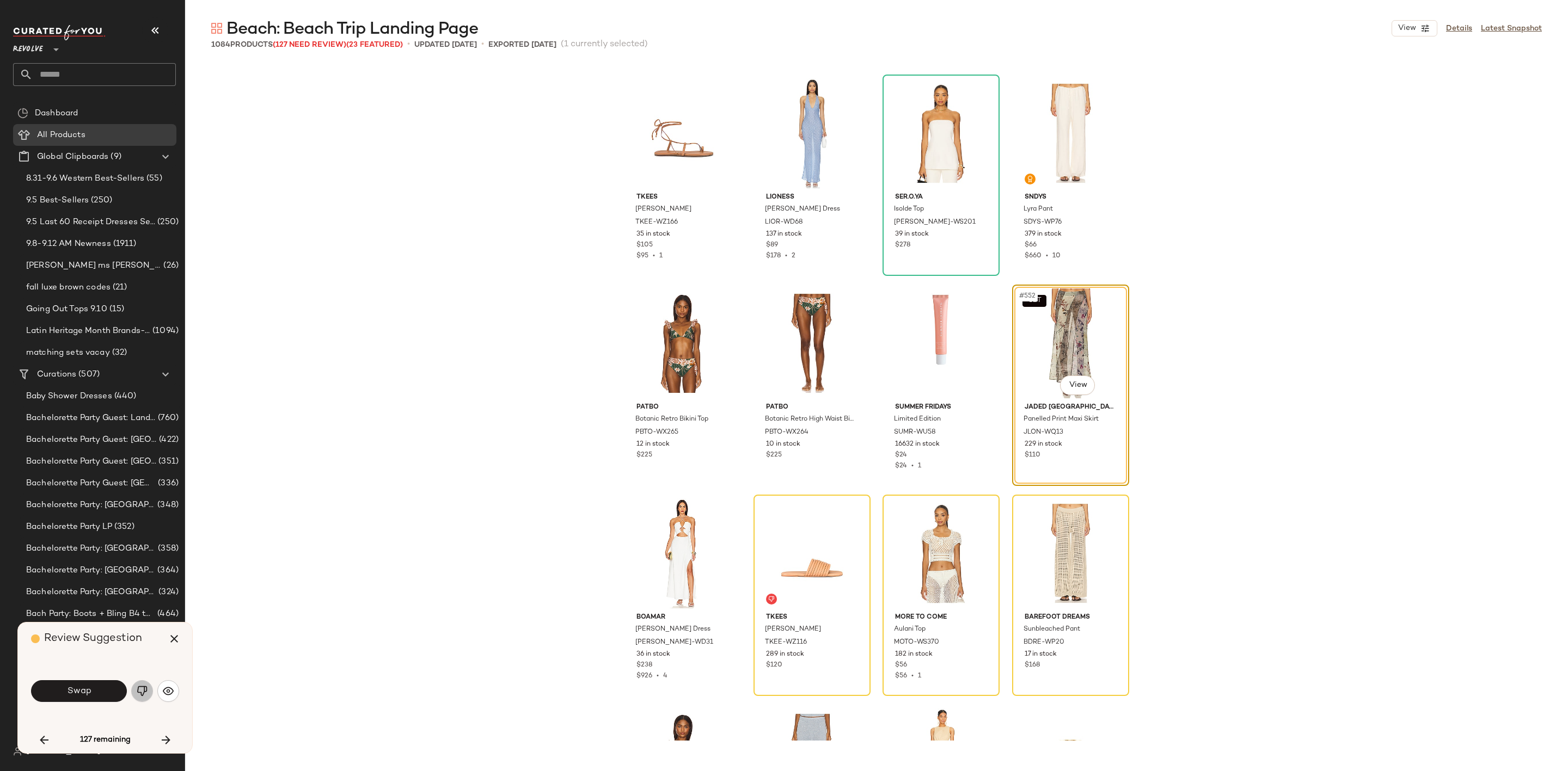
click at [139, 688] on img "button" at bounding box center [142, 691] width 11 height 11
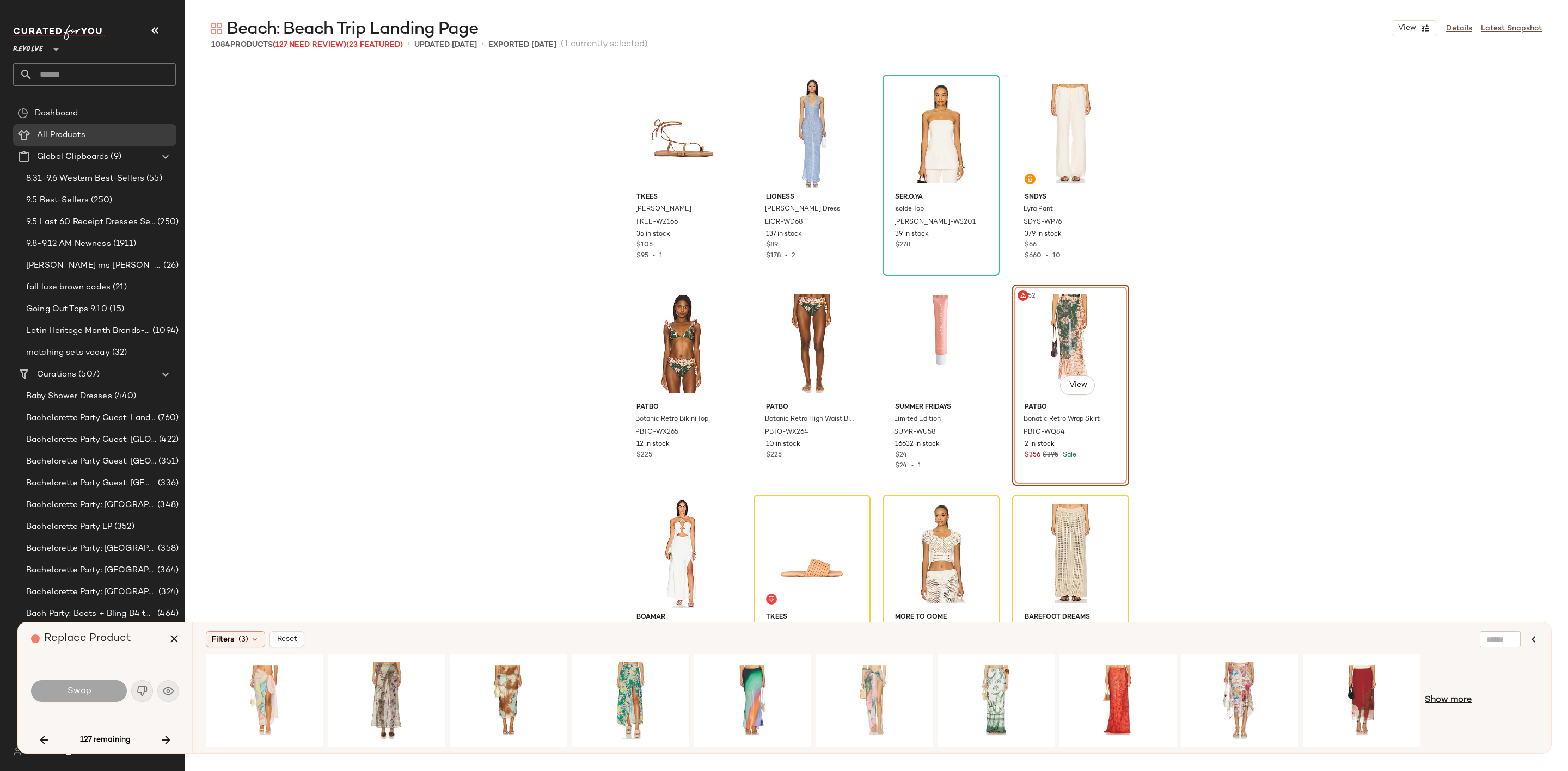
click at [1458, 700] on span "Show more" at bounding box center [1448, 700] width 47 height 13
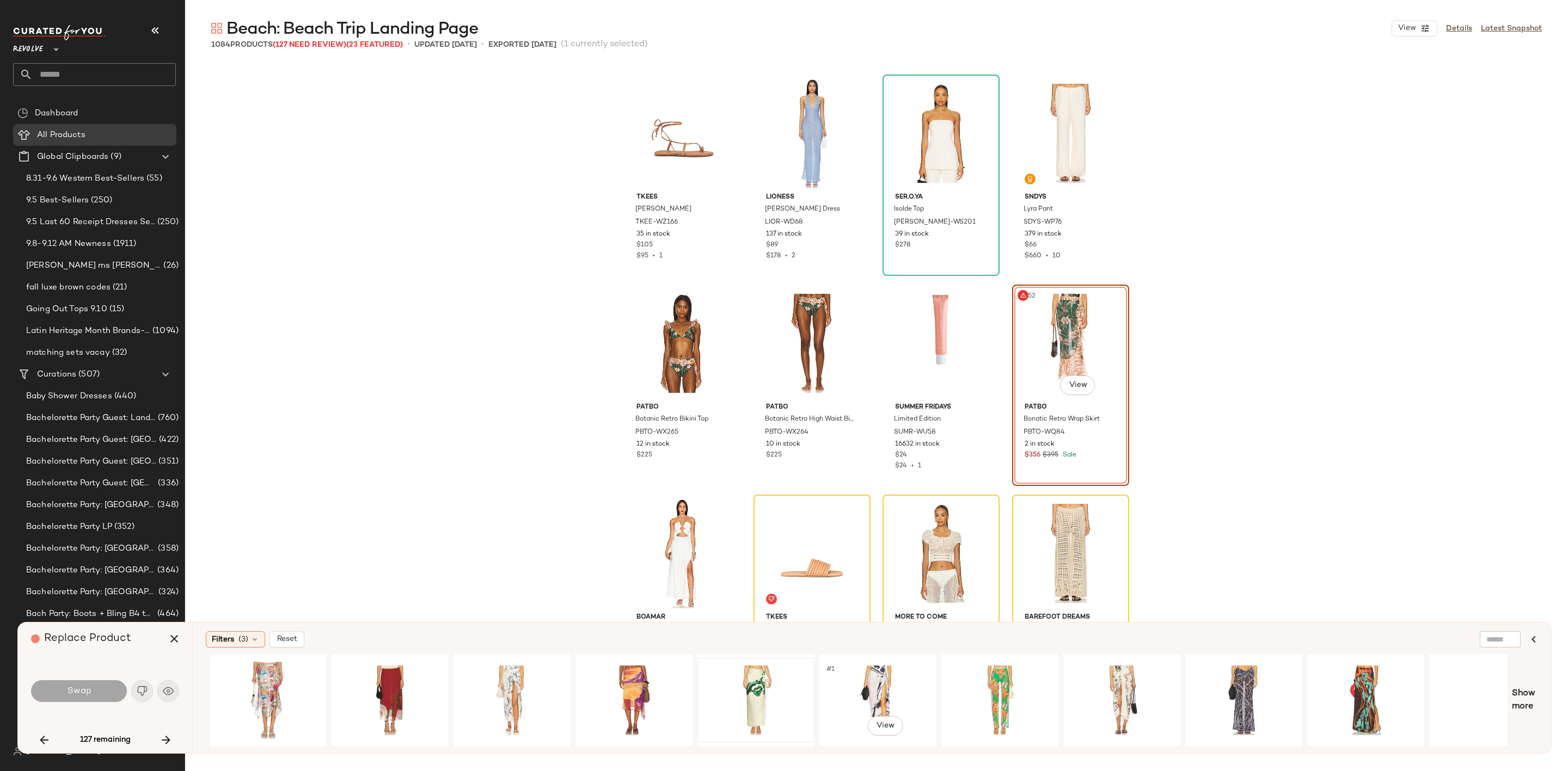
scroll to position [0, 1010]
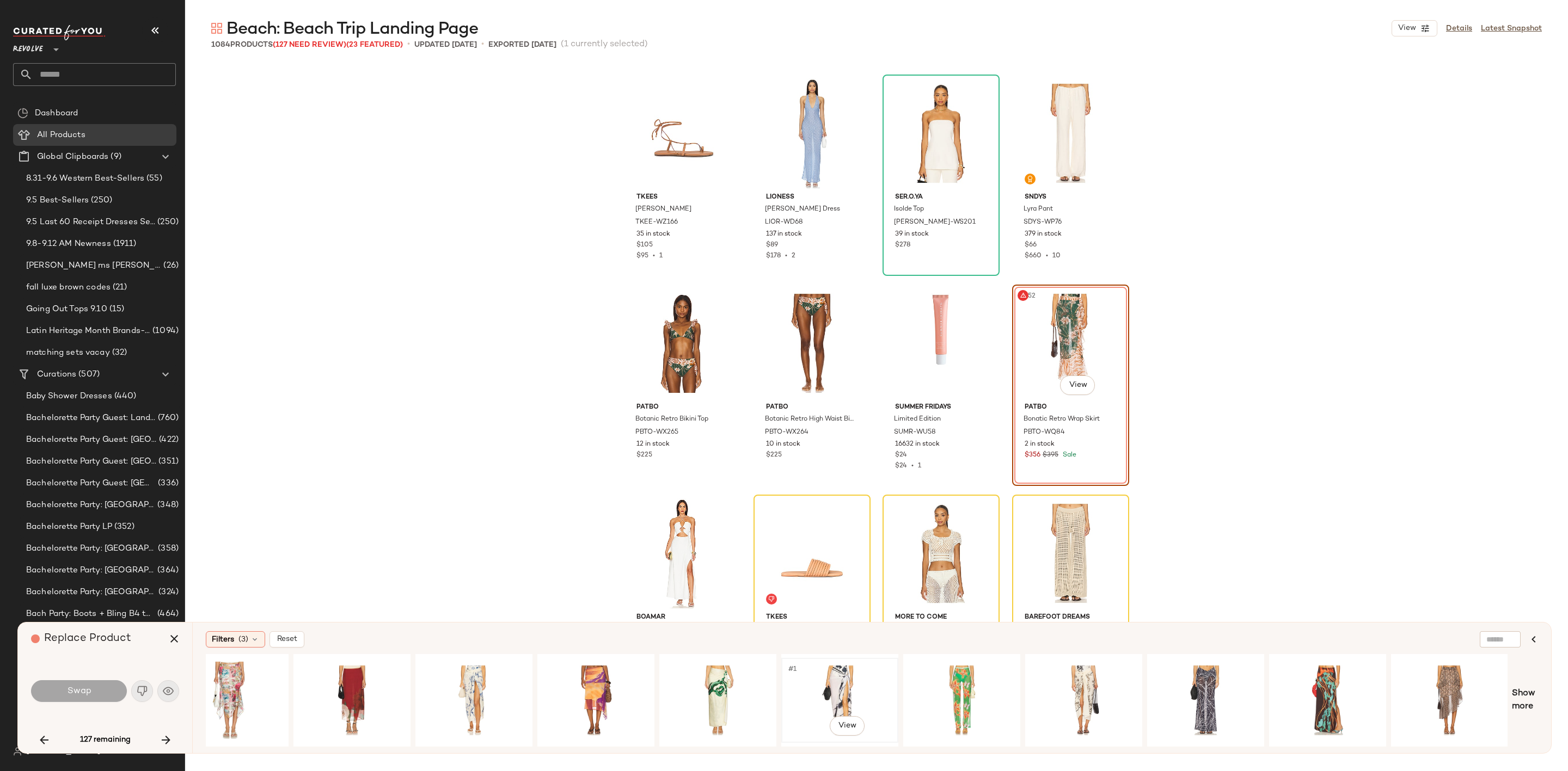
click at [830, 688] on div "#1 View" at bounding box center [840, 700] width 110 height 77
click at [75, 686] on span "Swap" at bounding box center [79, 691] width 24 height 10
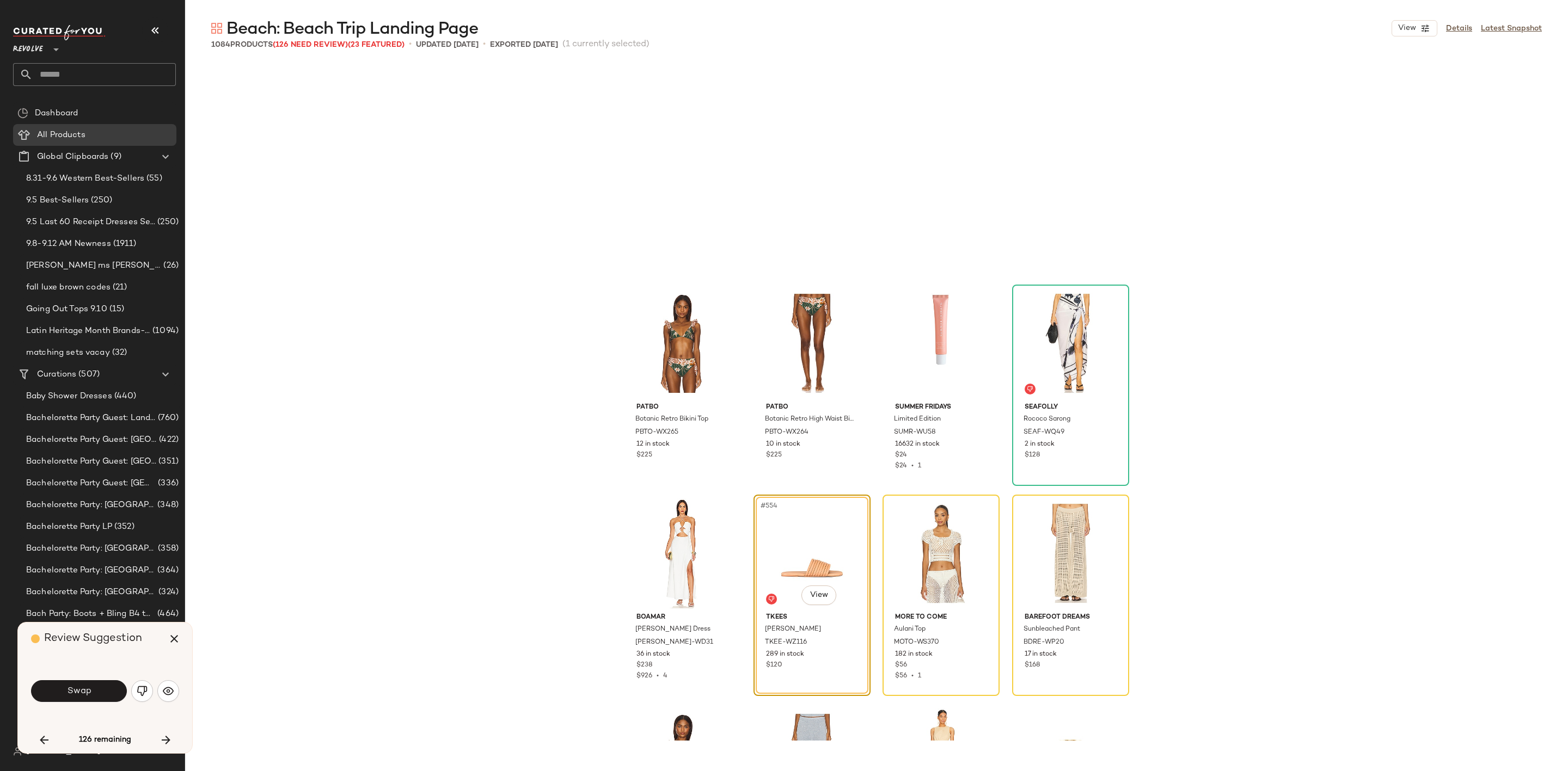
scroll to position [28783, 0]
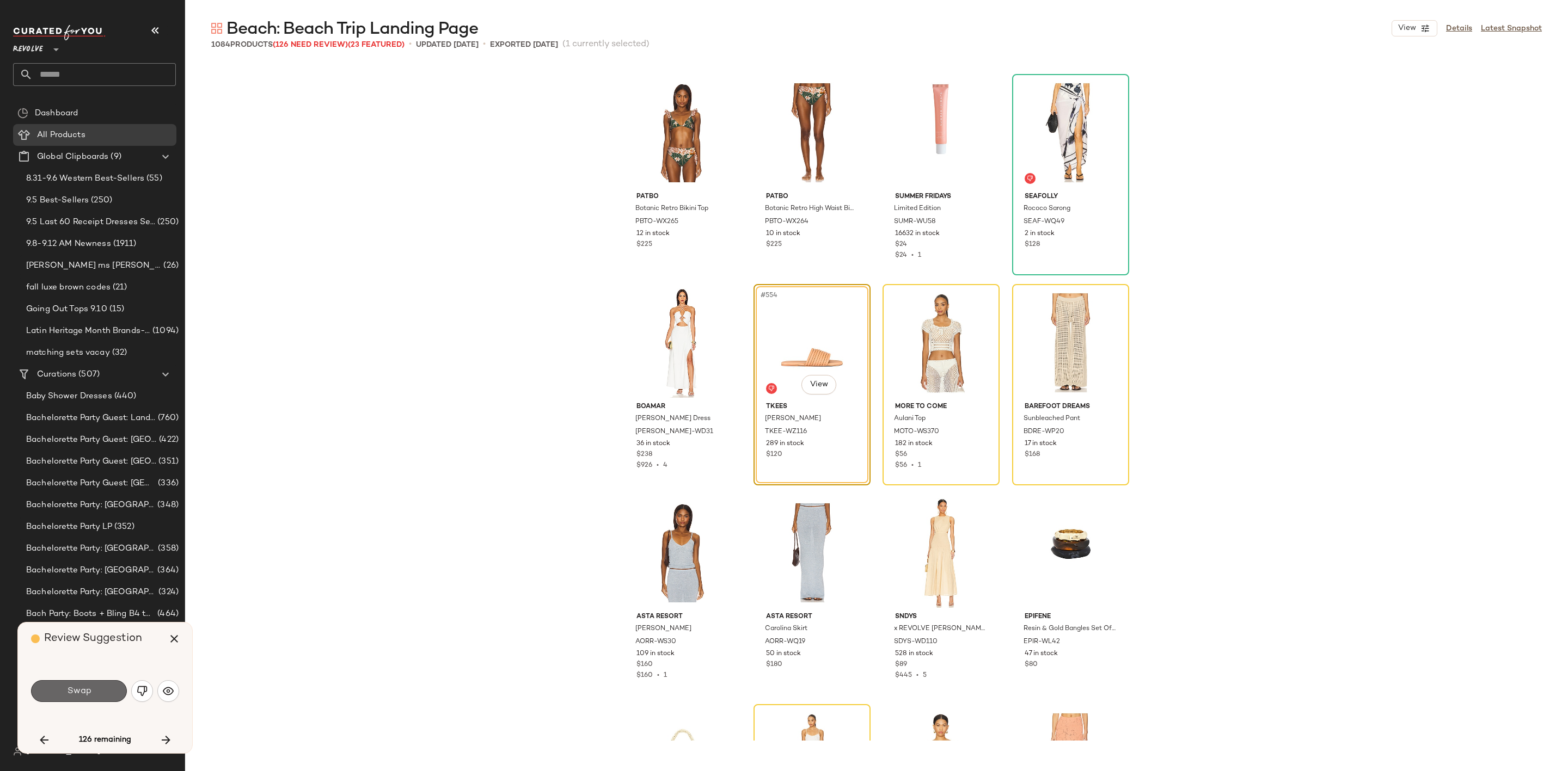
click at [74, 688] on span "Swap" at bounding box center [79, 691] width 24 height 10
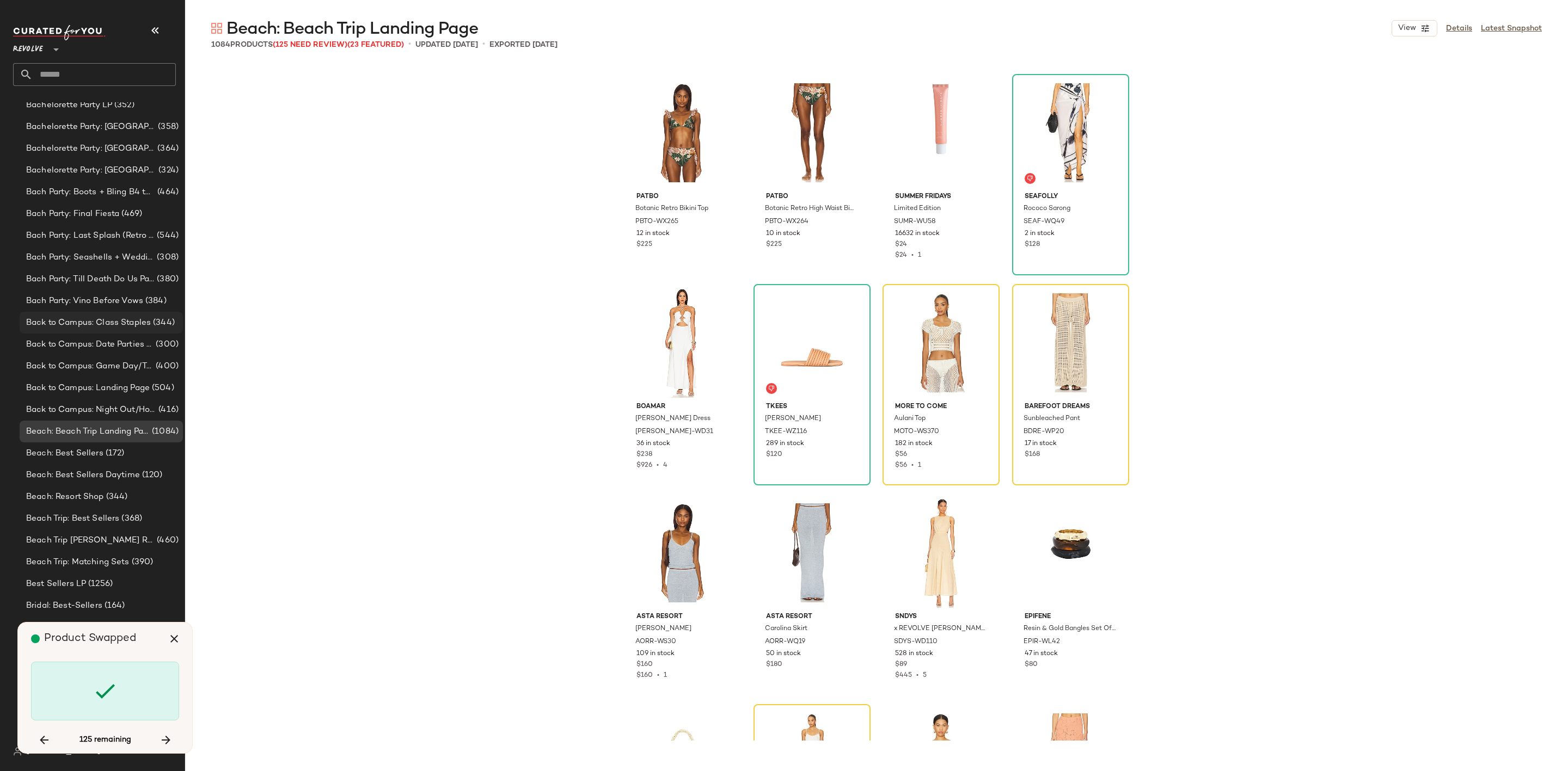
scroll to position [408, 0]
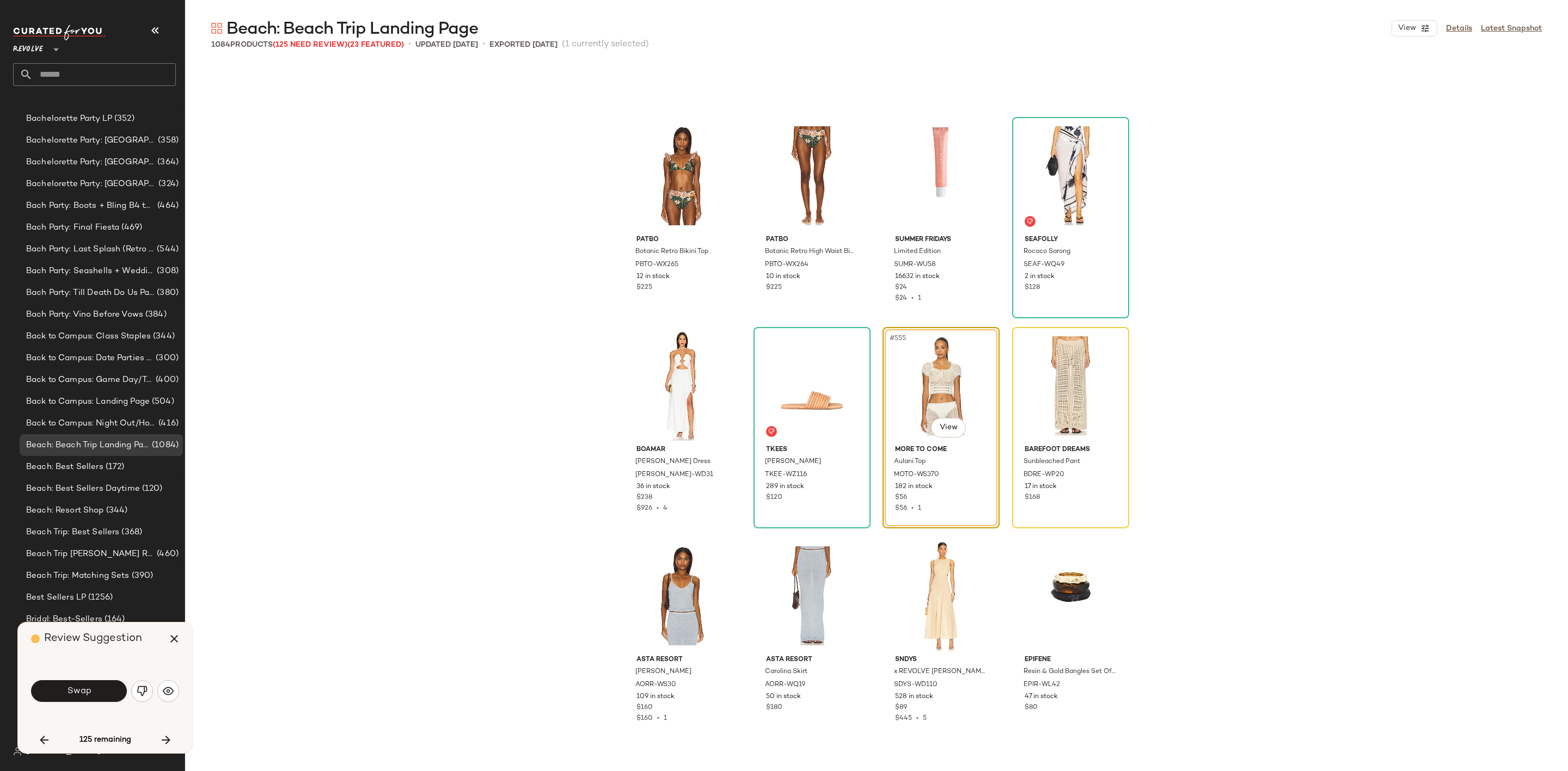
scroll to position [28702, 0]
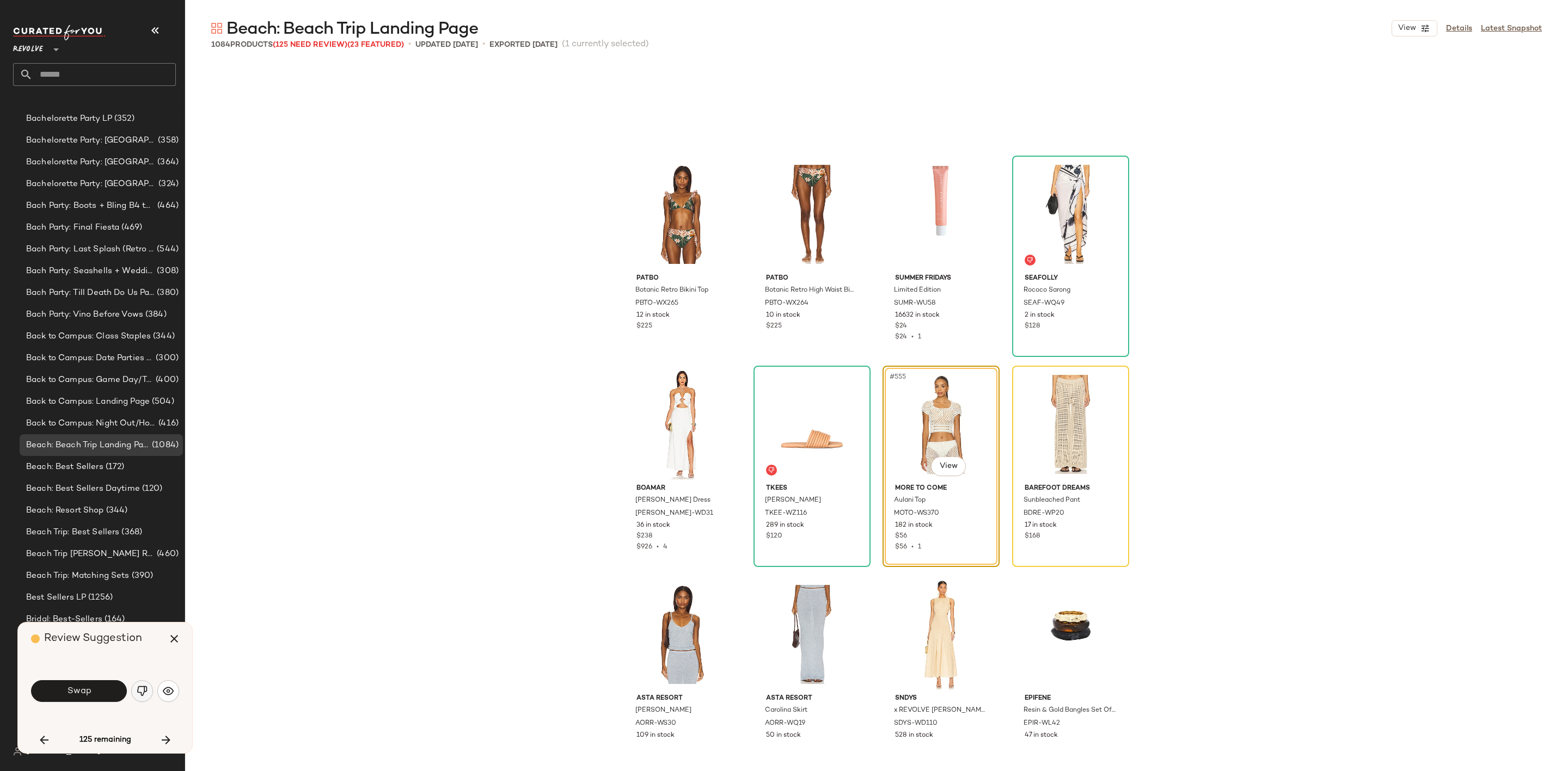
click at [144, 684] on button "button" at bounding box center [142, 691] width 22 height 22
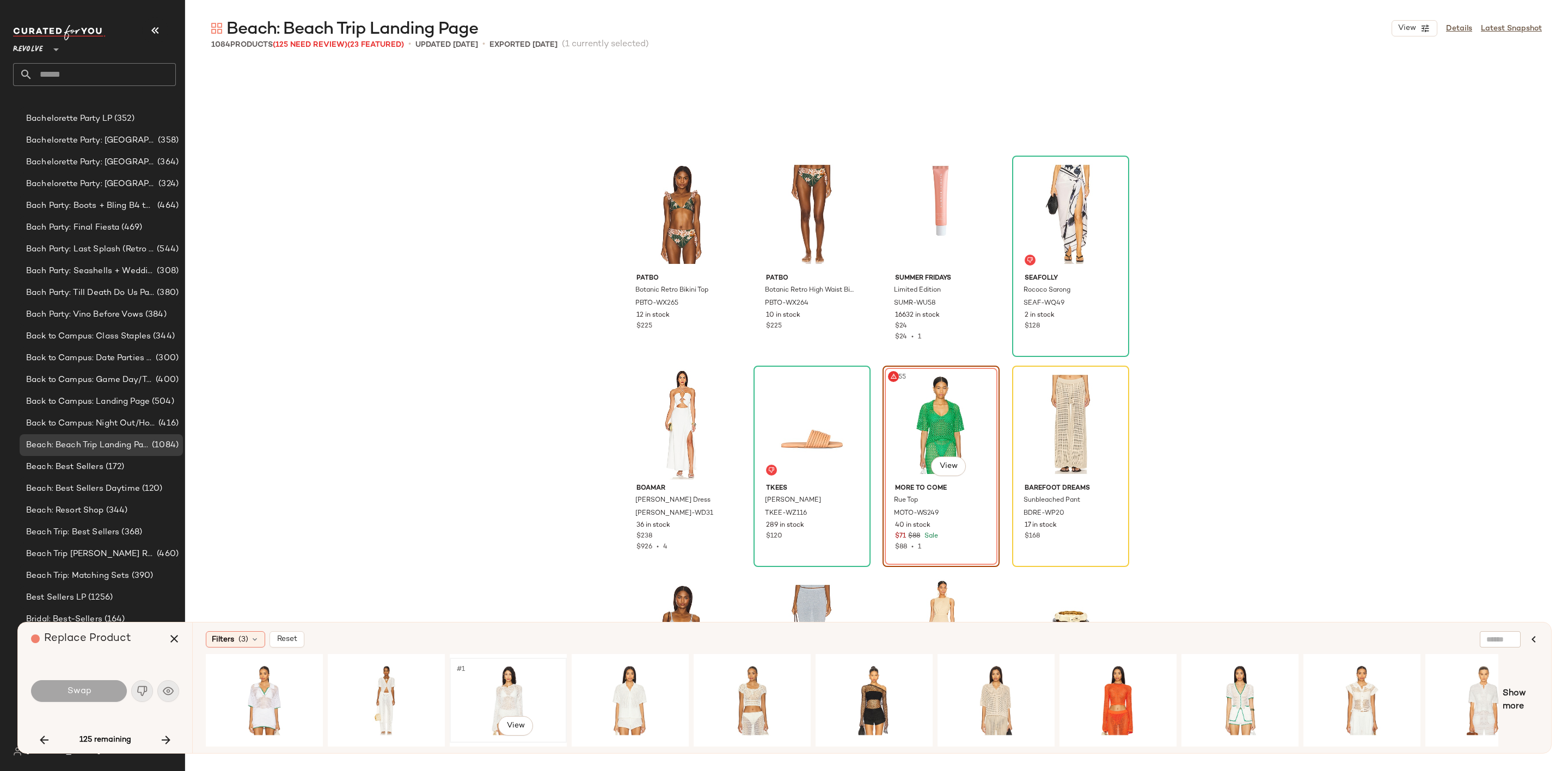
click at [518, 688] on div "#1 View" at bounding box center [508, 700] width 110 height 77
click at [90, 683] on button "Swap" at bounding box center [79, 691] width 96 height 22
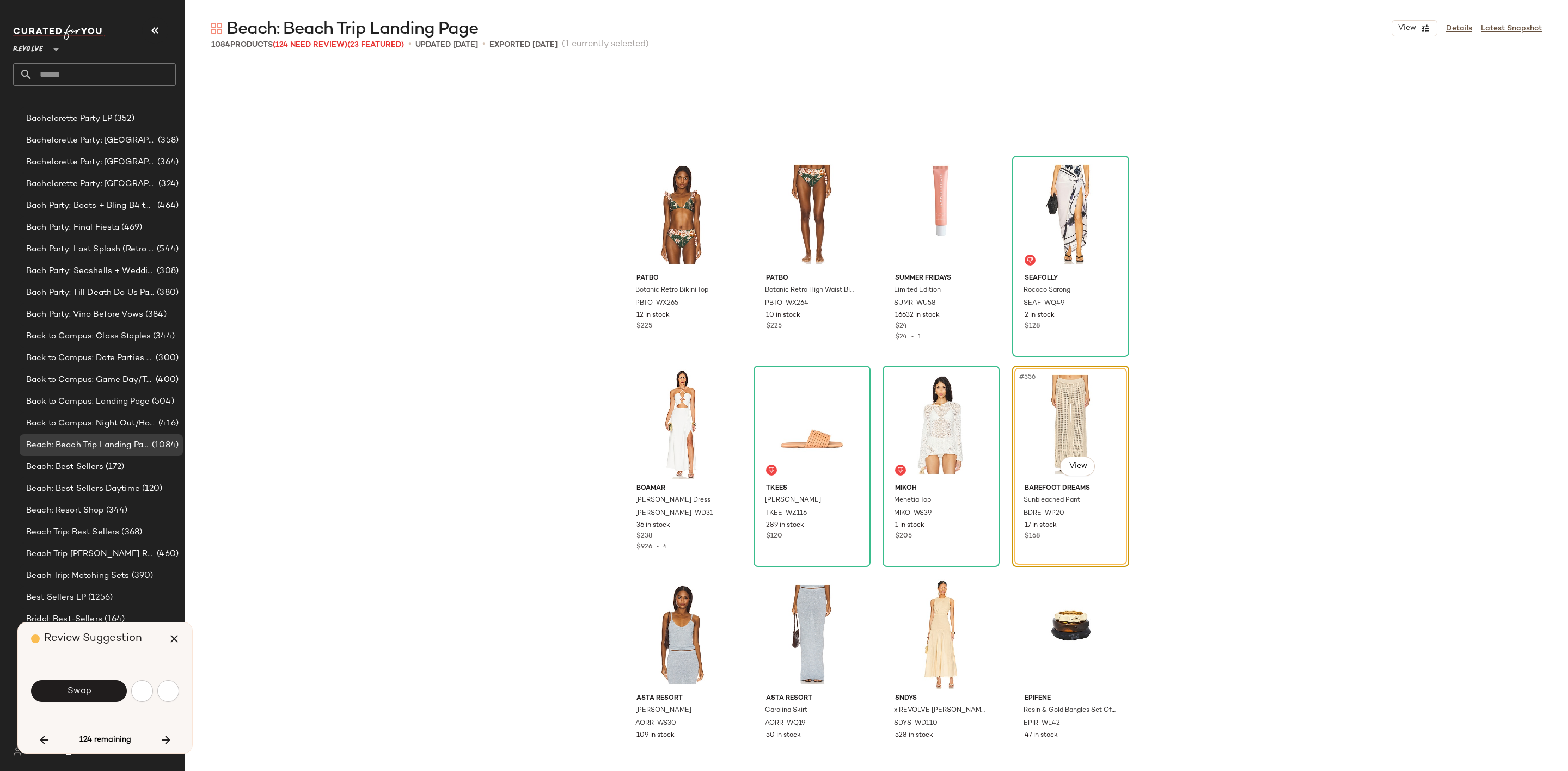
scroll to position [28783, 0]
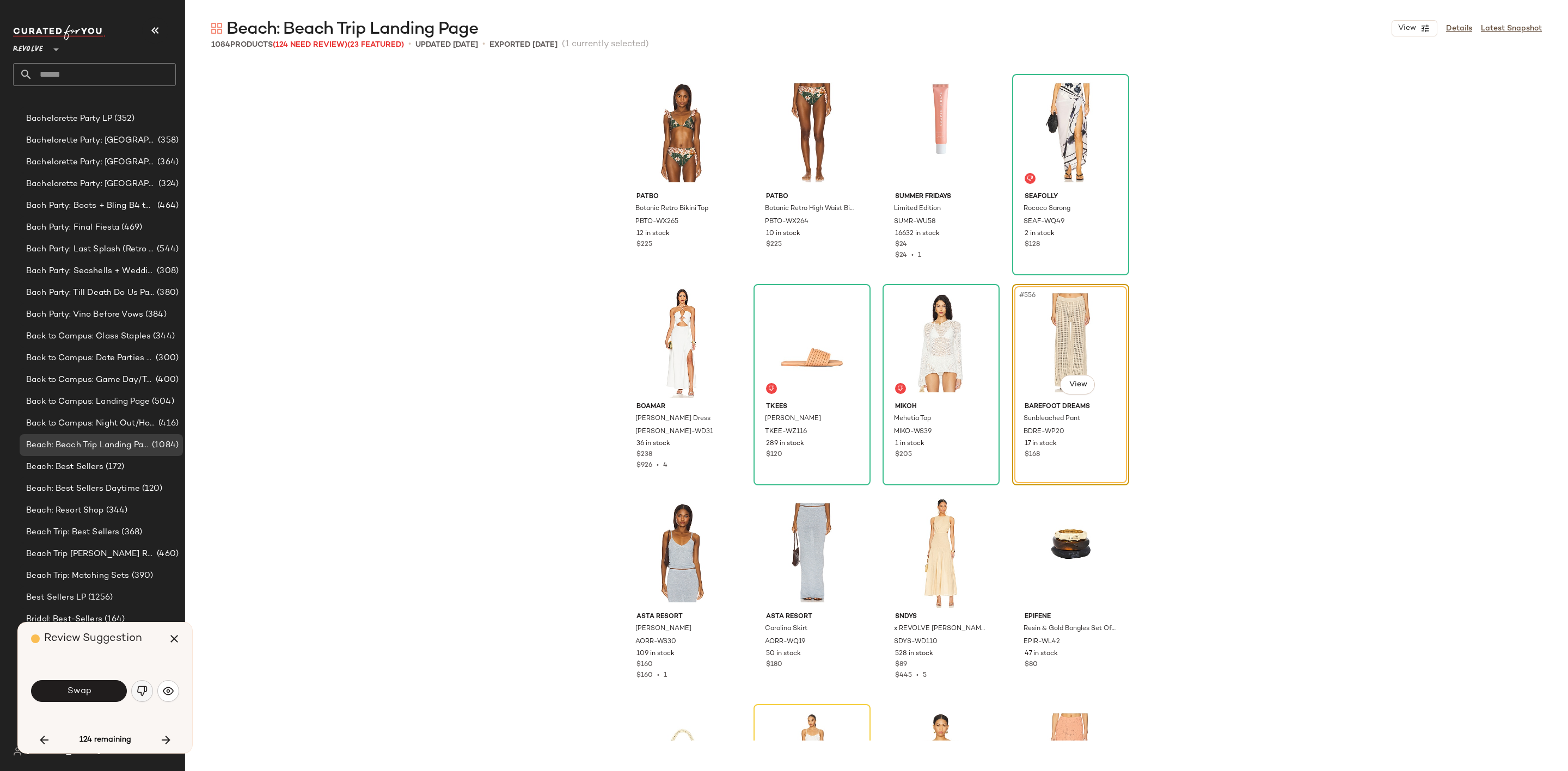
click at [145, 691] on img "button" at bounding box center [142, 691] width 11 height 11
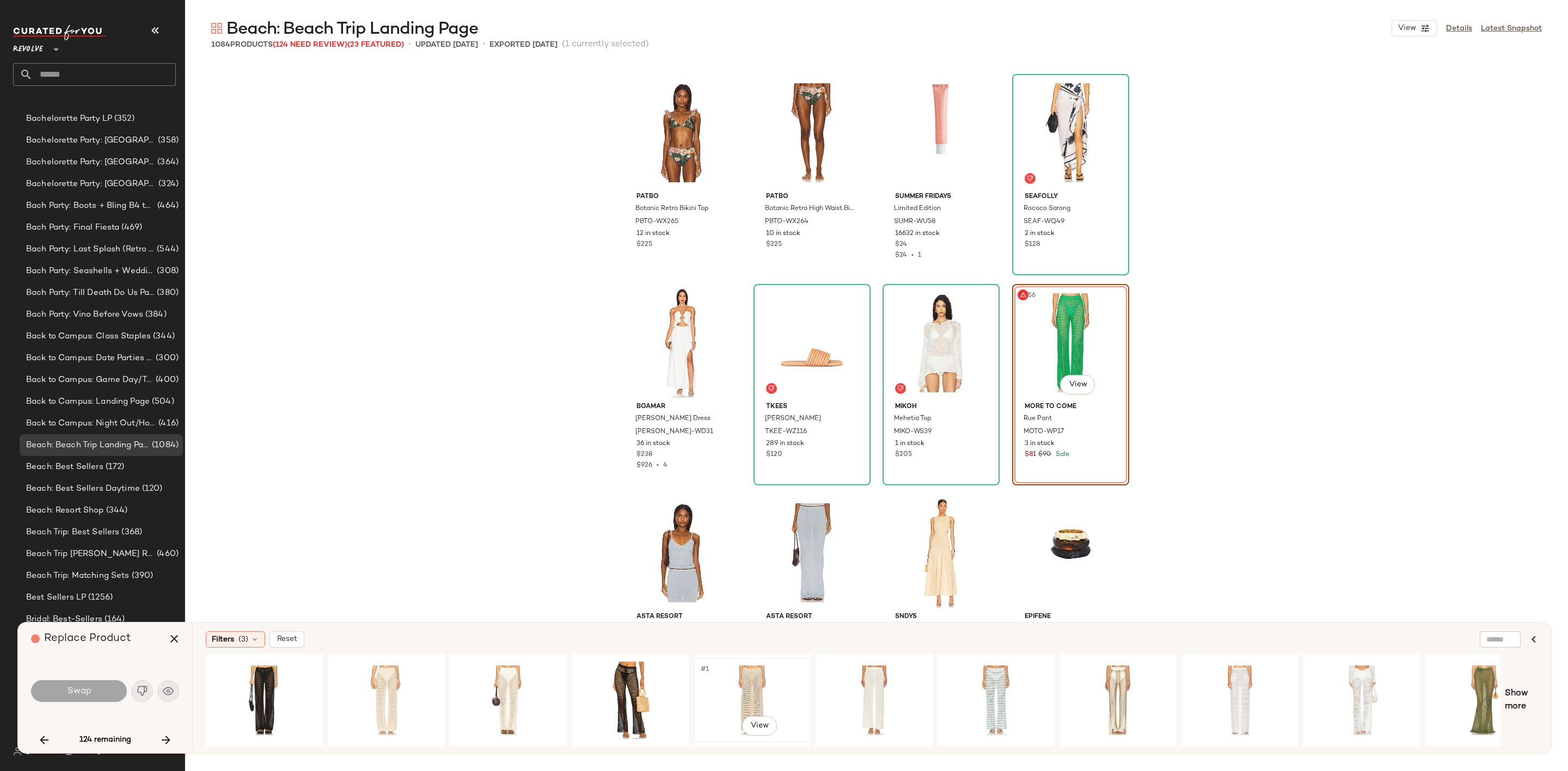
click at [745, 678] on div "#1 View" at bounding box center [752, 700] width 110 height 77
click at [99, 693] on button "Swap" at bounding box center [79, 691] width 96 height 22
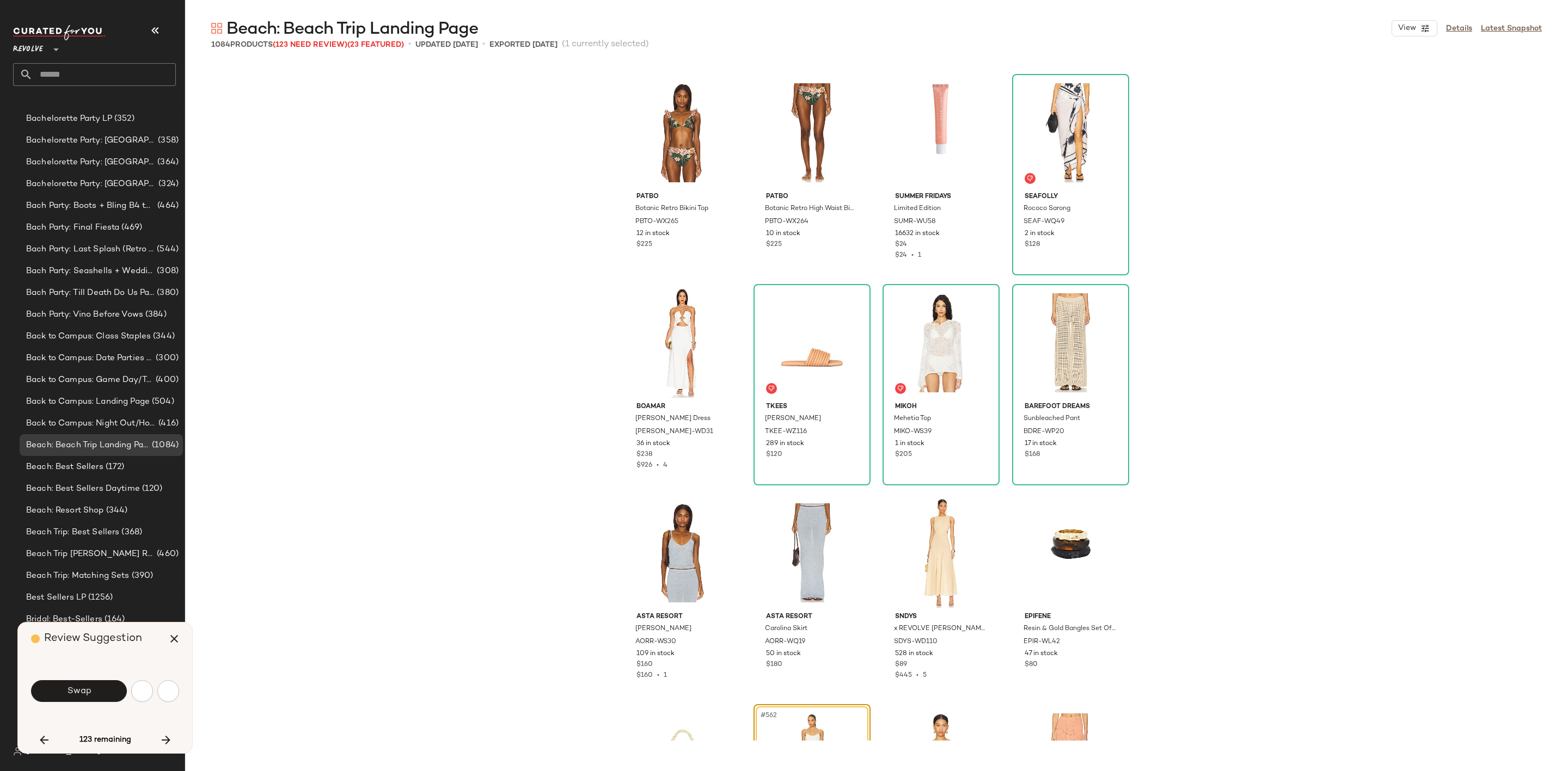
scroll to position [29203, 0]
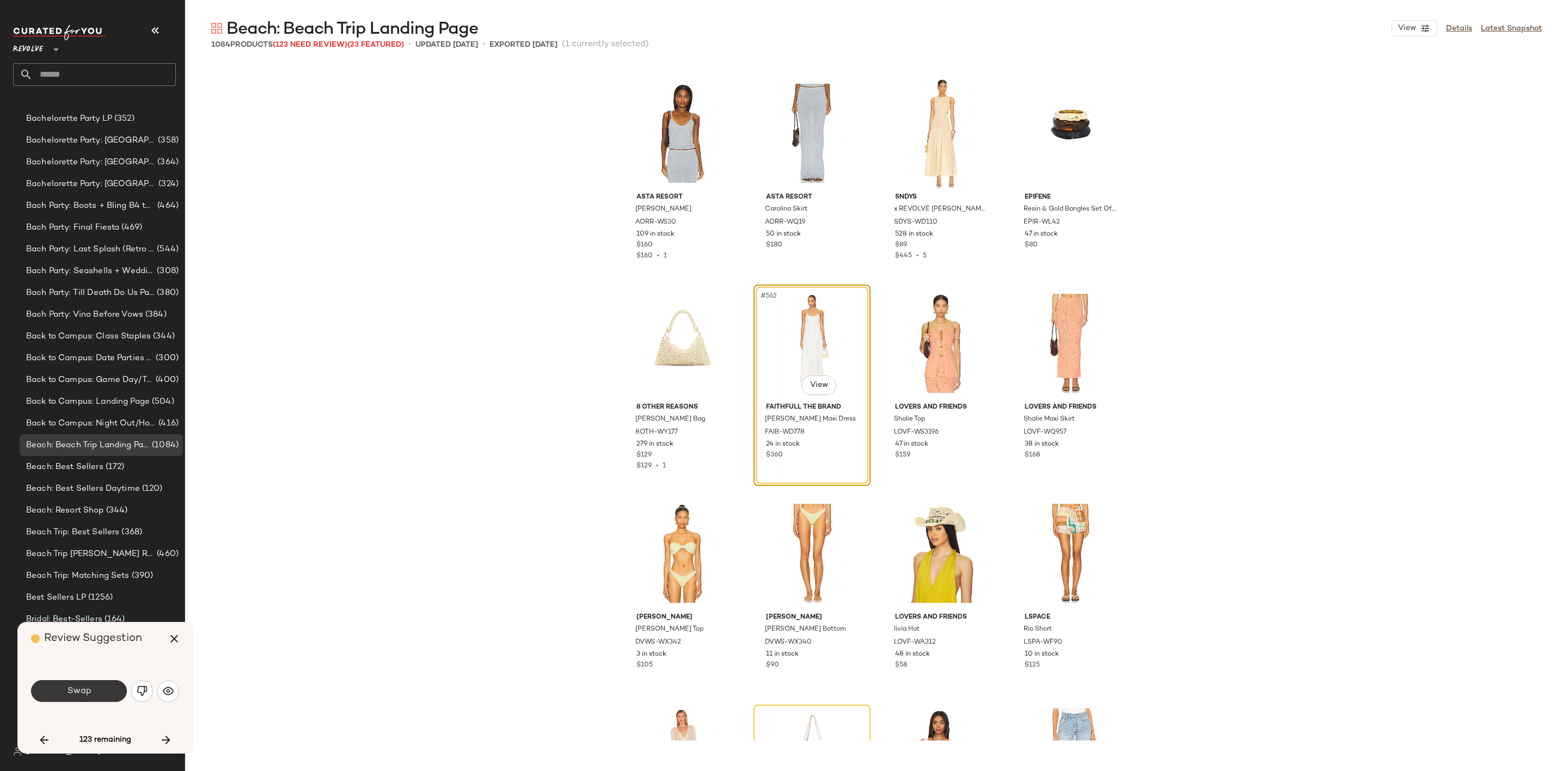
click at [99, 694] on button "Swap" at bounding box center [79, 691] width 96 height 22
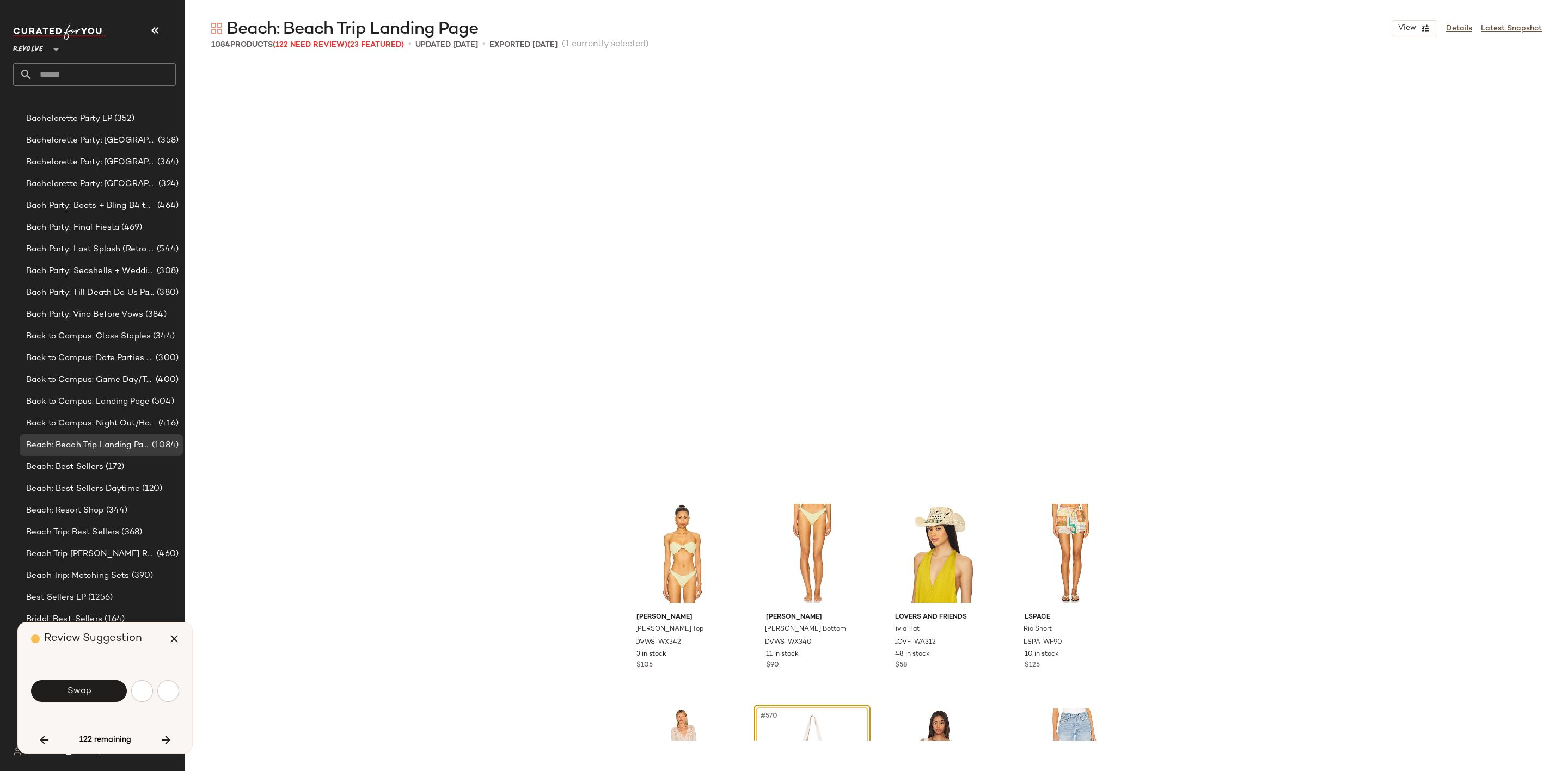
scroll to position [29624, 0]
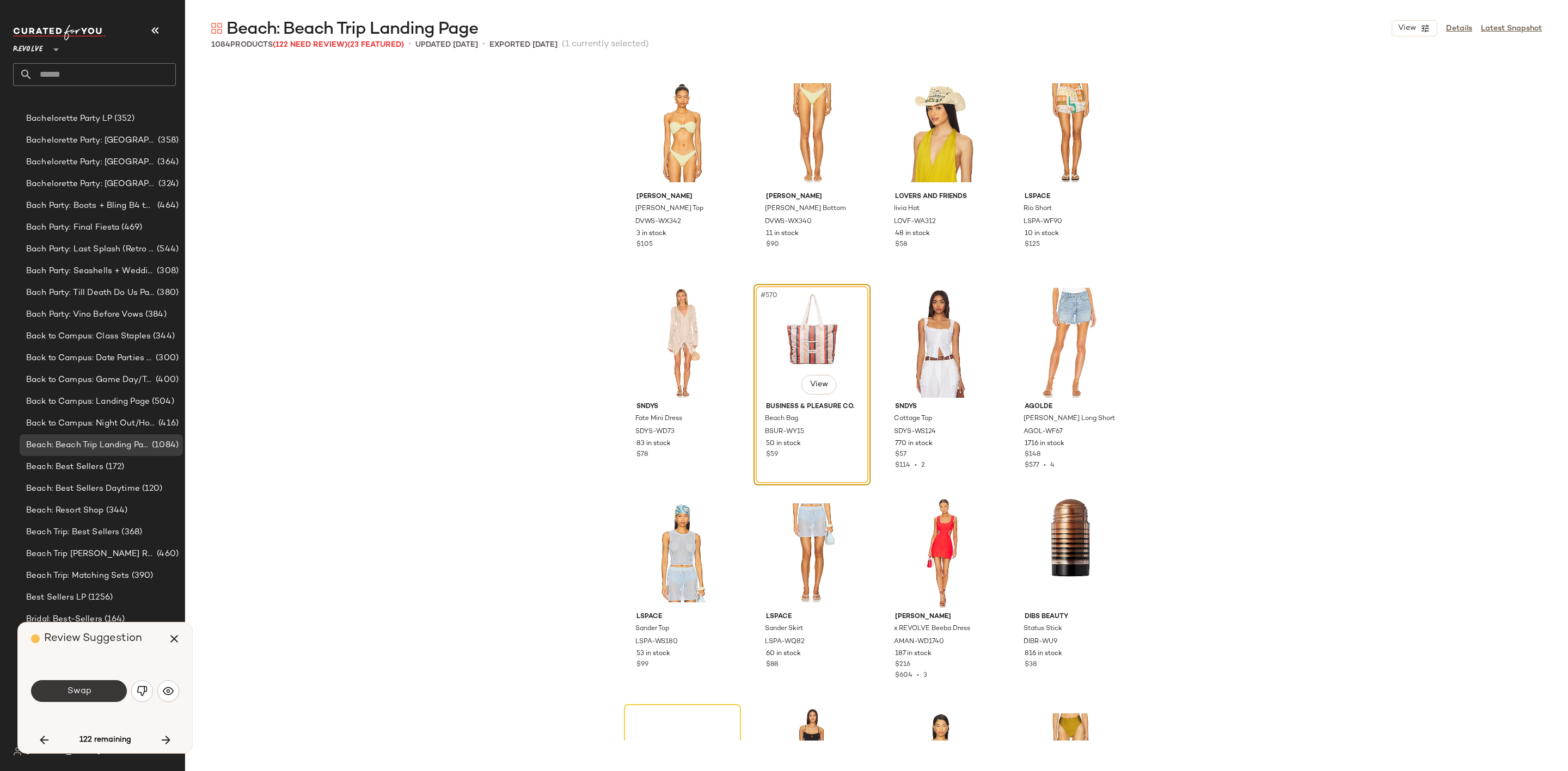
click at [88, 689] on span "Swap" at bounding box center [79, 691] width 24 height 10
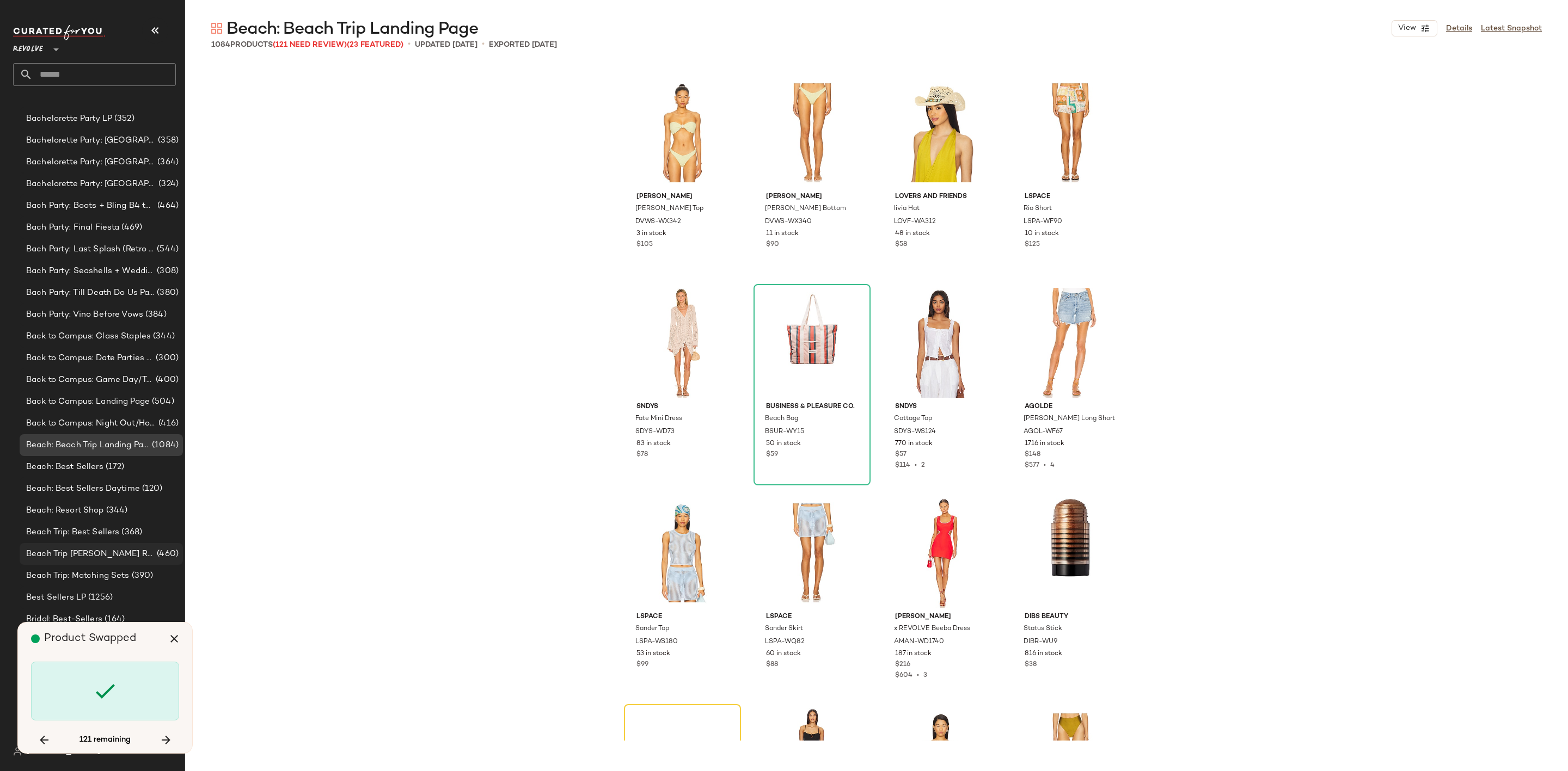
scroll to position [30044, 0]
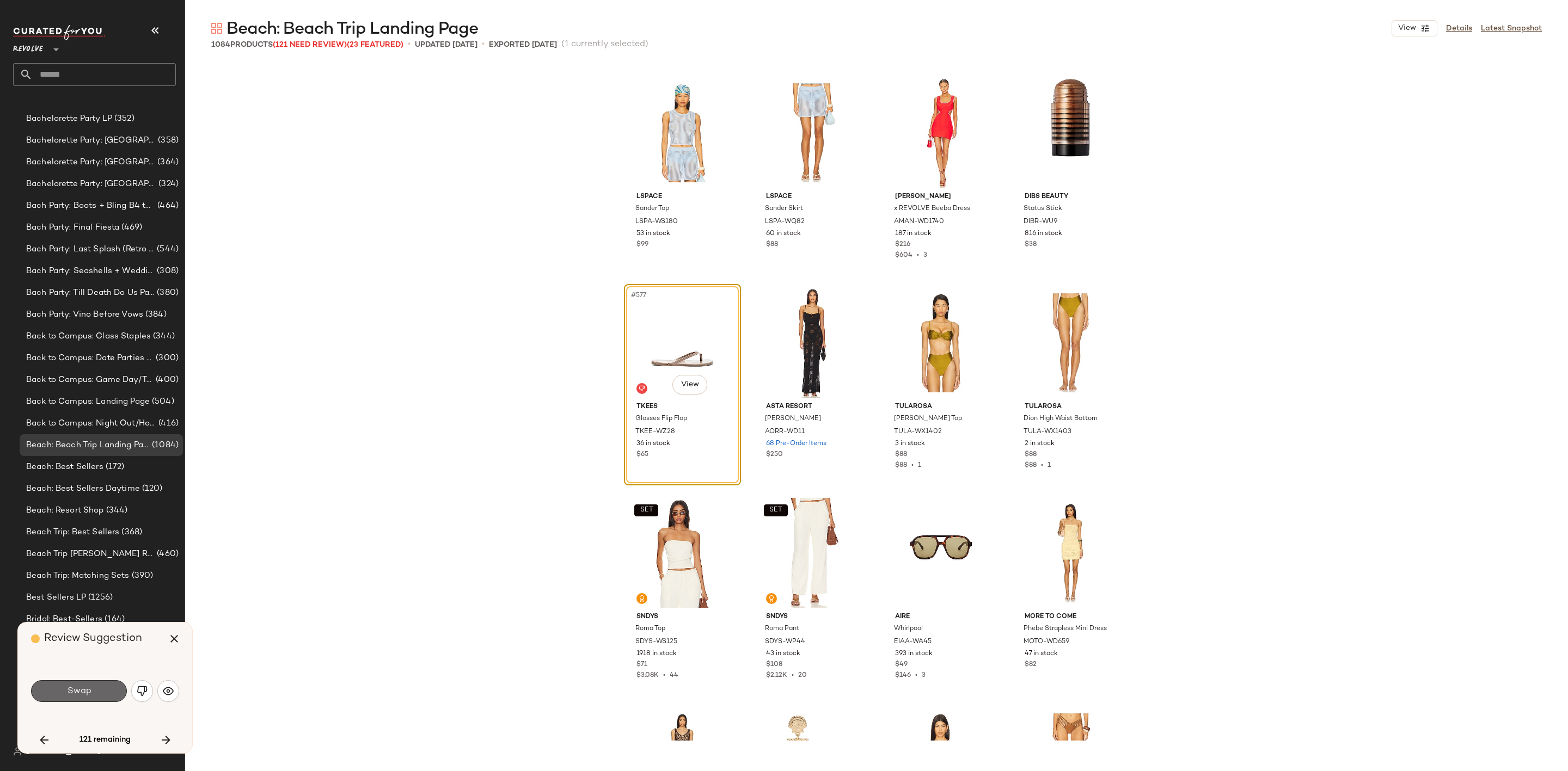
click at [96, 697] on button "Swap" at bounding box center [79, 691] width 96 height 22
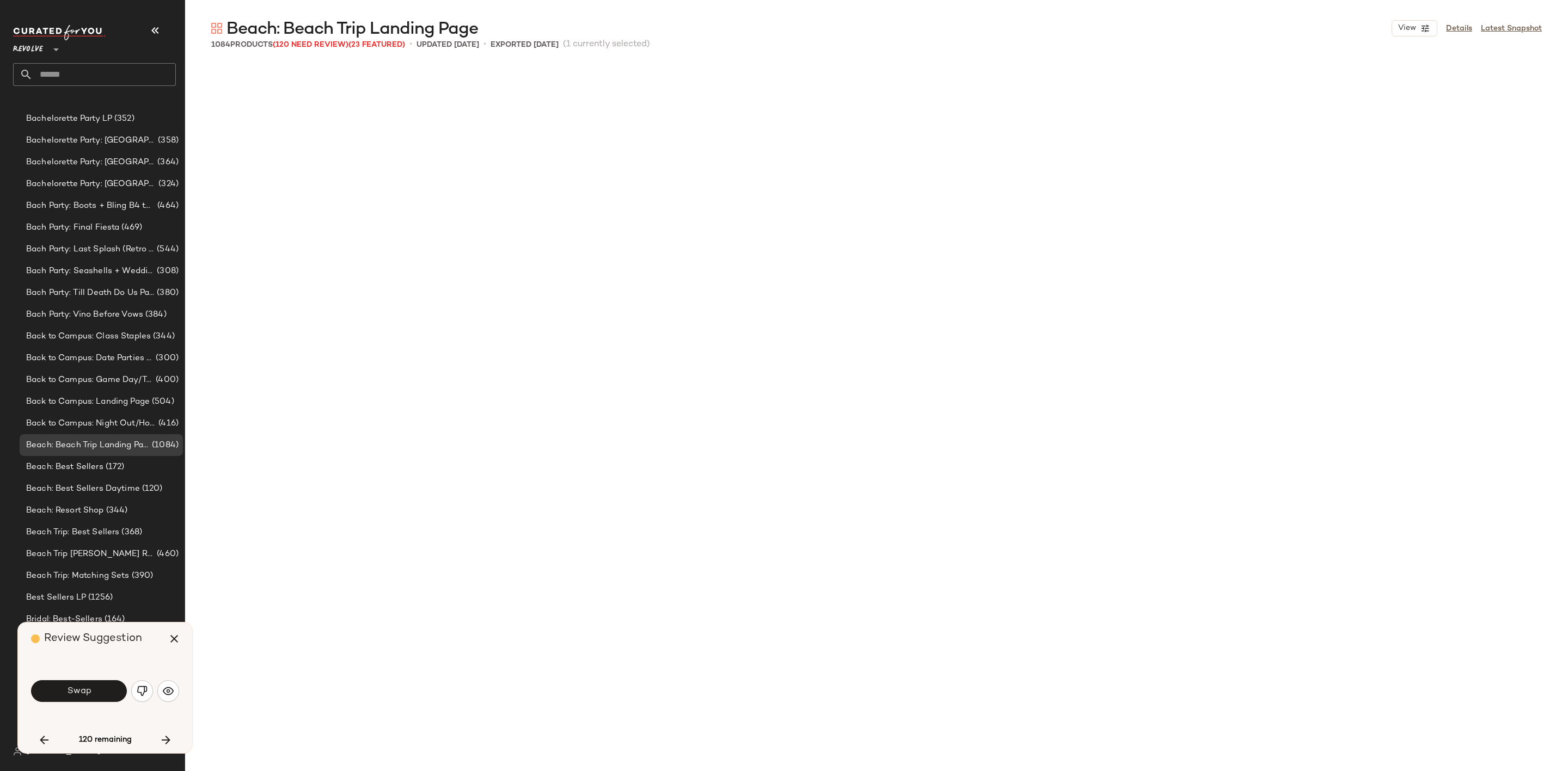
scroll to position [30884, 0]
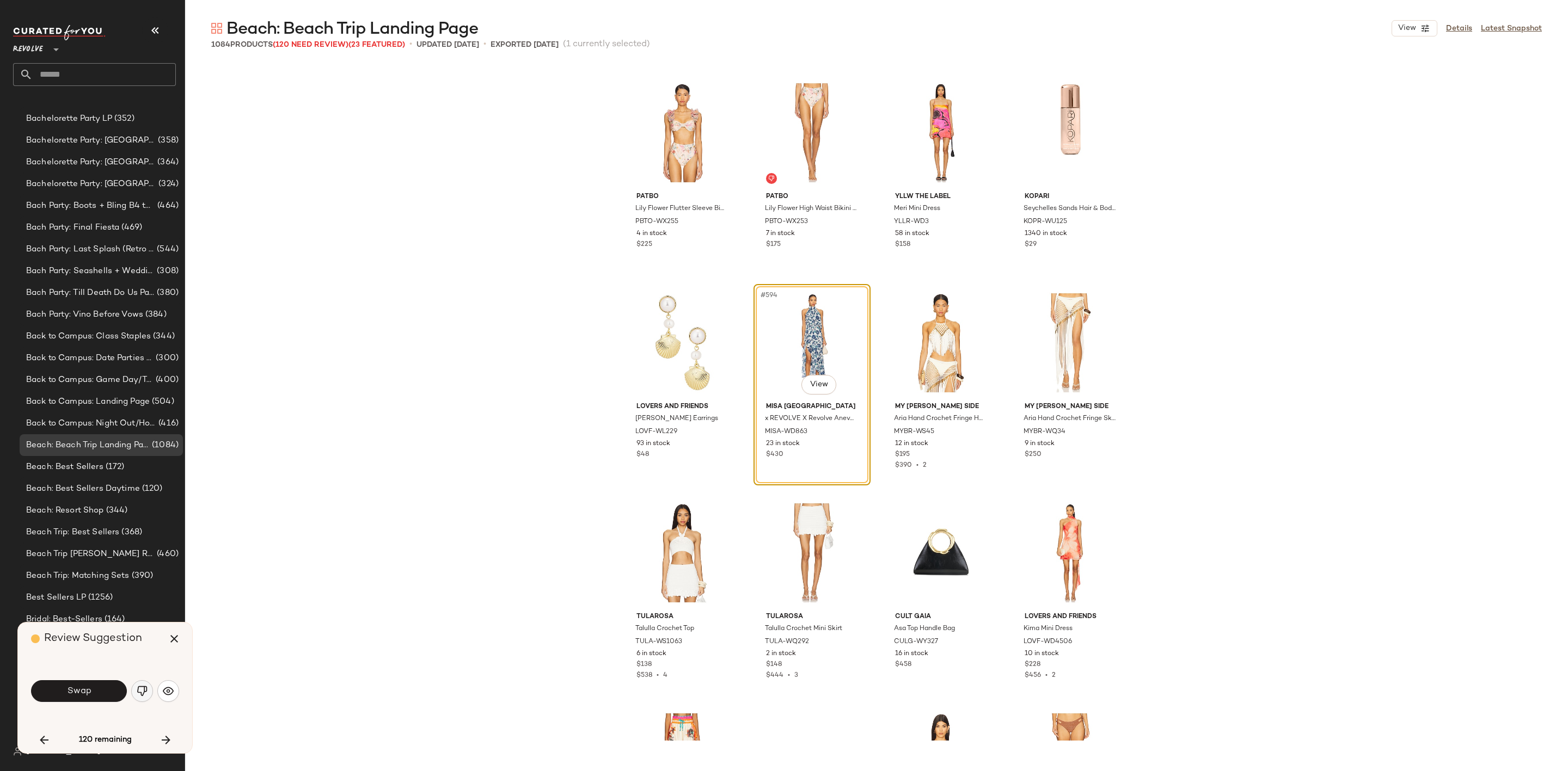
click at [146, 693] on img "button" at bounding box center [142, 691] width 11 height 11
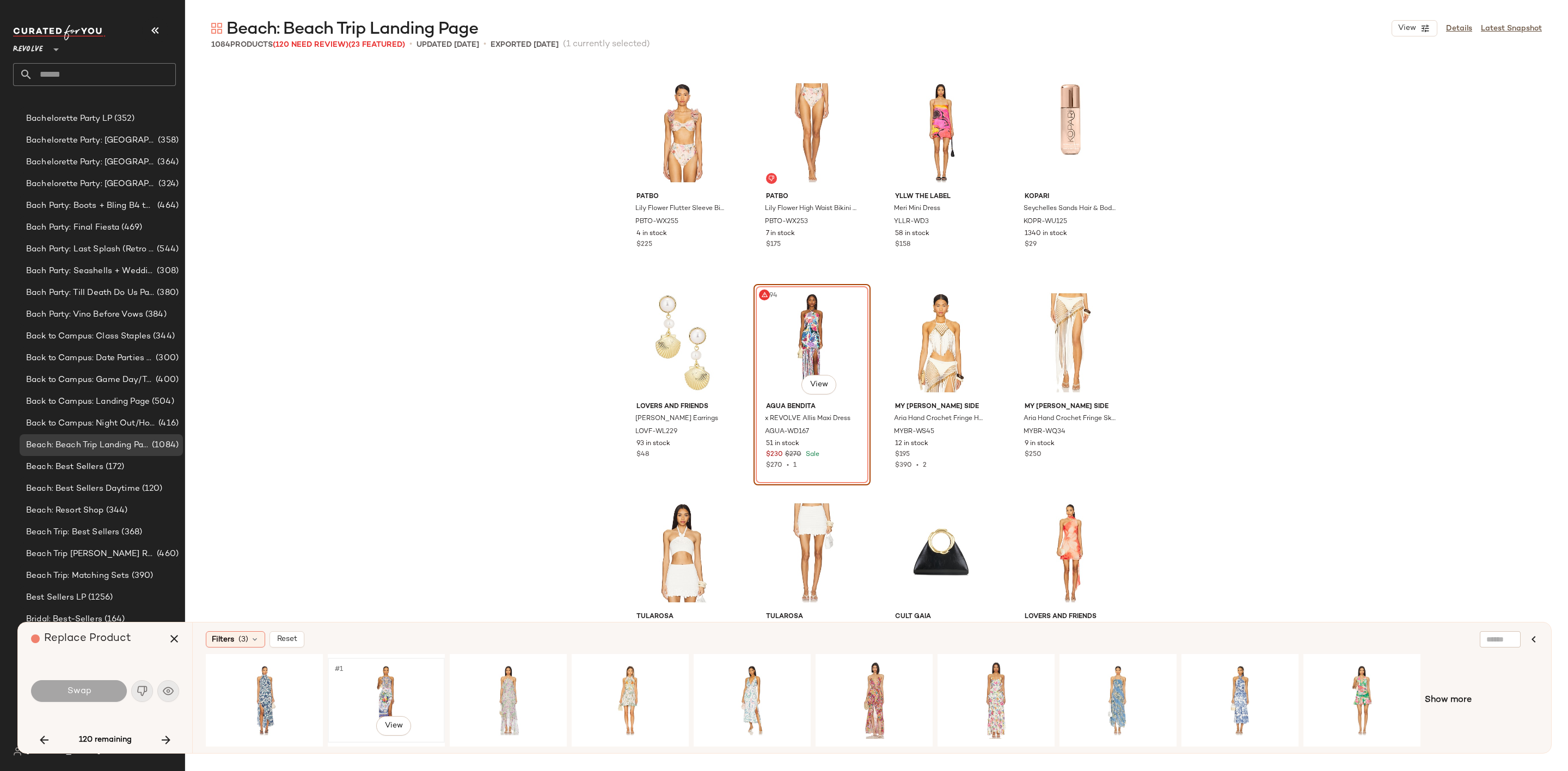
click at [385, 686] on div "#1 View" at bounding box center [387, 700] width 110 height 77
click at [507, 688] on div "#1 View" at bounding box center [508, 700] width 110 height 77
click at [611, 703] on div "#1 View" at bounding box center [630, 700] width 110 height 77
click at [105, 689] on button "Swap" at bounding box center [79, 691] width 96 height 22
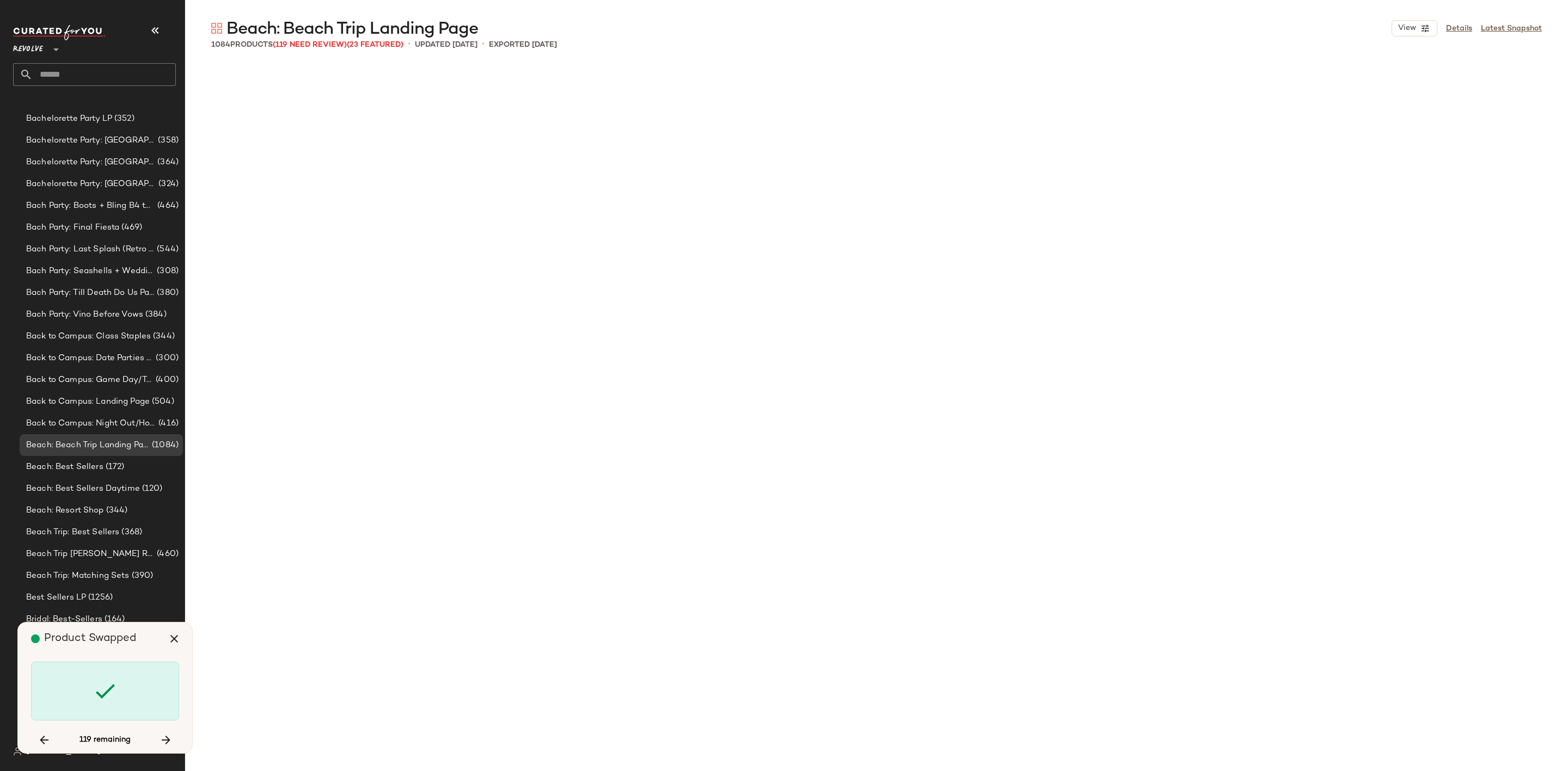
scroll to position [31935, 0]
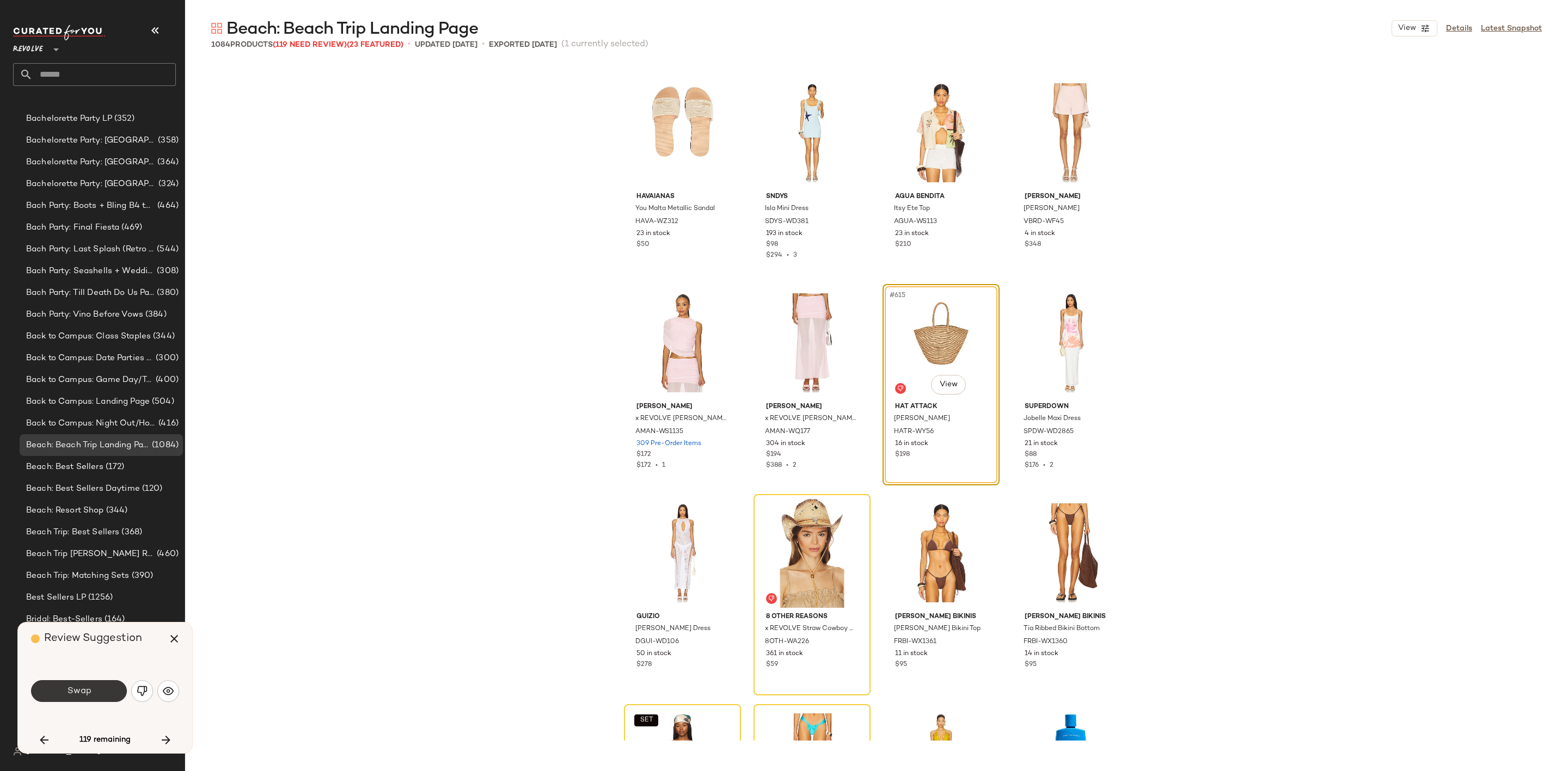
click at [65, 694] on button "Swap" at bounding box center [79, 691] width 96 height 22
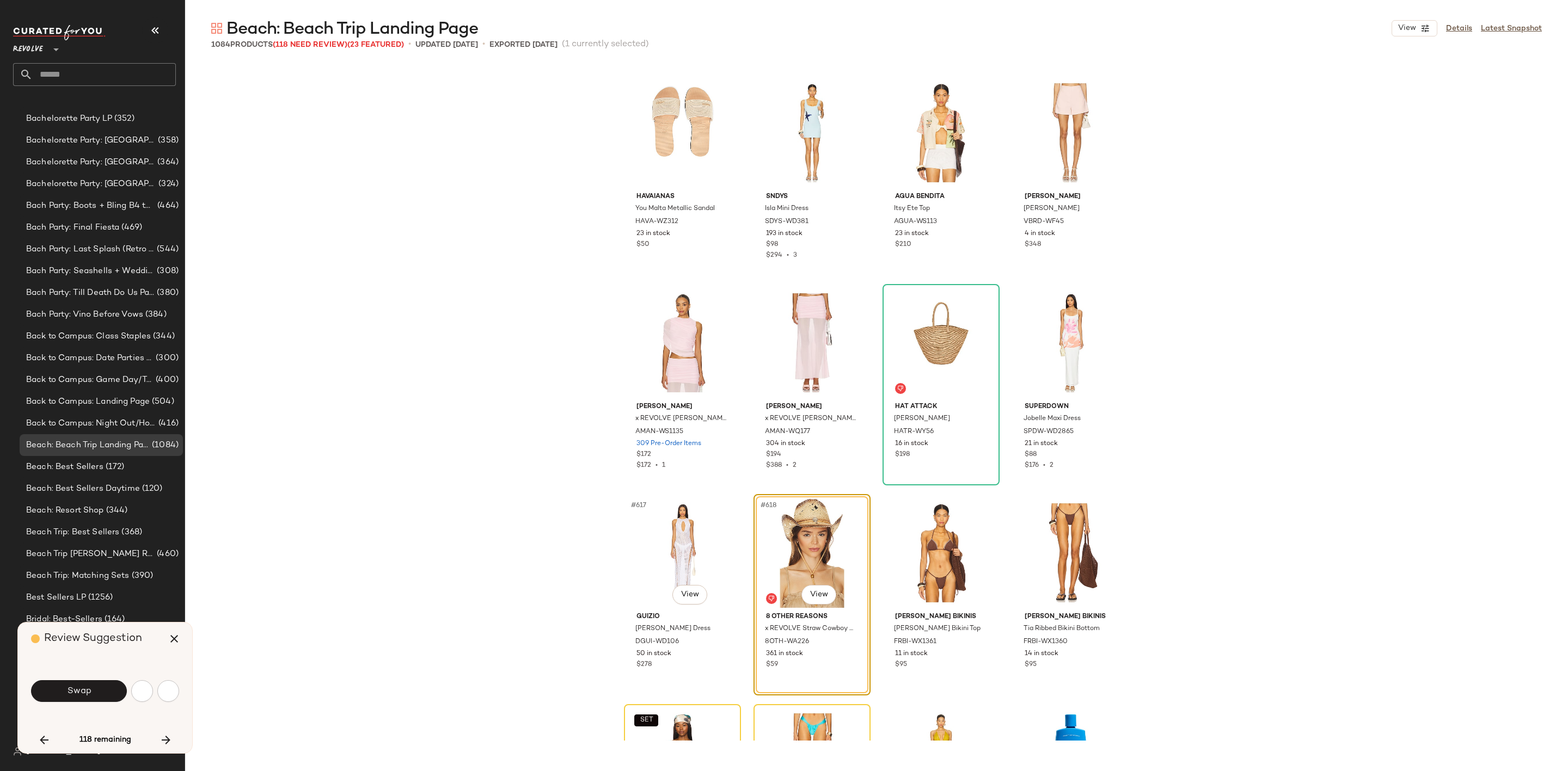
scroll to position [32145, 0]
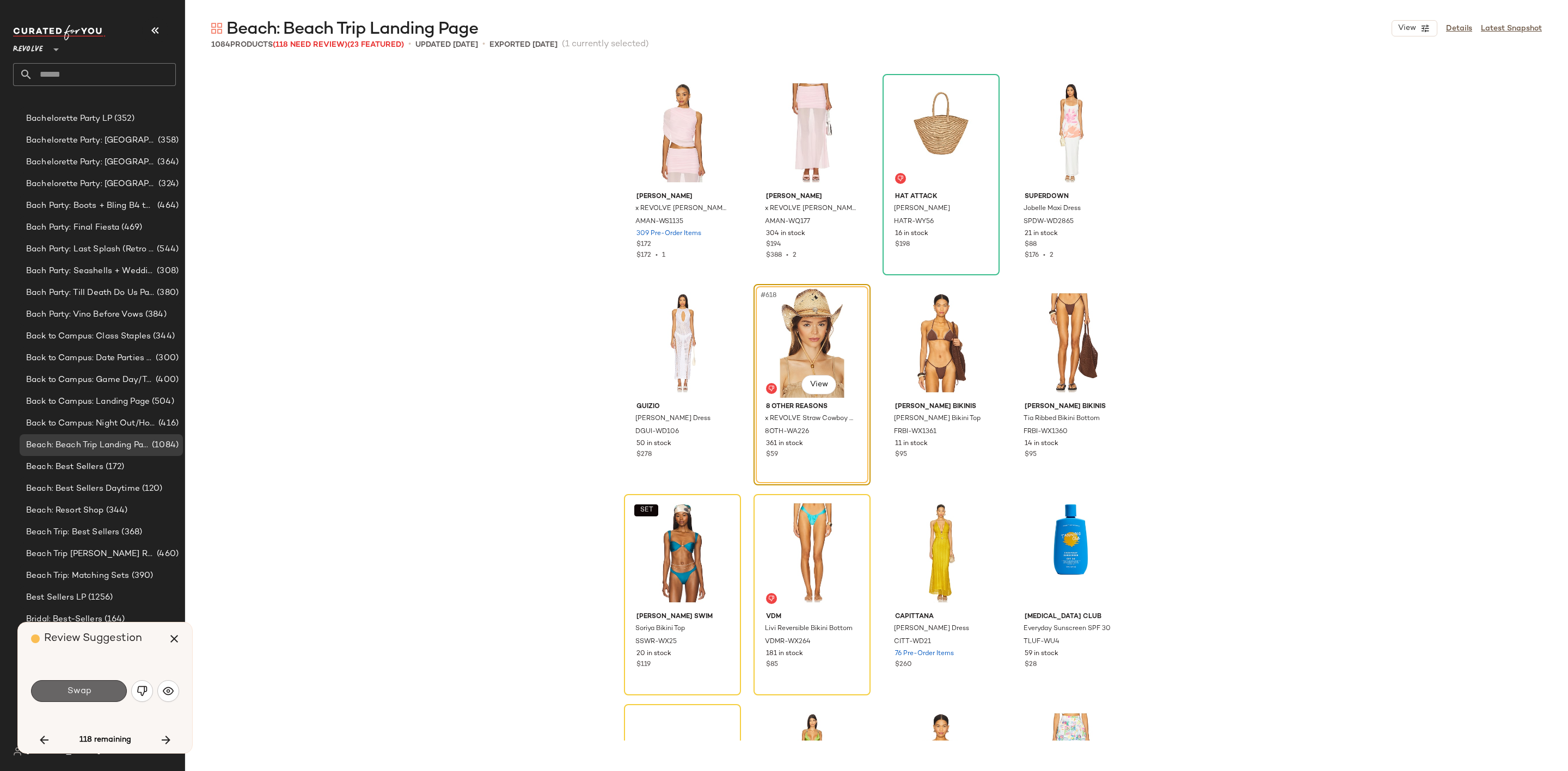
click at [77, 688] on span "Swap" at bounding box center [79, 691] width 24 height 10
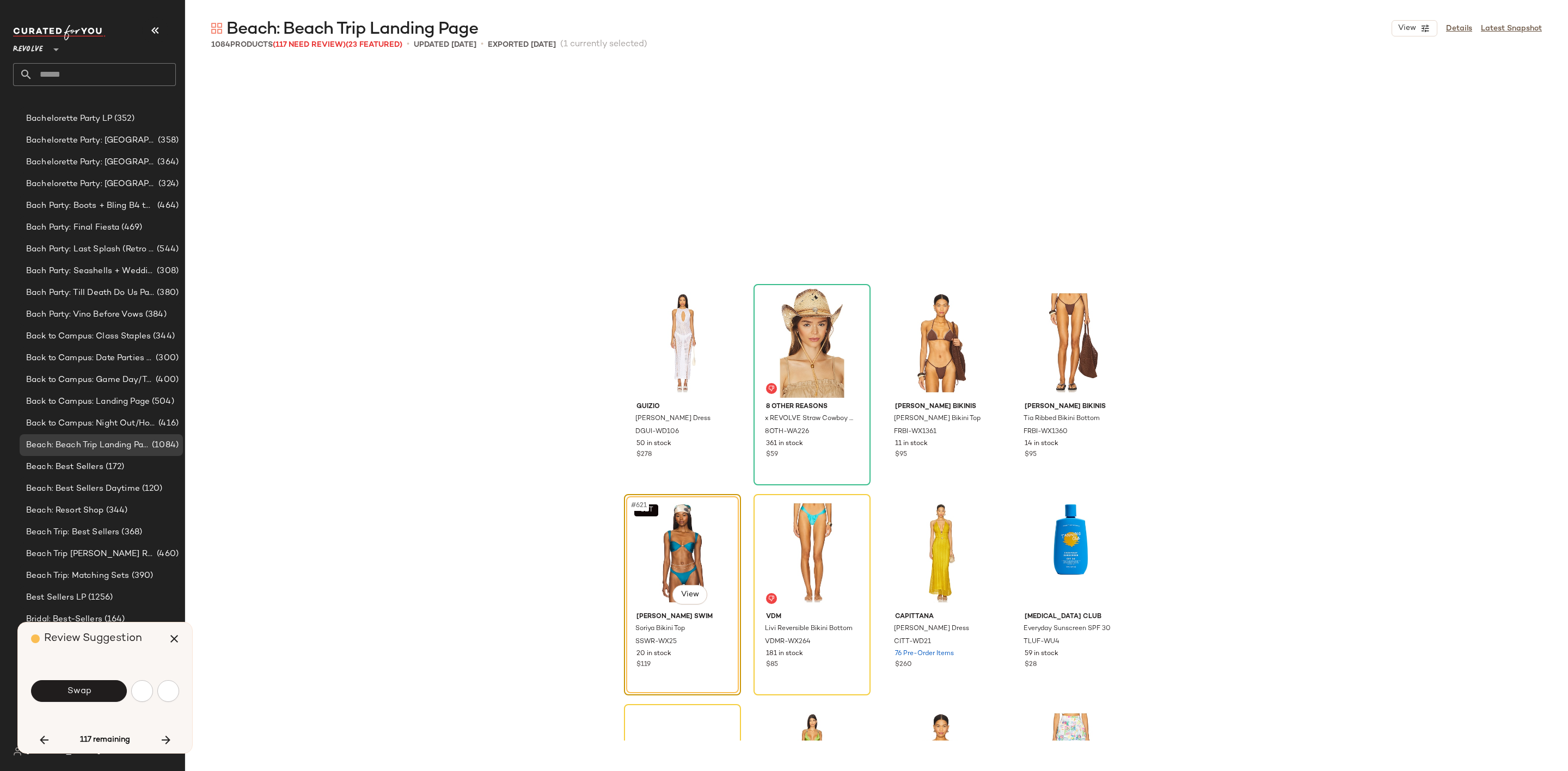
scroll to position [32354, 0]
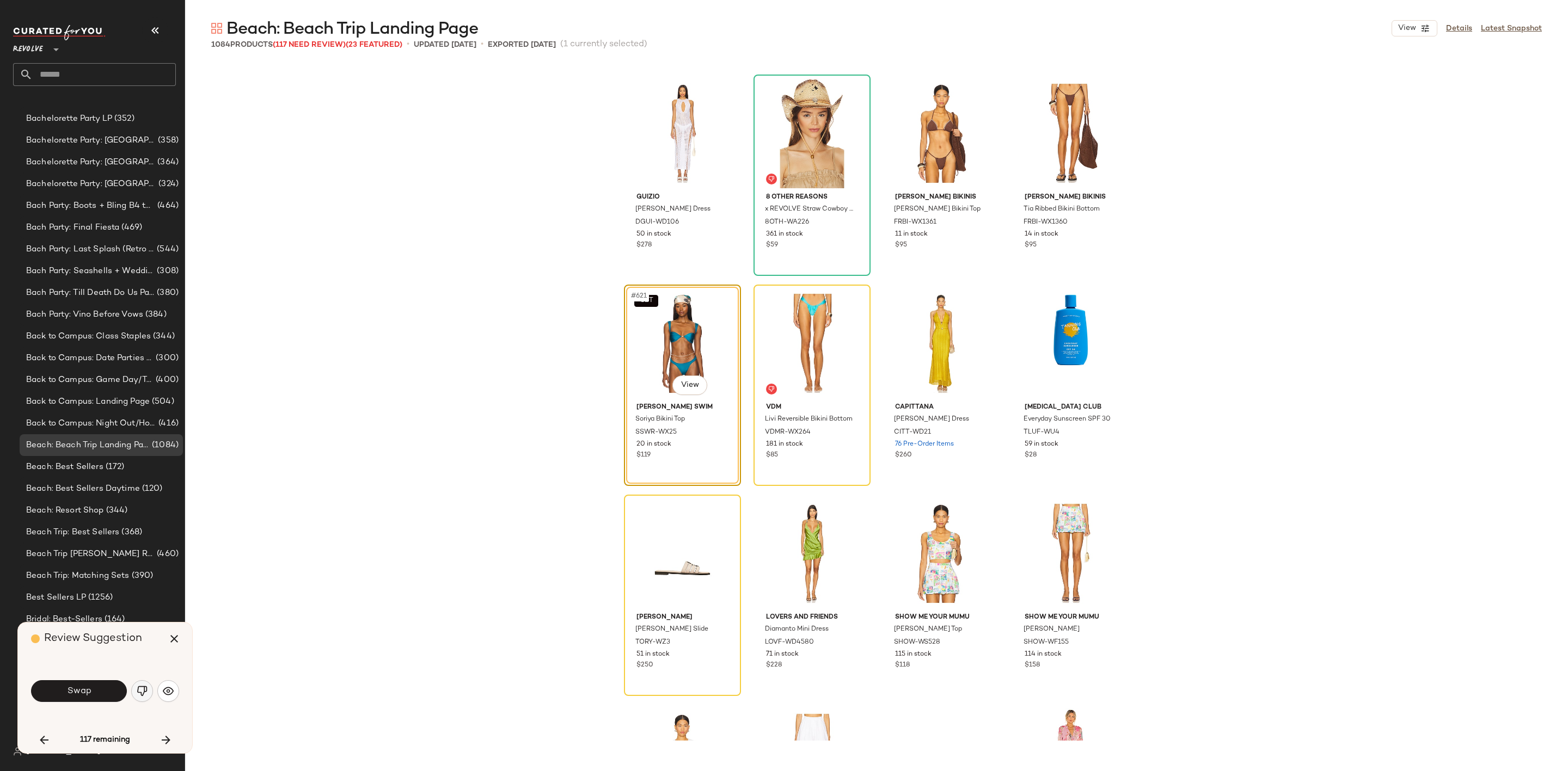
click at [141, 686] on img "button" at bounding box center [142, 691] width 11 height 11
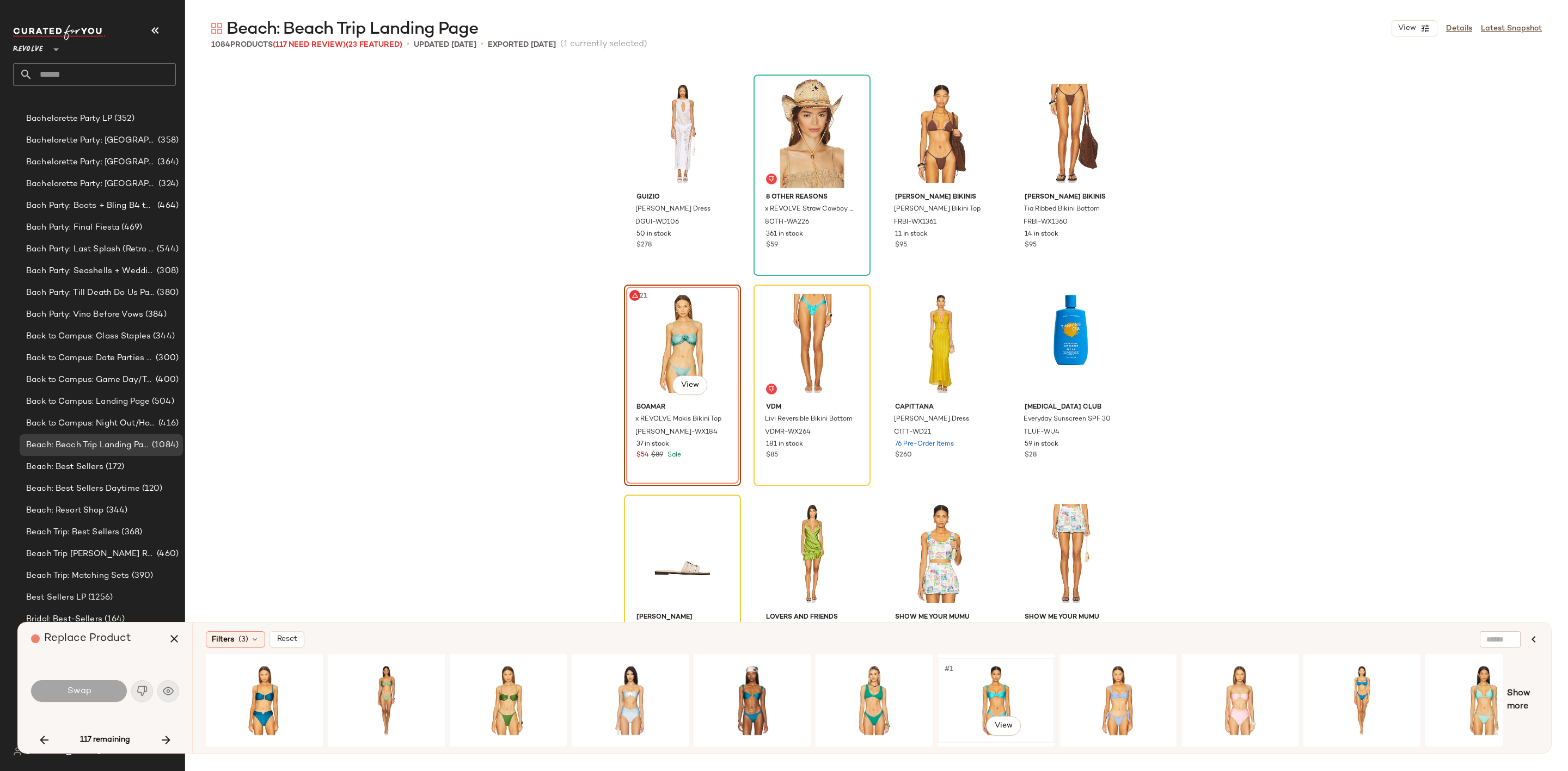
click at [996, 681] on div "#1 View" at bounding box center [996, 700] width 110 height 77
click at [93, 688] on button "Swap" at bounding box center [79, 691] width 96 height 22
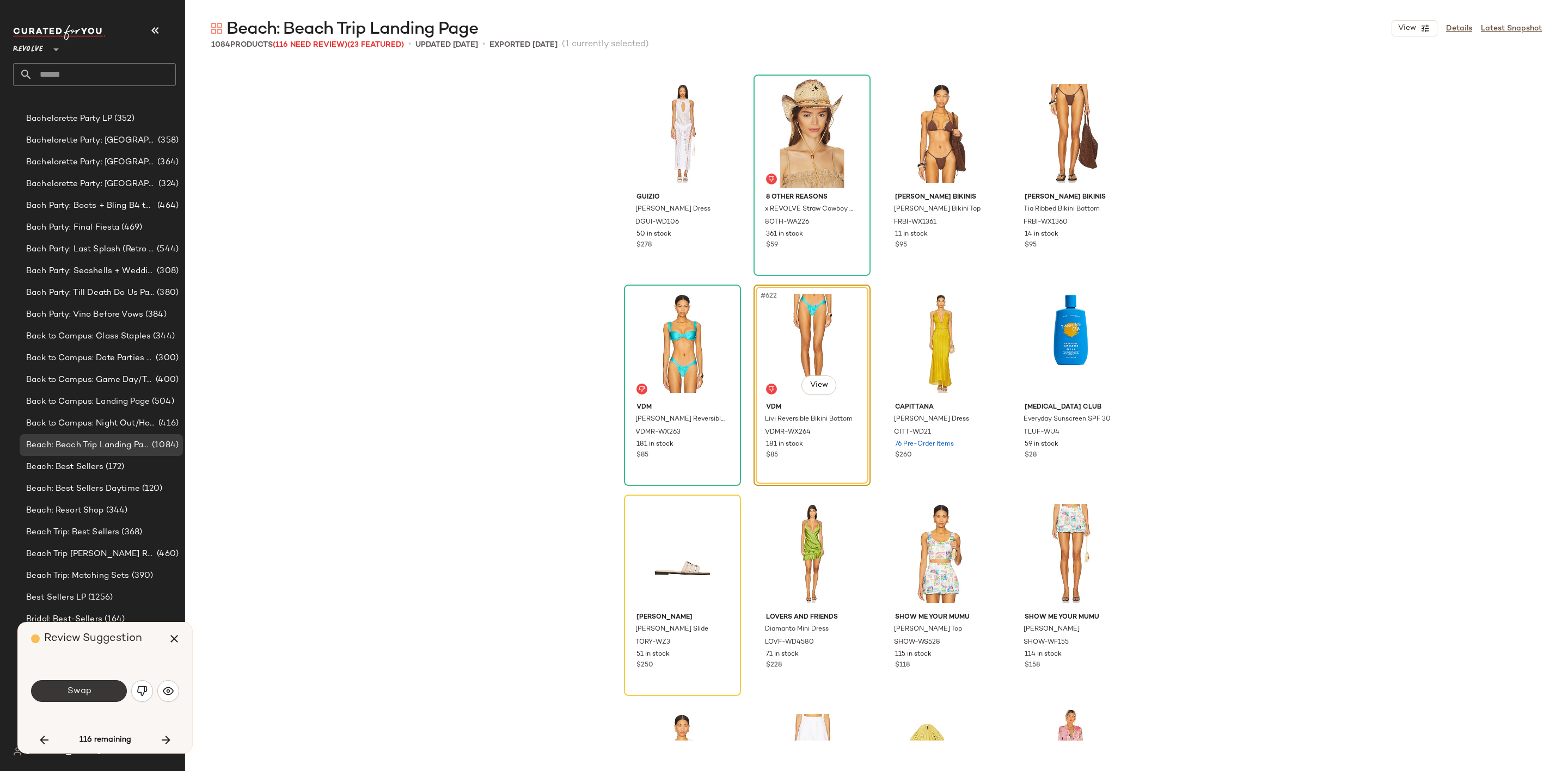
click at [100, 698] on button "Swap" at bounding box center [79, 691] width 96 height 22
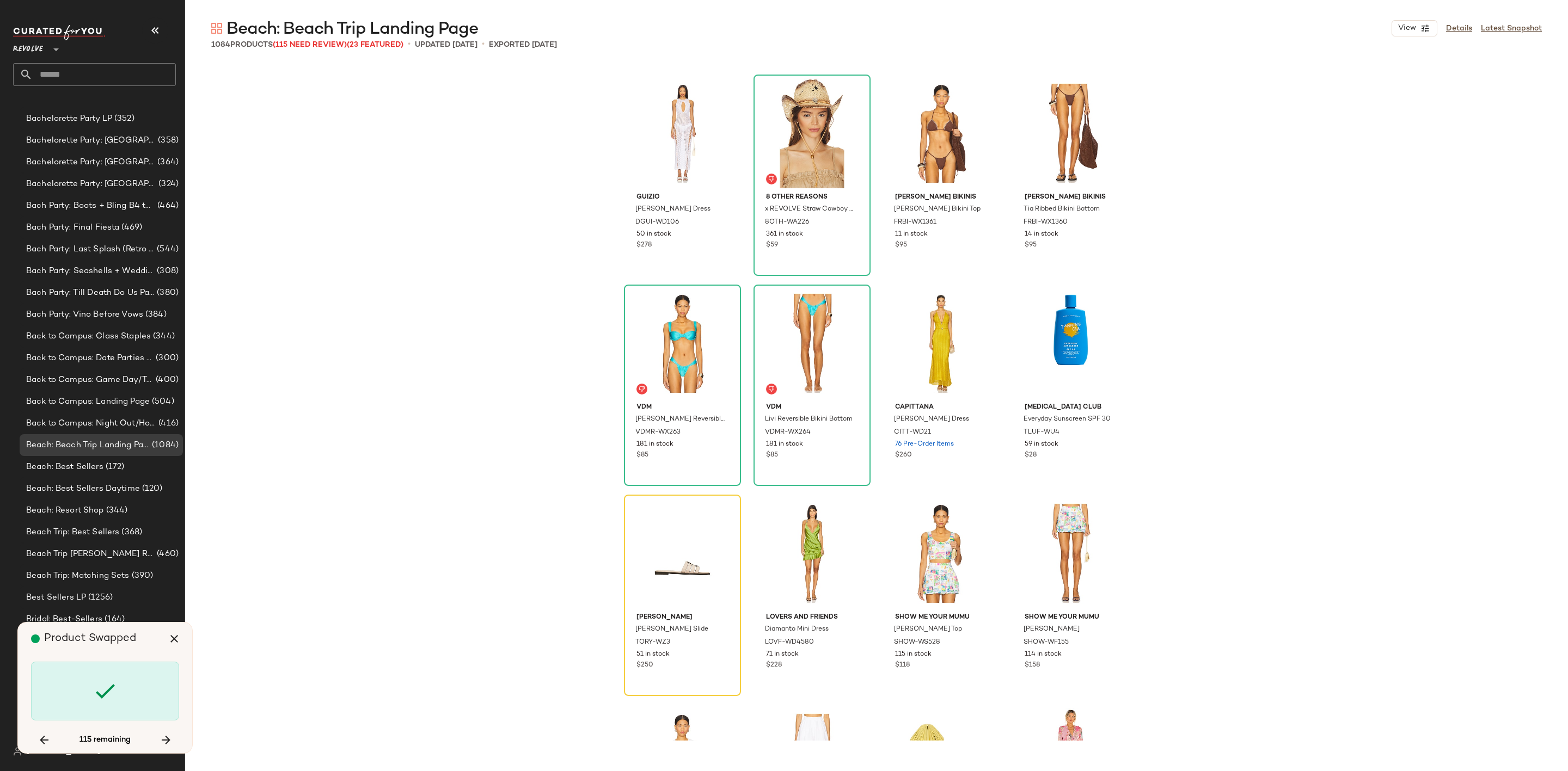
scroll to position [32565, 0]
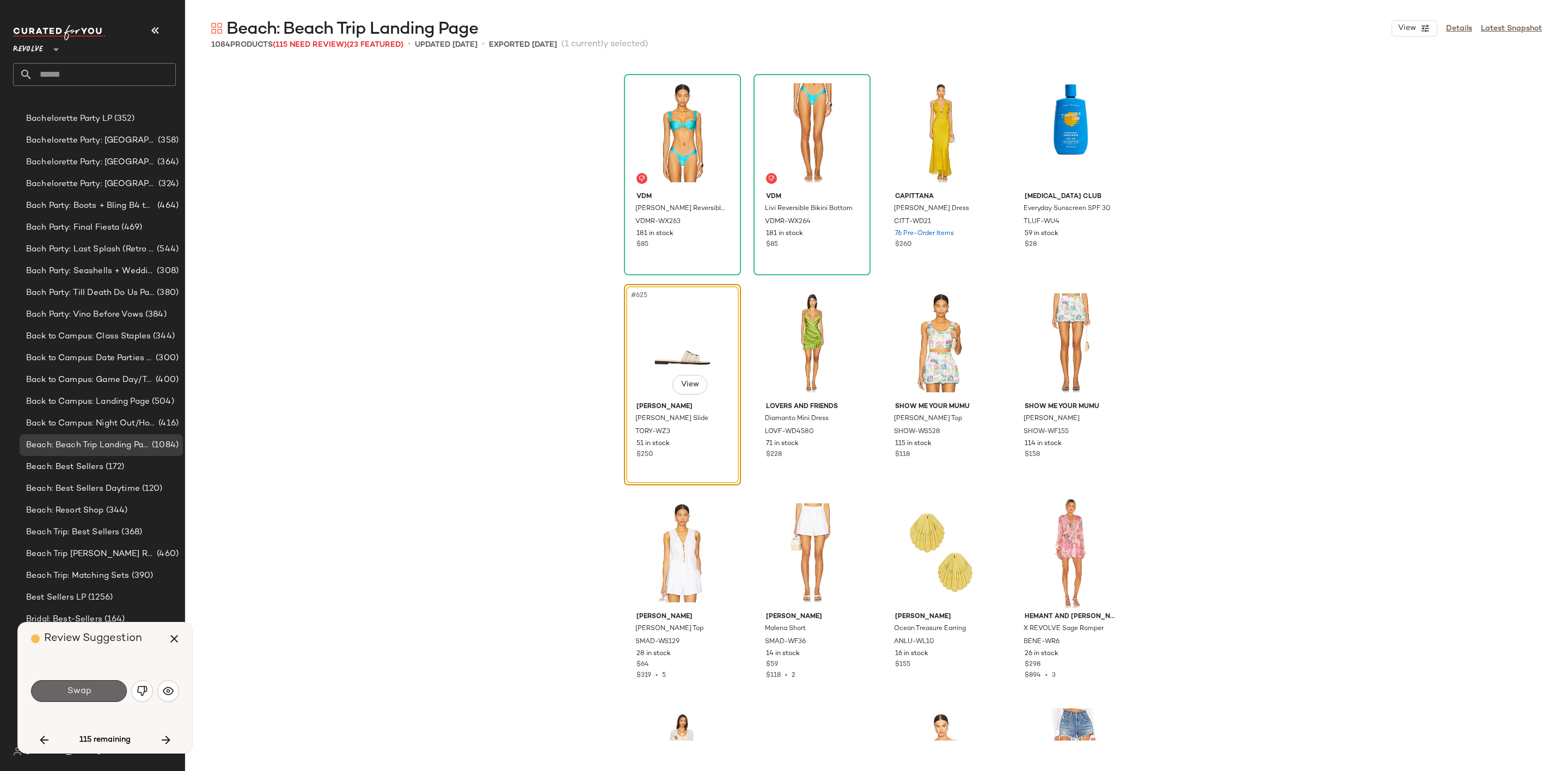
click at [69, 691] on span "Swap" at bounding box center [79, 691] width 24 height 10
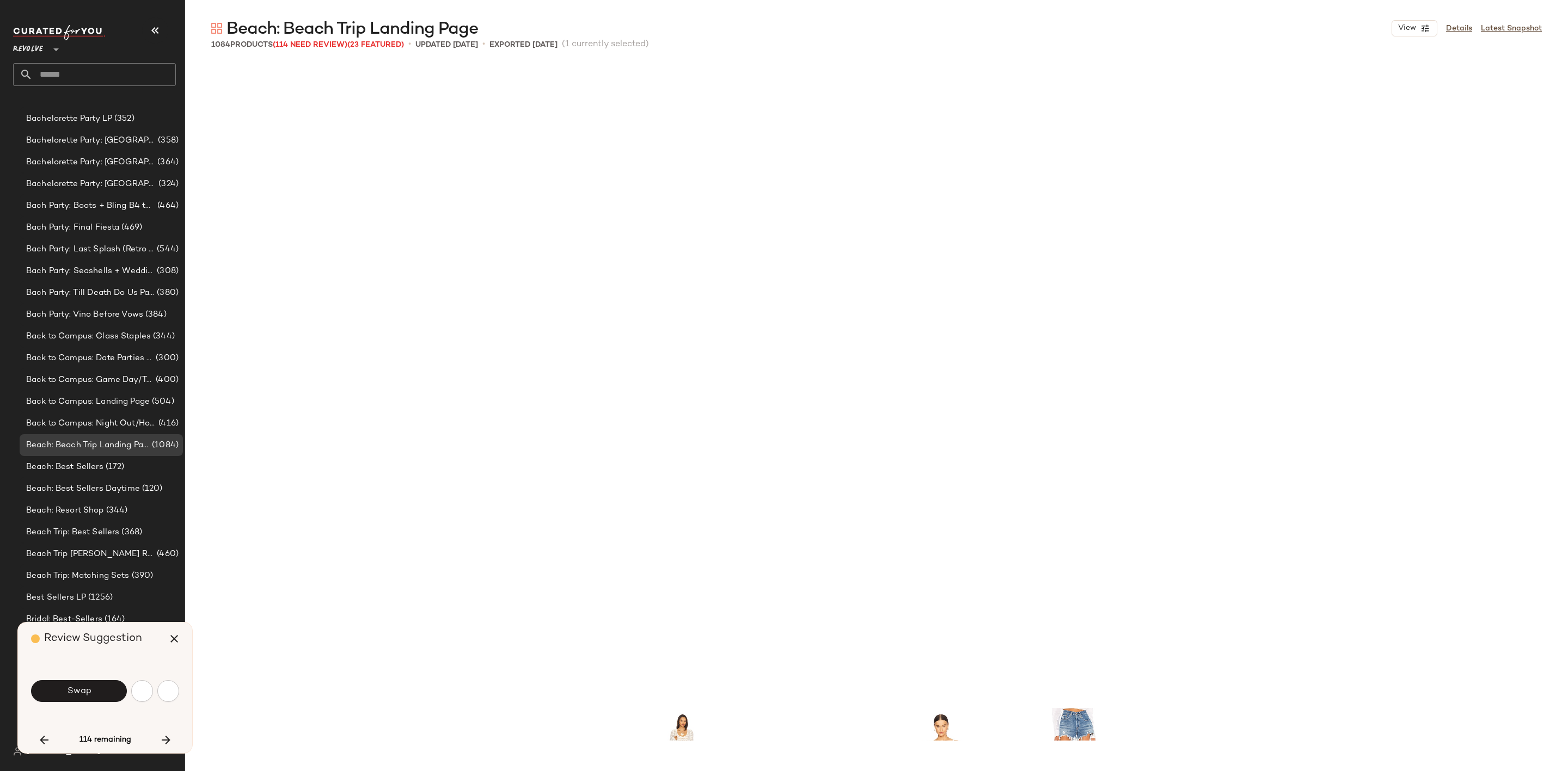
scroll to position [33195, 0]
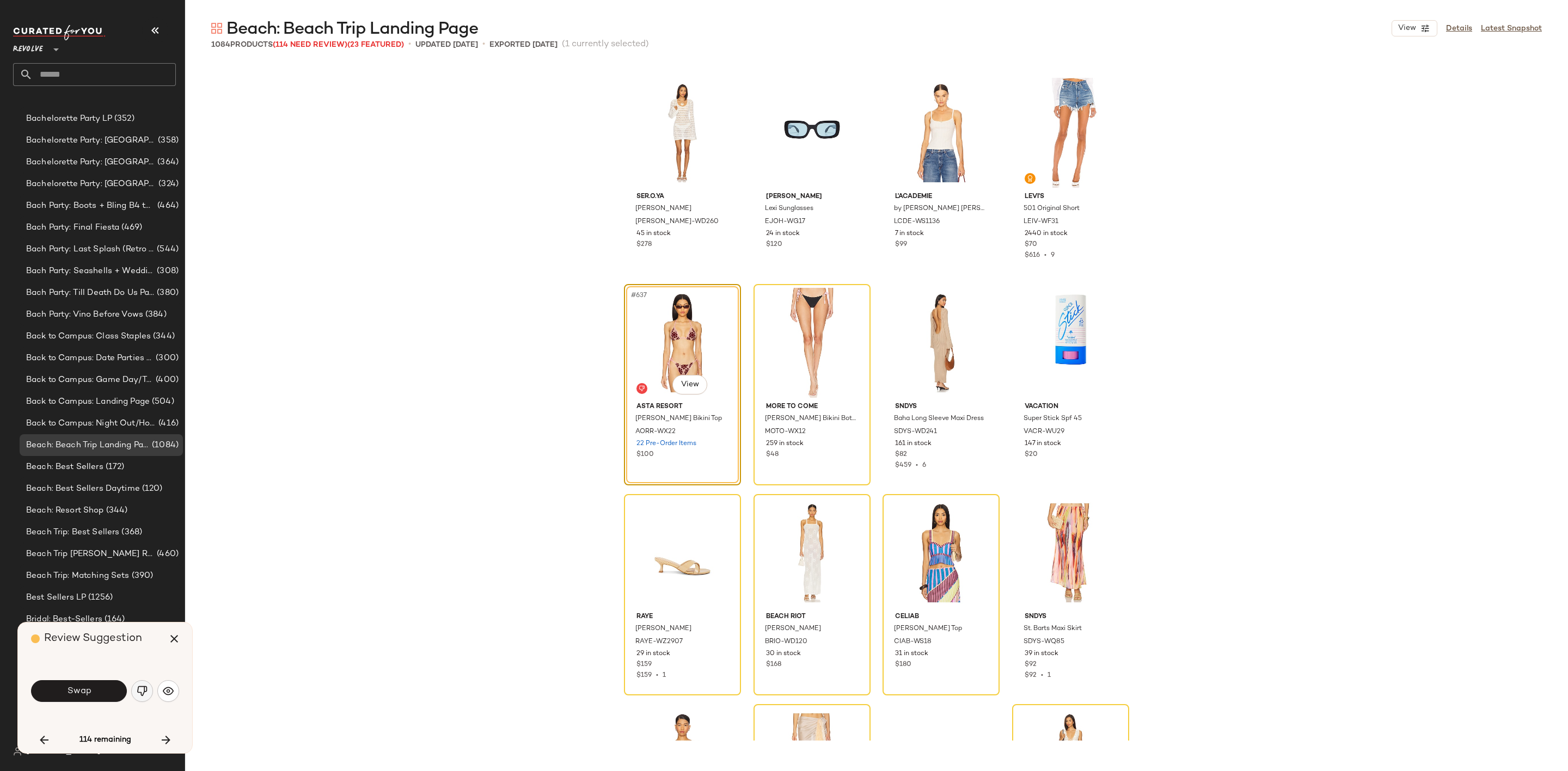
click at [141, 693] on img "button" at bounding box center [142, 691] width 11 height 11
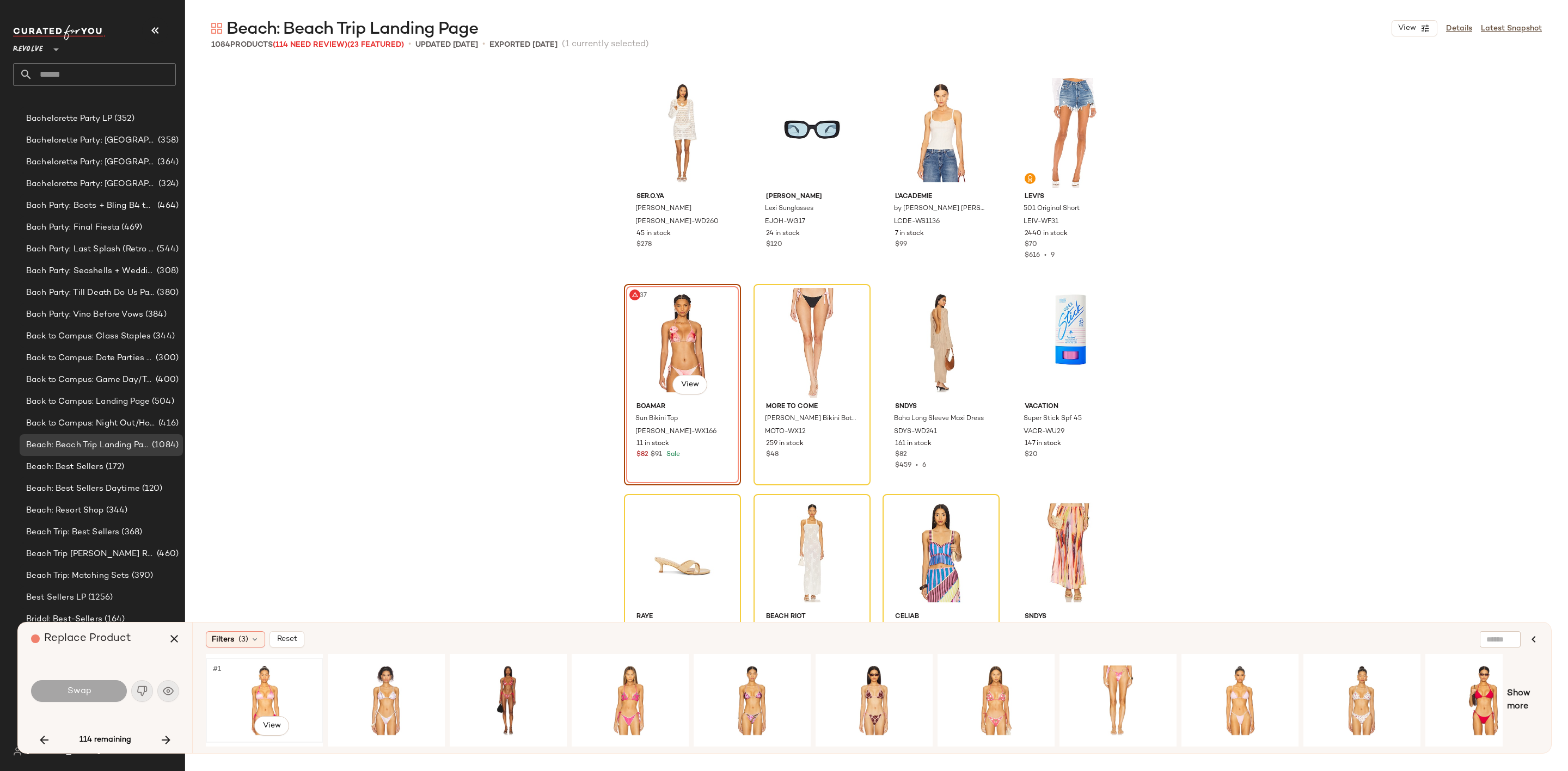
click at [268, 694] on div "#1 View" at bounding box center [264, 700] width 110 height 77
click at [90, 691] on span "Swap" at bounding box center [79, 691] width 24 height 10
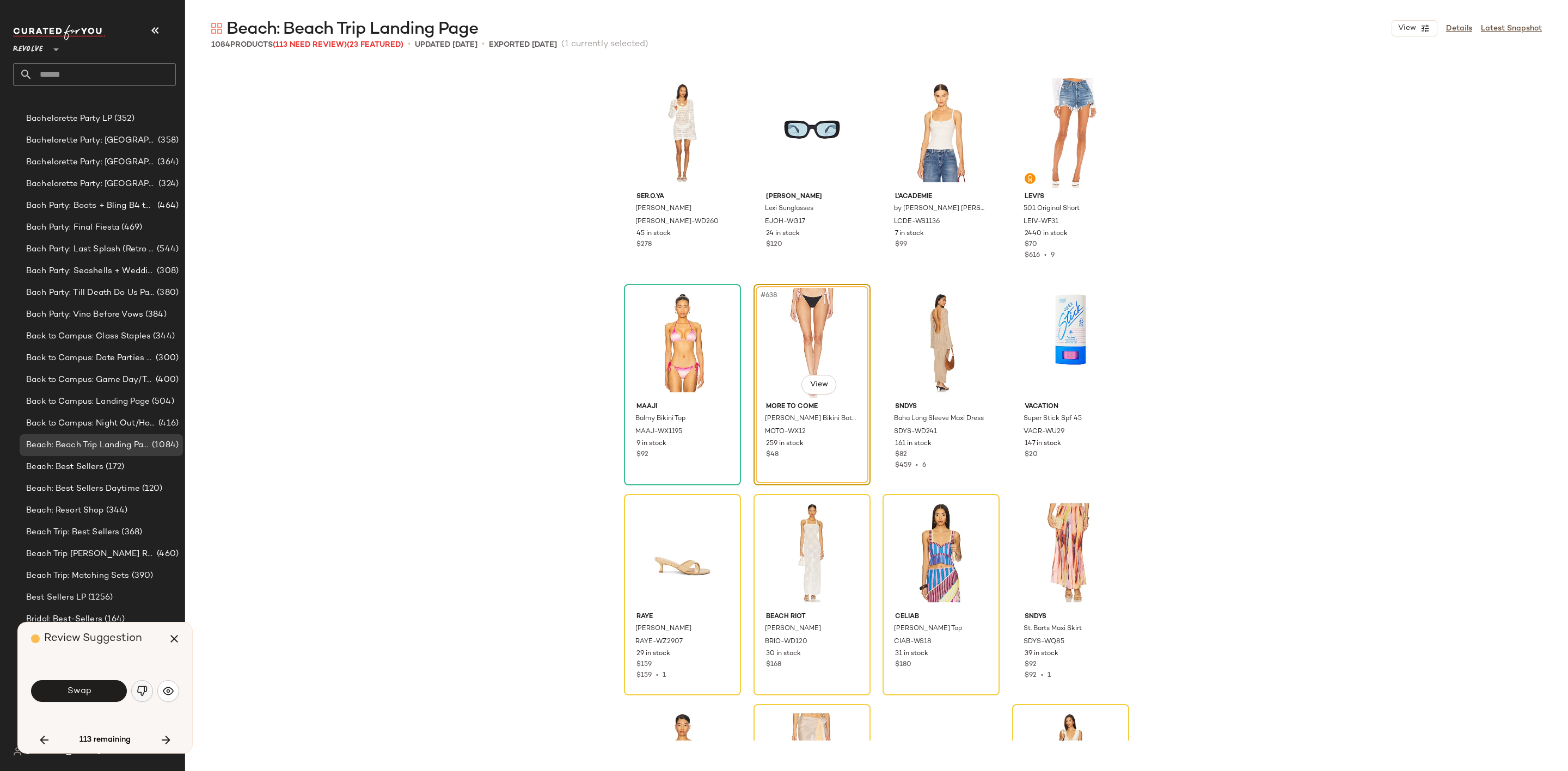
click at [146, 689] on img "button" at bounding box center [142, 691] width 11 height 11
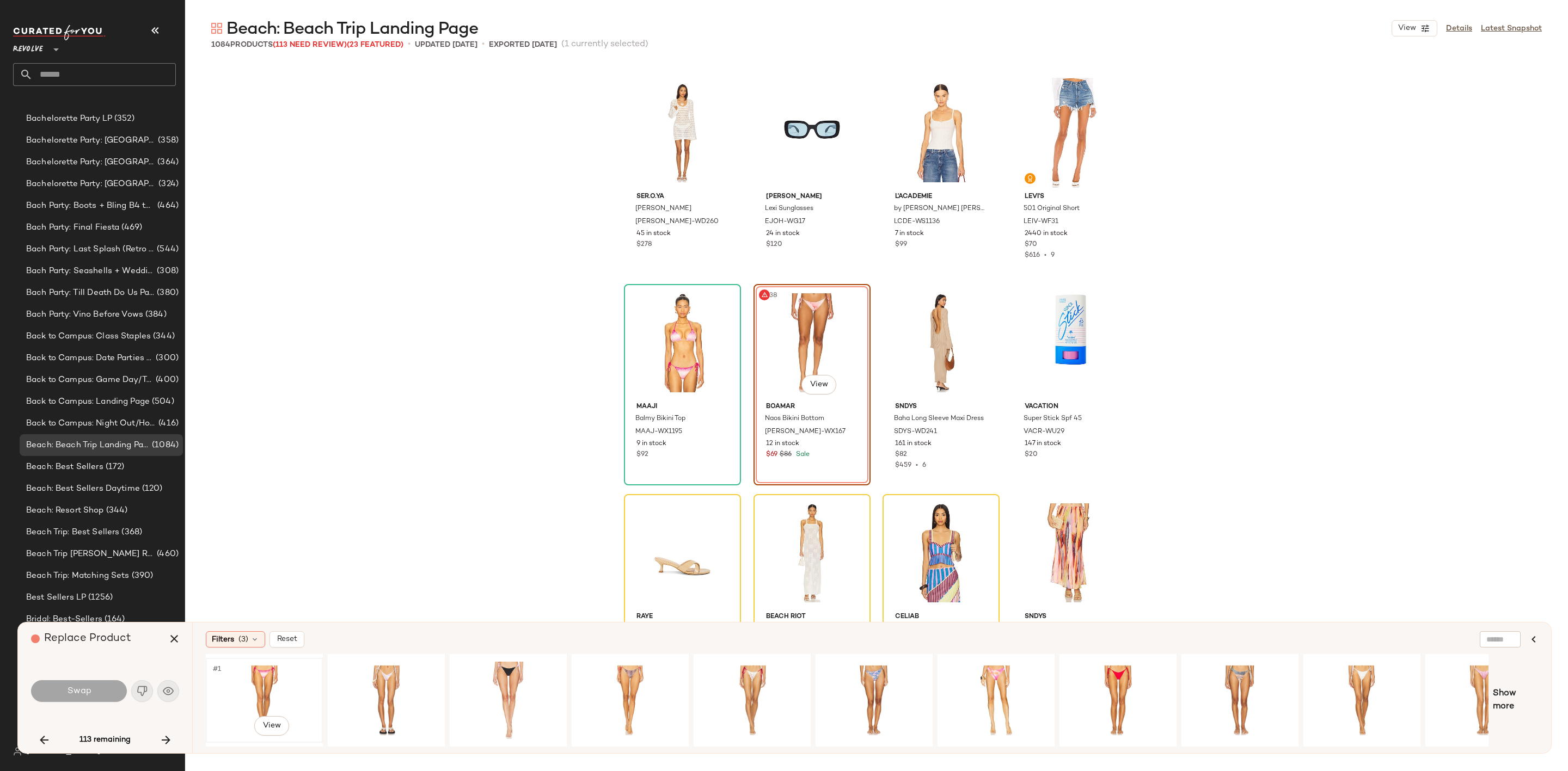
click at [275, 696] on div "#1 View" at bounding box center [264, 700] width 110 height 77
click at [89, 697] on button "Swap" at bounding box center [79, 691] width 96 height 22
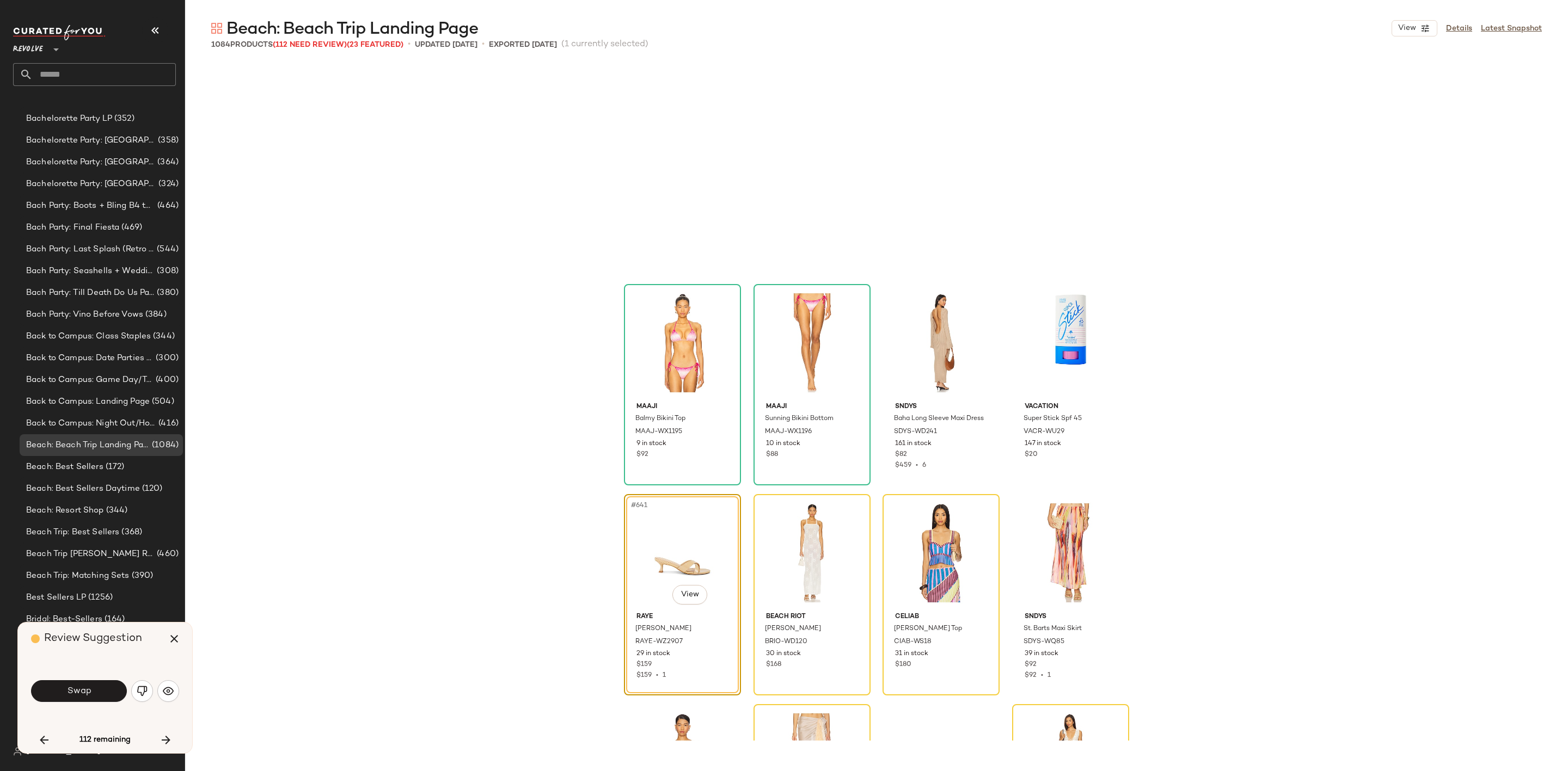
scroll to position [33406, 0]
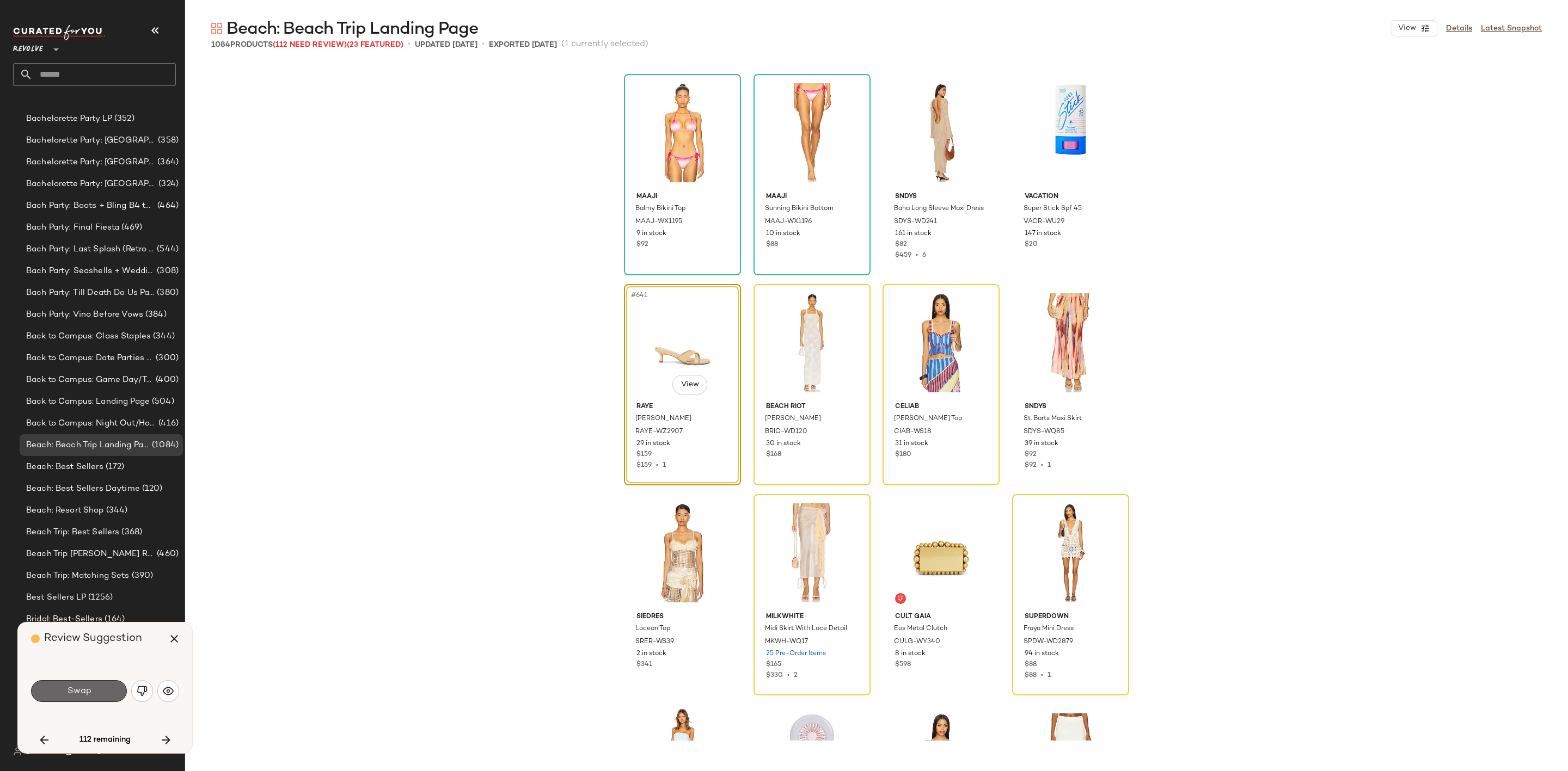
click at [85, 694] on span "Swap" at bounding box center [79, 691] width 24 height 10
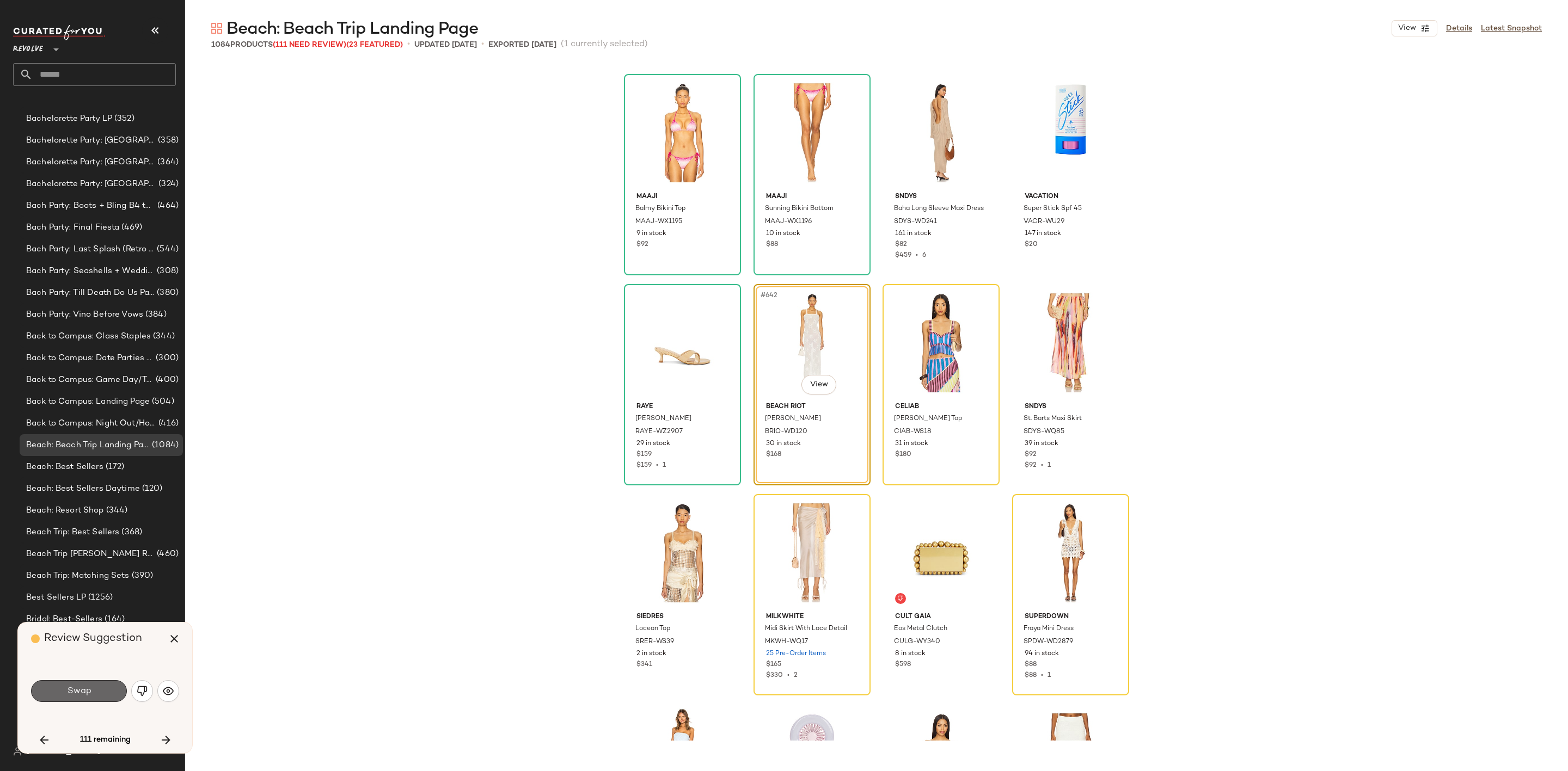
click at [98, 693] on button "Swap" at bounding box center [79, 691] width 96 height 22
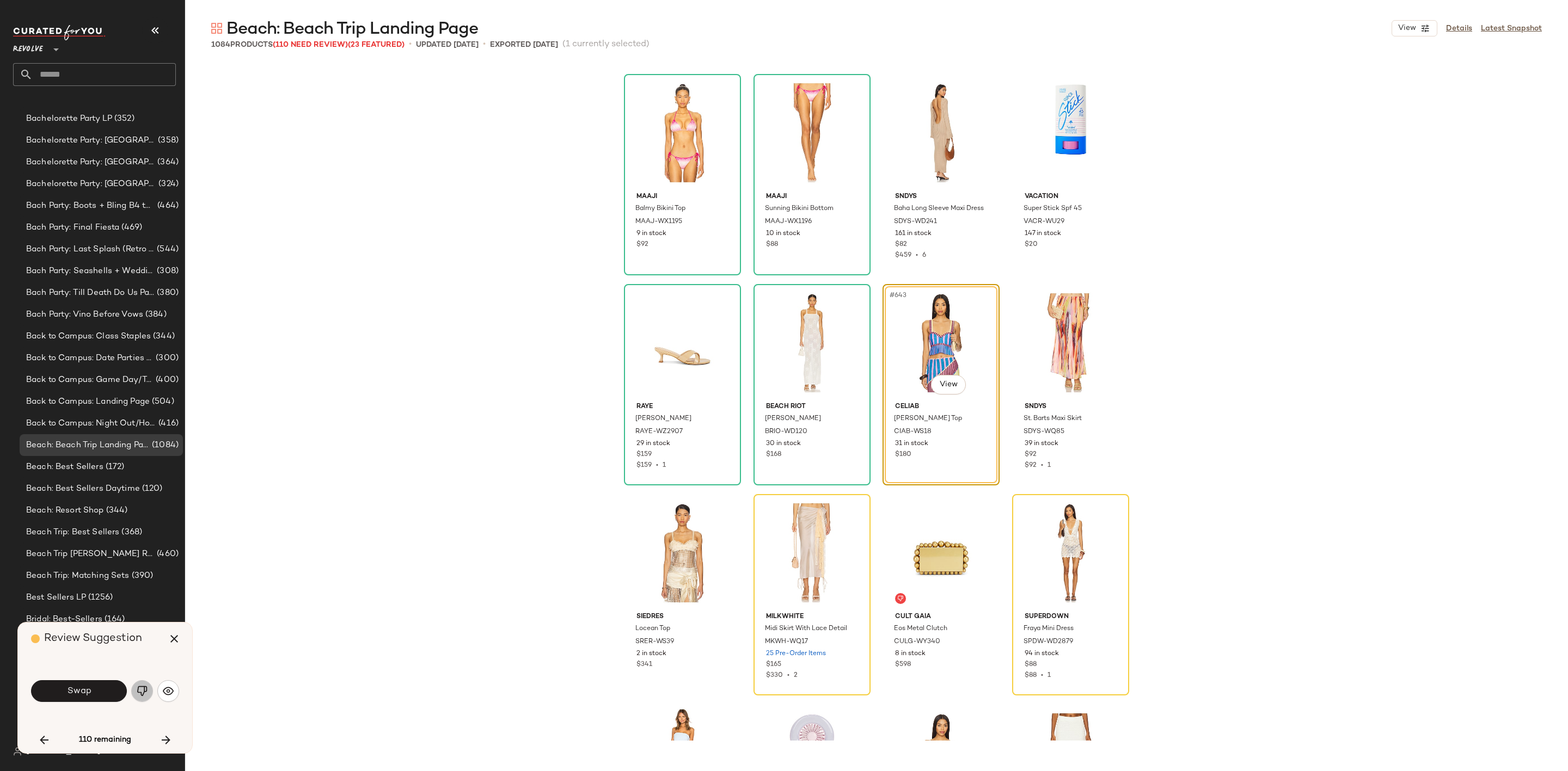
click at [144, 691] on img "button" at bounding box center [142, 691] width 11 height 11
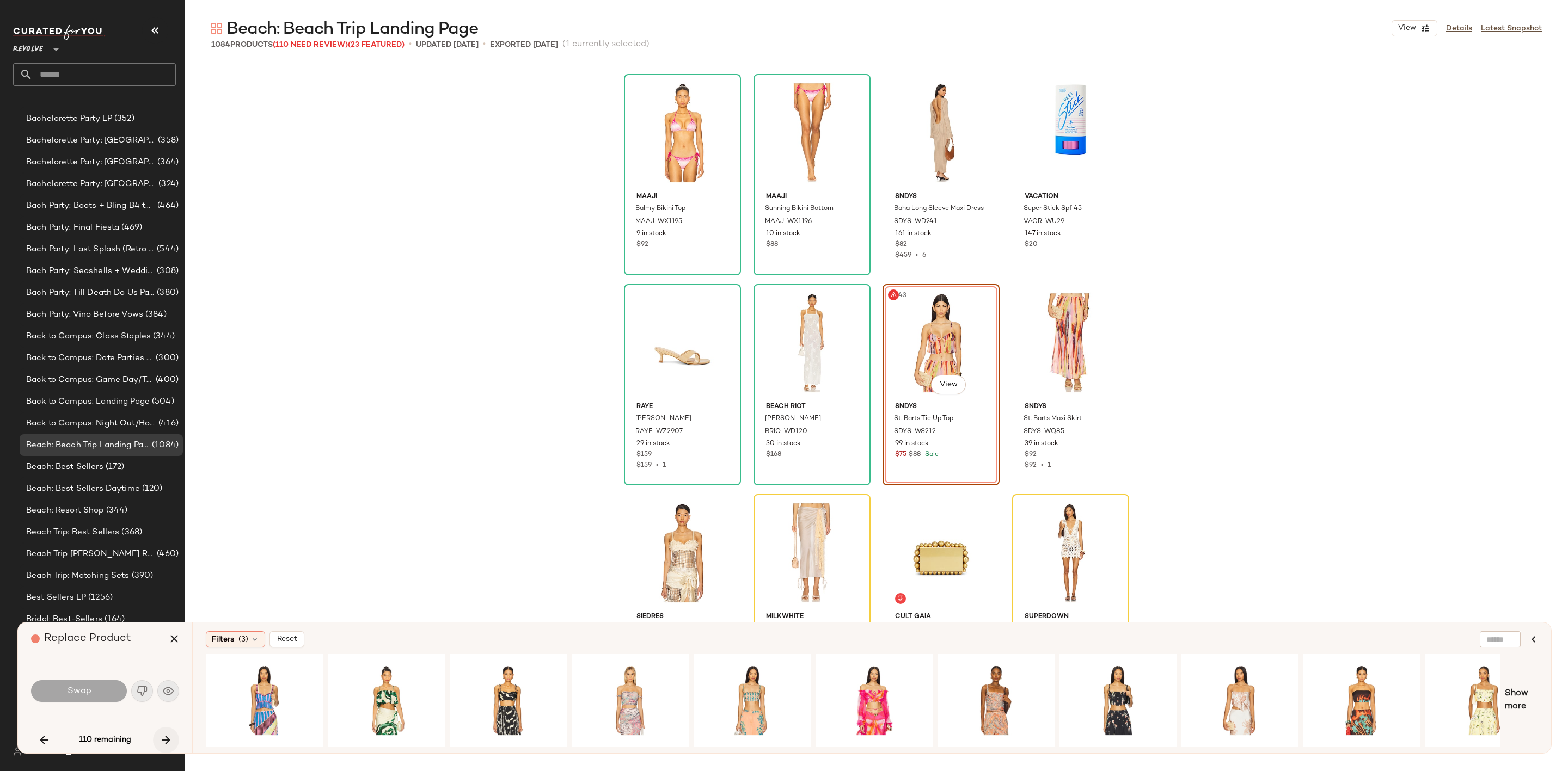
click at [172, 744] on icon "button" at bounding box center [166, 740] width 13 height 13
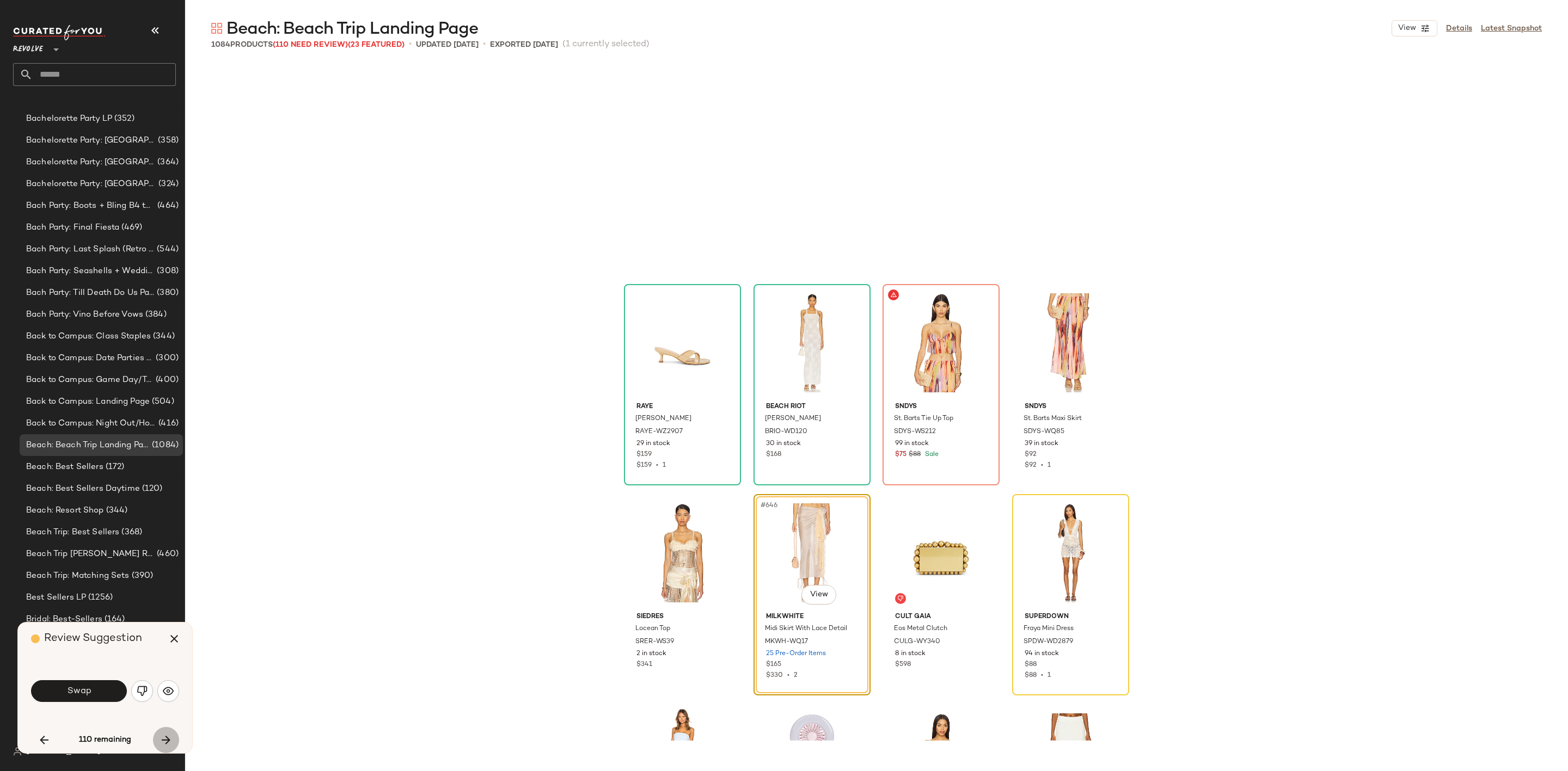
scroll to position [33615, 0]
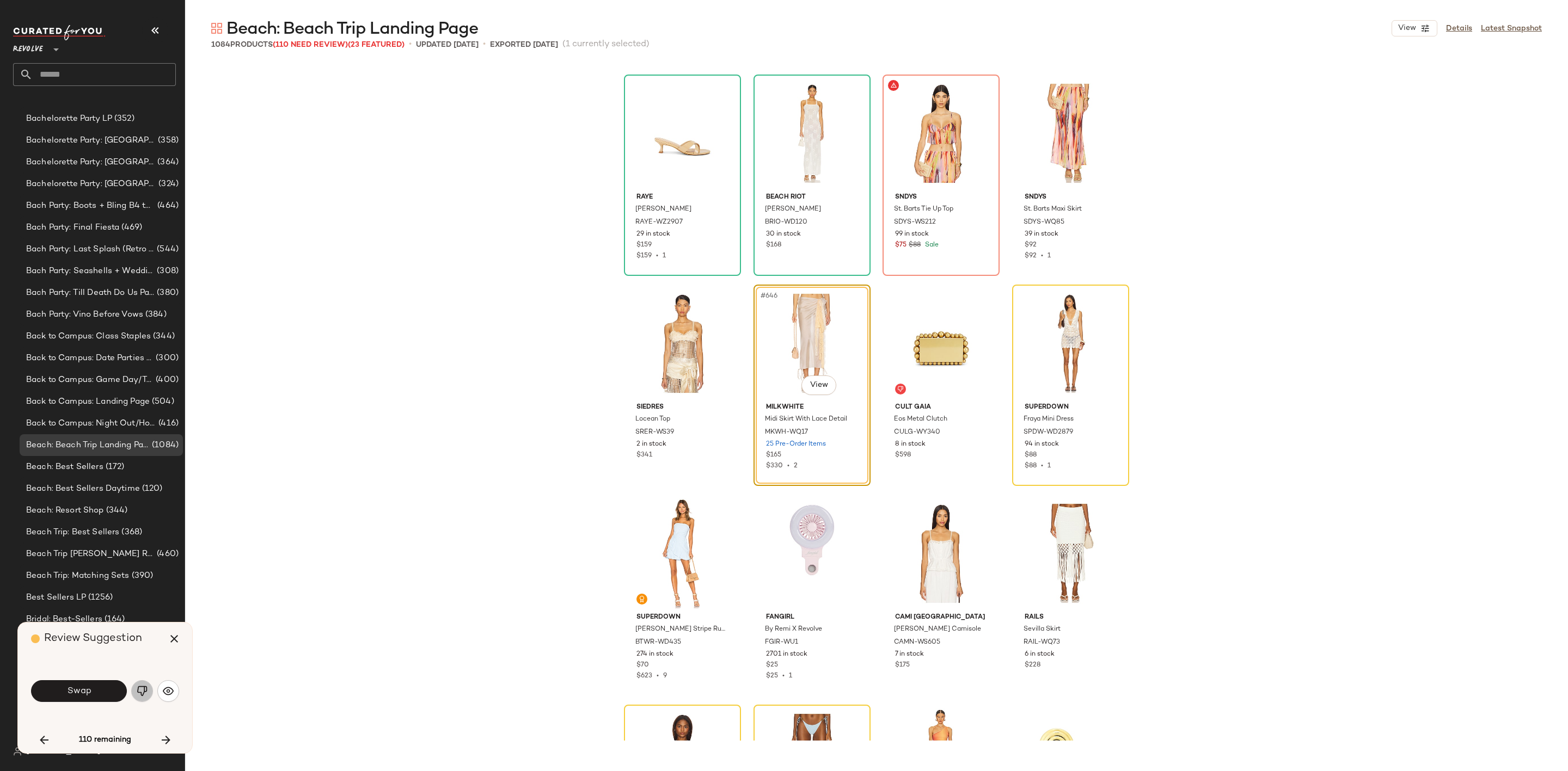
click at [138, 686] on img "button" at bounding box center [142, 691] width 11 height 11
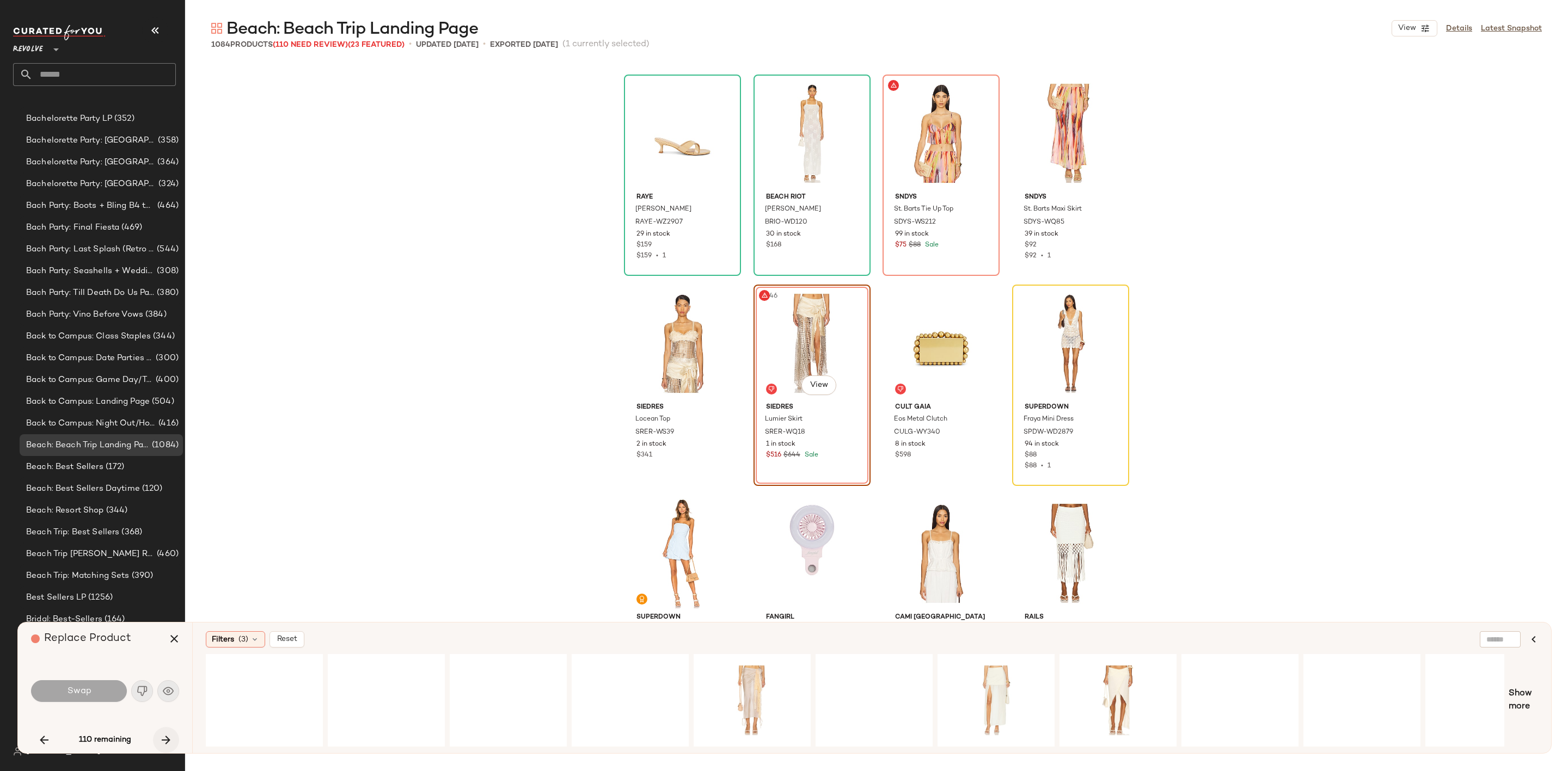
click at [170, 743] on icon "button" at bounding box center [166, 740] width 13 height 13
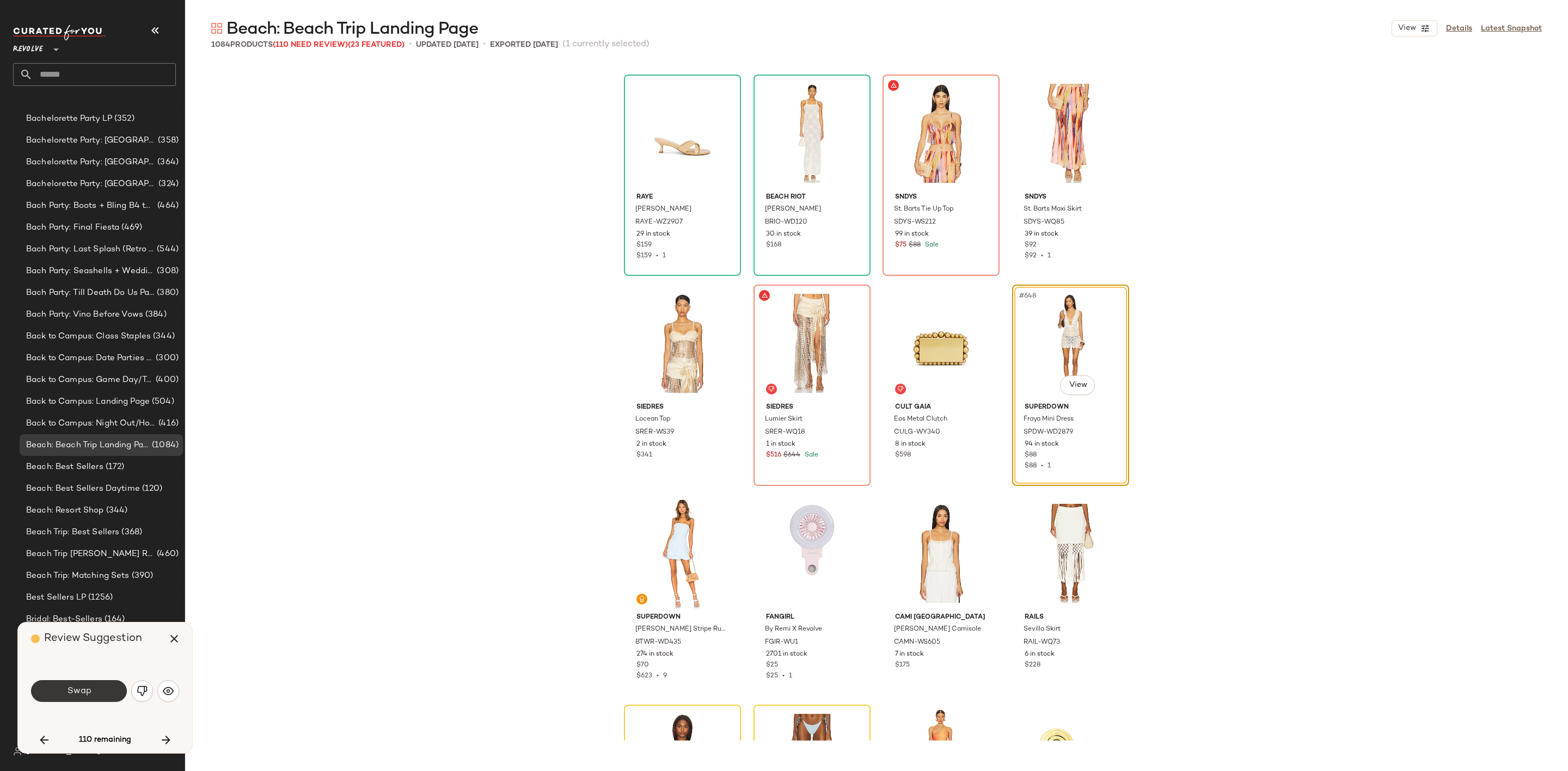
click at [105, 696] on button "Swap" at bounding box center [79, 691] width 96 height 22
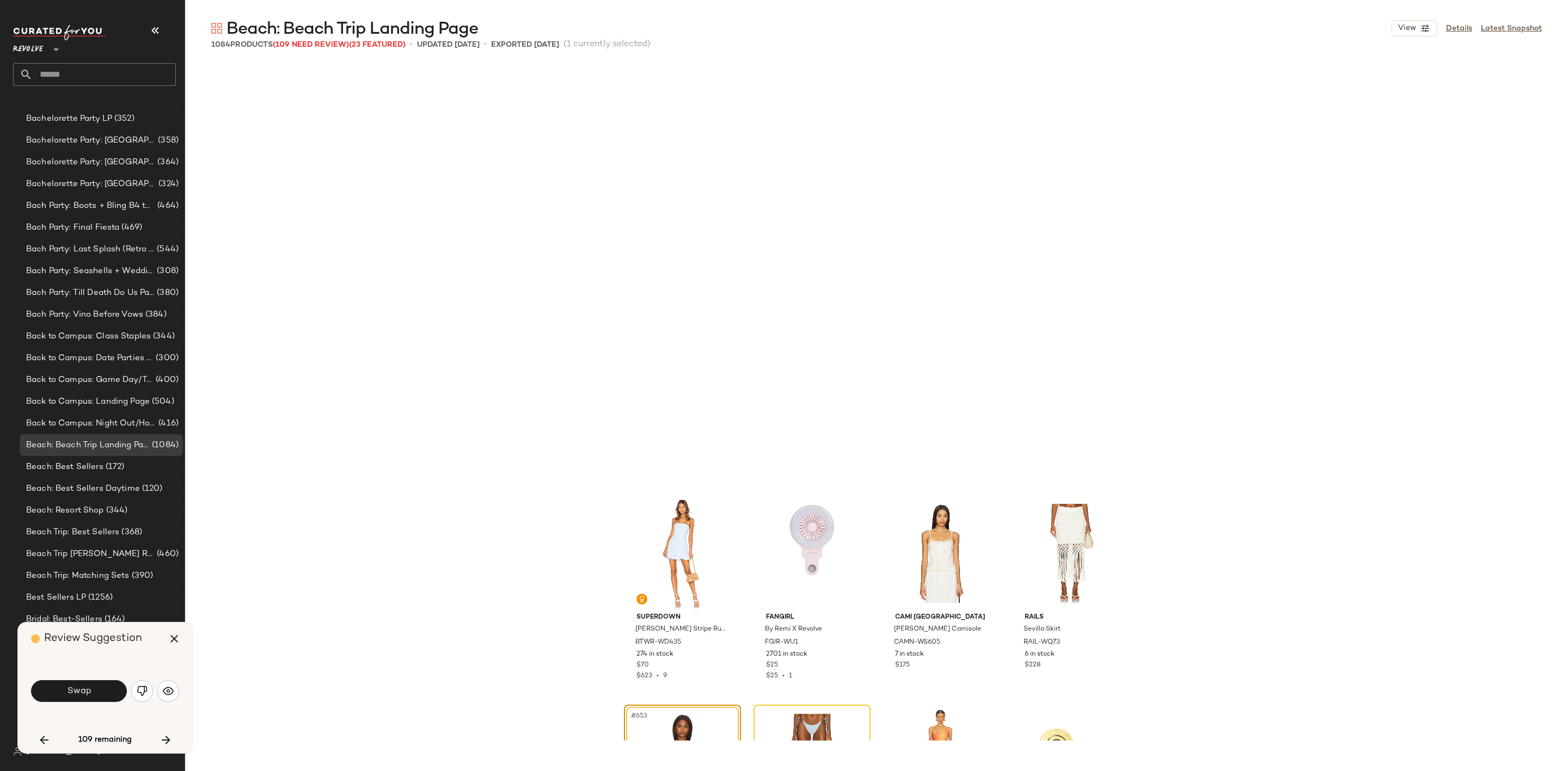
scroll to position [34035, 0]
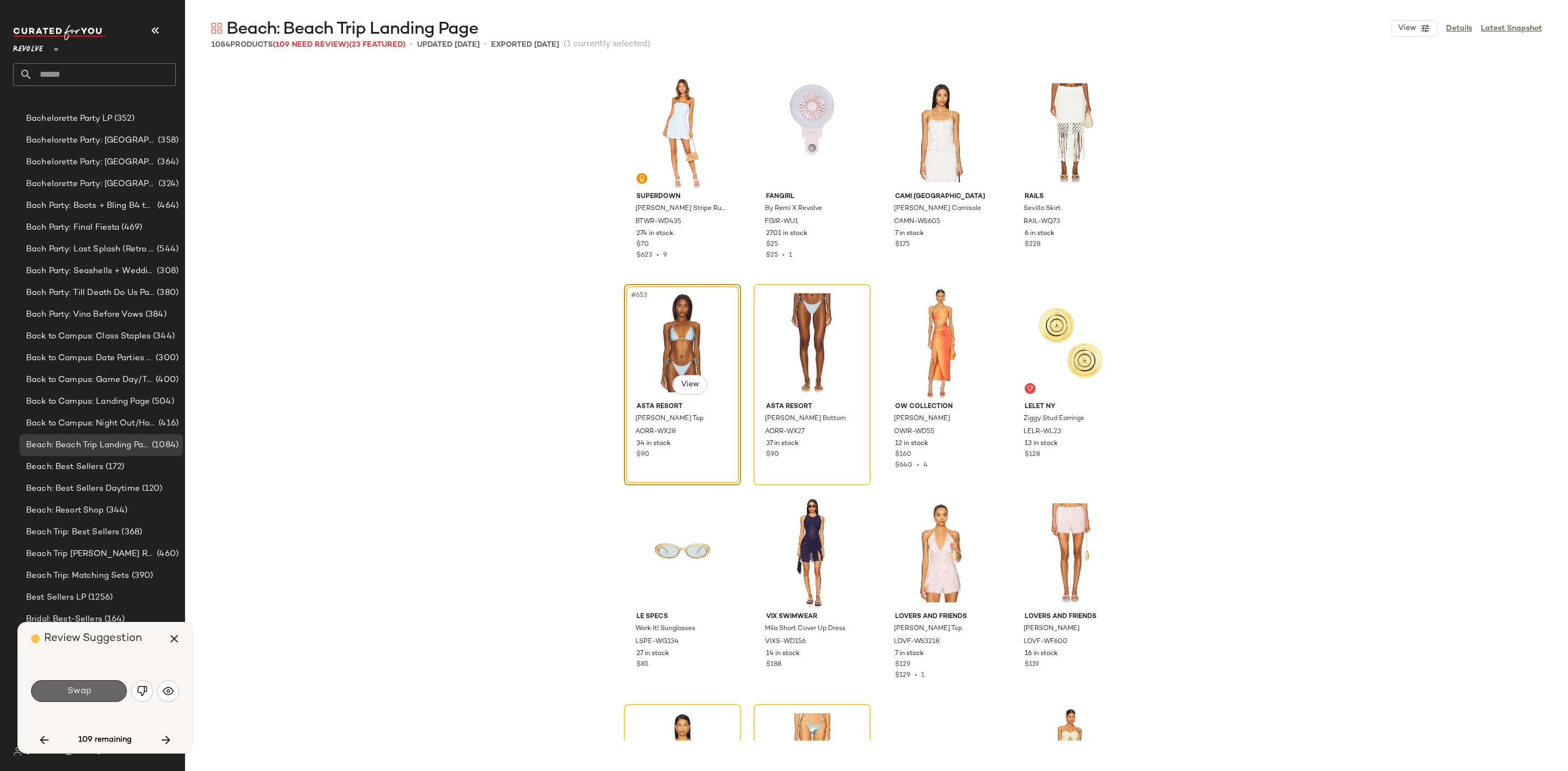
click at [97, 696] on button "Swap" at bounding box center [79, 691] width 96 height 22
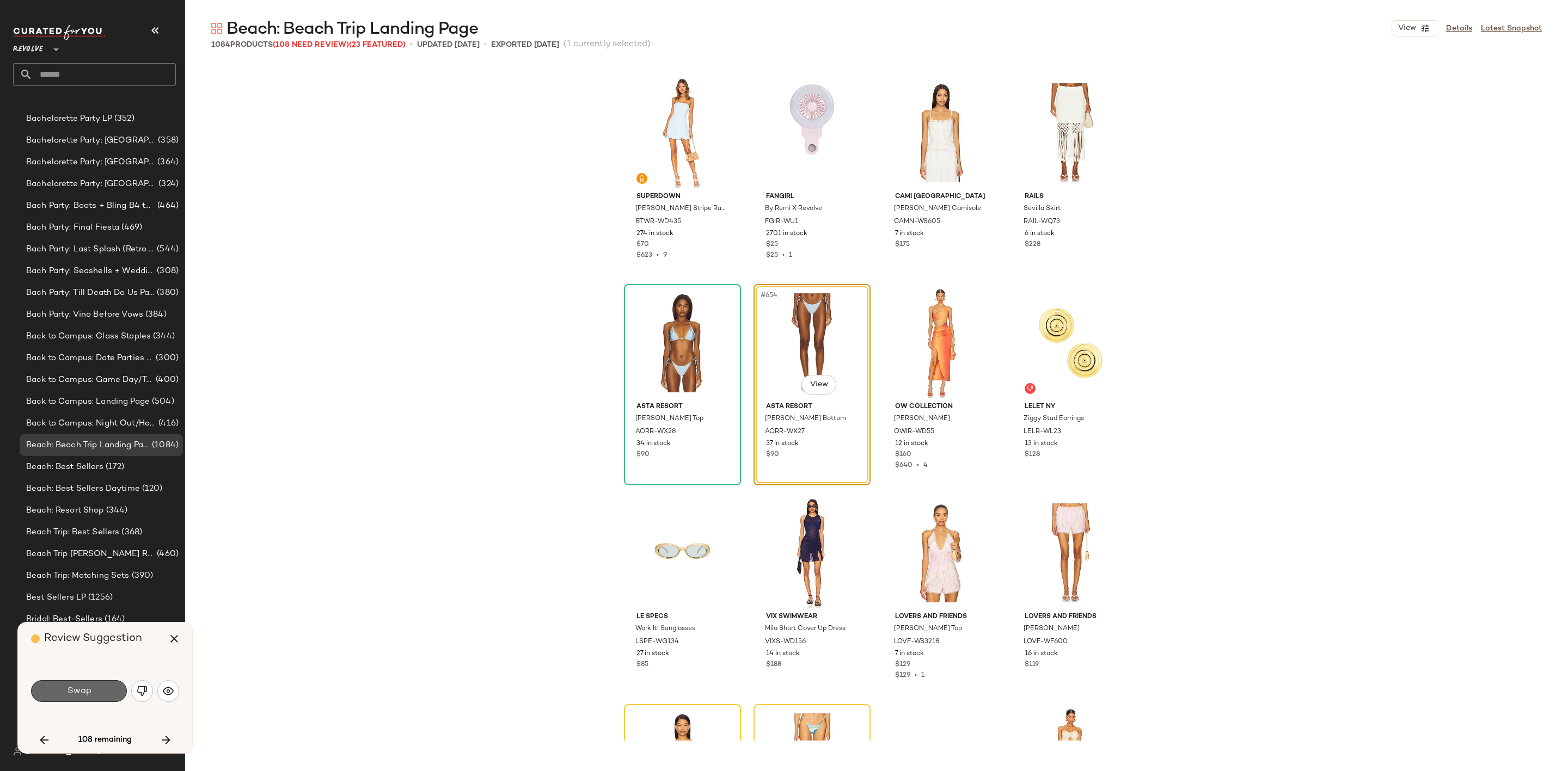
click at [96, 689] on button "Swap" at bounding box center [79, 691] width 96 height 22
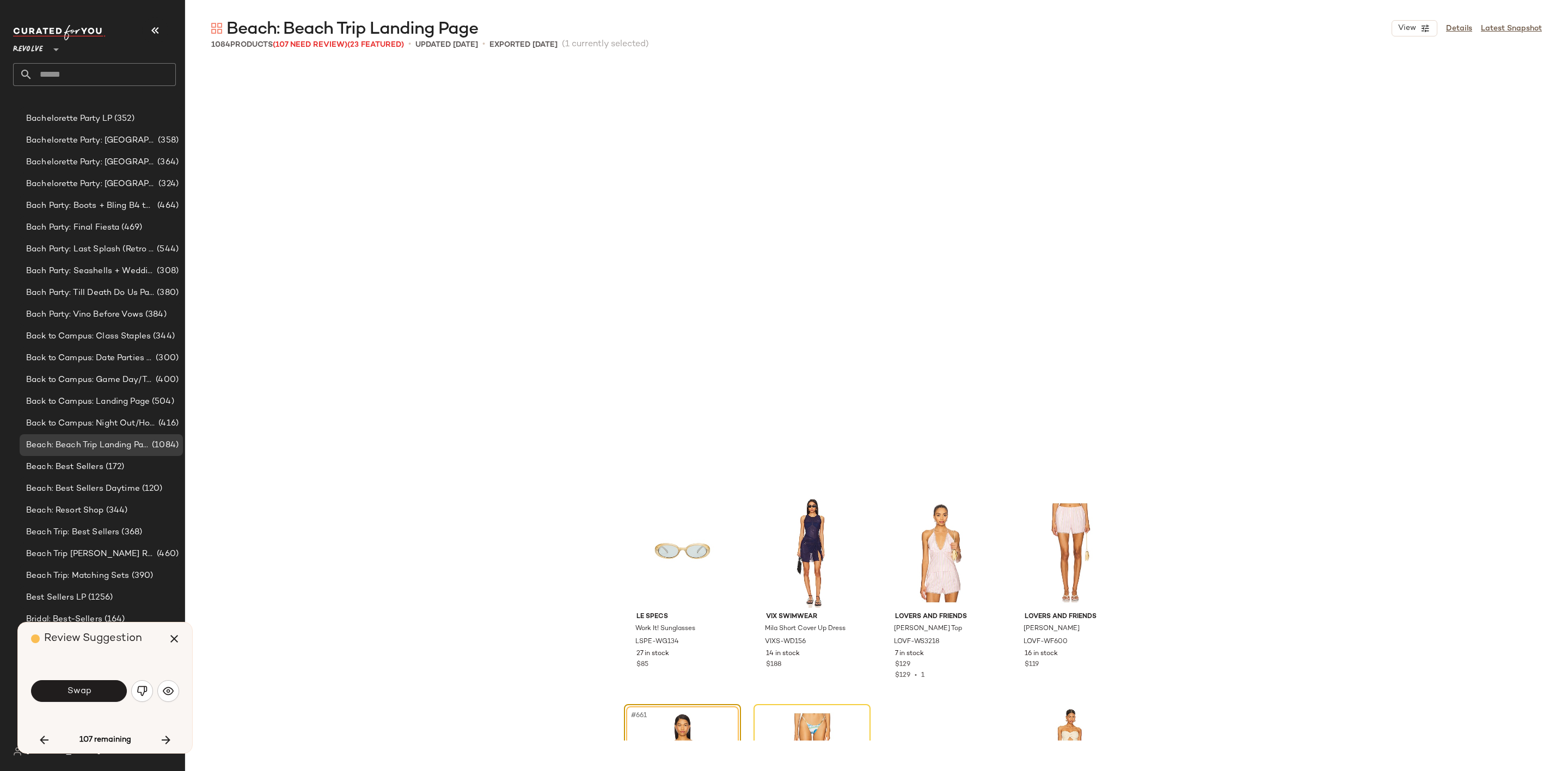
scroll to position [34456, 0]
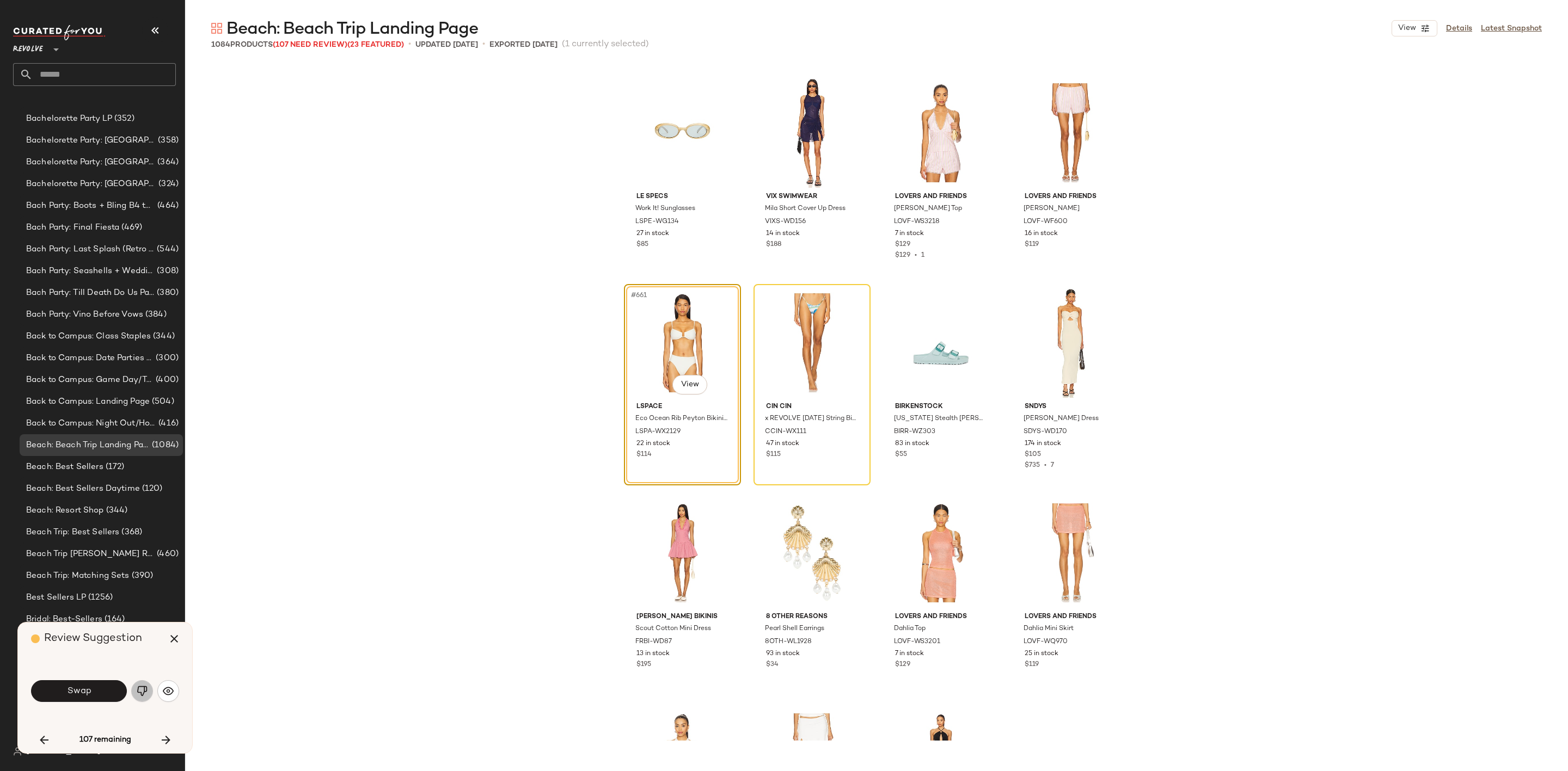
click at [133, 694] on button "button" at bounding box center [142, 691] width 22 height 22
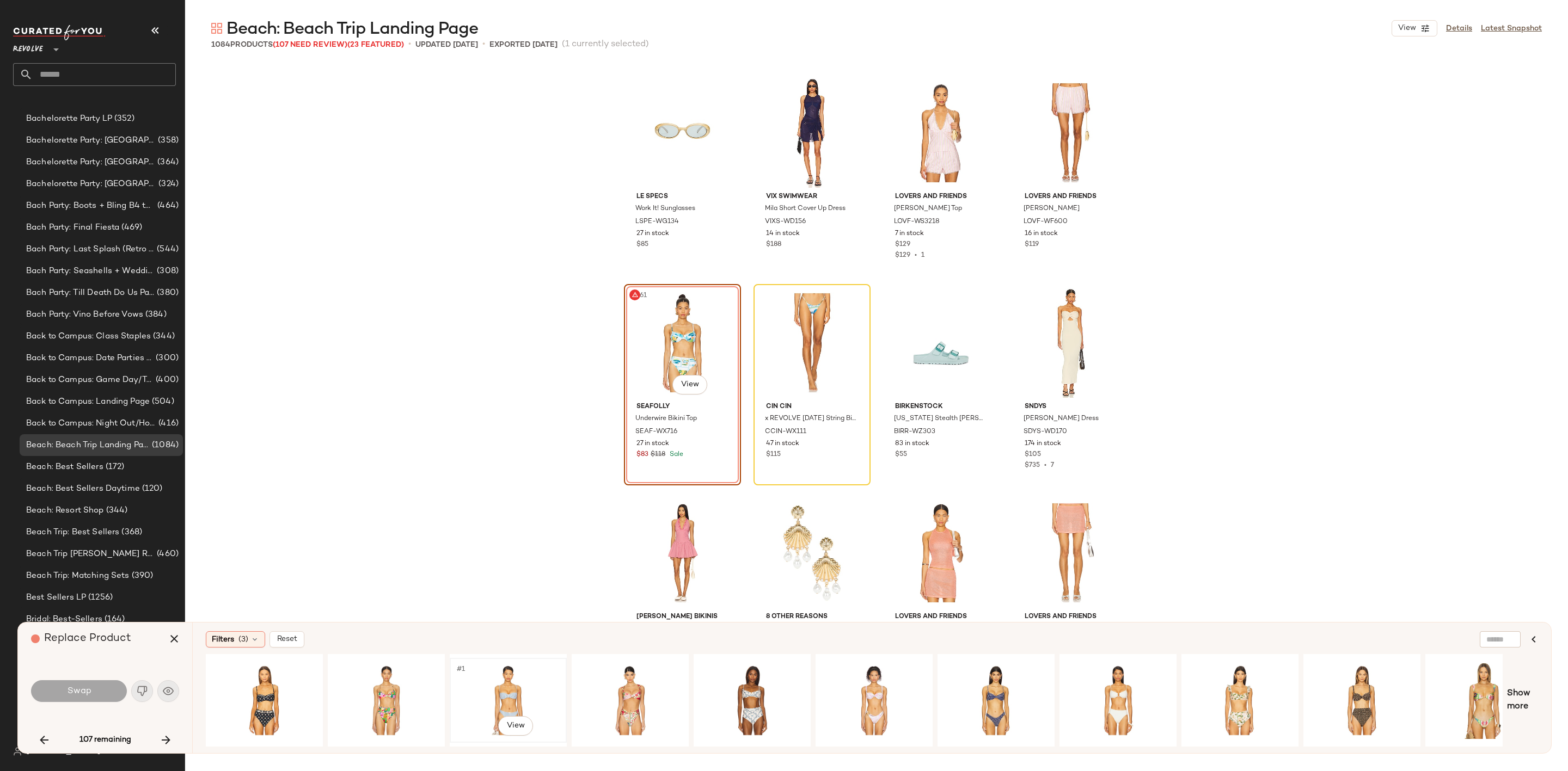
click at [530, 679] on div "#1 View" at bounding box center [508, 700] width 110 height 77
click at [103, 688] on button "Swap" at bounding box center [79, 691] width 96 height 22
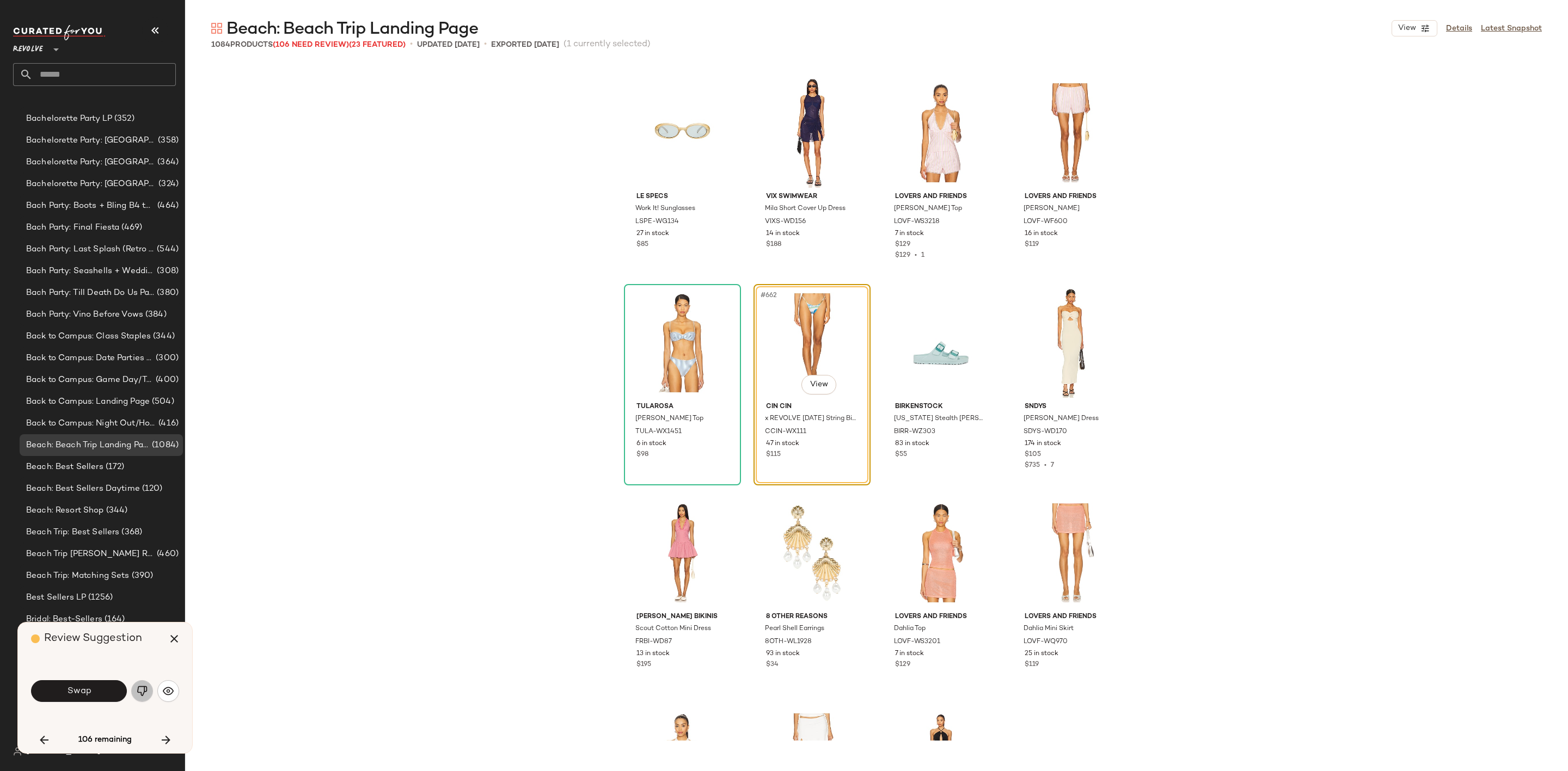
click at [142, 691] on img "button" at bounding box center [142, 691] width 11 height 11
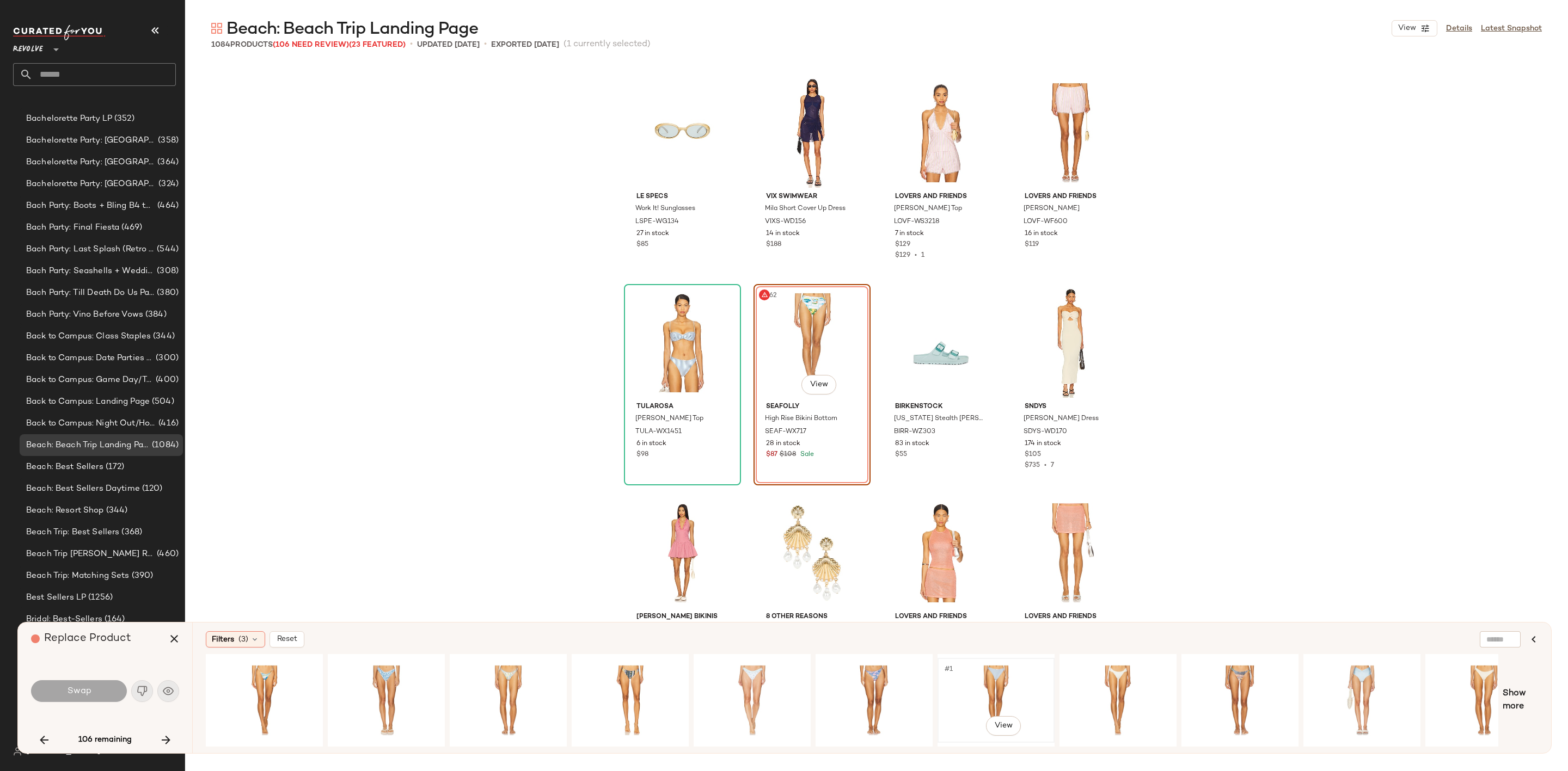
click at [990, 678] on div "#1 View" at bounding box center [996, 700] width 110 height 77
click at [86, 688] on span "Swap" at bounding box center [79, 691] width 24 height 10
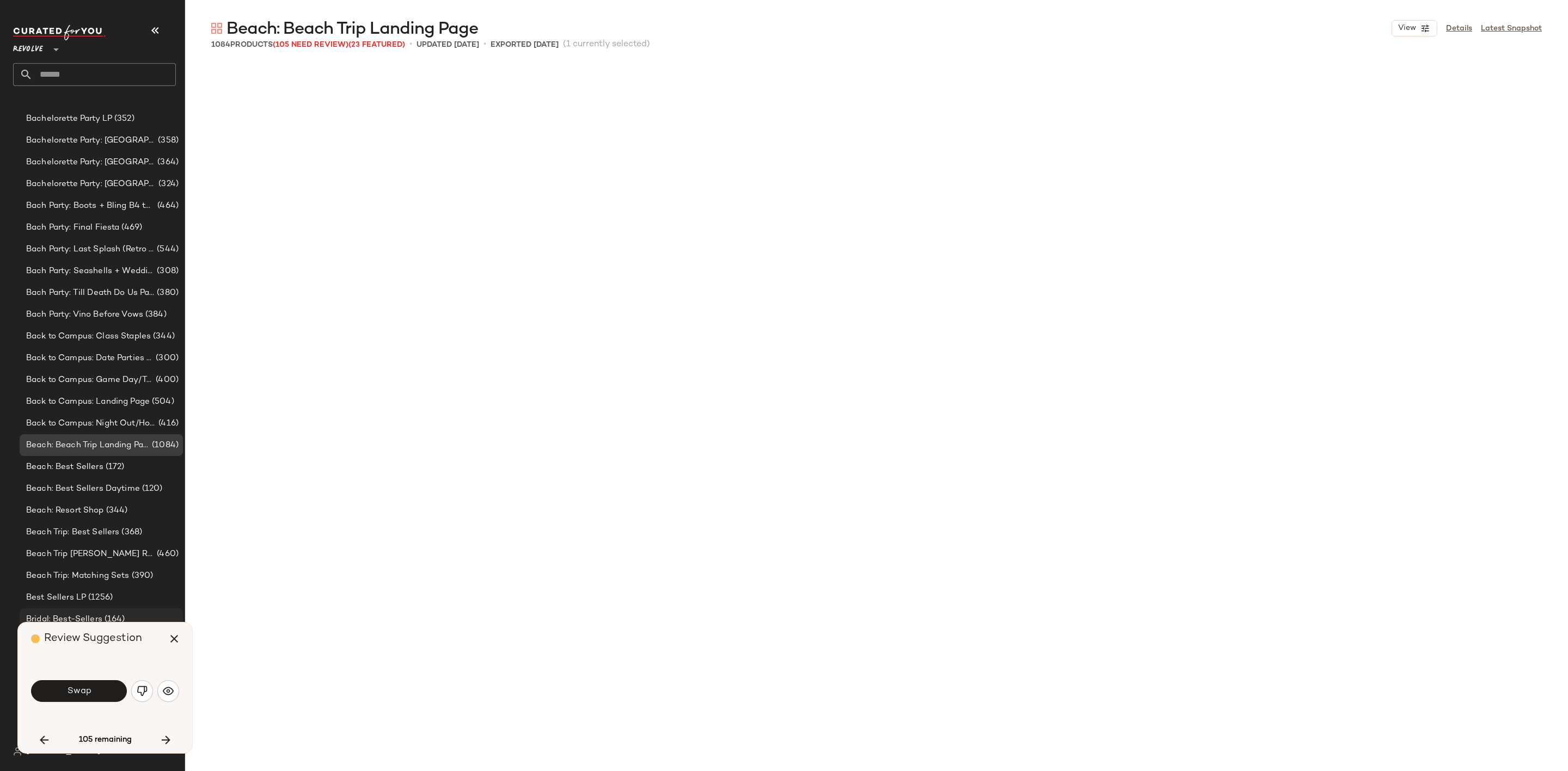
scroll to position [35296, 0]
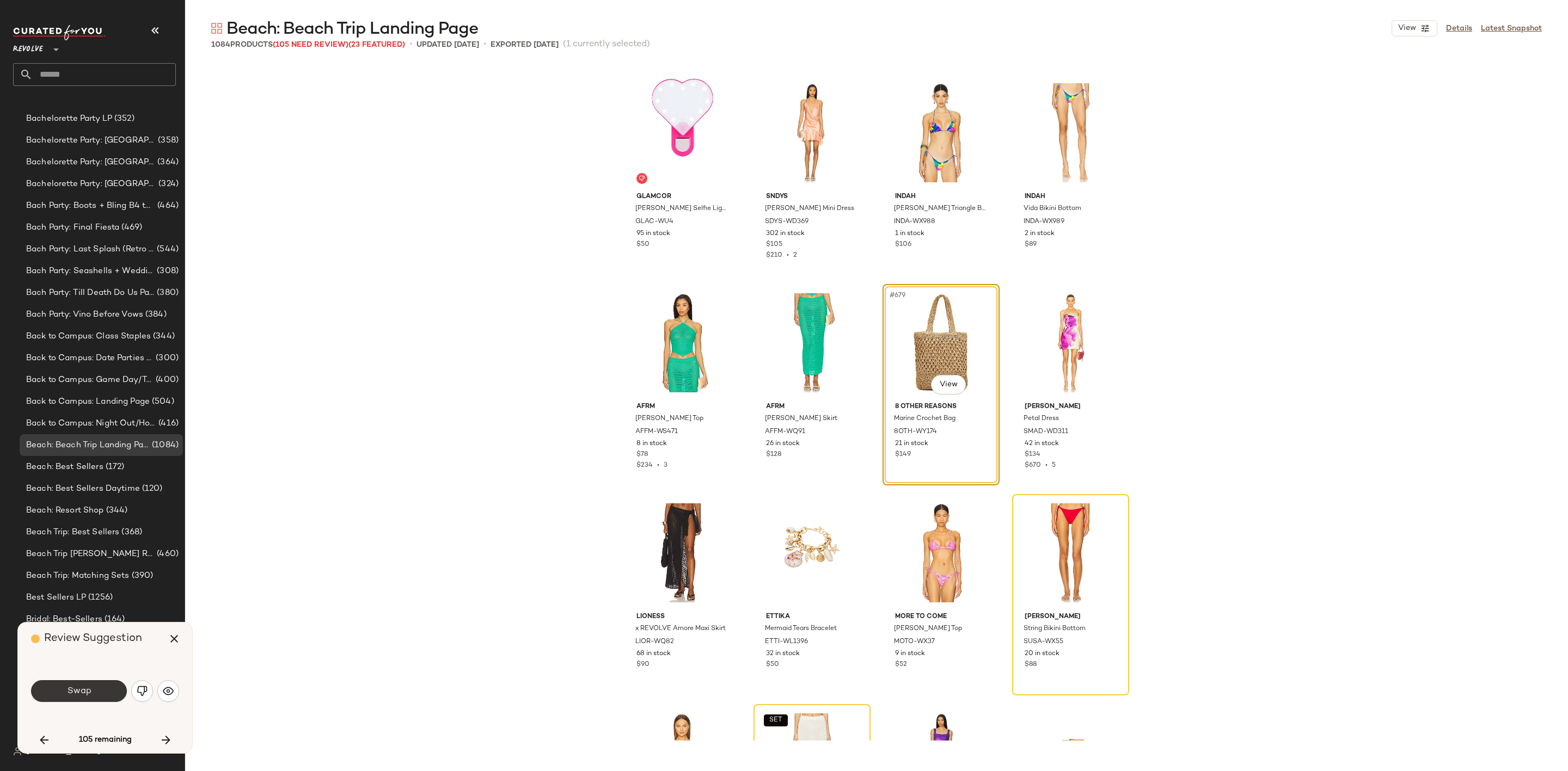
click at [97, 686] on button "Swap" at bounding box center [79, 691] width 96 height 22
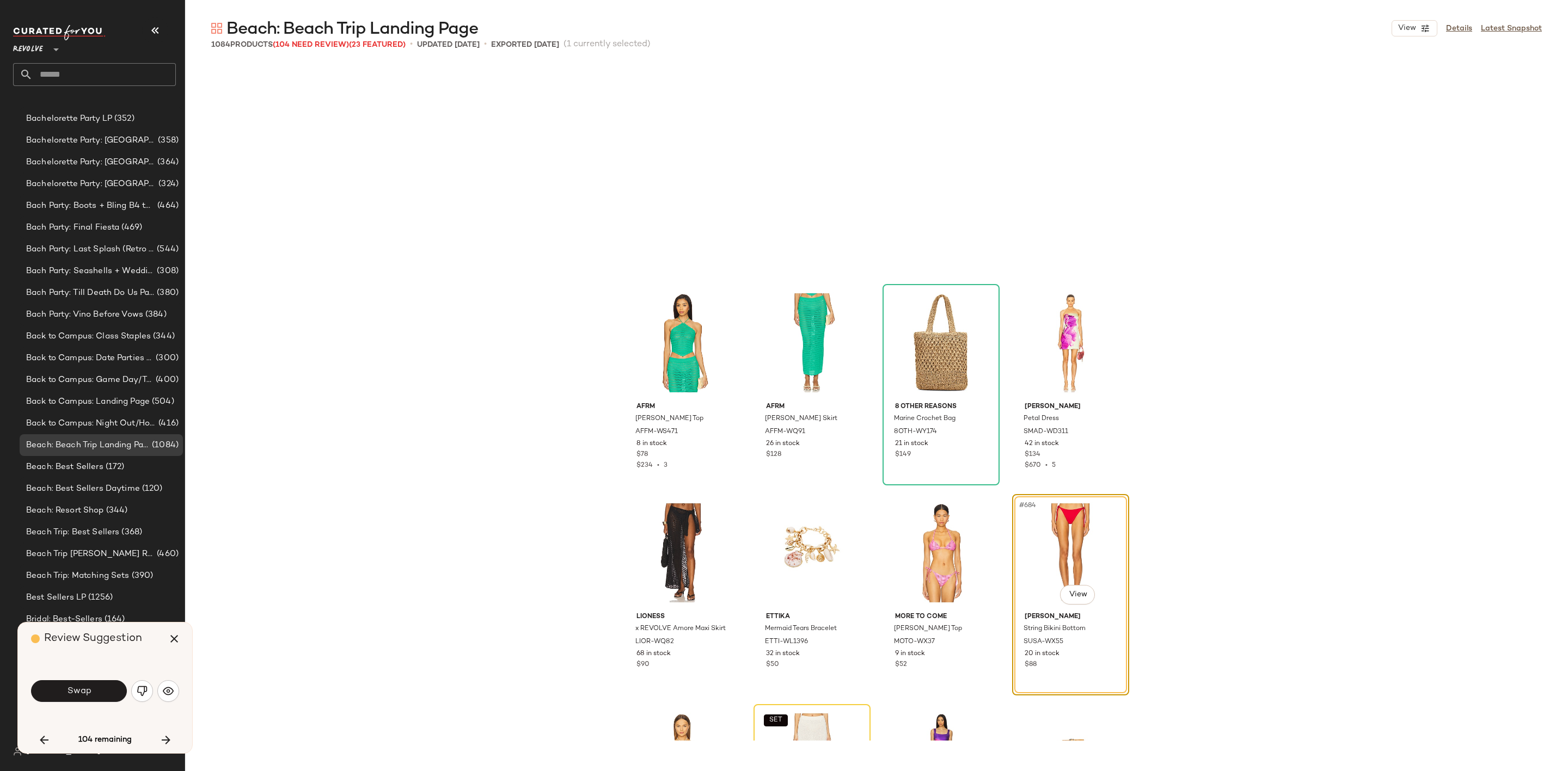
scroll to position [35506, 0]
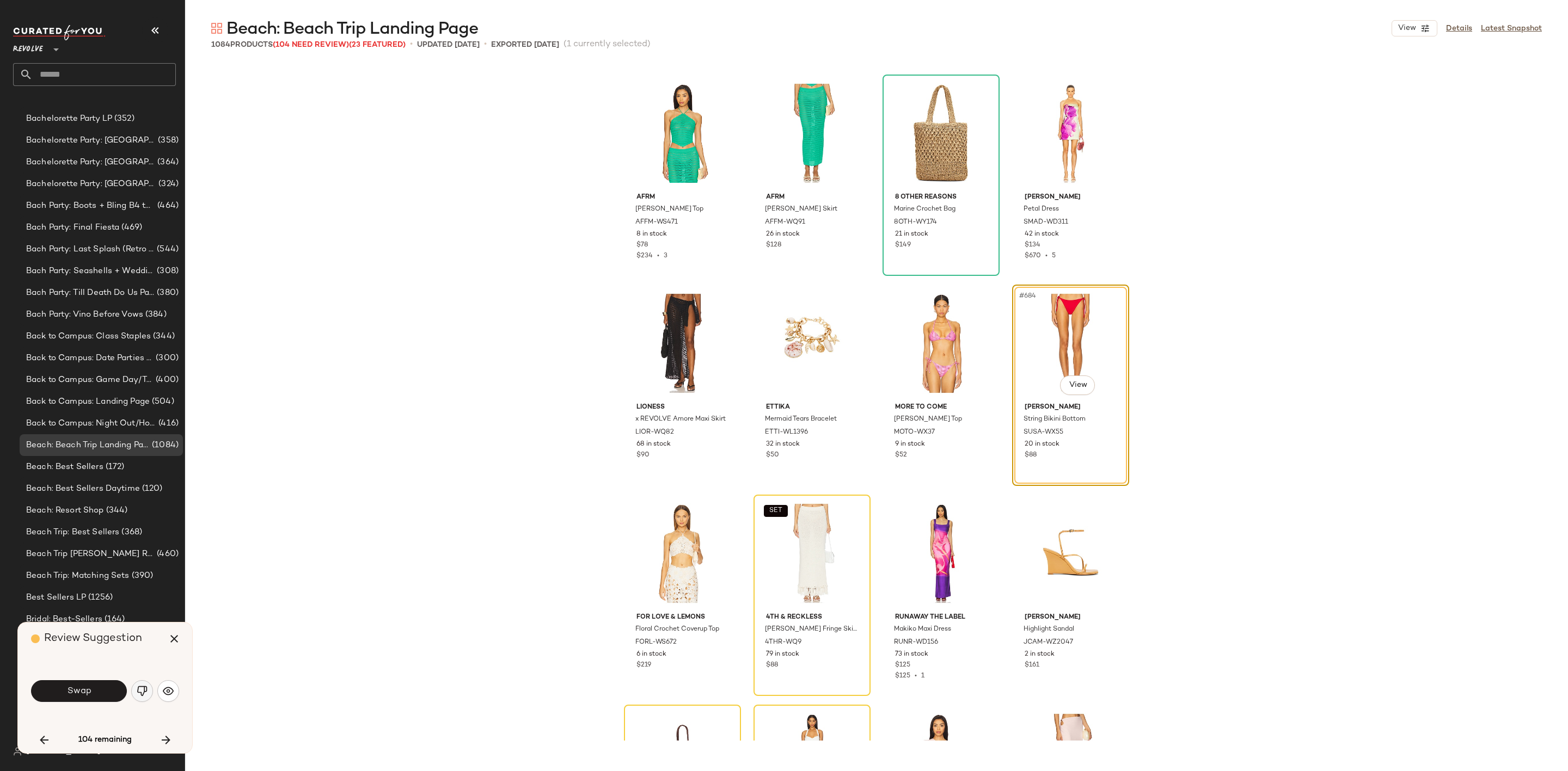
click at [147, 689] on img "button" at bounding box center [142, 691] width 11 height 11
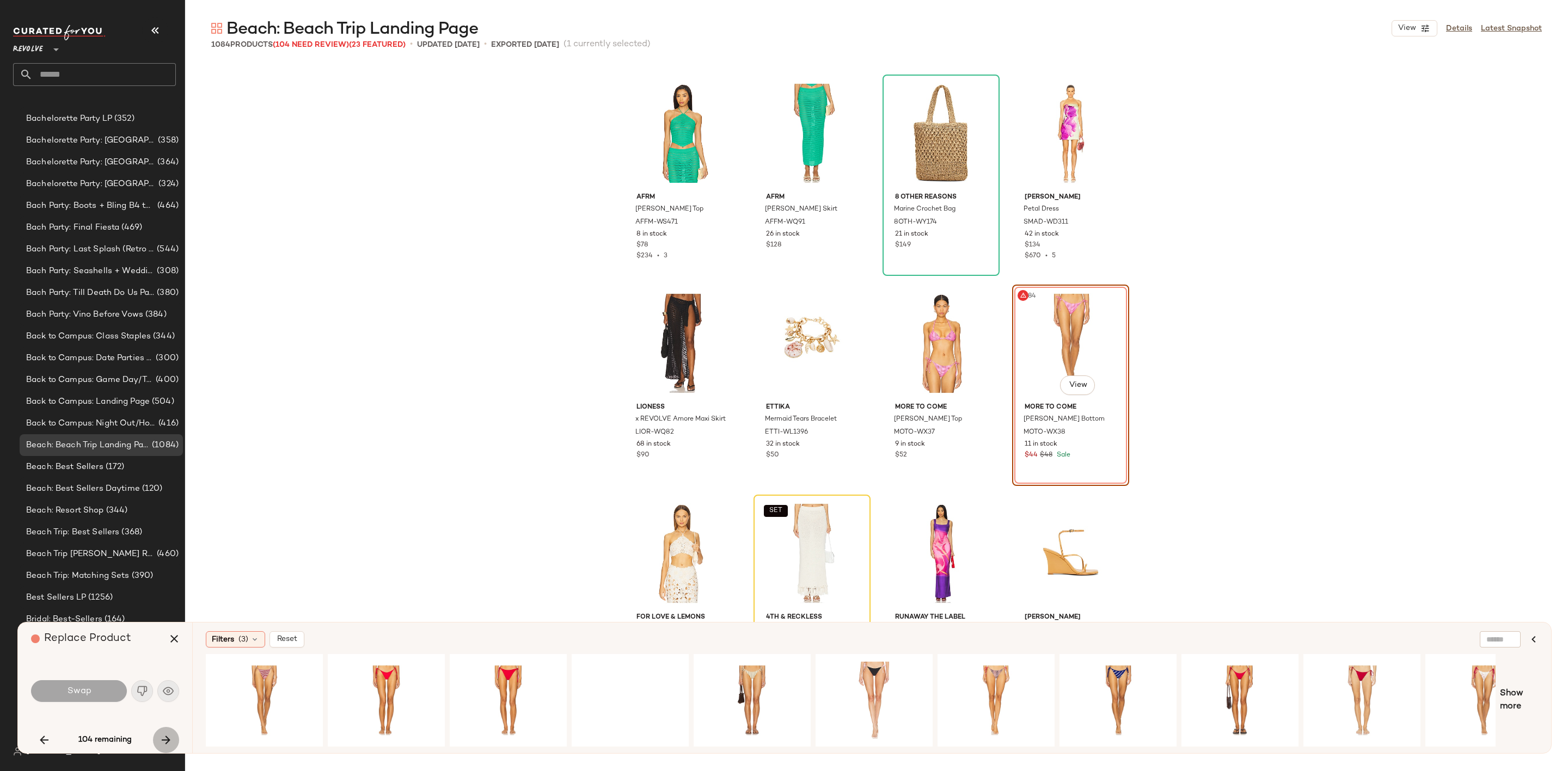
click at [167, 740] on icon "button" at bounding box center [166, 740] width 13 height 13
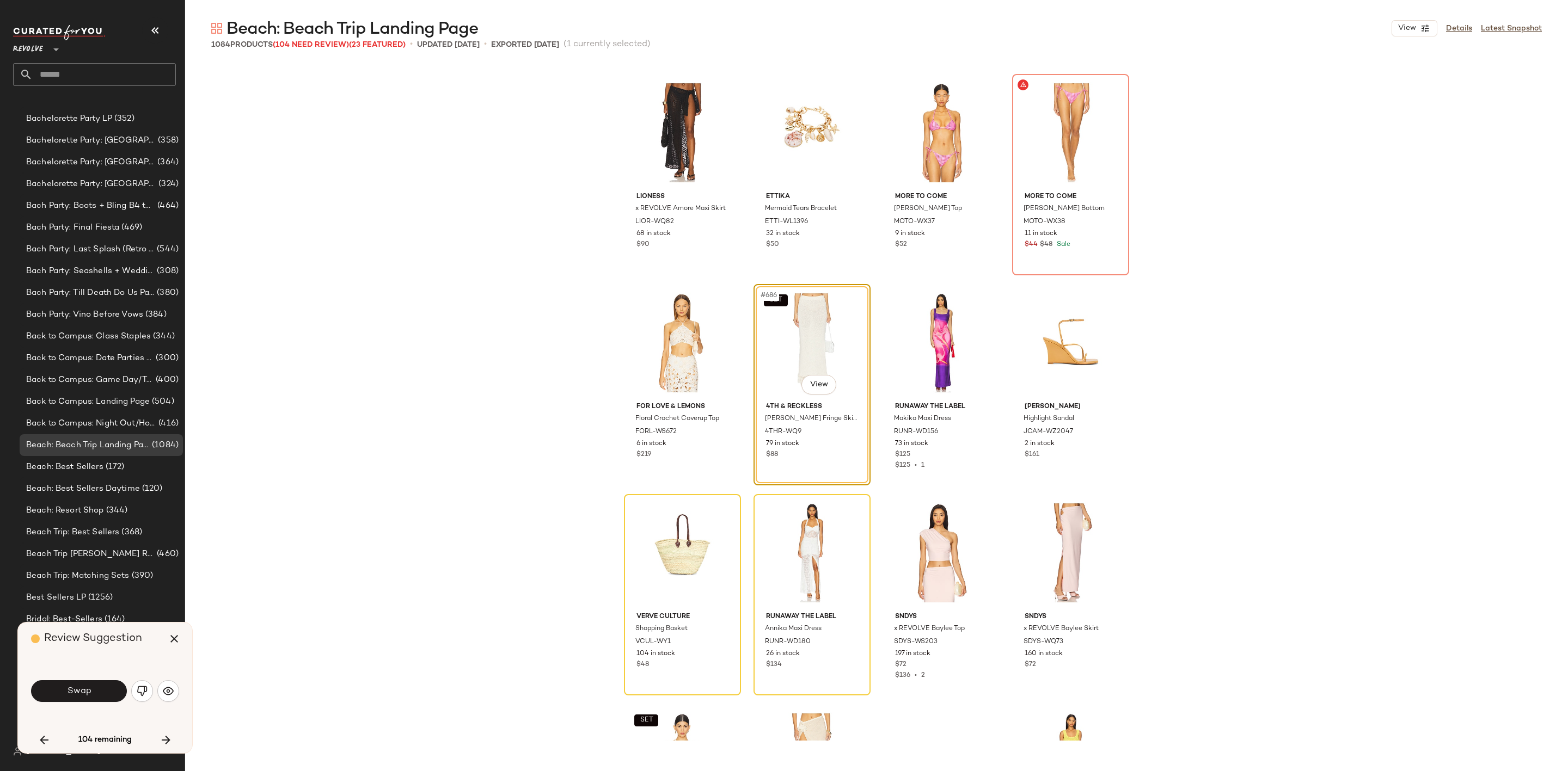
click at [139, 693] on img "button" at bounding box center [142, 691] width 11 height 11
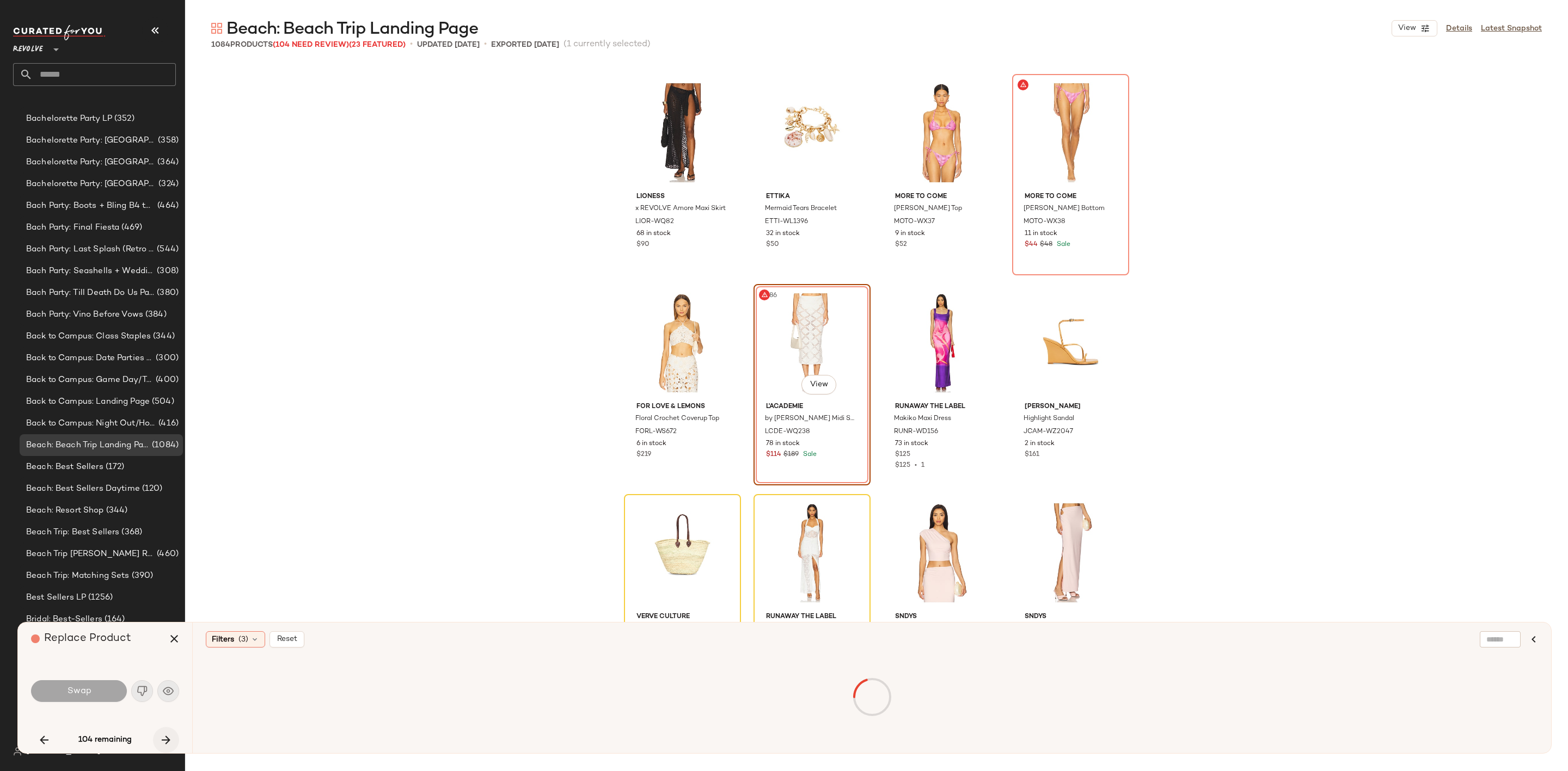
click at [165, 743] on icon "button" at bounding box center [166, 740] width 13 height 13
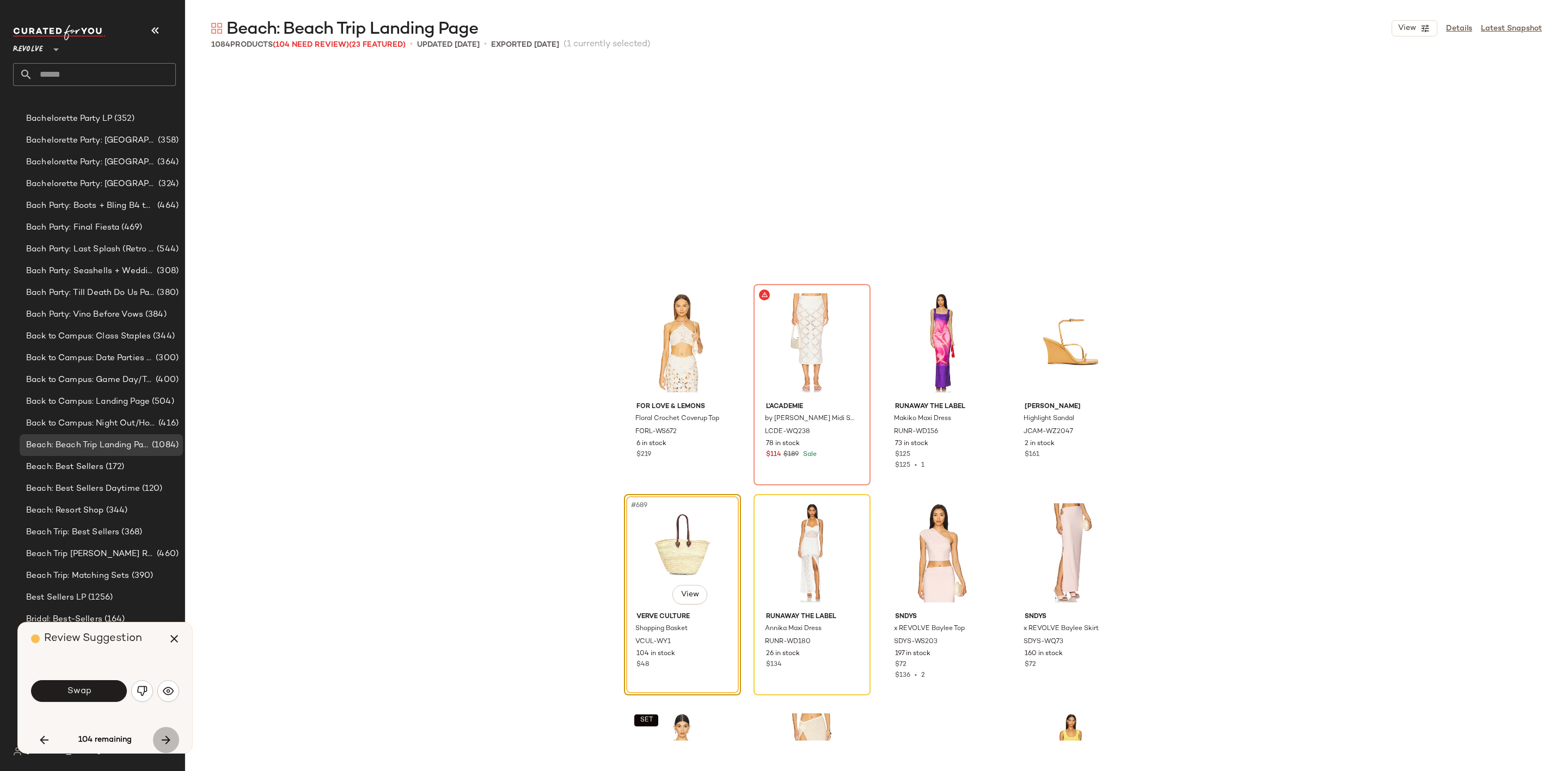
scroll to position [35927, 0]
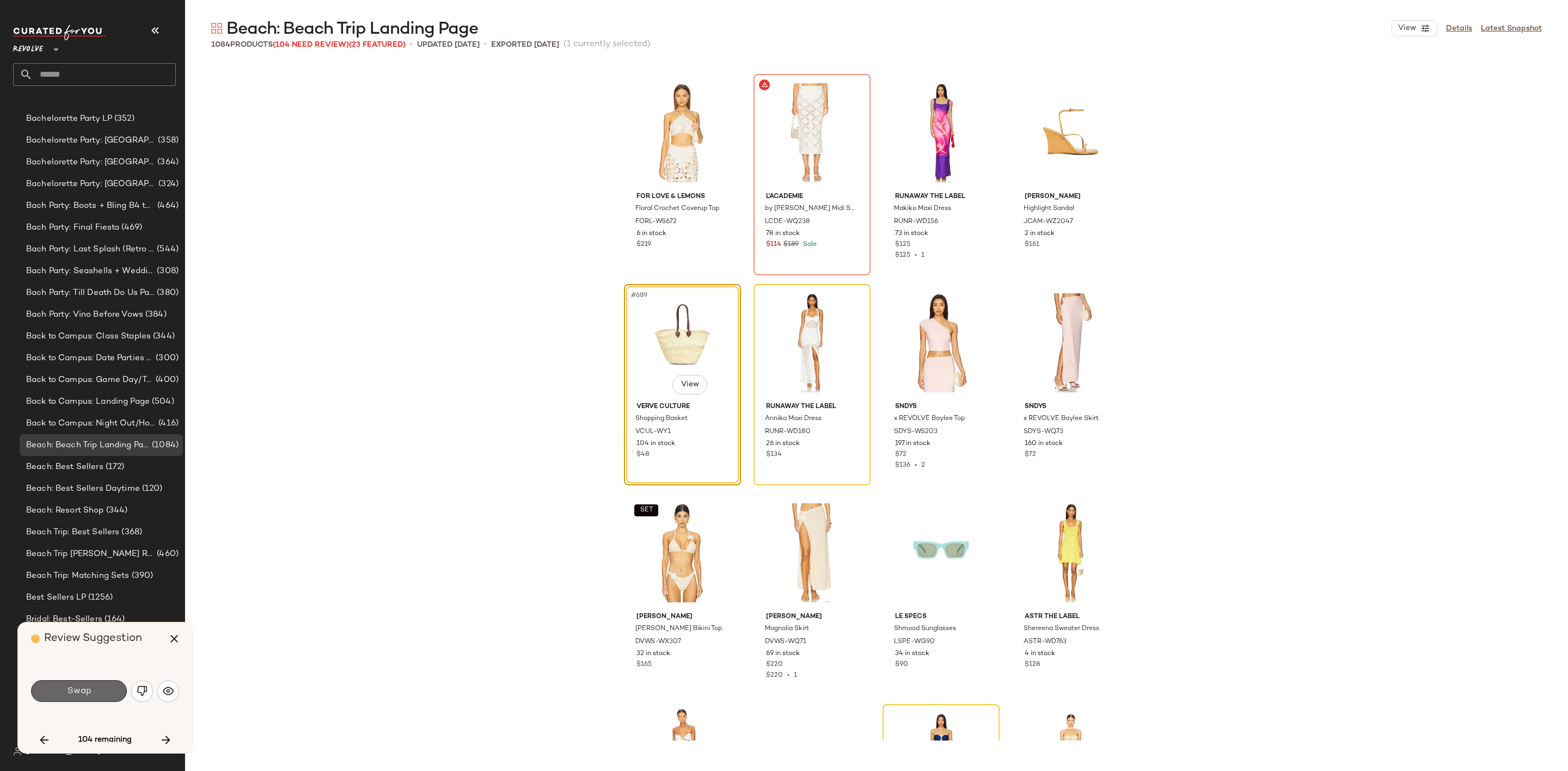
click at [86, 688] on span "Swap" at bounding box center [79, 691] width 24 height 10
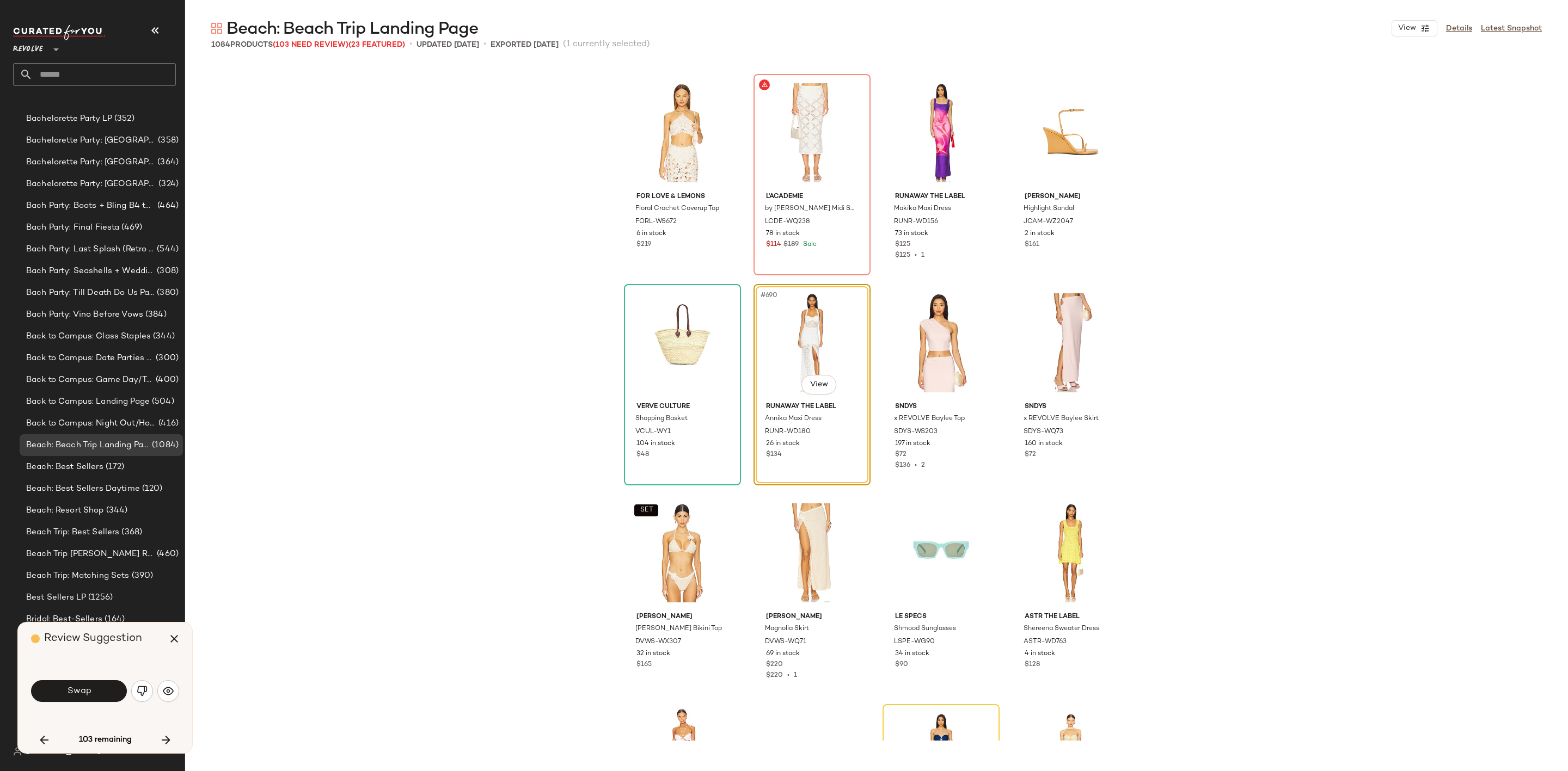
click at [100, 693] on button "Swap" at bounding box center [79, 691] width 96 height 22
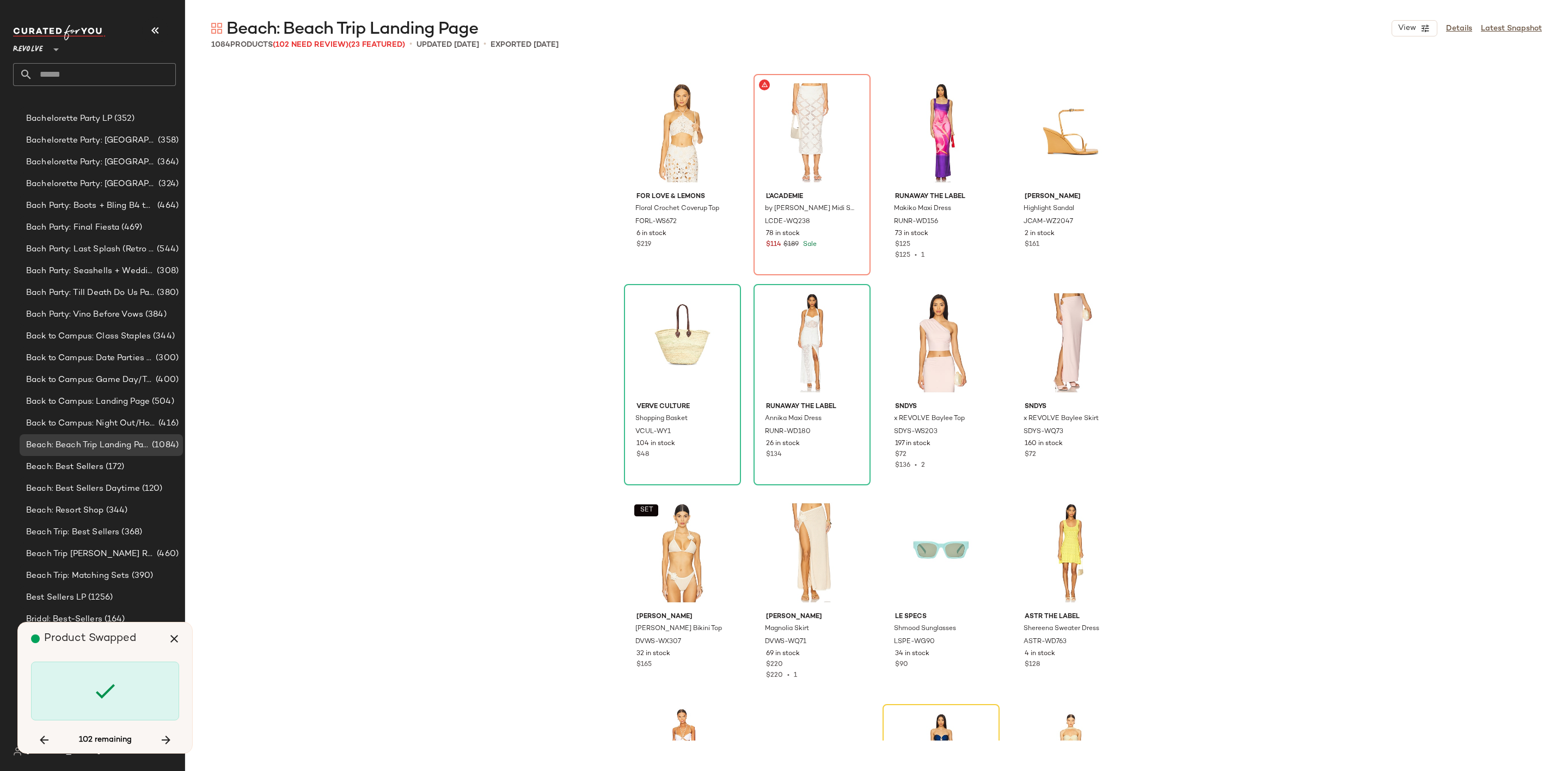
scroll to position [36347, 0]
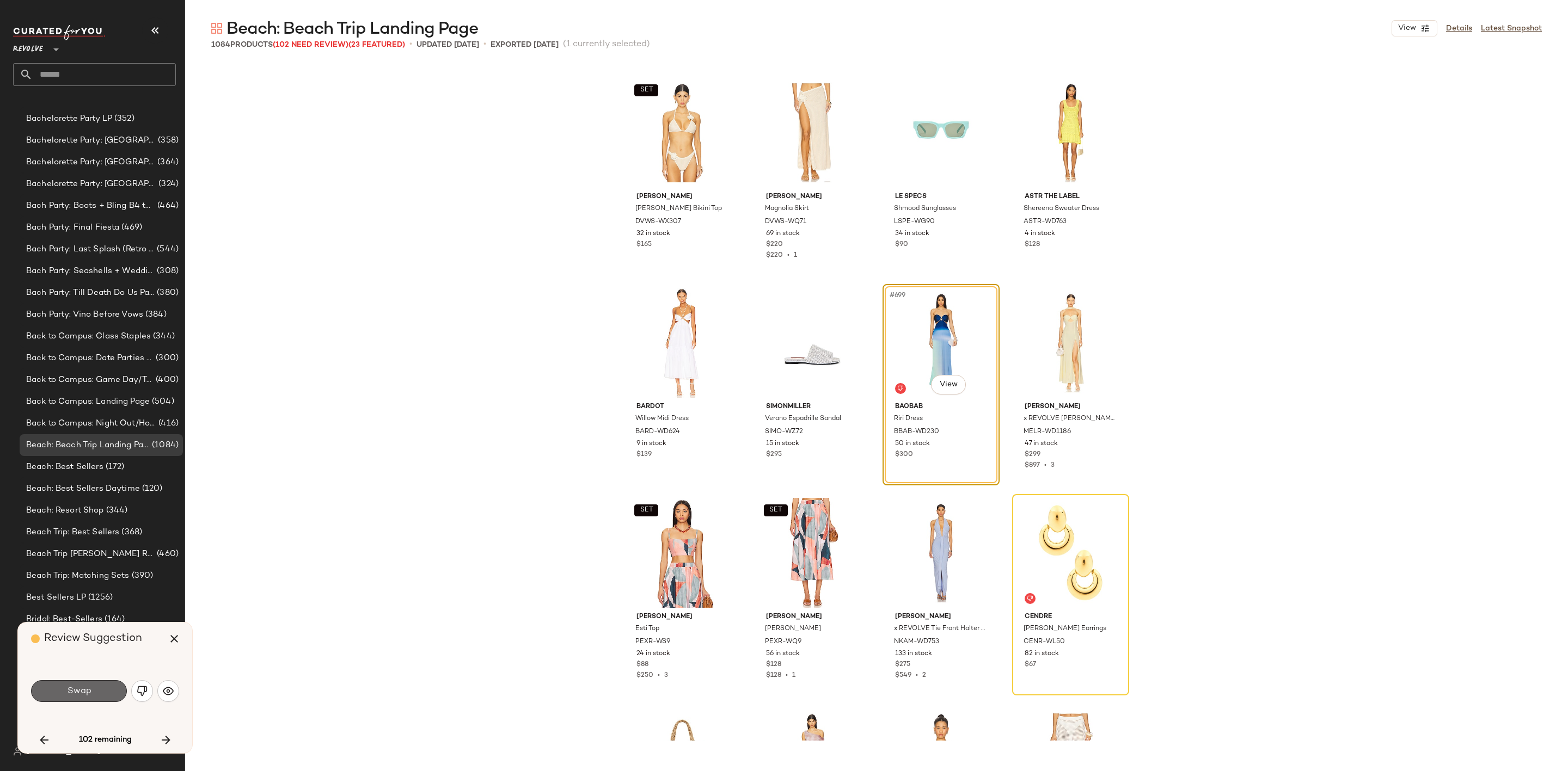
click at [100, 693] on button "Swap" at bounding box center [79, 691] width 96 height 22
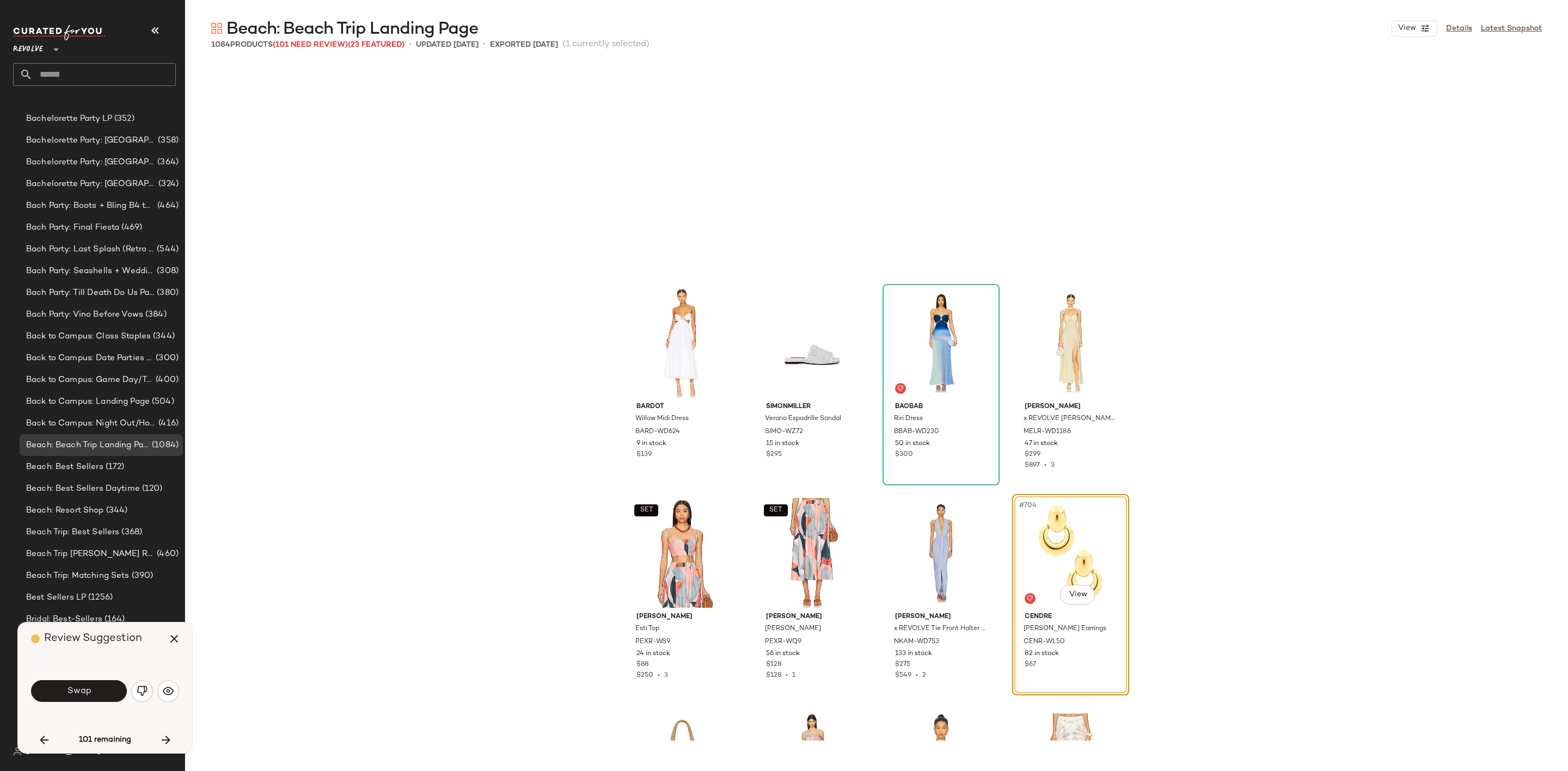
scroll to position [36556, 0]
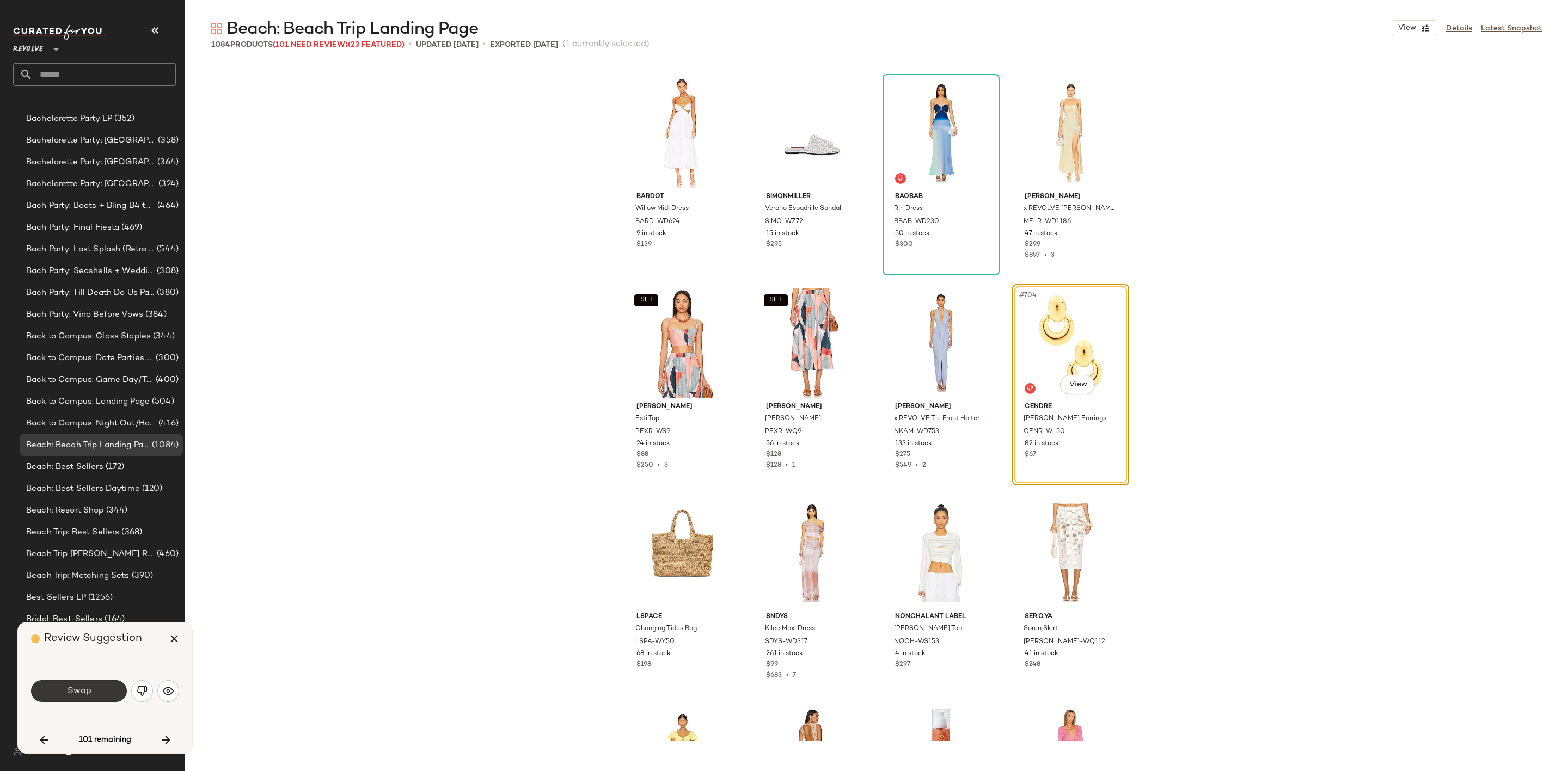
click at [63, 688] on button "Swap" at bounding box center [79, 691] width 96 height 22
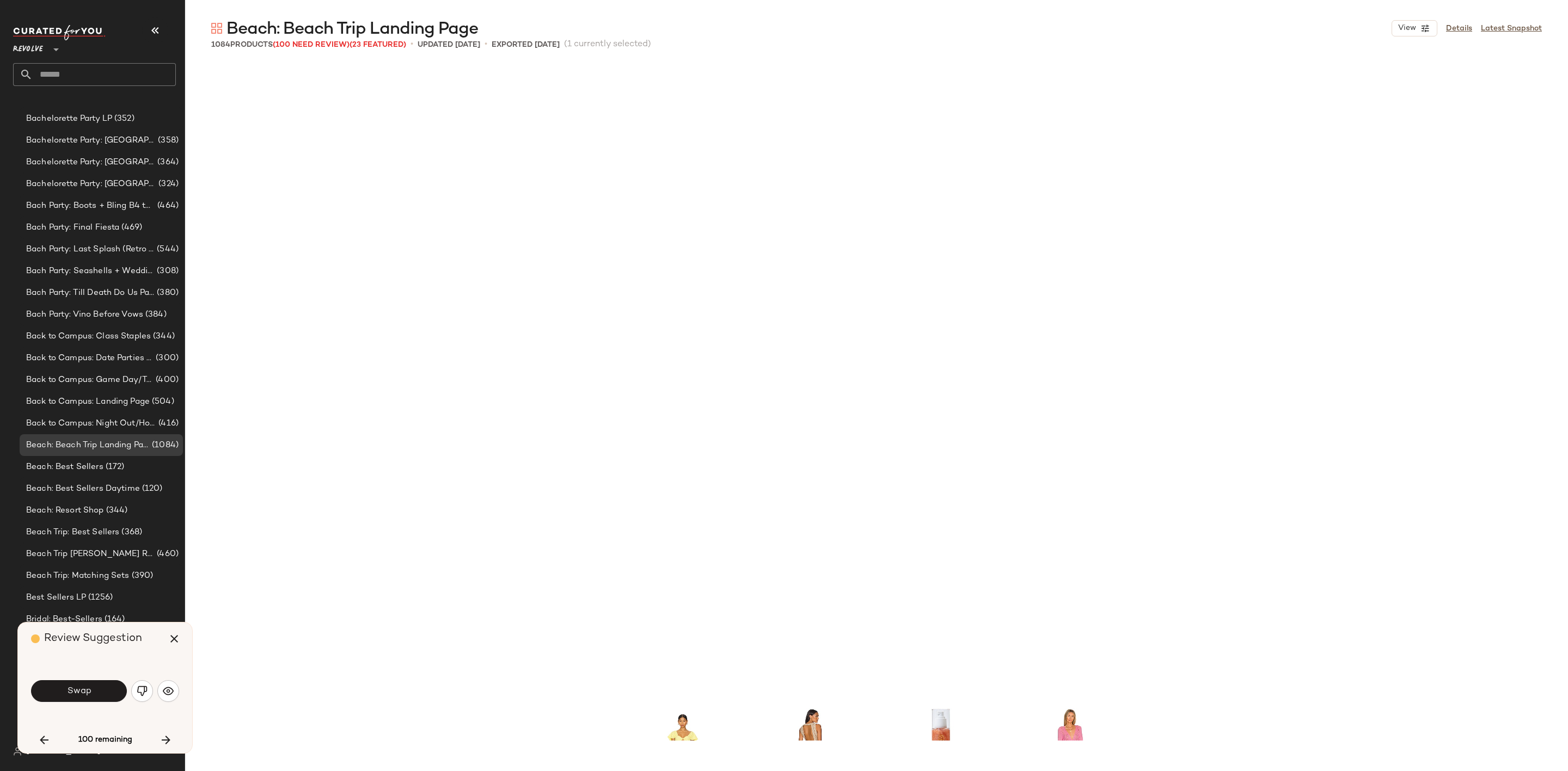
scroll to position [37187, 0]
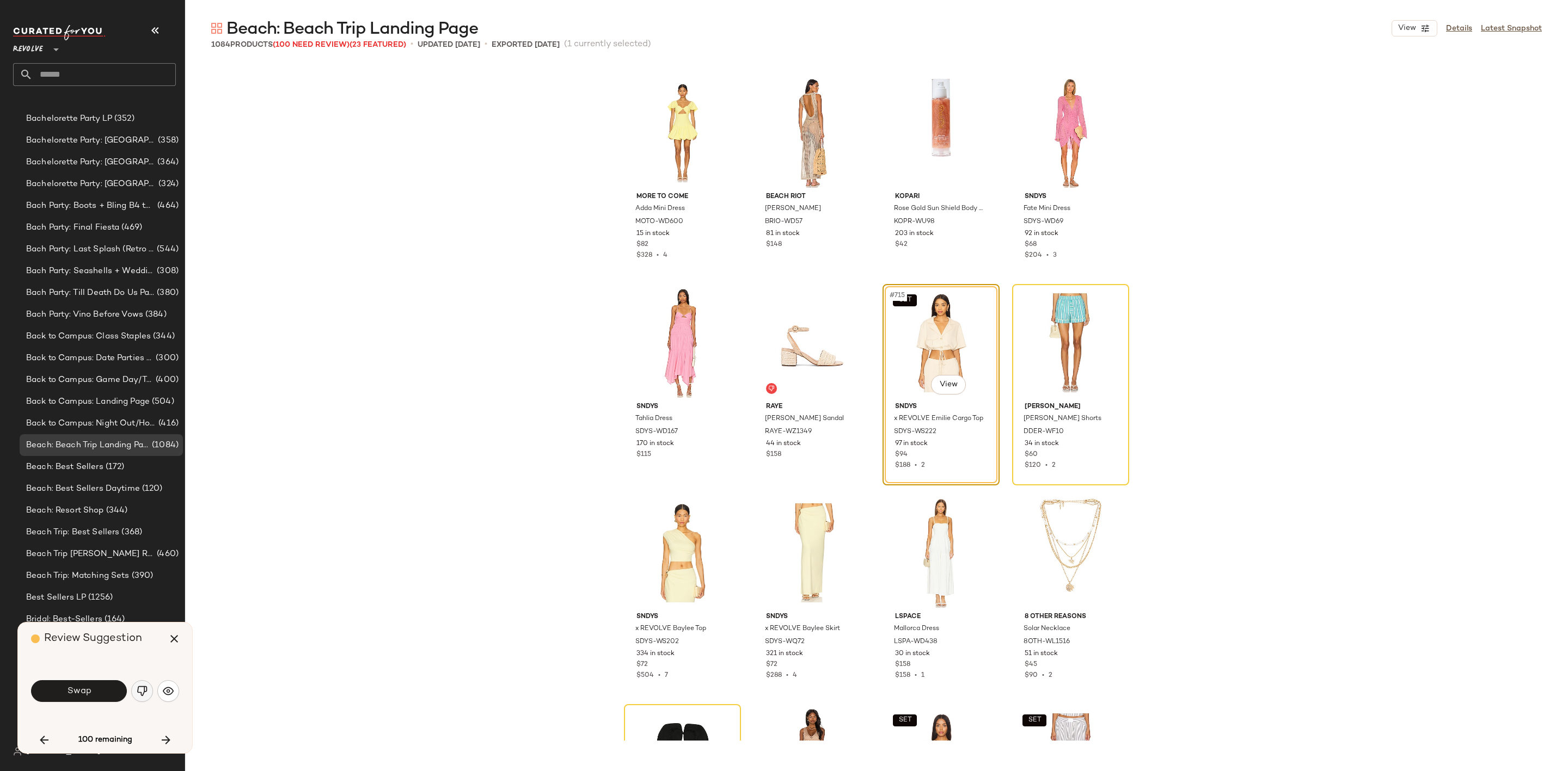
click at [142, 693] on img "button" at bounding box center [142, 691] width 11 height 11
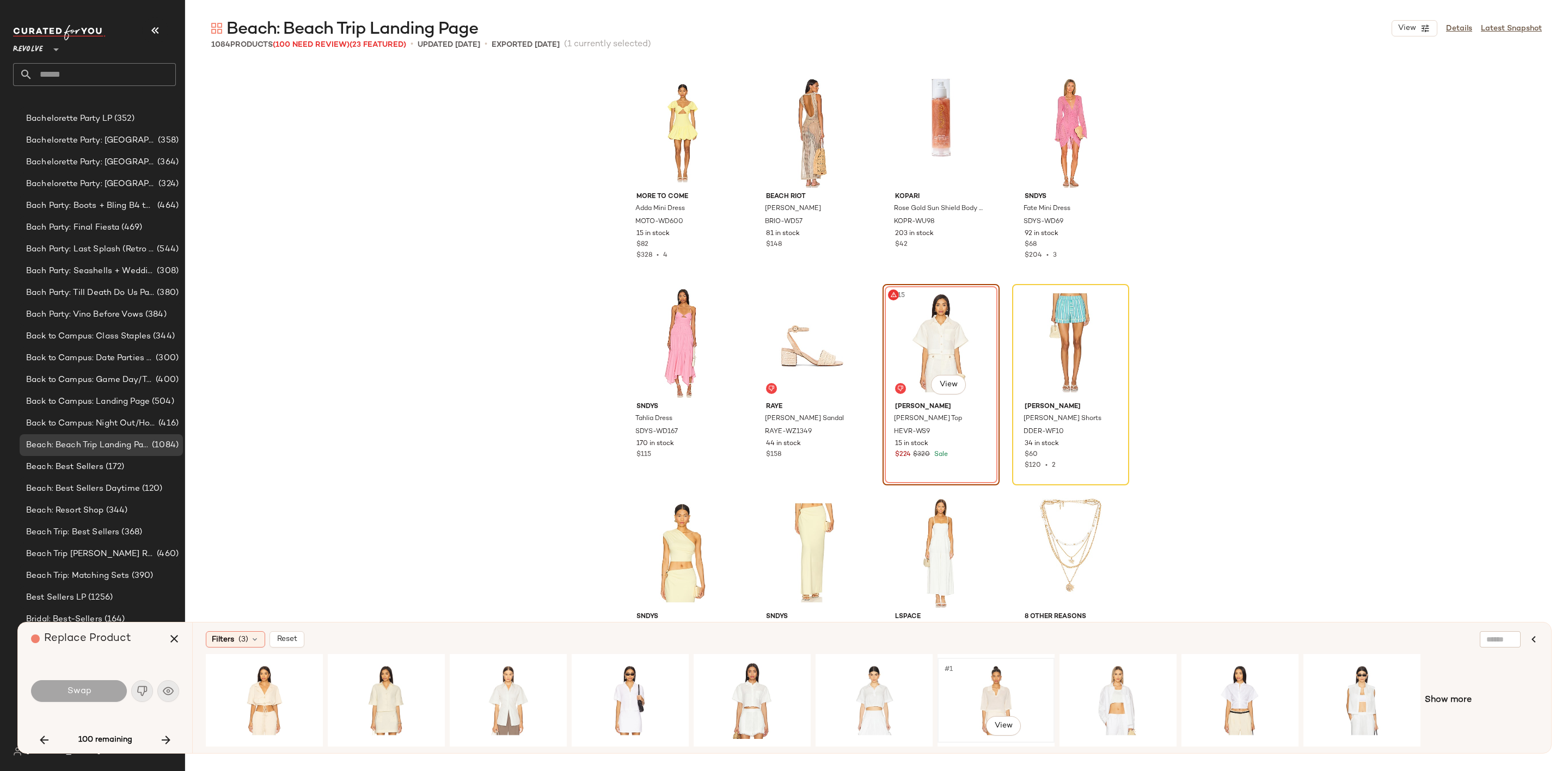
click at [1001, 686] on div "#1 View" at bounding box center [996, 700] width 110 height 77
click at [90, 691] on span "Swap" at bounding box center [79, 691] width 24 height 10
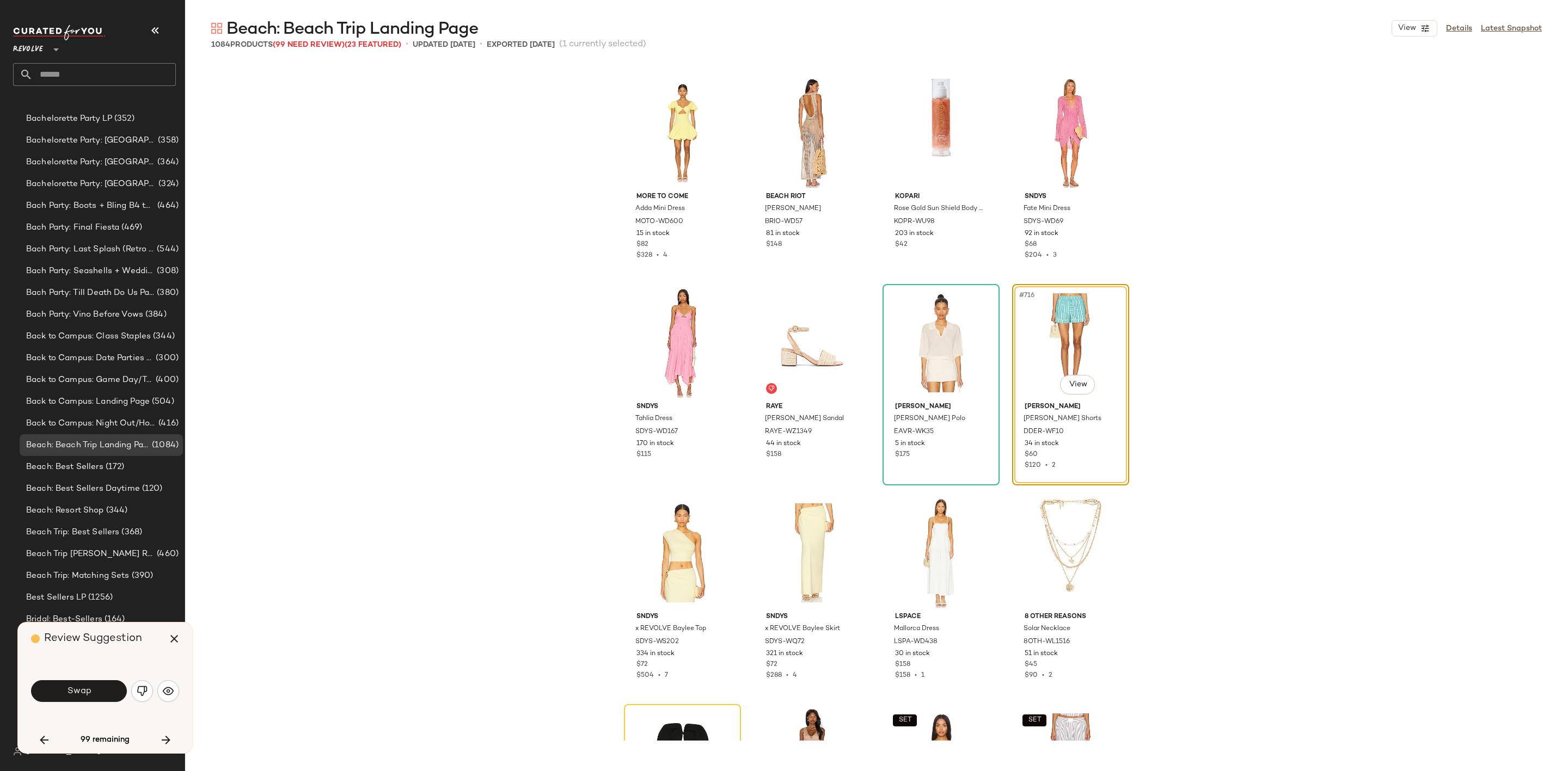
click at [74, 691] on span "Swap" at bounding box center [79, 691] width 24 height 10
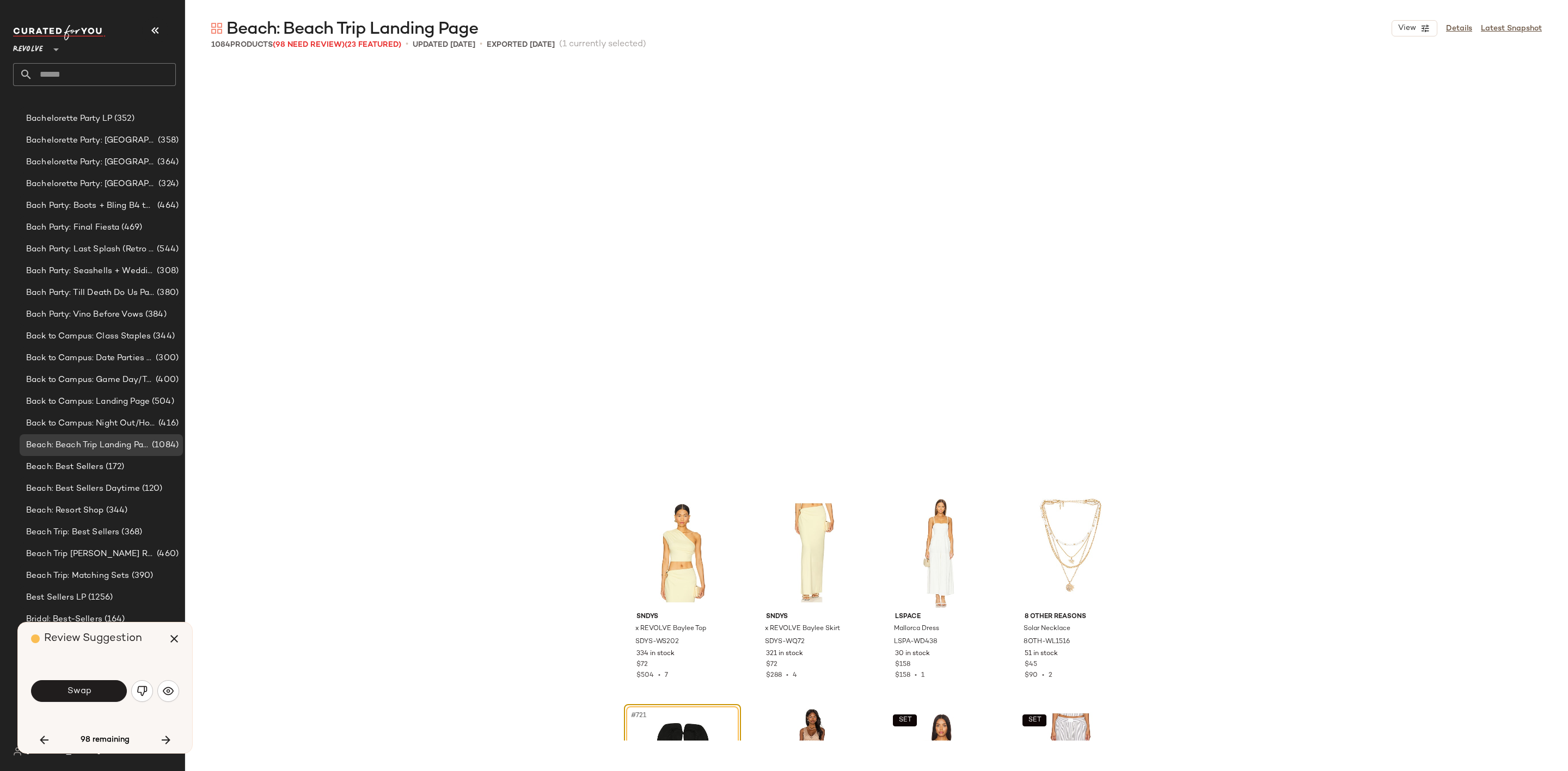
scroll to position [37607, 0]
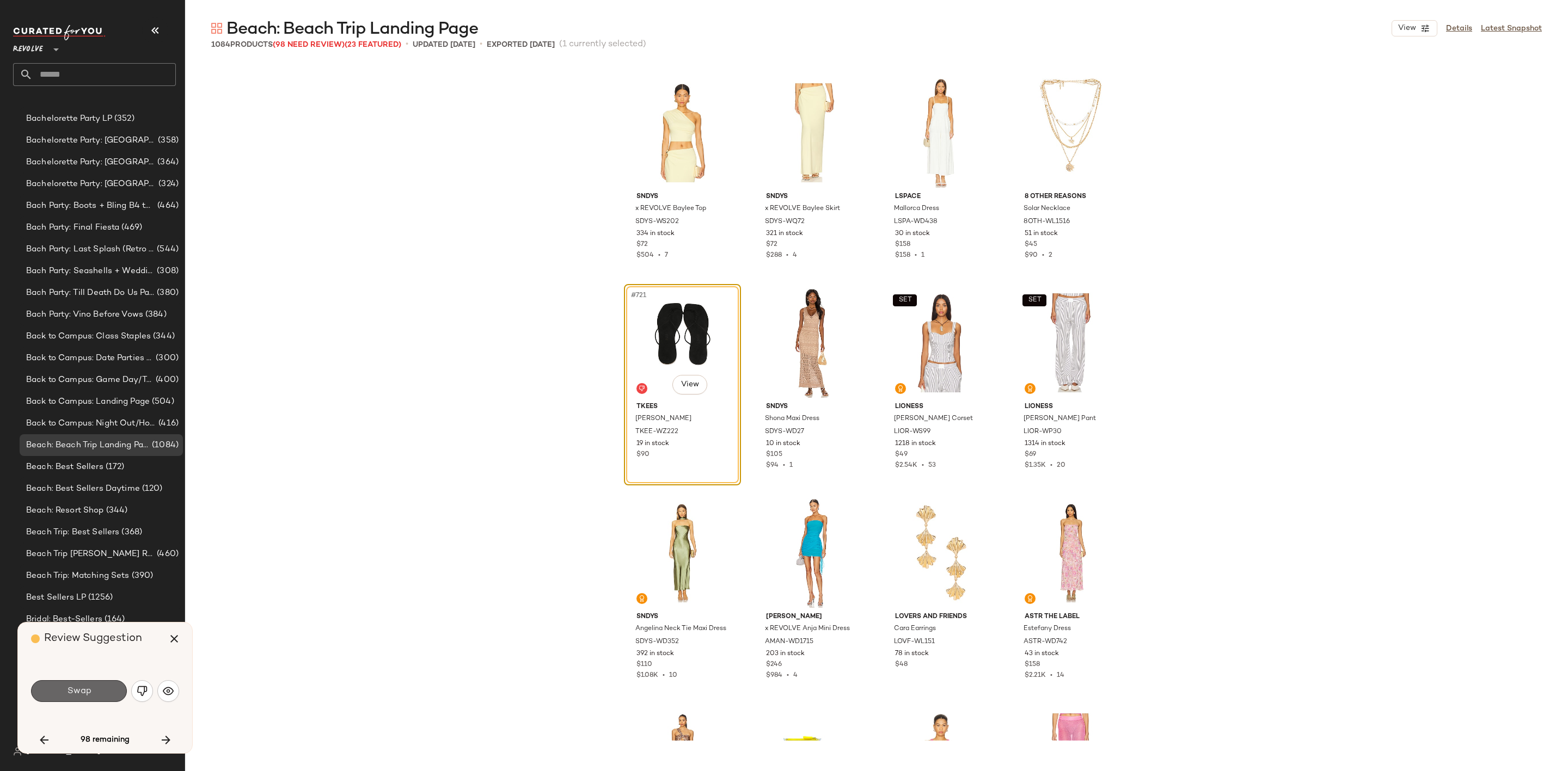
click at [94, 696] on button "Swap" at bounding box center [79, 691] width 96 height 22
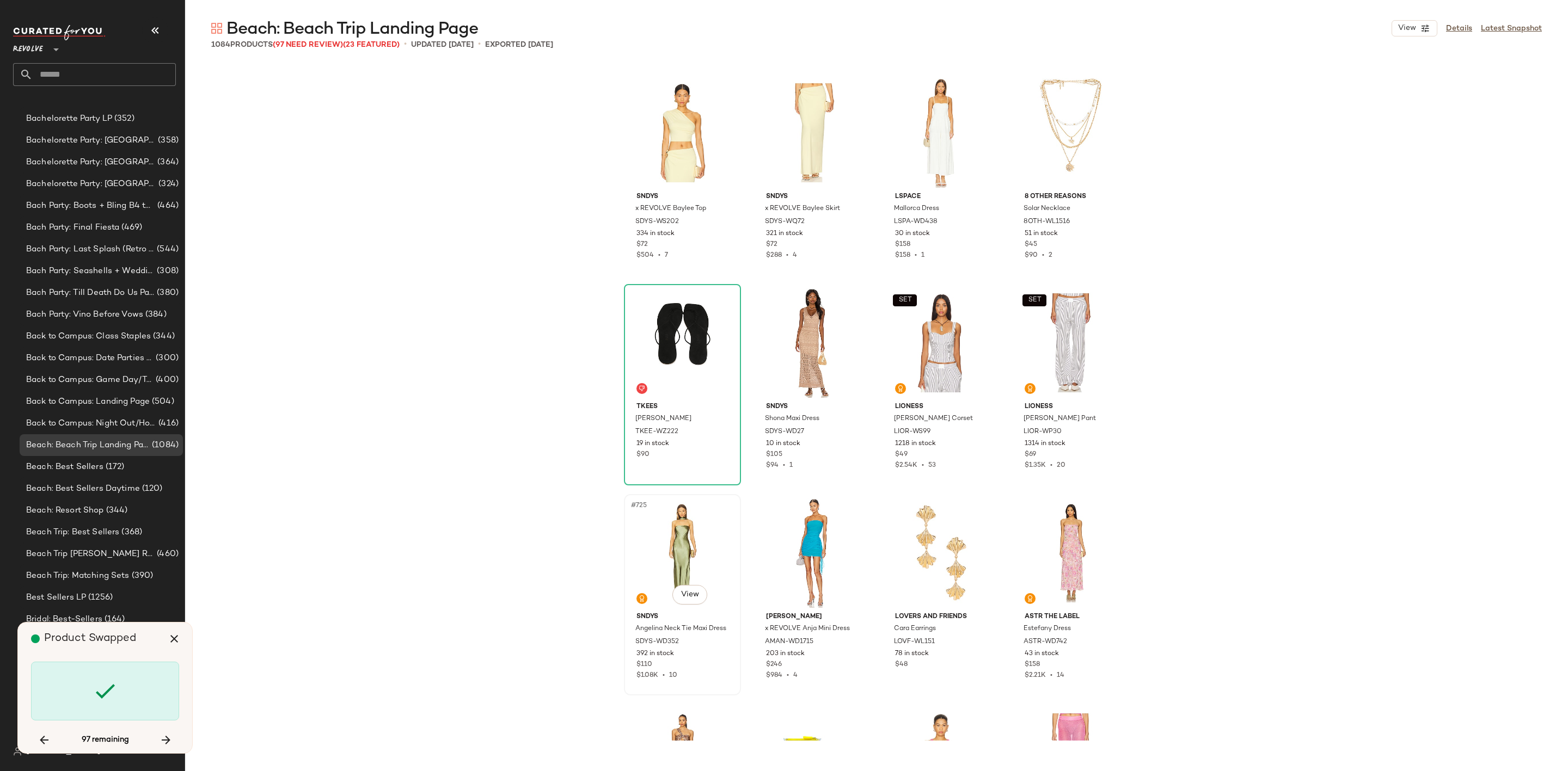
scroll to position [38238, 0]
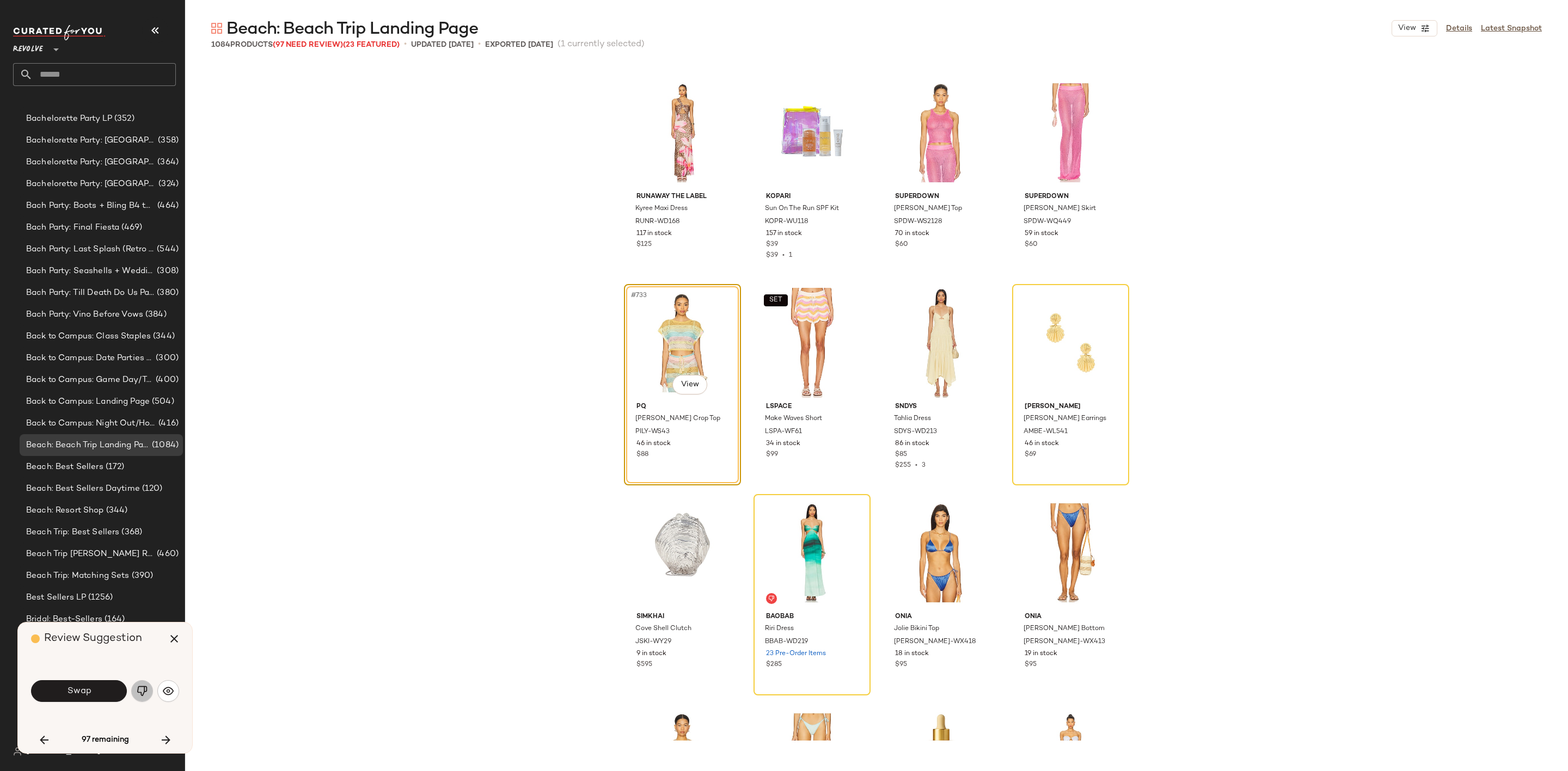
click at [144, 694] on img "button" at bounding box center [142, 691] width 11 height 11
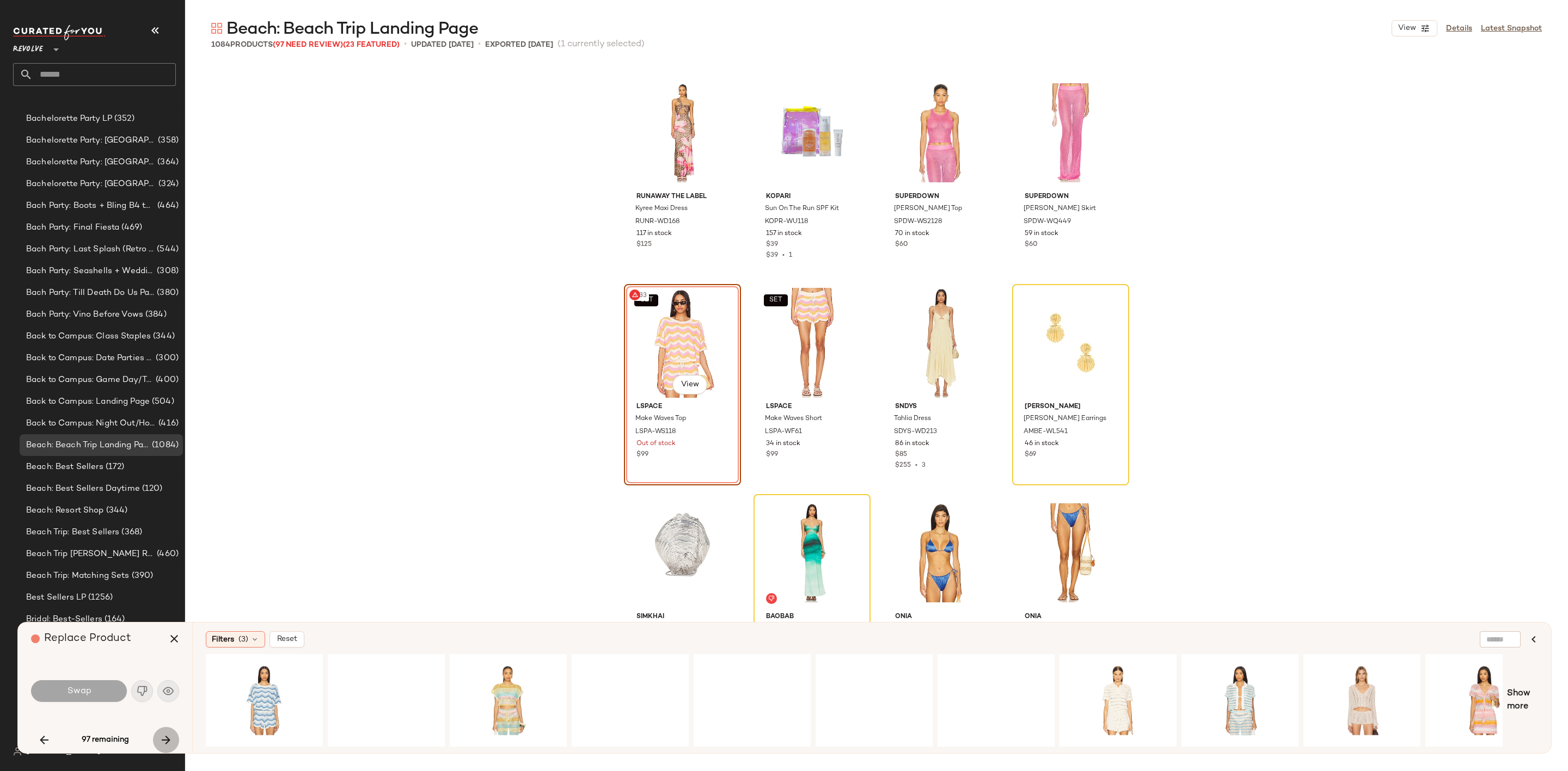
click at [172, 744] on icon "button" at bounding box center [166, 740] width 13 height 13
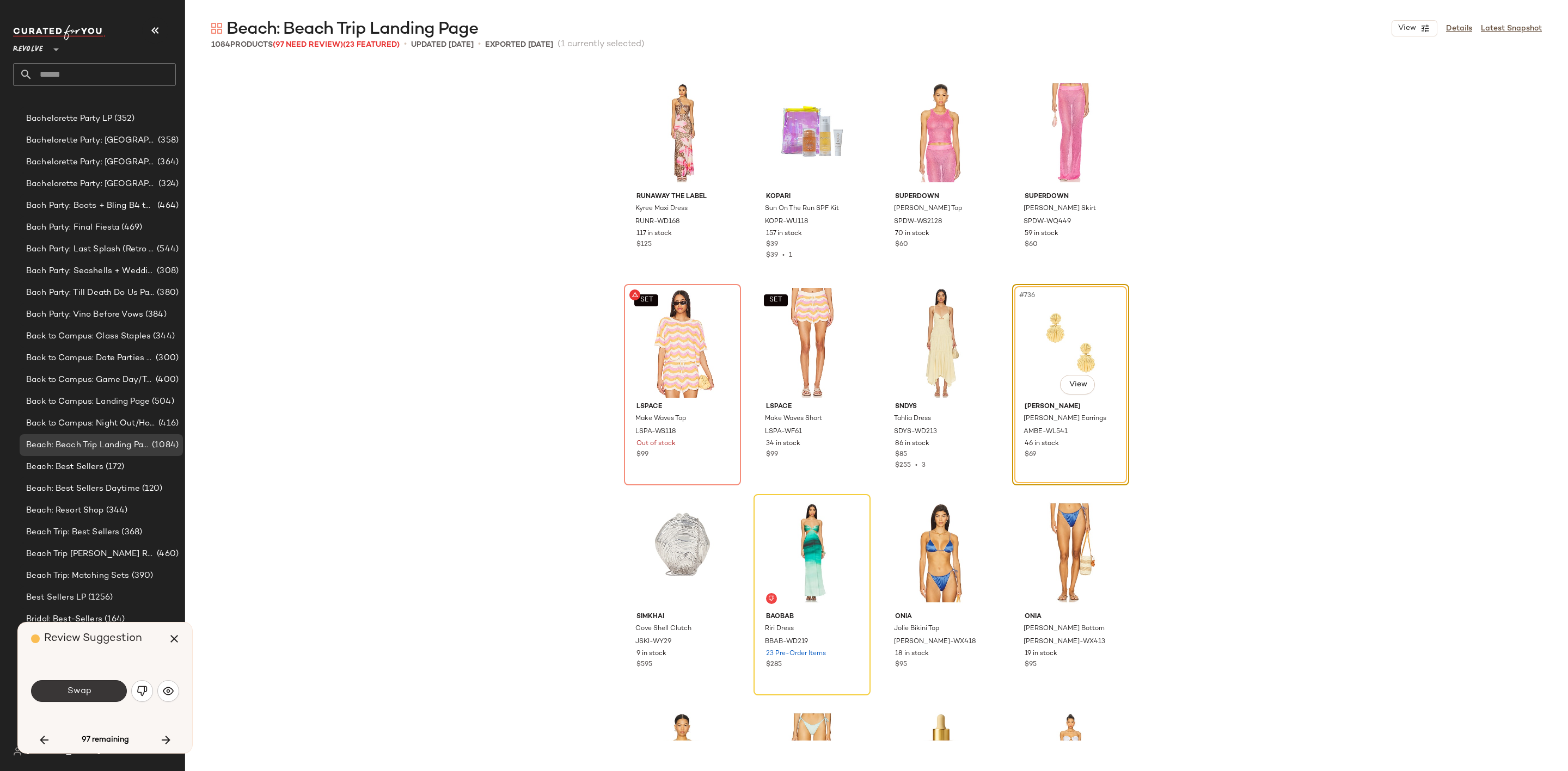
click at [77, 684] on button "Swap" at bounding box center [79, 691] width 96 height 22
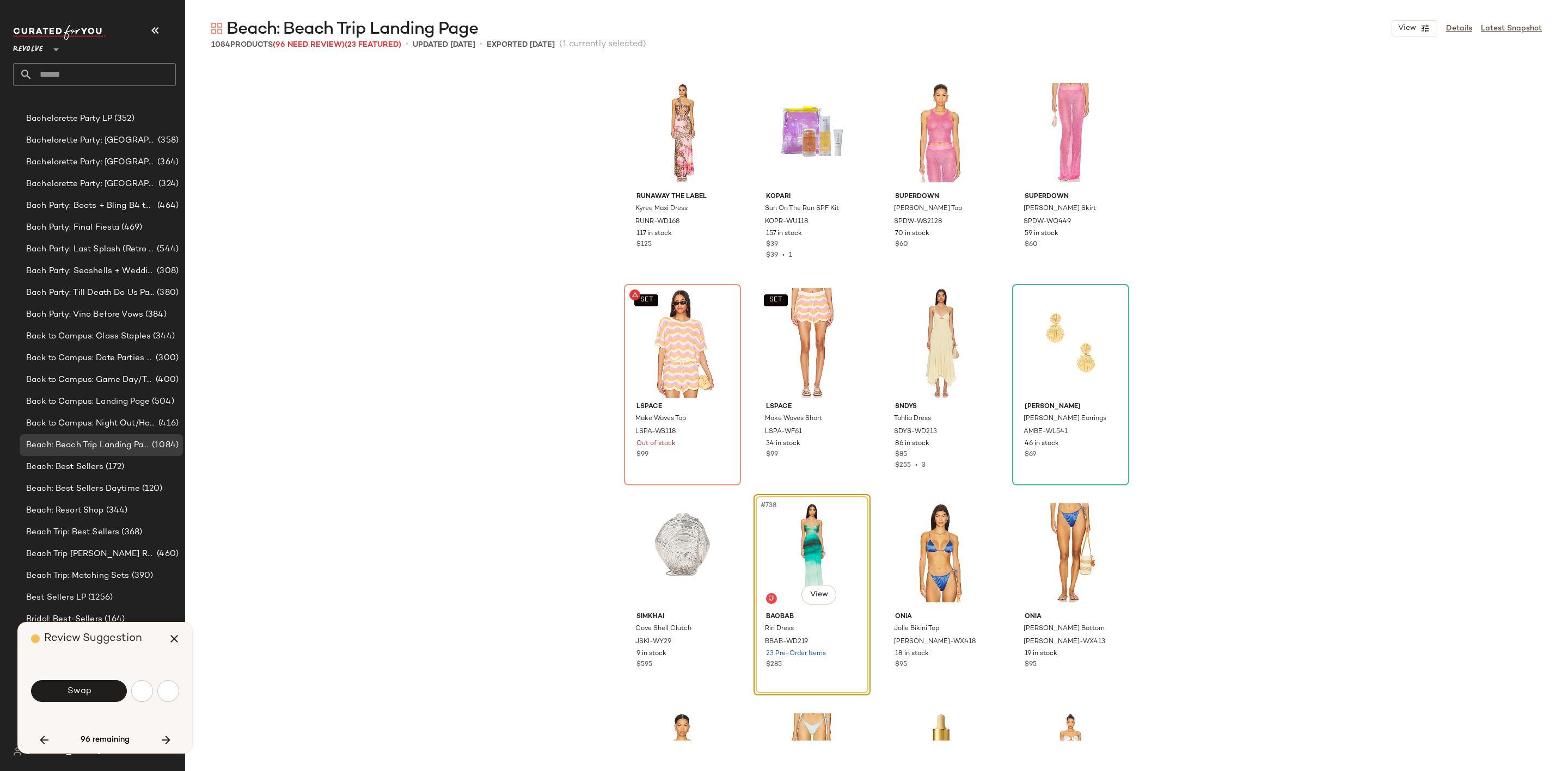
scroll to position [38448, 0]
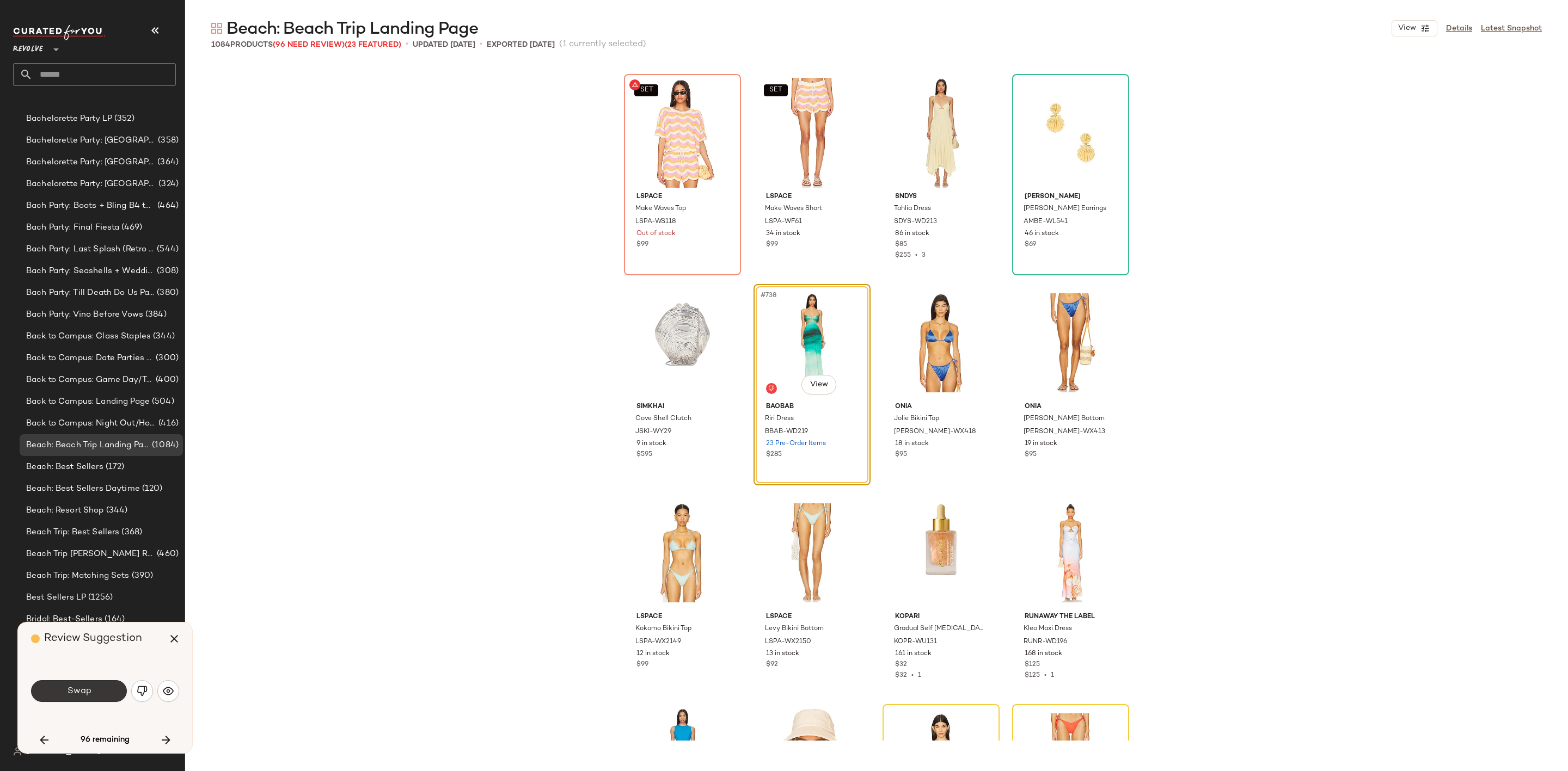
click at [83, 696] on span "Swap" at bounding box center [79, 691] width 24 height 10
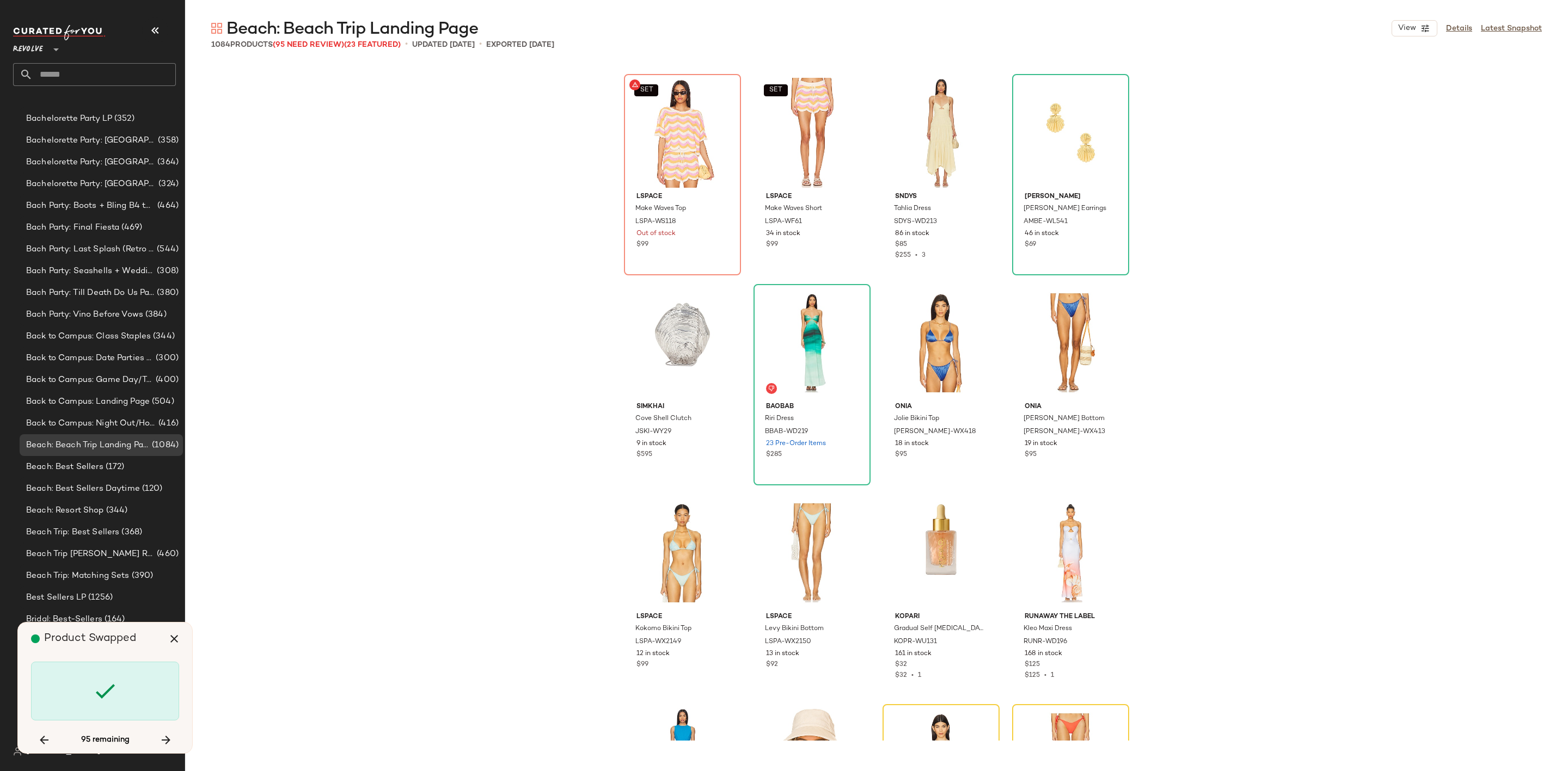
scroll to position [38868, 0]
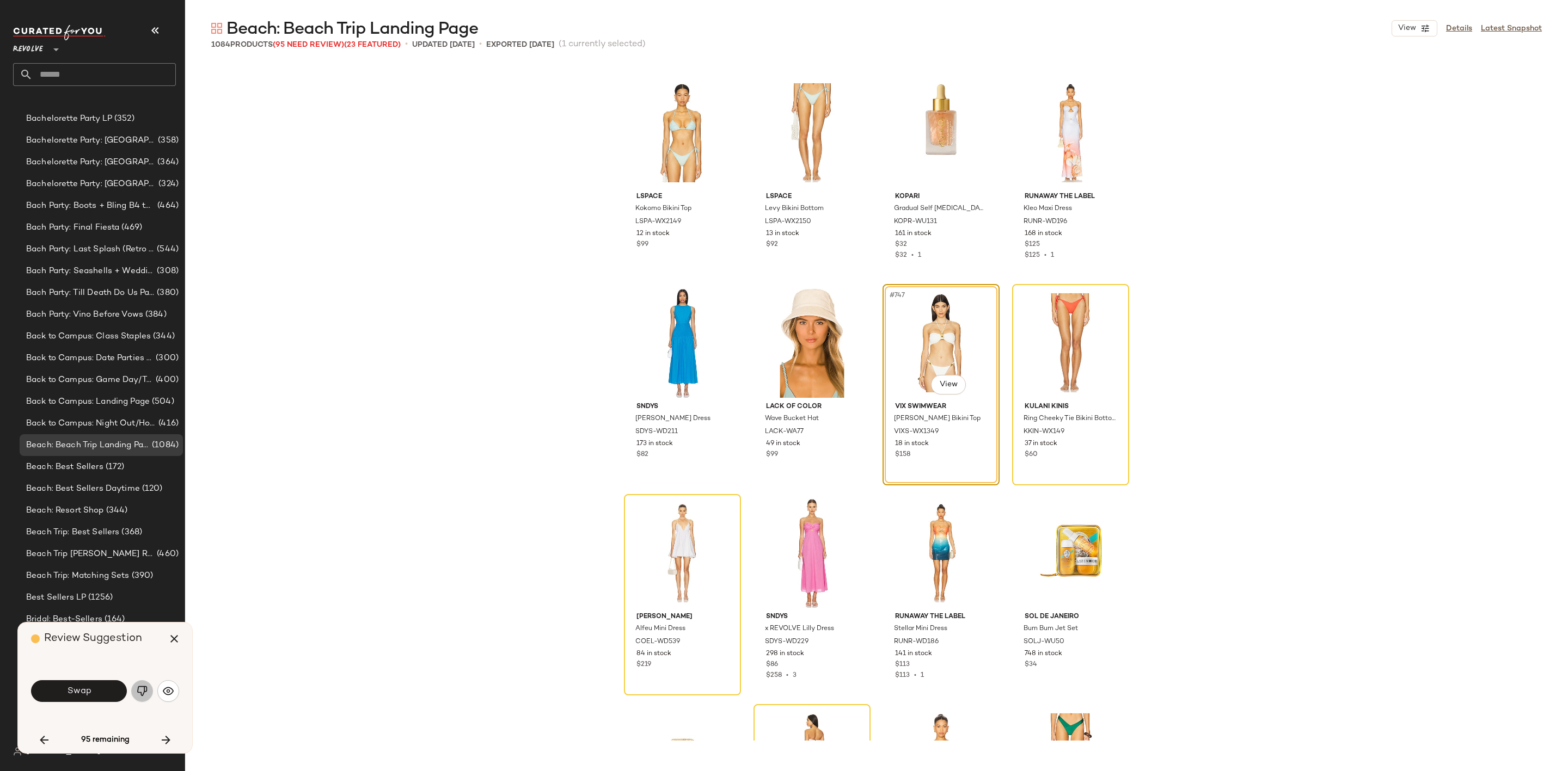
click at [141, 694] on img "button" at bounding box center [142, 691] width 11 height 11
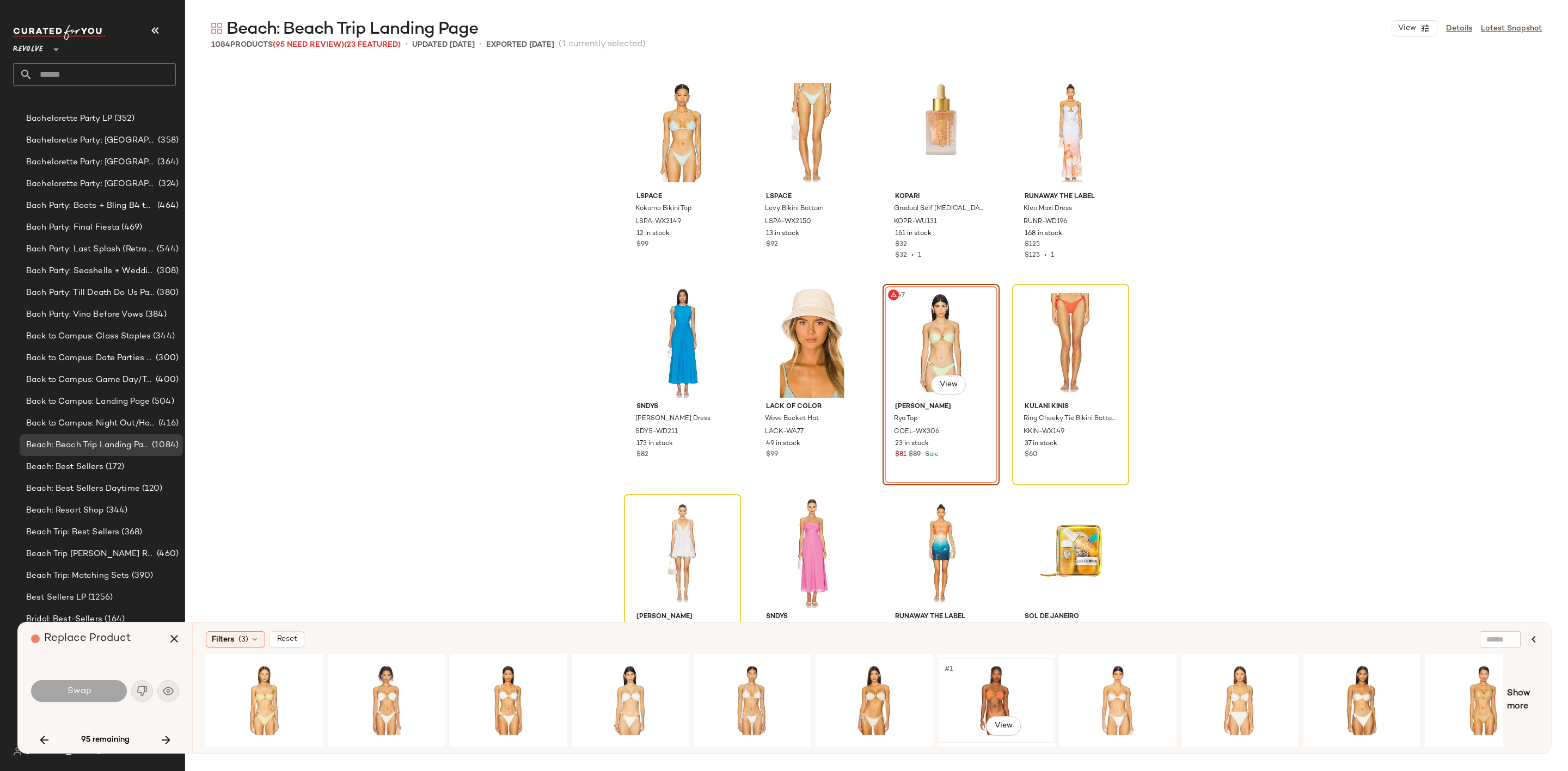
click at [999, 684] on div "#1 View" at bounding box center [996, 700] width 110 height 77
click at [1519, 697] on span "Show more" at bounding box center [1522, 700] width 31 height 26
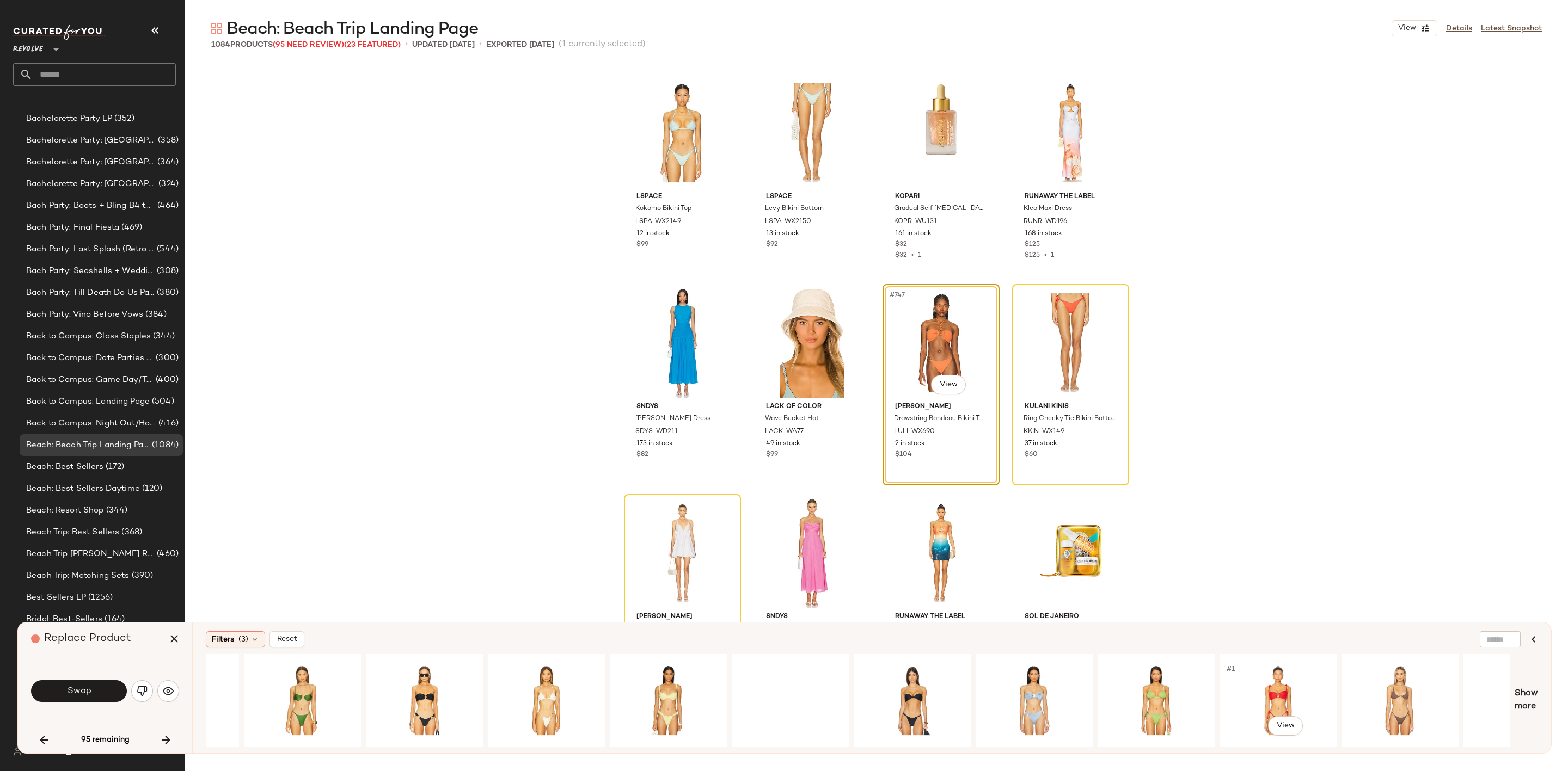
scroll to position [0, 1738]
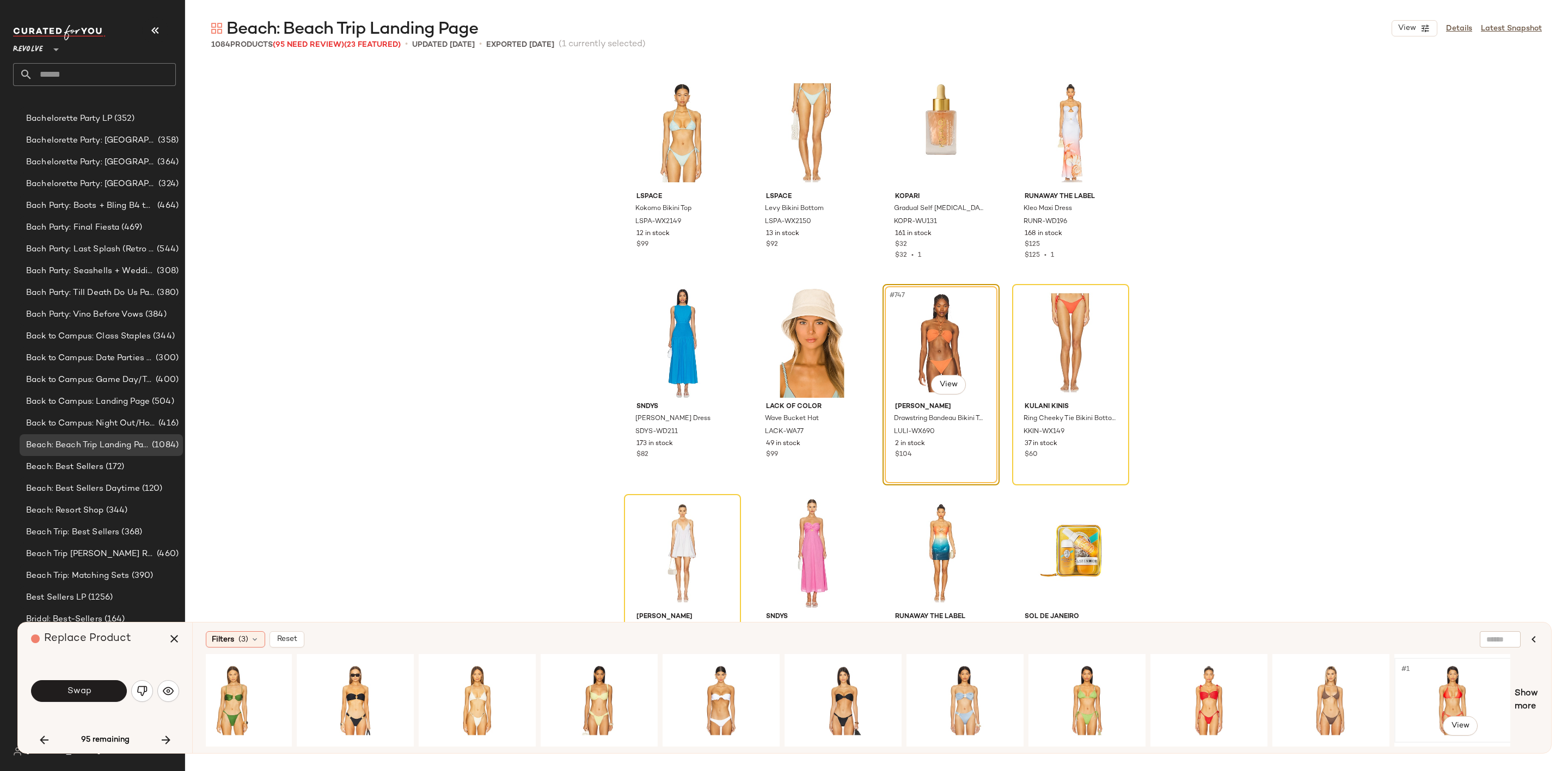
click at [1458, 691] on div "#1 View" at bounding box center [1453, 700] width 110 height 77
click at [96, 691] on button "Swap" at bounding box center [79, 691] width 96 height 22
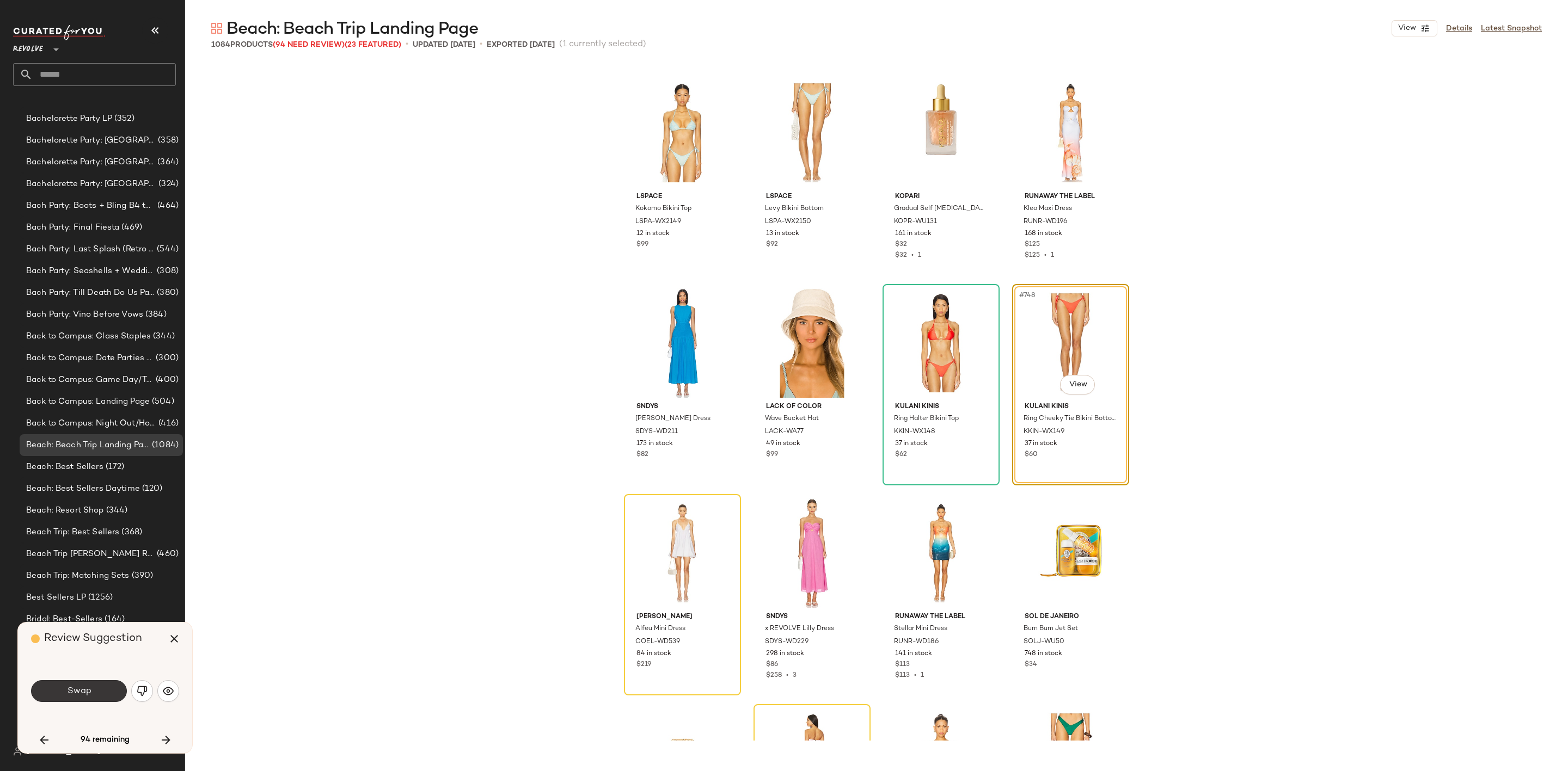
click at [79, 693] on span "Swap" at bounding box center [79, 691] width 24 height 10
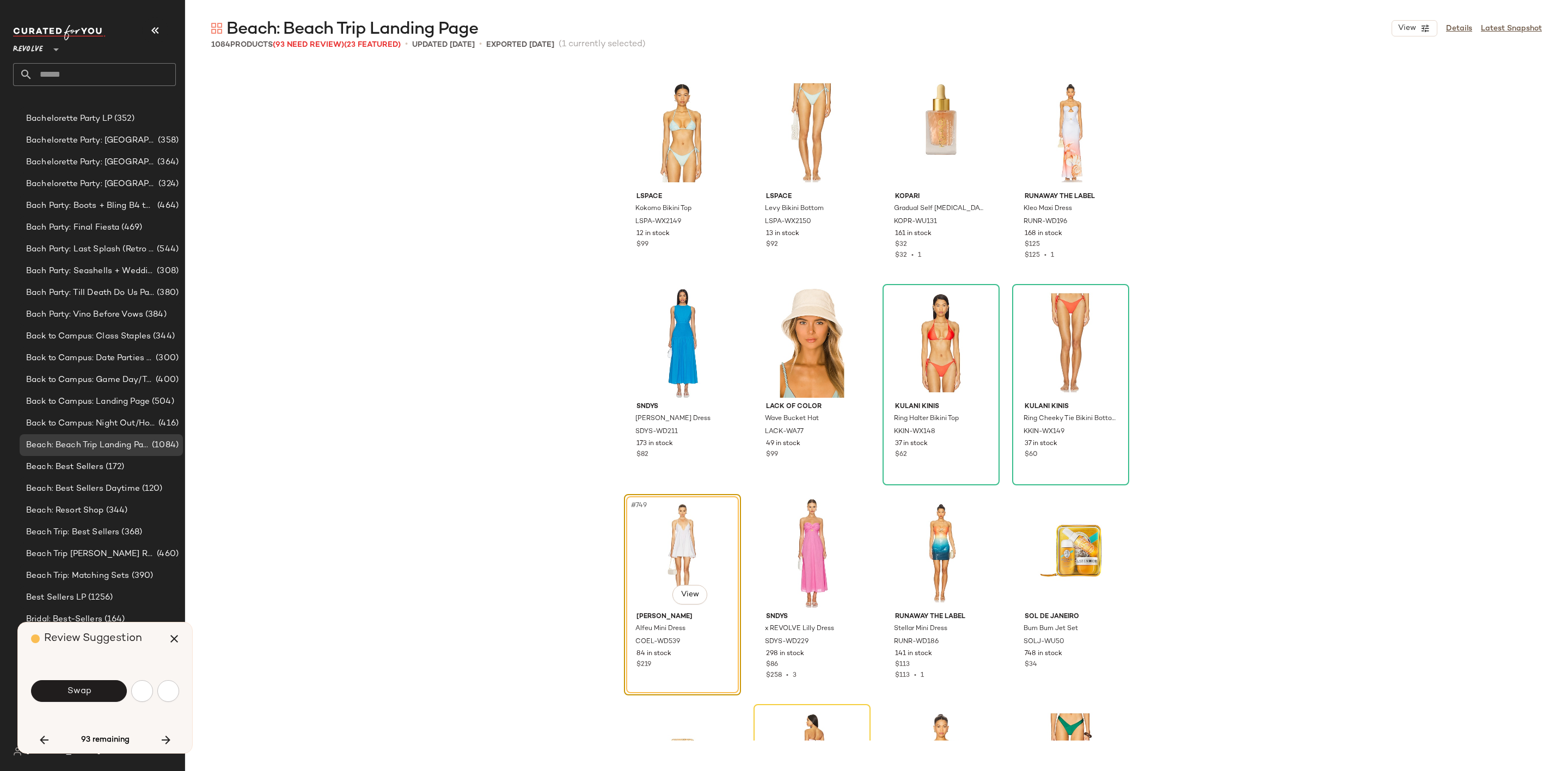
scroll to position [39078, 0]
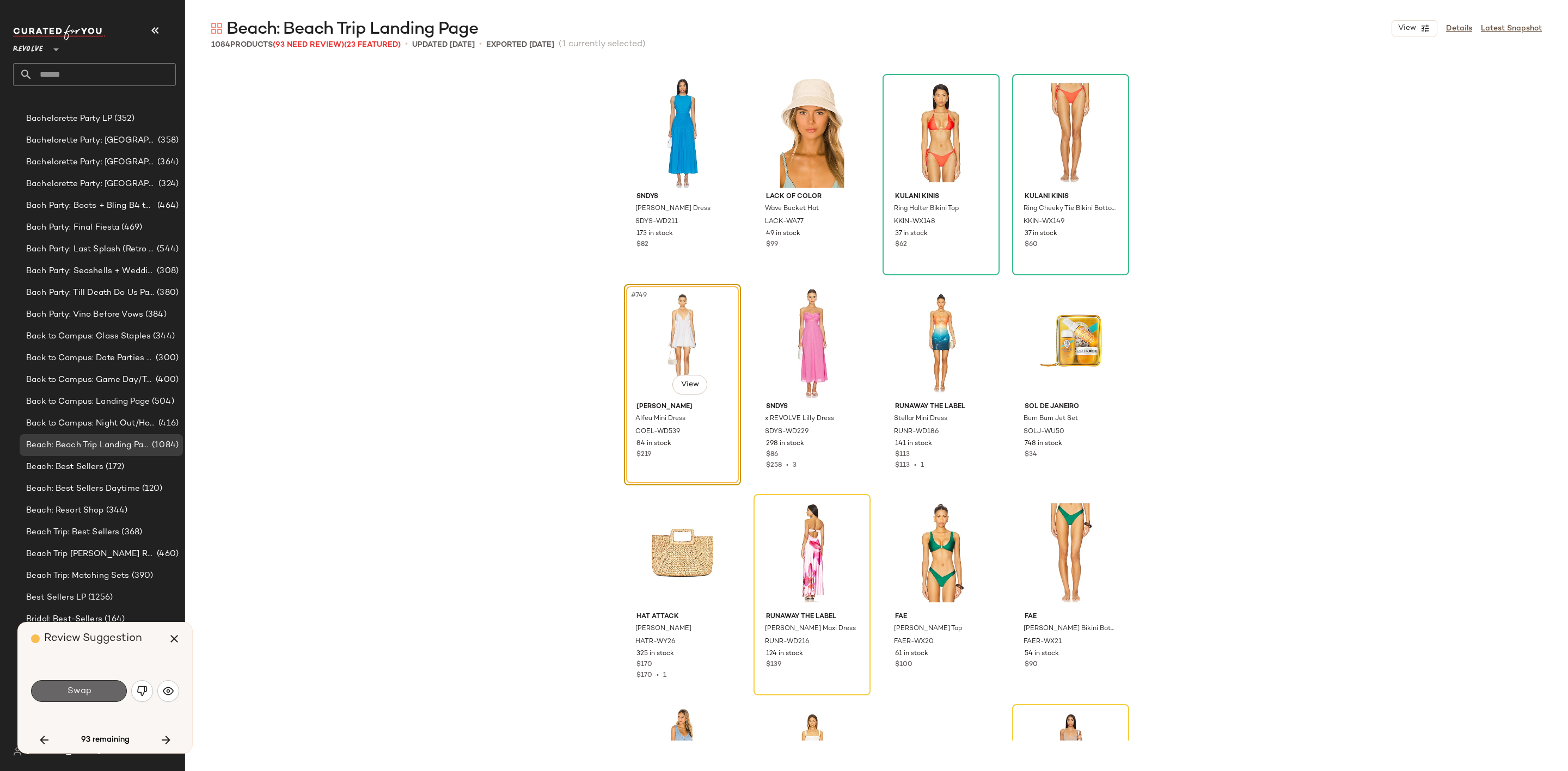
click at [94, 691] on button "Swap" at bounding box center [79, 691] width 96 height 22
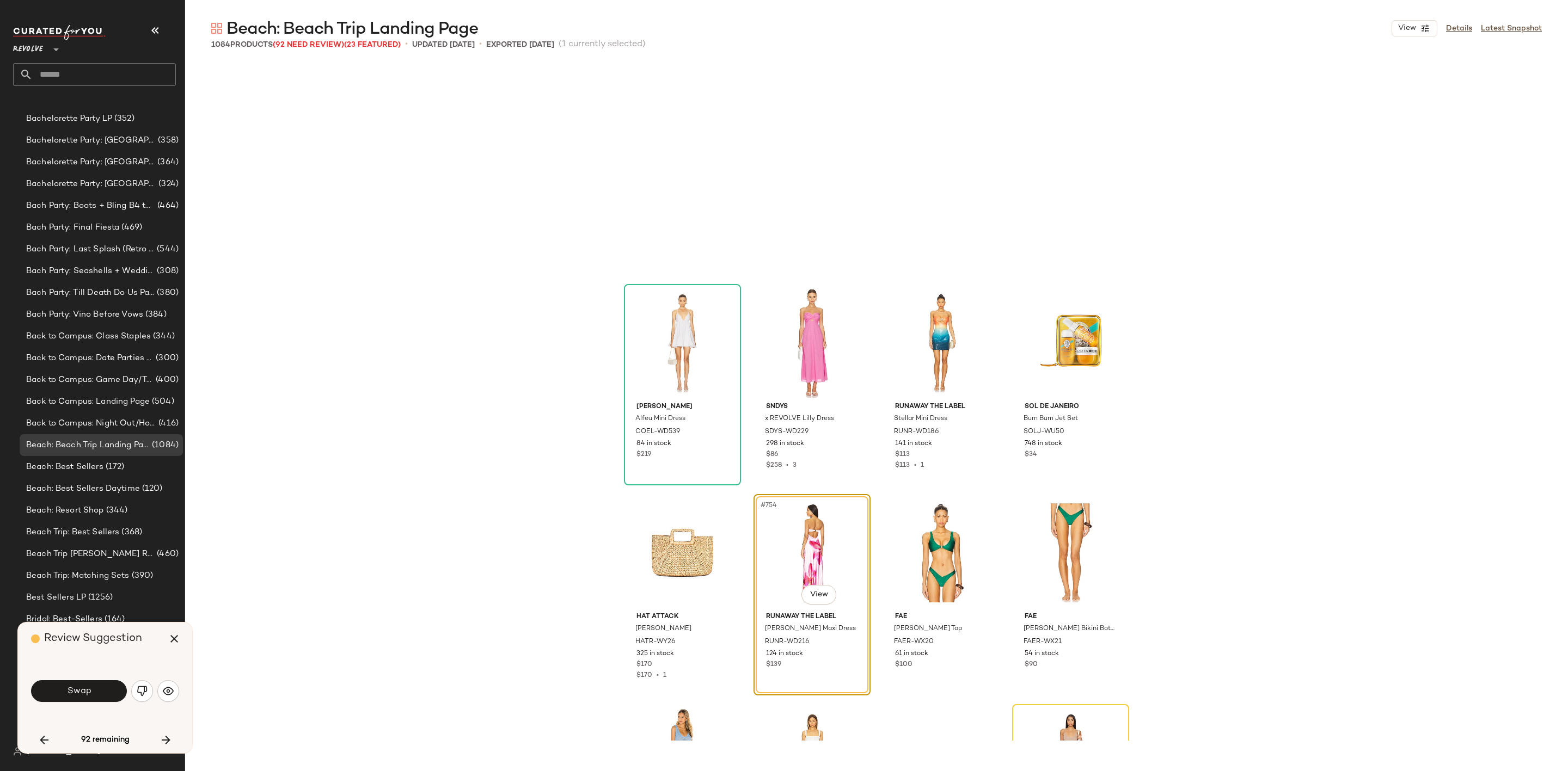
scroll to position [39288, 0]
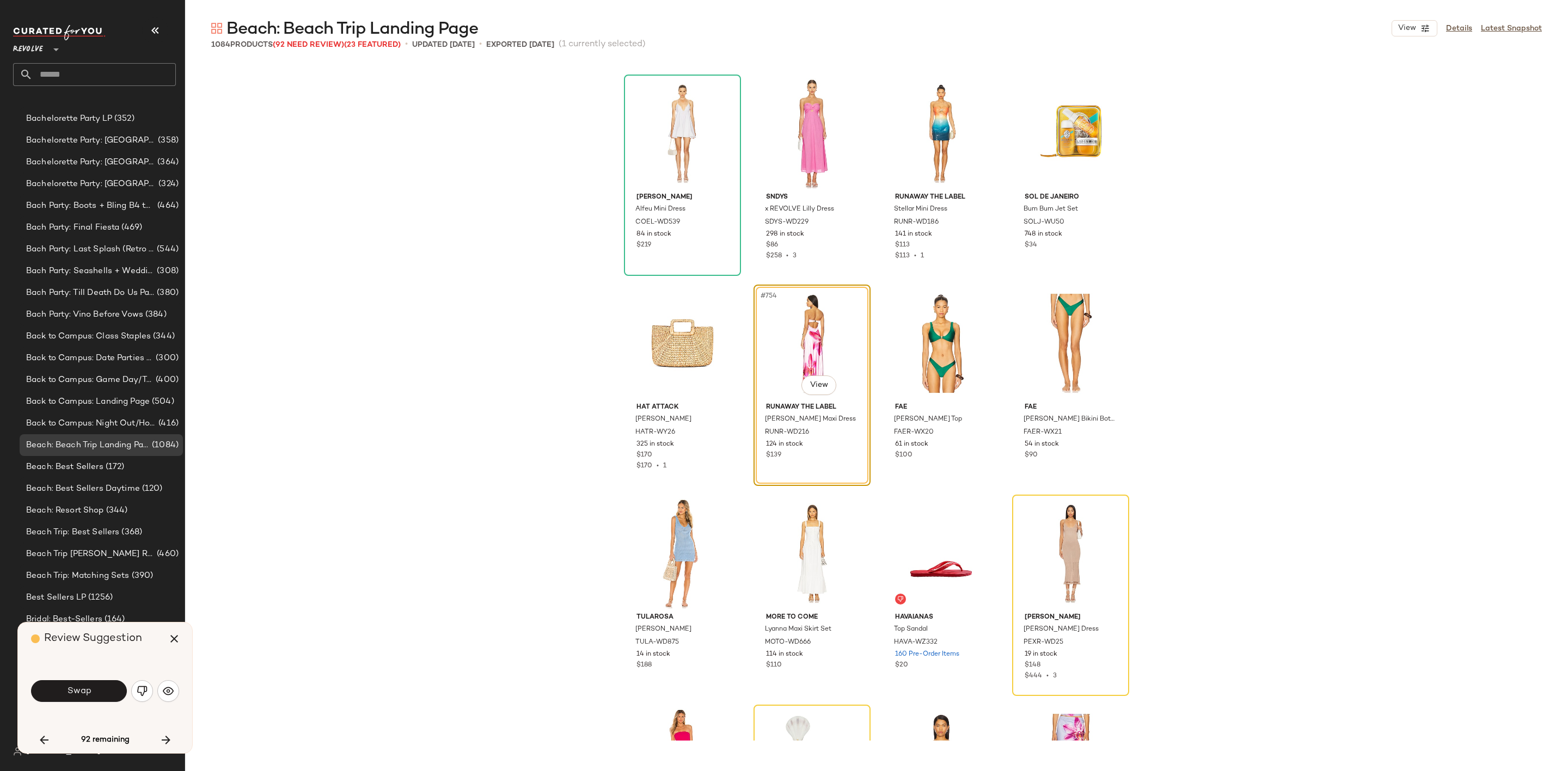
click at [94, 691] on button "Swap" at bounding box center [79, 691] width 96 height 22
click at [137, 693] on img "button" at bounding box center [142, 691] width 11 height 11
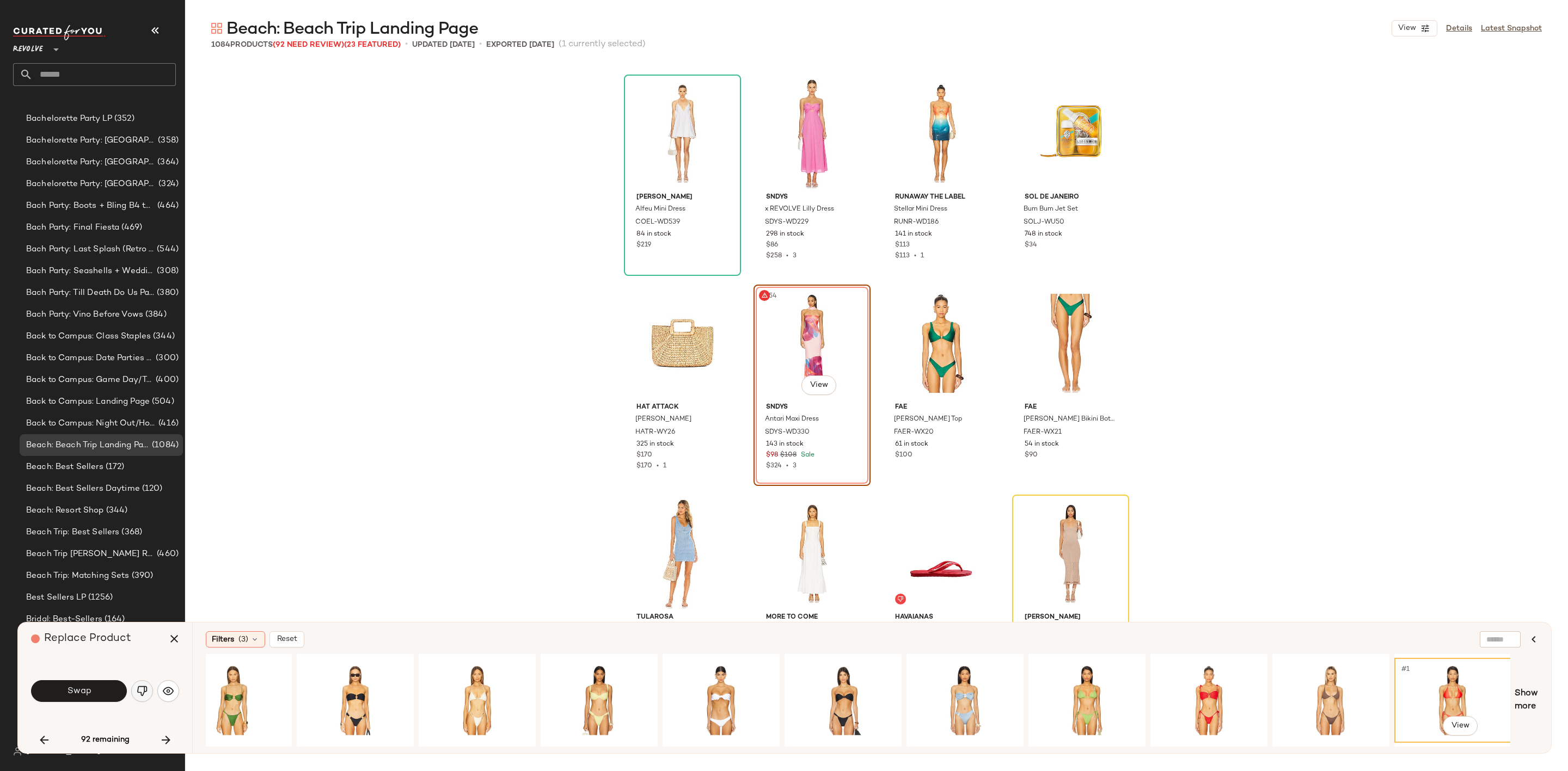
click at [145, 689] on img "button" at bounding box center [142, 691] width 11 height 11
click at [41, 738] on icon "button" at bounding box center [44, 740] width 13 height 13
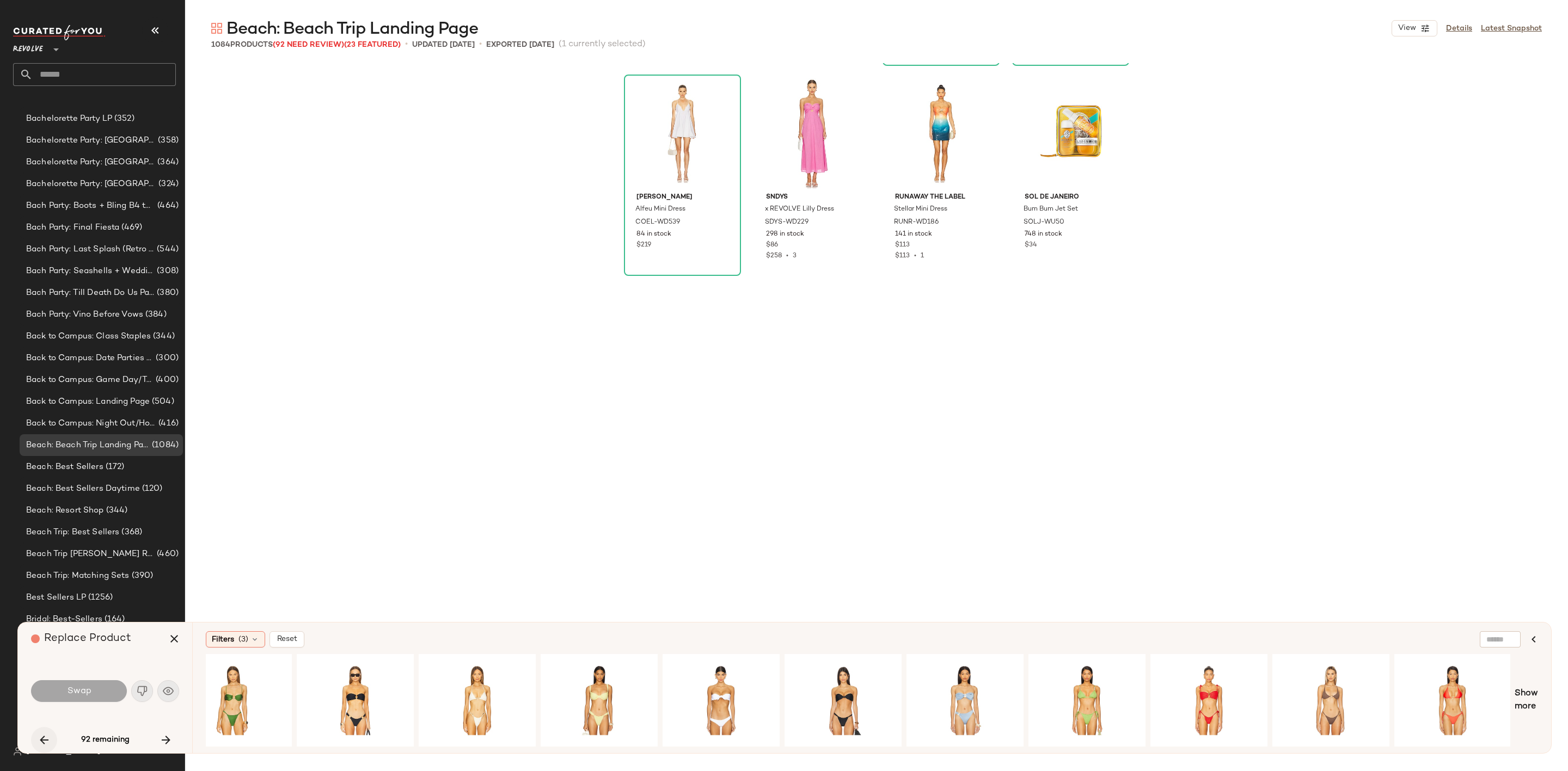
scroll to position [38238, 0]
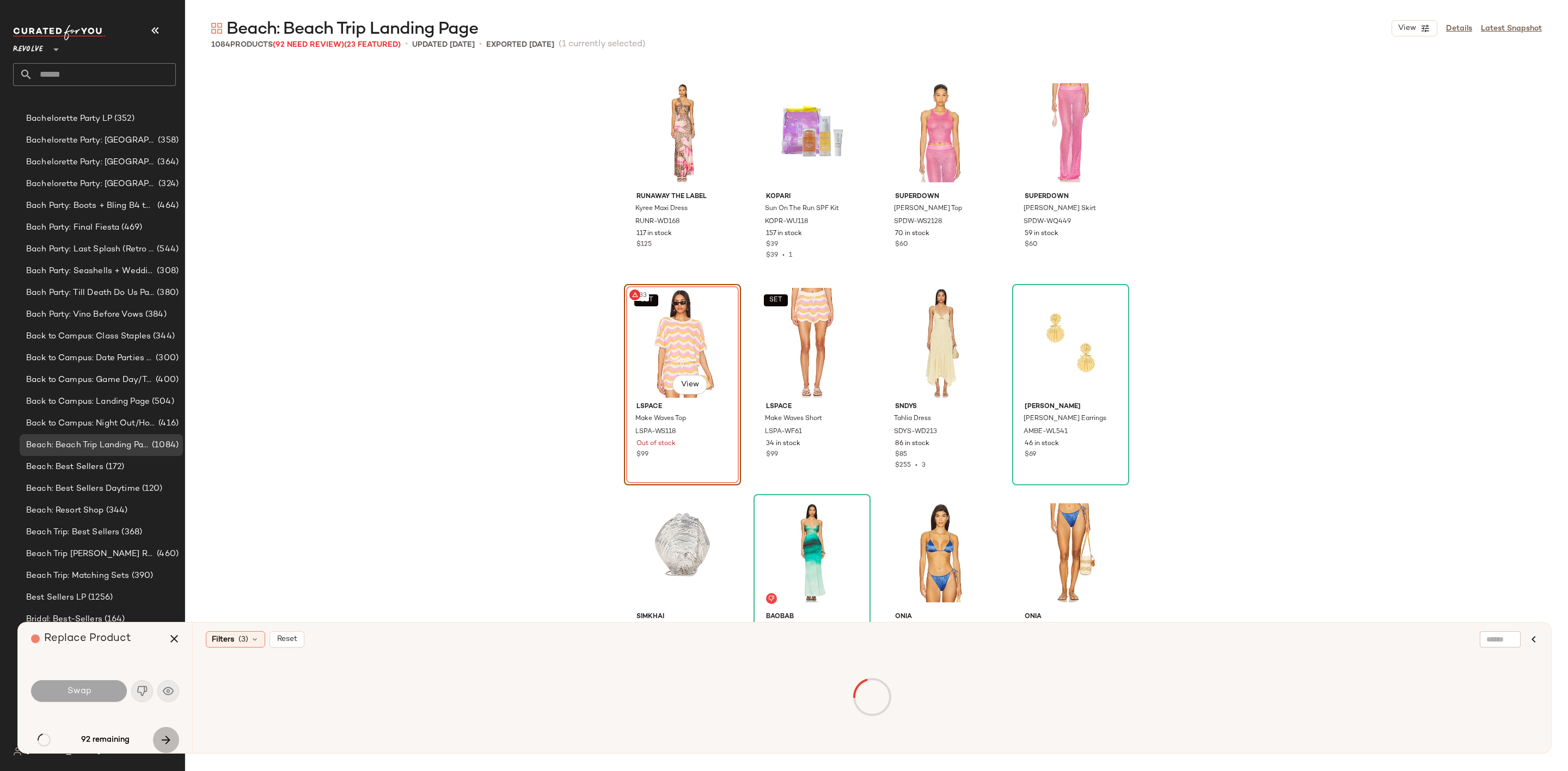
click at [164, 737] on icon "button" at bounding box center [166, 740] width 13 height 13
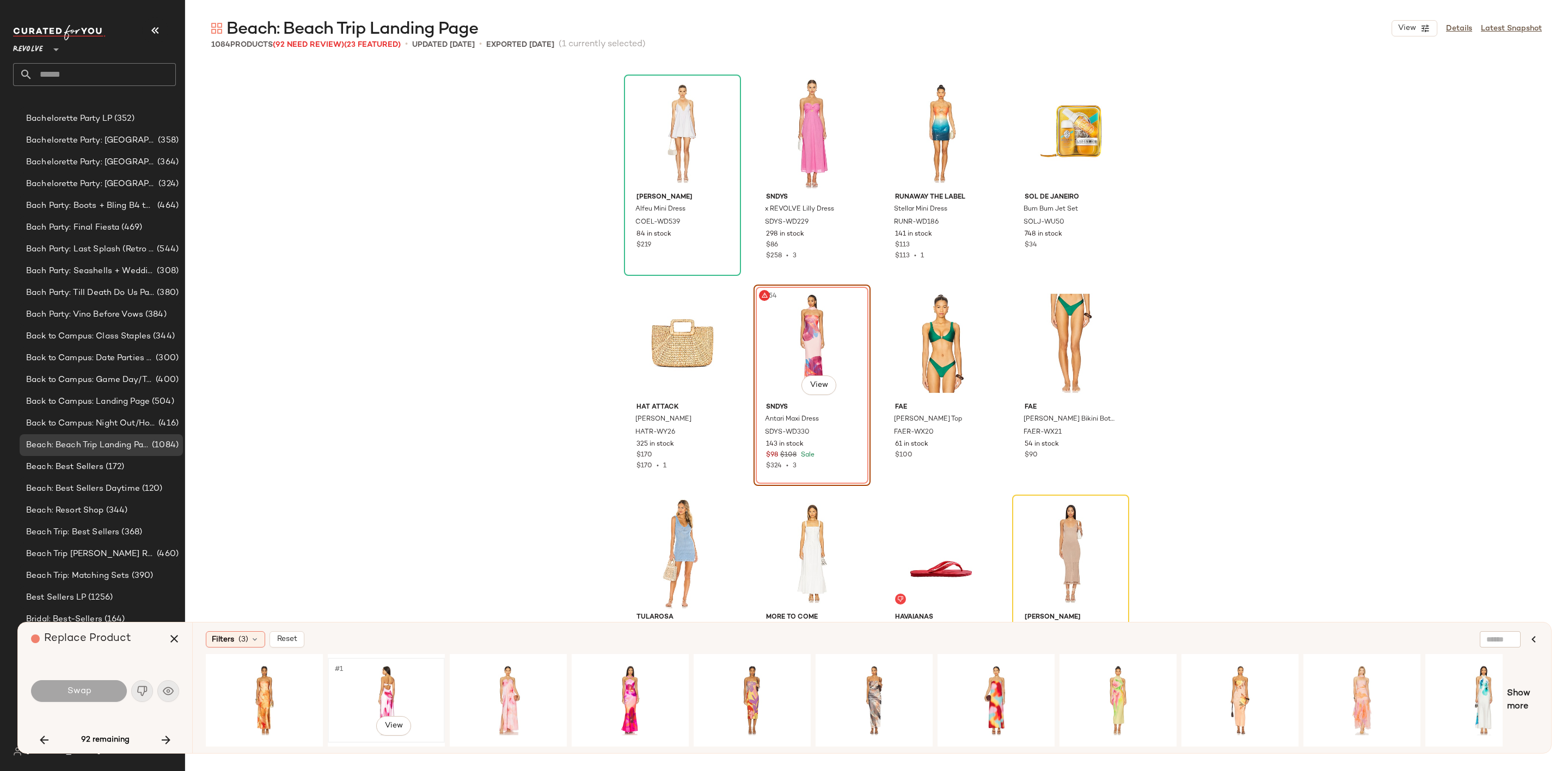
click at [376, 678] on div "#1 View" at bounding box center [387, 700] width 110 height 77
drag, startPoint x: 88, startPoint y: 681, endPoint x: 157, endPoint y: 663, distance: 71.3
click at [87, 683] on button "Swap" at bounding box center [79, 691] width 96 height 22
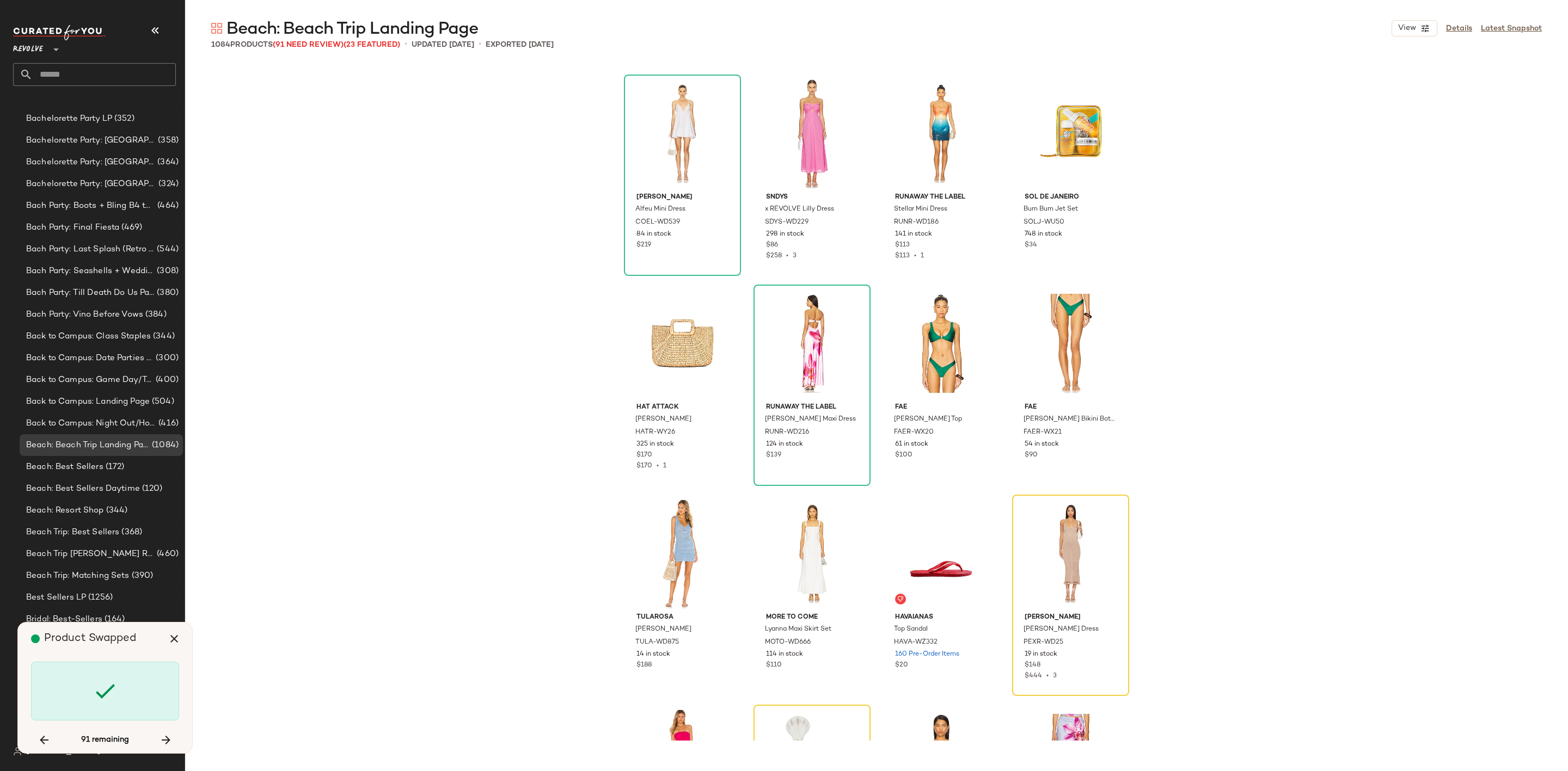
scroll to position [39498, 0]
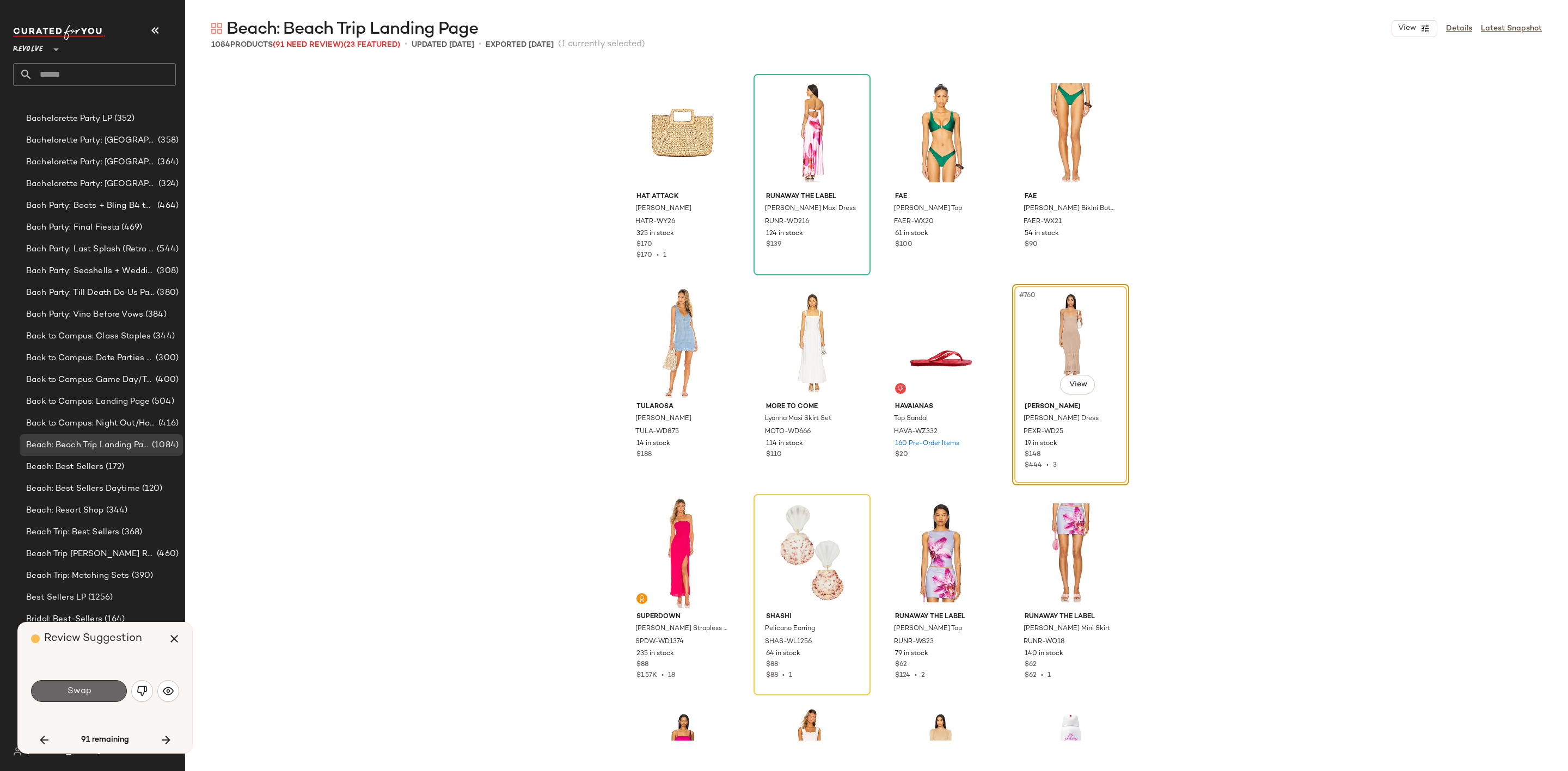
click at [94, 688] on button "Swap" at bounding box center [79, 691] width 96 height 22
click at [144, 693] on img "button" at bounding box center [142, 691] width 11 height 11
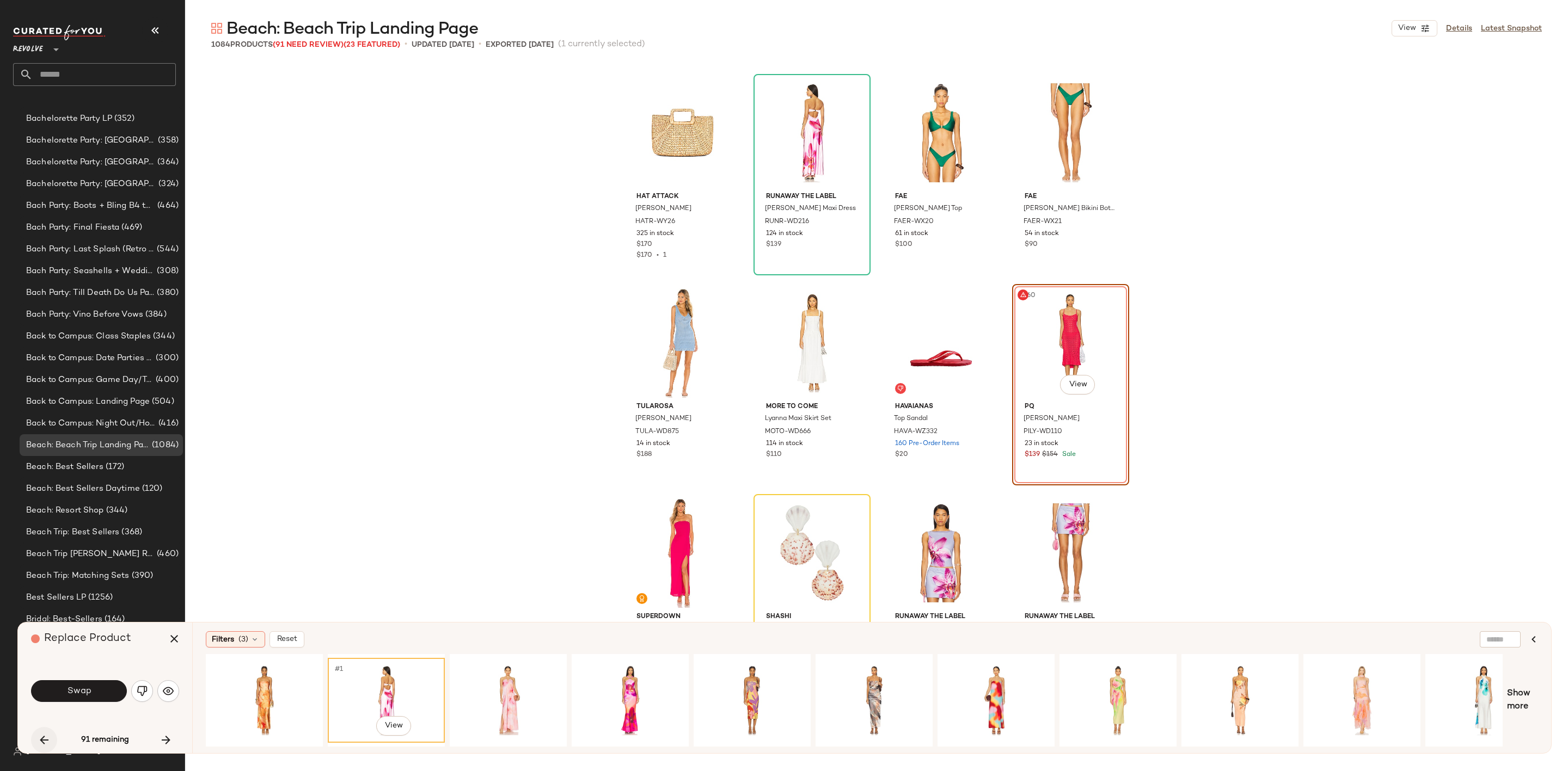
click at [41, 738] on icon "button" at bounding box center [44, 740] width 13 height 13
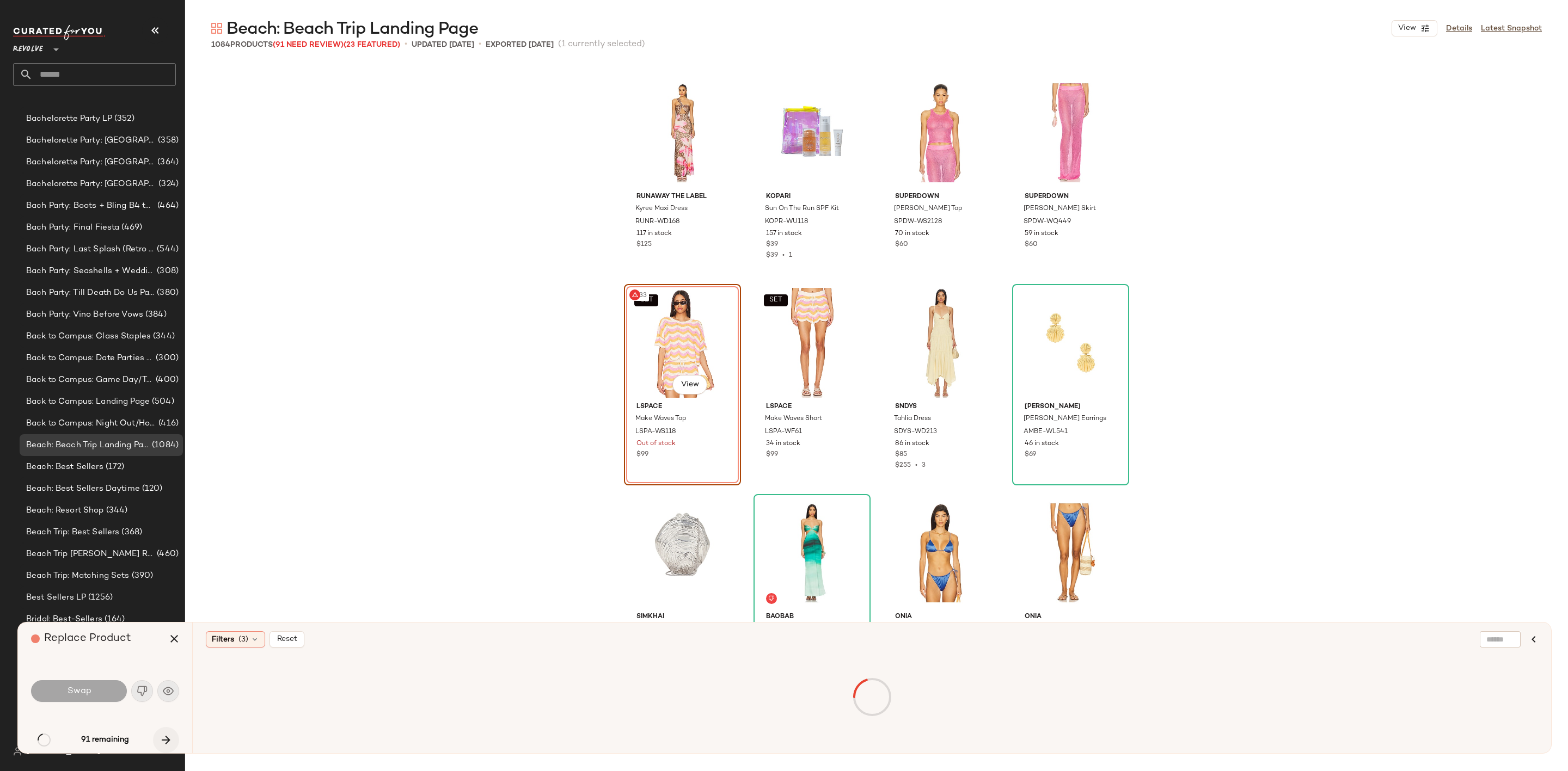
click at [163, 738] on icon "button" at bounding box center [166, 740] width 13 height 13
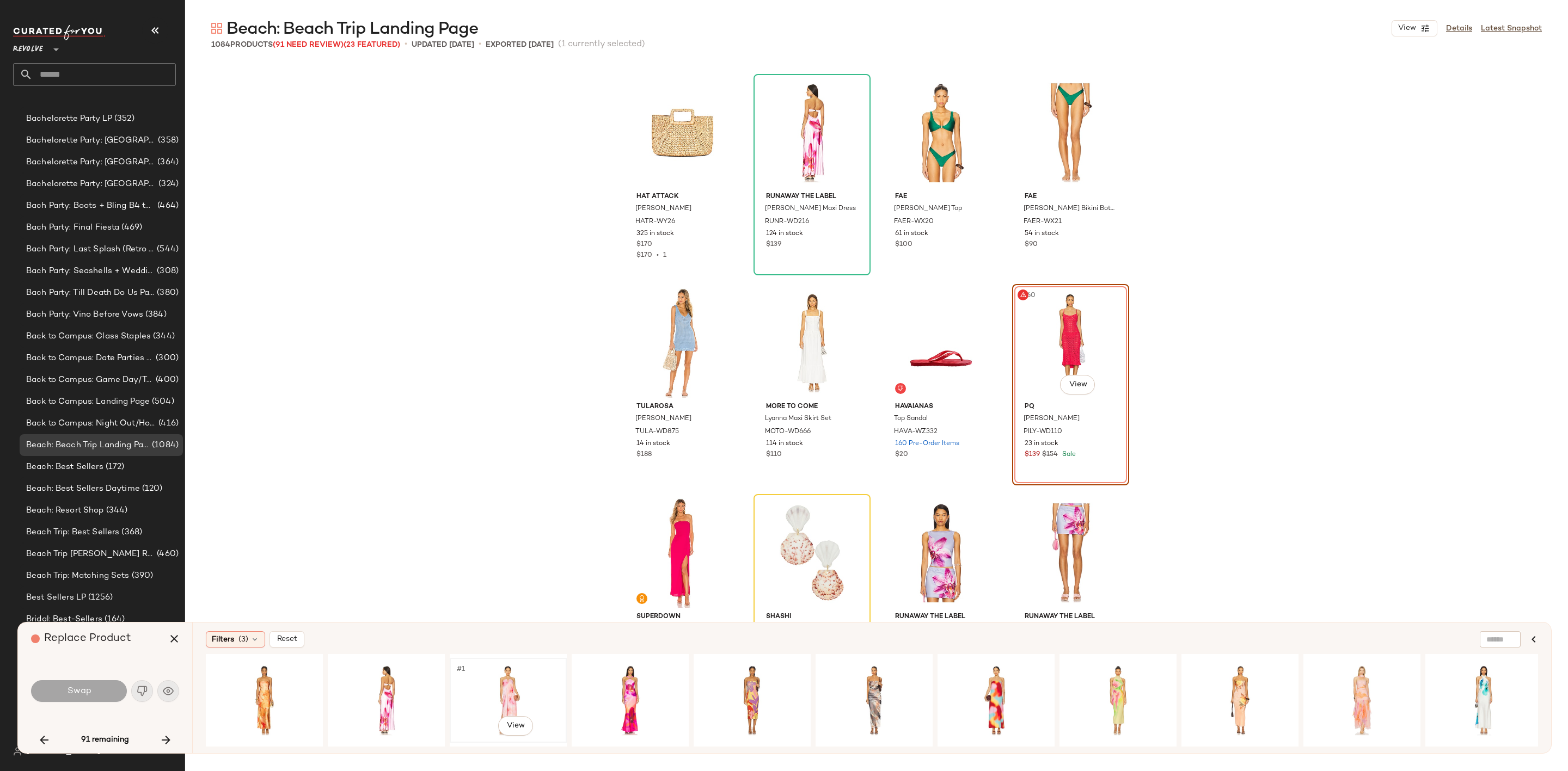
click at [505, 681] on div "#1 View" at bounding box center [508, 700] width 110 height 77
click at [97, 693] on button "Swap" at bounding box center [79, 691] width 96 height 22
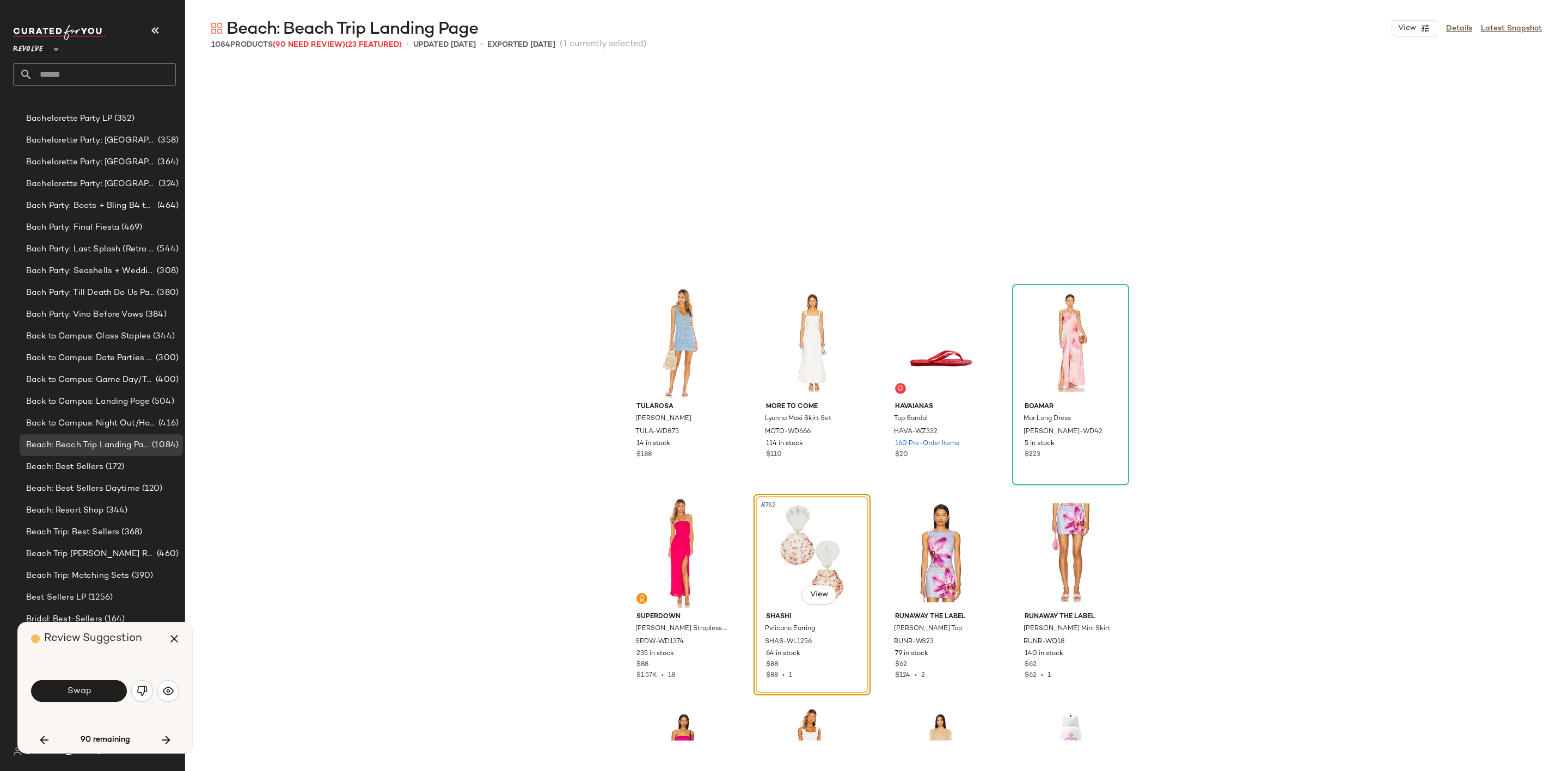
scroll to position [39708, 0]
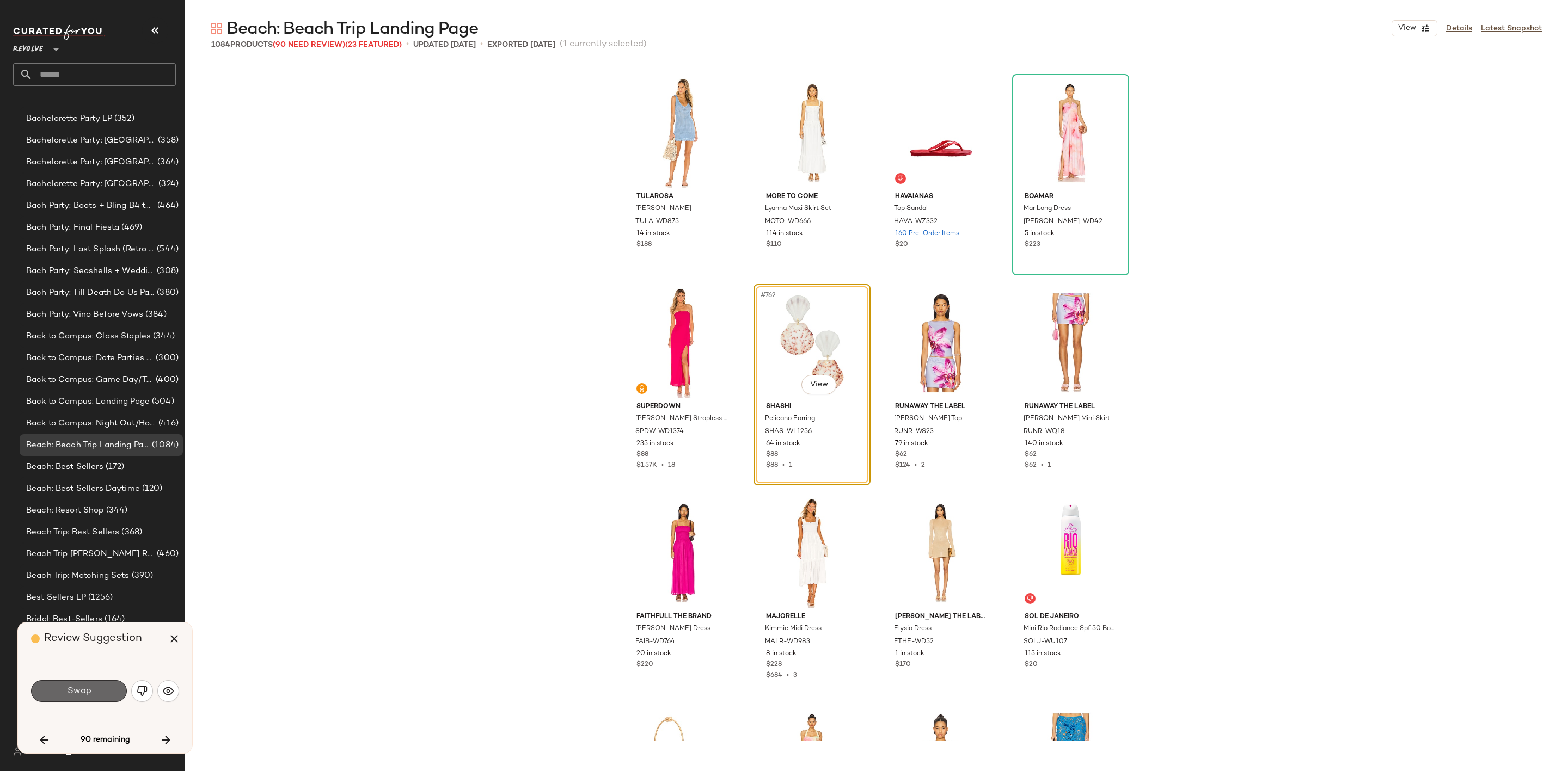
click at [97, 691] on button "Swap" at bounding box center [79, 691] width 96 height 22
click at [82, 699] on button "Swap" at bounding box center [79, 691] width 96 height 22
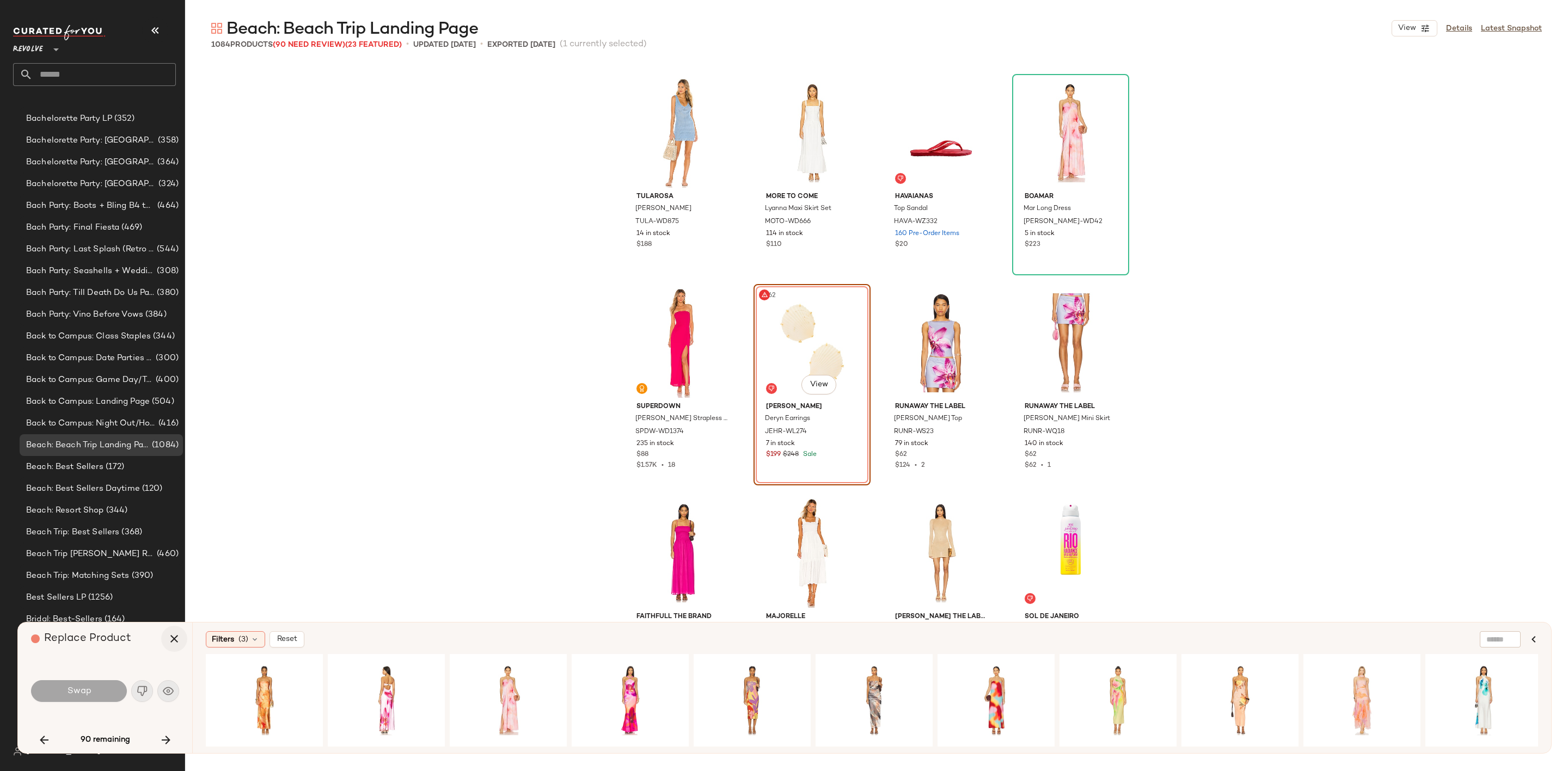
click at [177, 637] on icon "button" at bounding box center [173, 638] width 13 height 13
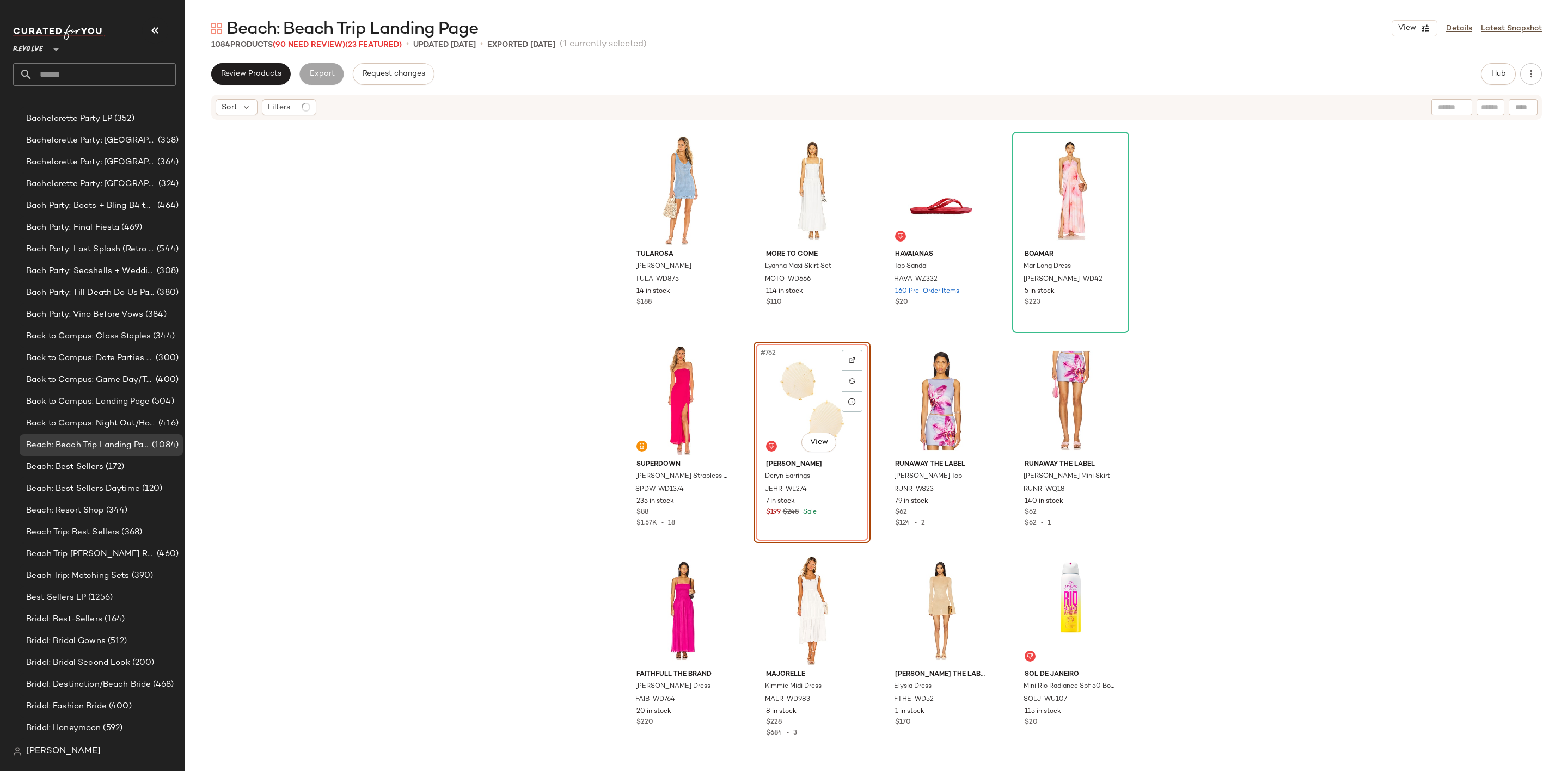
click at [787, 375] on div "#762 View" at bounding box center [812, 400] width 110 height 110
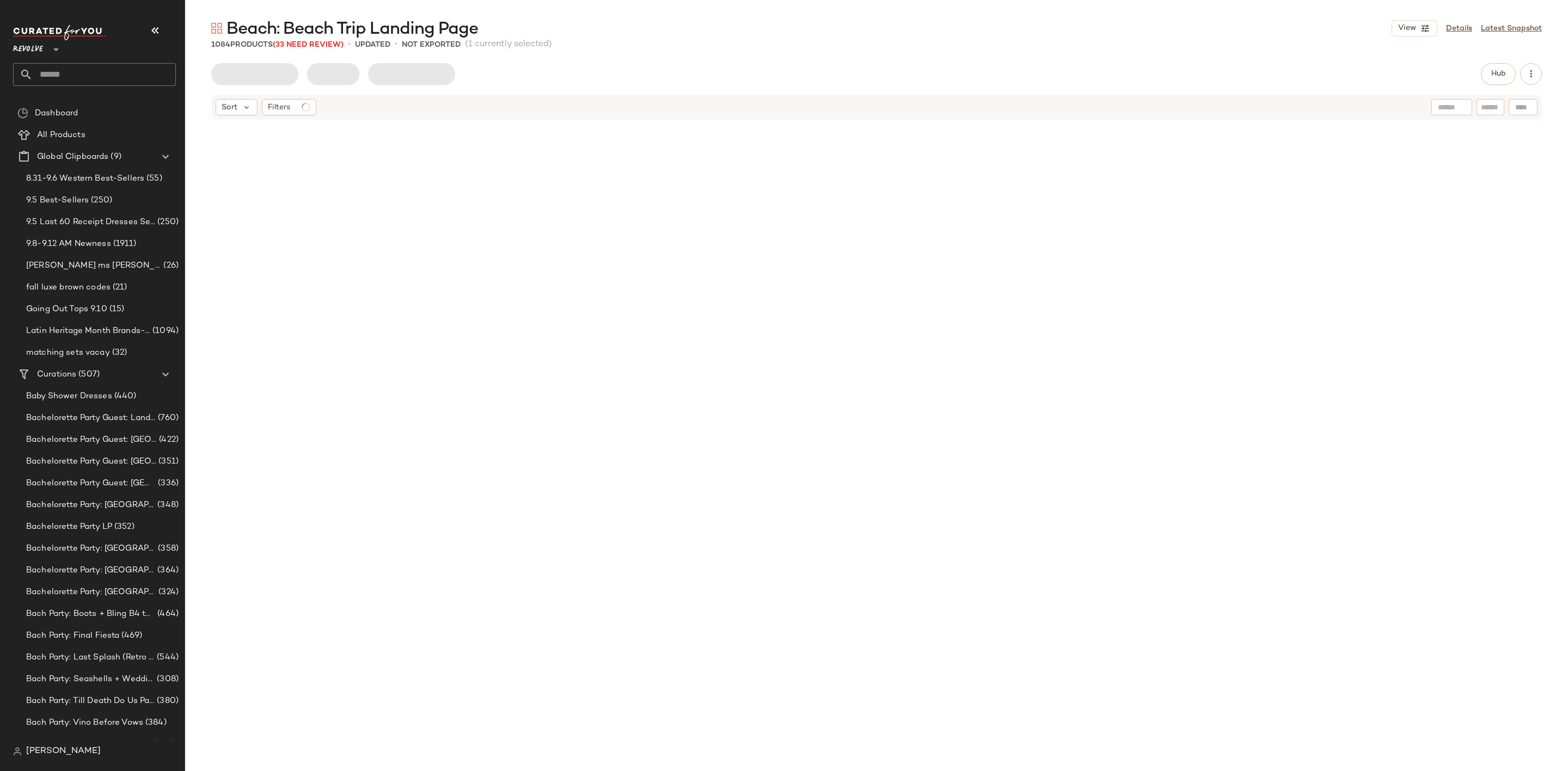
scroll to position [39708, 0]
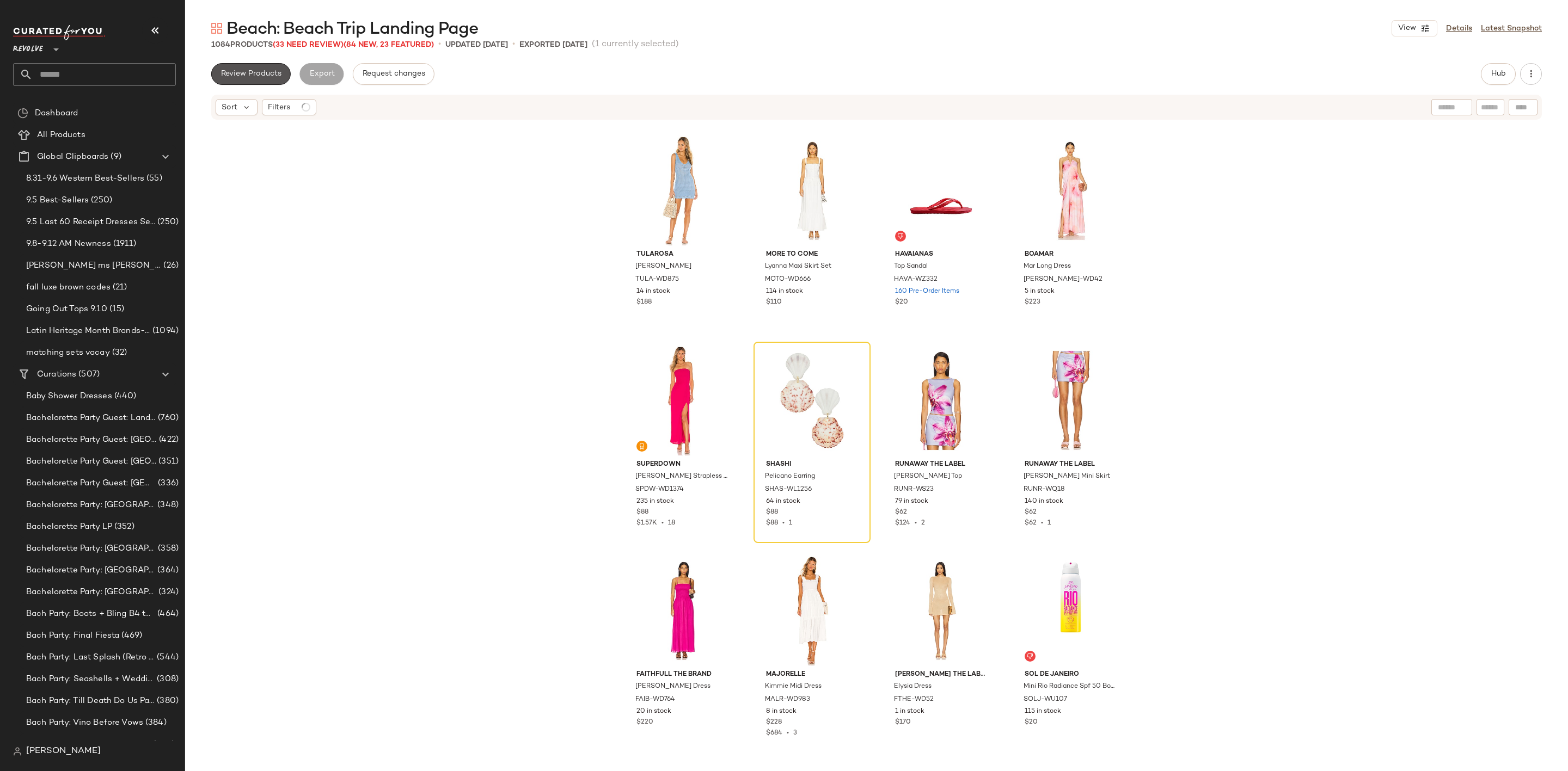
click at [270, 77] on span "Review Products" at bounding box center [251, 74] width 61 height 9
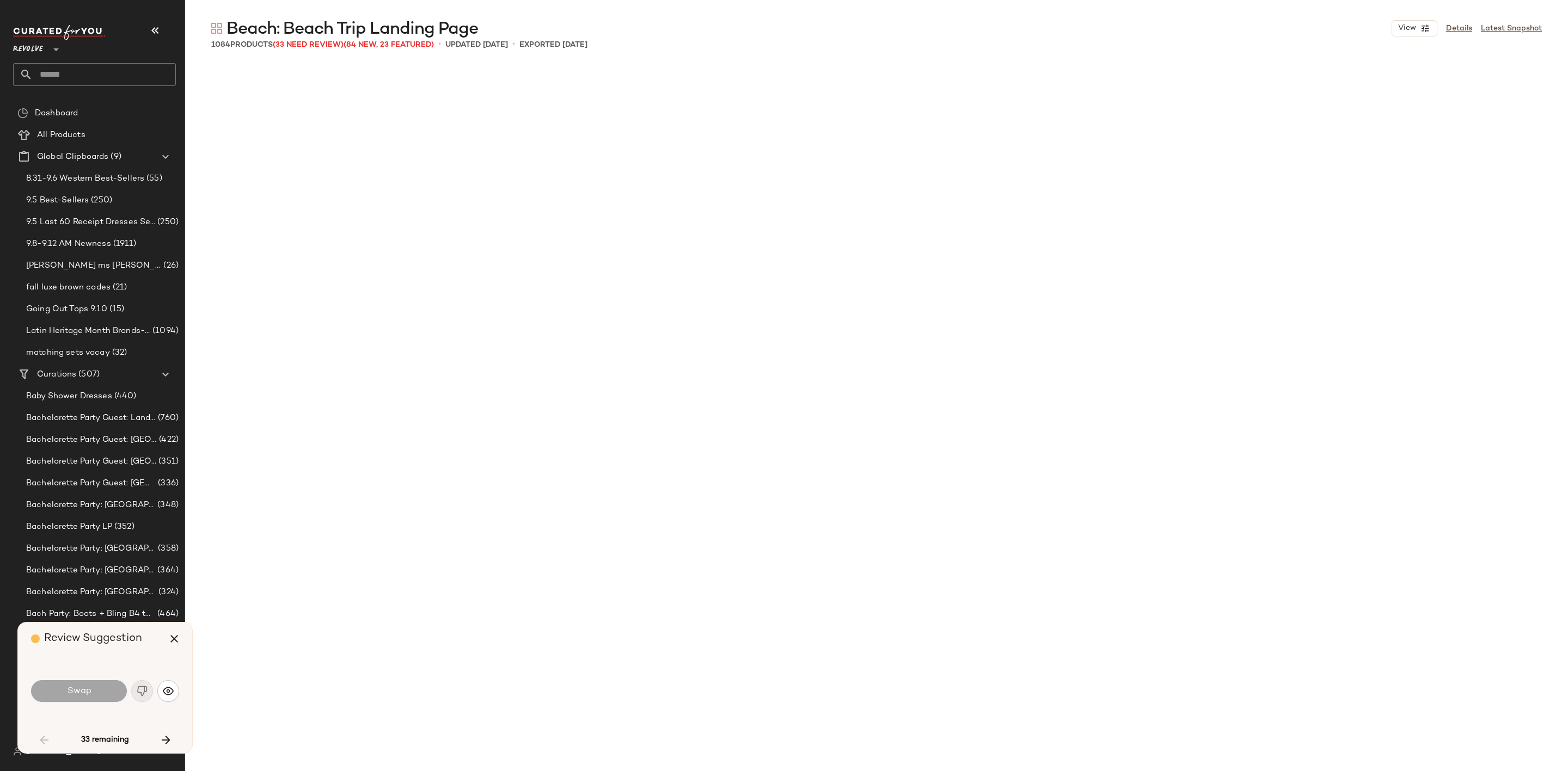
scroll to position [1470, 0]
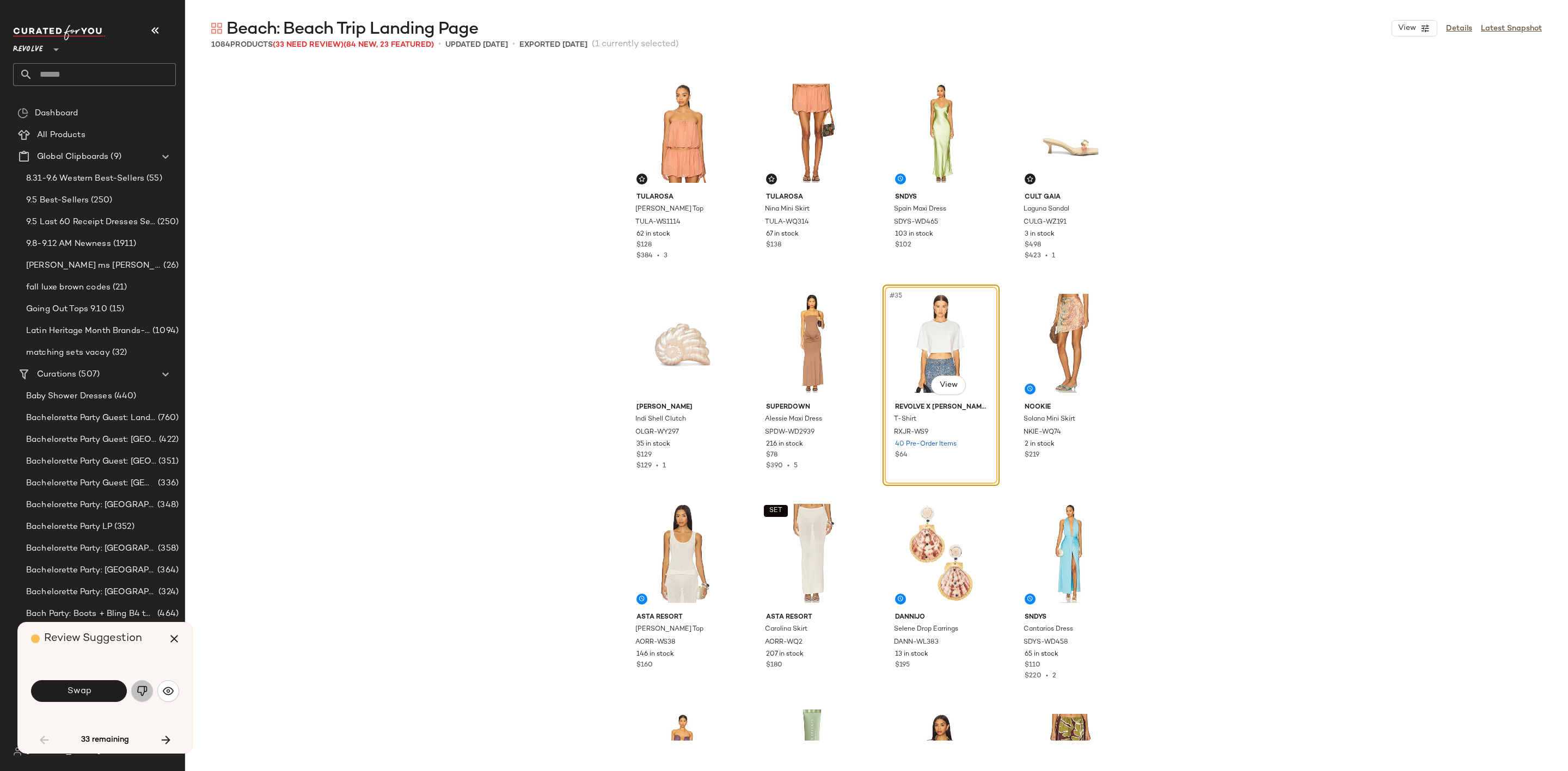
click at [145, 693] on img "button" at bounding box center [142, 691] width 11 height 11
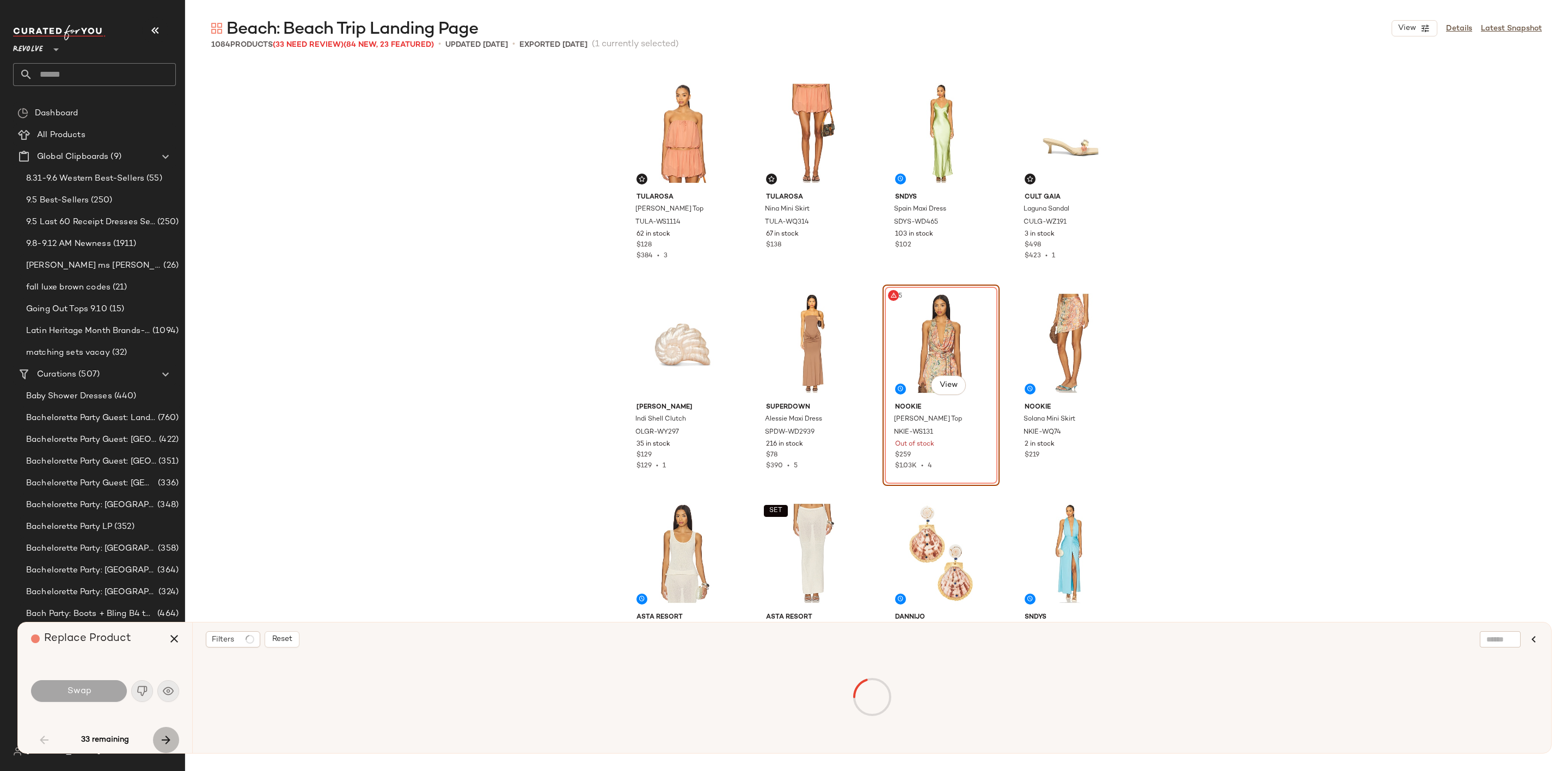
click at [165, 738] on icon "button" at bounding box center [166, 740] width 13 height 13
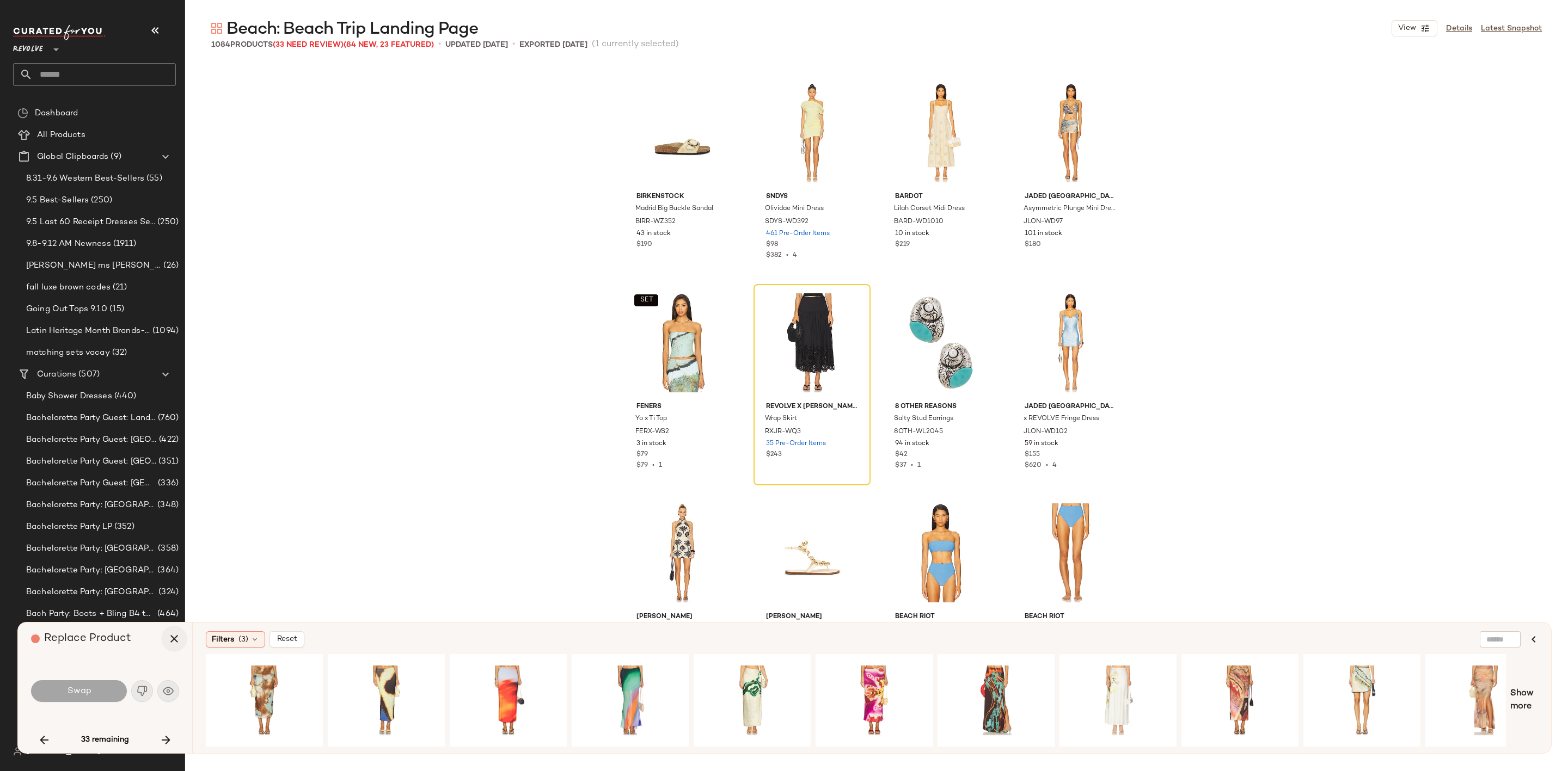
click at [172, 636] on icon "button" at bounding box center [173, 638] width 13 height 13
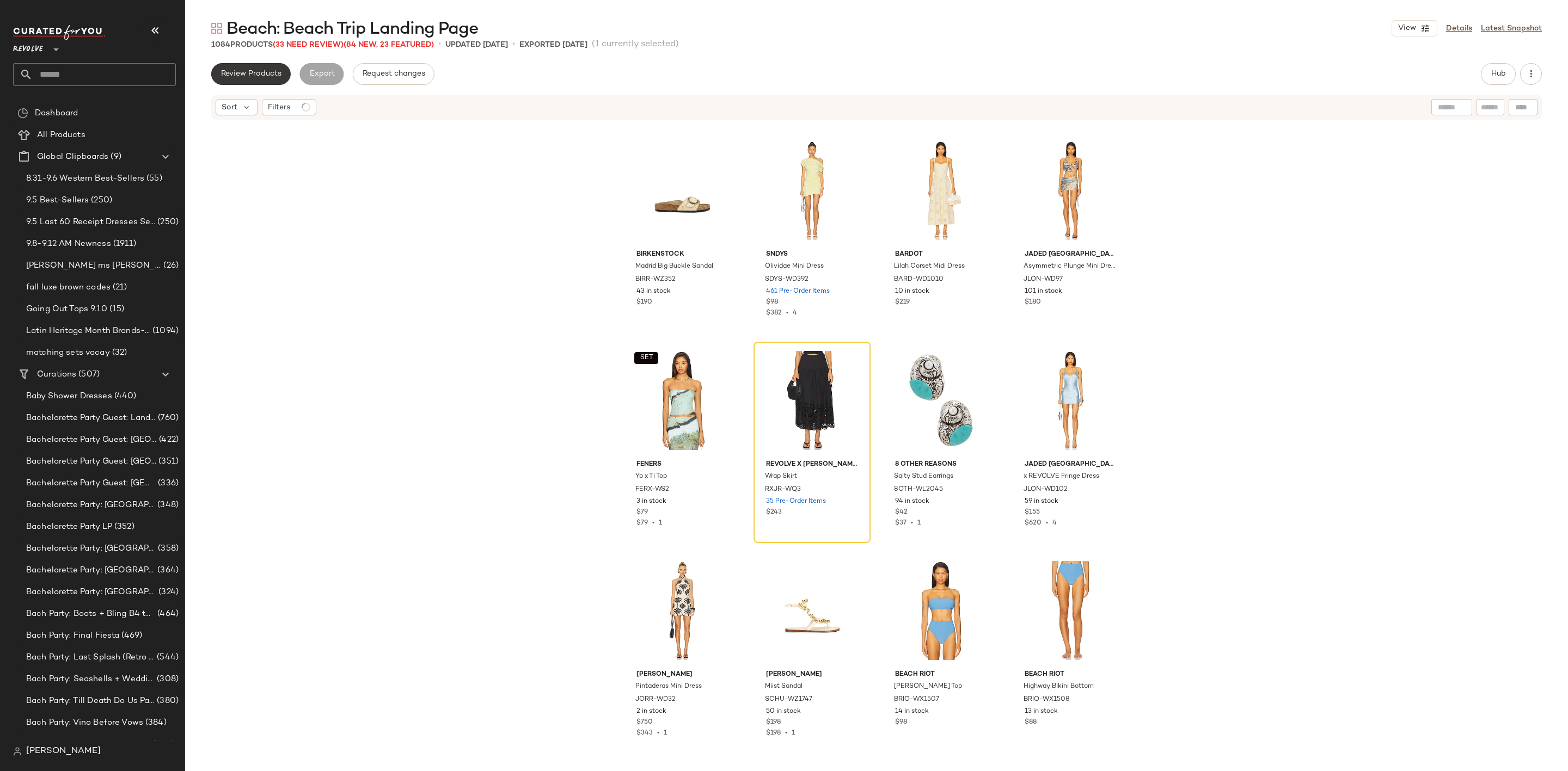
click at [231, 68] on button "Review Products" at bounding box center [251, 74] width 80 height 22
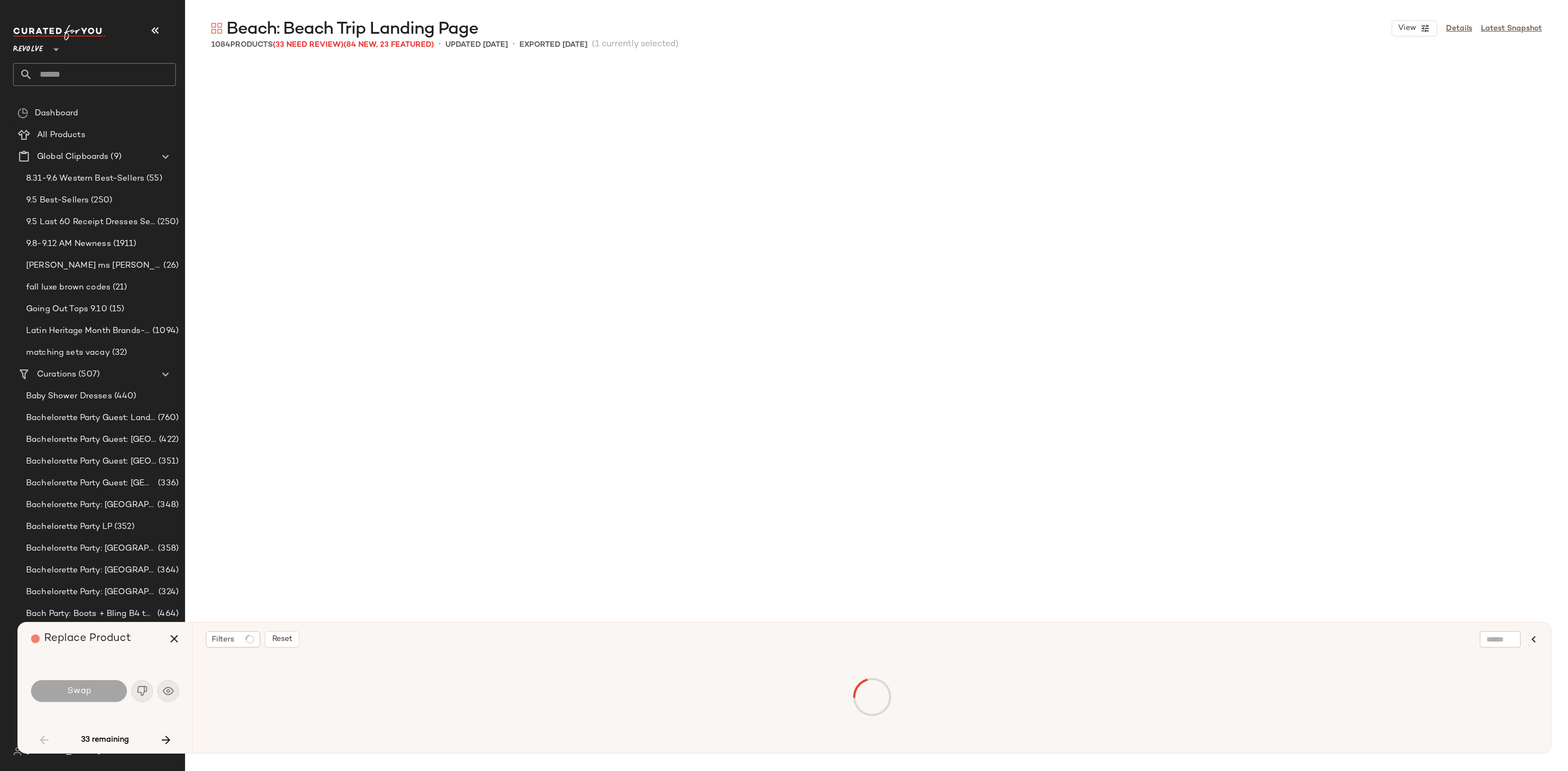
scroll to position [1470, 0]
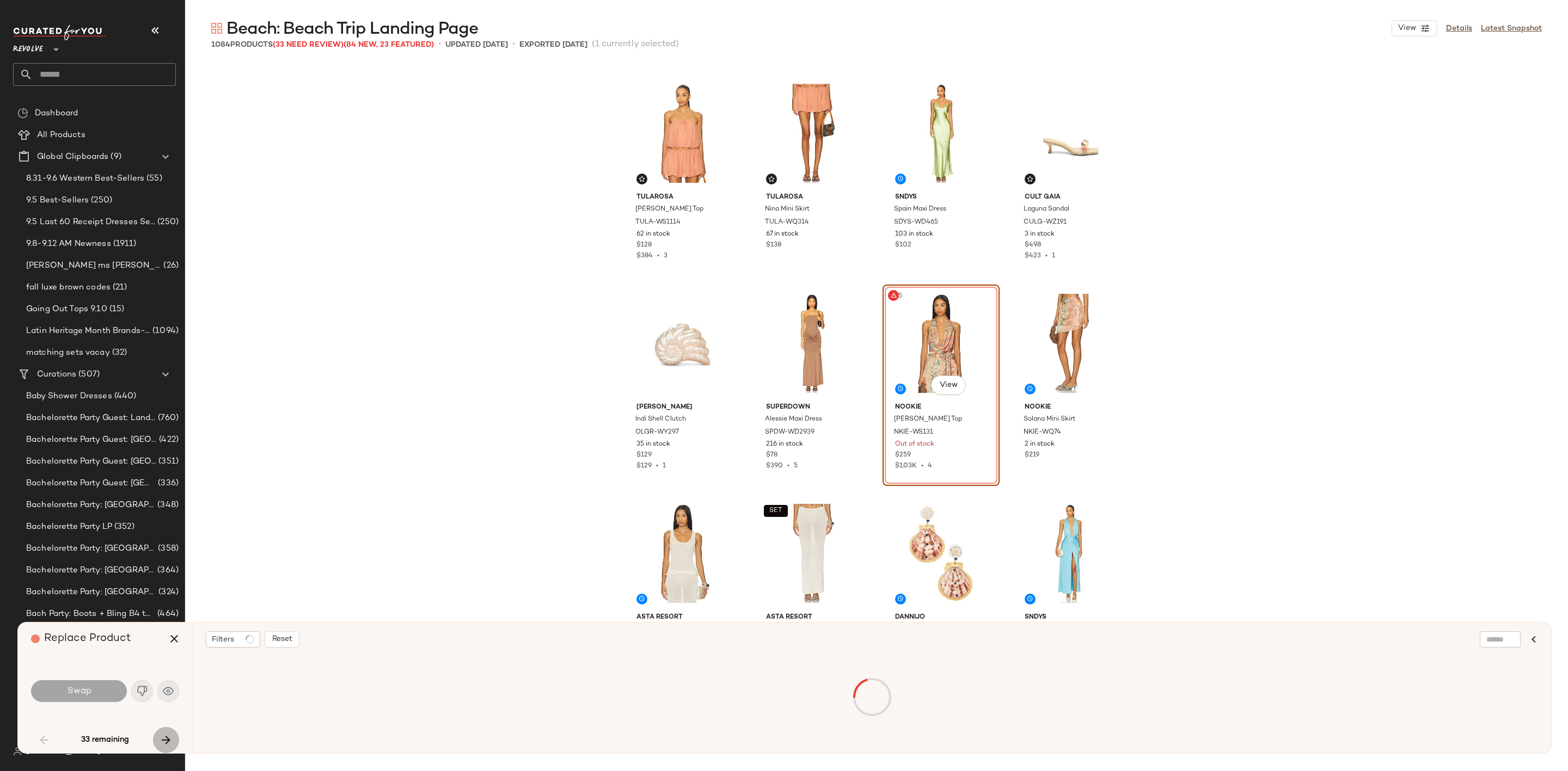
click at [163, 741] on icon "button" at bounding box center [166, 740] width 13 height 13
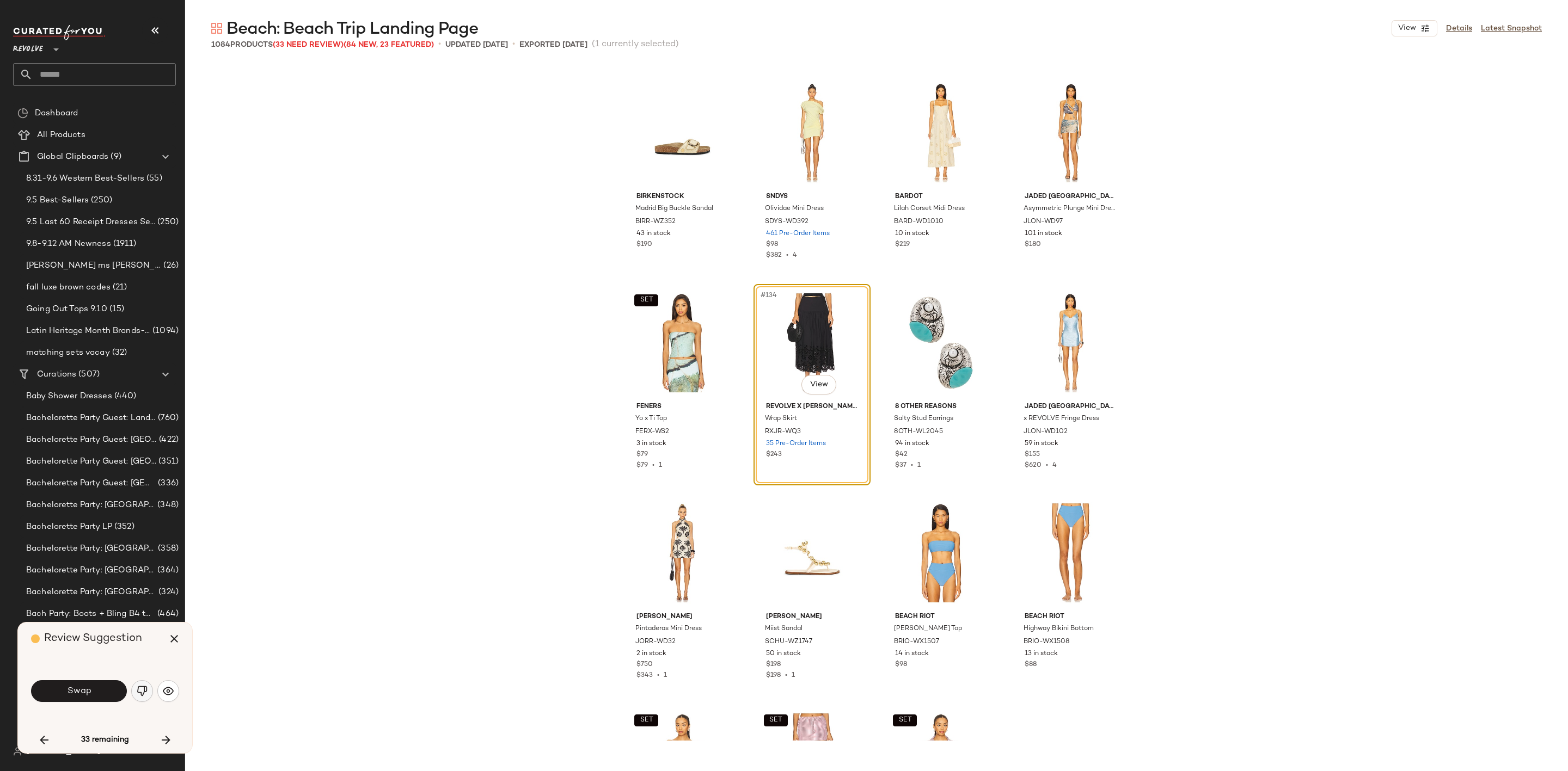
click at [152, 691] on button "button" at bounding box center [142, 691] width 22 height 22
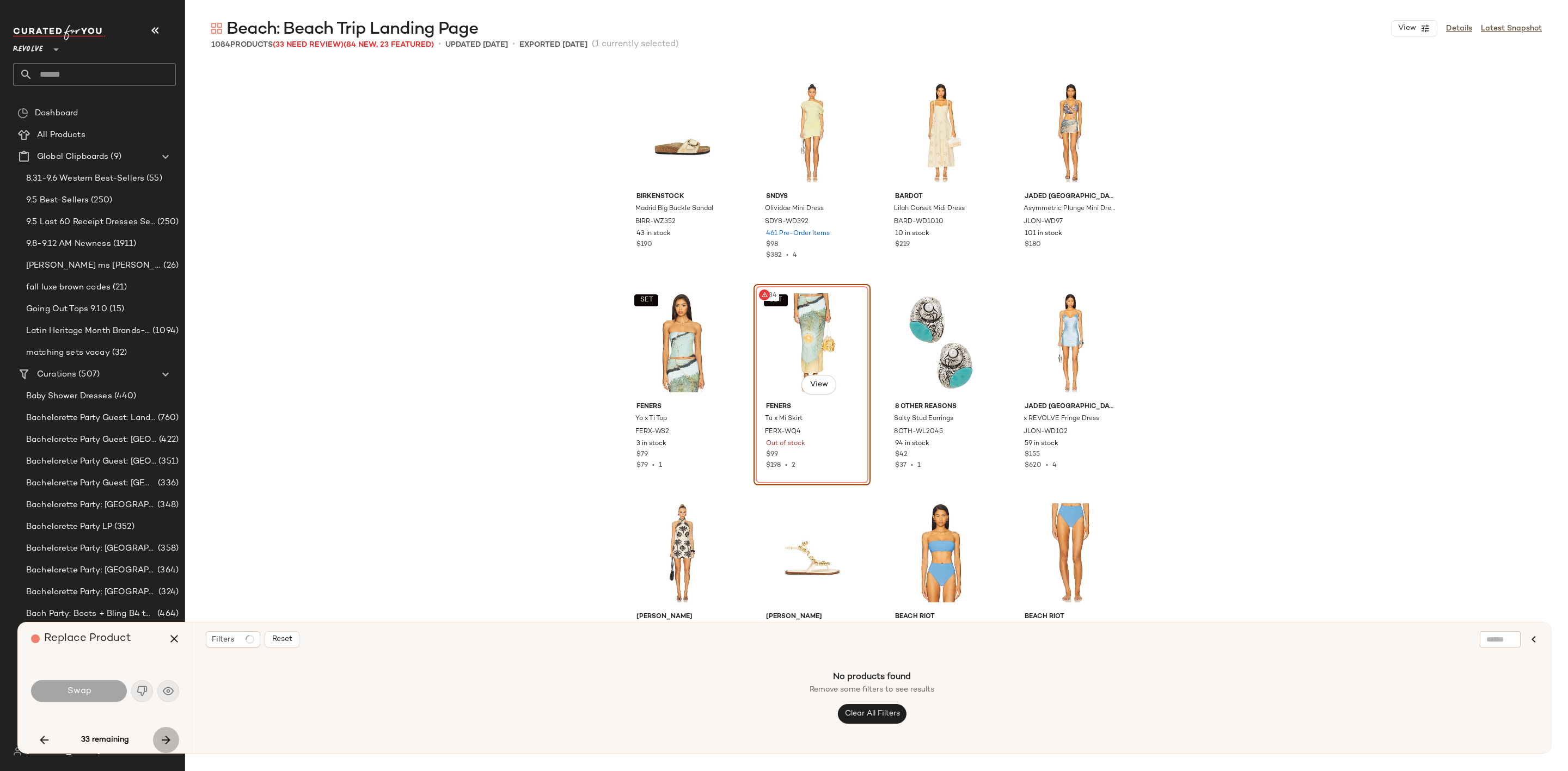
click at [170, 740] on icon "button" at bounding box center [166, 740] width 13 height 13
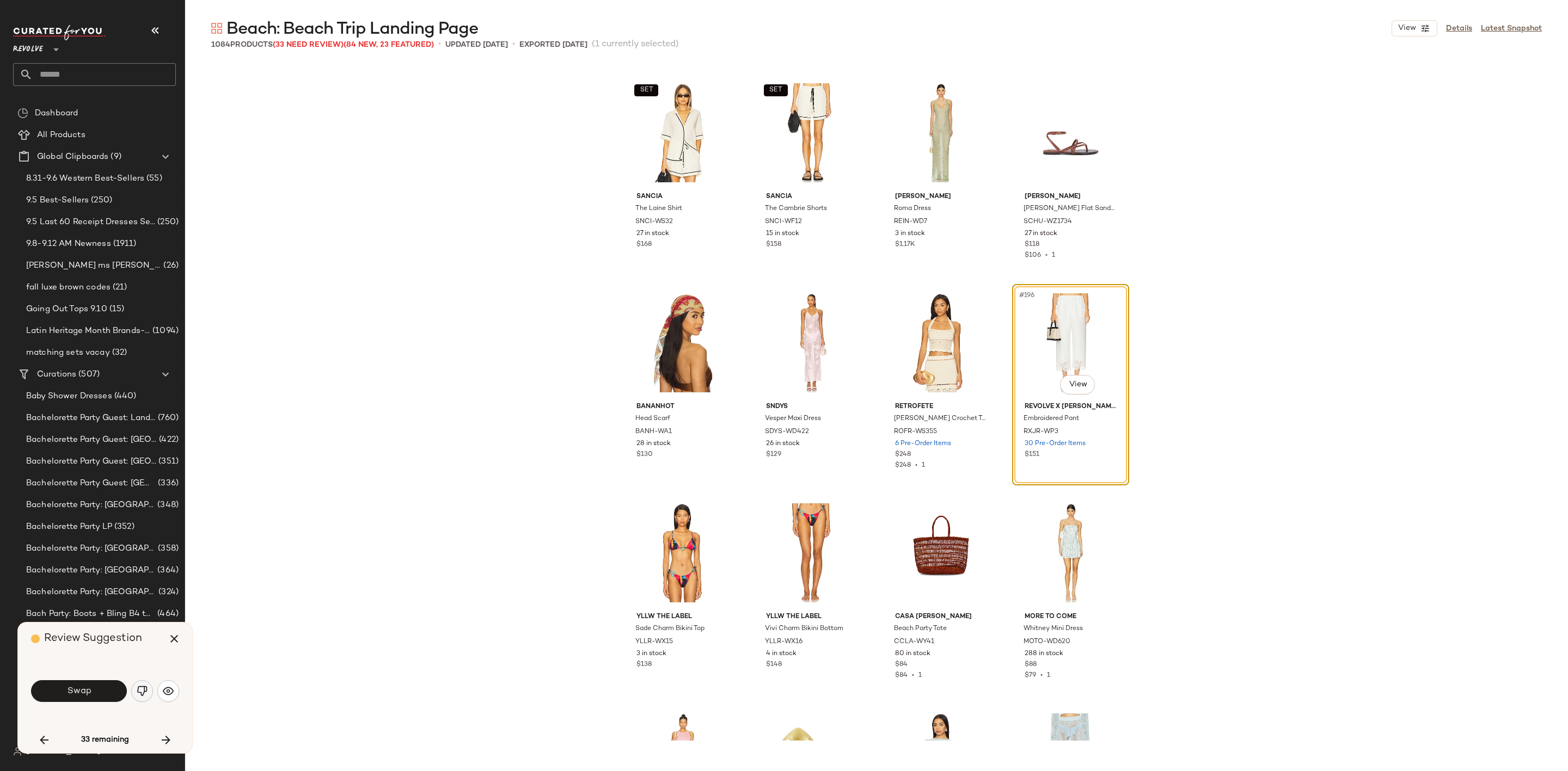
click at [139, 697] on button "button" at bounding box center [142, 691] width 22 height 22
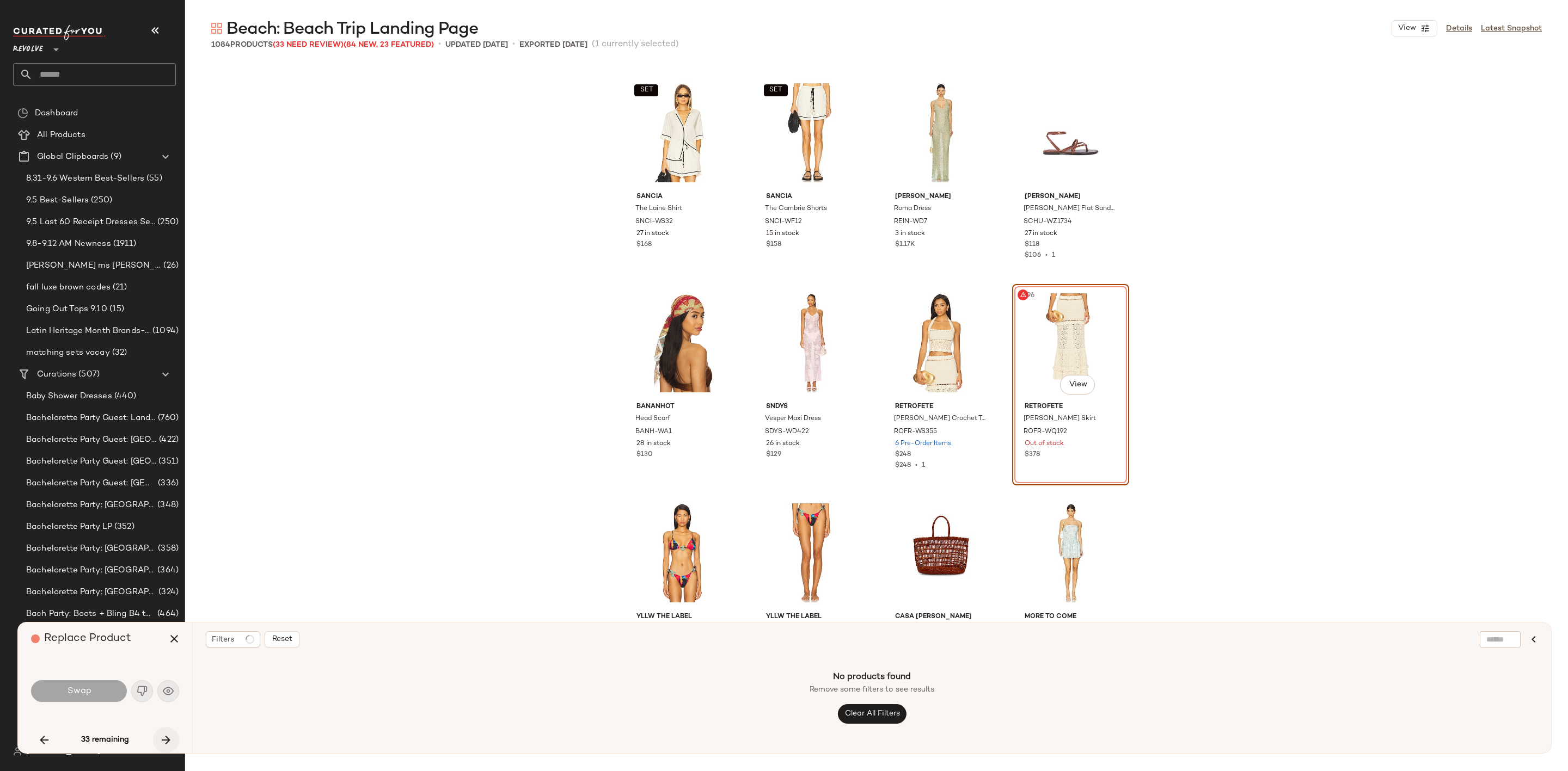
click at [168, 739] on icon "button" at bounding box center [166, 740] width 13 height 13
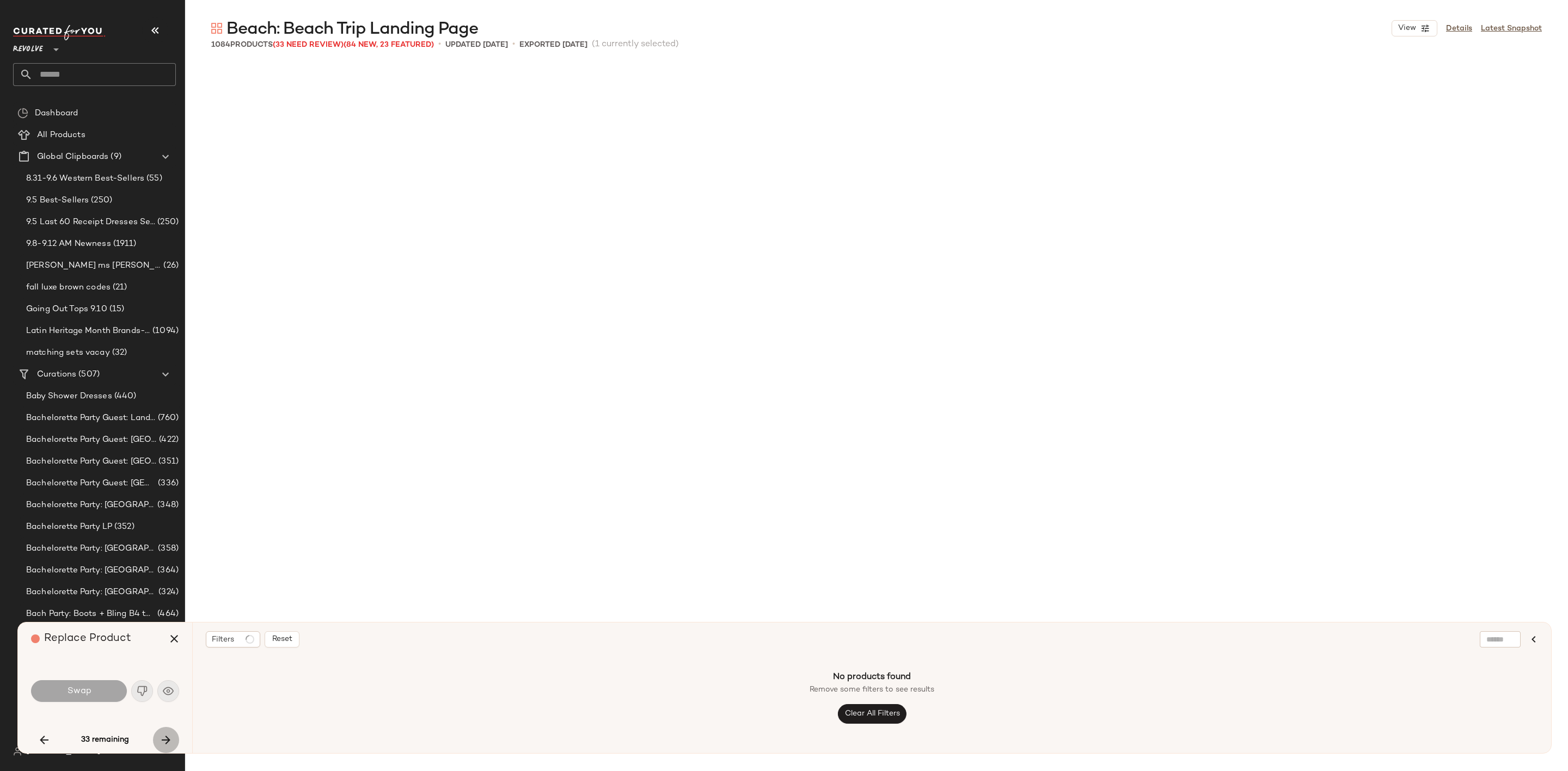
scroll to position [10924, 0]
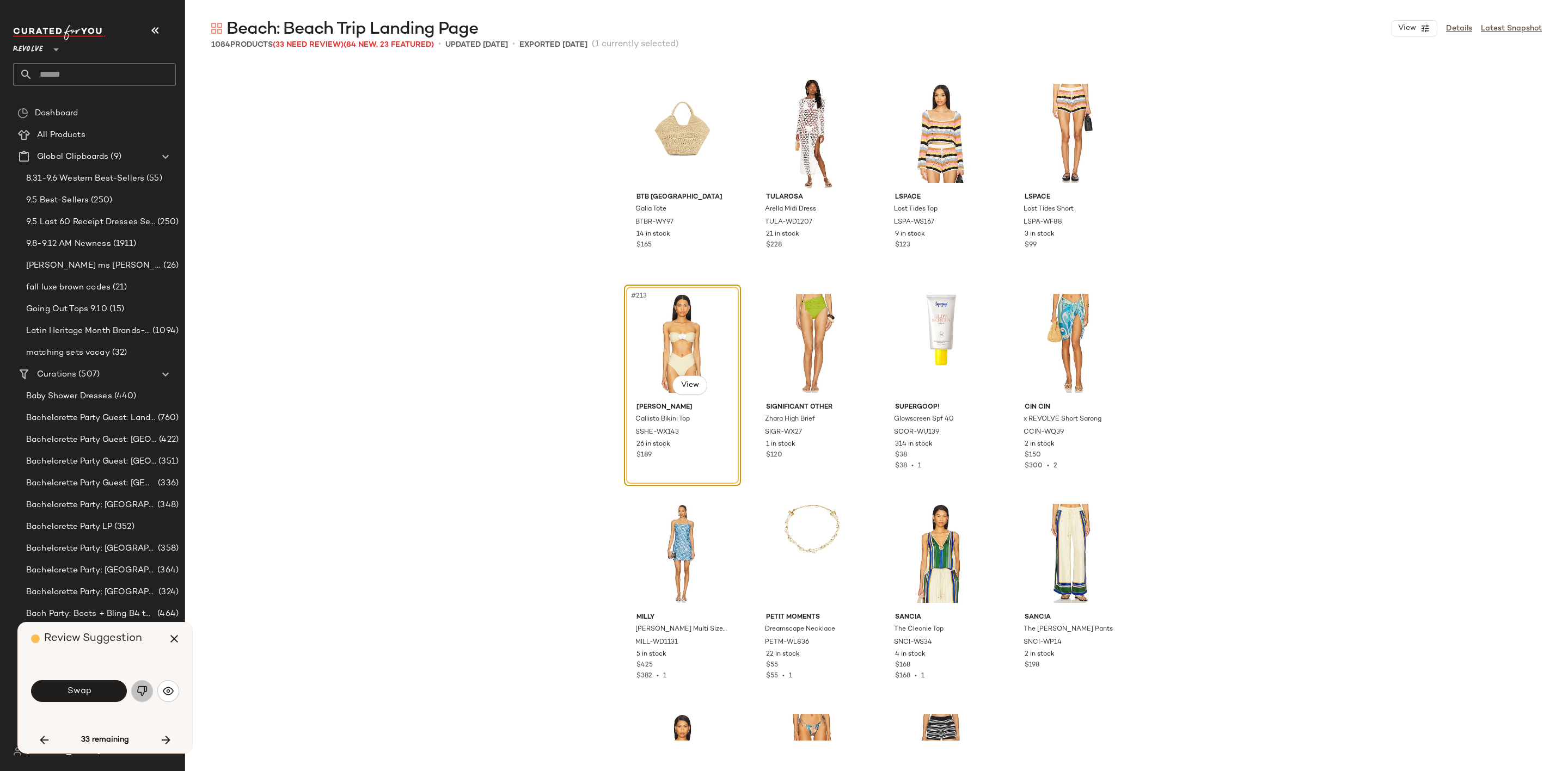
click at [137, 686] on img "button" at bounding box center [142, 691] width 11 height 11
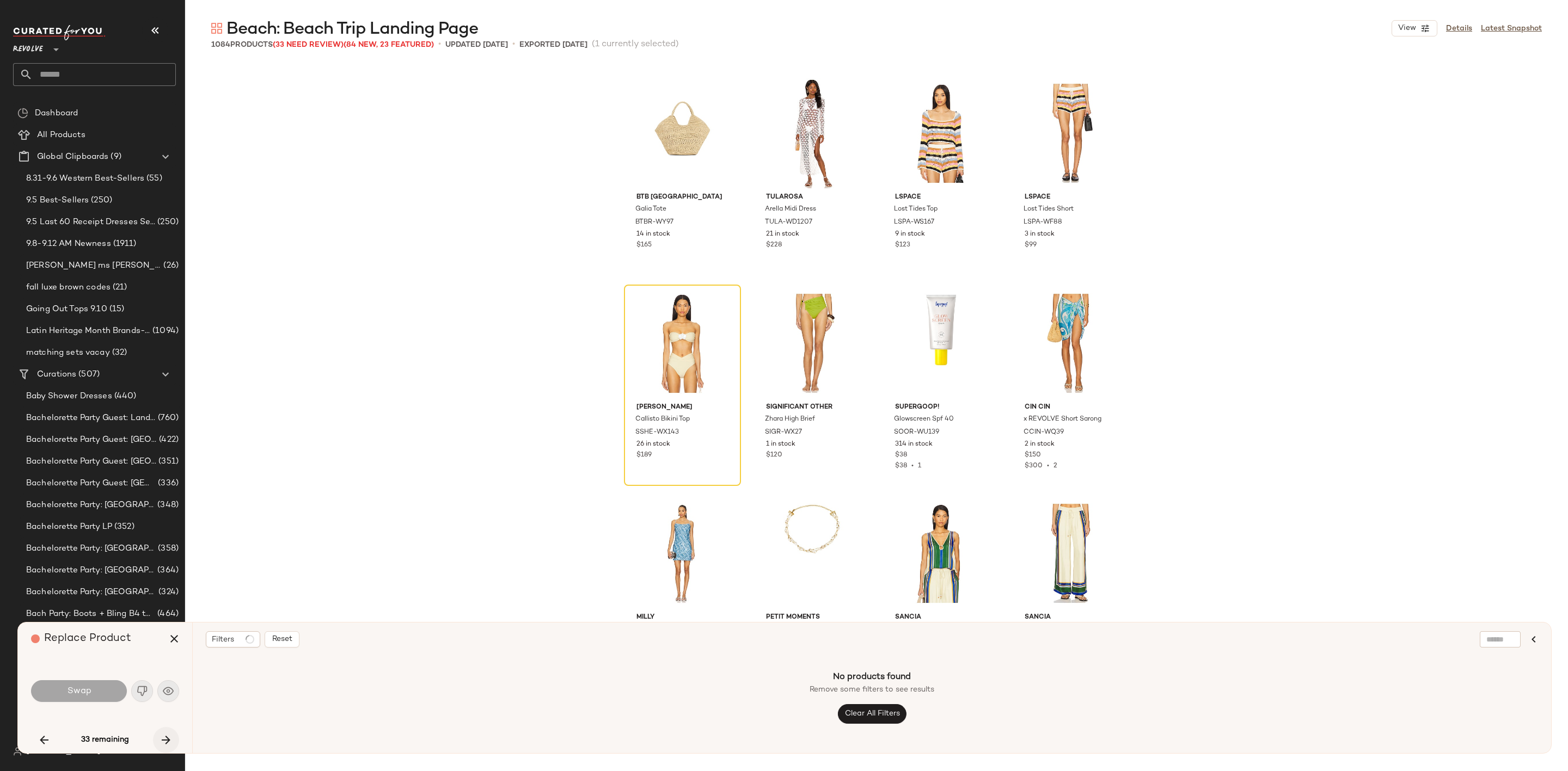
click at [162, 736] on icon "button" at bounding box center [166, 740] width 13 height 13
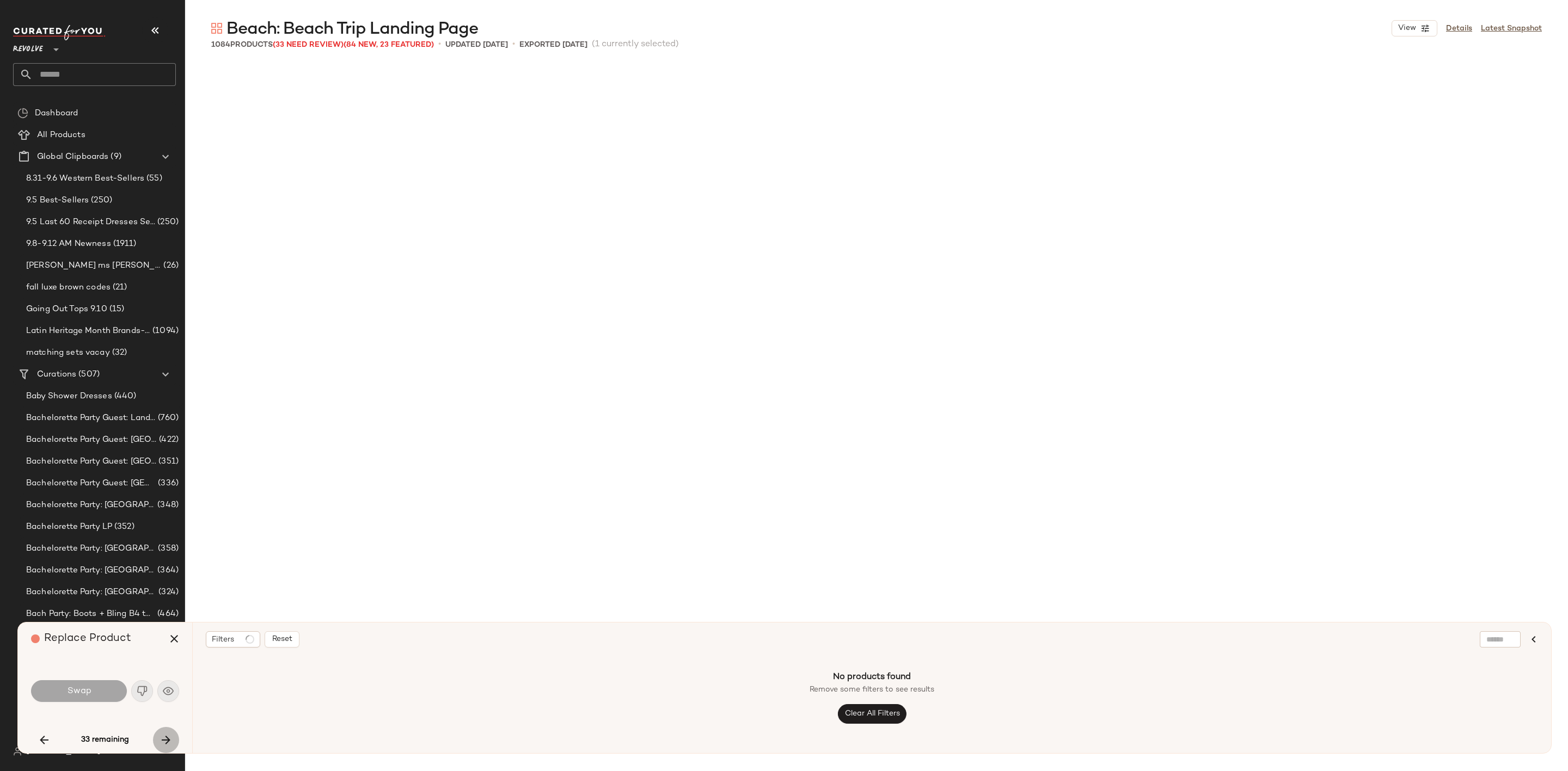
scroll to position [12185, 0]
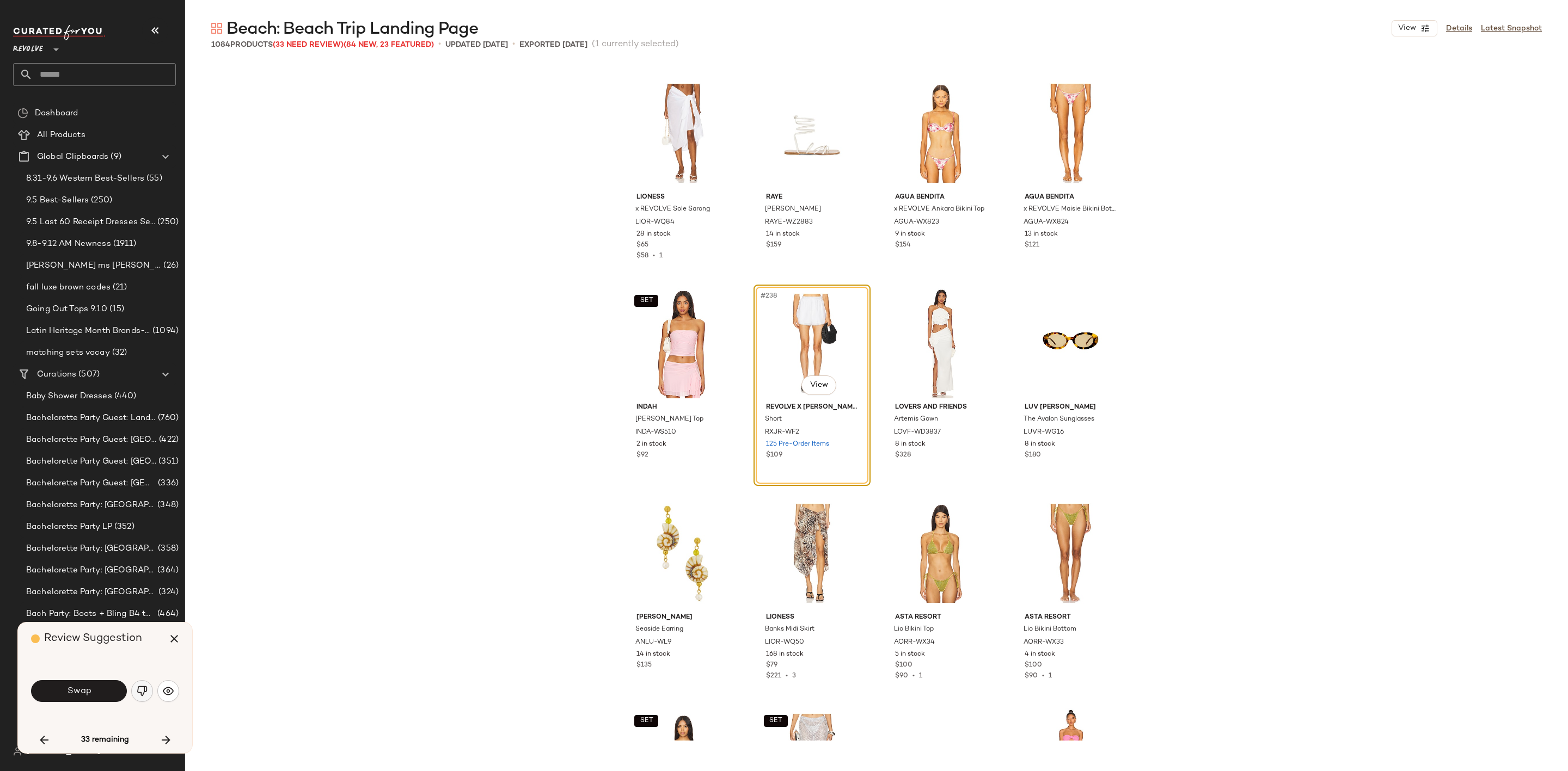
click at [144, 689] on img "button" at bounding box center [142, 691] width 11 height 11
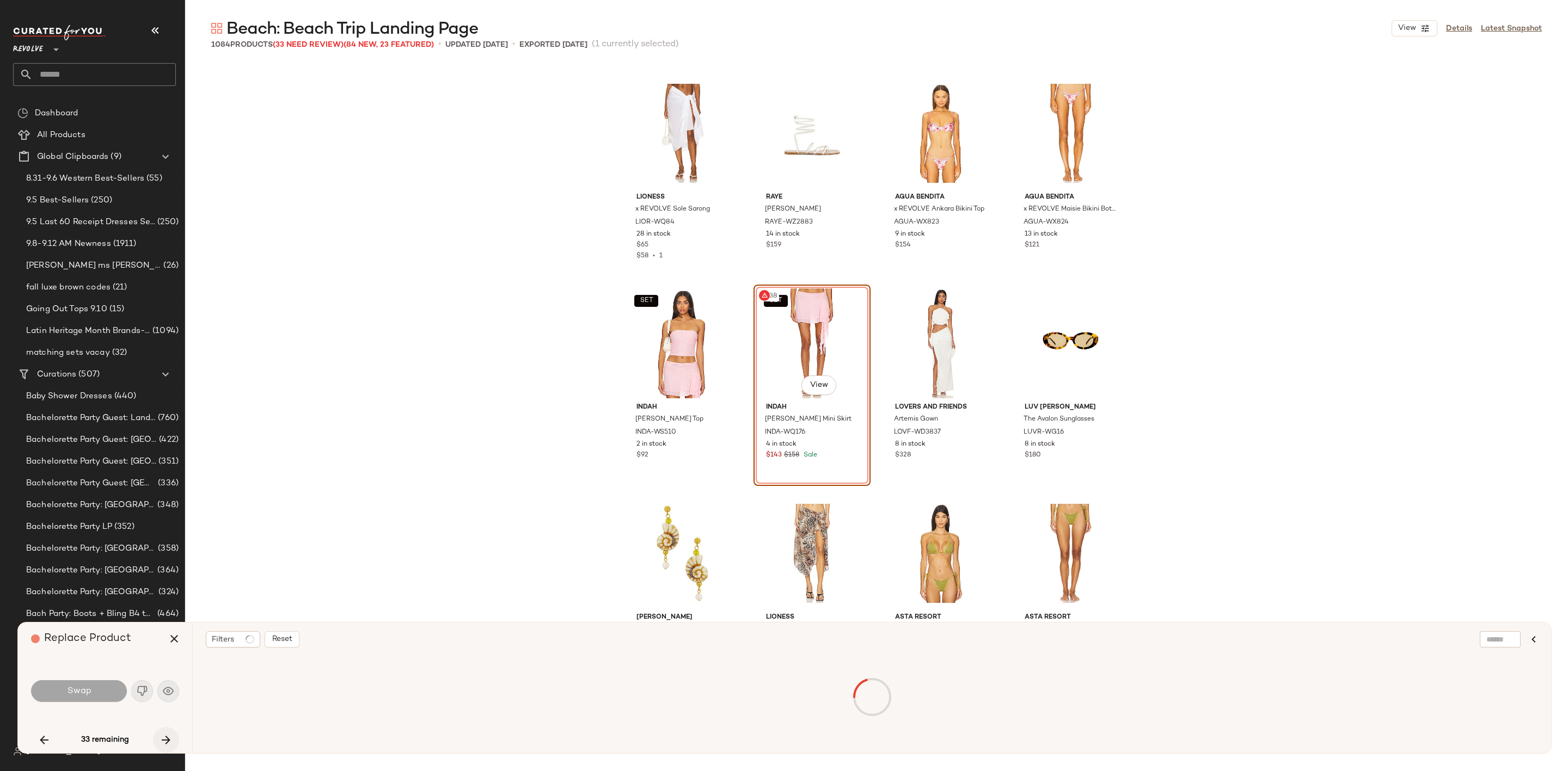
click at [164, 743] on icon "button" at bounding box center [166, 740] width 13 height 13
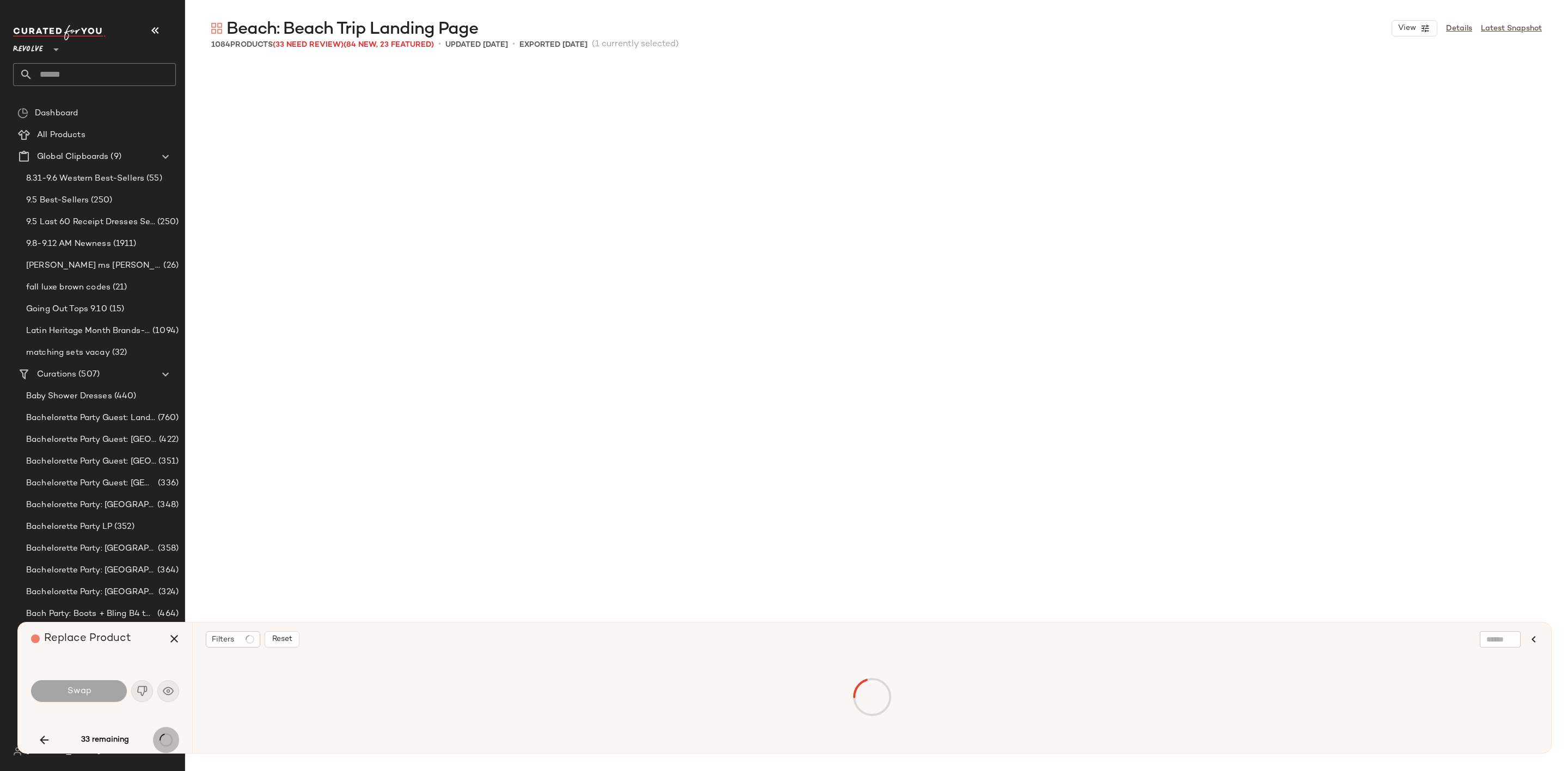
scroll to position [14706, 0]
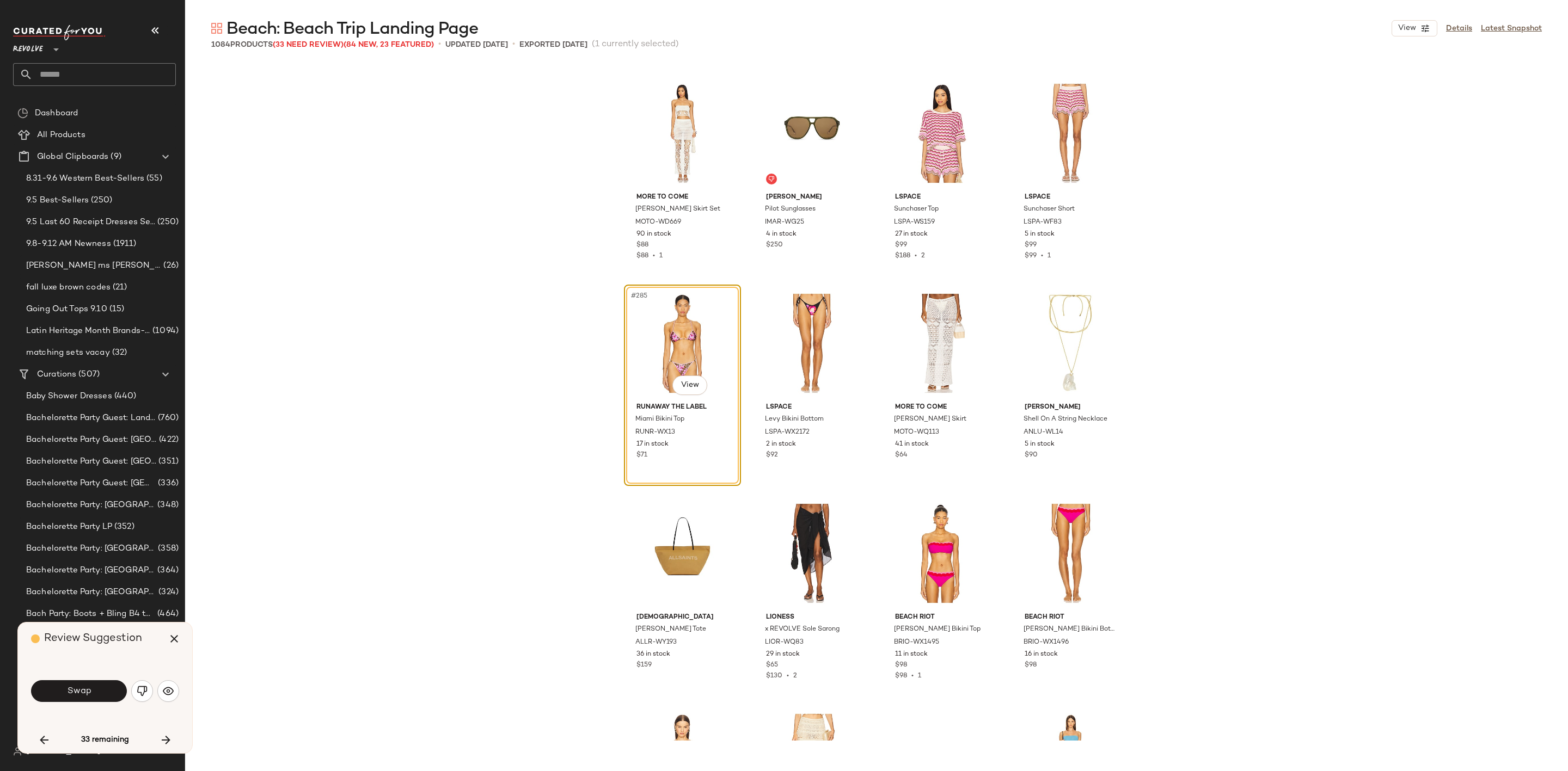
drag, startPoint x: 137, startPoint y: 682, endPoint x: 137, endPoint y: 694, distance: 12.0
click at [137, 694] on button "button" at bounding box center [142, 691] width 22 height 22
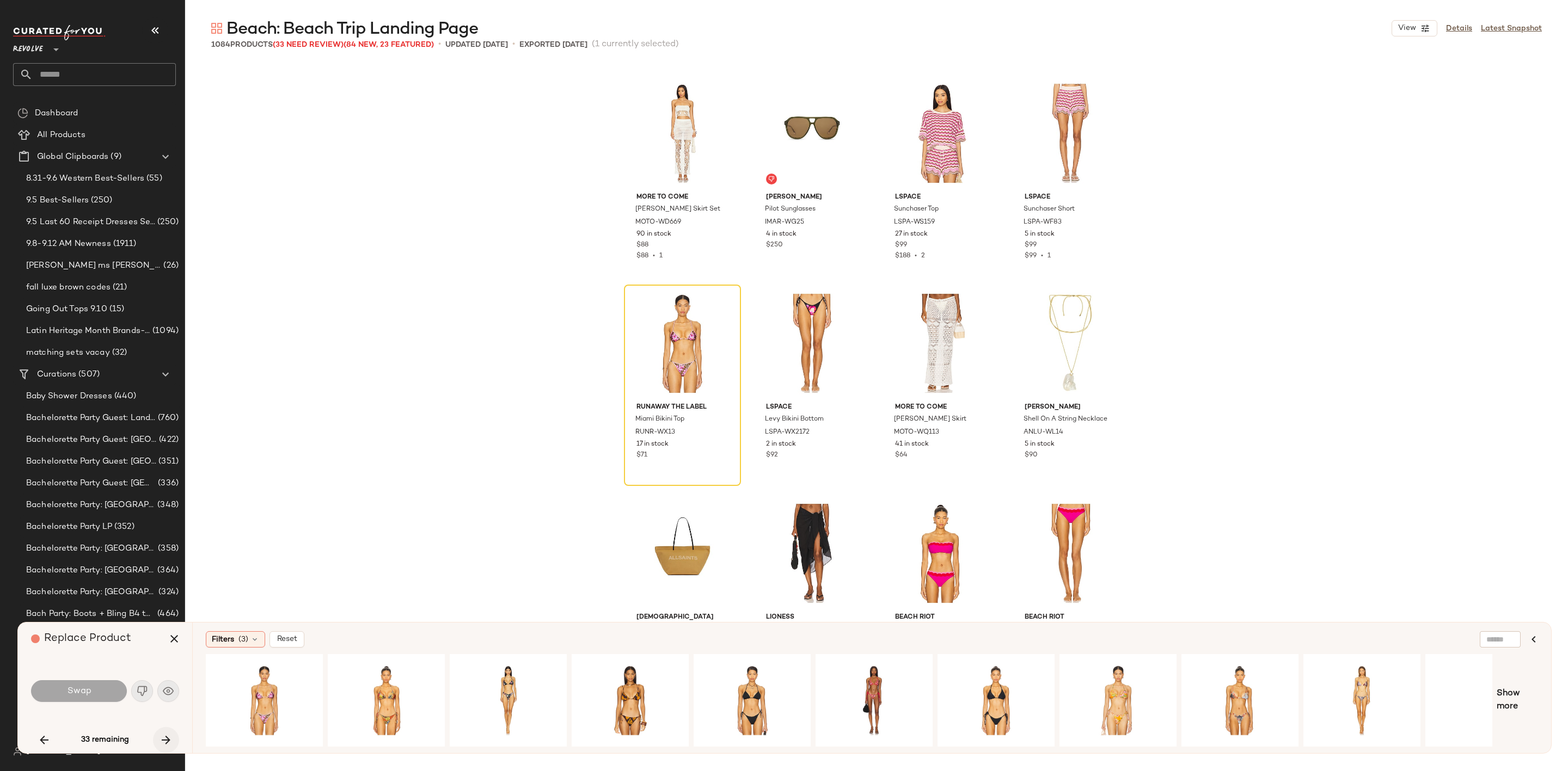
click at [168, 735] on icon "button" at bounding box center [166, 740] width 13 height 13
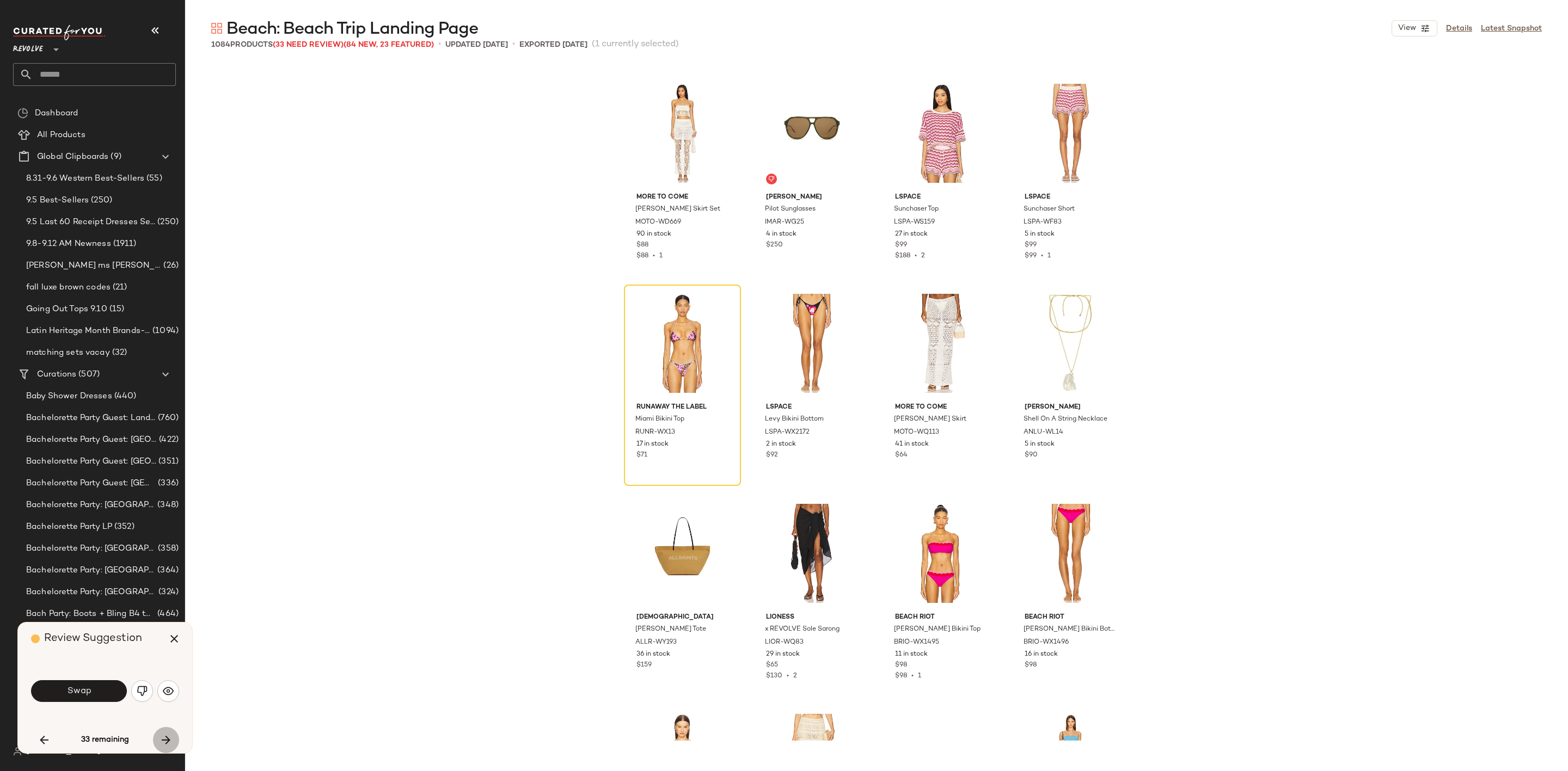
scroll to position [15547, 0]
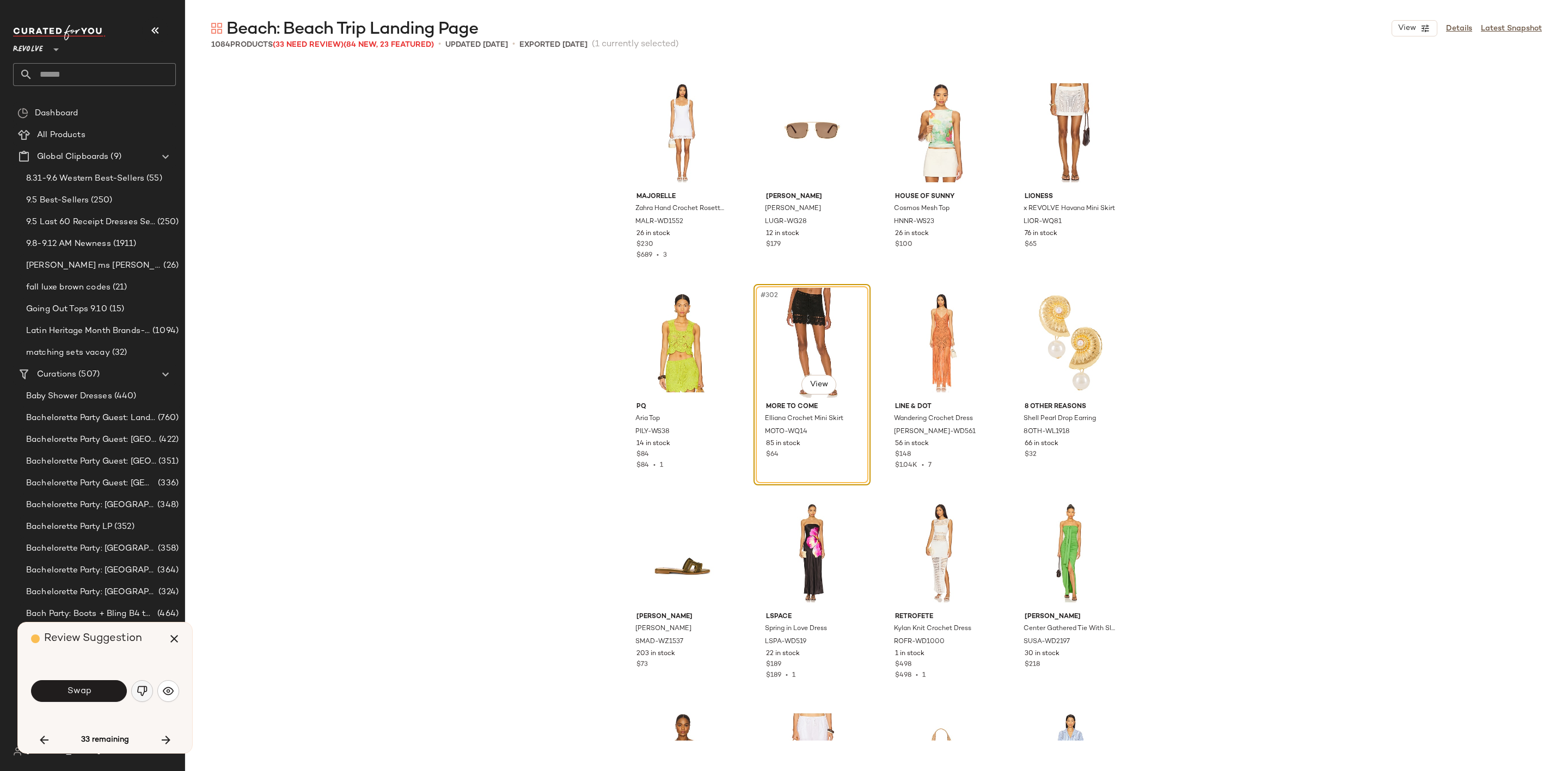
click at [145, 691] on img "button" at bounding box center [142, 691] width 11 height 11
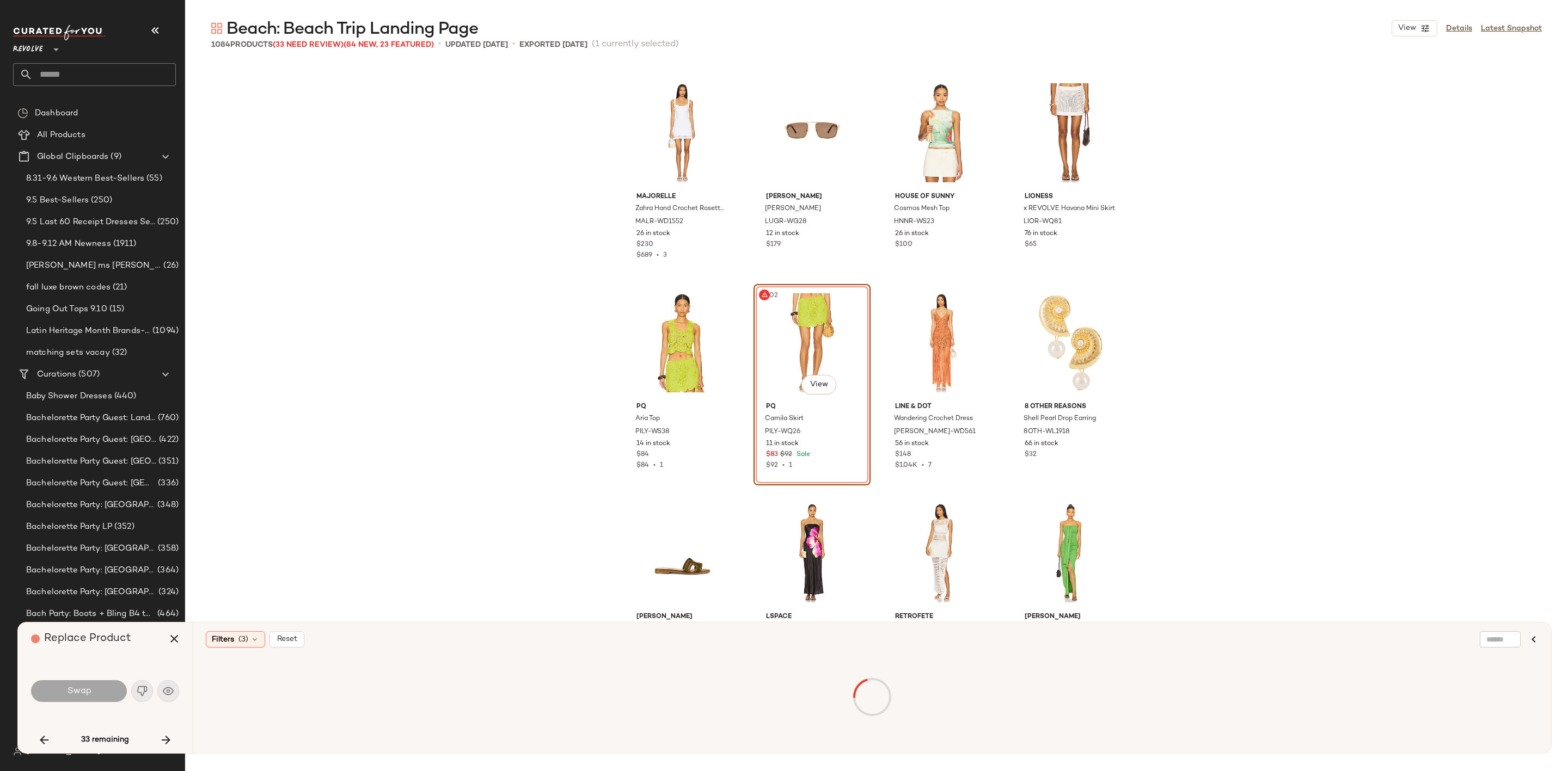
click at [162, 737] on icon "button" at bounding box center [166, 740] width 13 height 13
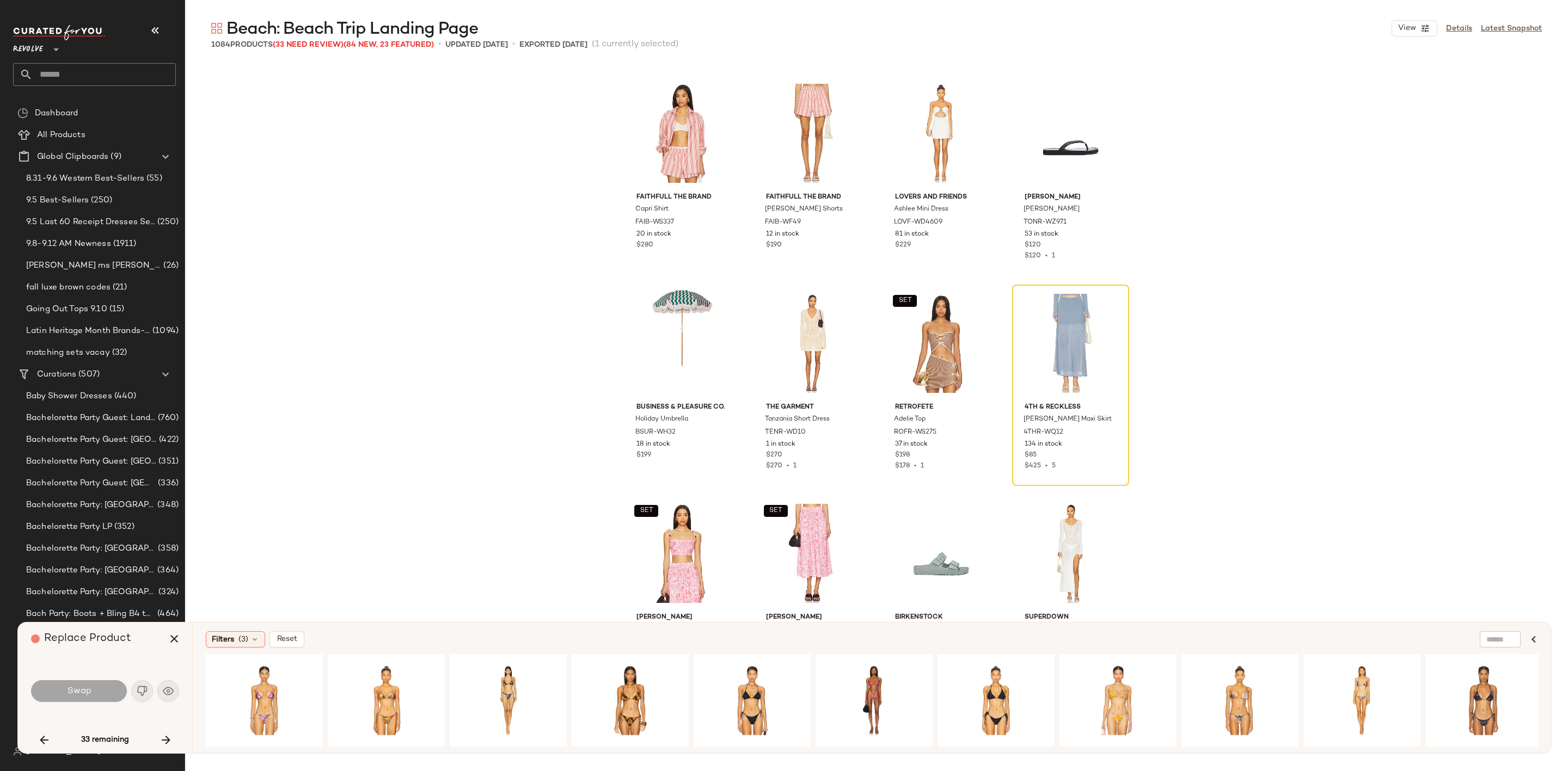
click at [135, 693] on div "Swap" at bounding box center [105, 691] width 148 height 26
click at [167, 642] on button "button" at bounding box center [174, 639] width 26 height 26
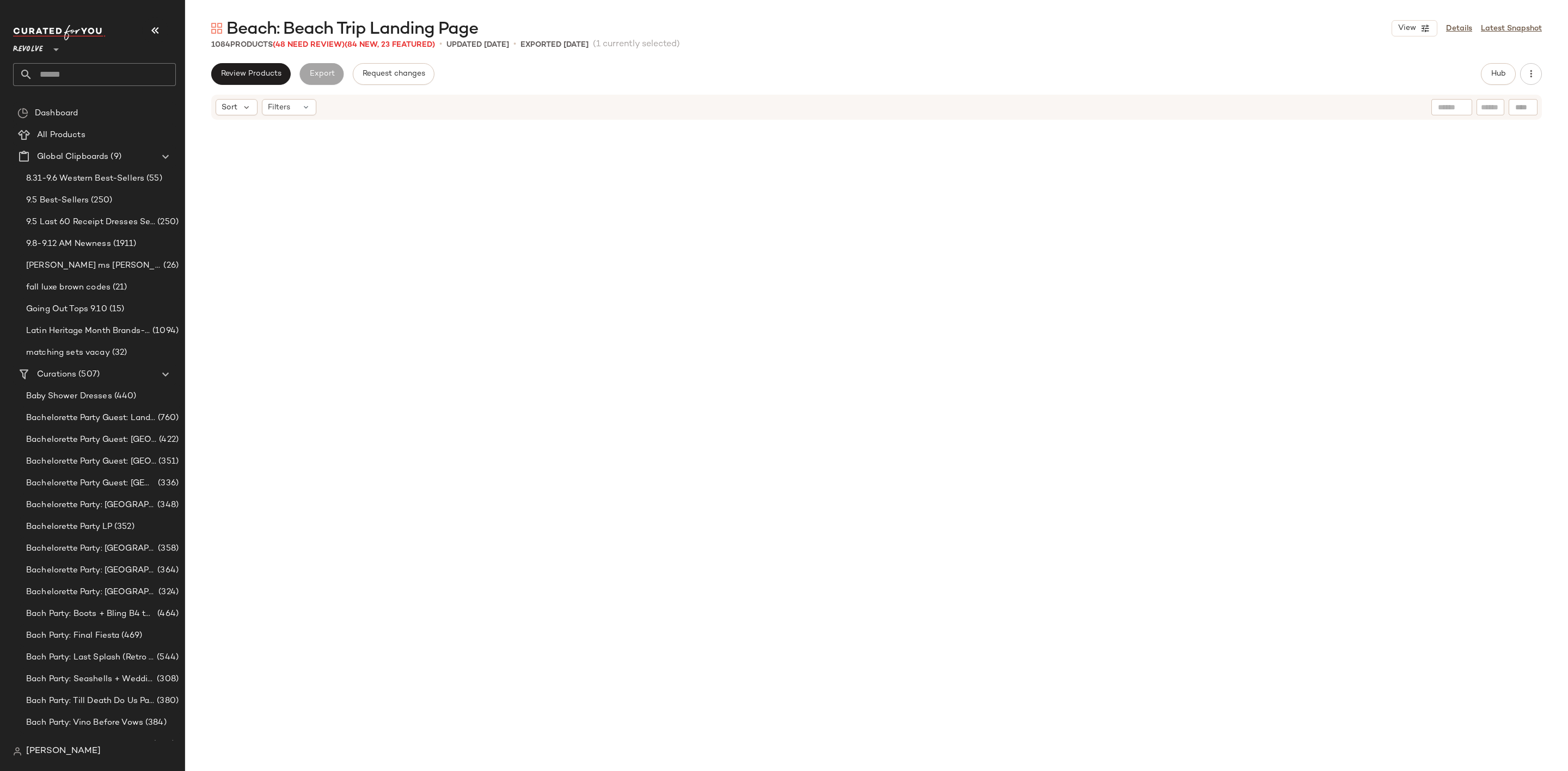
scroll to position [39708, 0]
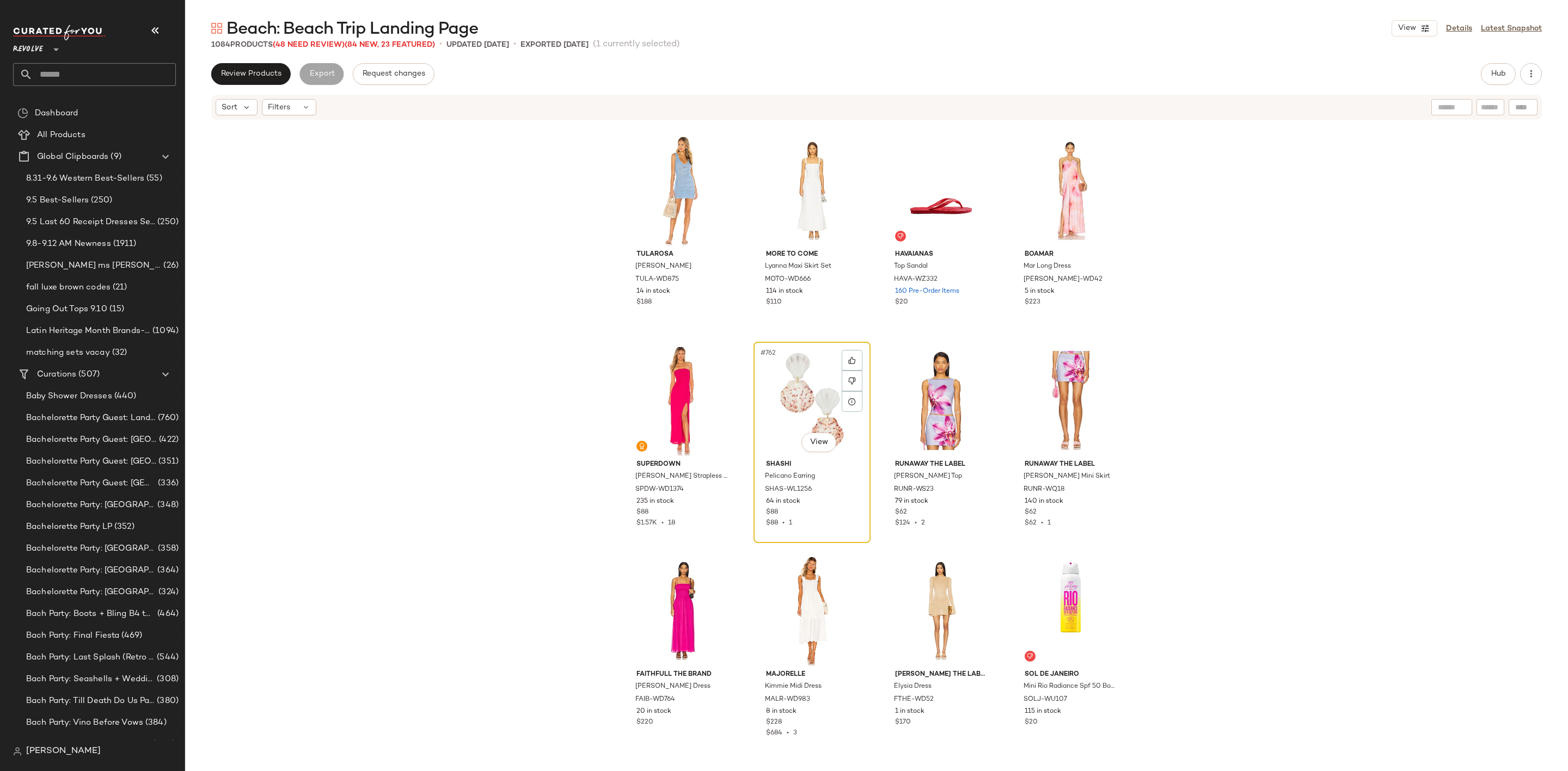
click at [792, 386] on div "#762 View" at bounding box center [812, 400] width 110 height 110
click at [853, 354] on div at bounding box center [852, 360] width 21 height 21
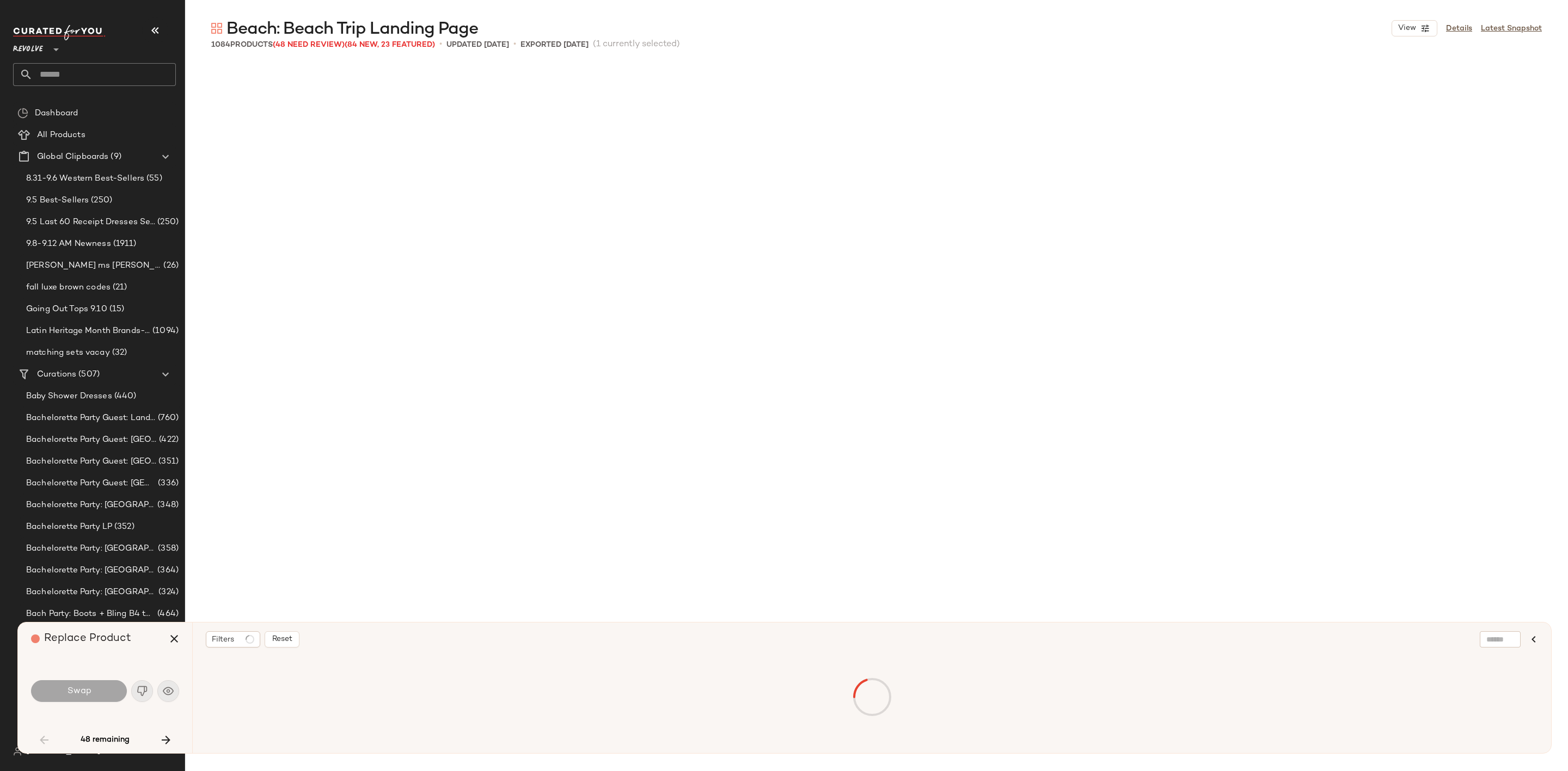
scroll to position [1470, 0]
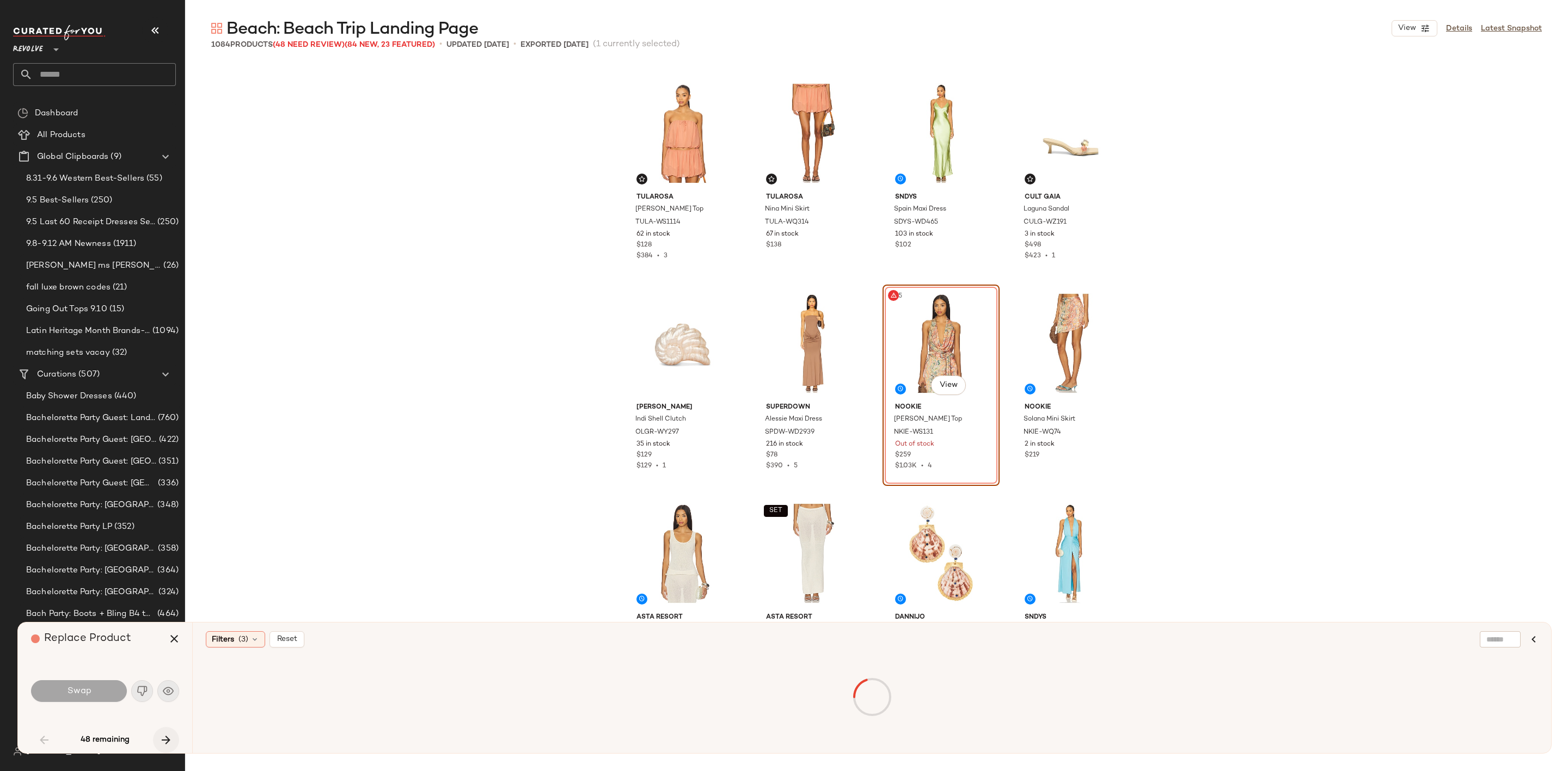
click at [166, 735] on icon "button" at bounding box center [166, 740] width 13 height 13
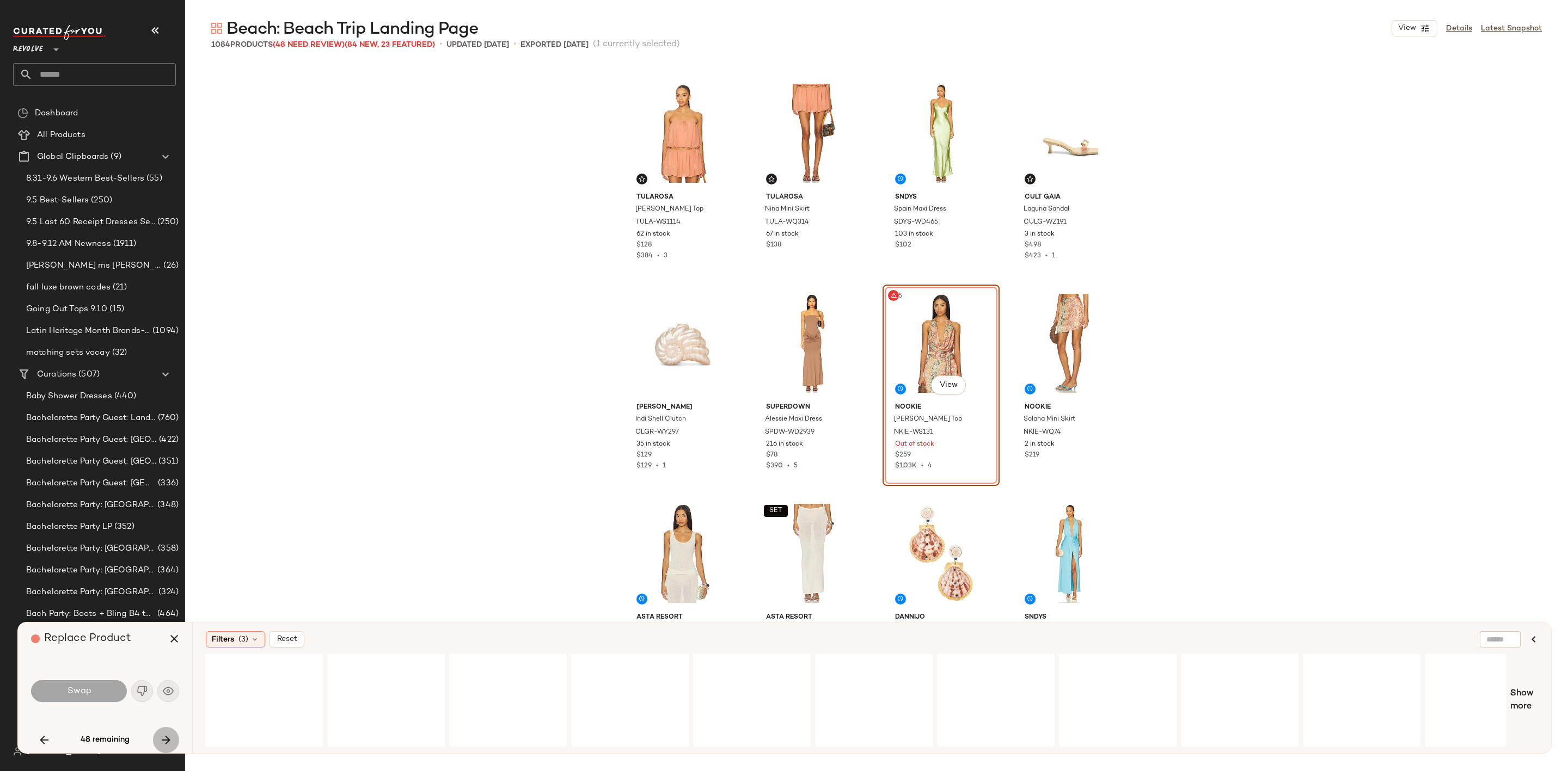
scroll to position [6723, 0]
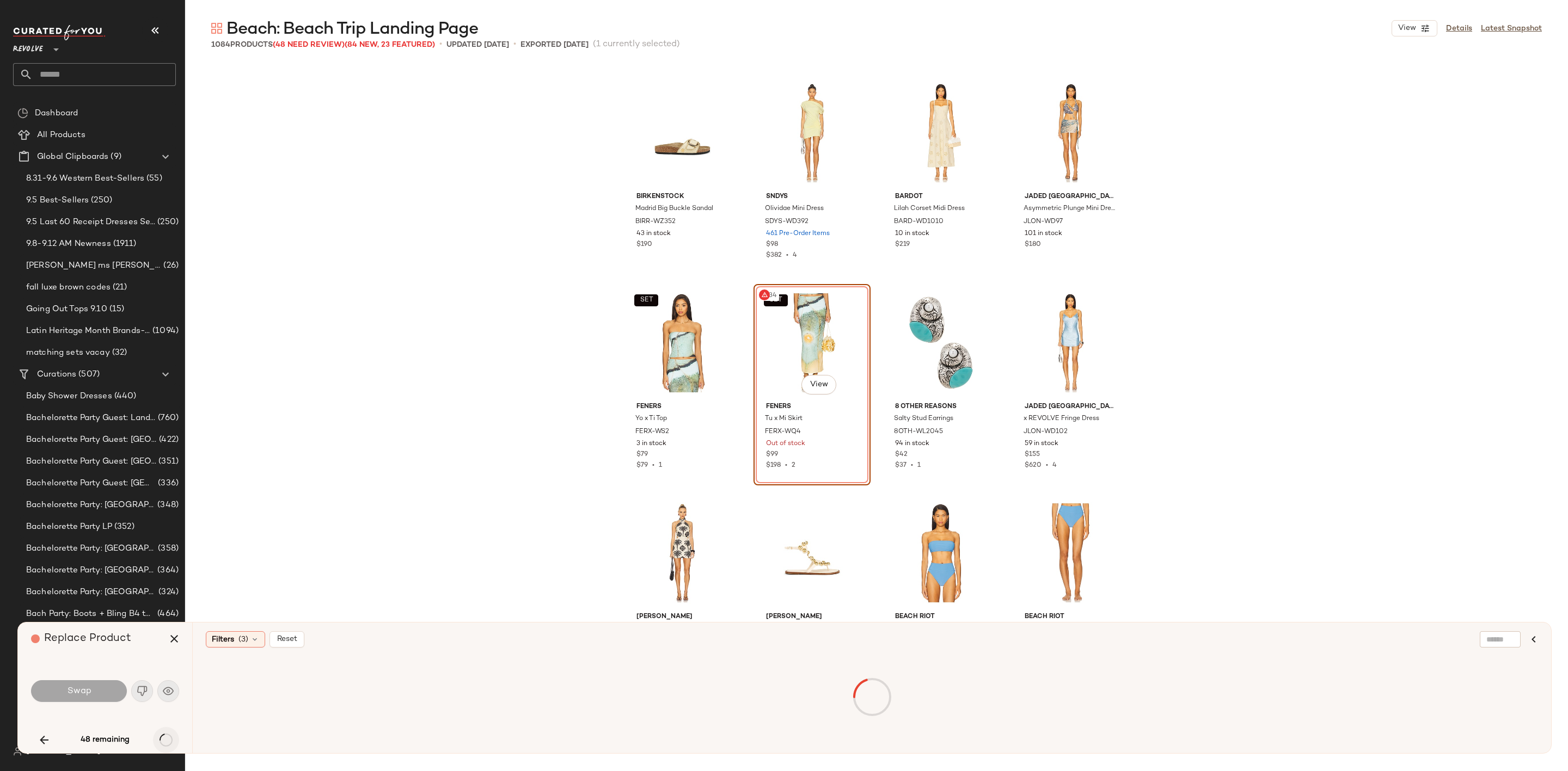
click at [166, 735] on div "48 remaining" at bounding box center [105, 740] width 148 height 26
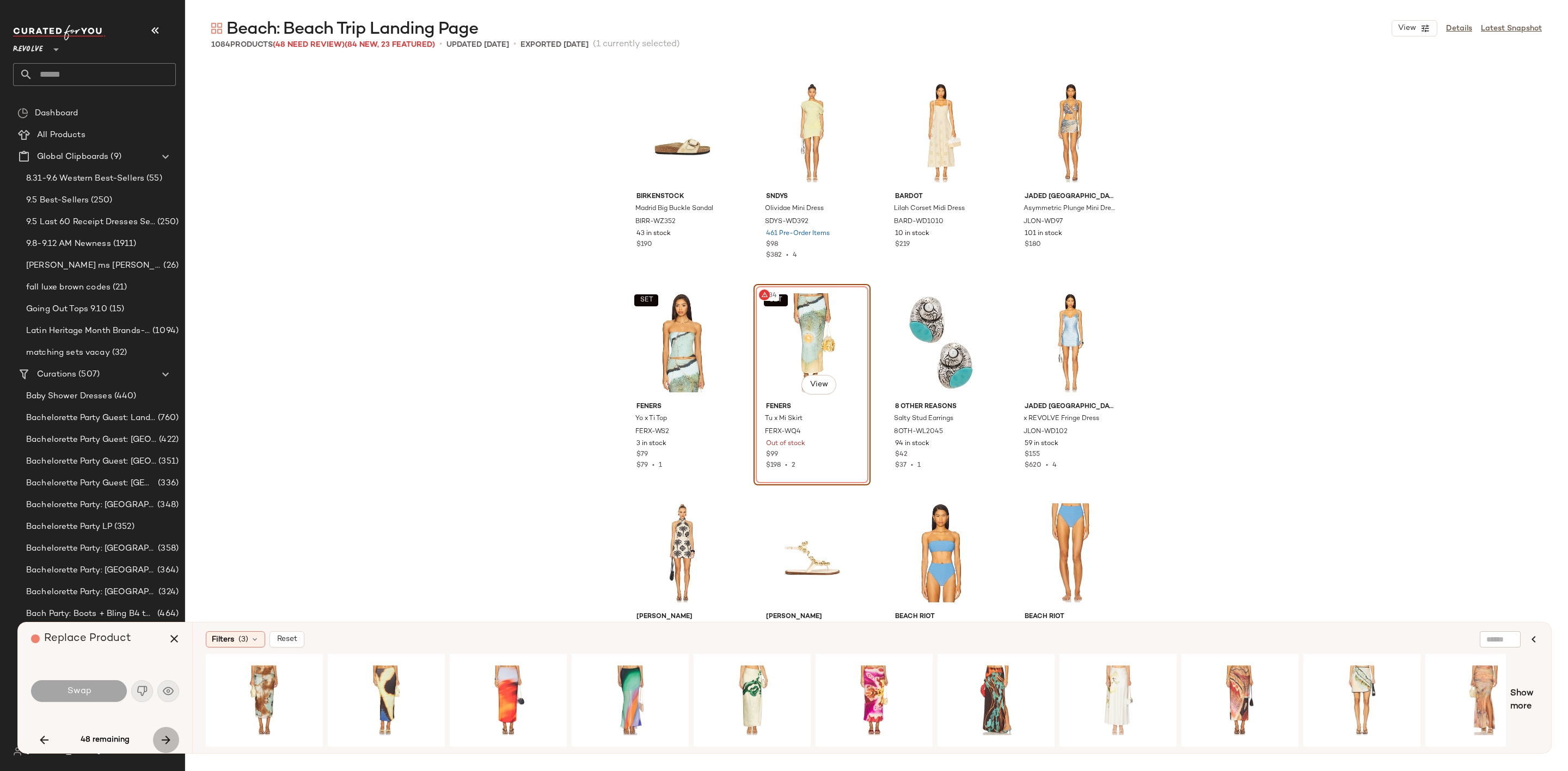
click at [166, 735] on icon "button" at bounding box center [166, 740] width 13 height 13
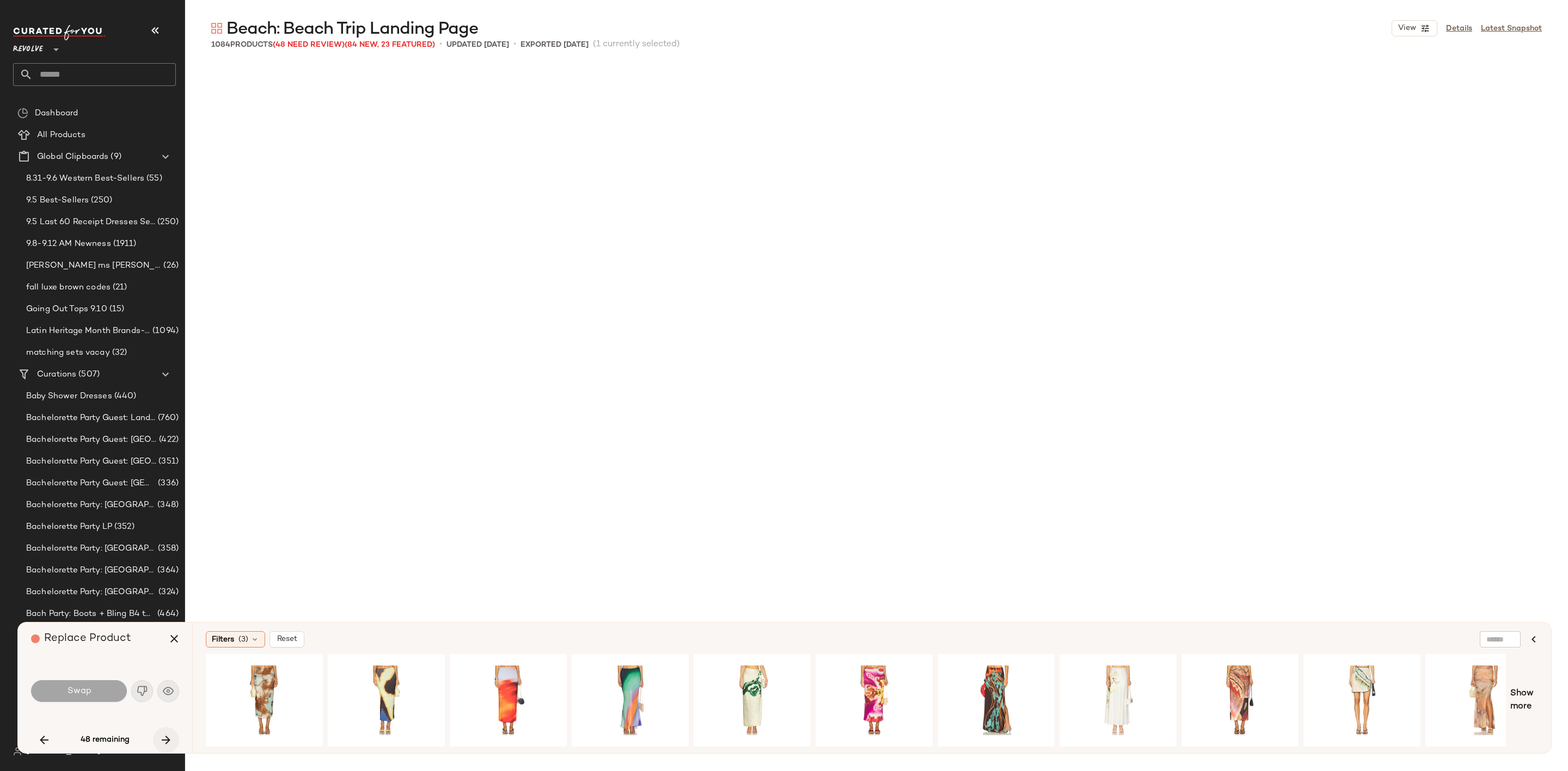
scroll to position [9875, 0]
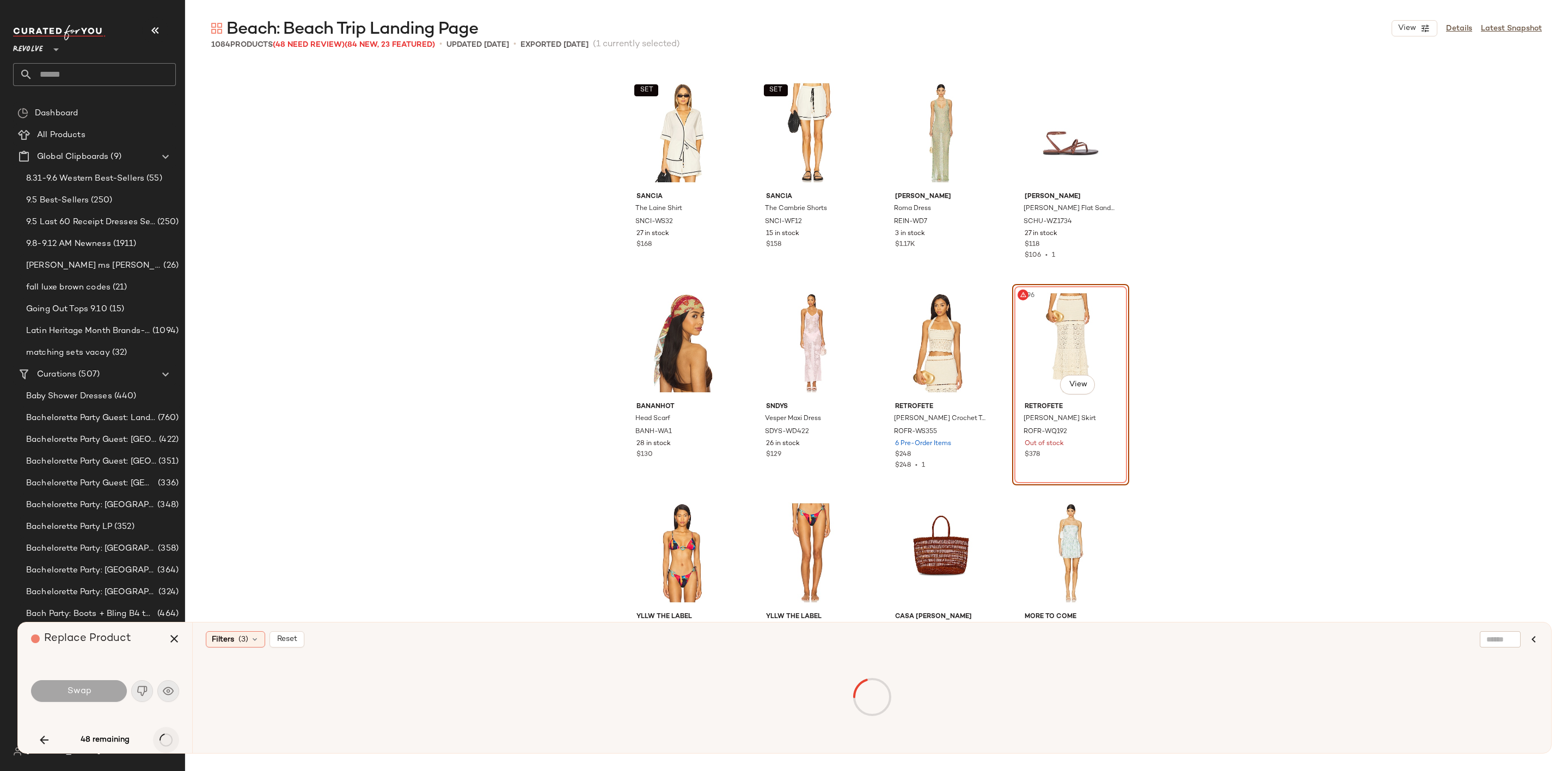
click at [166, 735] on div "48 remaining" at bounding box center [105, 740] width 148 height 26
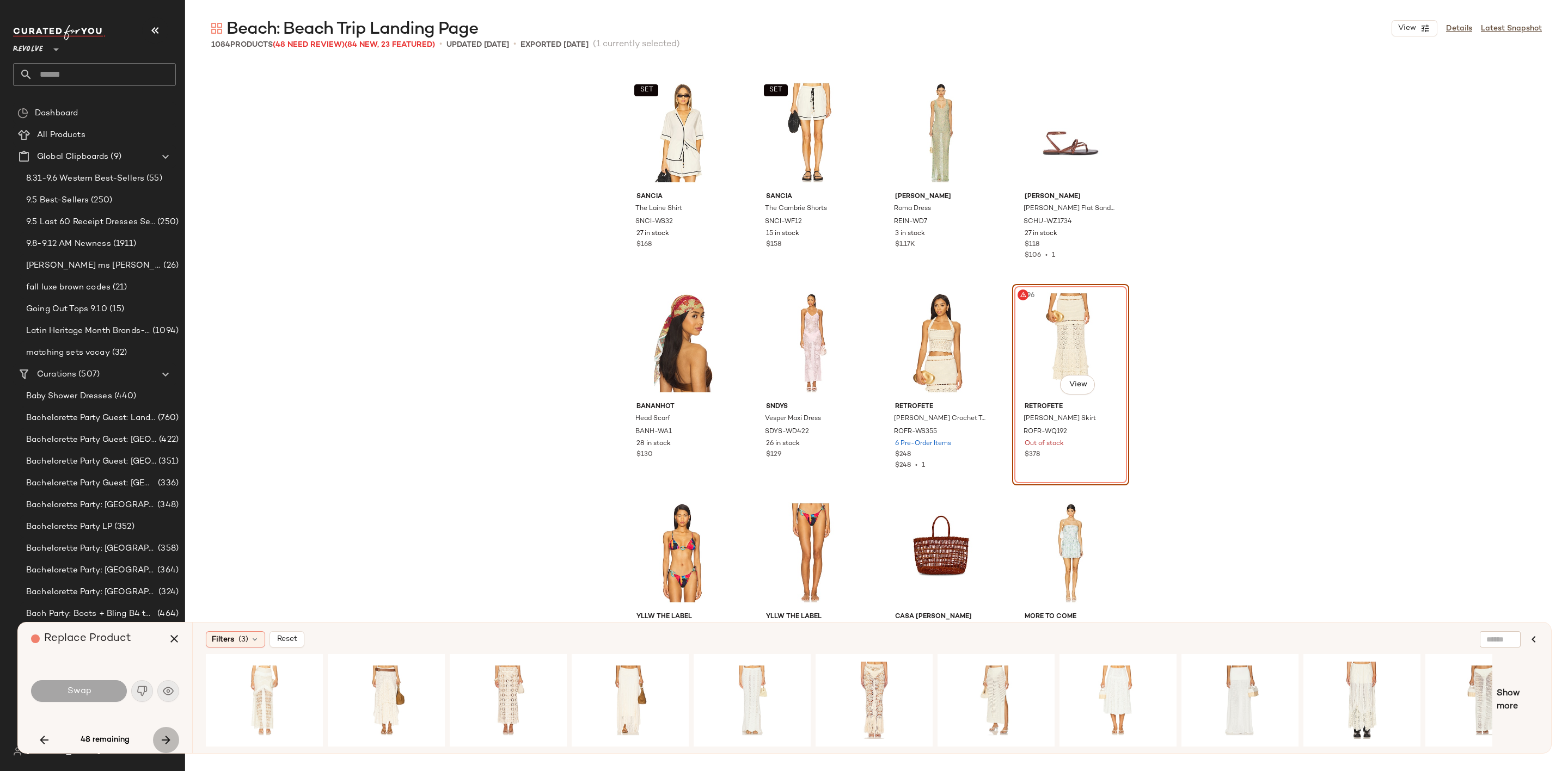
click at [166, 735] on icon "button" at bounding box center [166, 740] width 13 height 13
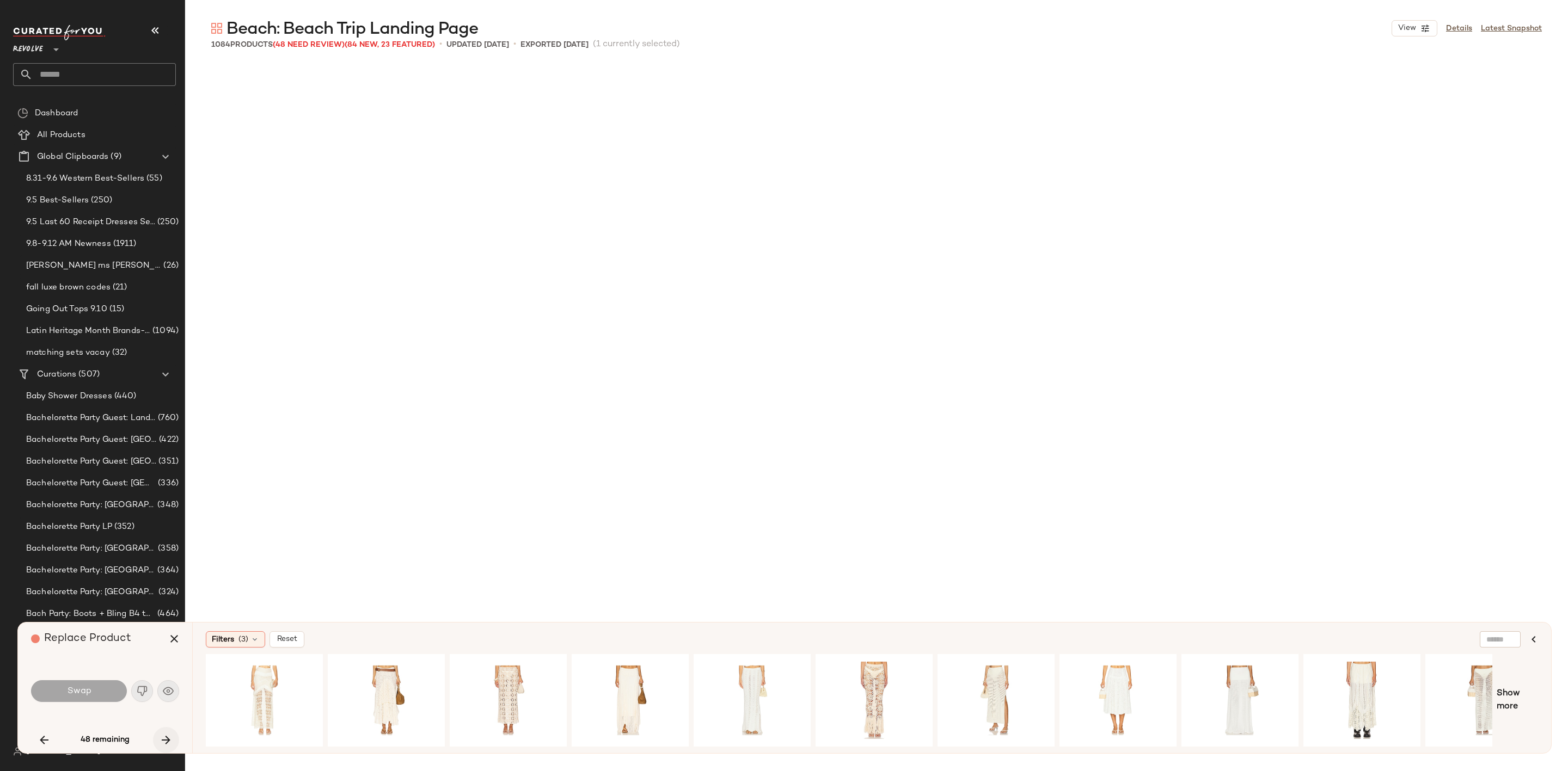
scroll to position [10924, 0]
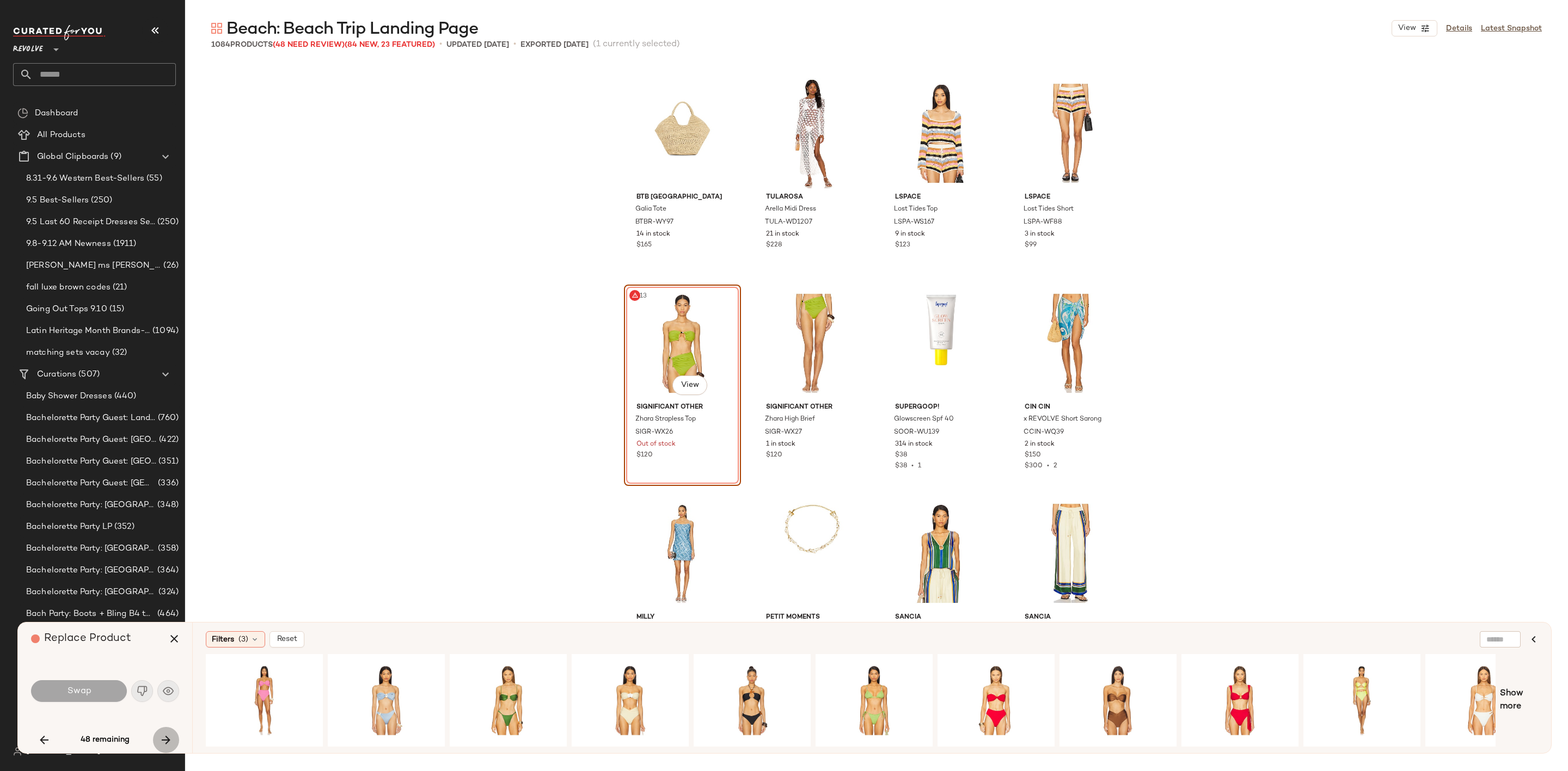
click at [166, 735] on icon "button" at bounding box center [166, 740] width 13 height 13
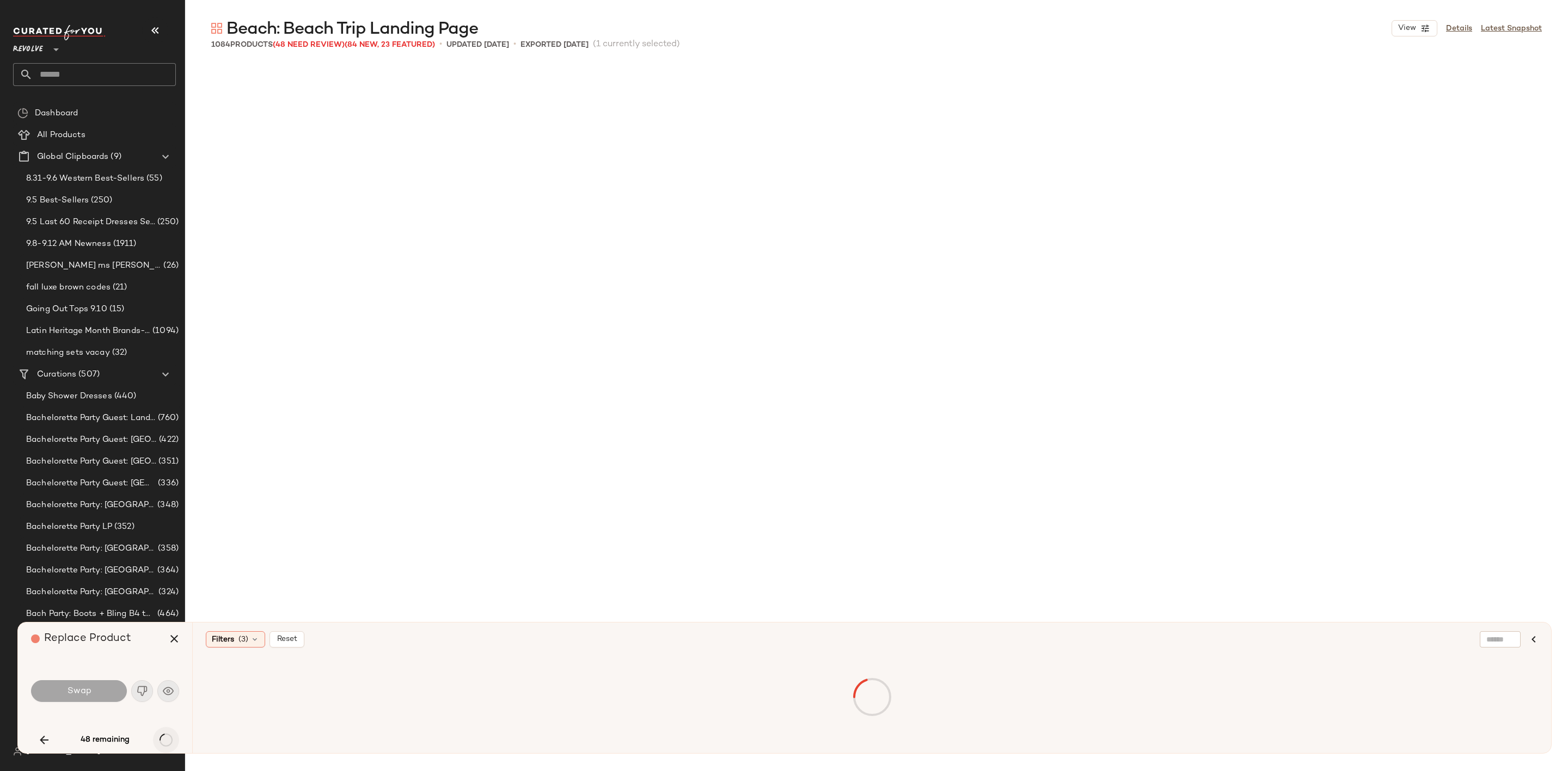
scroll to position [12185, 0]
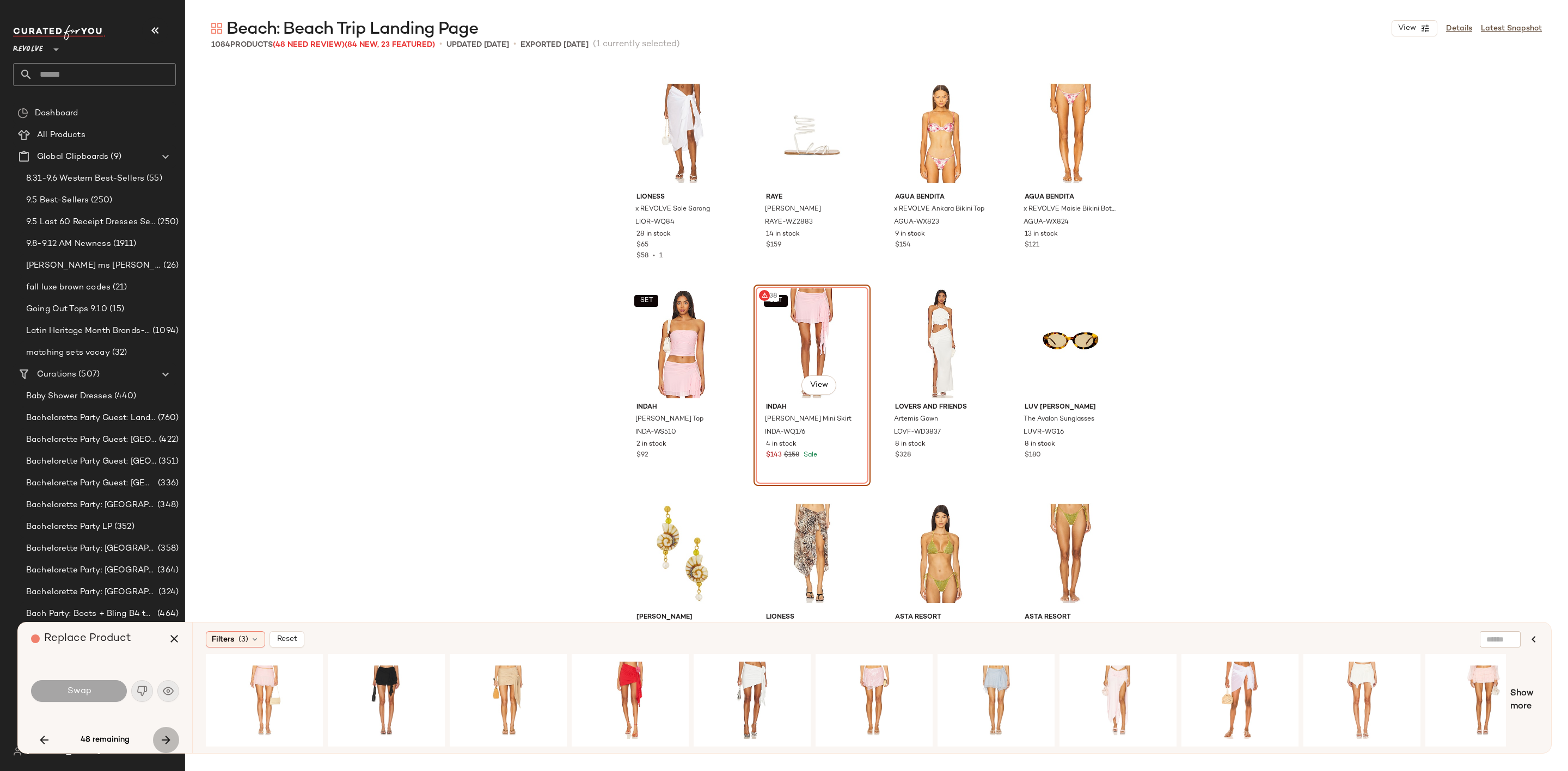
click at [166, 735] on icon "button" at bounding box center [166, 740] width 13 height 13
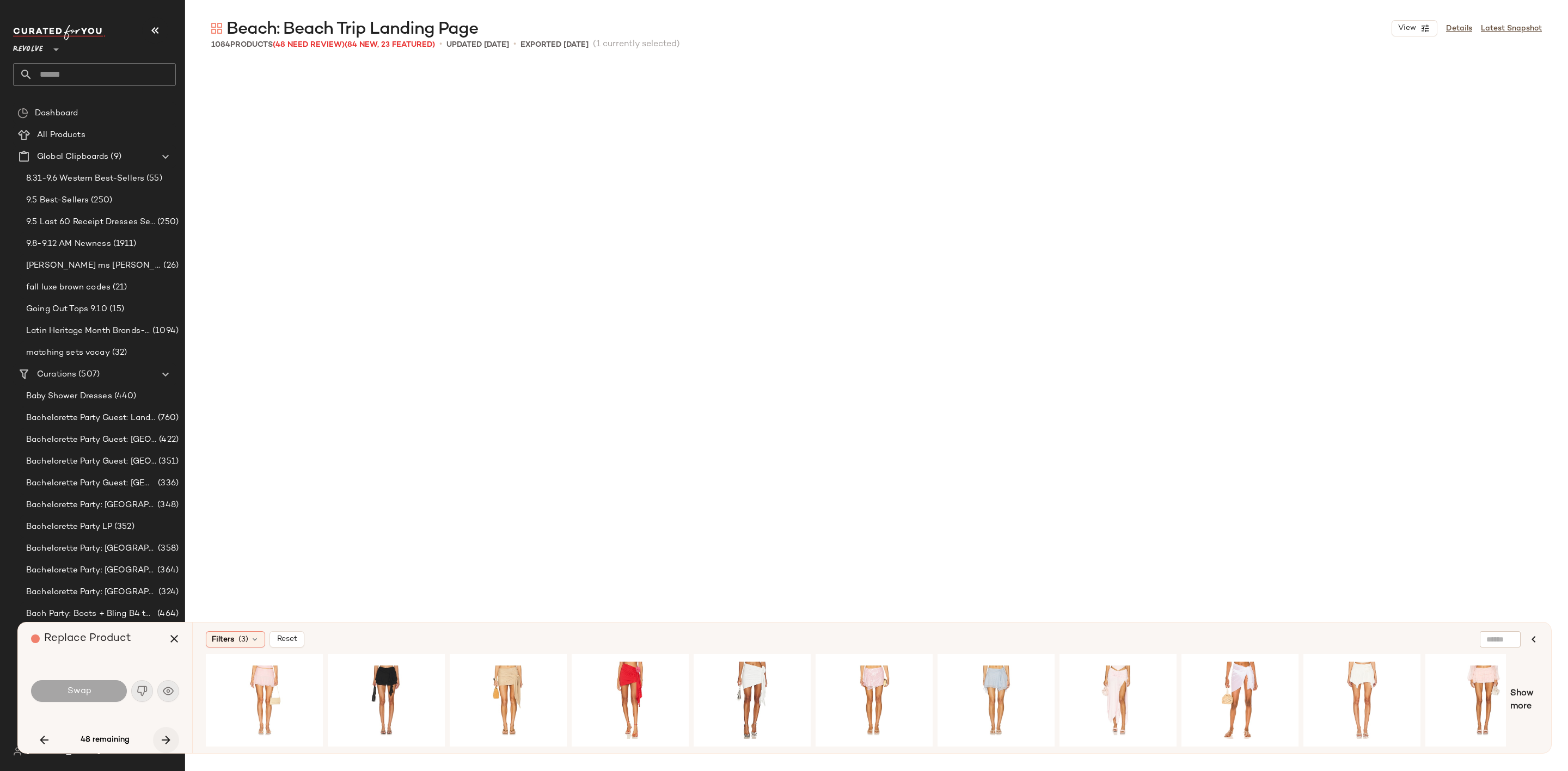
scroll to position [14706, 0]
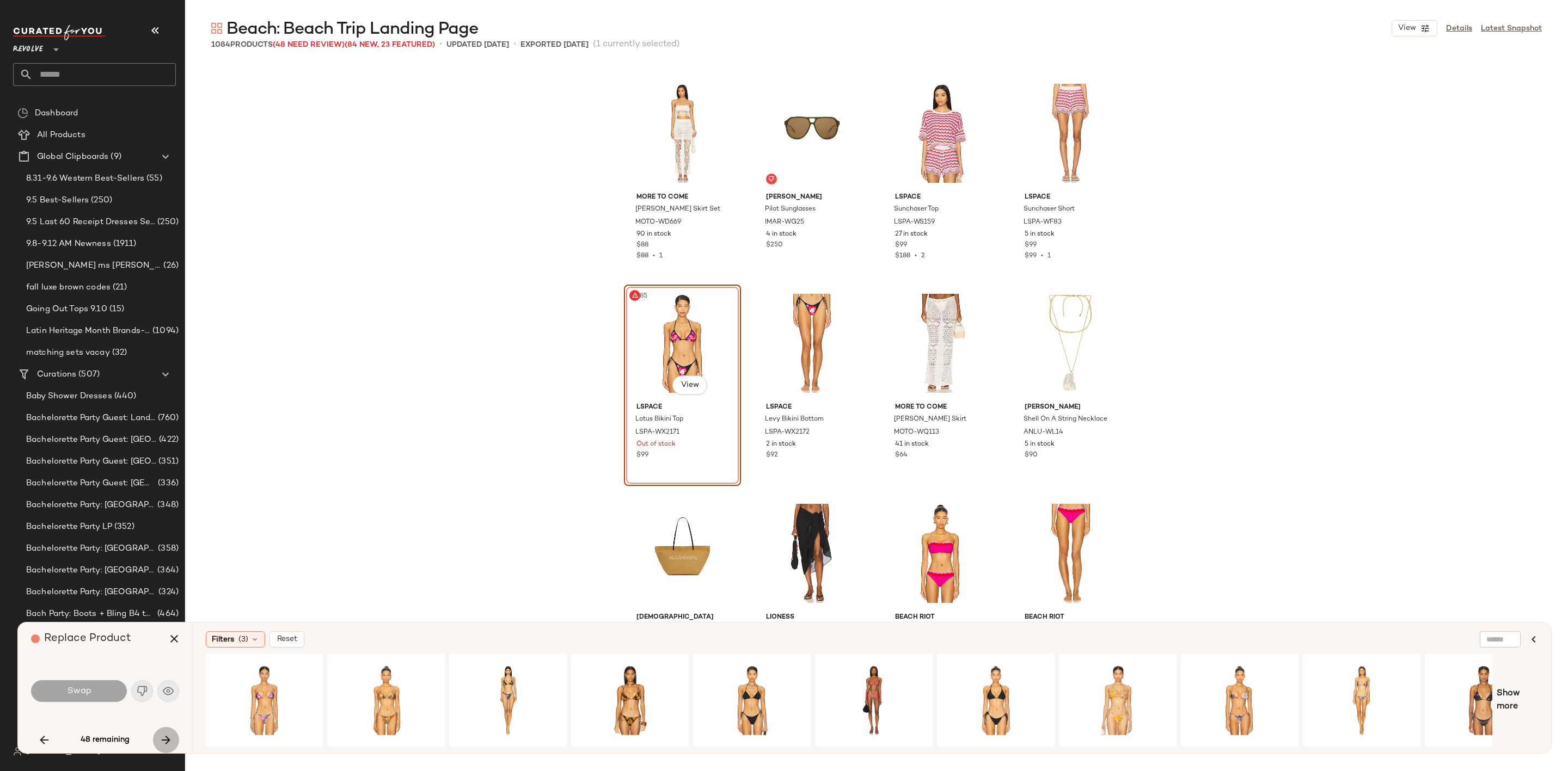
click at [166, 735] on icon "button" at bounding box center [166, 740] width 13 height 13
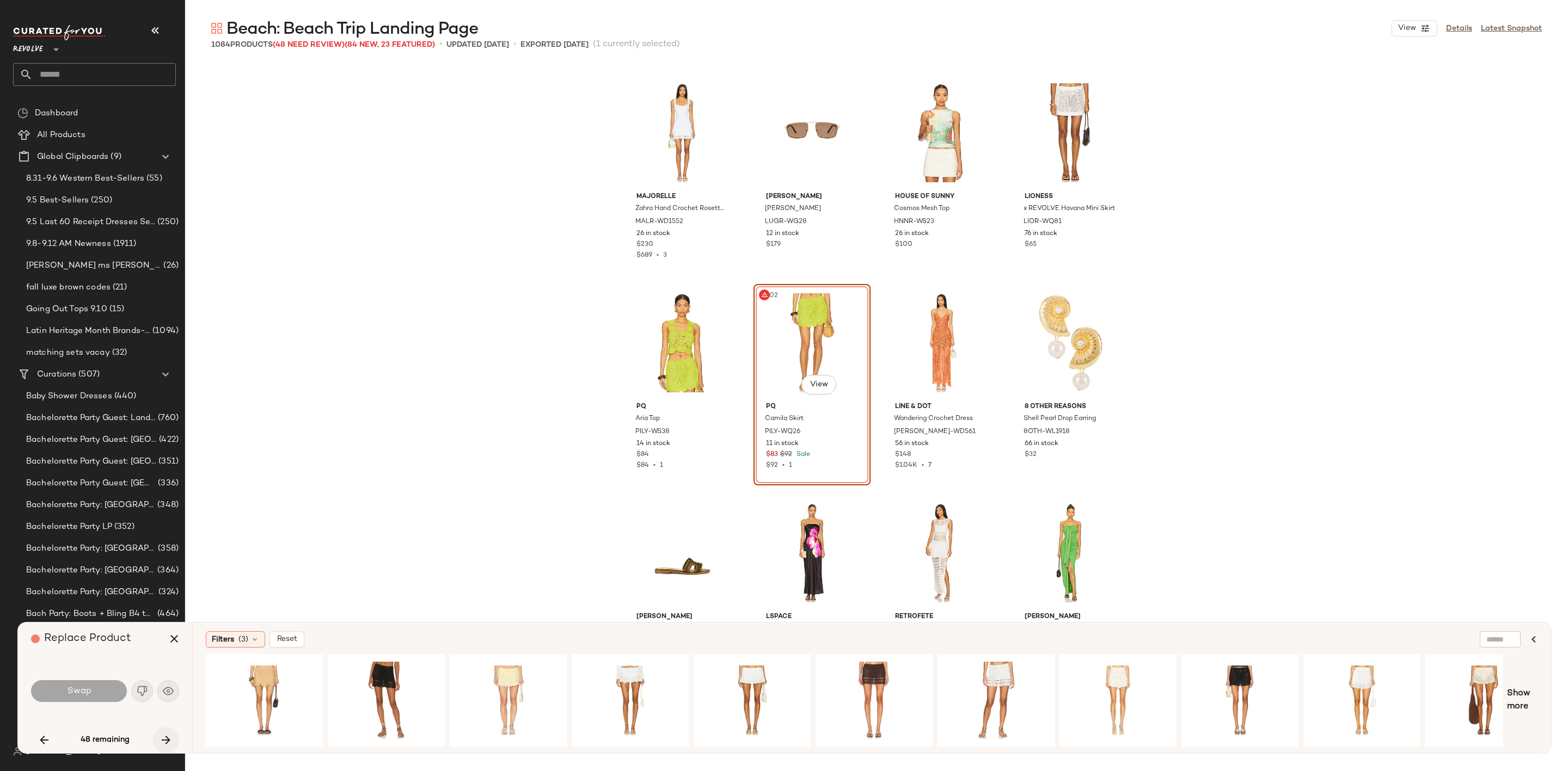
click at [163, 736] on icon "button" at bounding box center [166, 740] width 13 height 13
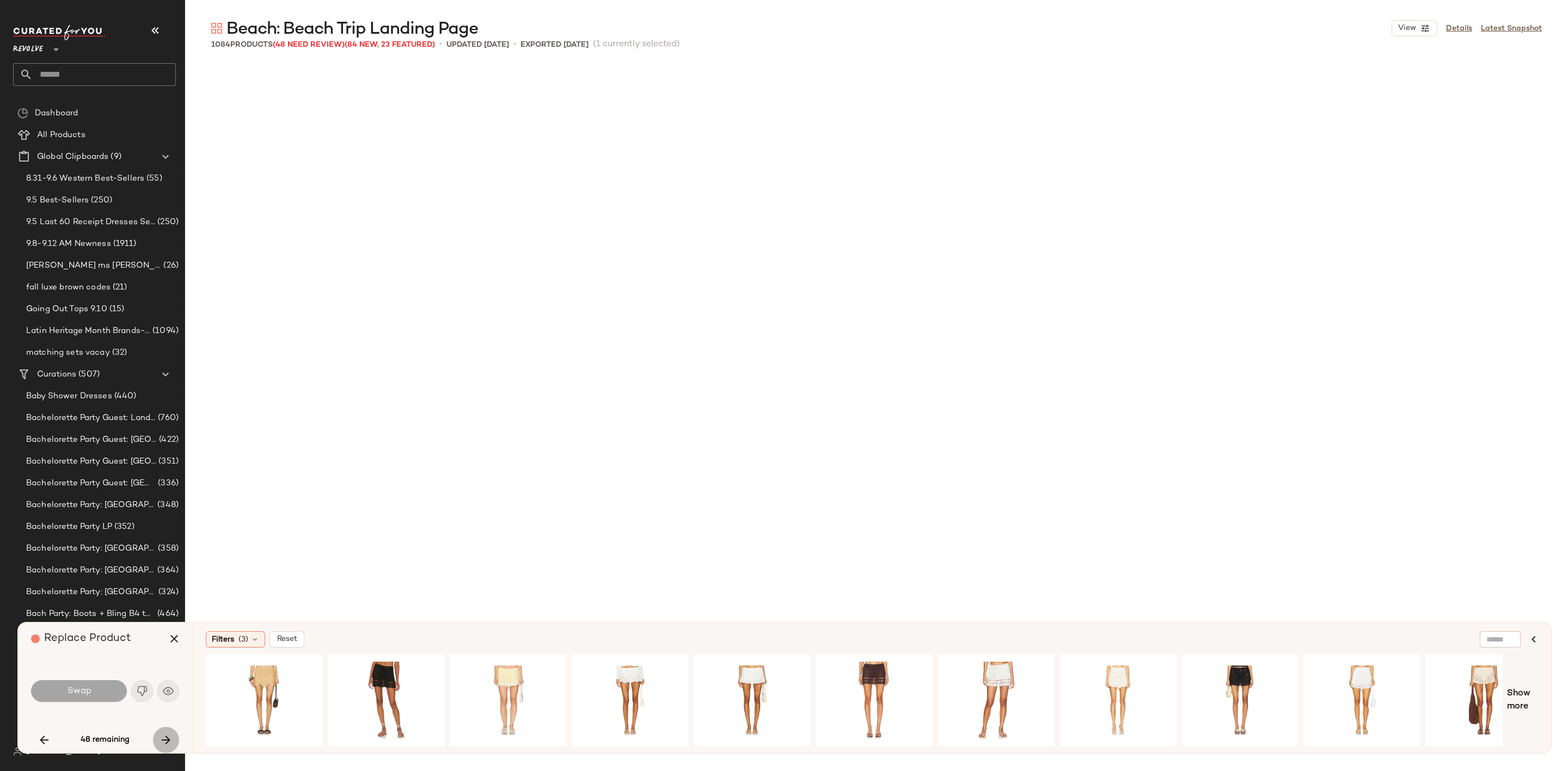
scroll to position [16597, 0]
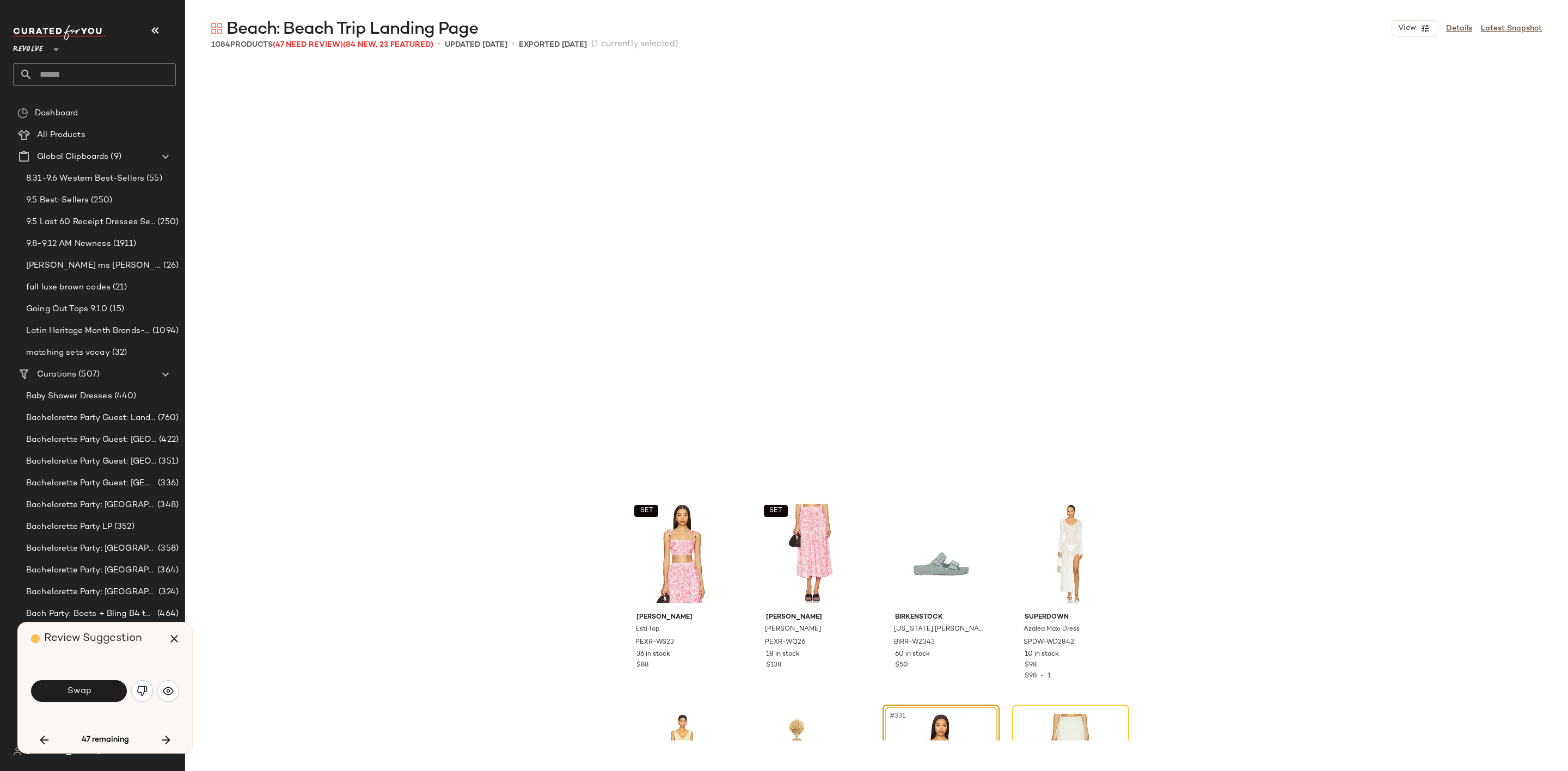
scroll to position [17018, 0]
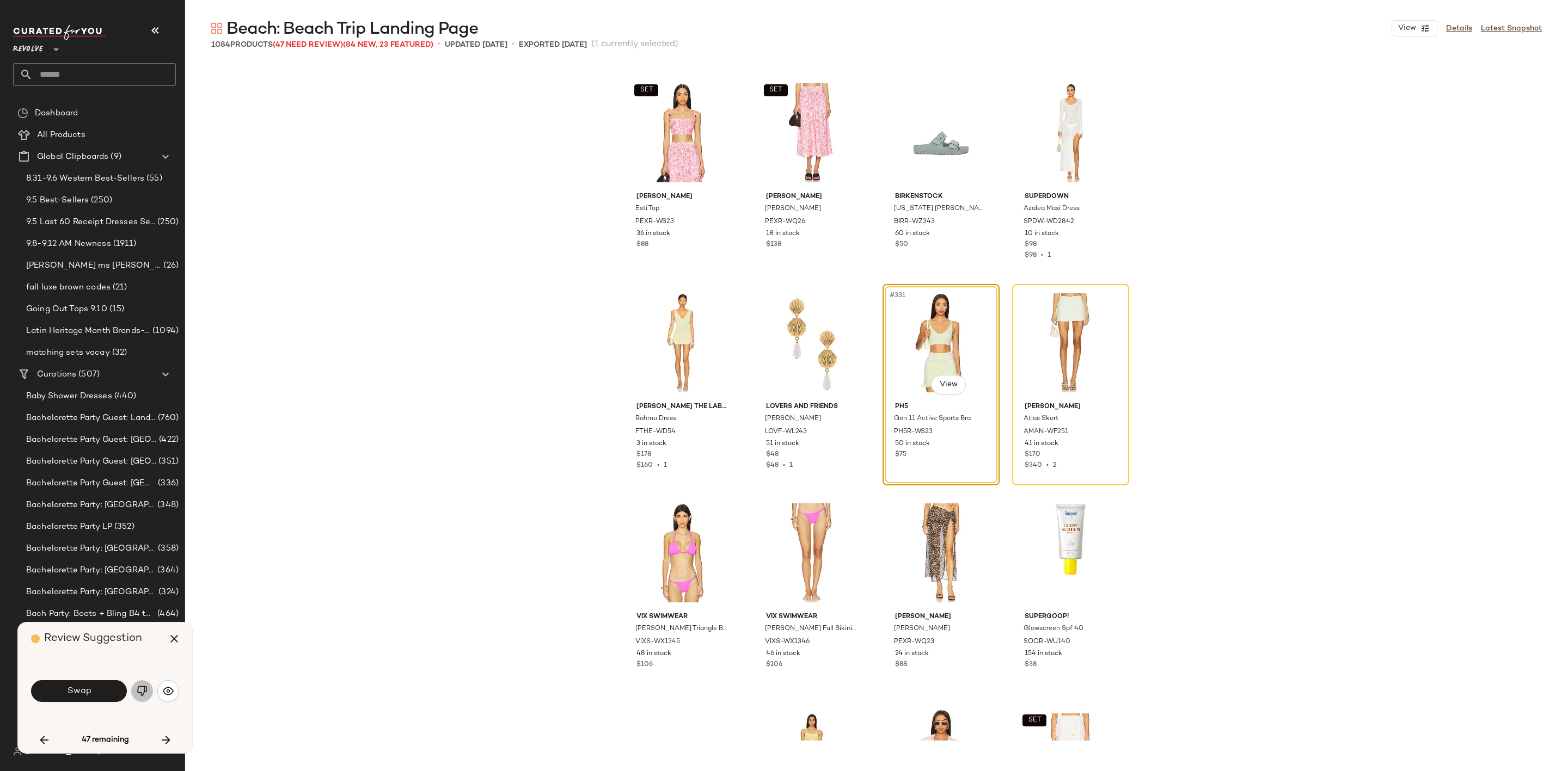
click at [137, 688] on img "button" at bounding box center [142, 691] width 11 height 11
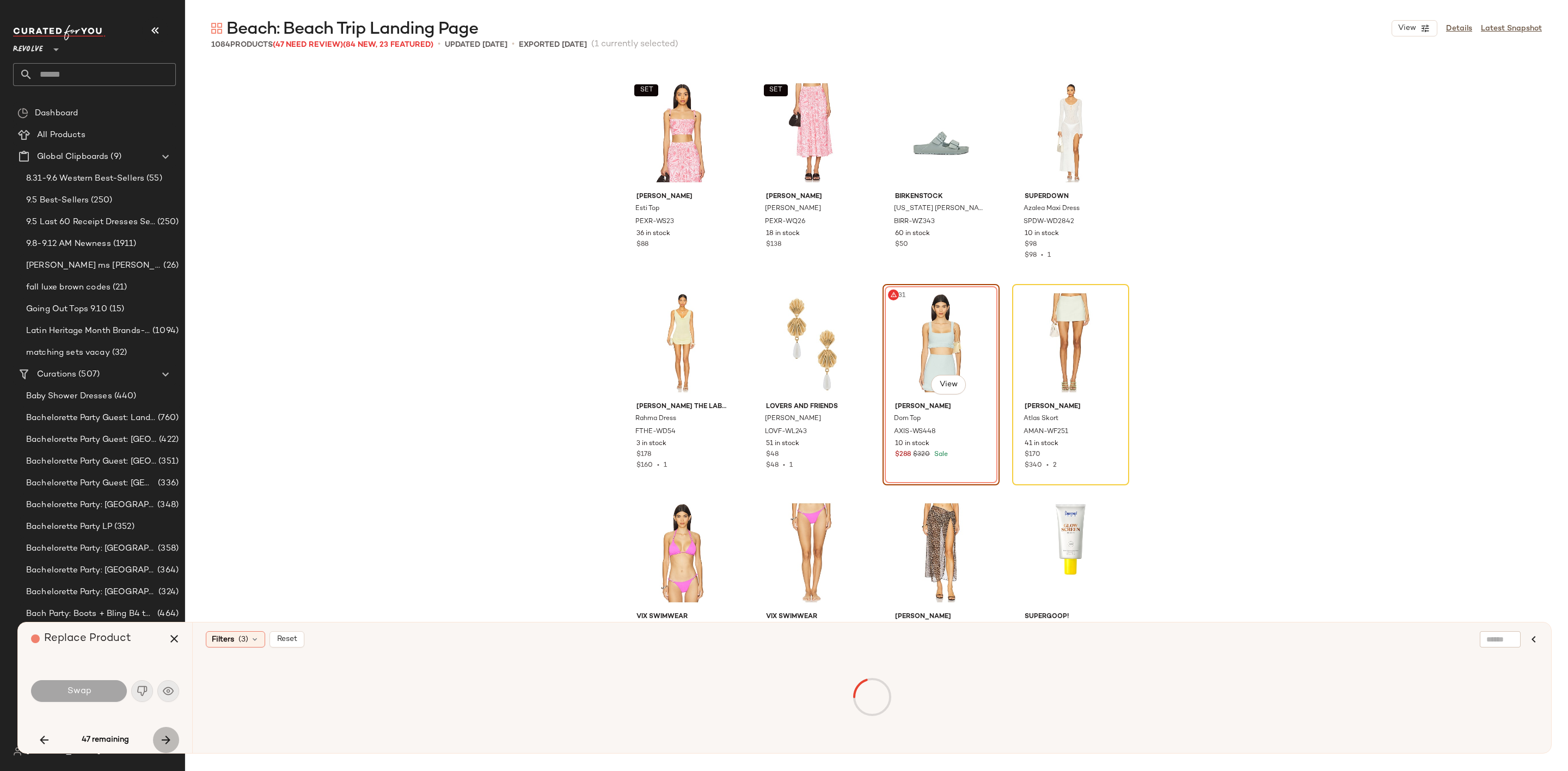
click at [163, 739] on icon "button" at bounding box center [166, 740] width 13 height 13
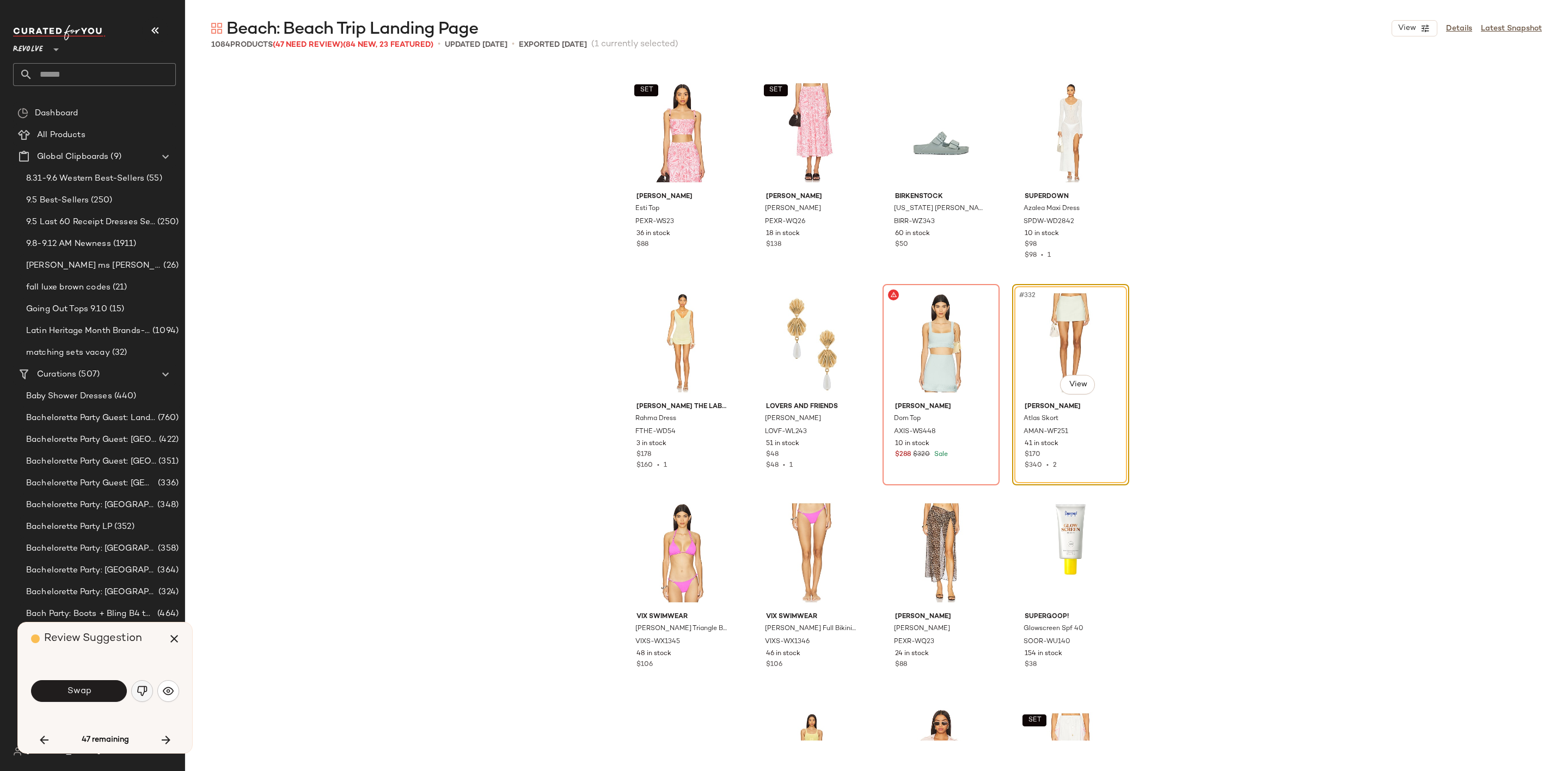
click at [141, 691] on img "button" at bounding box center [142, 691] width 11 height 11
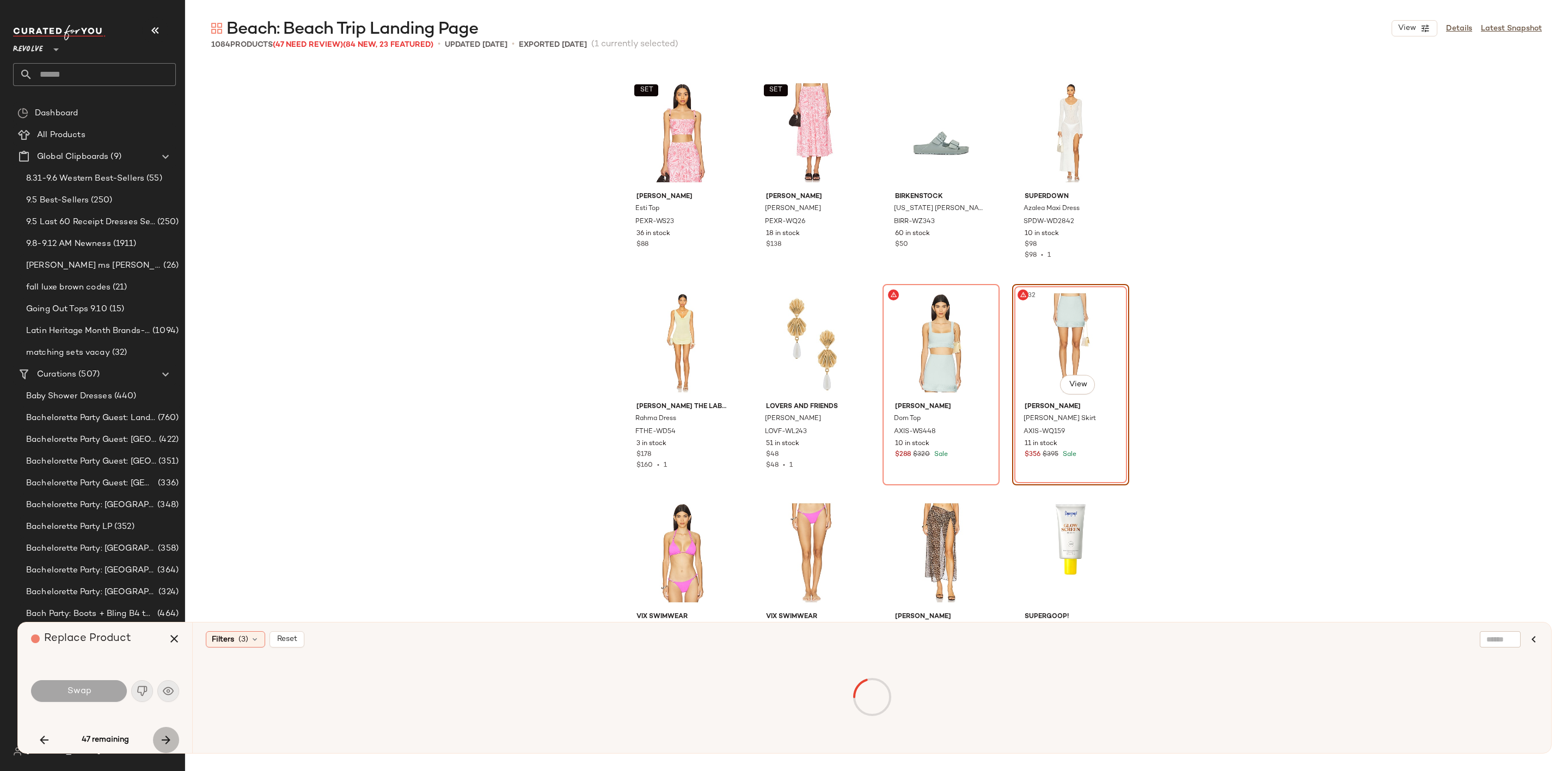
click at [163, 740] on icon "button" at bounding box center [166, 740] width 13 height 13
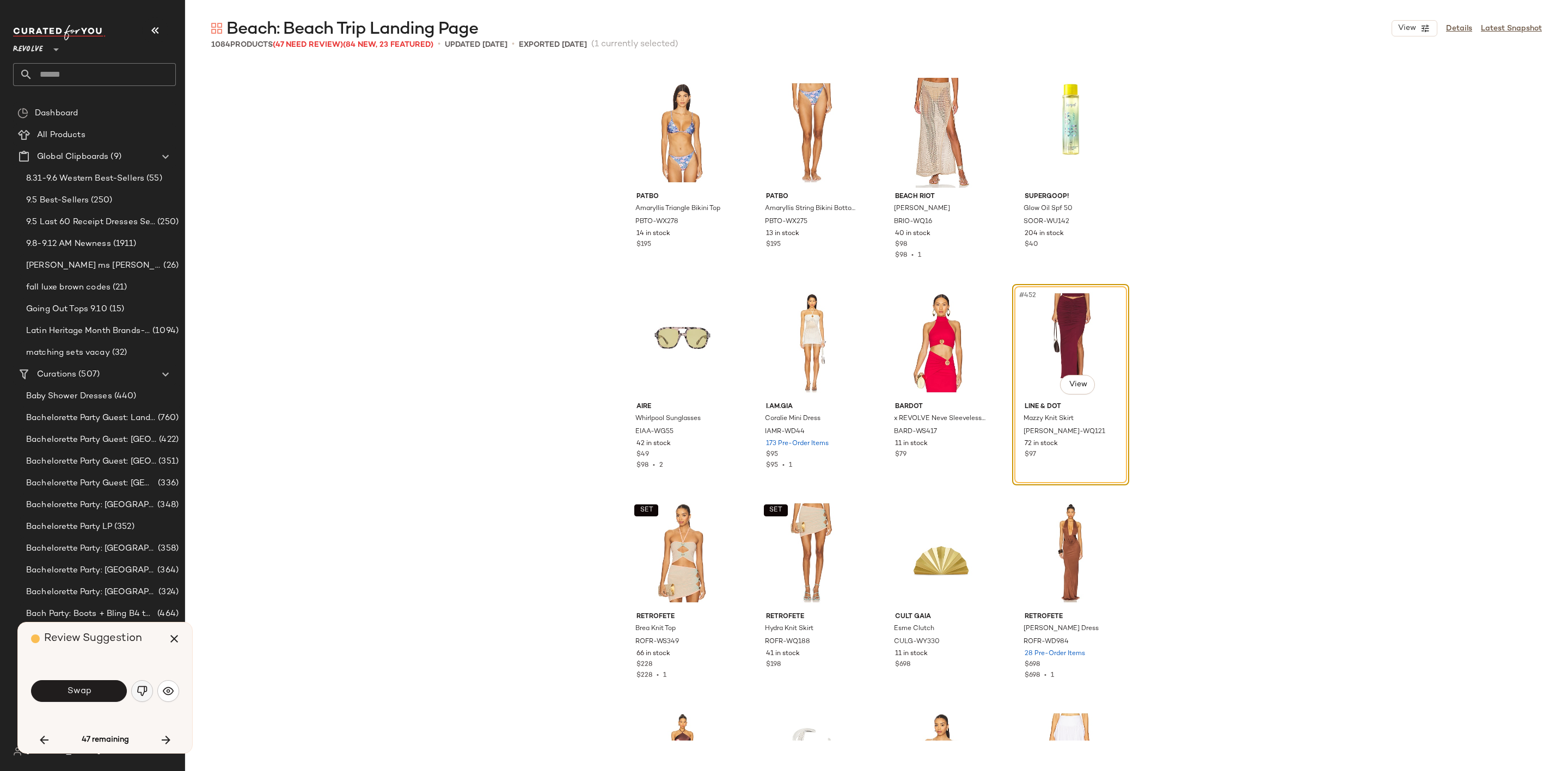
click at [144, 691] on img "button" at bounding box center [142, 691] width 11 height 11
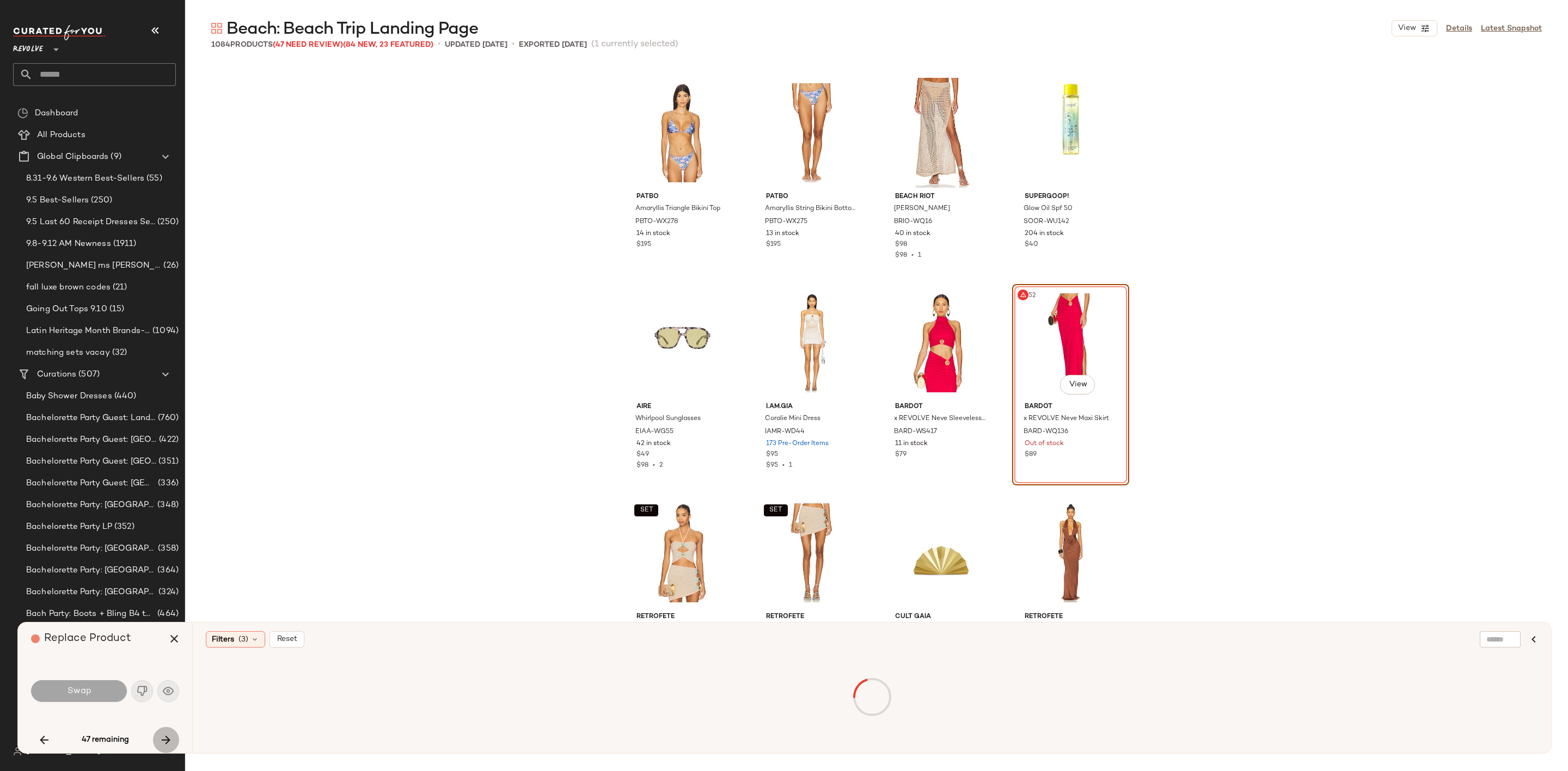
click at [167, 740] on icon "button" at bounding box center [166, 740] width 13 height 13
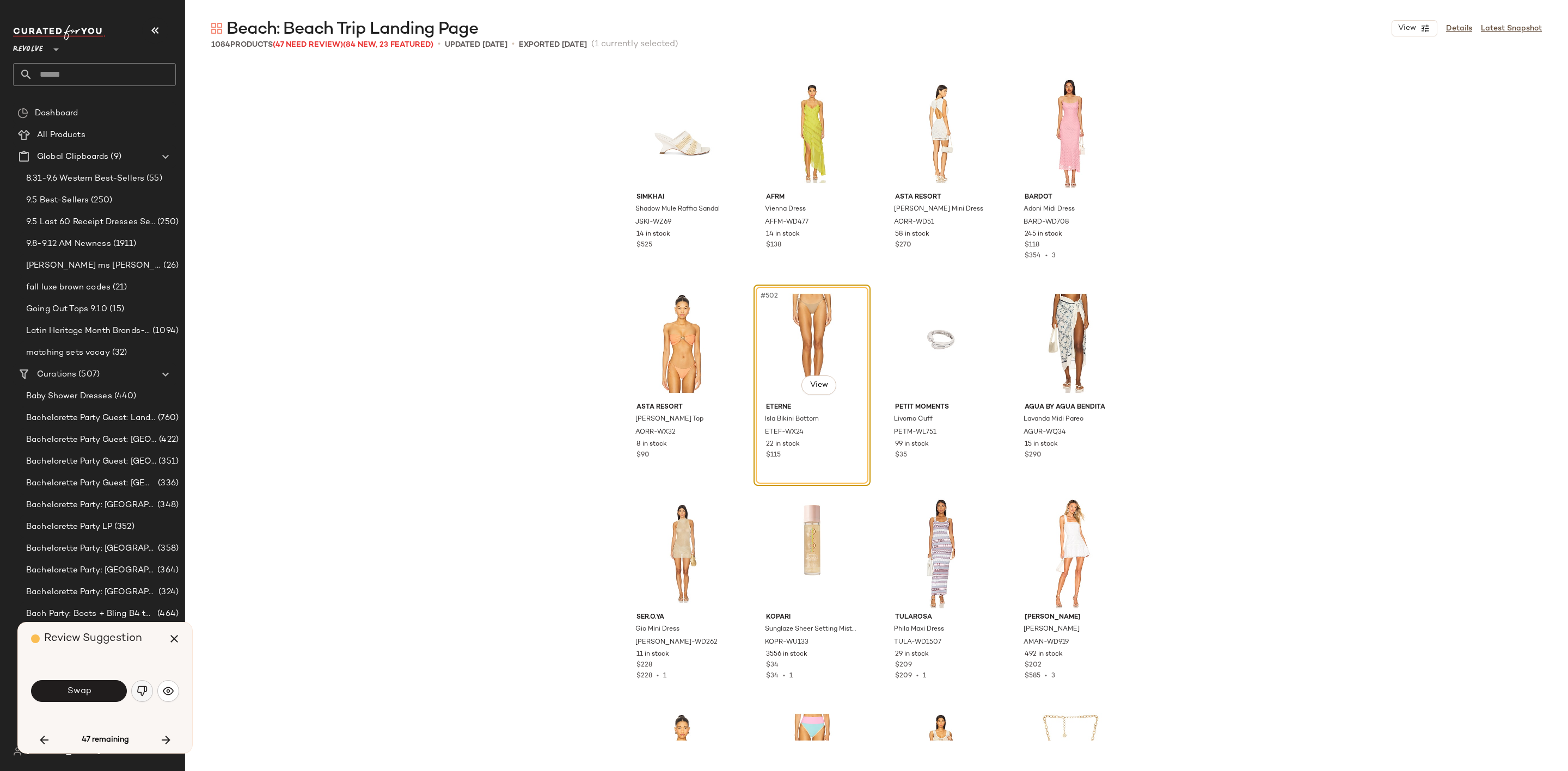
click at [146, 686] on img "button" at bounding box center [142, 691] width 11 height 11
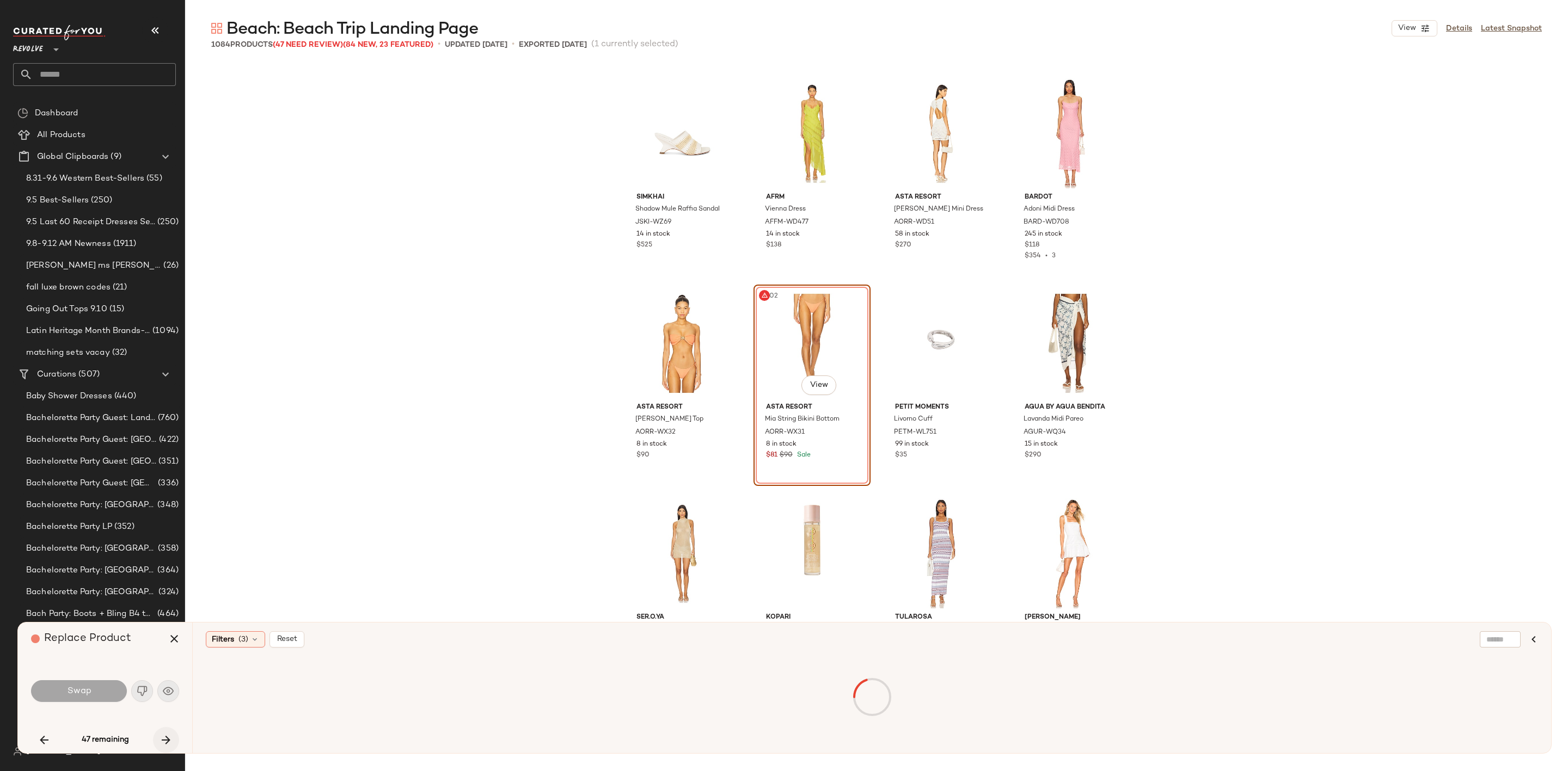
click at [167, 740] on icon "button" at bounding box center [166, 740] width 13 height 13
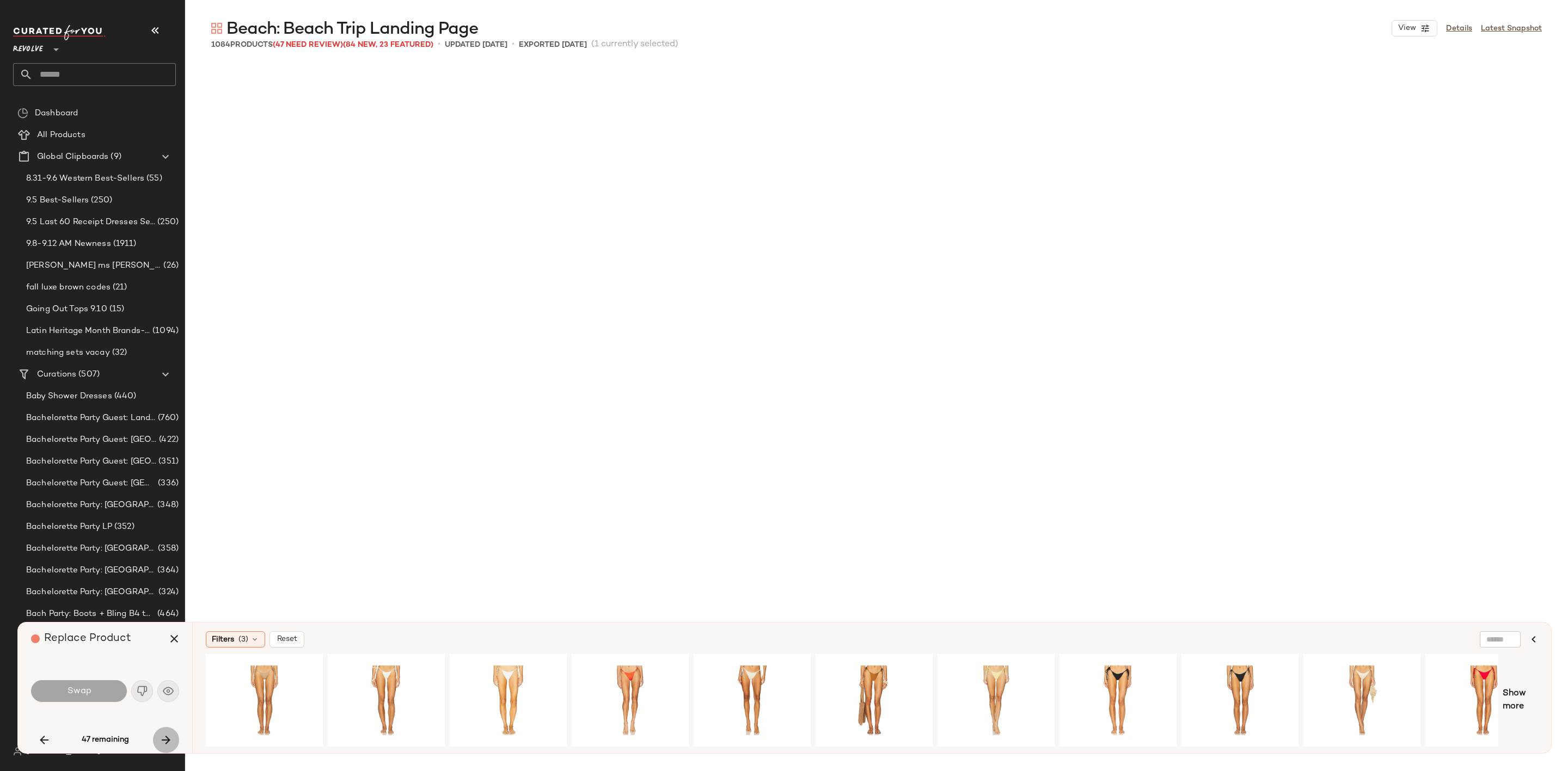
scroll to position [27312, 0]
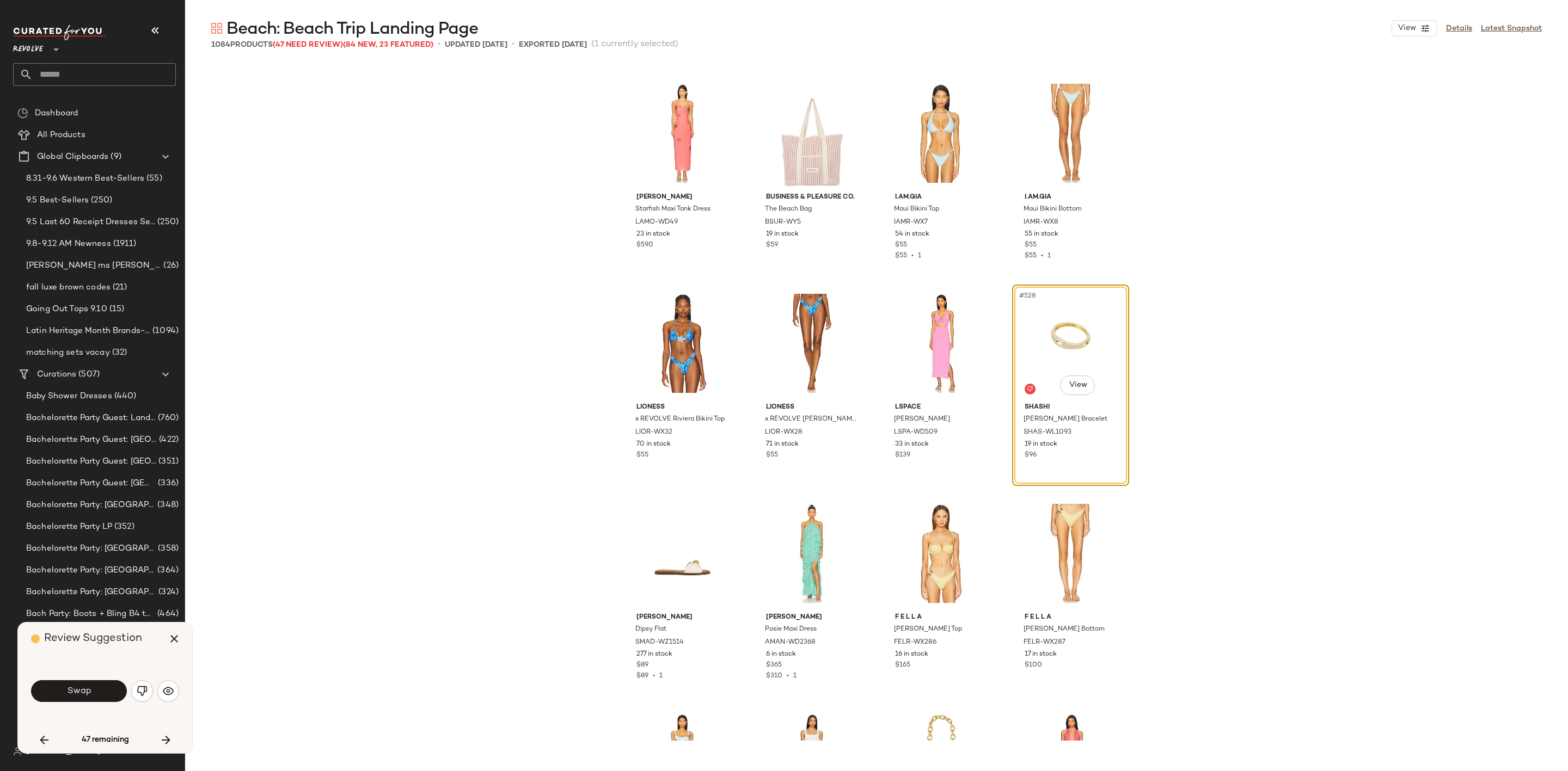
click at [90, 694] on button "Swap" at bounding box center [79, 691] width 96 height 22
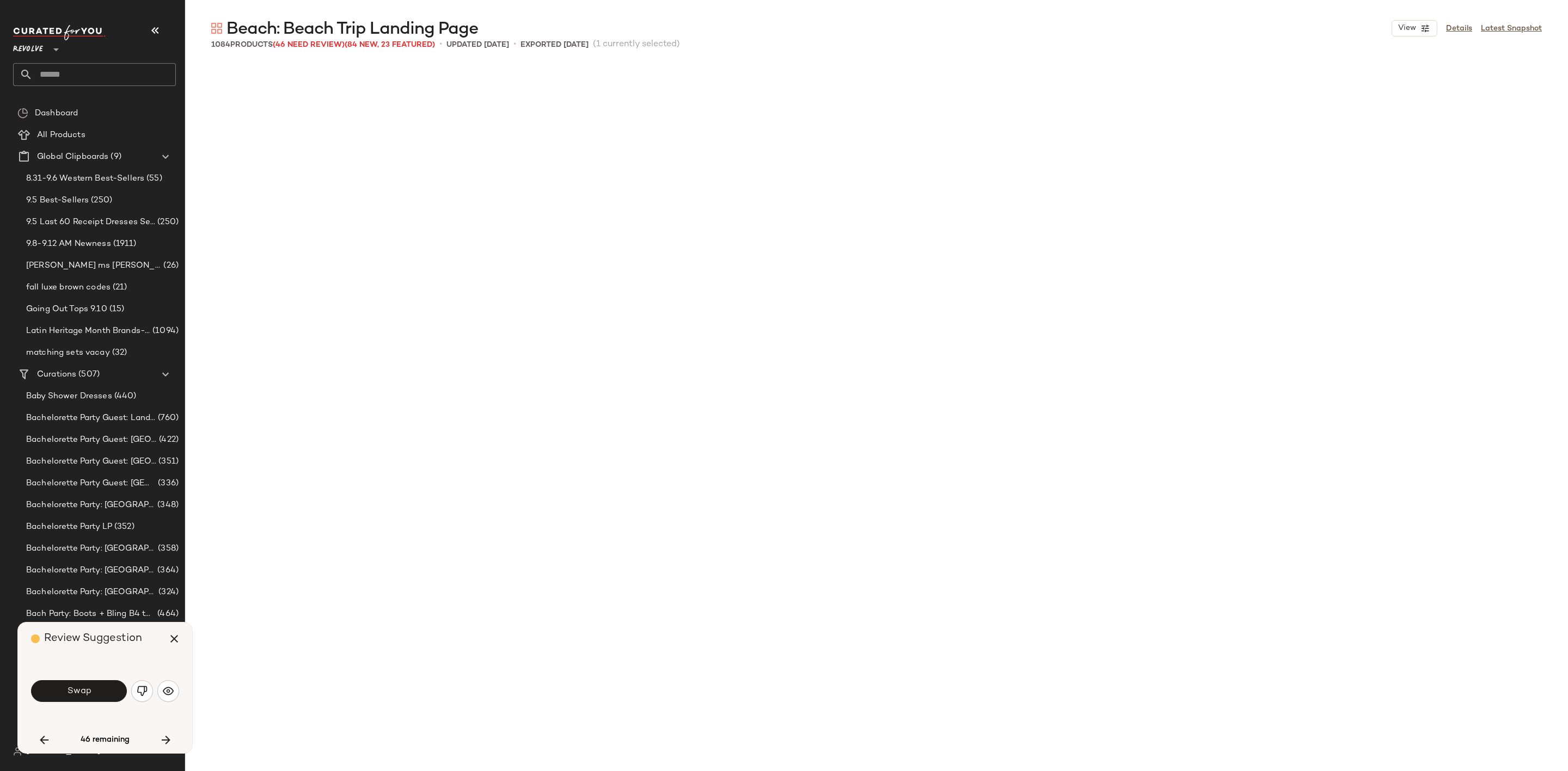
scroll to position [28153, 0]
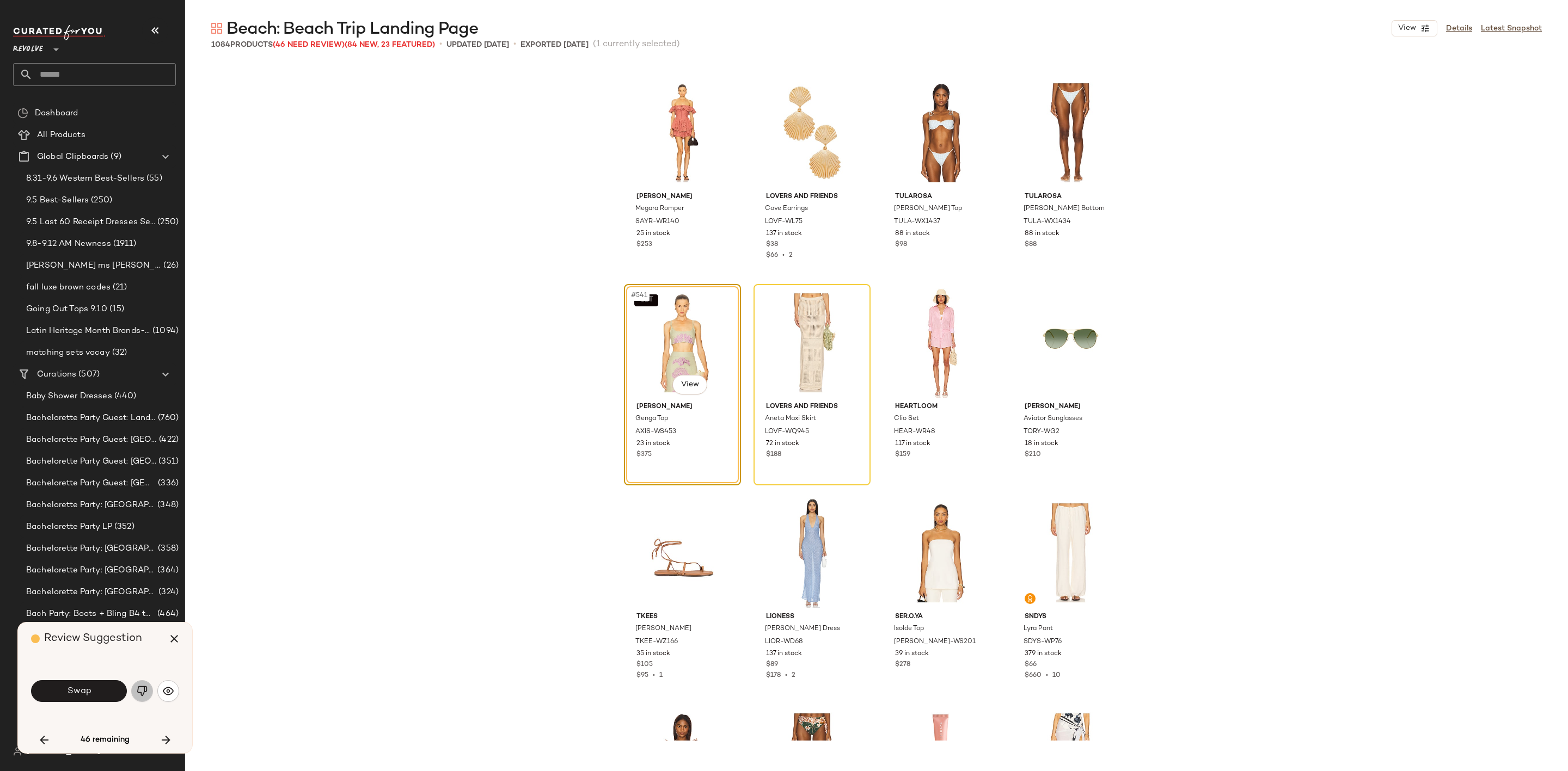
click at [136, 686] on button "button" at bounding box center [142, 691] width 22 height 22
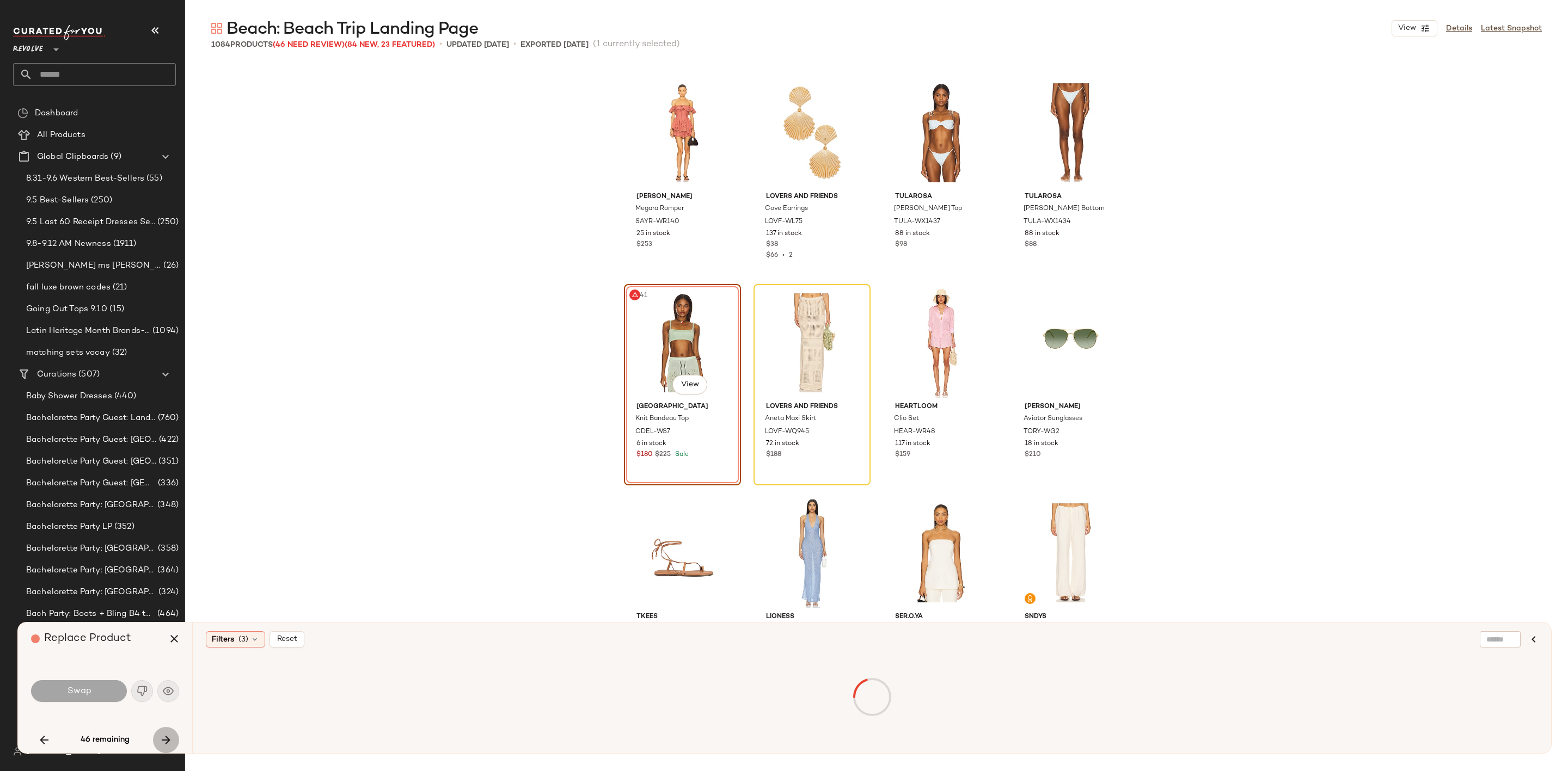
click at [164, 740] on icon "button" at bounding box center [166, 740] width 13 height 13
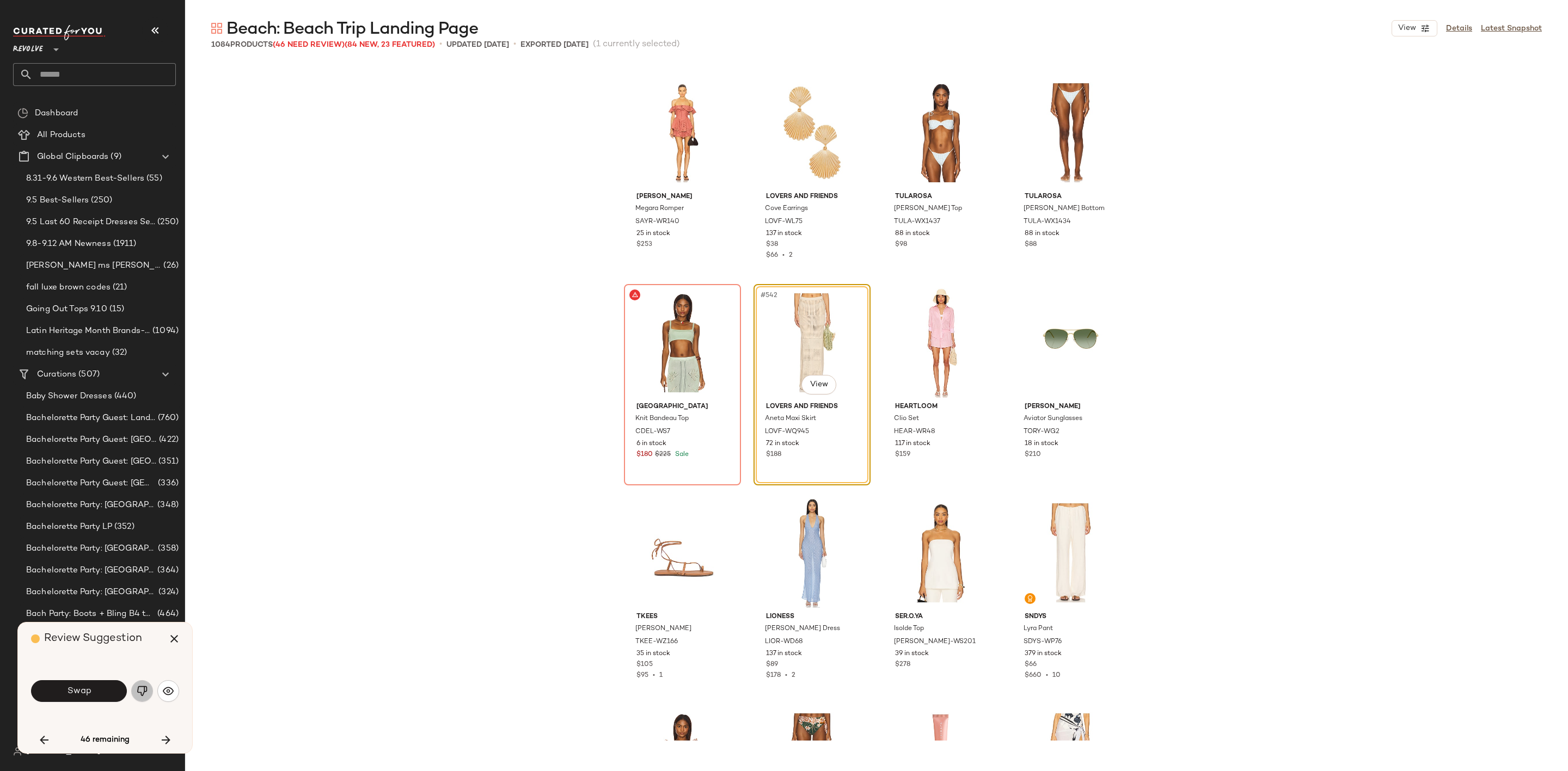
click at [136, 688] on button "button" at bounding box center [142, 691] width 22 height 22
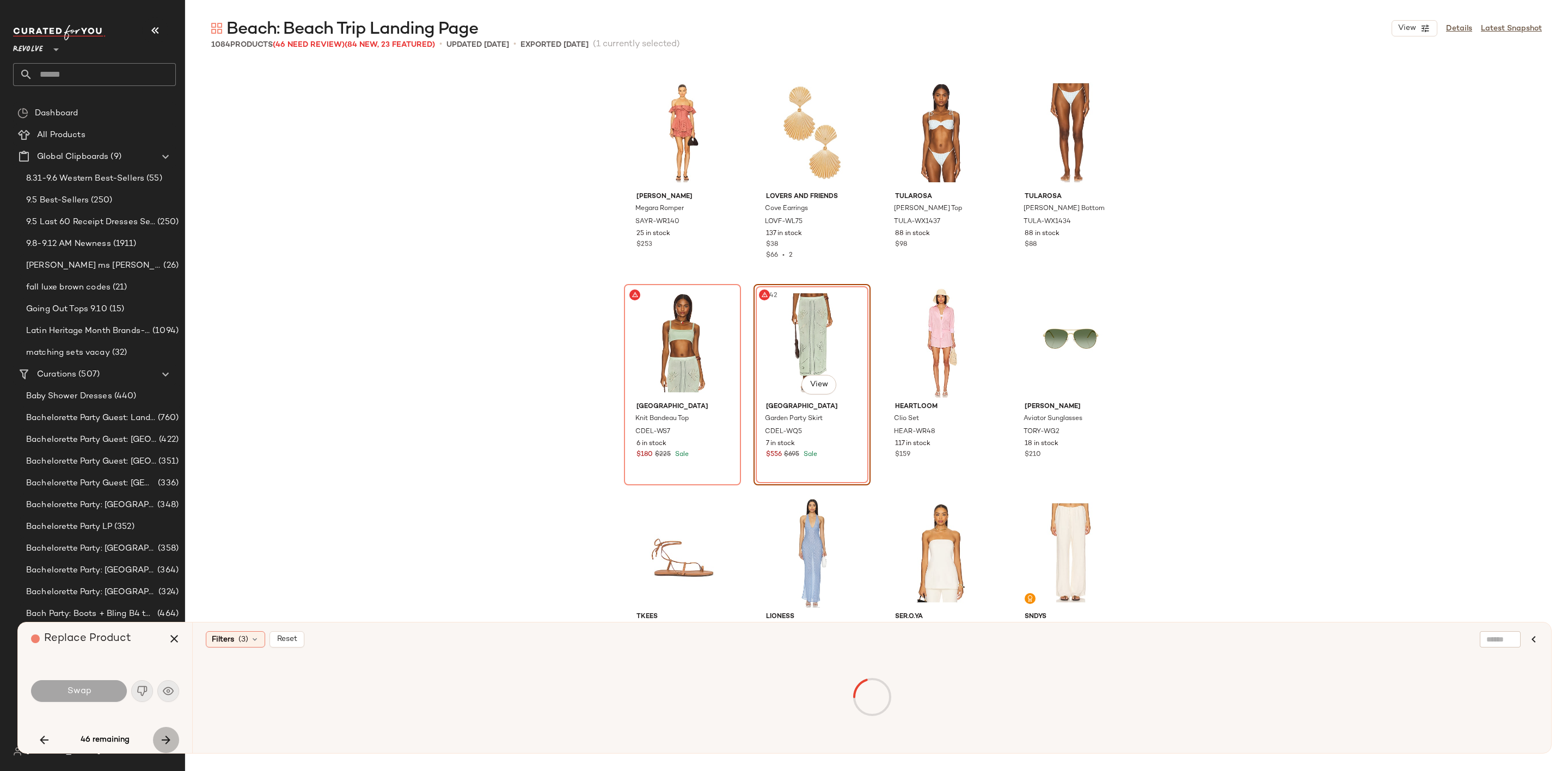
click at [173, 737] on button "button" at bounding box center [166, 740] width 26 height 26
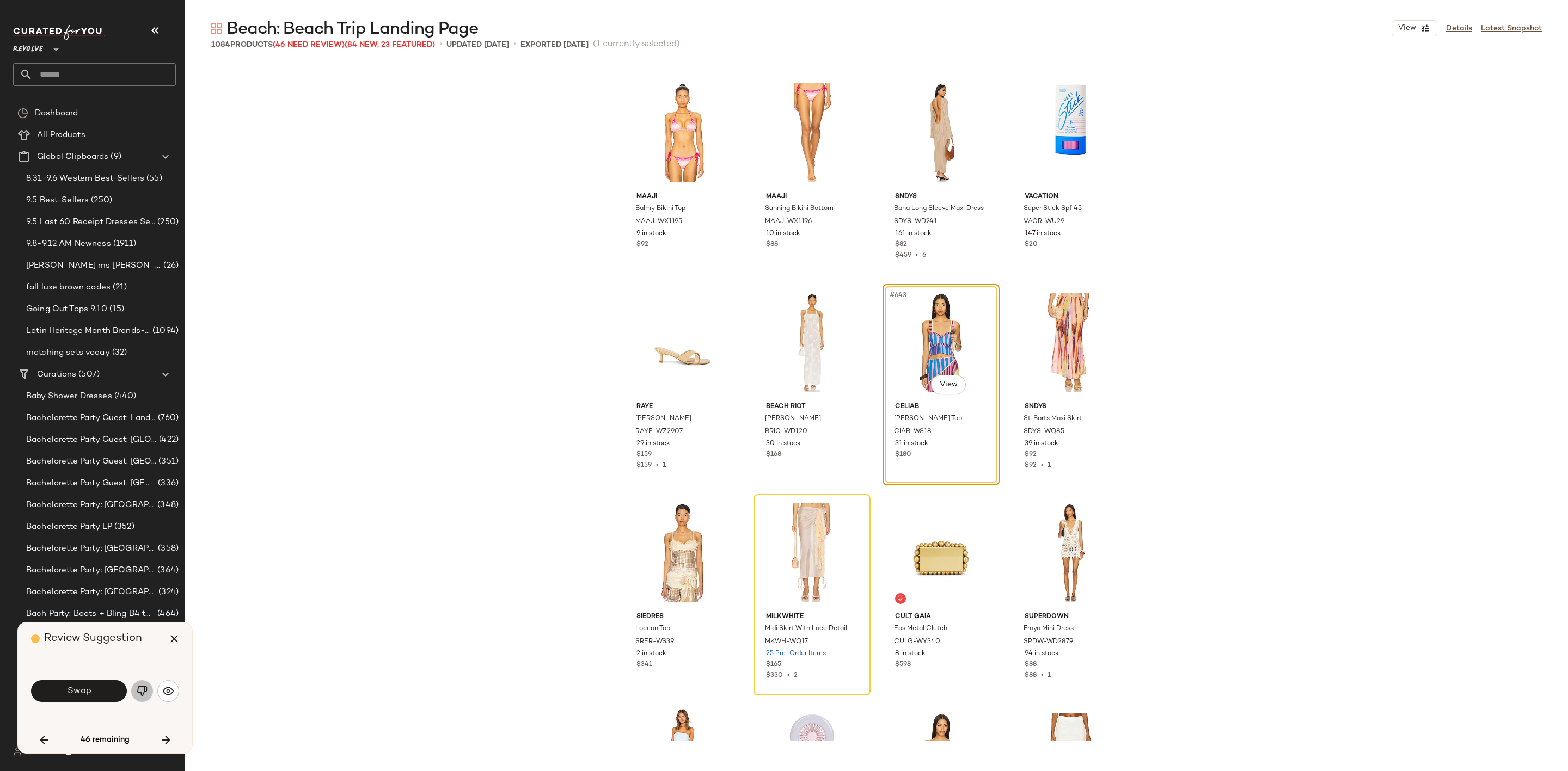
click at [131, 688] on button "button" at bounding box center [142, 691] width 22 height 22
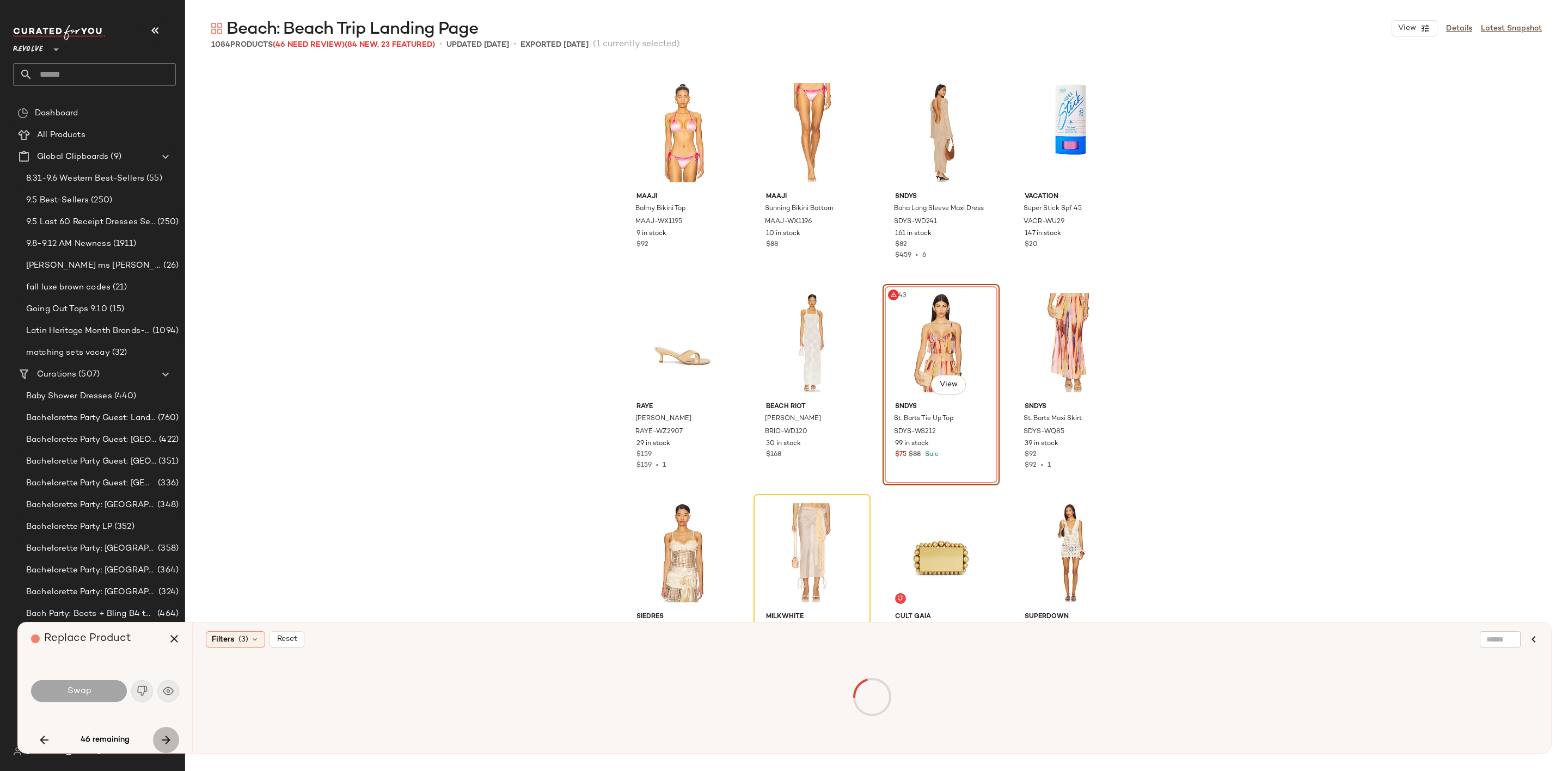
click at [167, 745] on icon "button" at bounding box center [166, 740] width 13 height 13
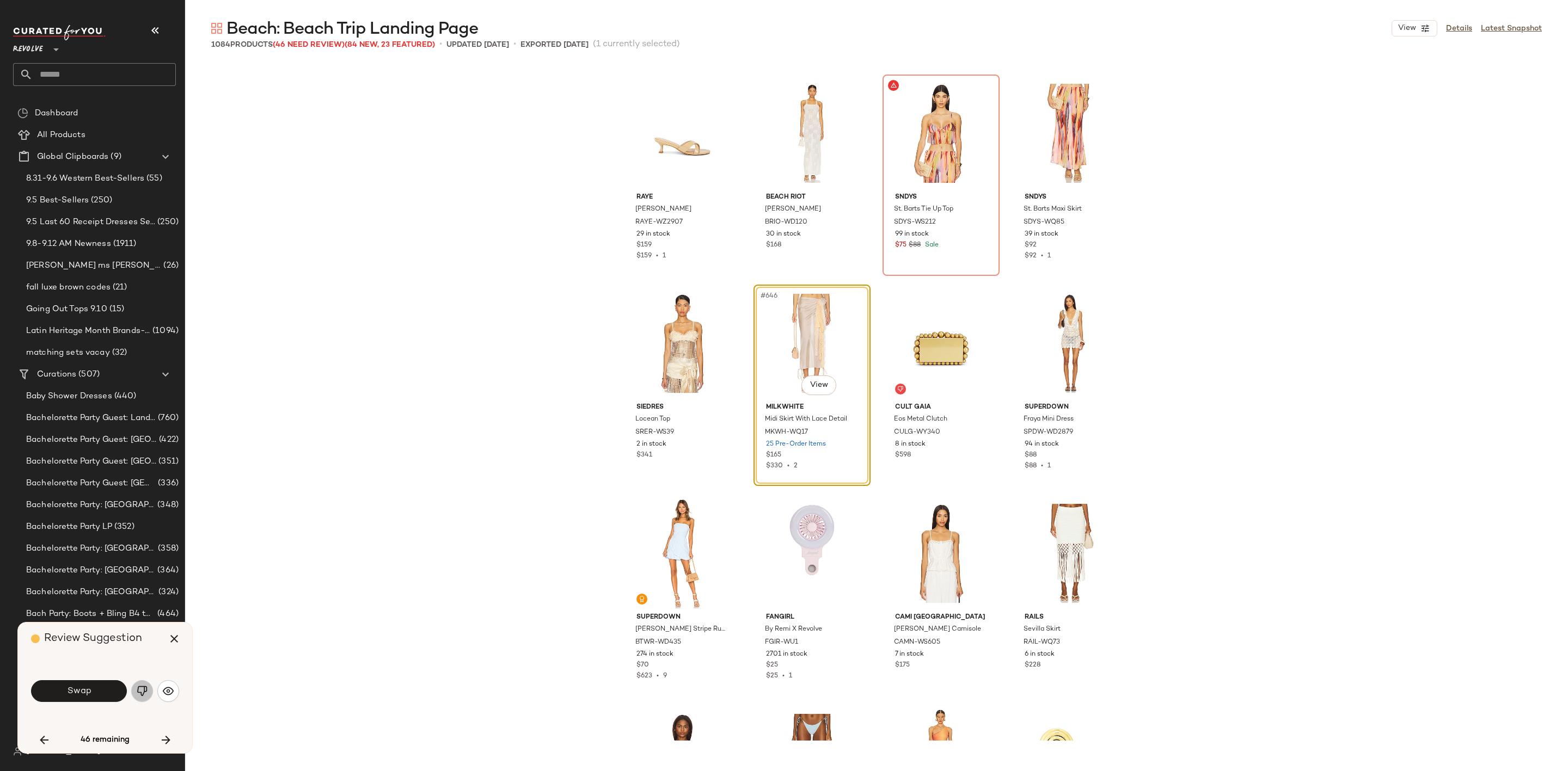
click at [144, 691] on img "button" at bounding box center [142, 691] width 11 height 11
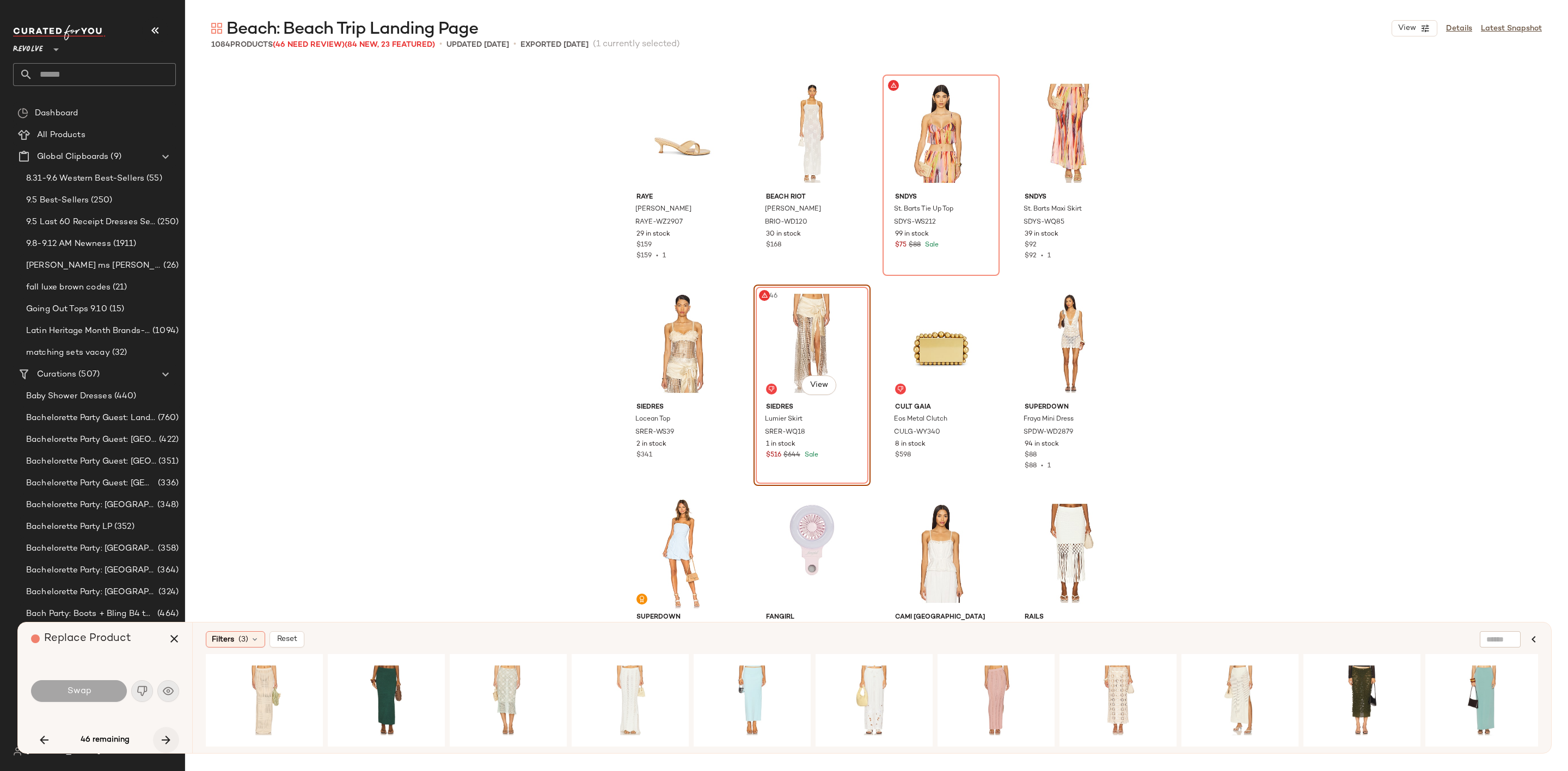
click at [165, 740] on icon "button" at bounding box center [166, 740] width 13 height 13
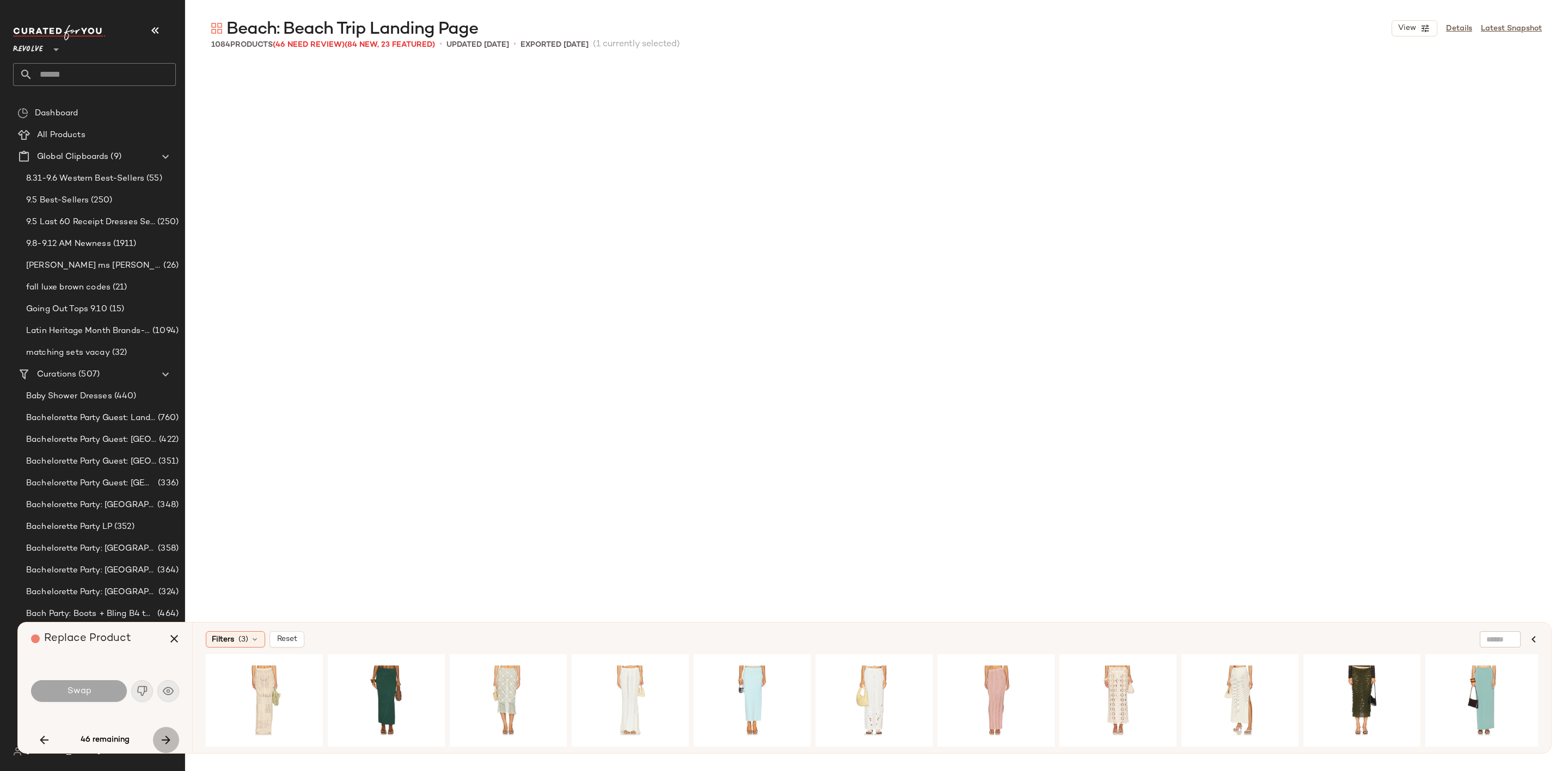
scroll to position [35506, 0]
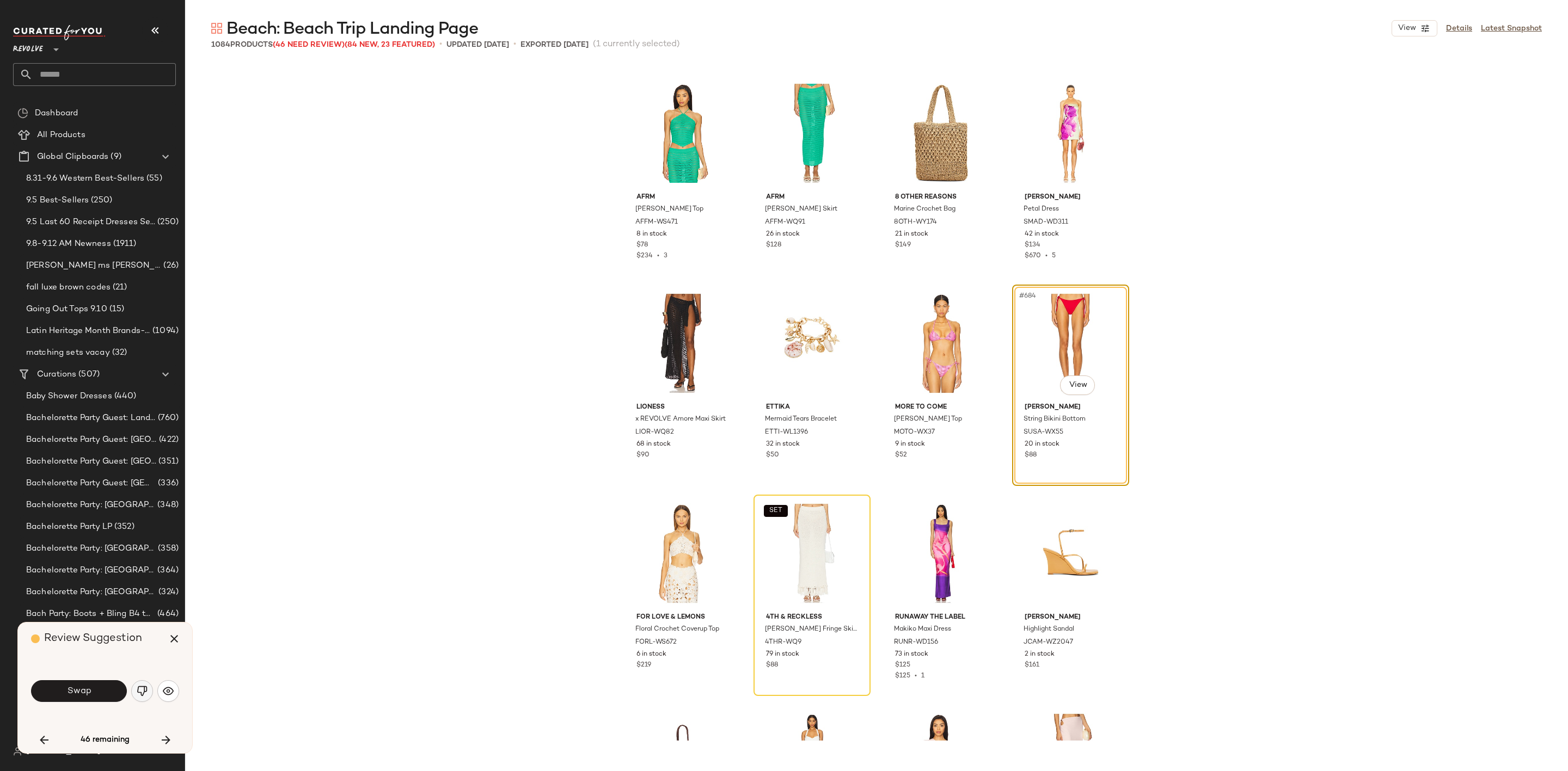
click at [144, 688] on img "button" at bounding box center [142, 691] width 11 height 11
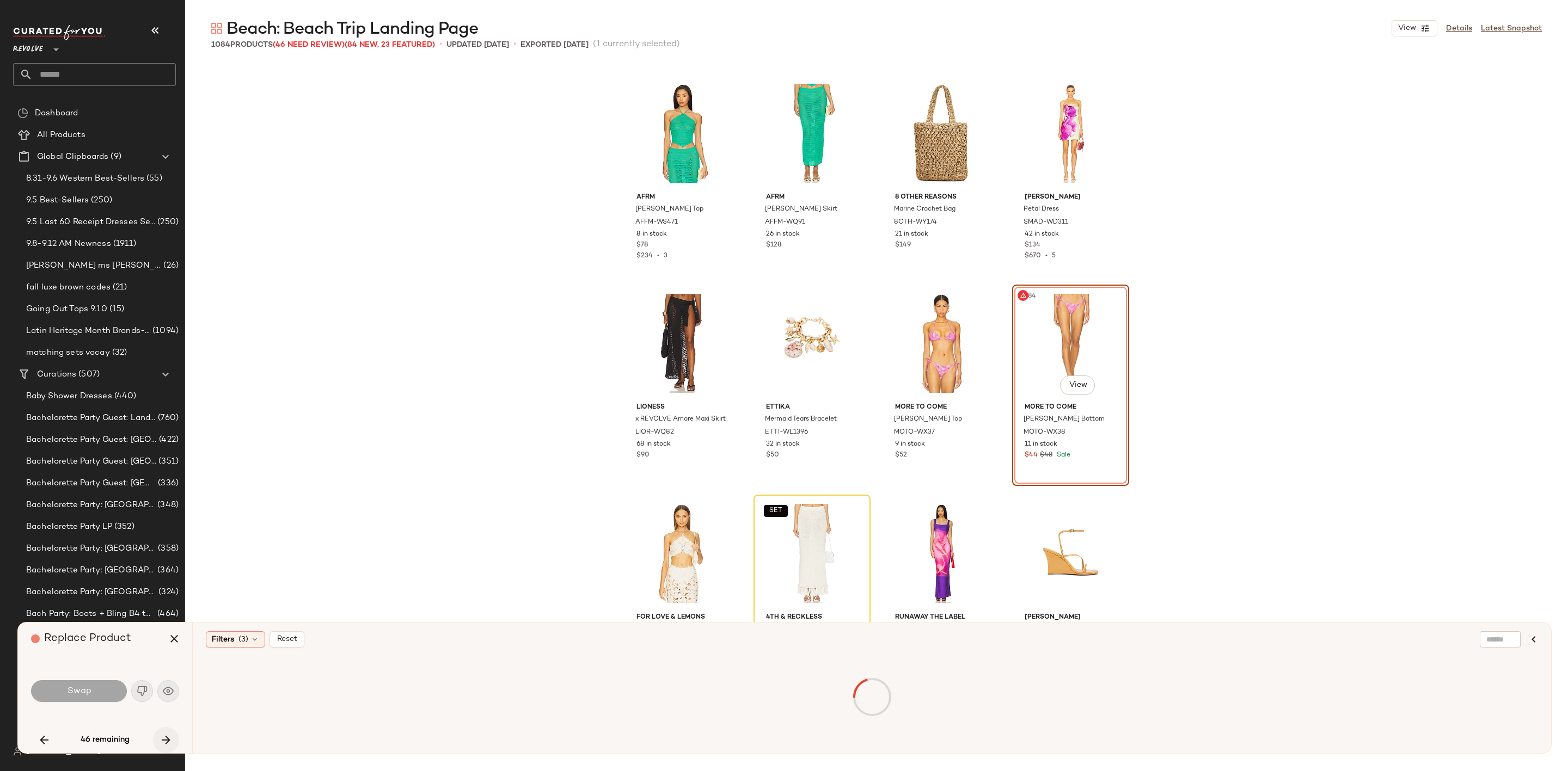
click at [163, 743] on icon "button" at bounding box center [166, 740] width 13 height 13
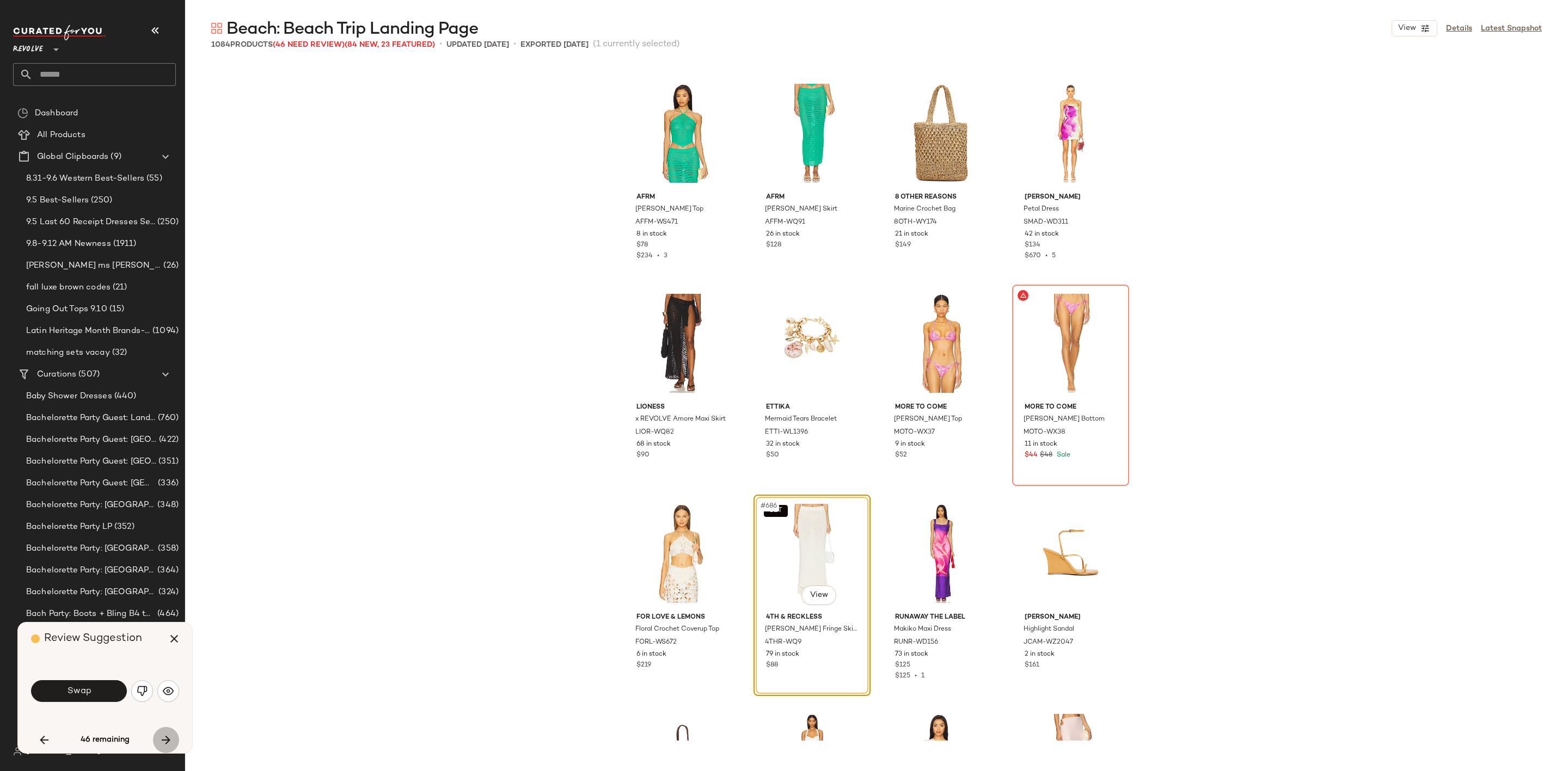
scroll to position [35716, 0]
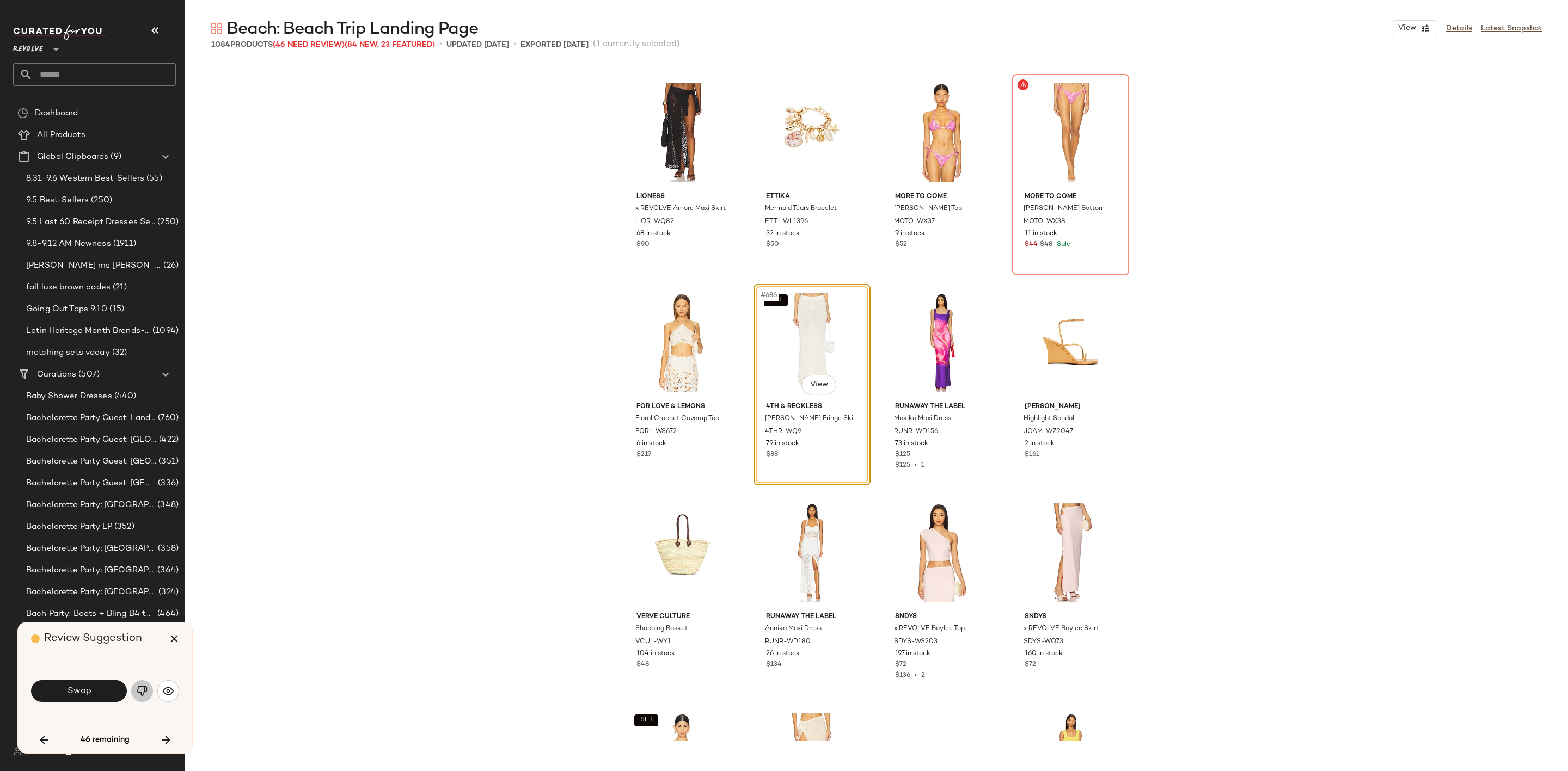
click at [141, 688] on img "button" at bounding box center [142, 691] width 11 height 11
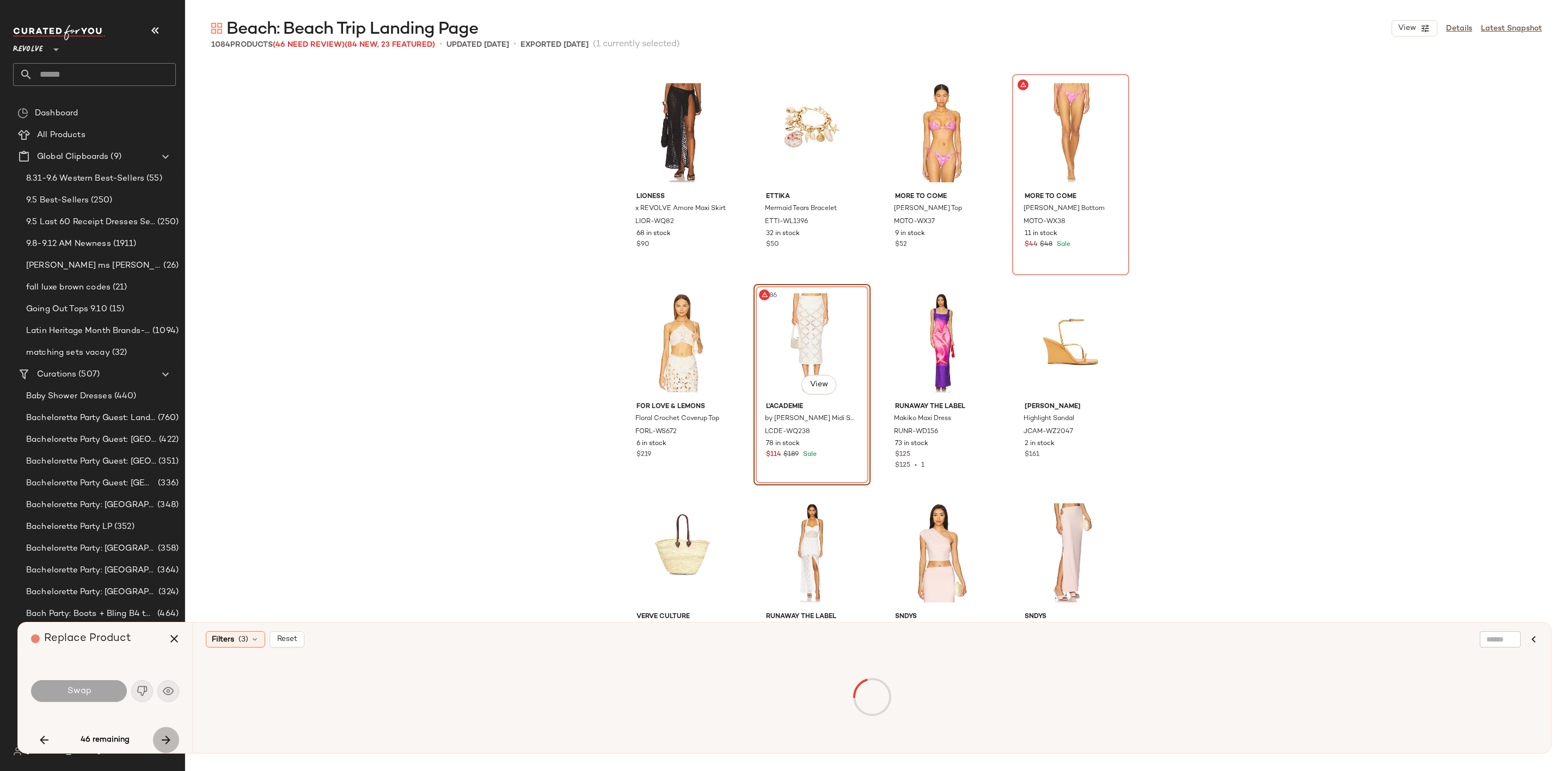
click at [167, 732] on button "button" at bounding box center [166, 740] width 26 height 26
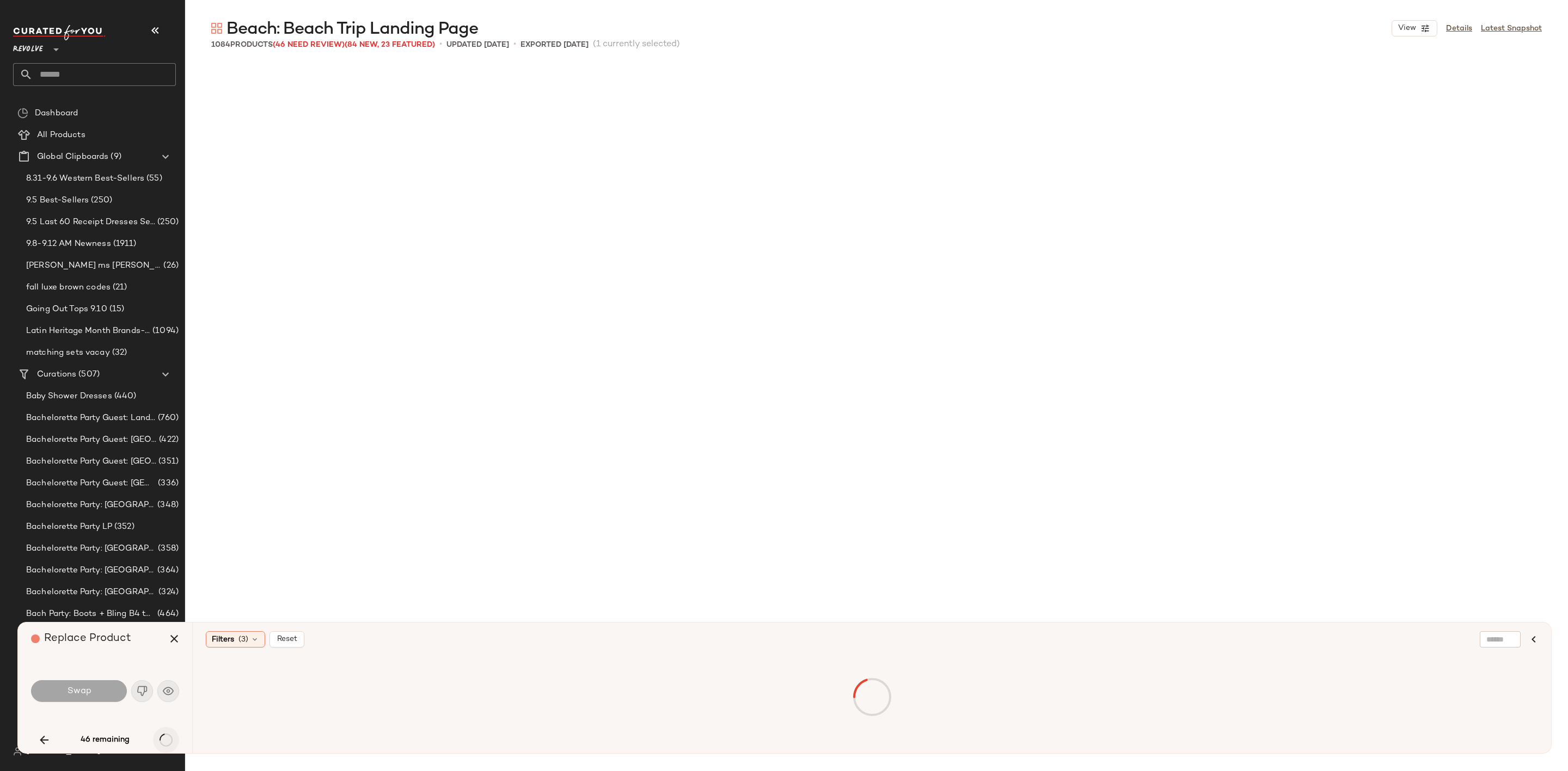
scroll to position [38238, 0]
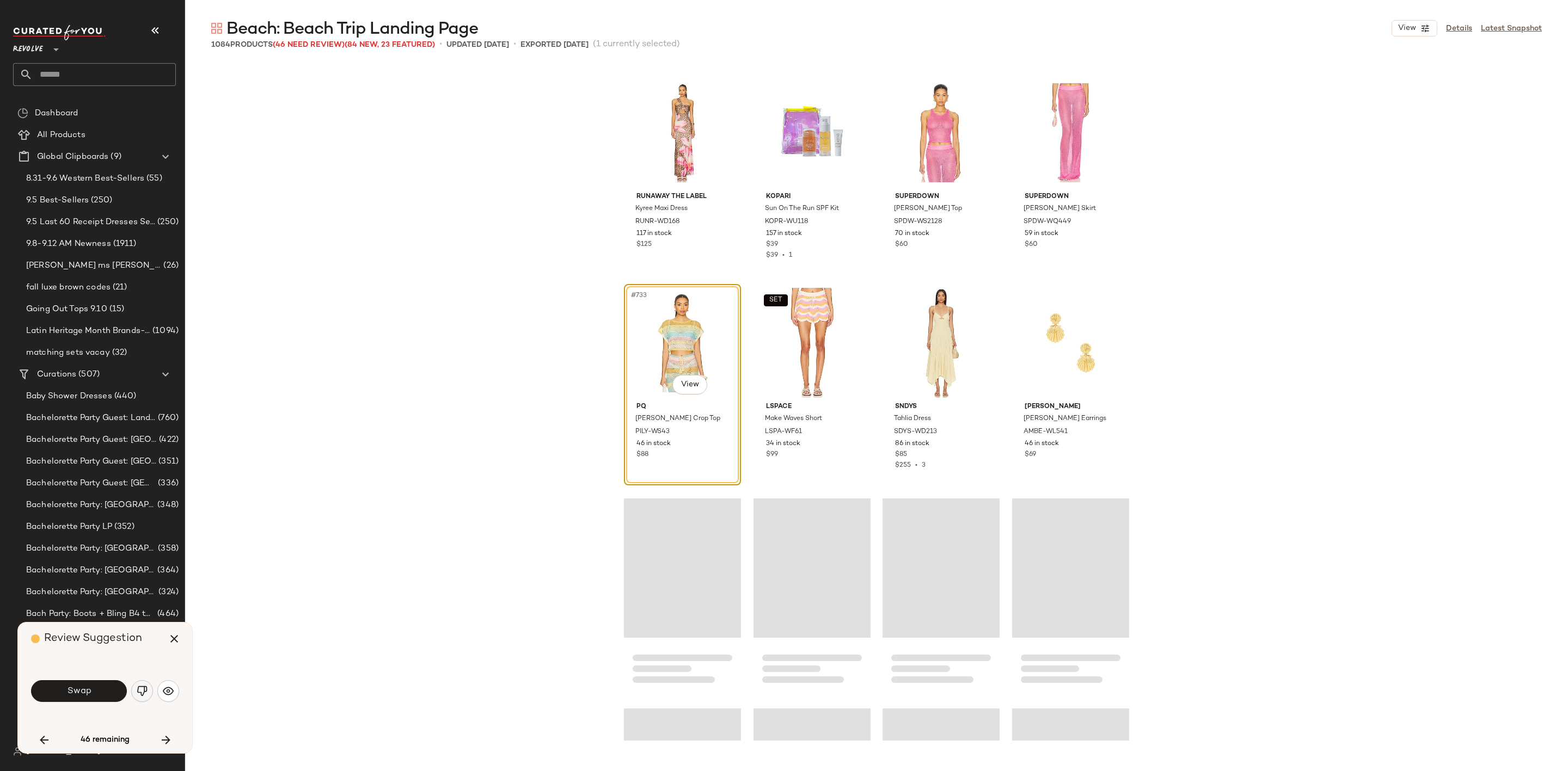
click at [135, 689] on button "button" at bounding box center [142, 691] width 22 height 22
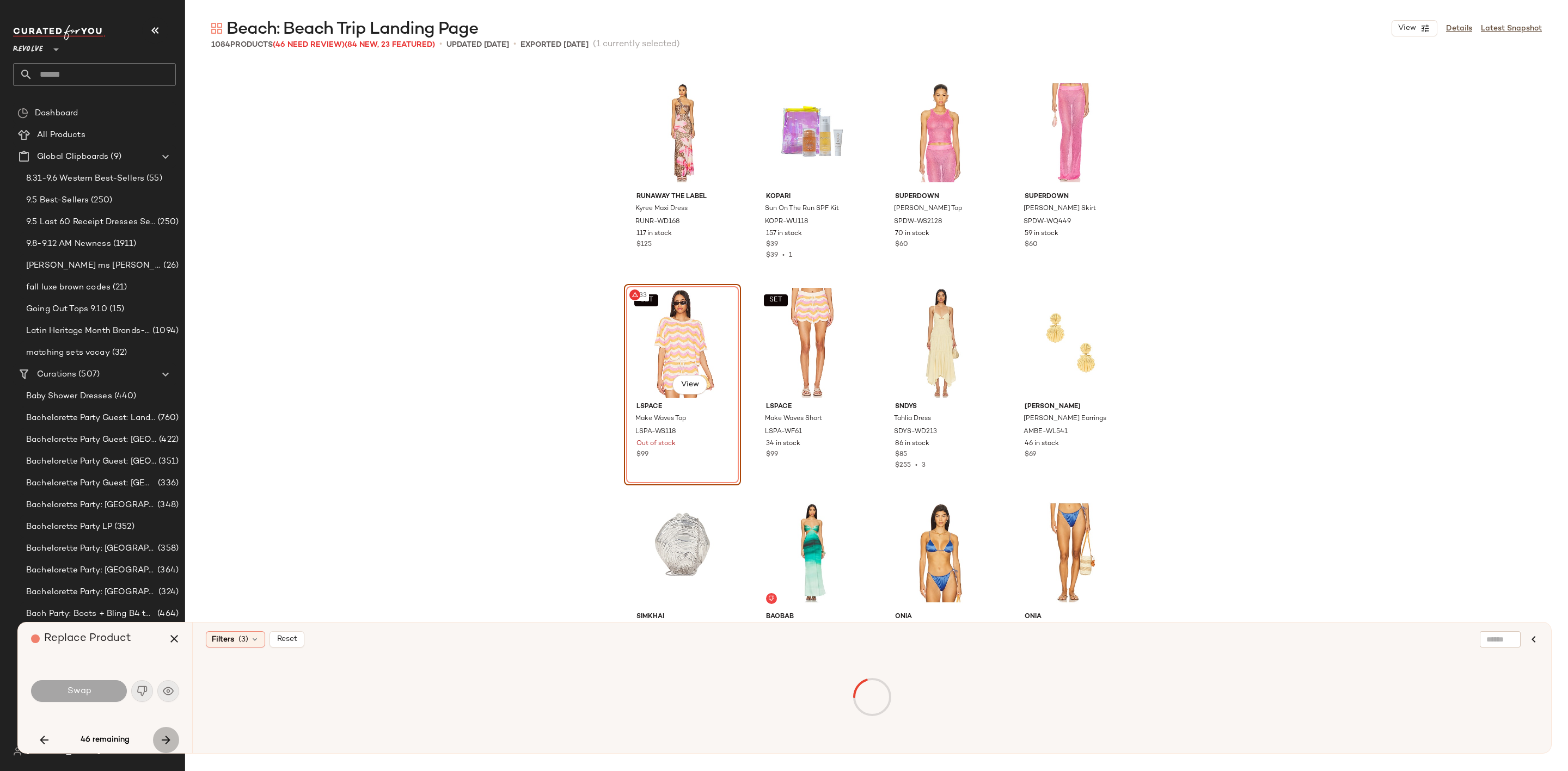
click at [166, 737] on icon "button" at bounding box center [166, 740] width 13 height 13
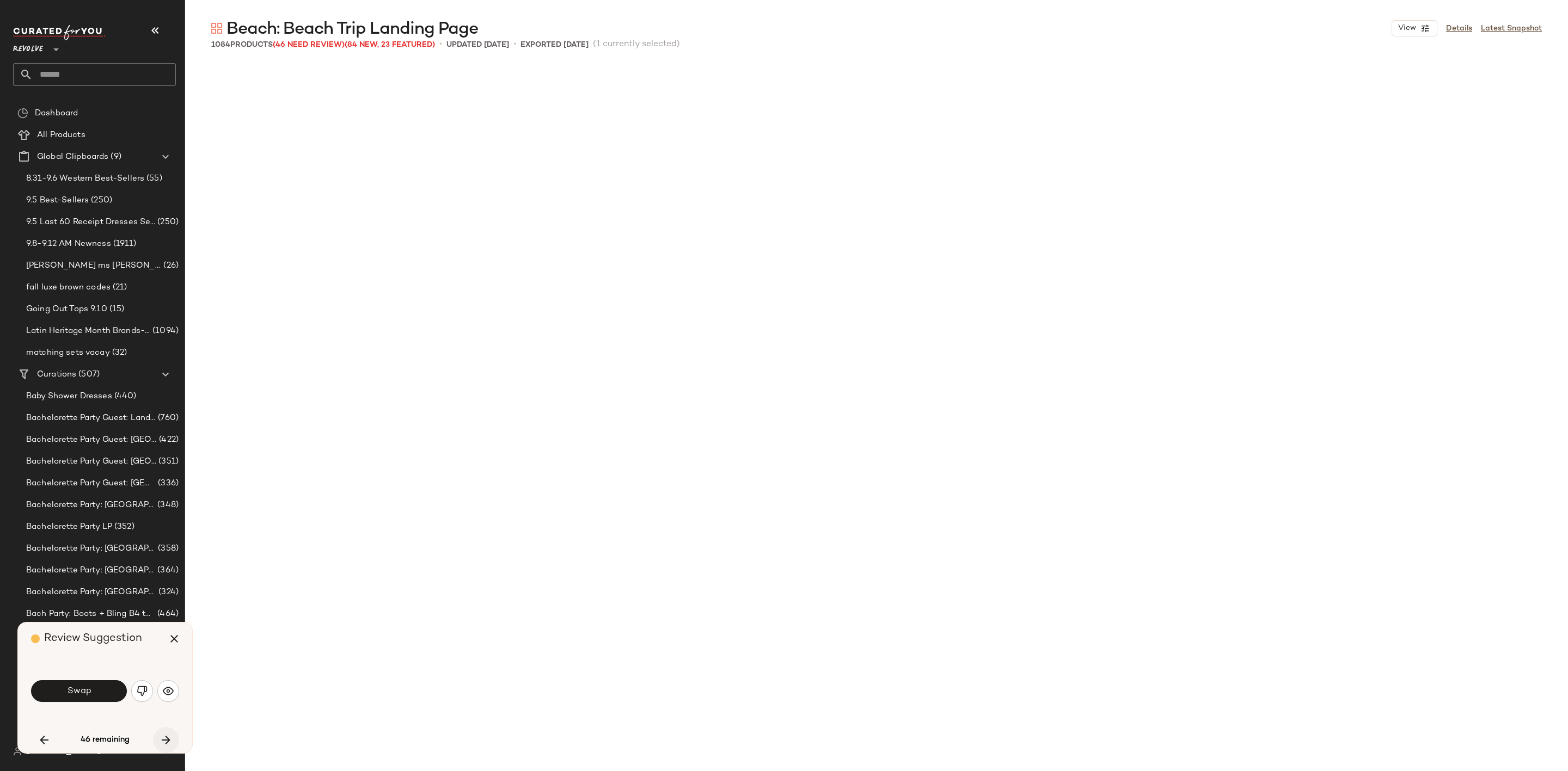
scroll to position [39708, 0]
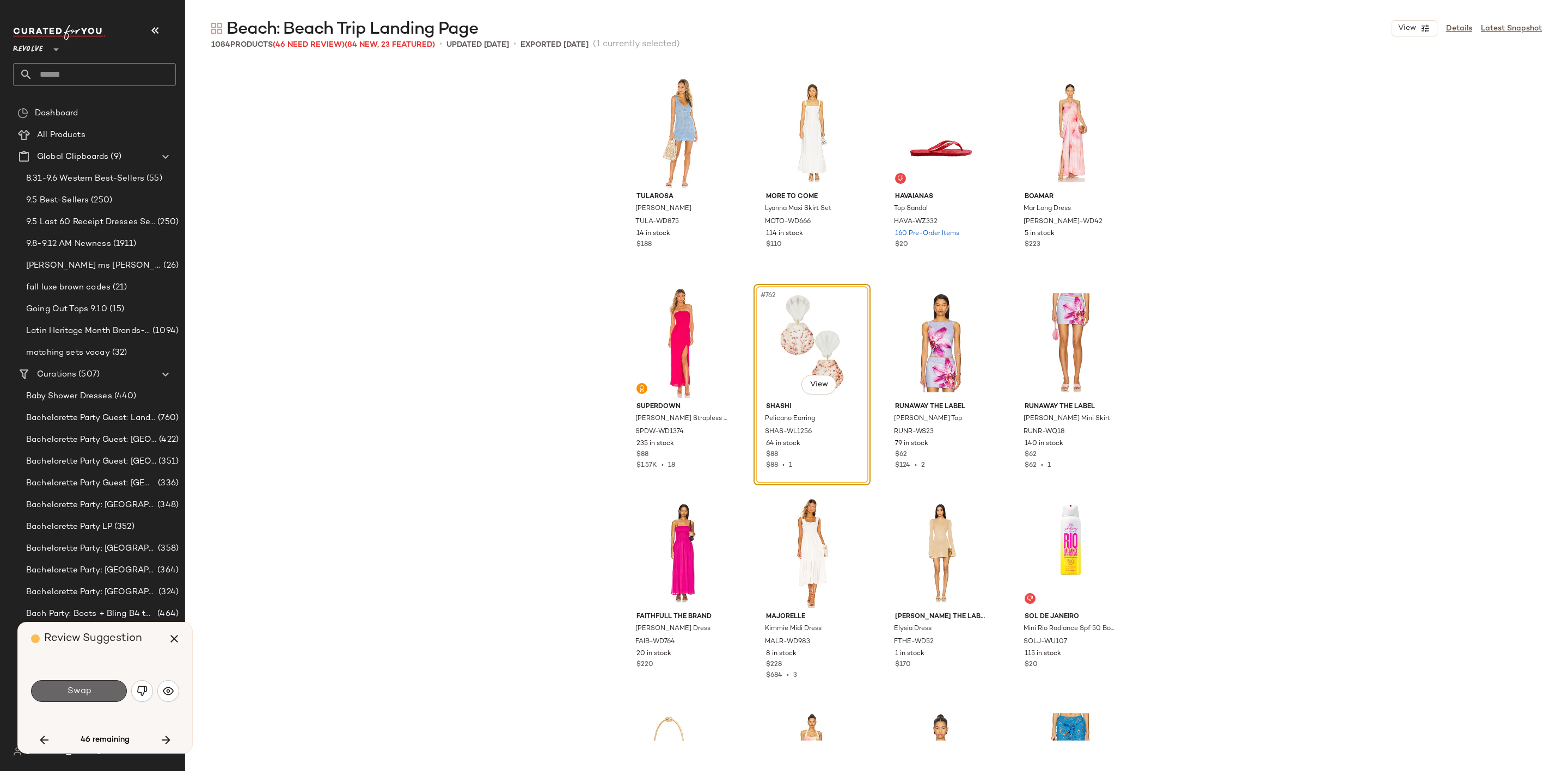
click at [80, 693] on span "Swap" at bounding box center [79, 691] width 24 height 10
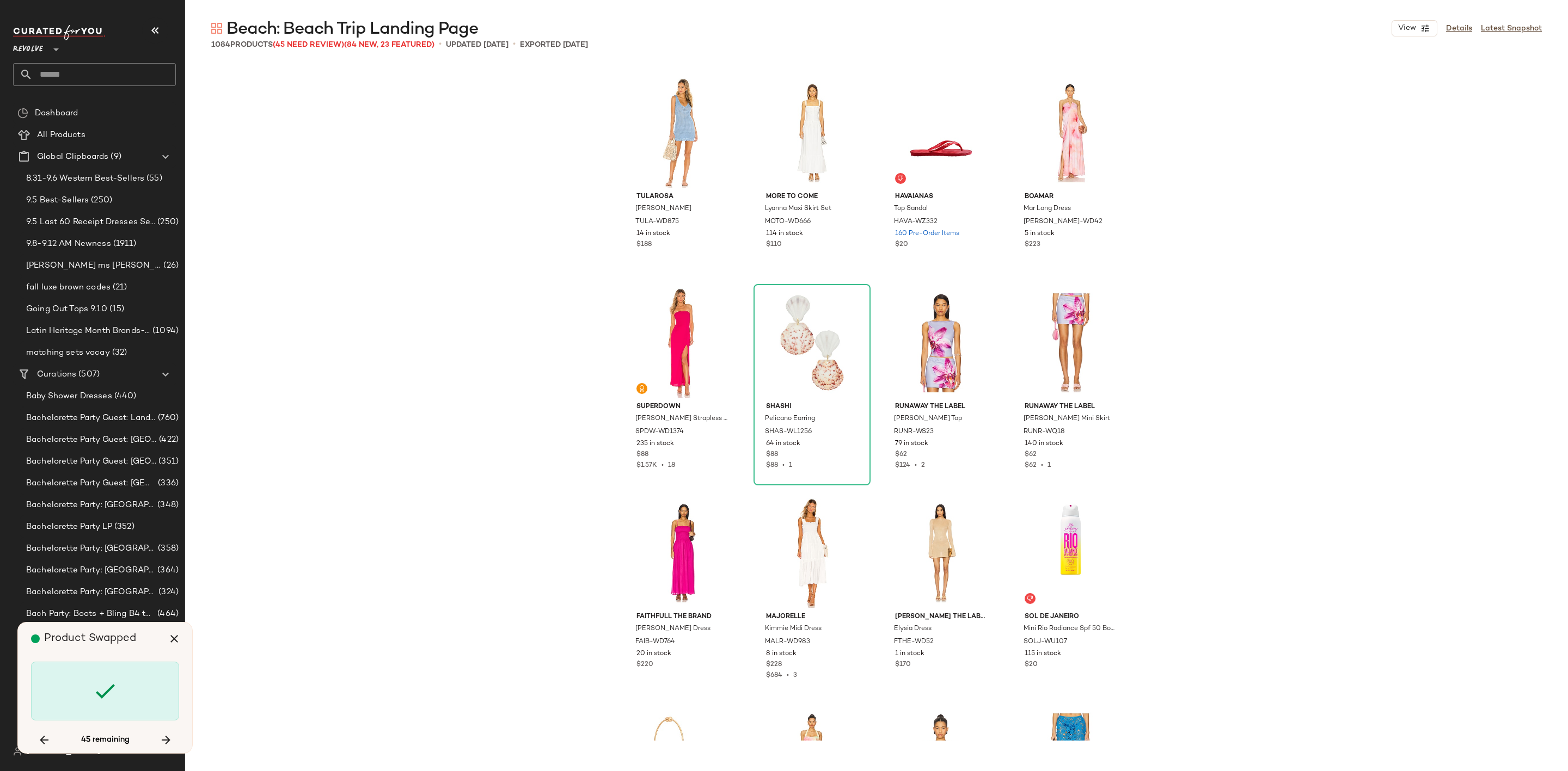
scroll to position [40759, 0]
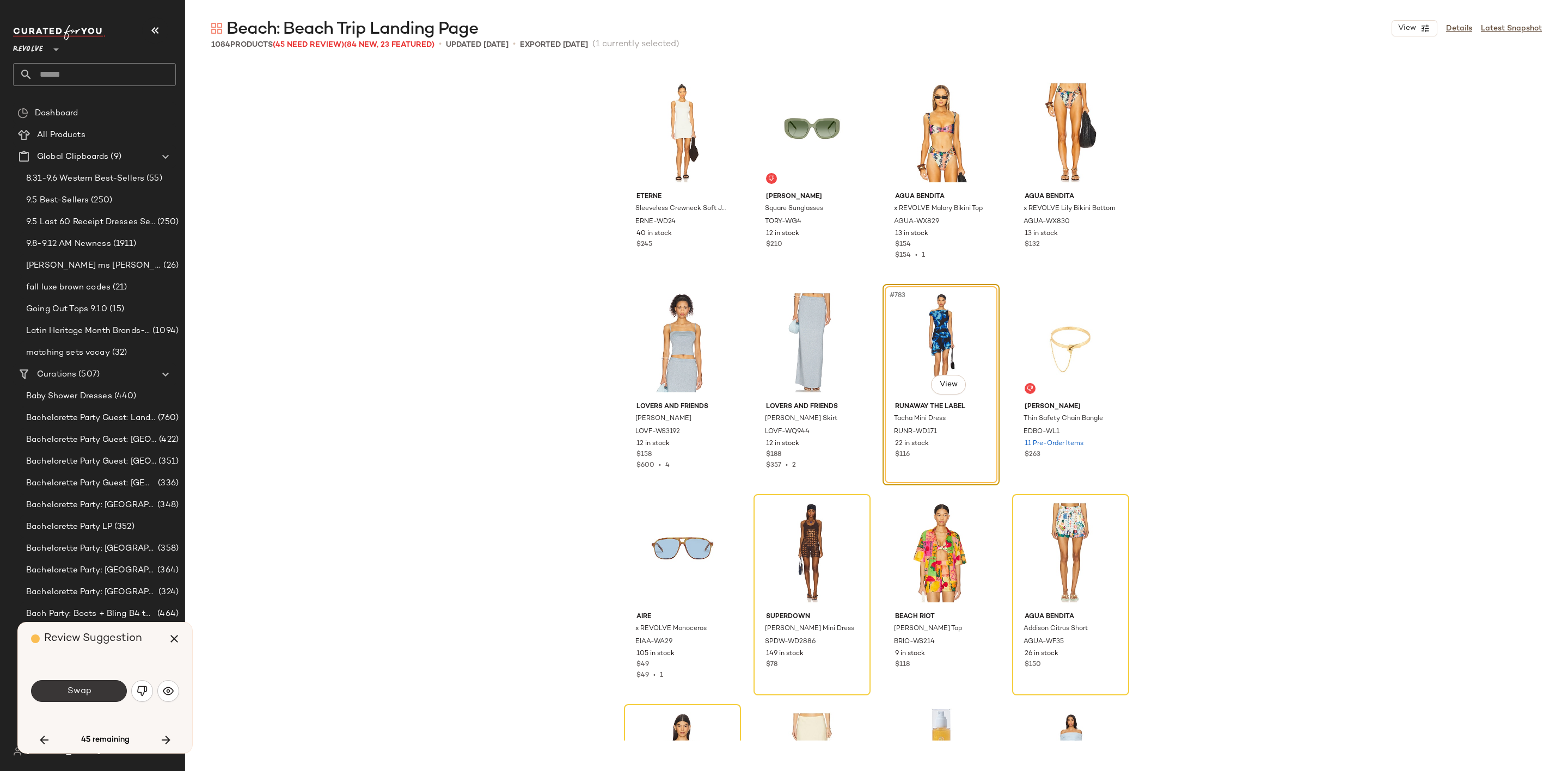
click at [85, 694] on span "Swap" at bounding box center [79, 691] width 24 height 10
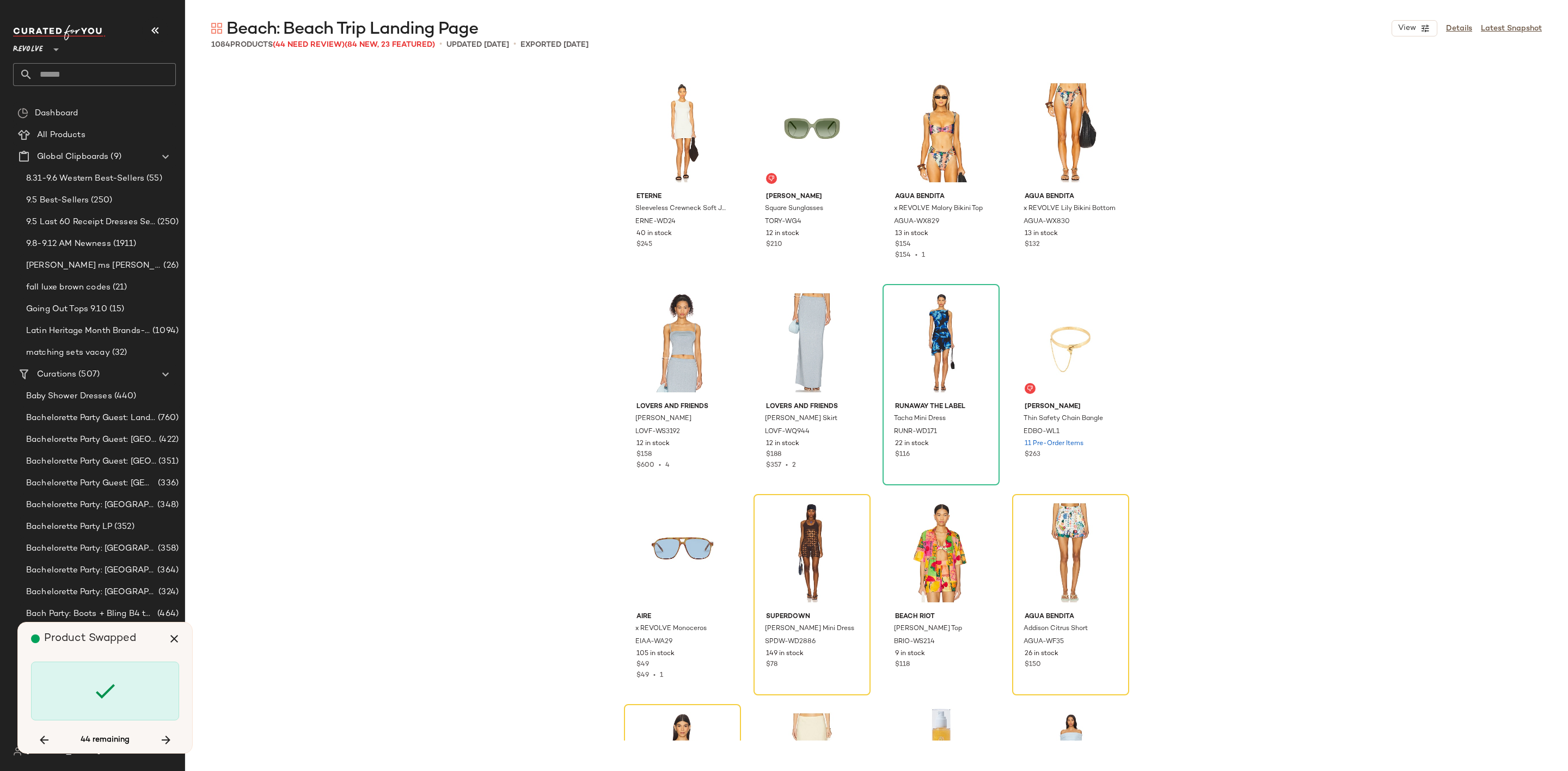
scroll to position [40969, 0]
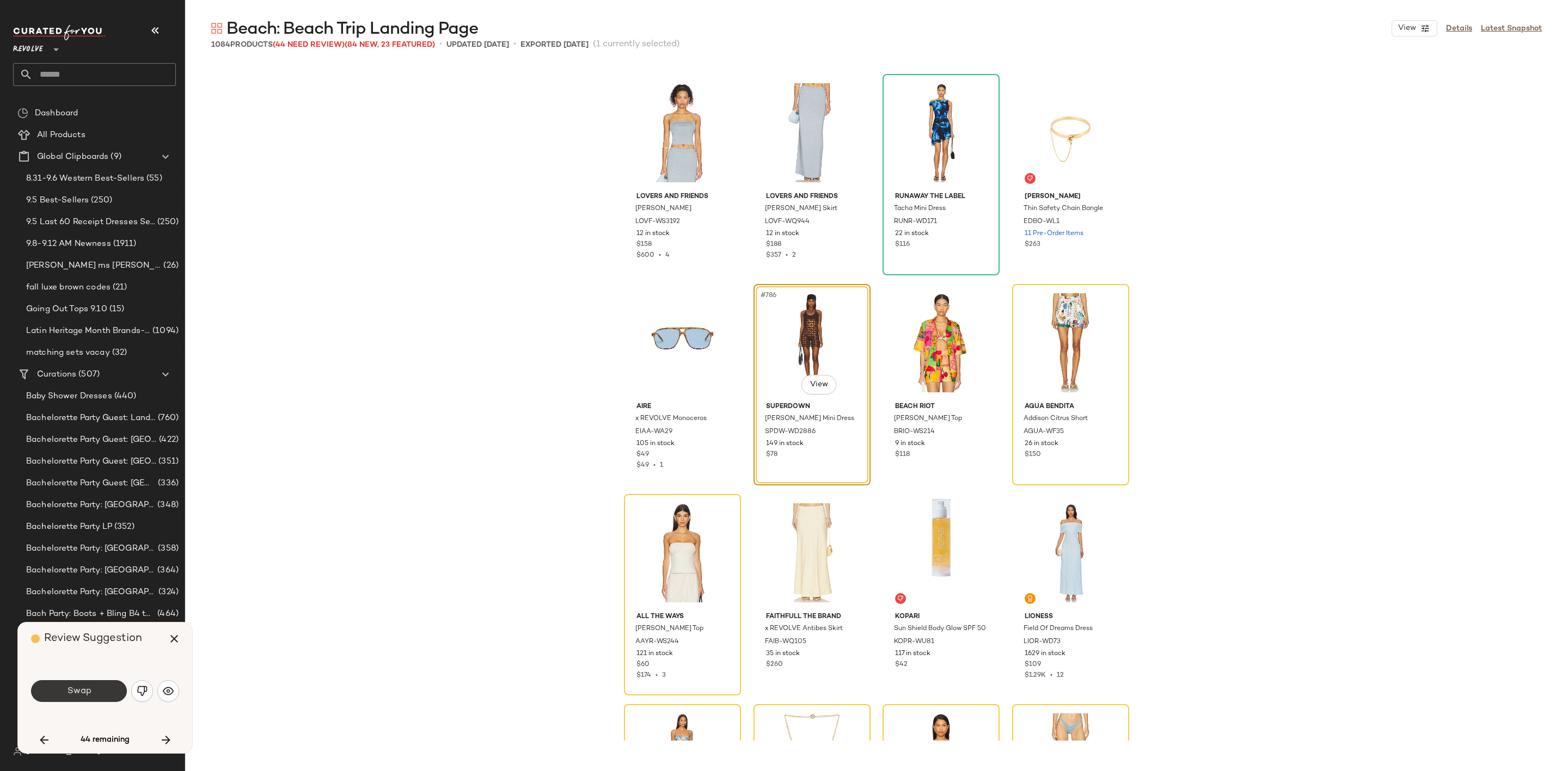
click at [86, 691] on span "Swap" at bounding box center [79, 691] width 24 height 10
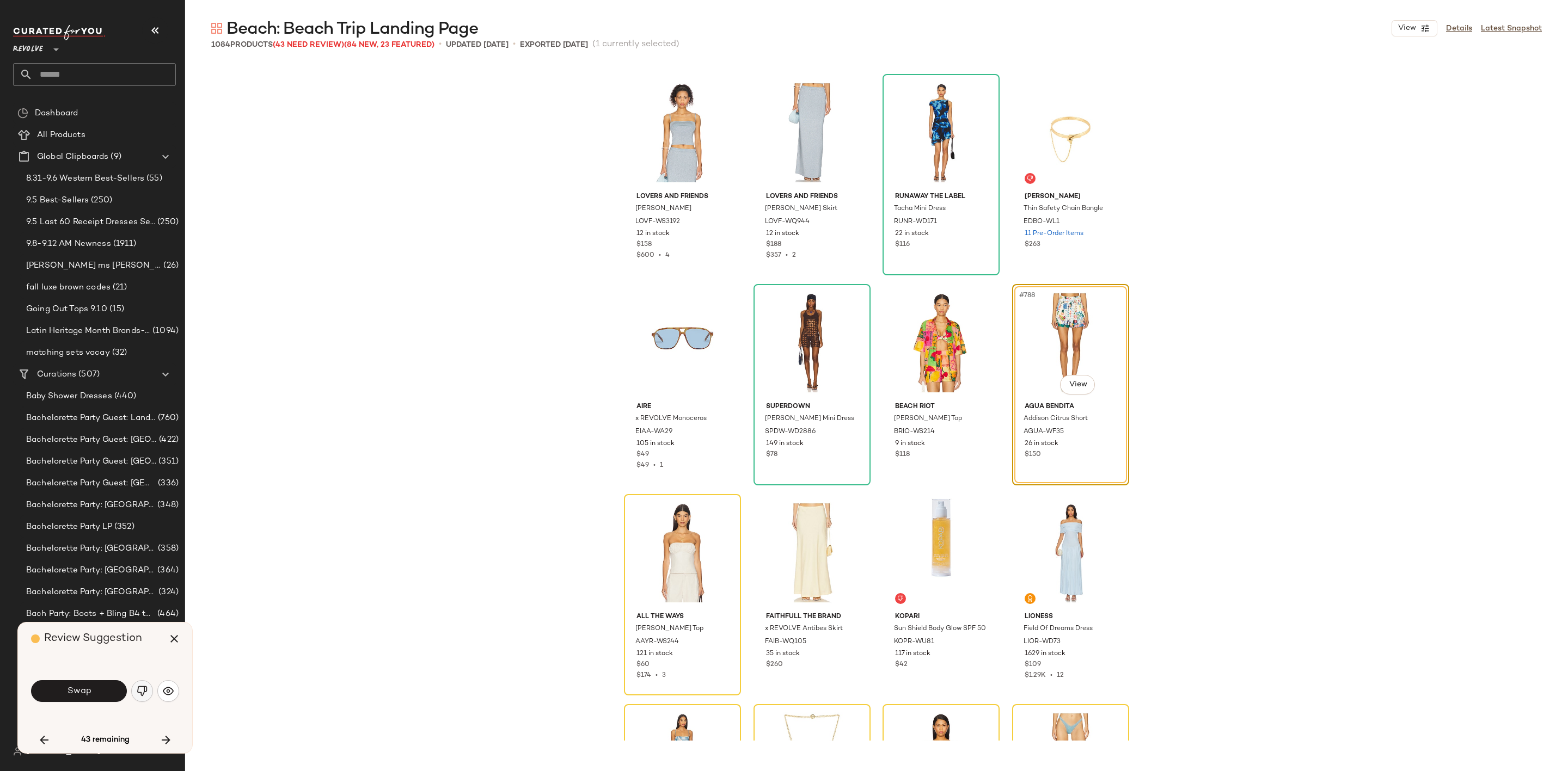
click at [144, 688] on img "button" at bounding box center [142, 691] width 11 height 11
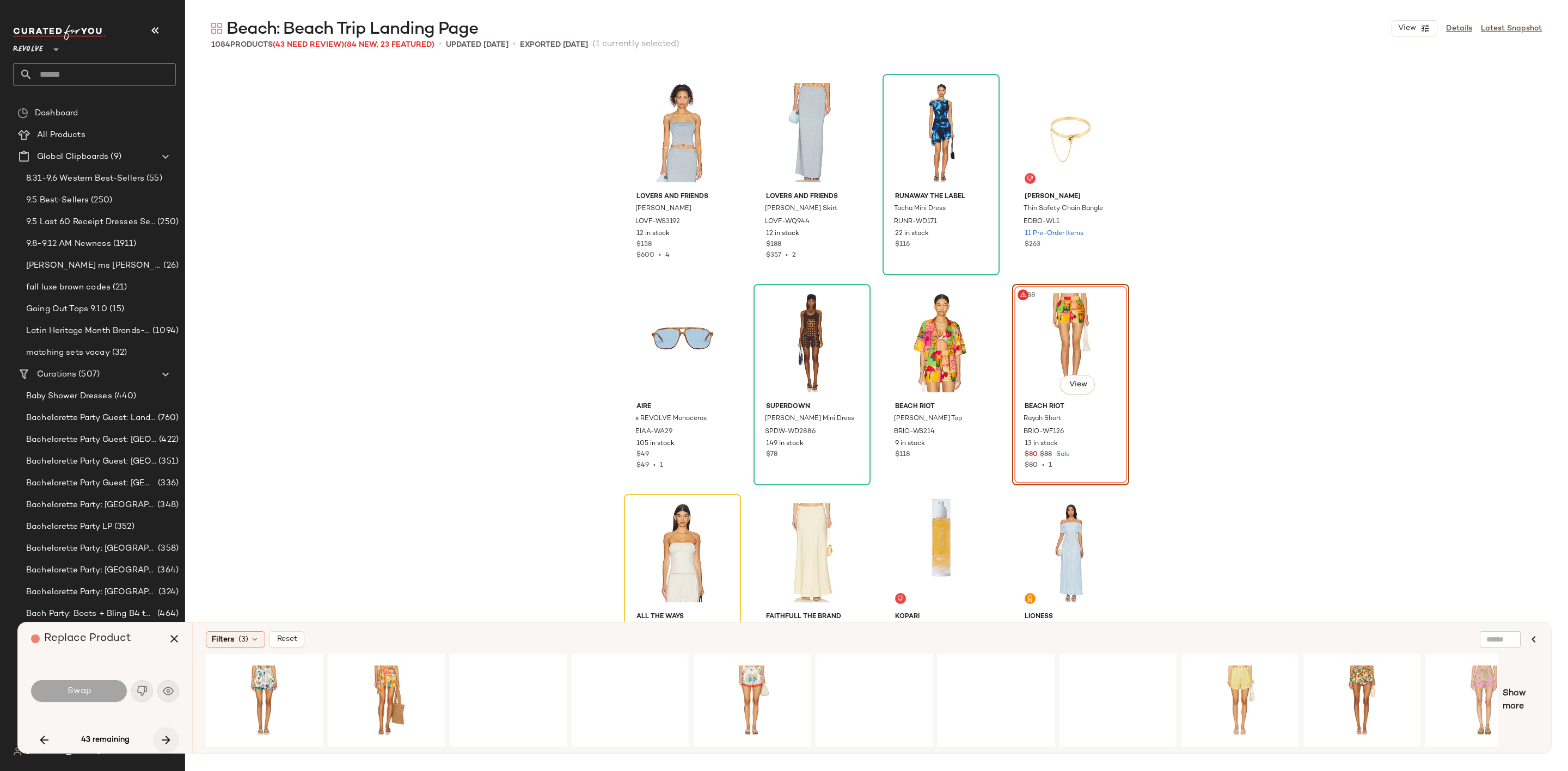
click at [166, 740] on icon "button" at bounding box center [166, 740] width 13 height 13
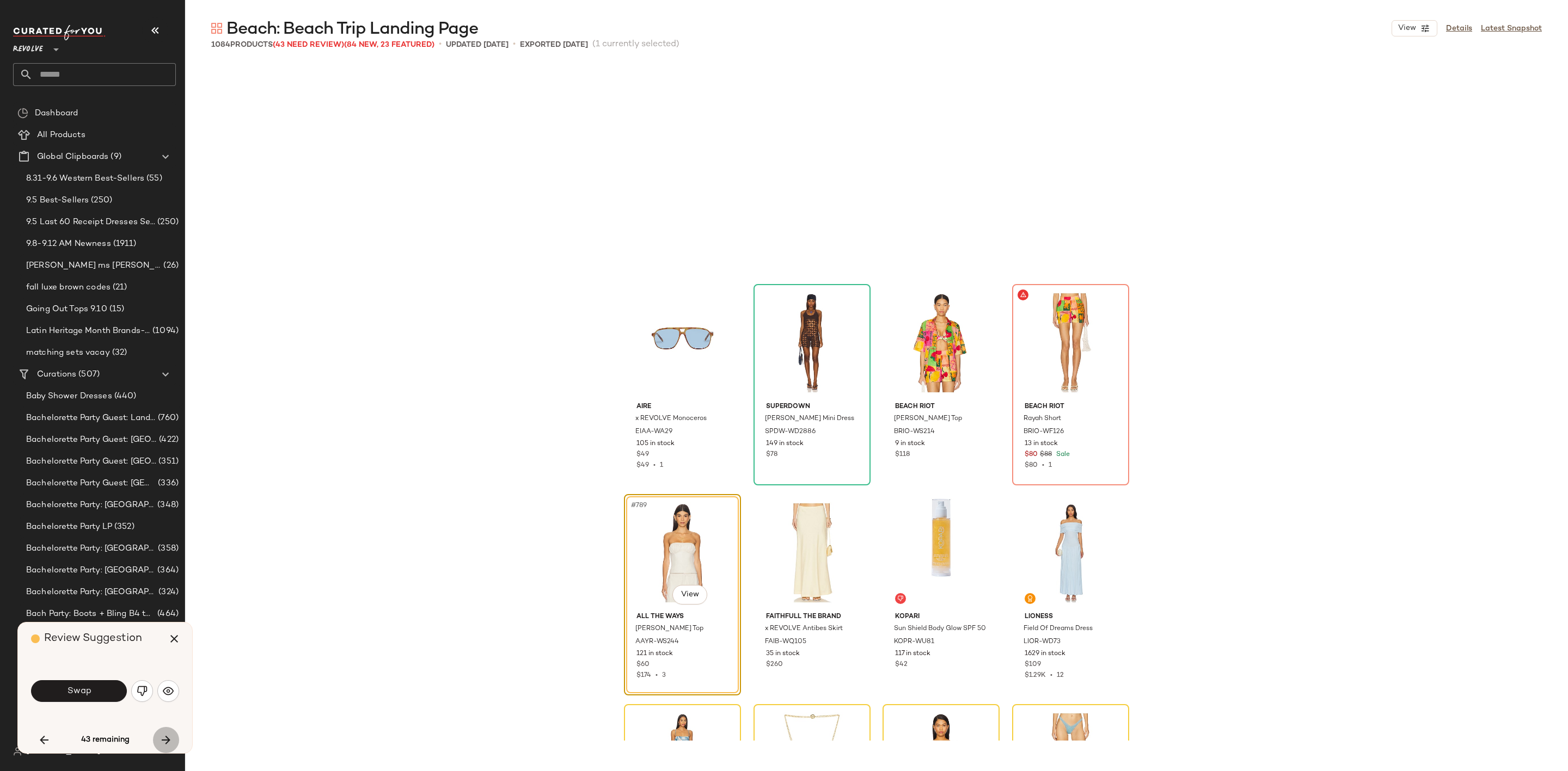
scroll to position [41178, 0]
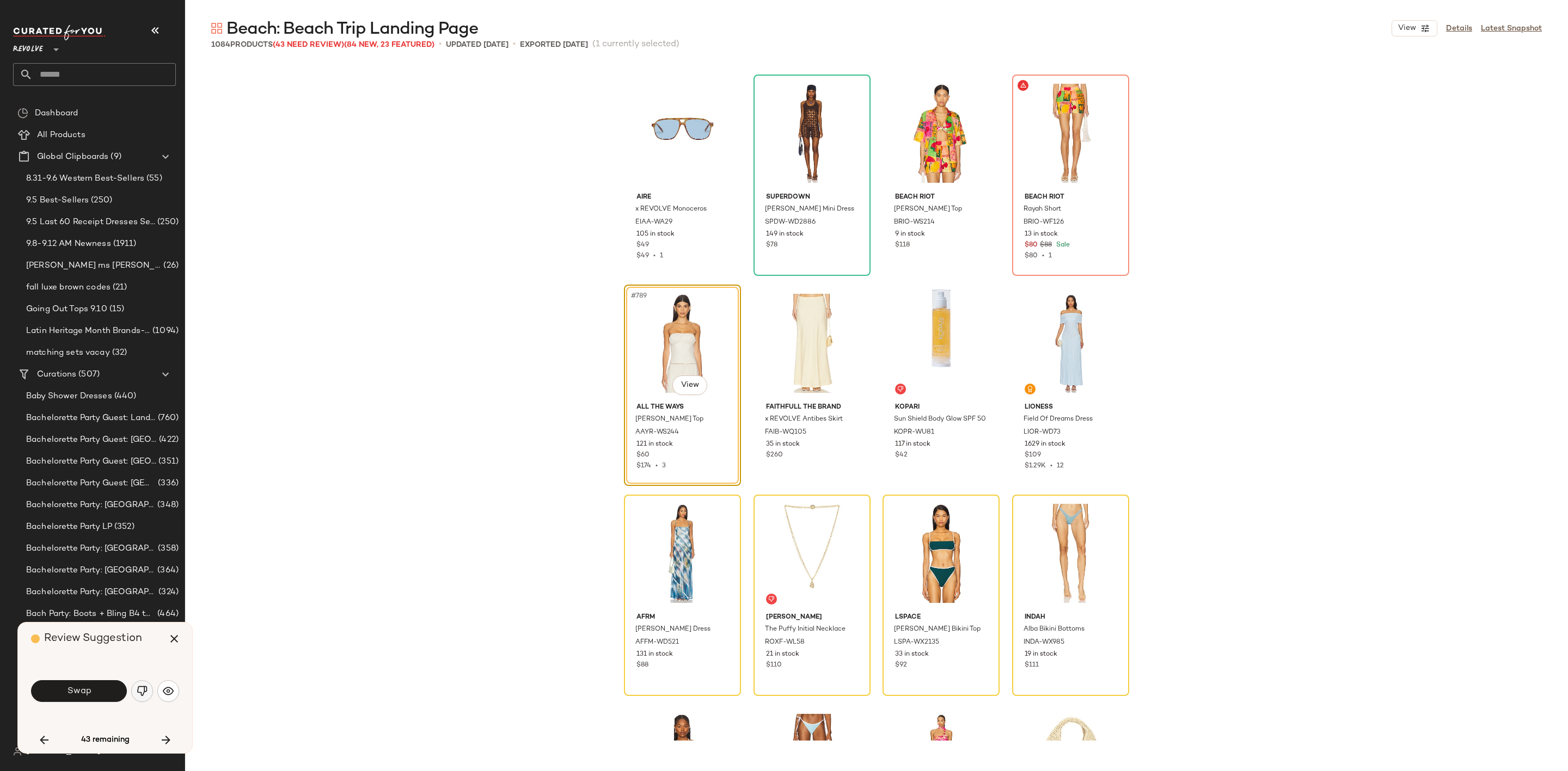
click at [144, 689] on img "button" at bounding box center [142, 691] width 11 height 11
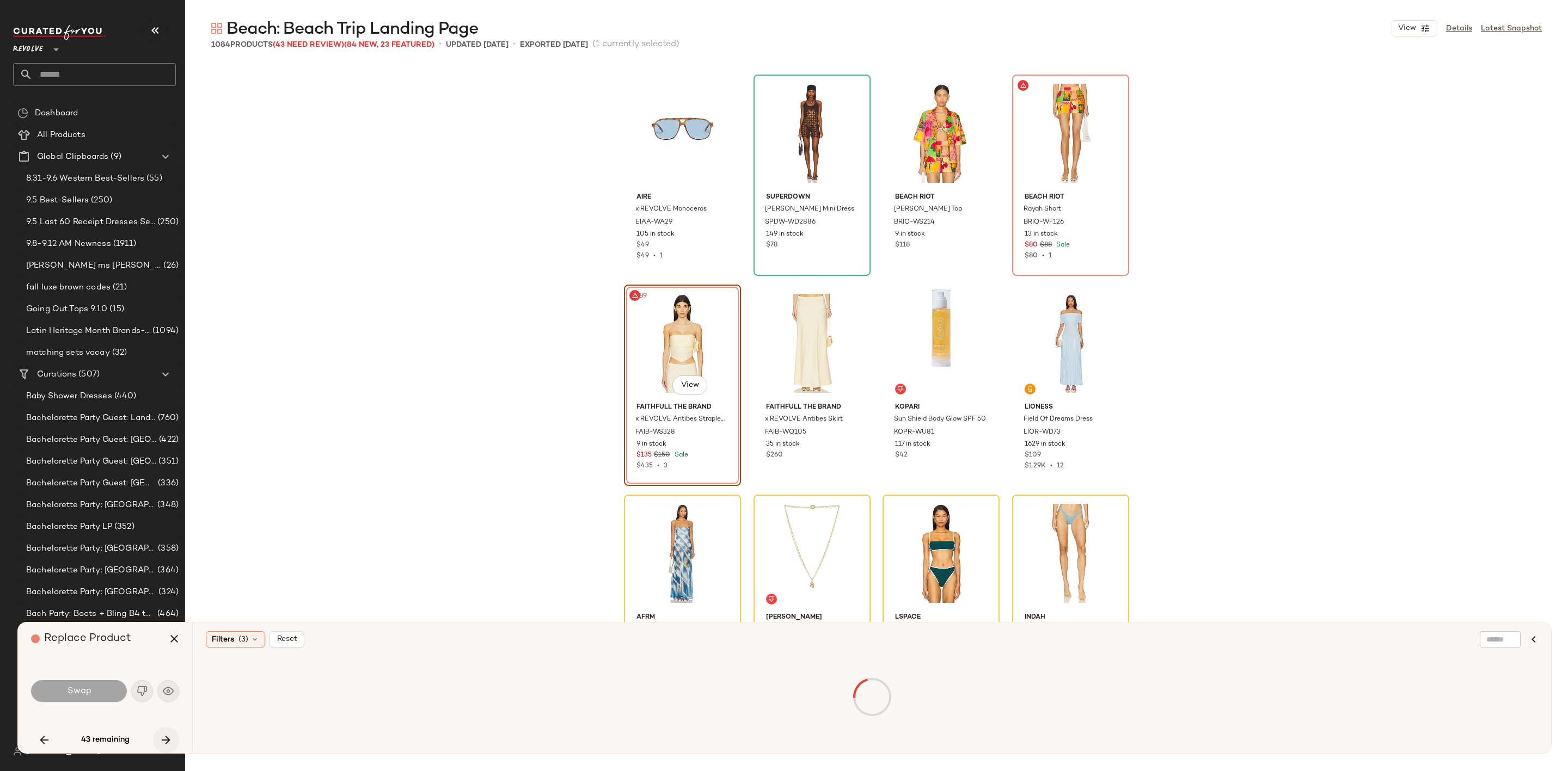
click at [172, 740] on icon "button" at bounding box center [166, 740] width 13 height 13
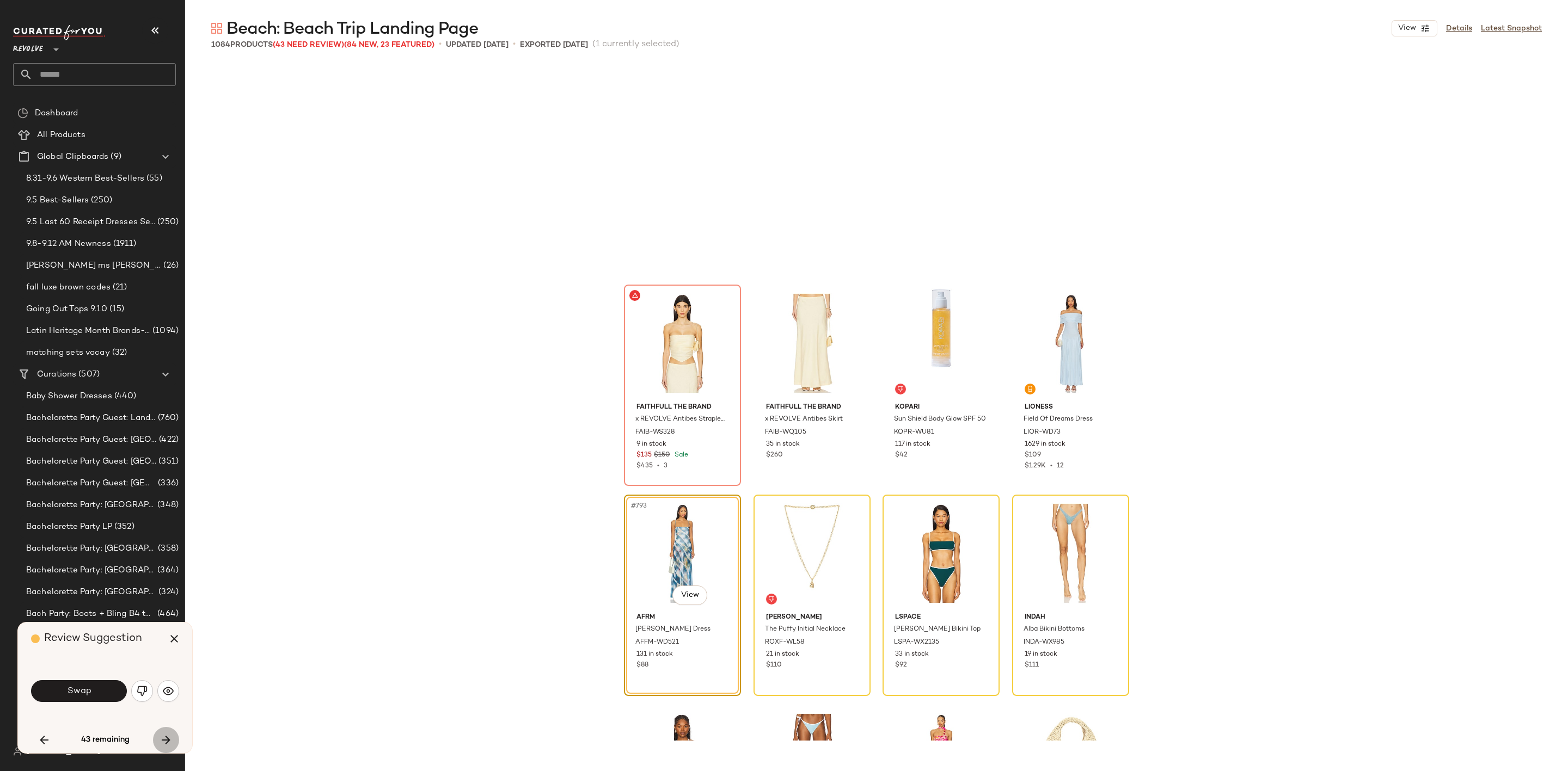
scroll to position [41389, 0]
